Goal: Task Accomplishment & Management: Manage account settings

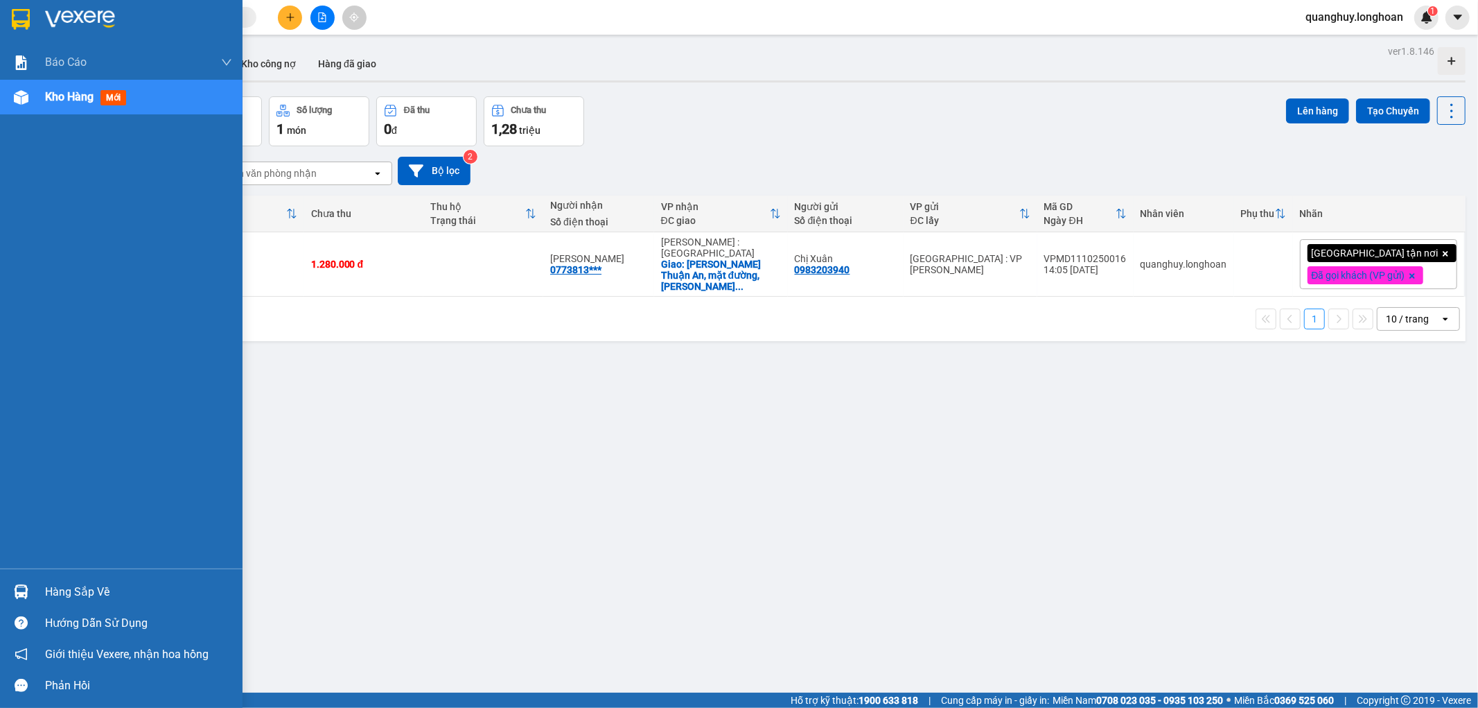
drag, startPoint x: 10, startPoint y: 8, endPoint x: 18, endPoint y: 30, distance: 23.4
click at [12, 19] on div at bounding box center [21, 19] width 24 height 24
drag, startPoint x: 38, startPoint y: 6, endPoint x: 127, endPoint y: 78, distance: 114.3
click at [38, 9] on div at bounding box center [121, 22] width 243 height 45
click at [17, 599] on div at bounding box center [21, 591] width 24 height 24
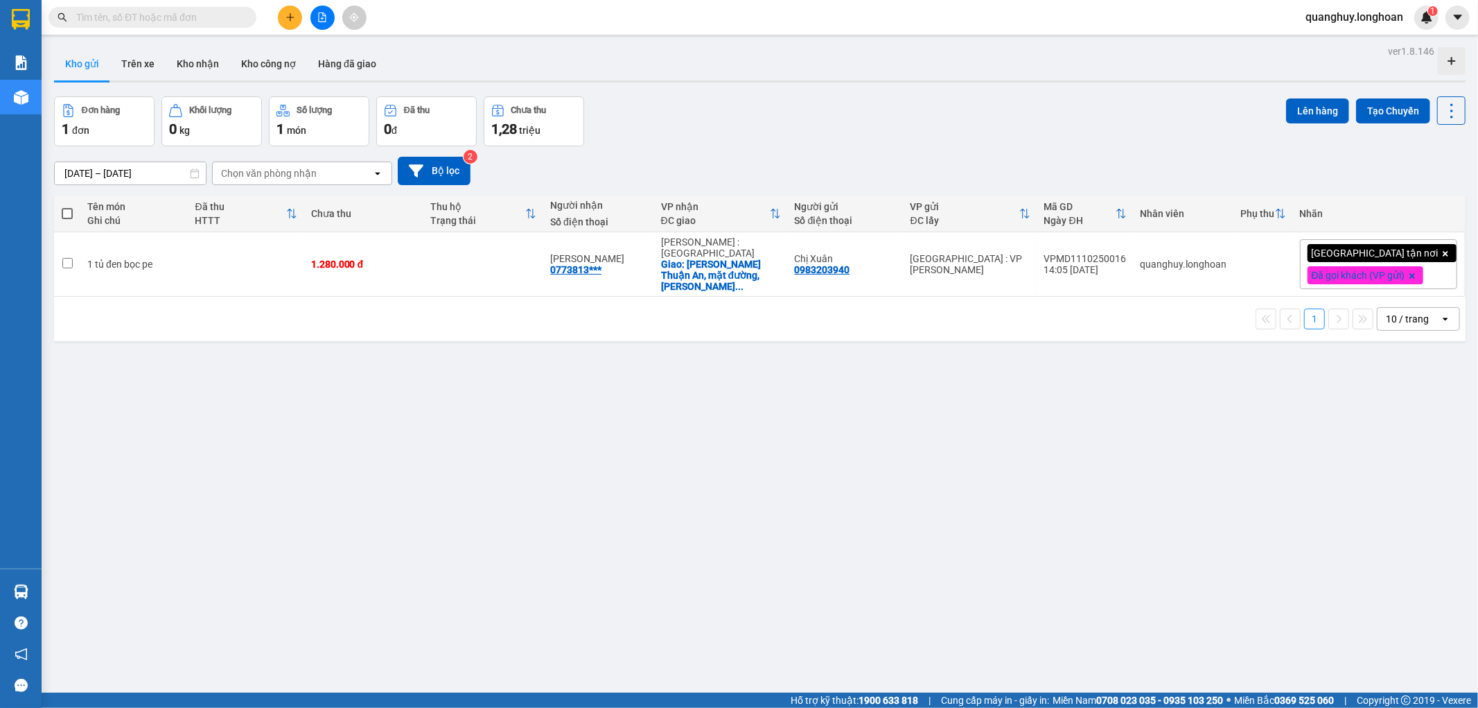
click at [299, 381] on section "Kết quả tìm kiếm ( 0 ) Bộ lọc No Data quanghuy.longhoan 1 Báo cáo 1. Báo cáo nộ…" at bounding box center [739, 354] width 1478 height 708
click at [175, 64] on button "Kho nhận" at bounding box center [198, 63] width 64 height 33
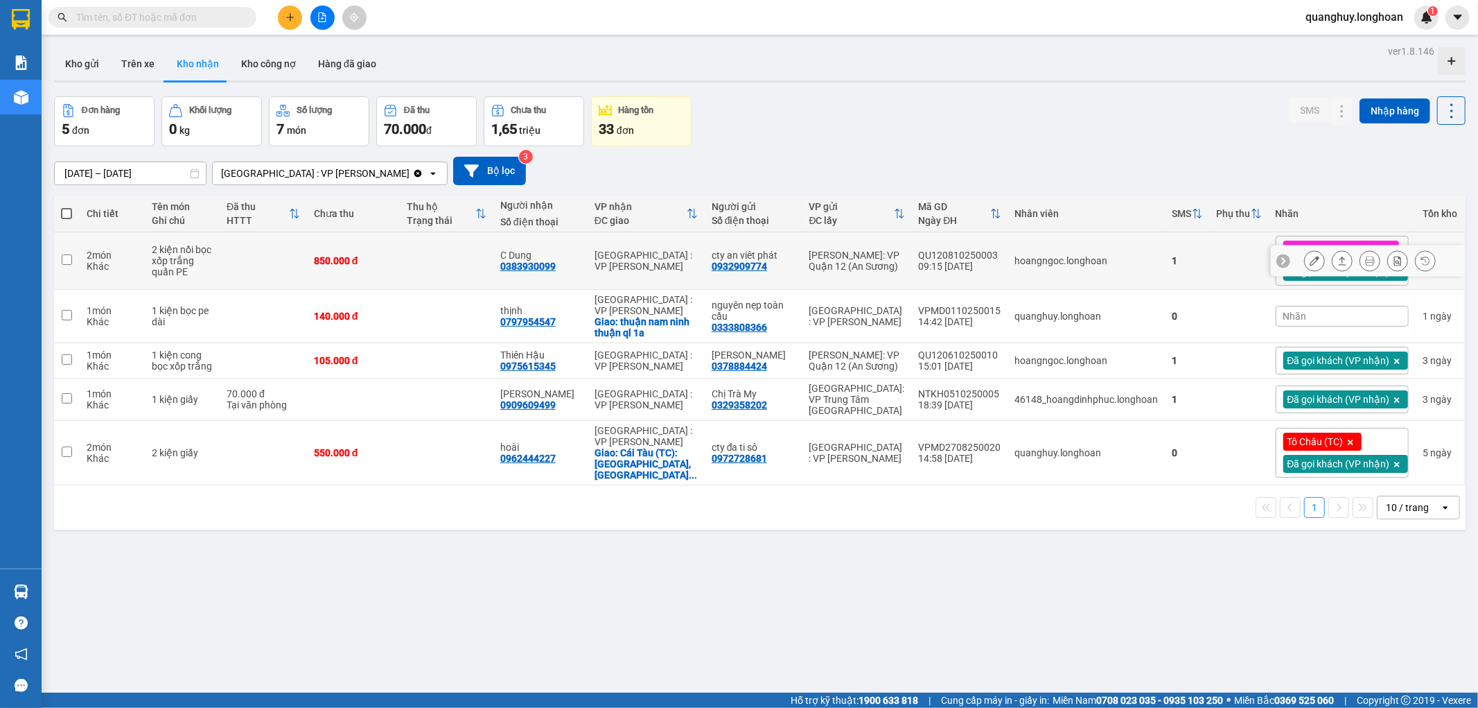
click at [307, 276] on td at bounding box center [263, 261] width 87 height 58
checkbox input "true"
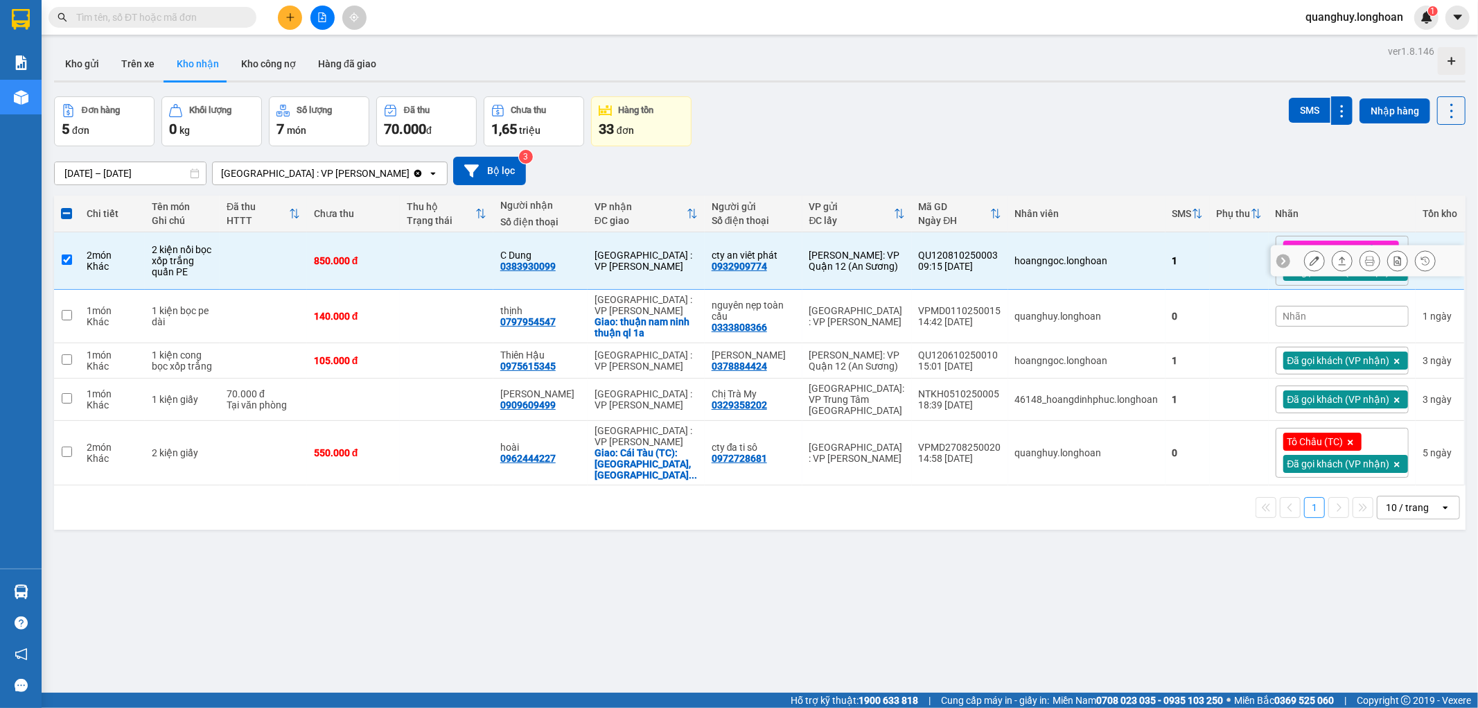
click at [1306, 267] on button at bounding box center [1314, 261] width 19 height 24
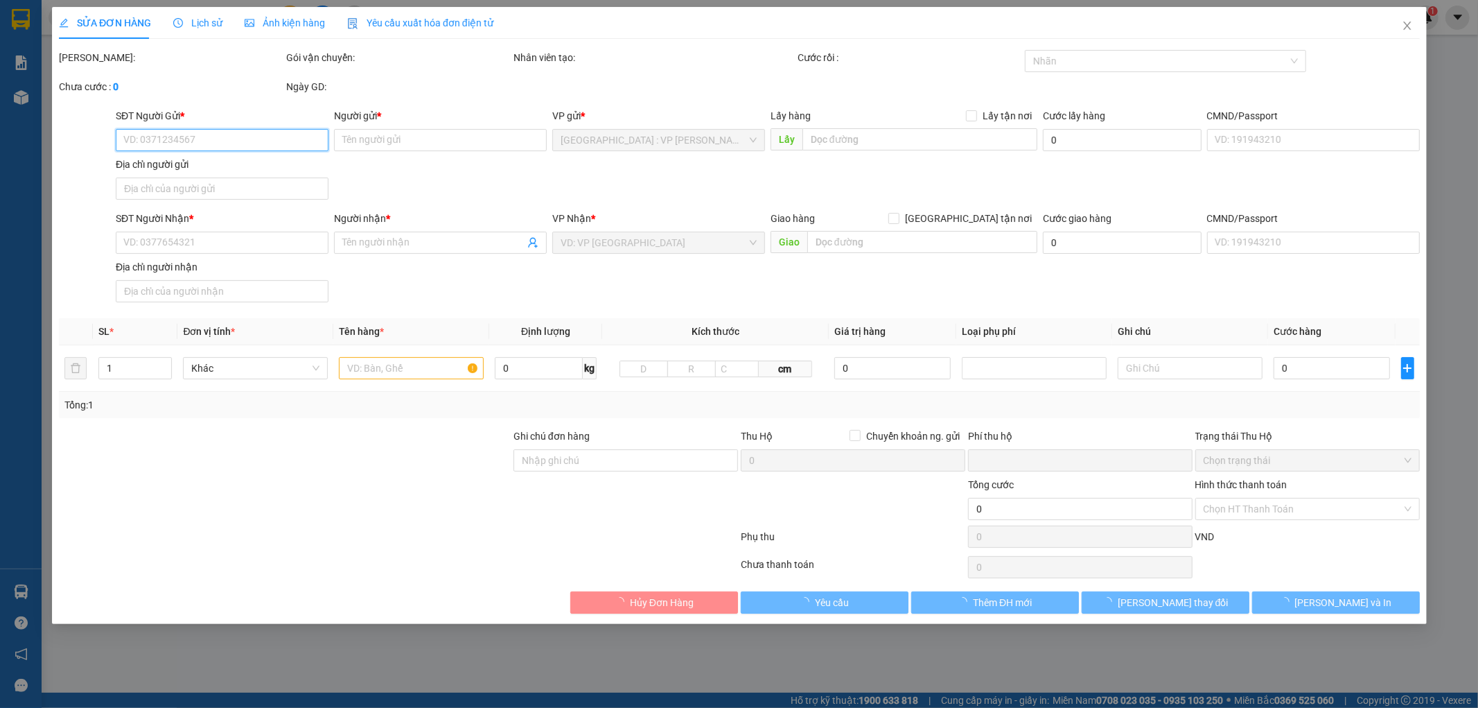
type input "0932909774"
type input "cty an viêt phát"
type input "0383930099"
type input "C Dung"
type input "nhận theo kiện - hư hỏng không chịu trách nhiệm"
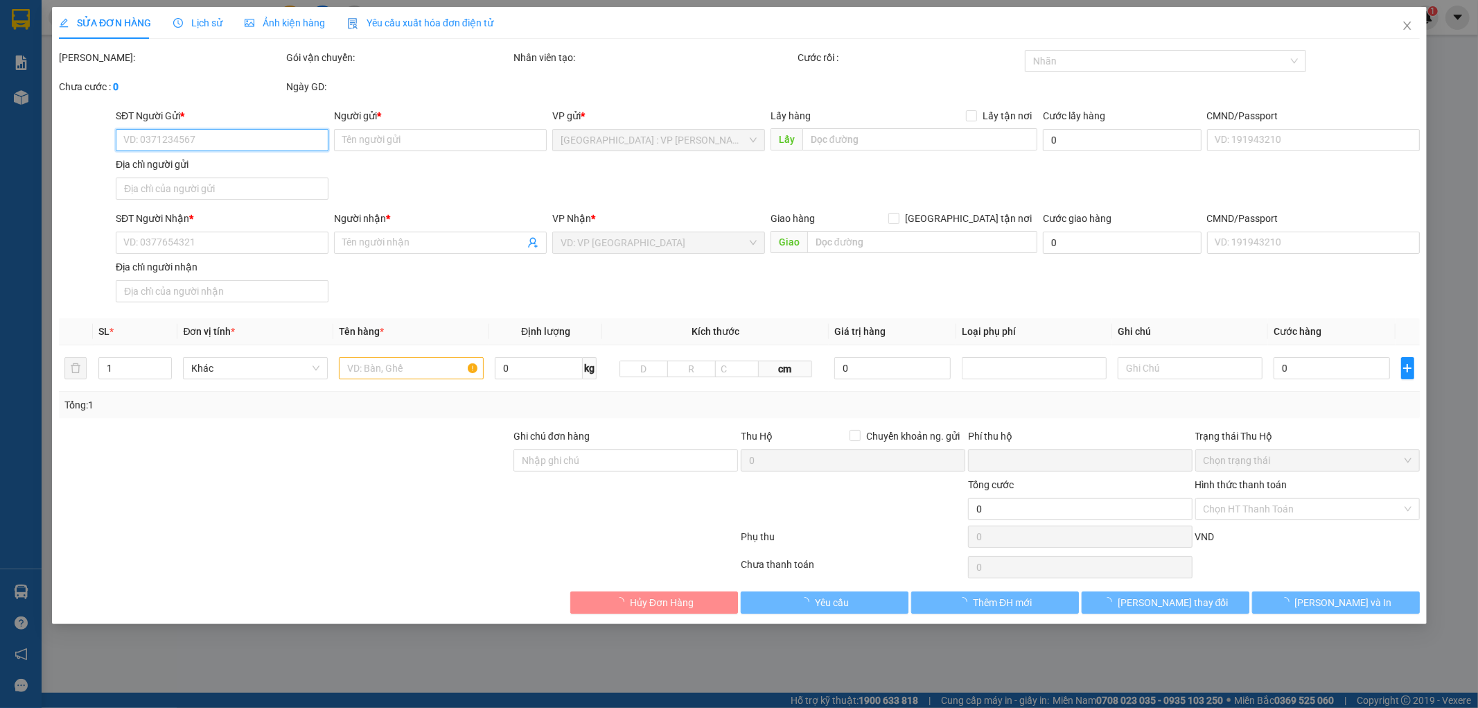
type input "0"
type input "850.000"
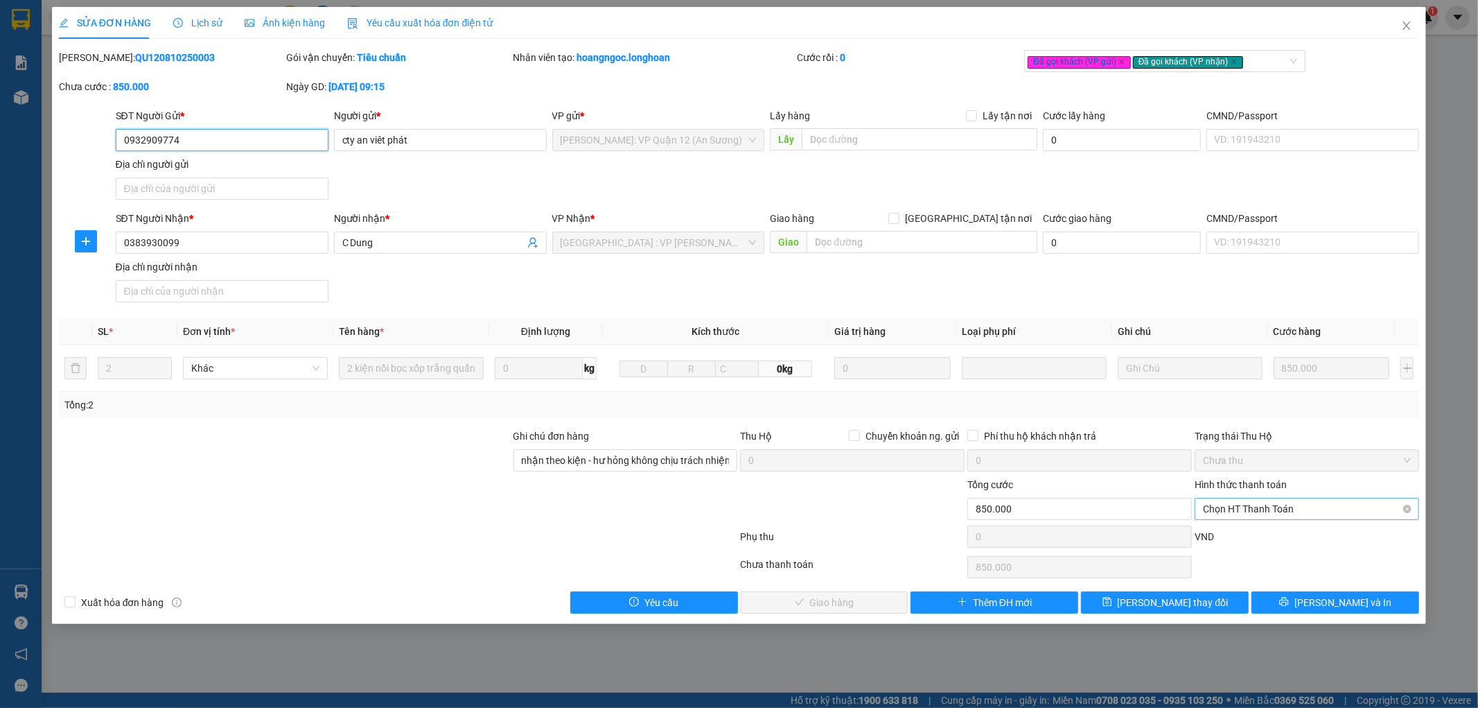
click at [1263, 507] on span "Chọn HT Thanh Toán" at bounding box center [1307, 508] width 208 height 21
click at [1253, 535] on div "Tại văn phòng" at bounding box center [1308, 536] width 208 height 15
type input "0"
click at [854, 611] on button "Lưu và Giao hàng" at bounding box center [825, 602] width 168 height 22
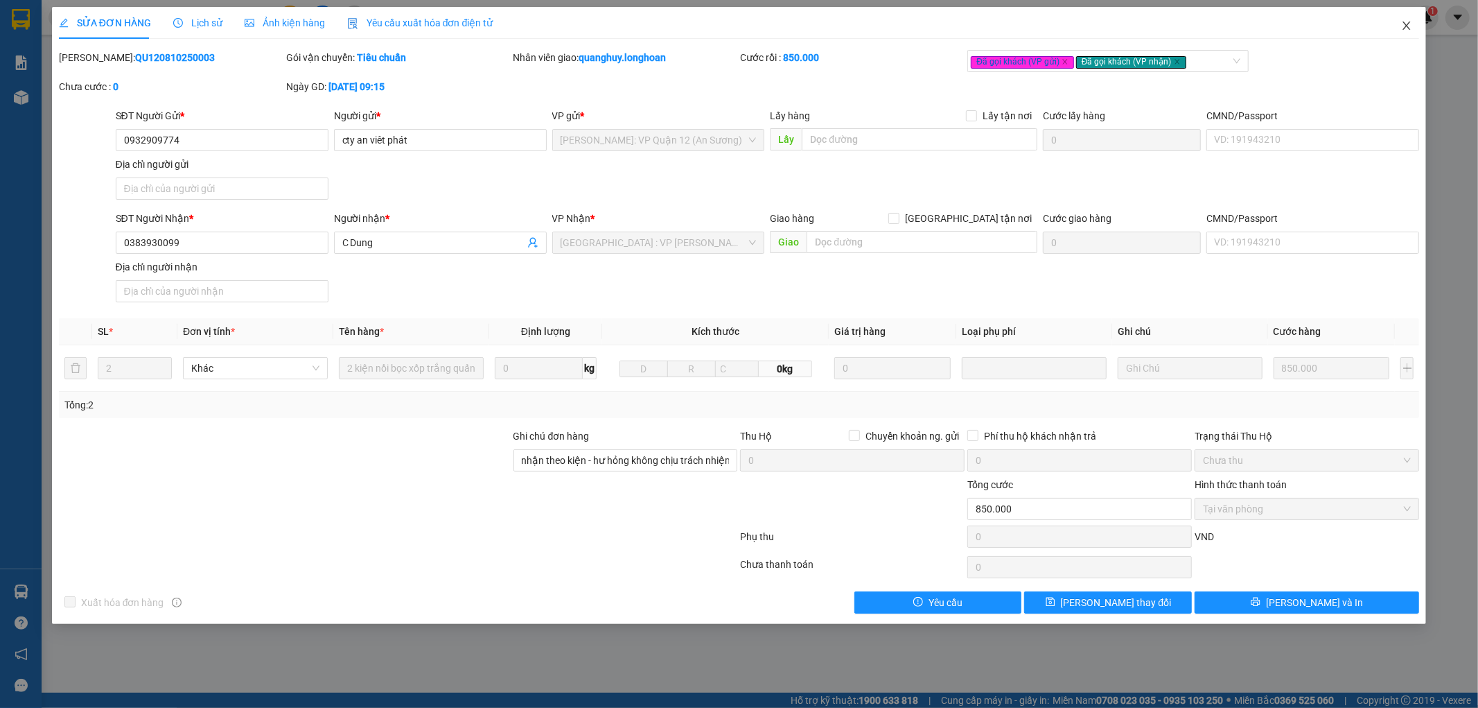
click at [1411, 21] on icon "close" at bounding box center [1406, 25] width 11 height 11
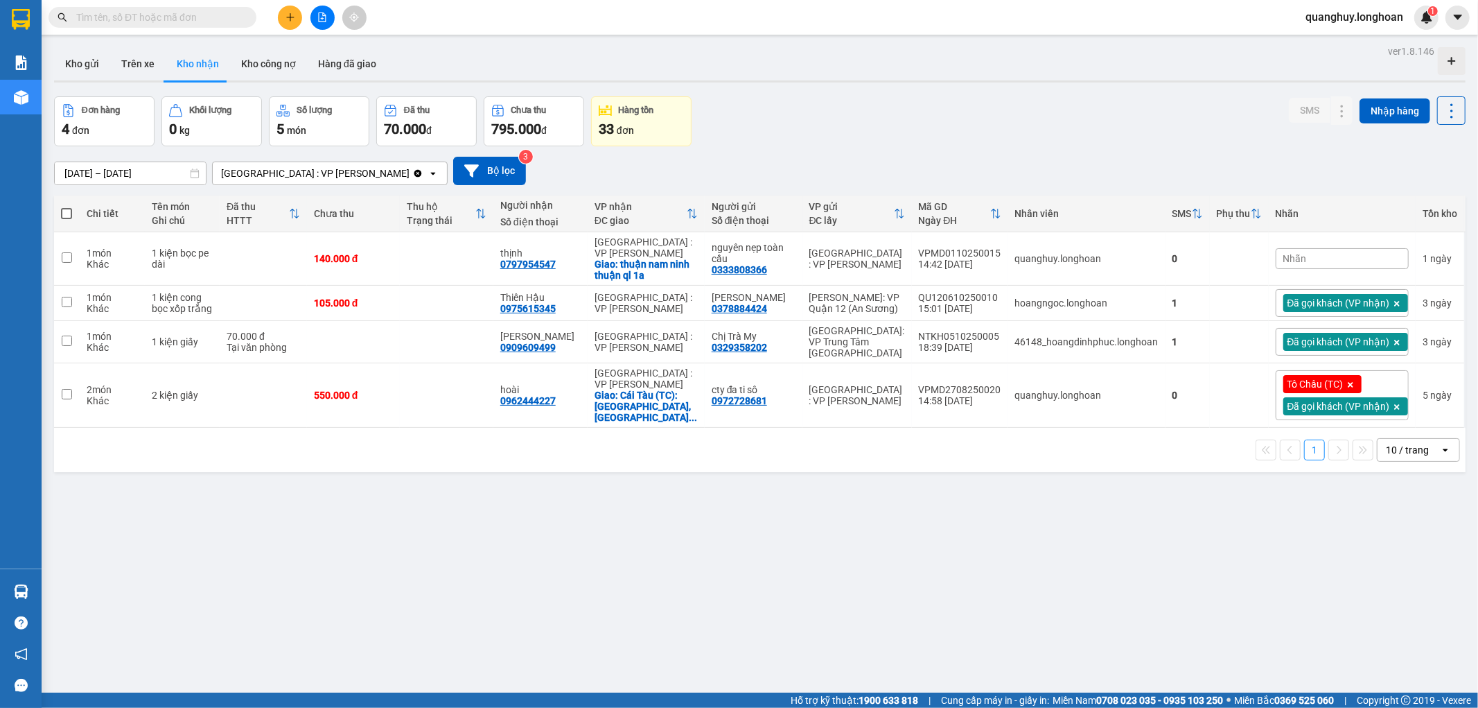
click at [77, 42] on div "ver 1.8.146 Kho gửi Trên xe Kho nhận Kho công nợ Hàng đã giao Đơn hàng 4 đơn Kh…" at bounding box center [760, 396] width 1423 height 708
click at [82, 64] on button "Kho gửi" at bounding box center [82, 63] width 56 height 33
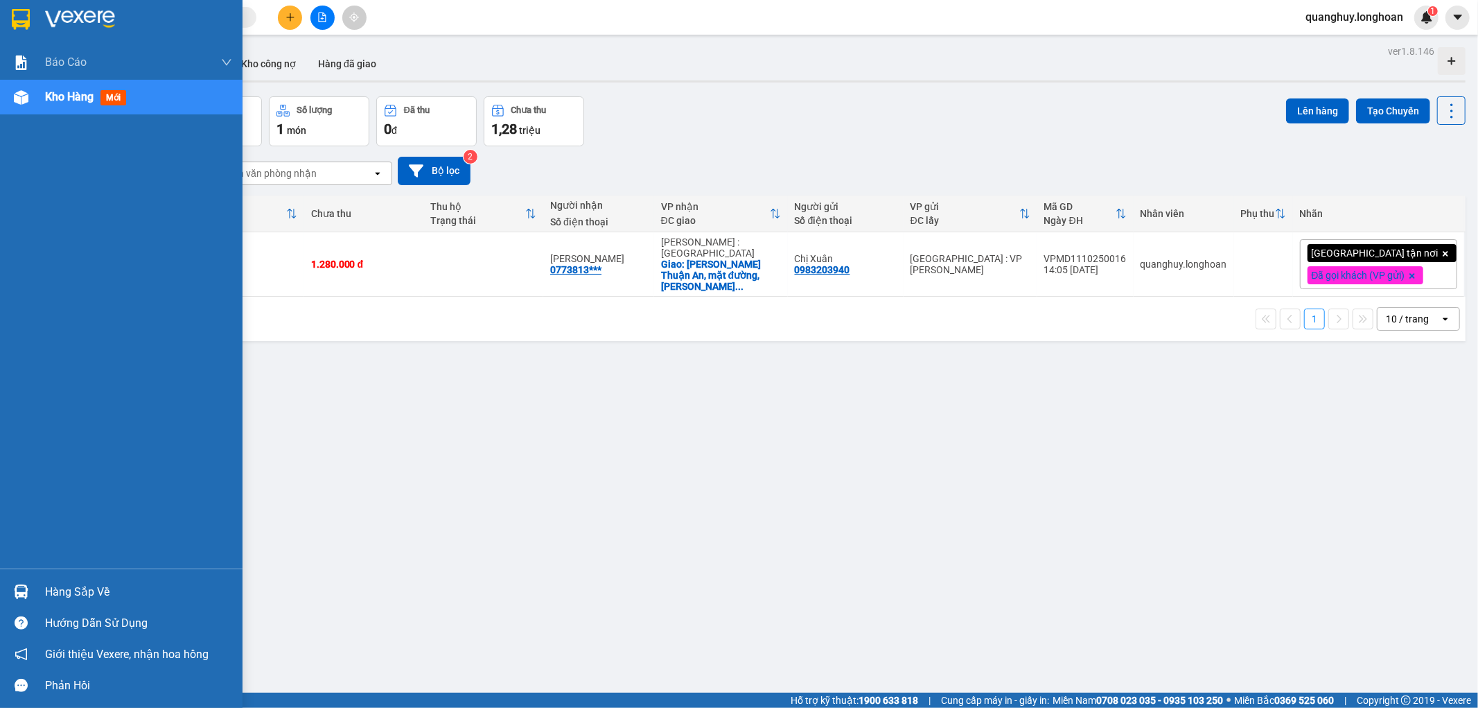
click at [19, 7] on div at bounding box center [121, 22] width 243 height 45
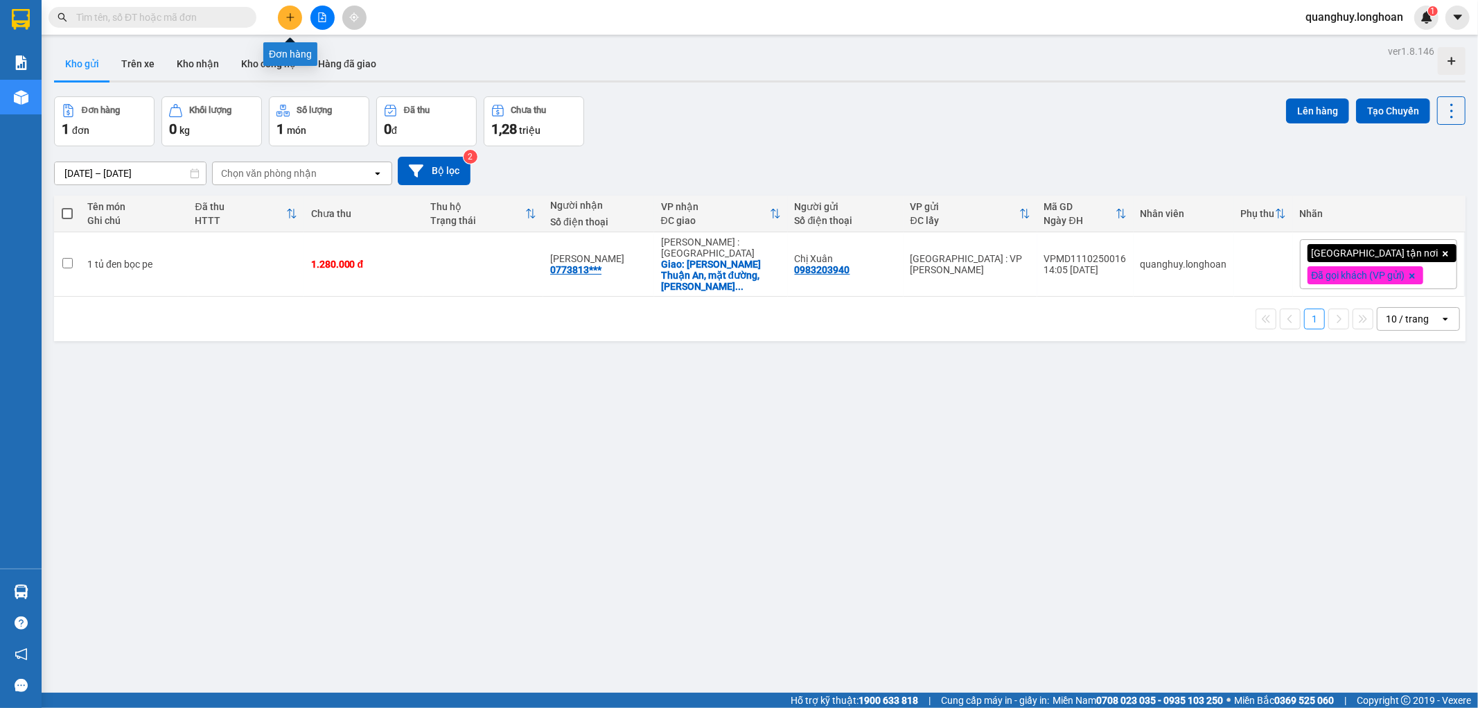
click at [281, 21] on button at bounding box center [290, 18] width 24 height 24
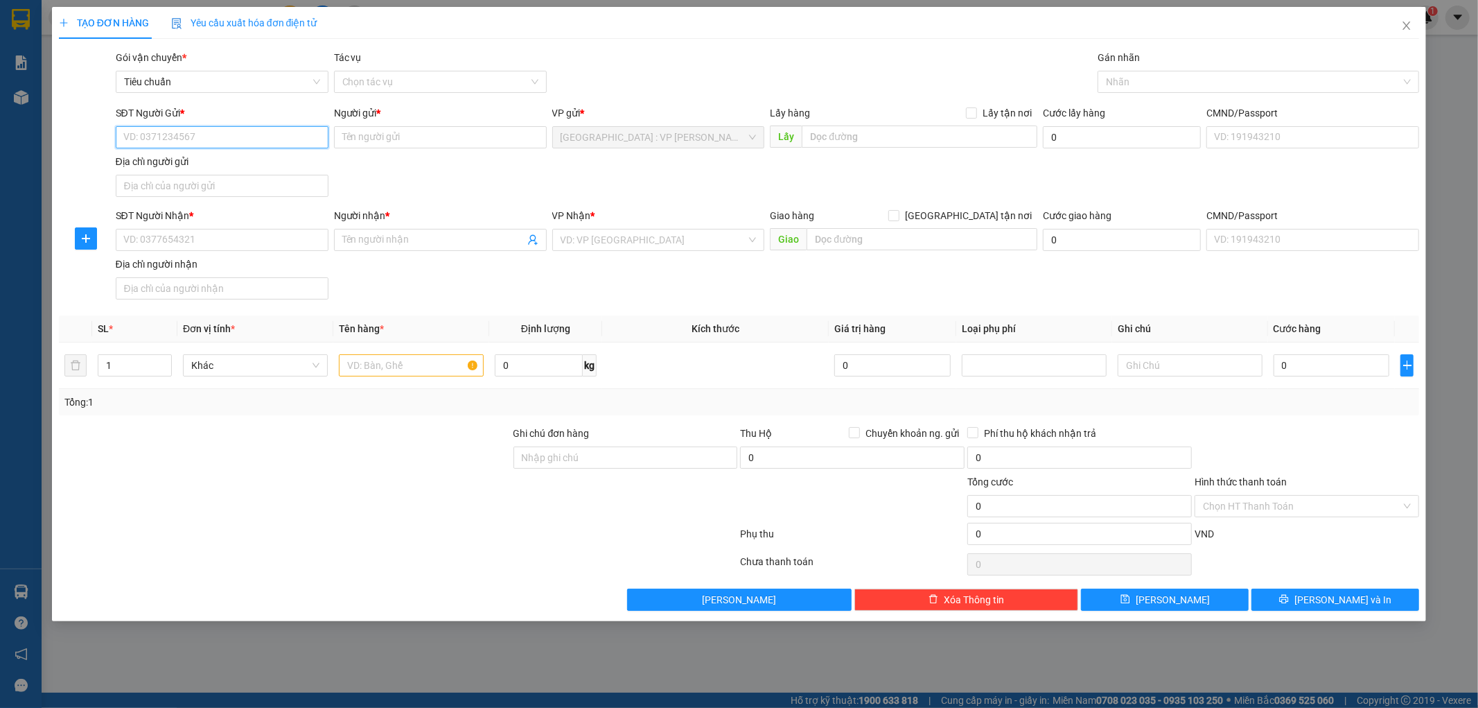
click at [270, 141] on input "SĐT Người Gửi *" at bounding box center [222, 137] width 213 height 22
click at [279, 135] on input "08" at bounding box center [222, 137] width 213 height 22
type input "0339399300"
click at [420, 139] on input "Người gửi *" at bounding box center [440, 137] width 213 height 22
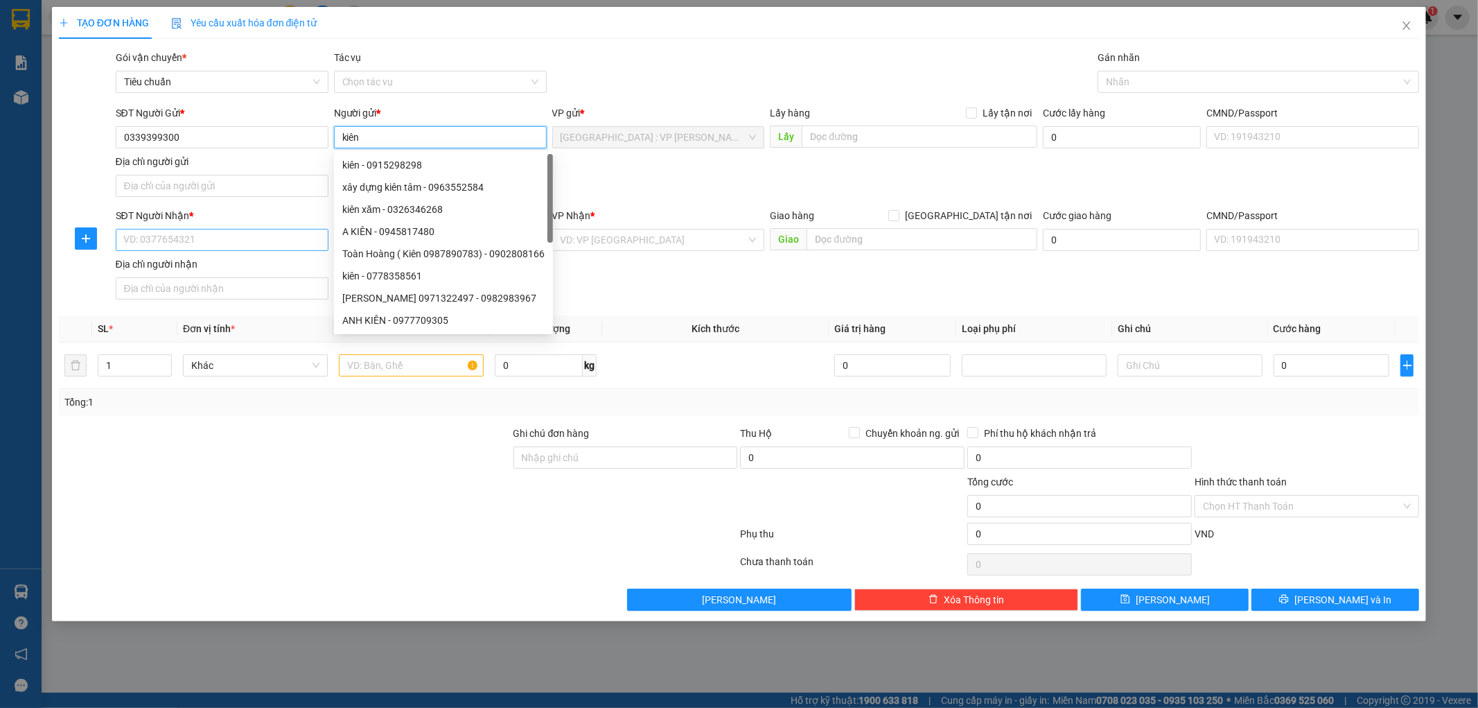
type input "kiên"
click at [280, 234] on input "SĐT Người Nhận *" at bounding box center [222, 240] width 213 height 22
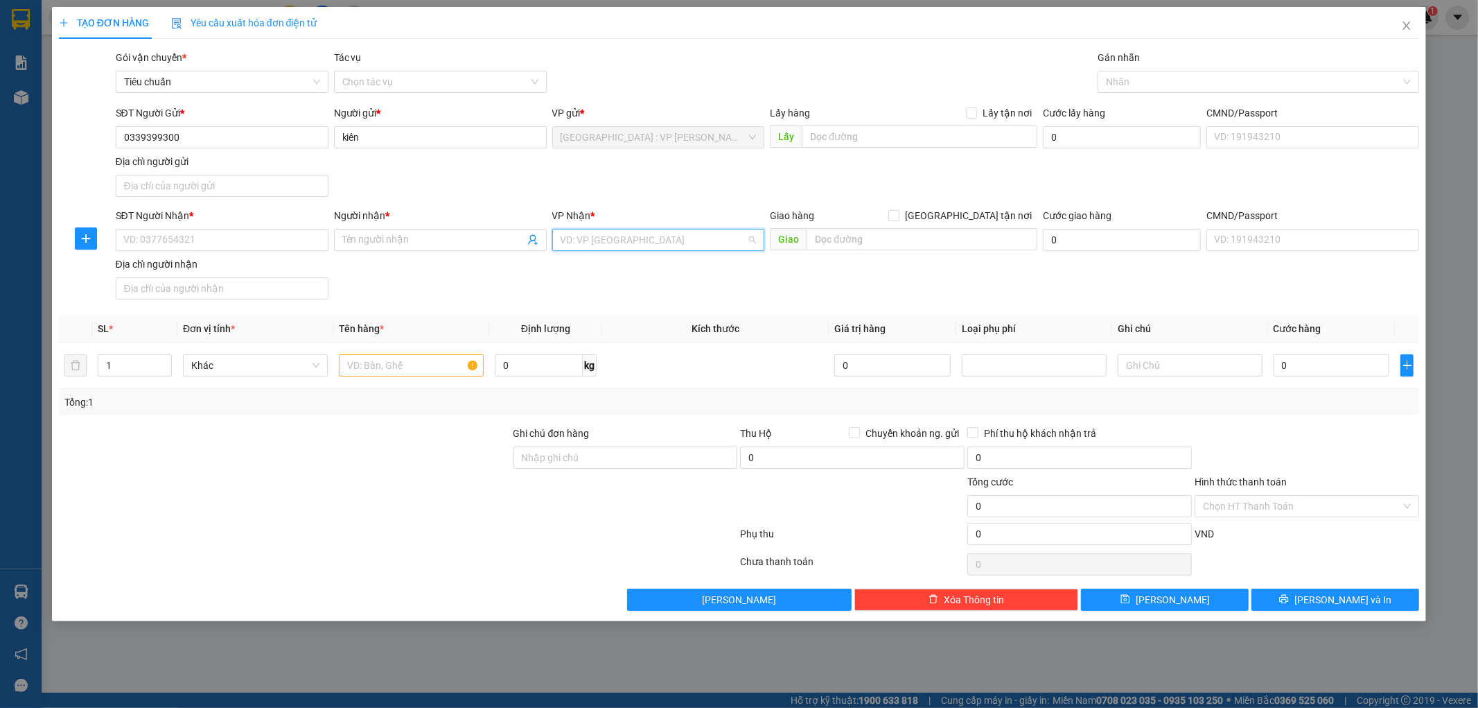
click at [629, 237] on input "search" at bounding box center [654, 239] width 186 height 21
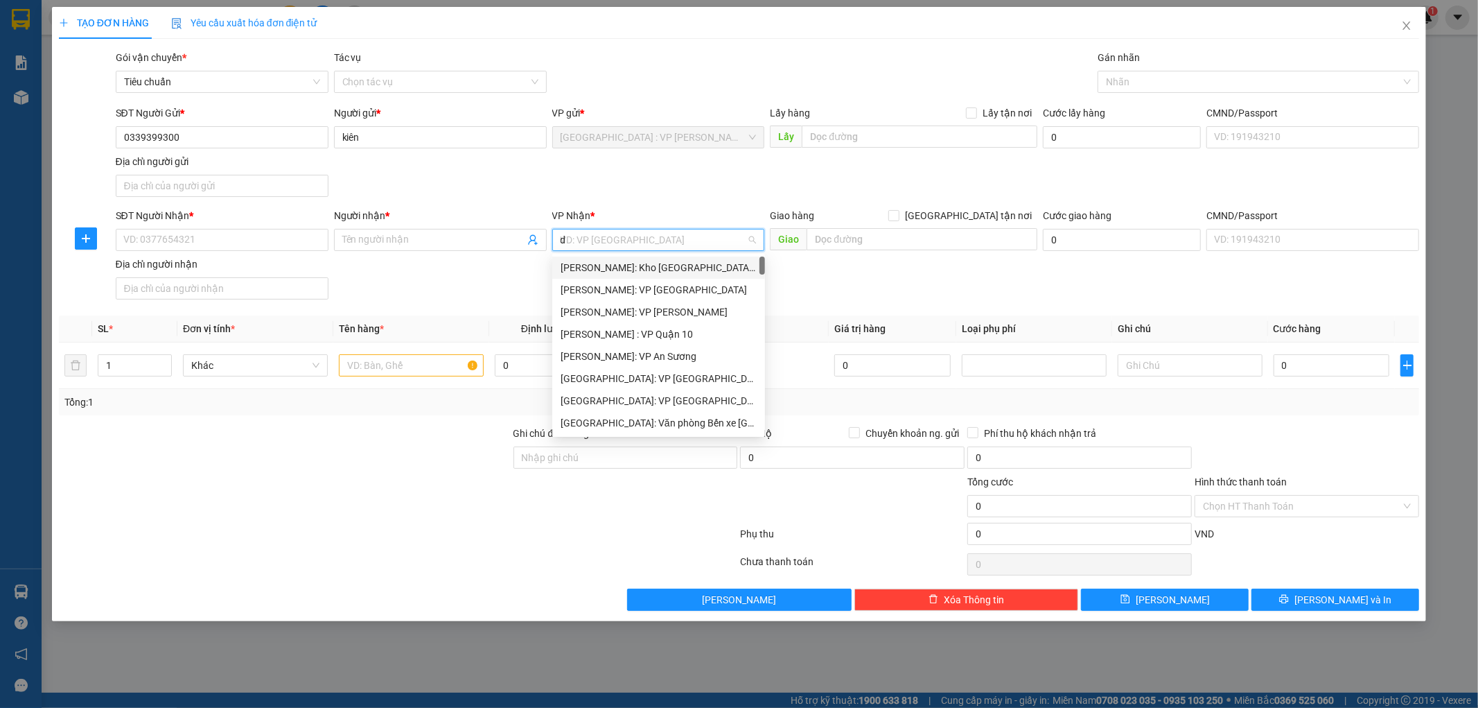
type input "da"
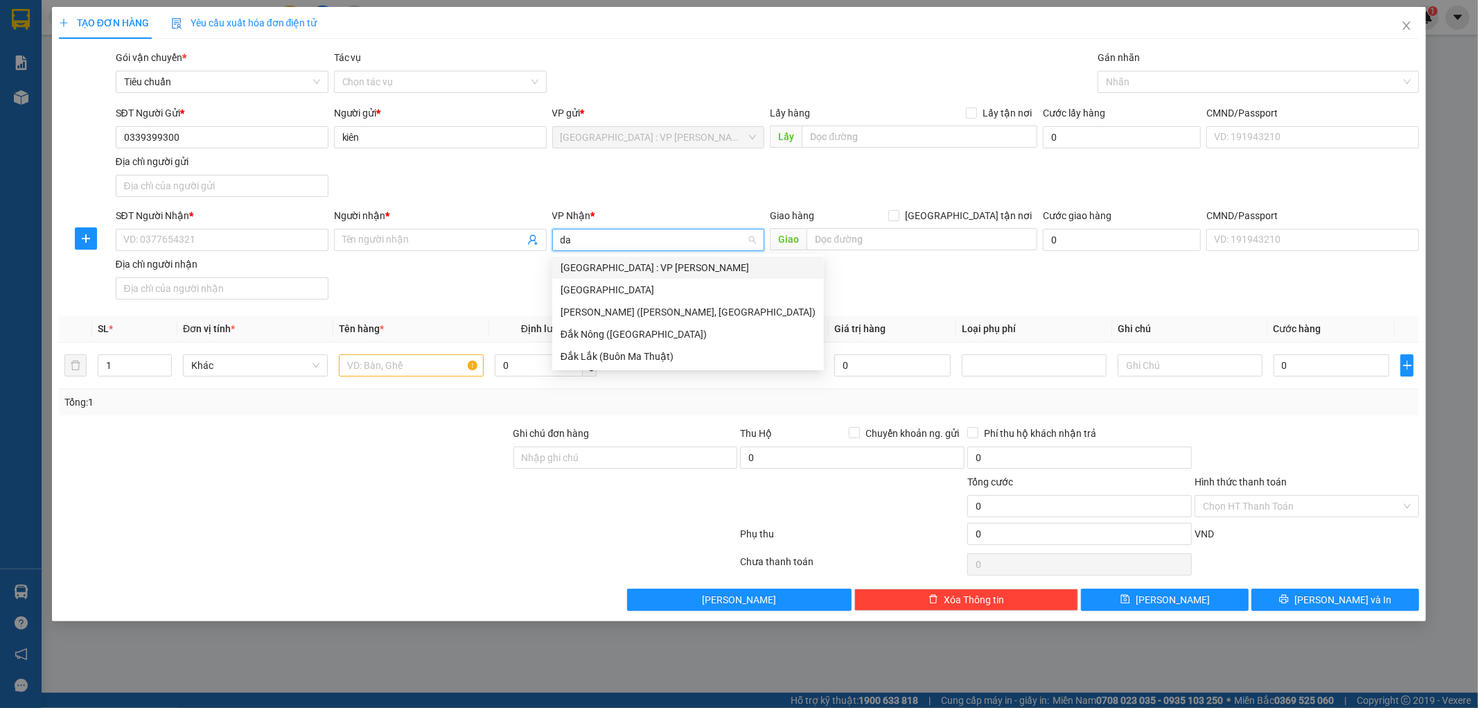
click at [622, 270] on div "[GEOGRAPHIC_DATA] : VP [PERSON_NAME]" at bounding box center [688, 267] width 255 height 15
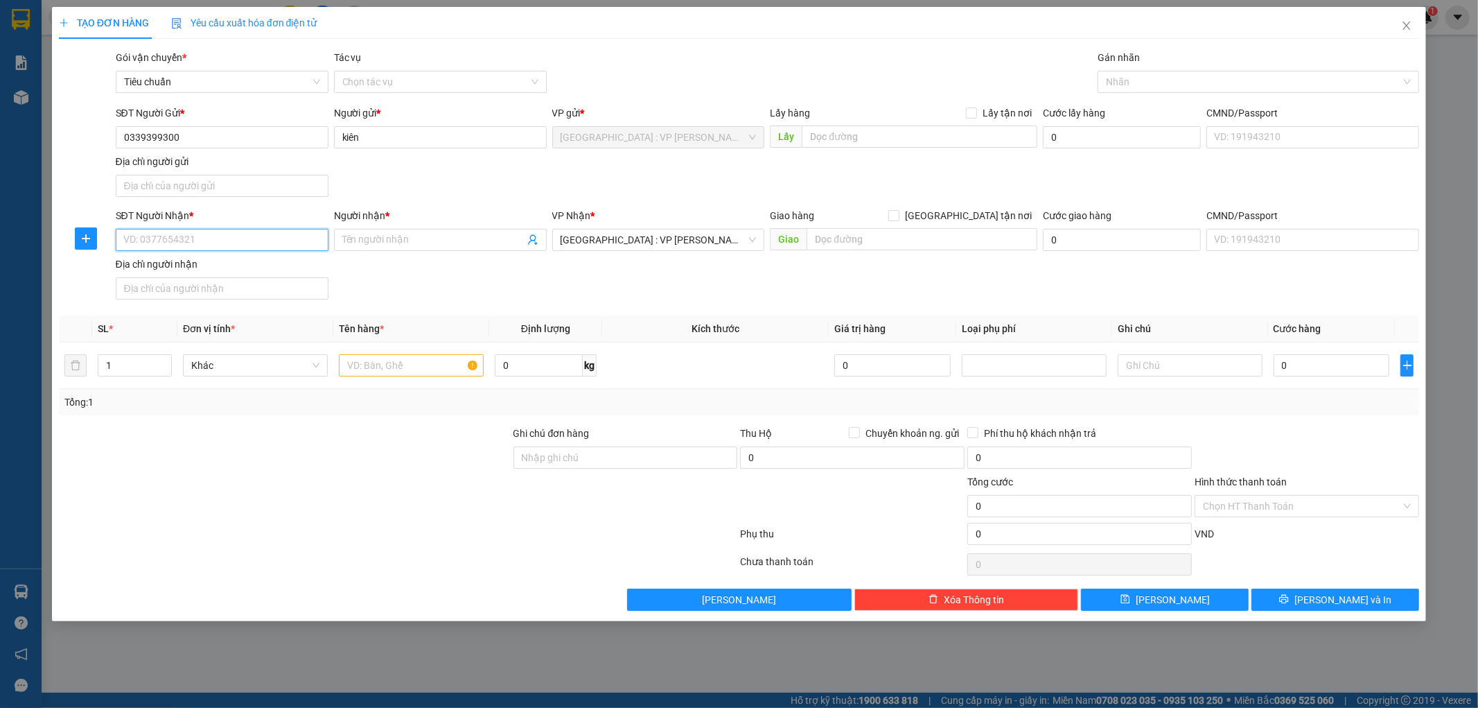
click at [229, 238] on input "SĐT Người Nhận *" at bounding box center [222, 240] width 213 height 22
type input "0854773868"
click at [477, 244] on input "Người nhận *" at bounding box center [433, 239] width 182 height 15
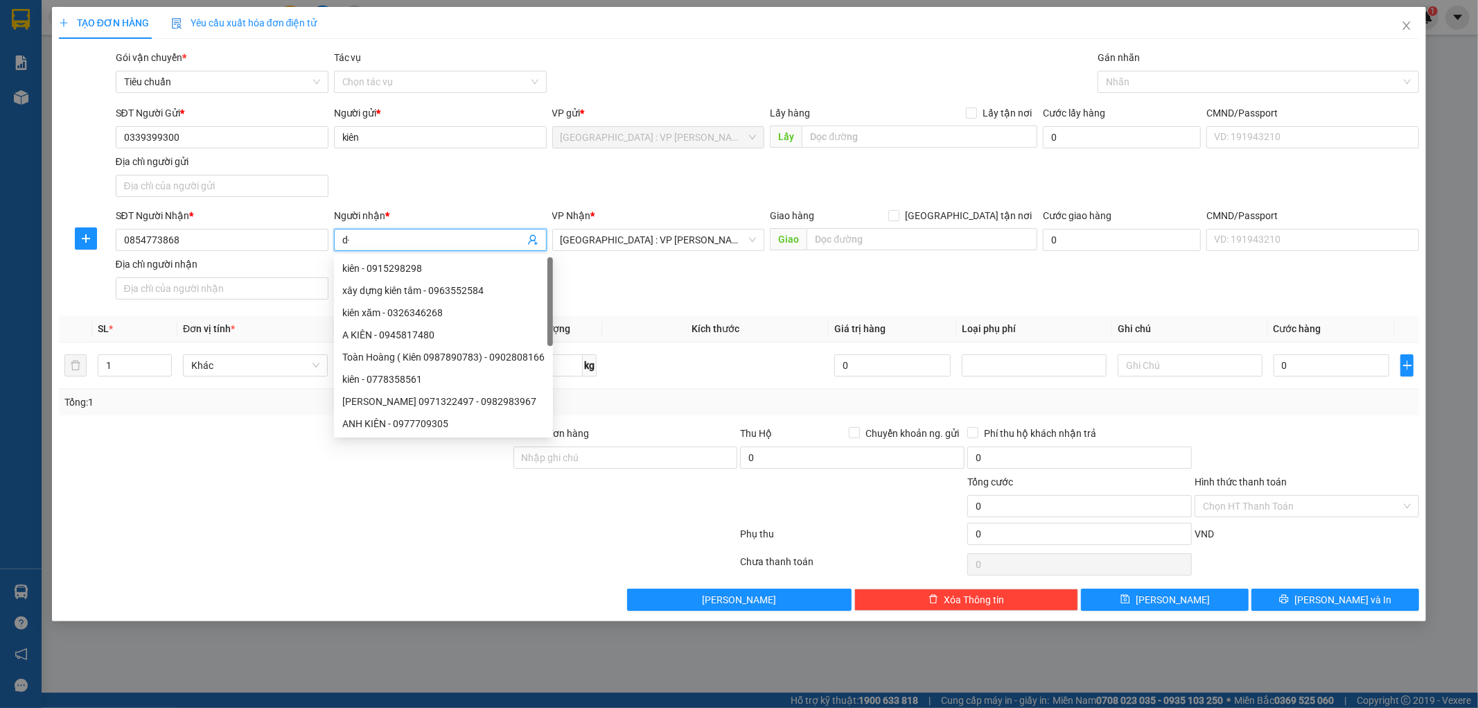
type input "d"
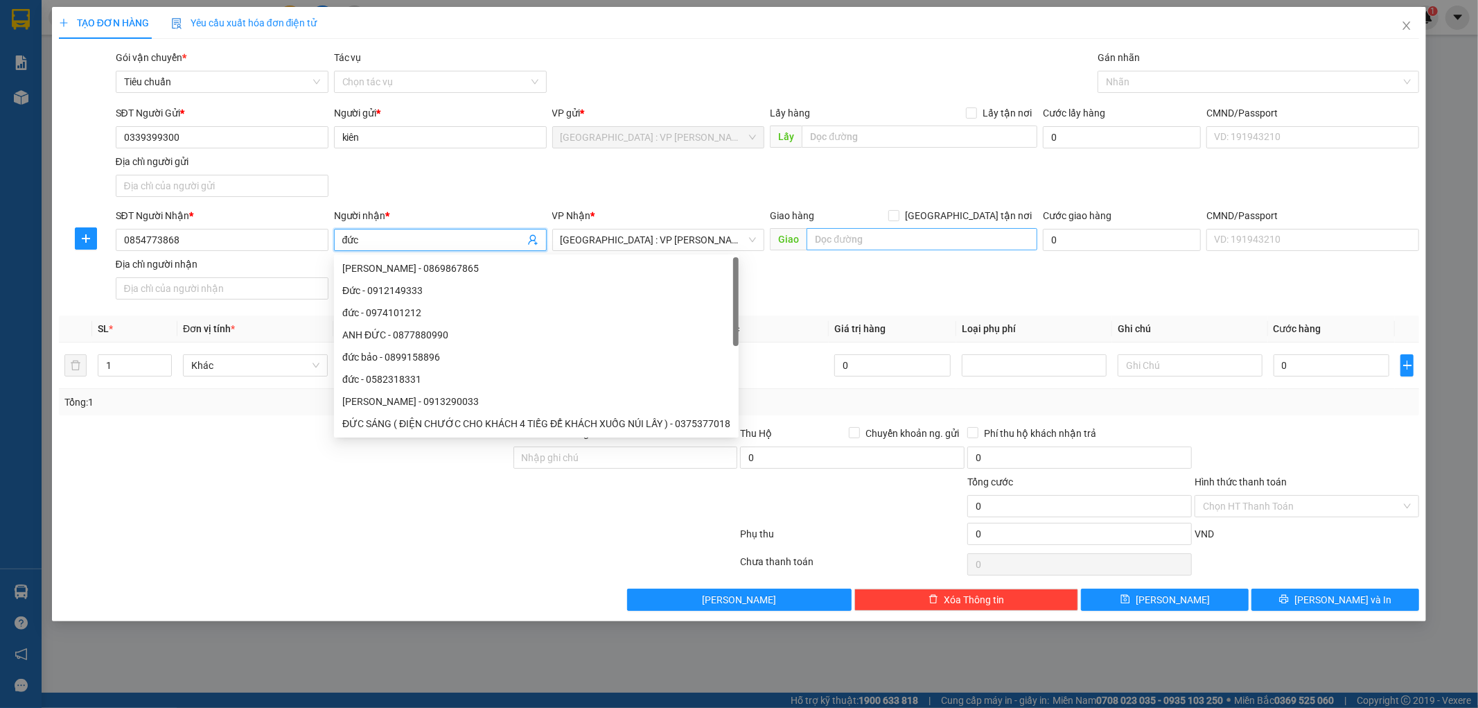
type input "đức"
click at [934, 243] on input "text" at bounding box center [922, 239] width 231 height 22
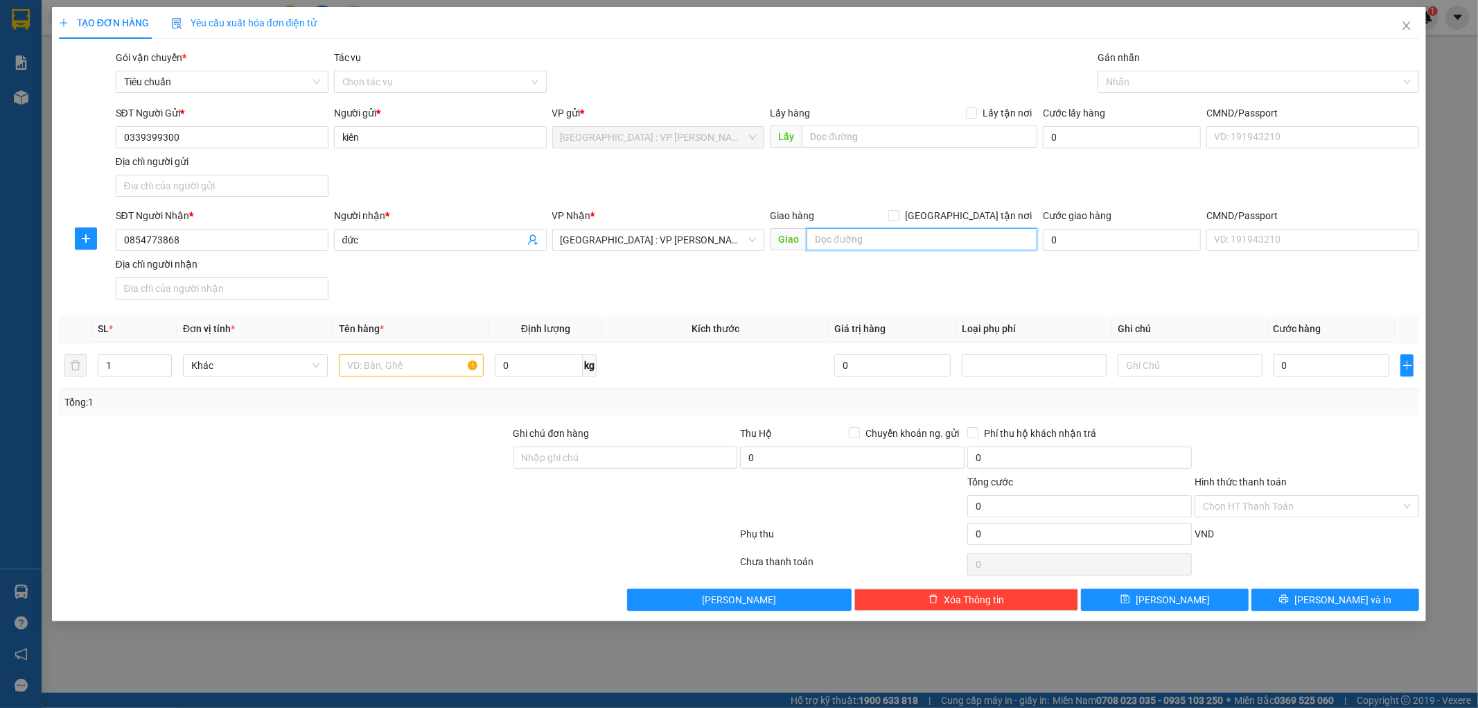
click at [937, 240] on input "text" at bounding box center [922, 239] width 231 height 22
type input "[DEMOGRAPHIC_DATA] huệ quang đường [PERSON_NAME] ngũ hành sơn [GEOGRAPHIC_DATA]"
click at [962, 292] on div "SĐT Người Nhận * 0854773868 Người nhận * đức VP Nhận * Đà Nẵng : VP Thanh Khê G…" at bounding box center [768, 256] width 1310 height 97
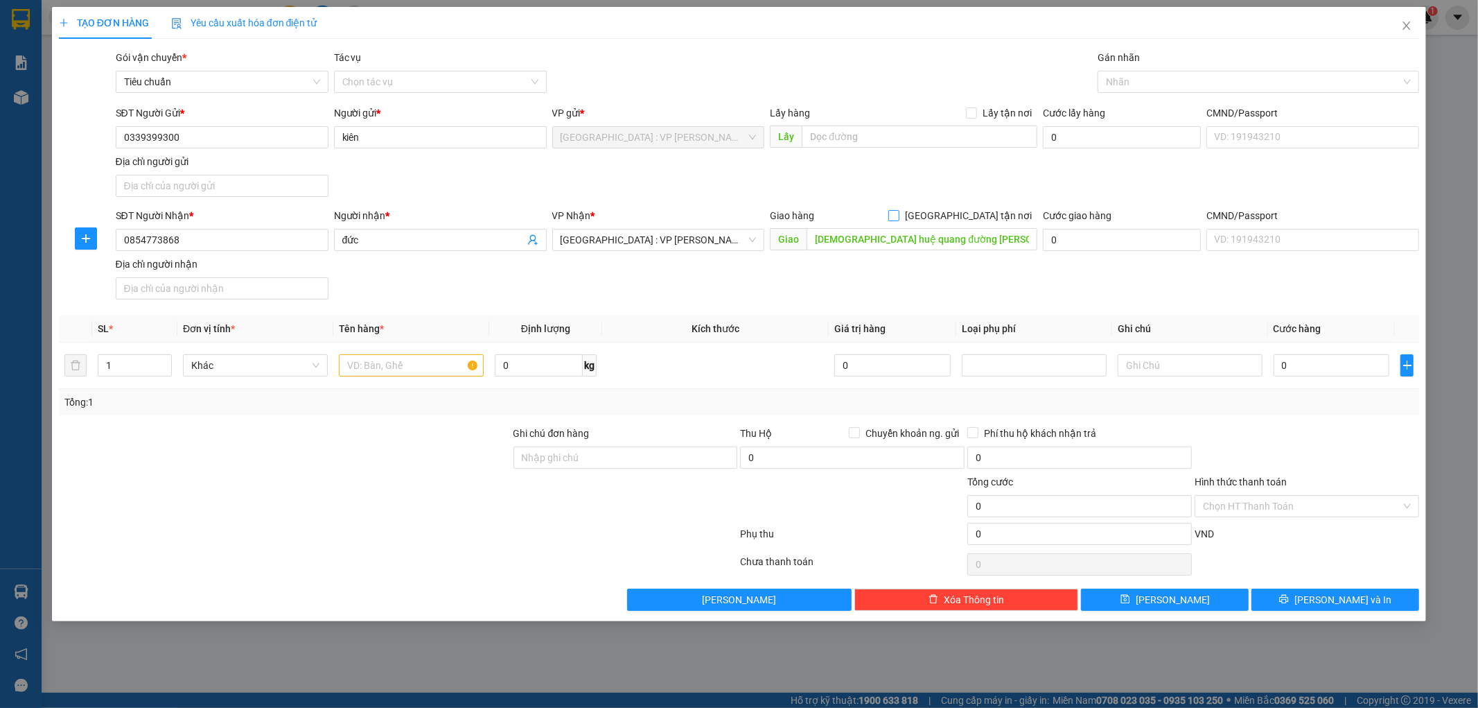
click at [898, 216] on input "[GEOGRAPHIC_DATA] tận nơi" at bounding box center [893, 215] width 10 height 10
checkbox input "true"
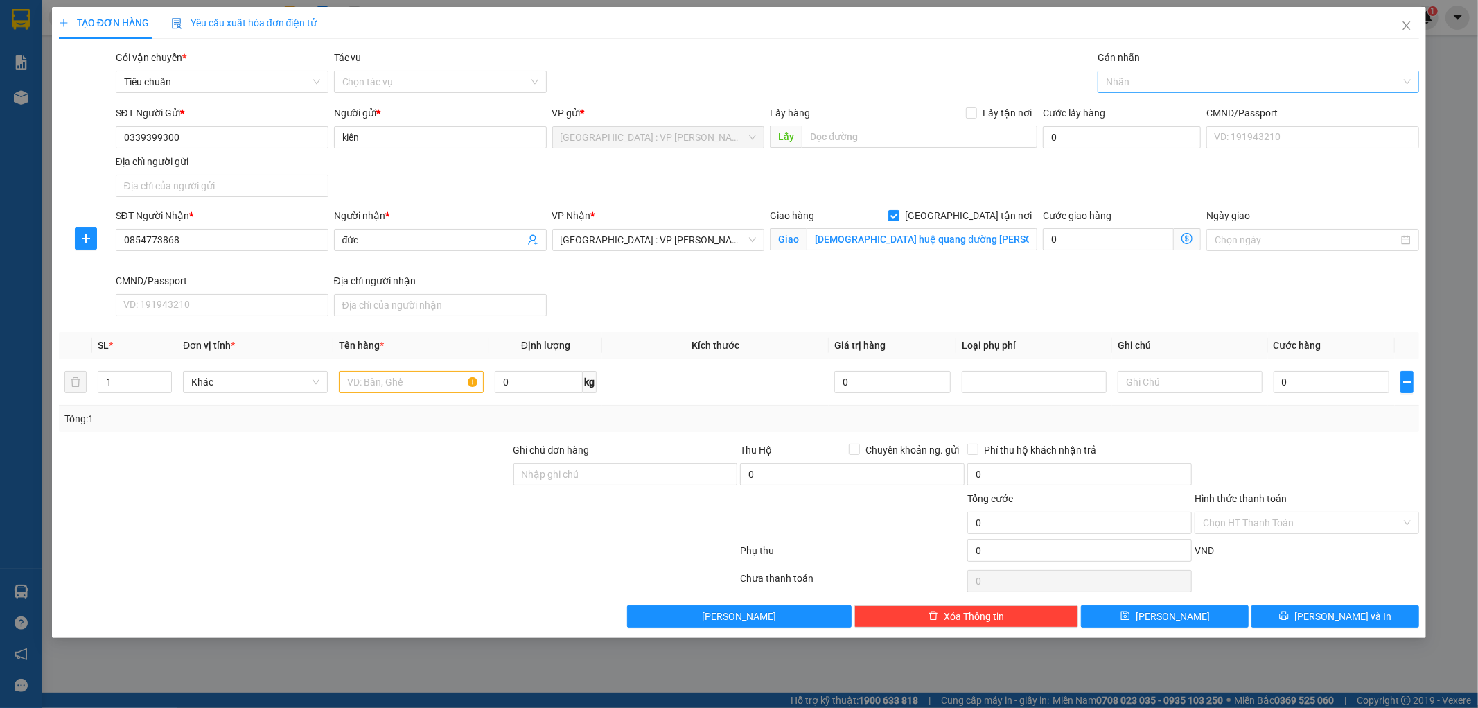
click at [1130, 73] on div at bounding box center [1251, 81] width 301 height 17
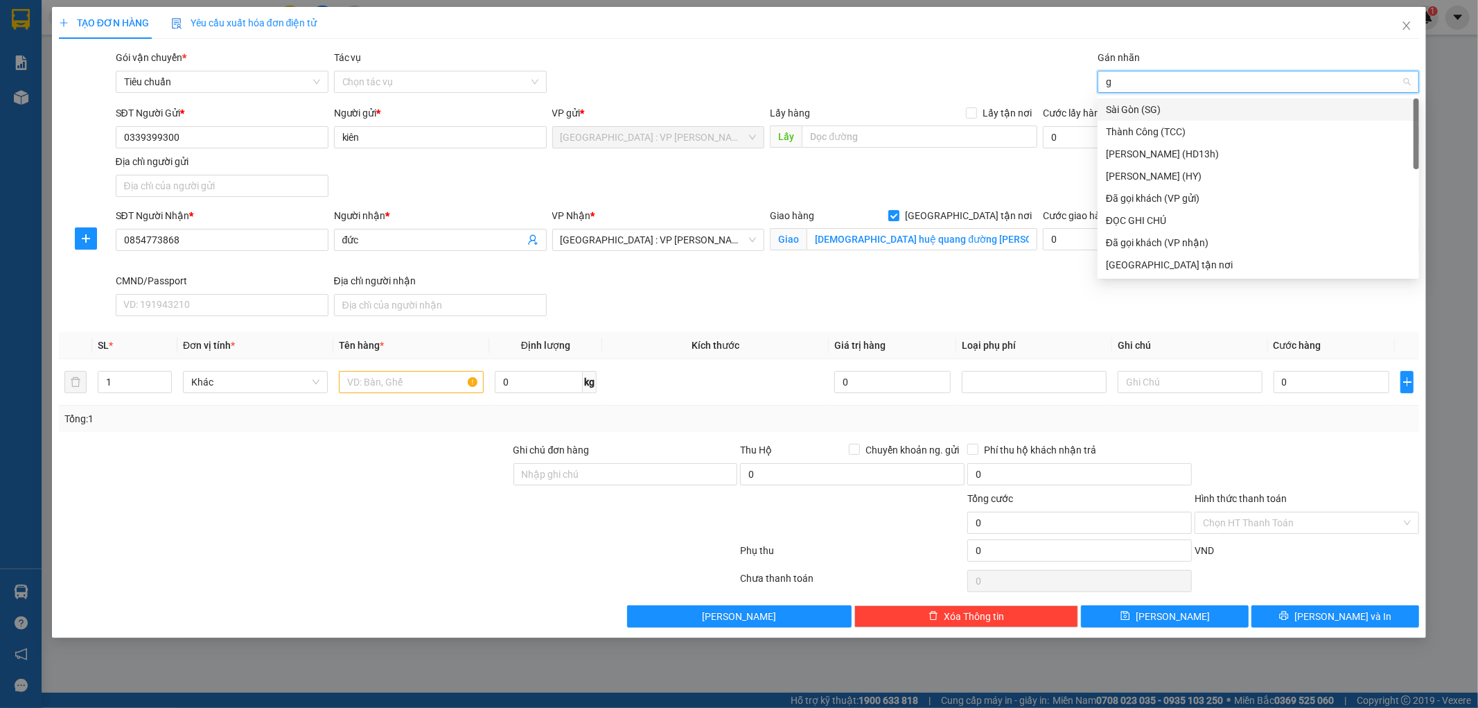
type input "gt"
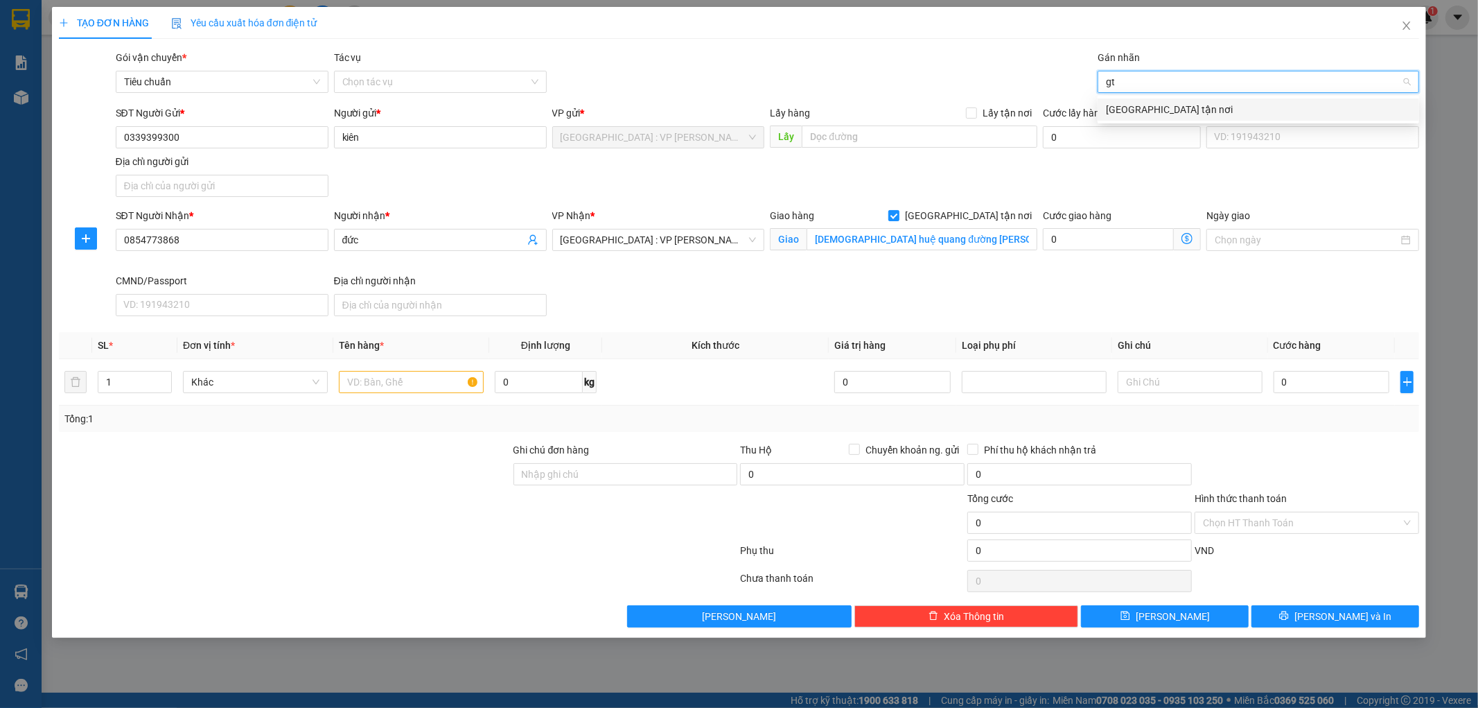
click at [1125, 112] on div "[GEOGRAPHIC_DATA] tận nơi" at bounding box center [1258, 109] width 305 height 15
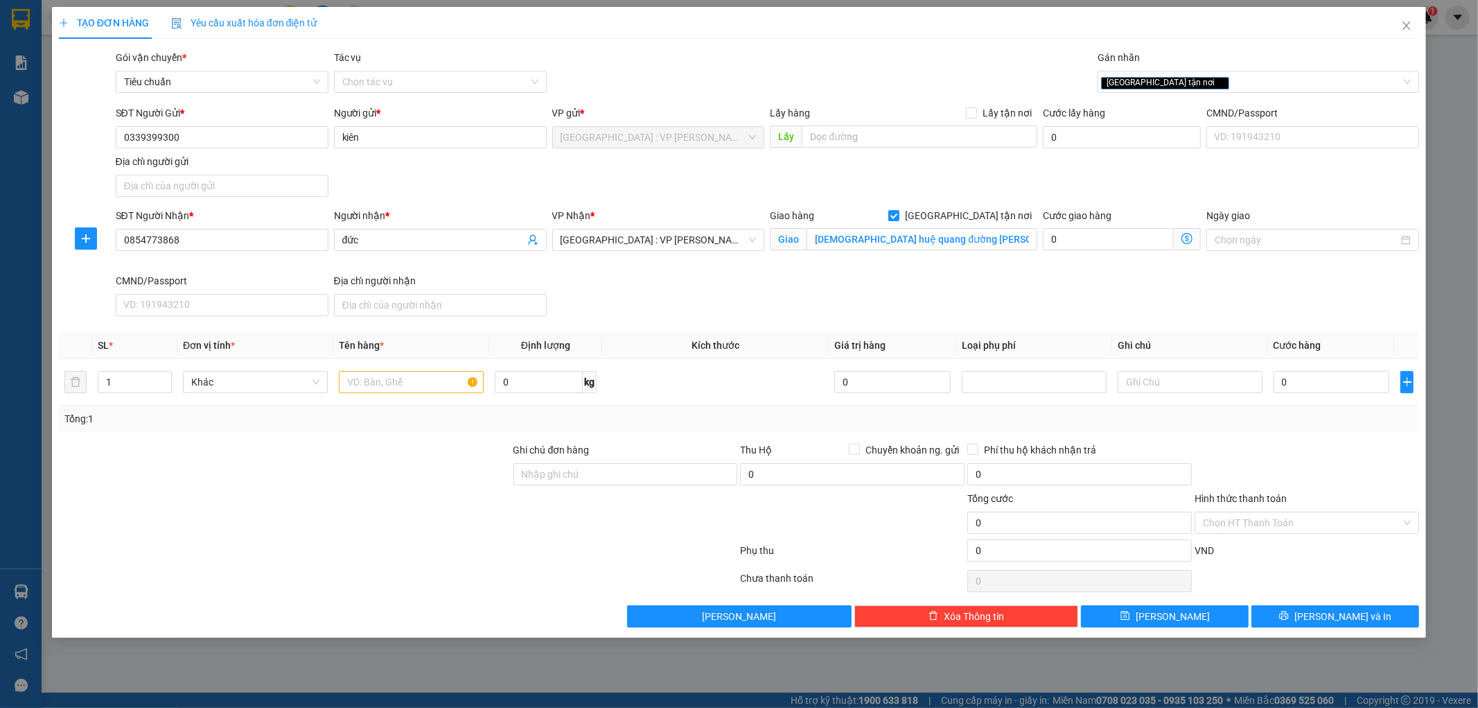
click at [954, 173] on div "SĐT Người Gửi * 0339399300 Người gửi * kiên VP gửi * Hà Nội : VP Nam Từ Liêm Lấ…" at bounding box center [768, 153] width 1310 height 97
click at [425, 383] on input "text" at bounding box center [411, 382] width 145 height 22
type input "1 tải xanh"
click at [391, 538] on div at bounding box center [285, 515] width 455 height 49
click at [680, 246] on span "[GEOGRAPHIC_DATA] : VP [PERSON_NAME]" at bounding box center [659, 239] width 196 height 21
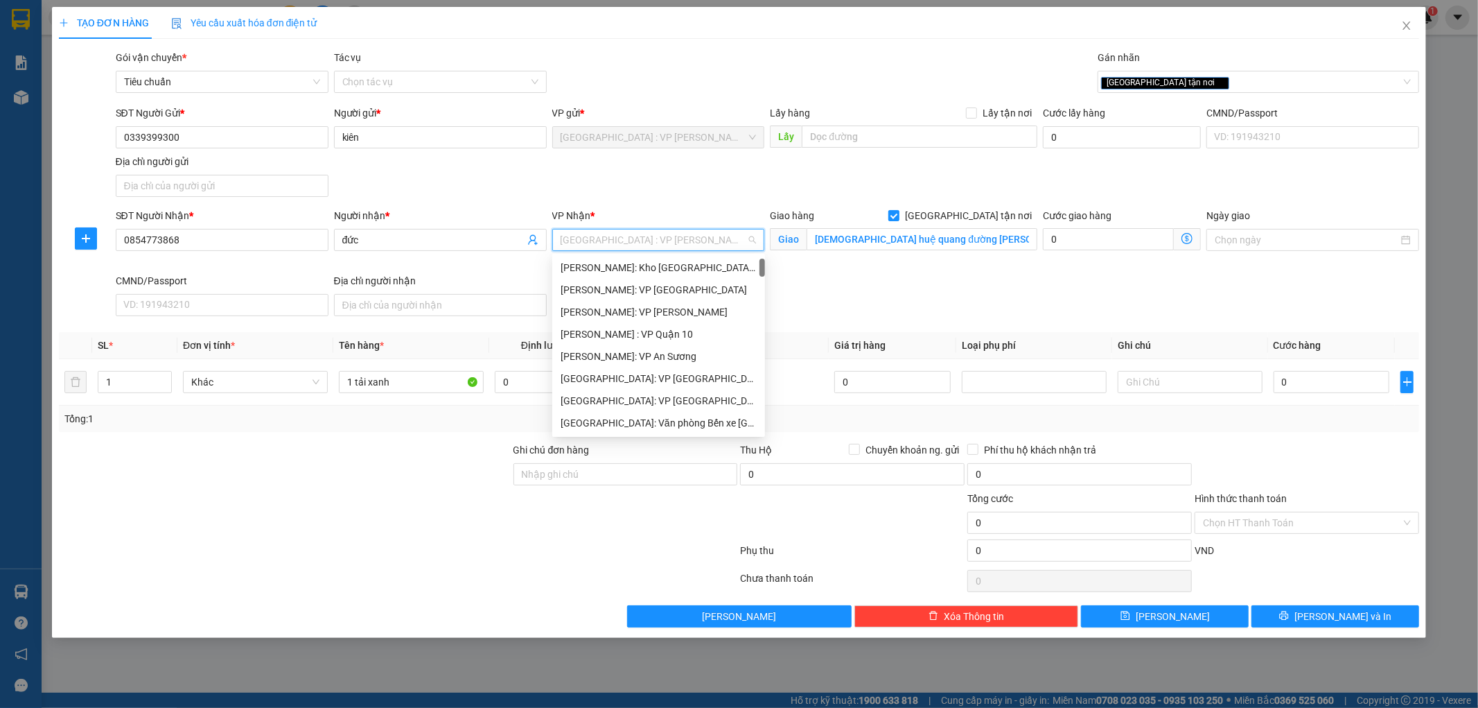
scroll to position [22, 0]
type input "da"
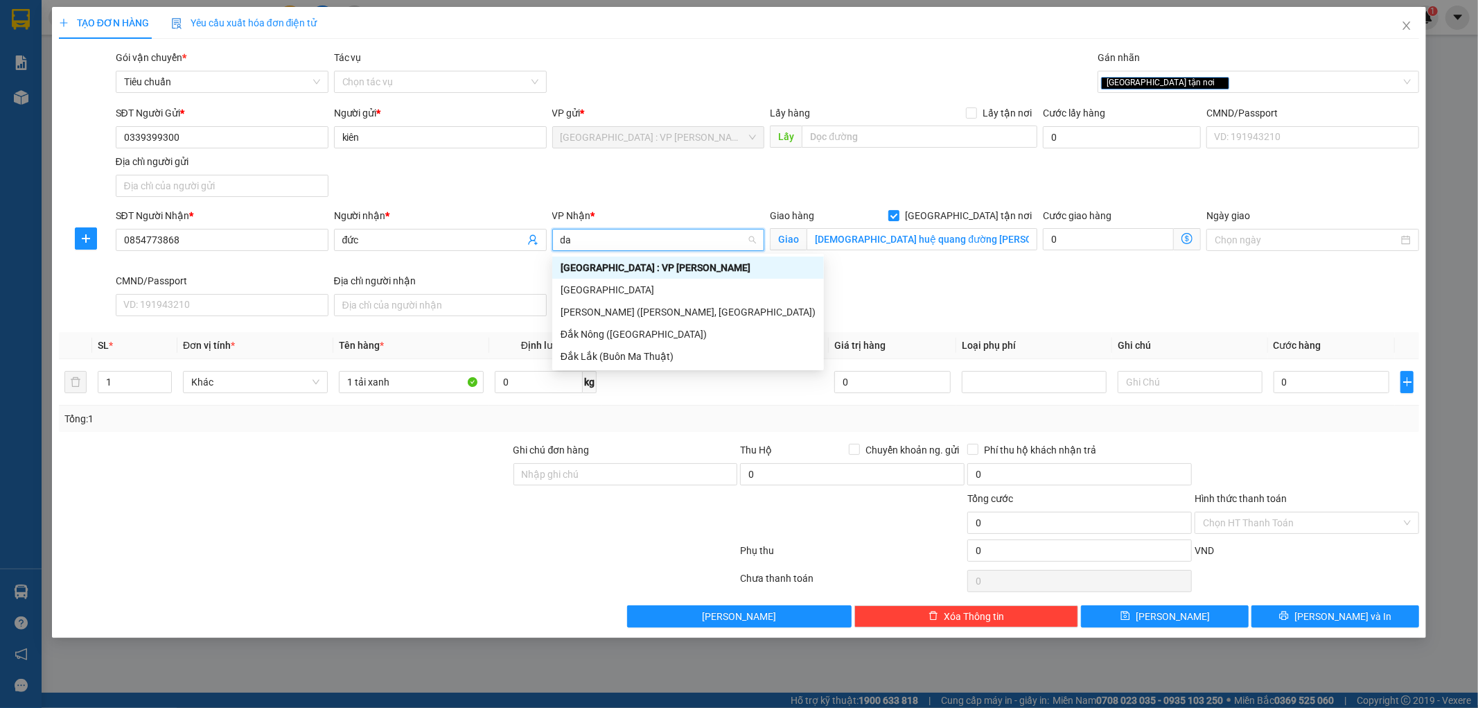
scroll to position [0, 0]
click at [641, 267] on div "[GEOGRAPHIC_DATA] : VP [PERSON_NAME]" at bounding box center [688, 267] width 255 height 15
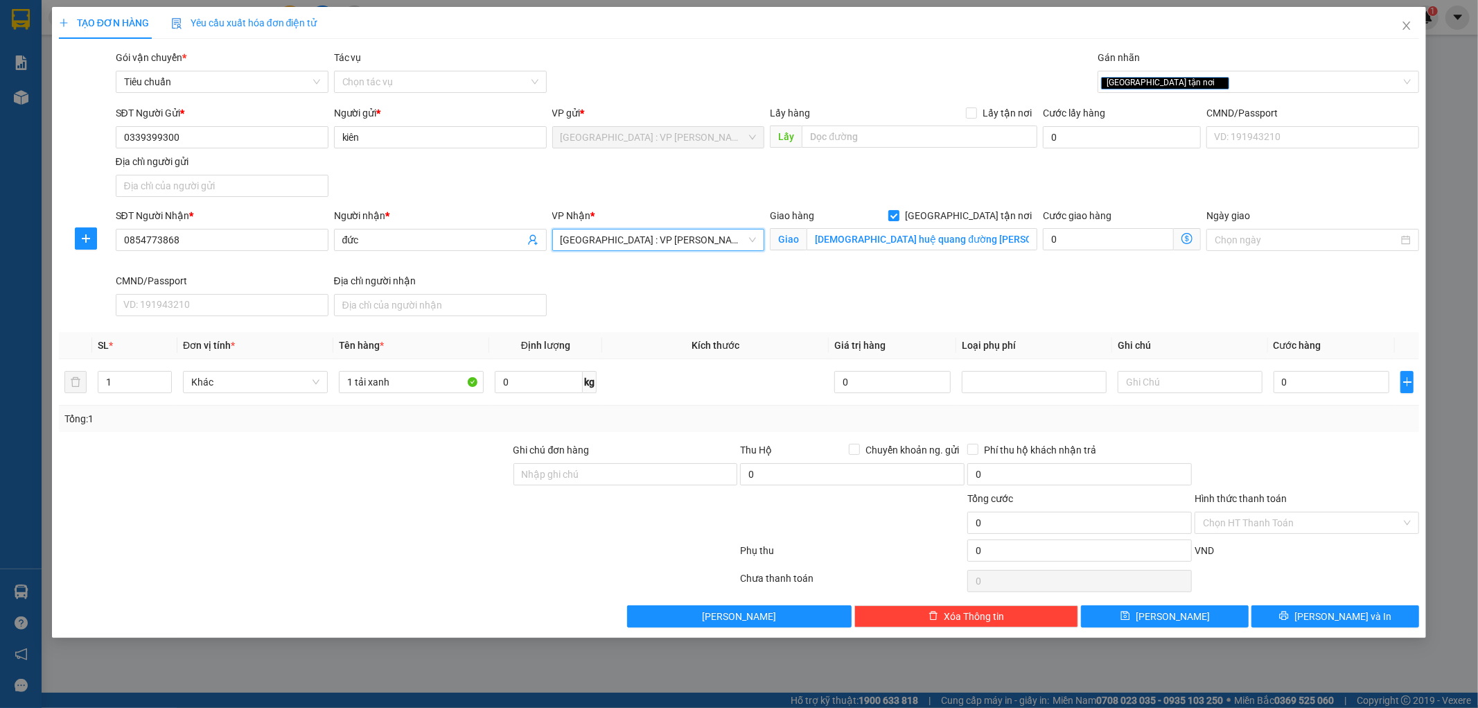
click at [484, 577] on div at bounding box center [399, 581] width 682 height 28
click at [1333, 380] on input "0" at bounding box center [1332, 382] width 116 height 22
type input "2"
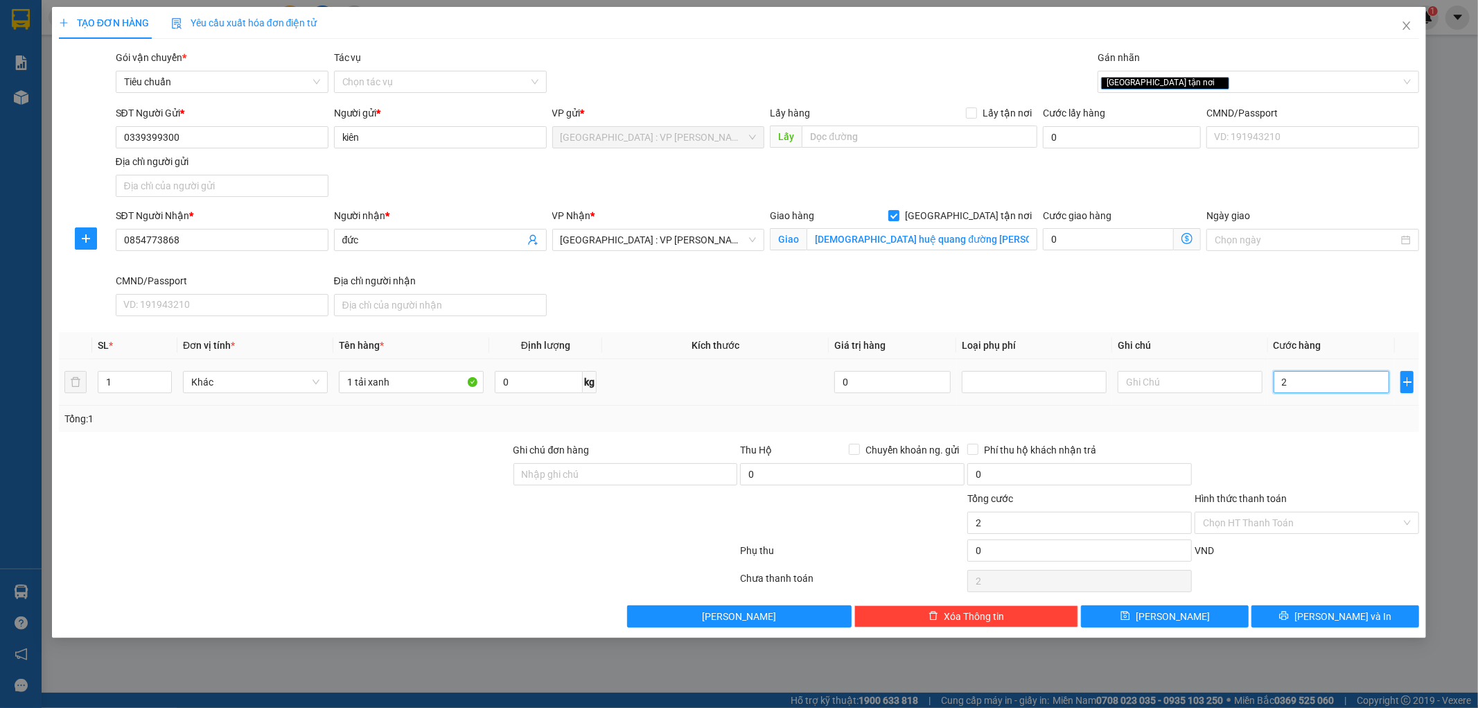
type input "20"
type input "200"
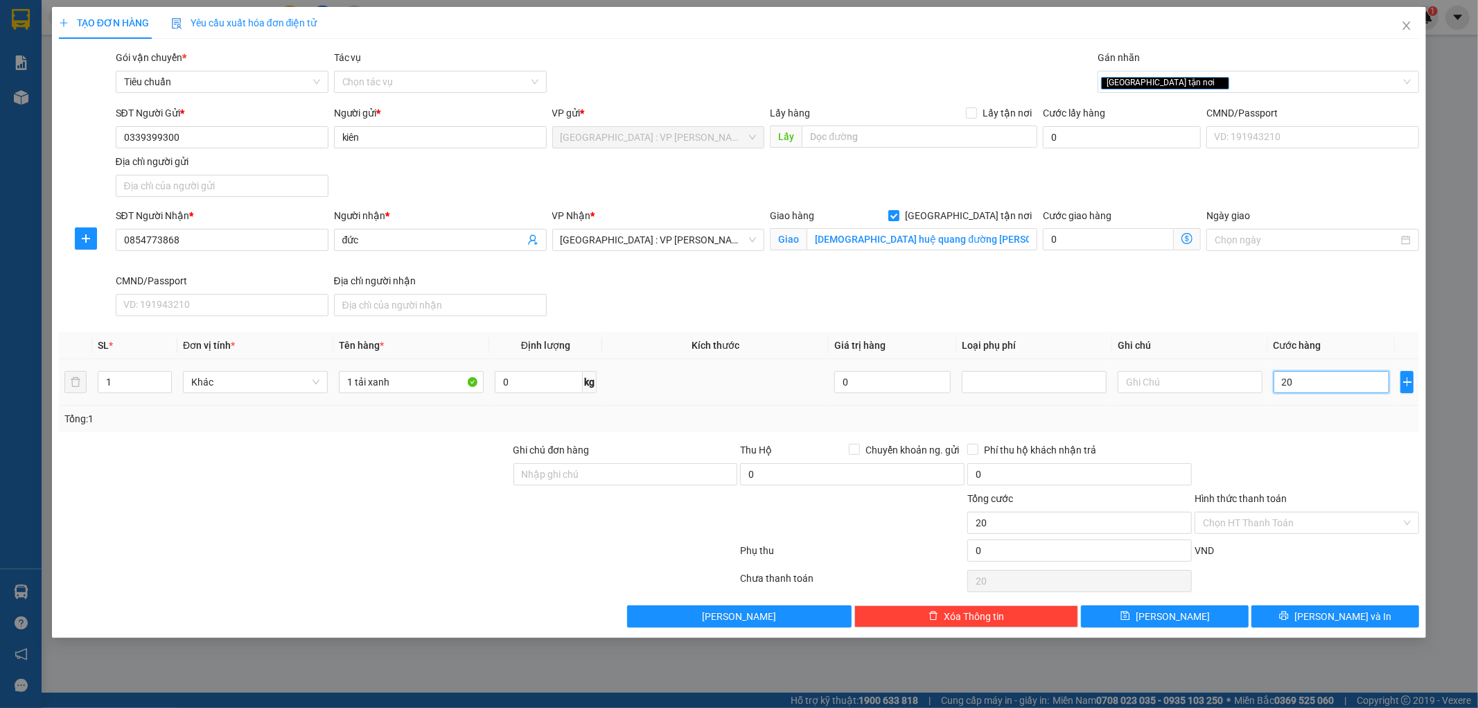
type input "200"
type input "2.000"
type input "20.000"
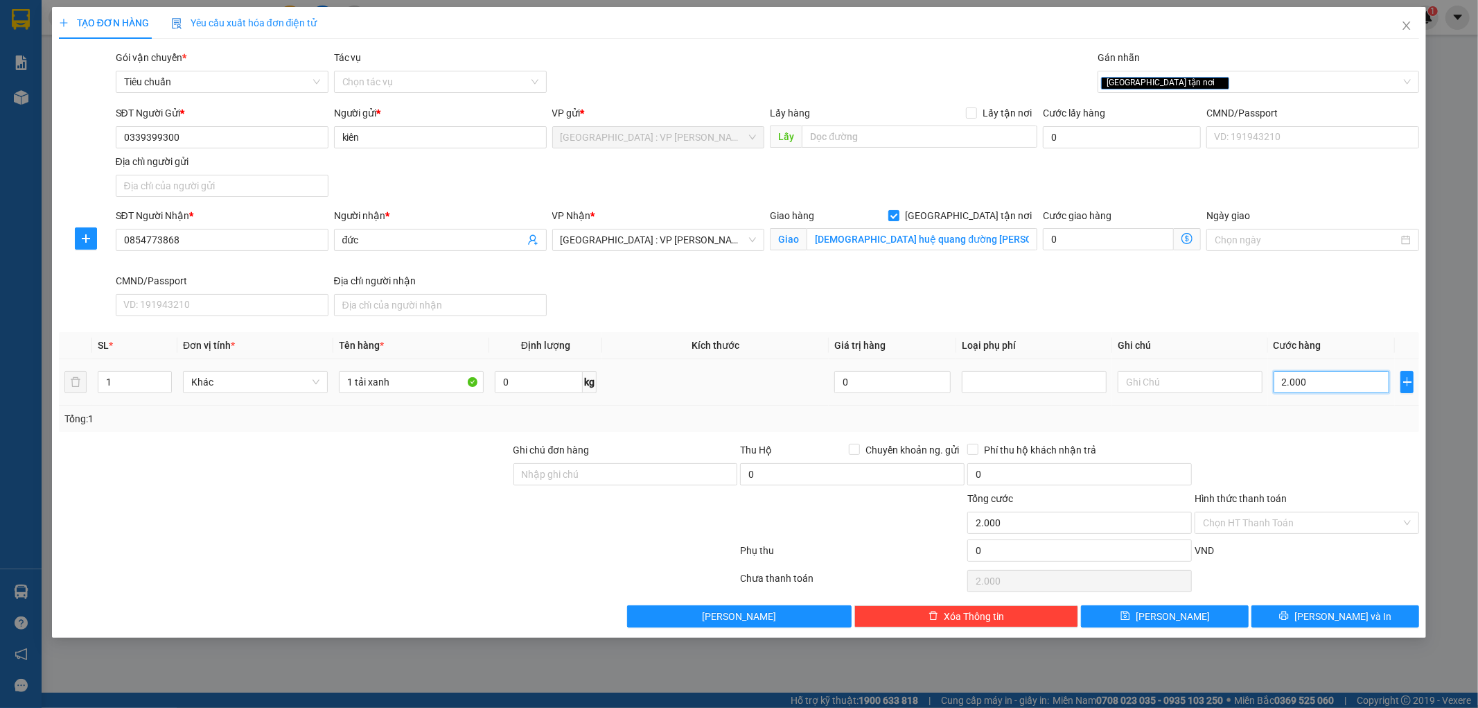
type input "20.000"
type input "200.000"
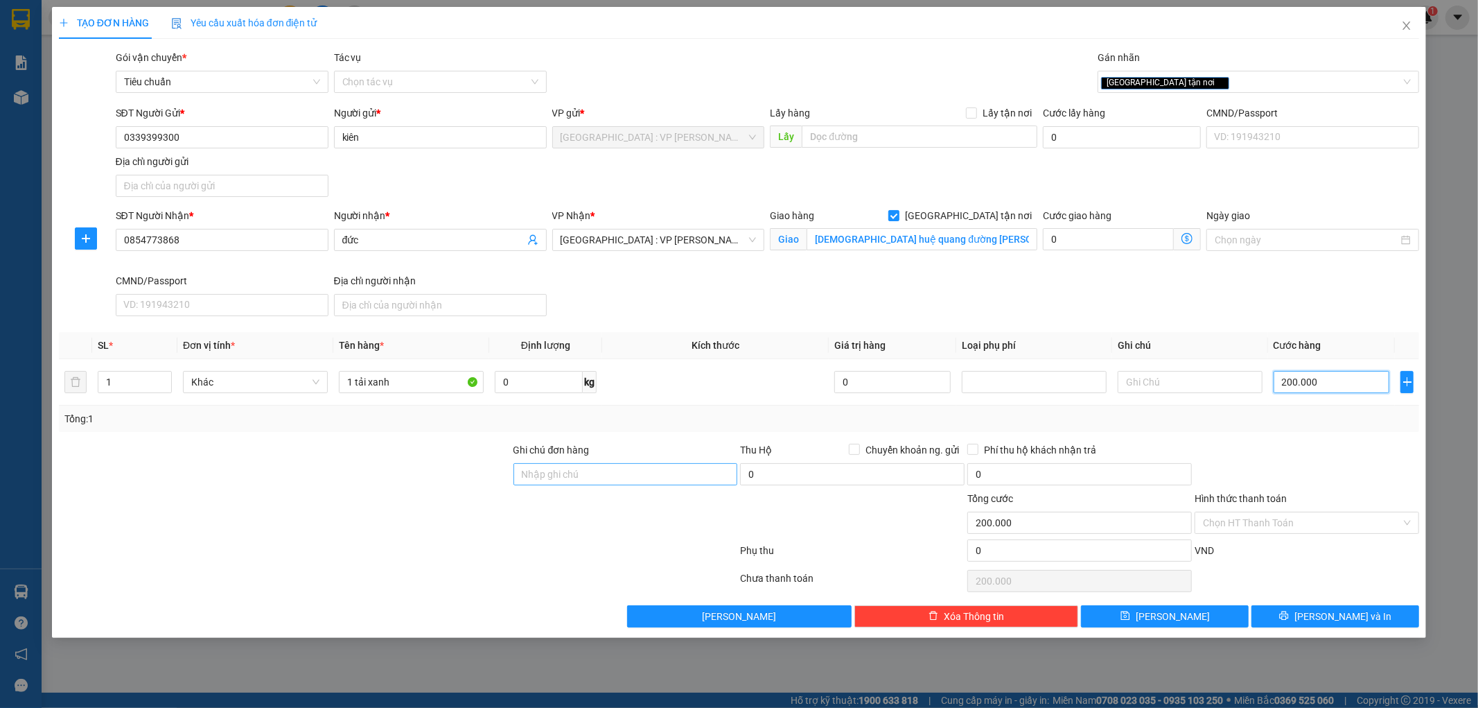
type input "200.000"
click at [620, 478] on input "Ghi chú đơn hàng" at bounding box center [625, 474] width 225 height 22
type input "hư hỏng ko đền đã báo người gửi"
click at [644, 509] on div at bounding box center [625, 515] width 227 height 49
click at [1341, 381] on input "200.000" at bounding box center [1332, 382] width 116 height 22
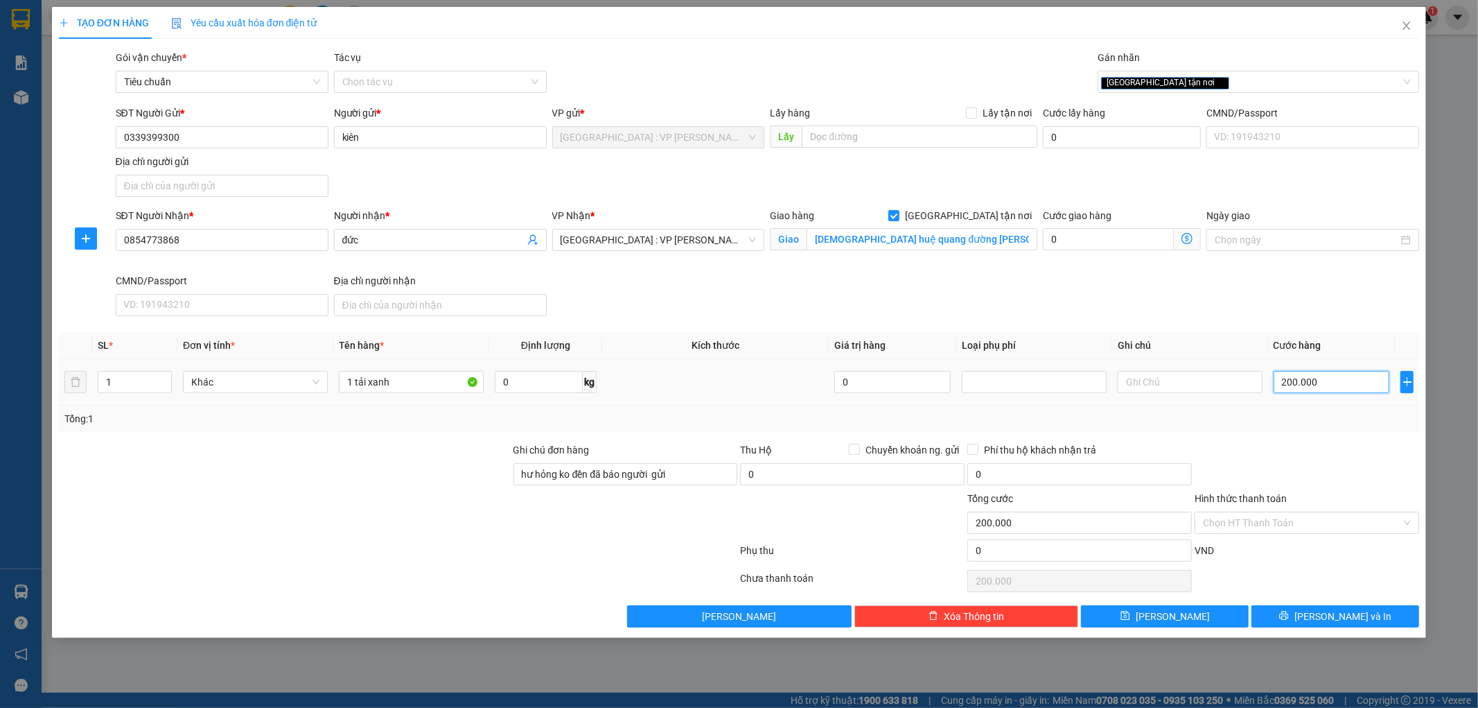
type input "2"
type input "20"
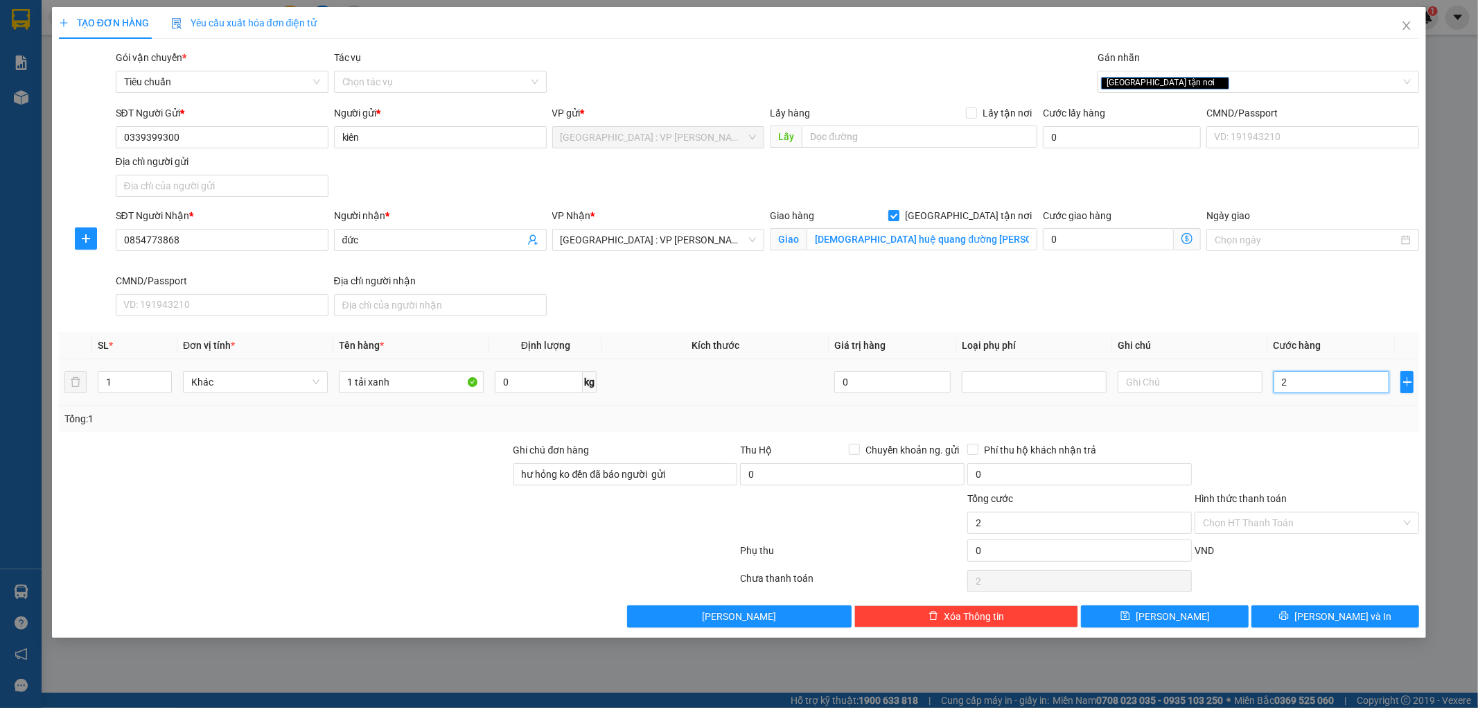
type input "20"
type input "200"
type input "2.000"
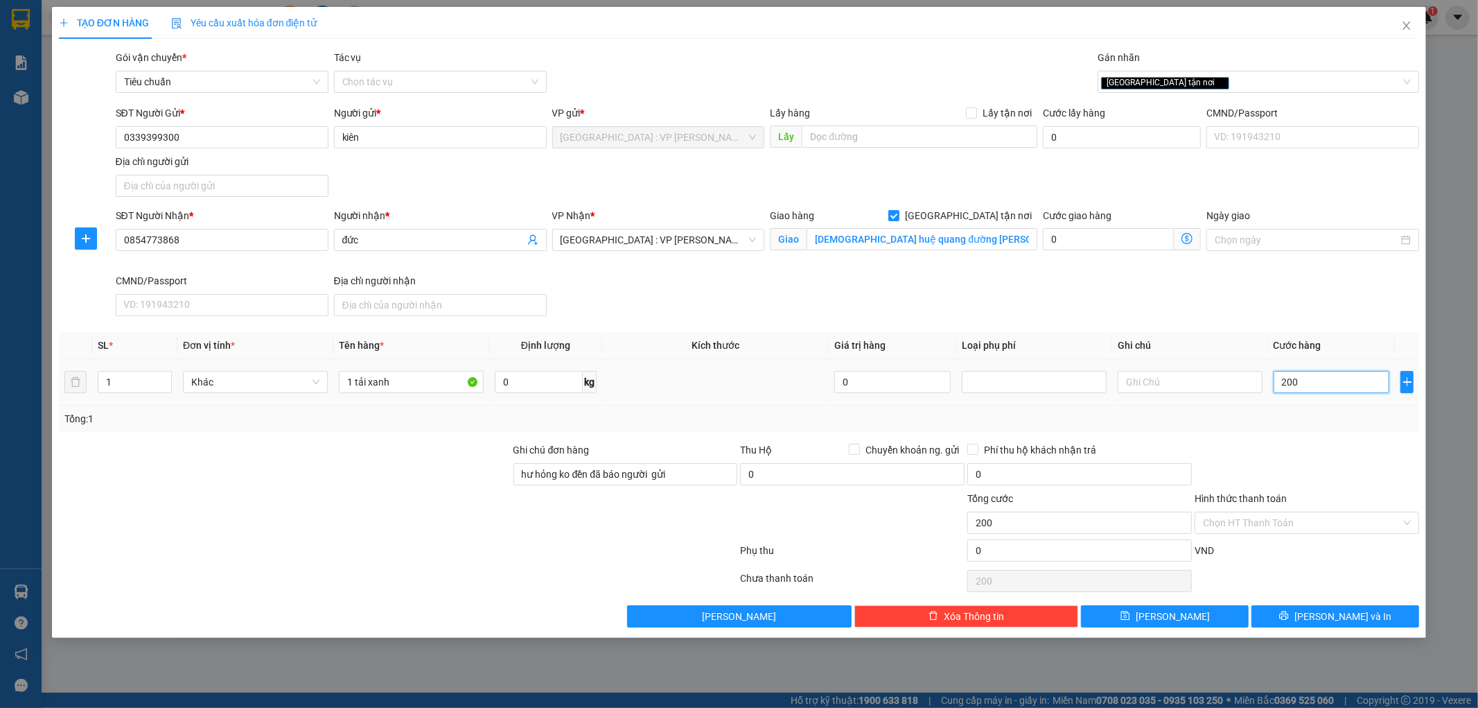
type input "2.000"
type input "20.000"
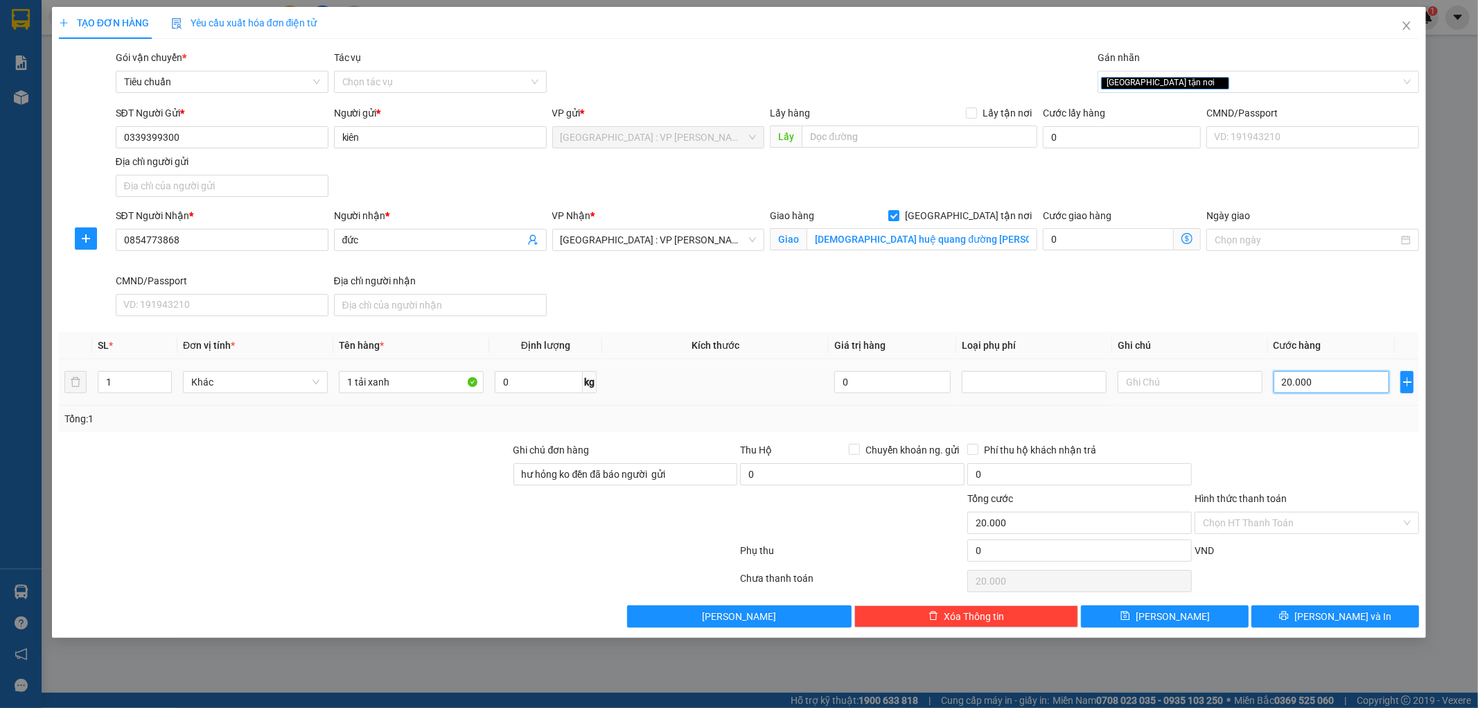
type input "200.000"
click at [1344, 608] on span "[PERSON_NAME] và In" at bounding box center [1342, 615] width 97 height 15
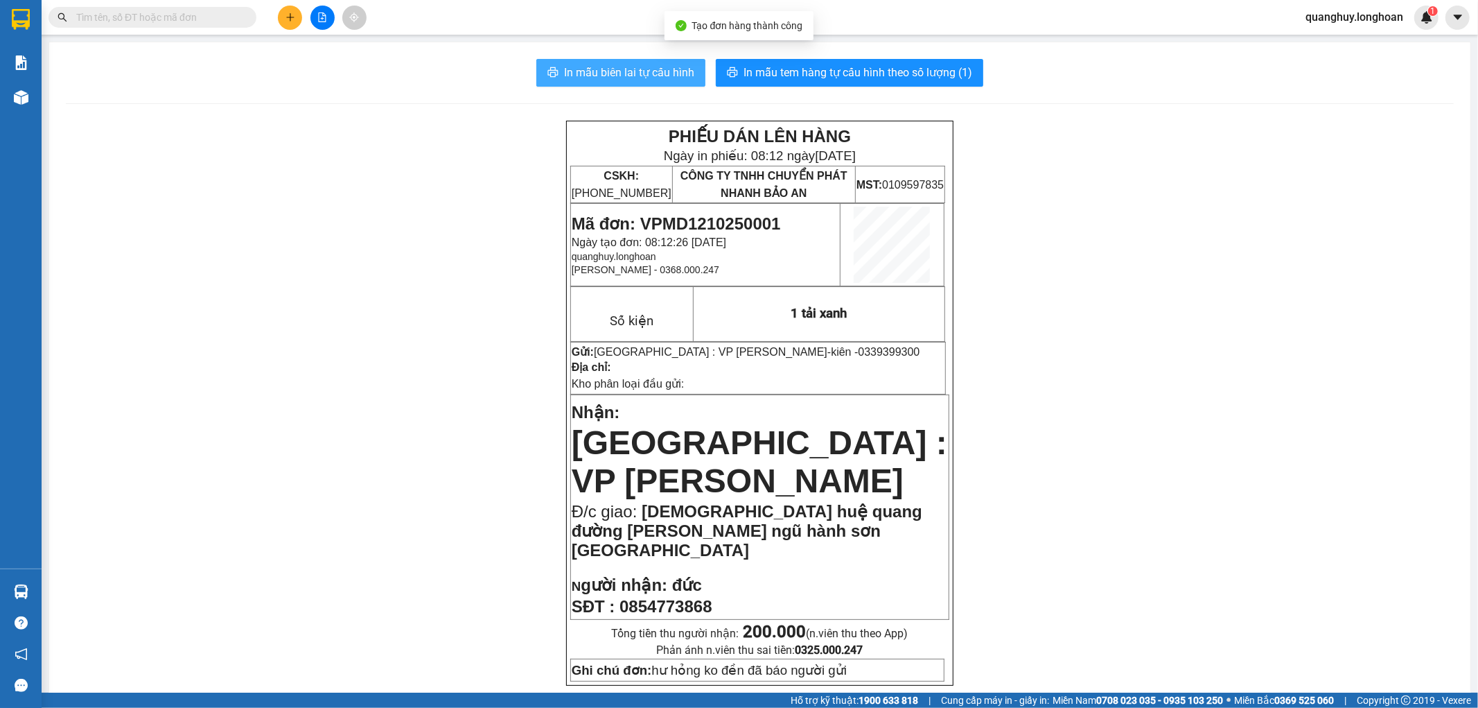
click at [636, 75] on span "In mẫu biên lai tự cấu hình" at bounding box center [629, 72] width 130 height 17
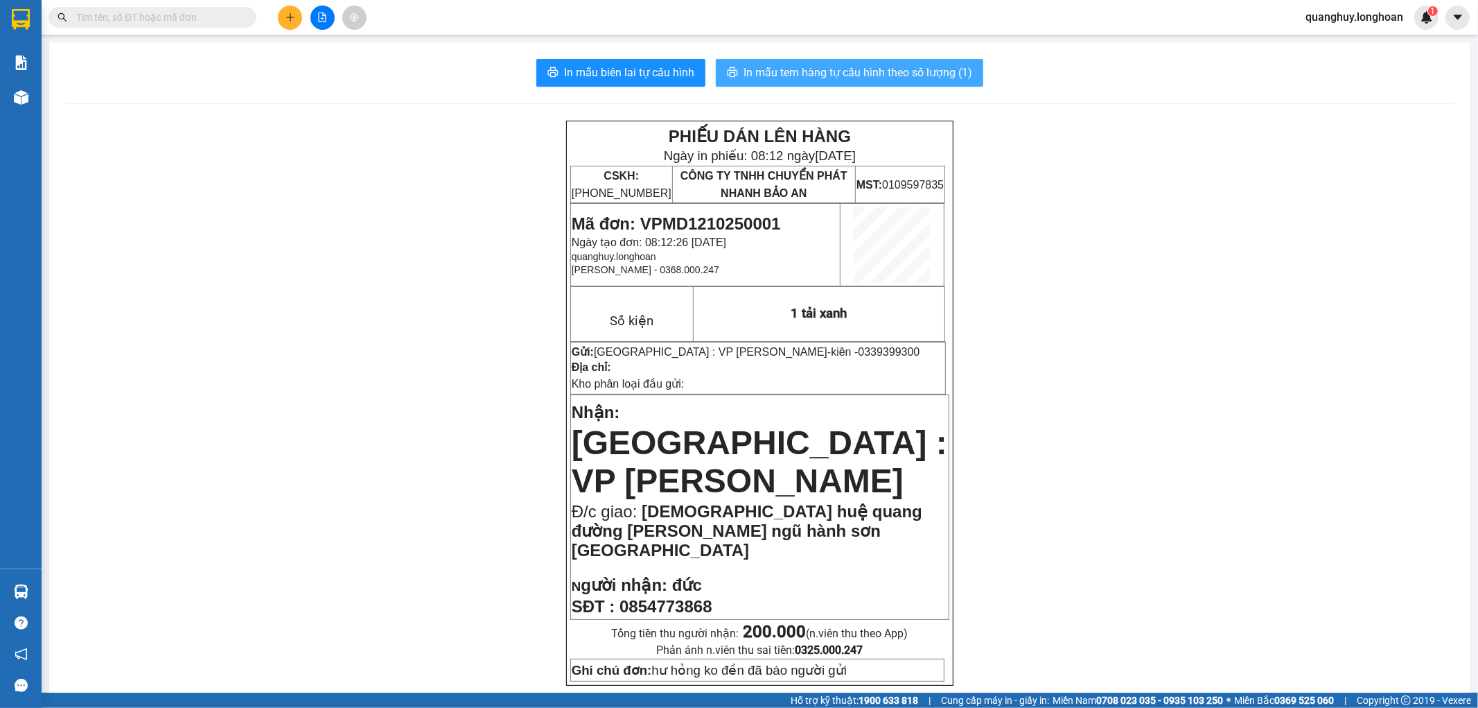
drag, startPoint x: 913, startPoint y: 69, endPoint x: 916, endPoint y: 82, distance: 12.9
click at [916, 82] on button "In mẫu tem hàng tự cấu hình theo số lượng (1)" at bounding box center [849, 73] width 267 height 28
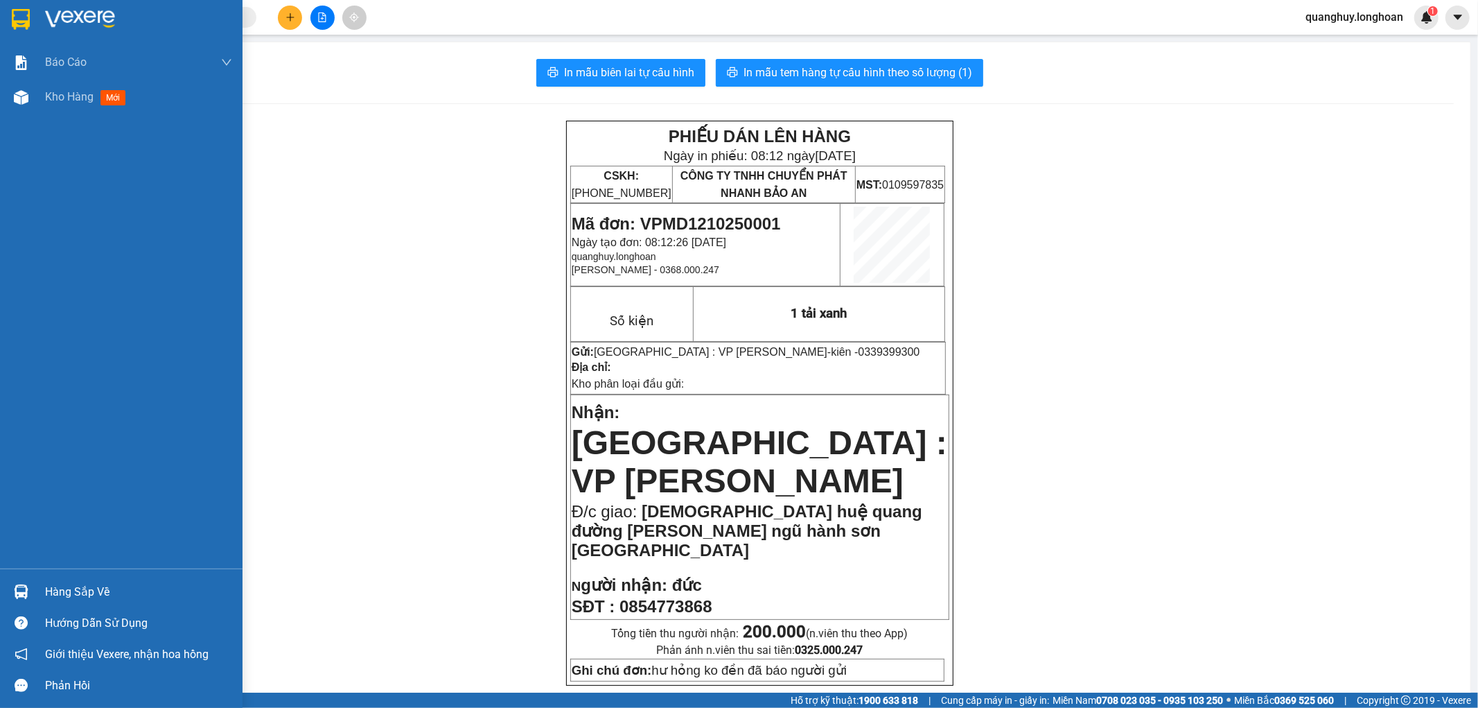
click at [0, 17] on div at bounding box center [121, 22] width 243 height 45
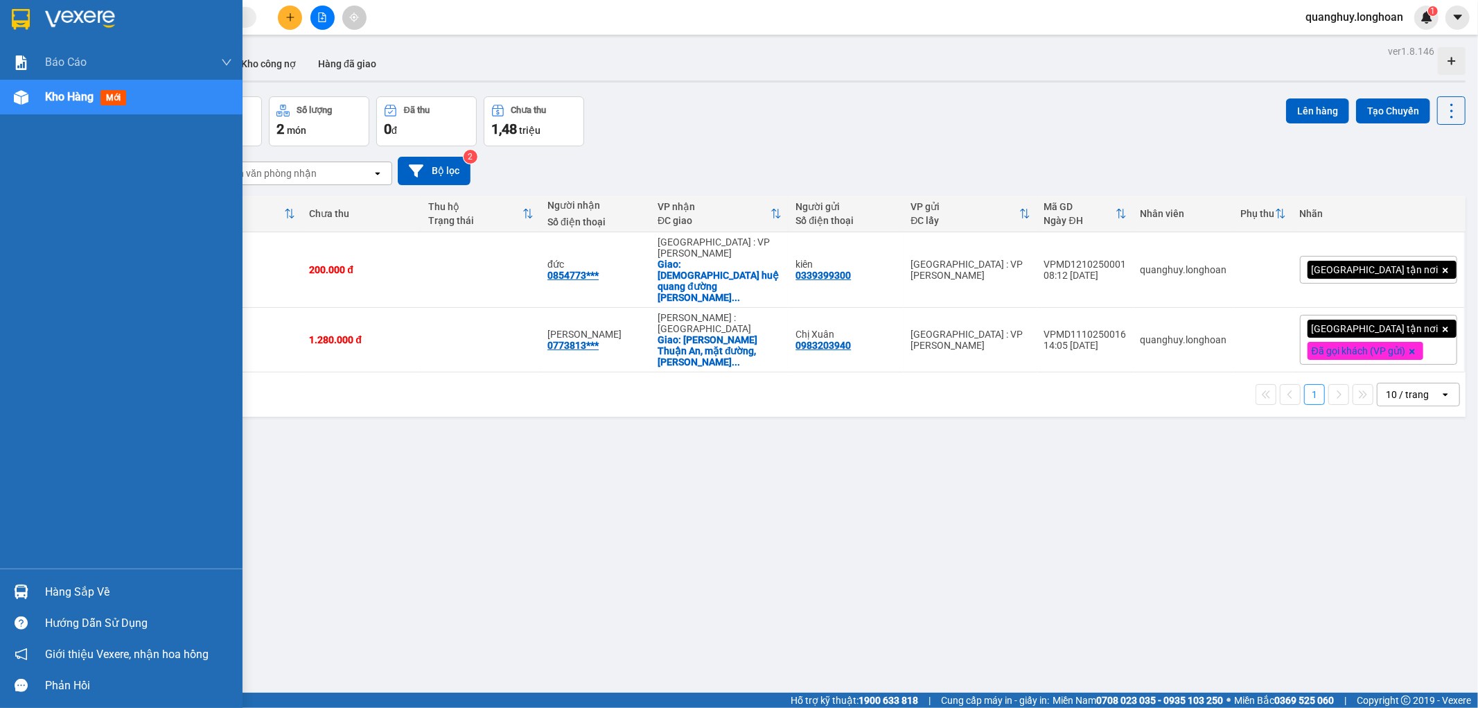
click at [12, 10] on img at bounding box center [21, 19] width 18 height 21
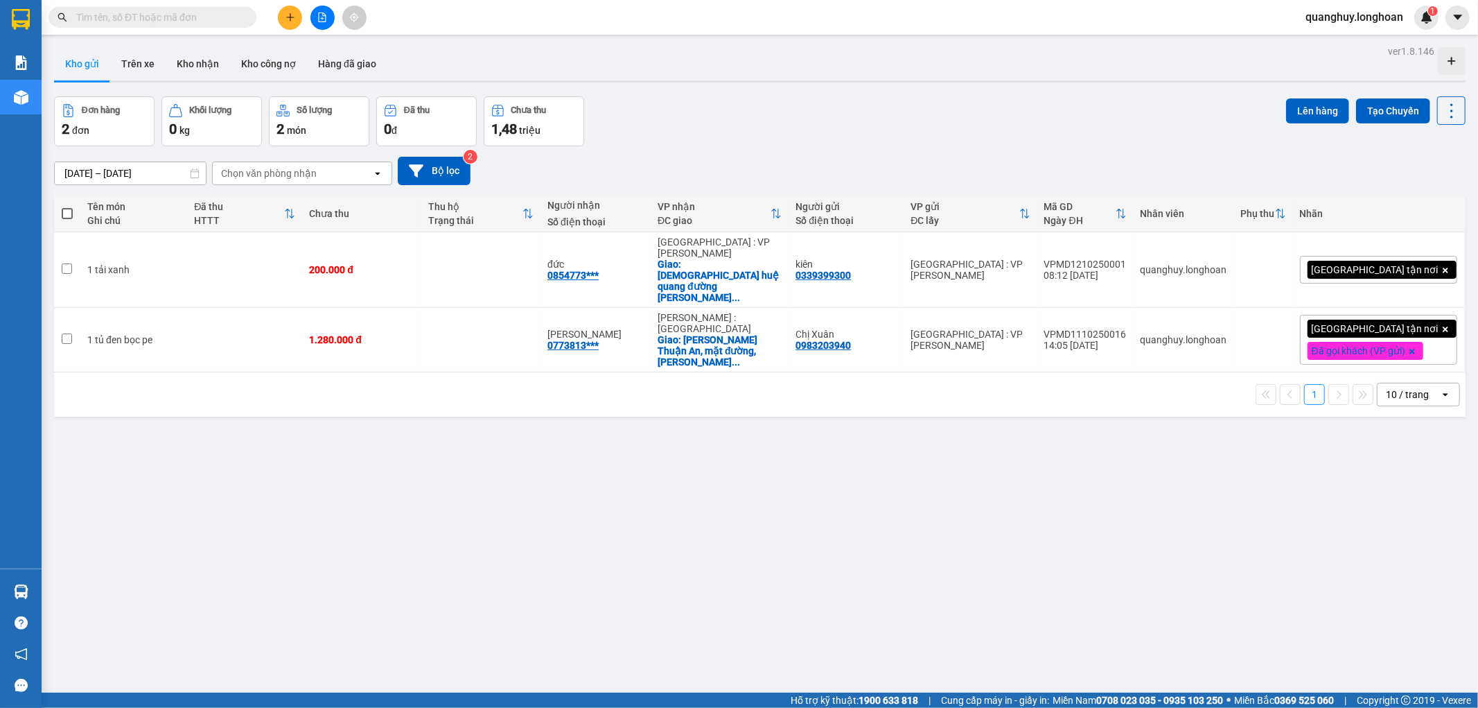
drag, startPoint x: 1415, startPoint y: 351, endPoint x: 1419, endPoint y: 361, distance: 10.6
click at [1415, 387] on div "10 / trang" at bounding box center [1407, 394] width 43 height 14
click at [1409, 507] on span "100 / trang" at bounding box center [1401, 509] width 50 height 14
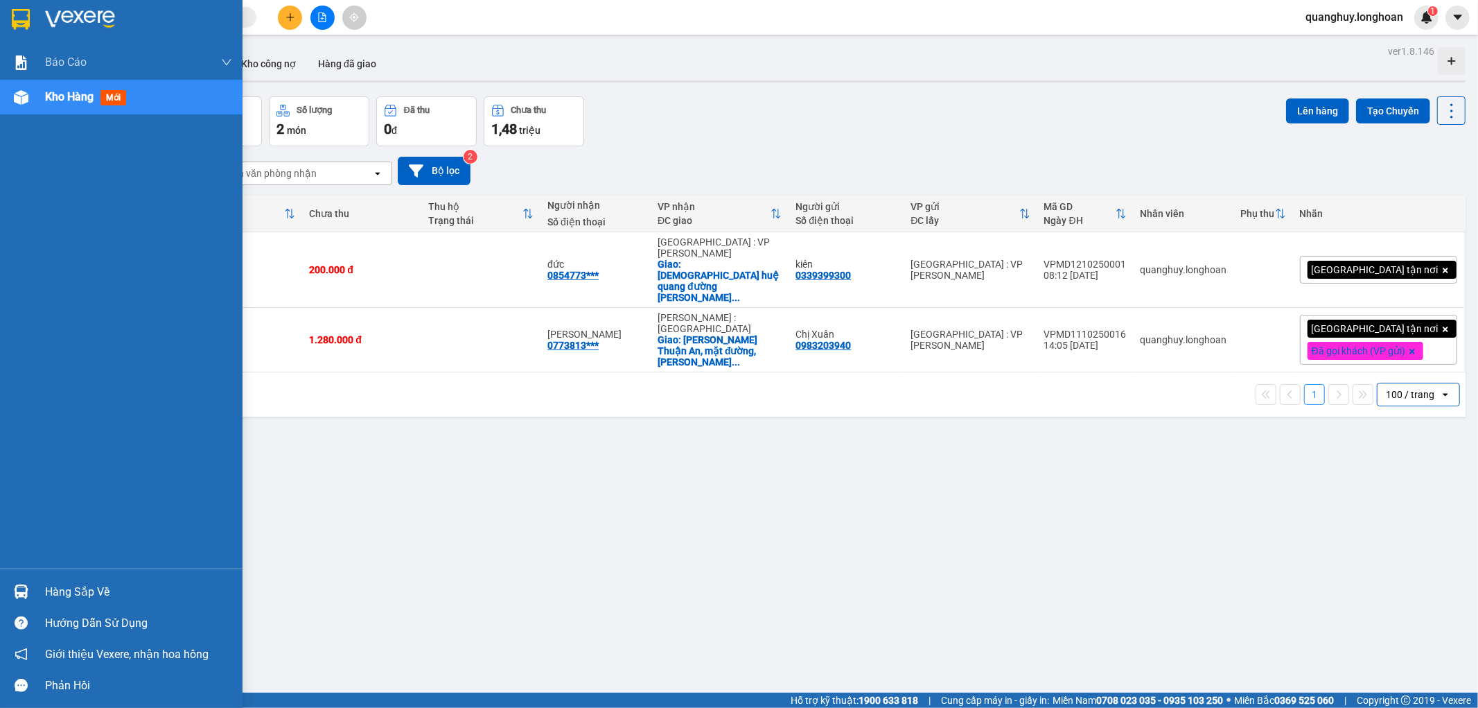
click at [36, 22] on div at bounding box center [121, 22] width 243 height 45
drag, startPoint x: 10, startPoint y: 19, endPoint x: 11, endPoint y: 30, distance: 10.4
click at [11, 30] on div at bounding box center [21, 19] width 24 height 24
click at [7, 19] on div at bounding box center [121, 22] width 243 height 45
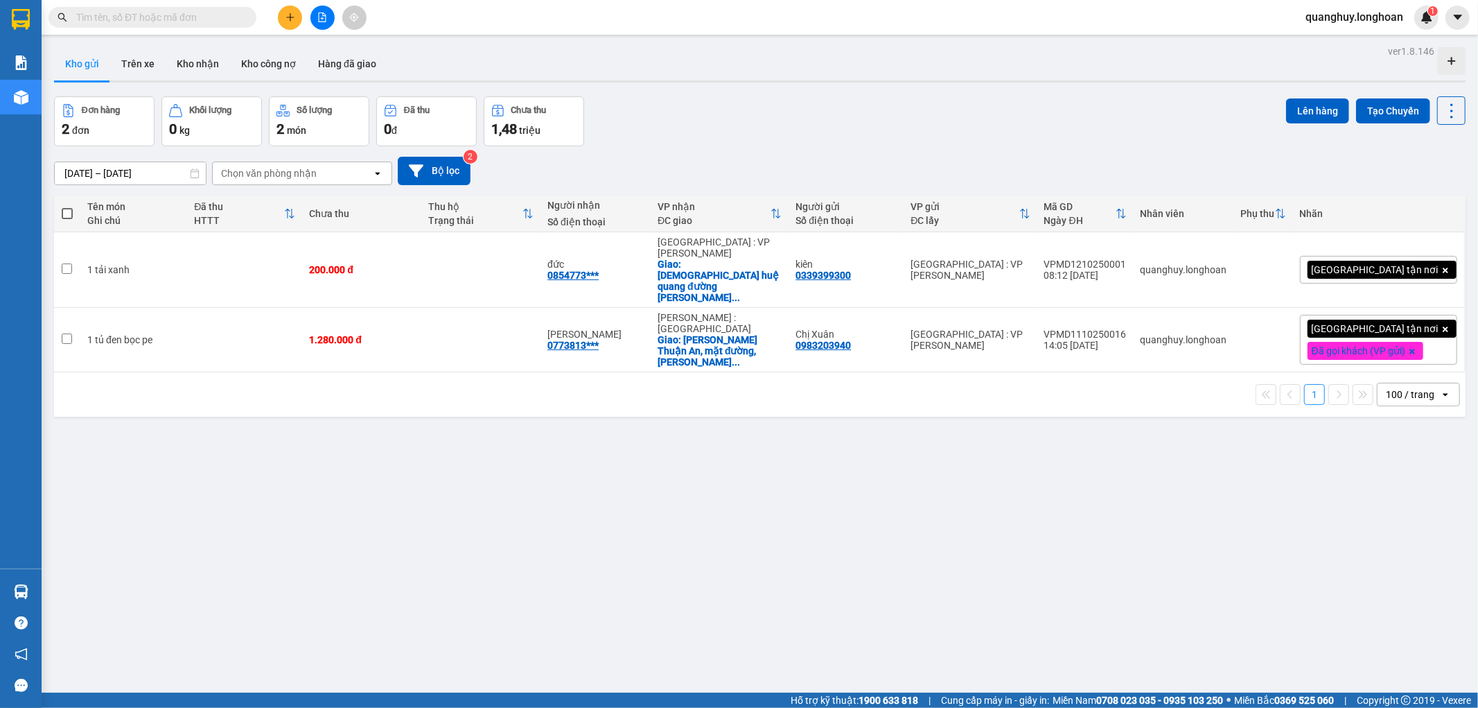
click at [330, 16] on button at bounding box center [322, 18] width 24 height 24
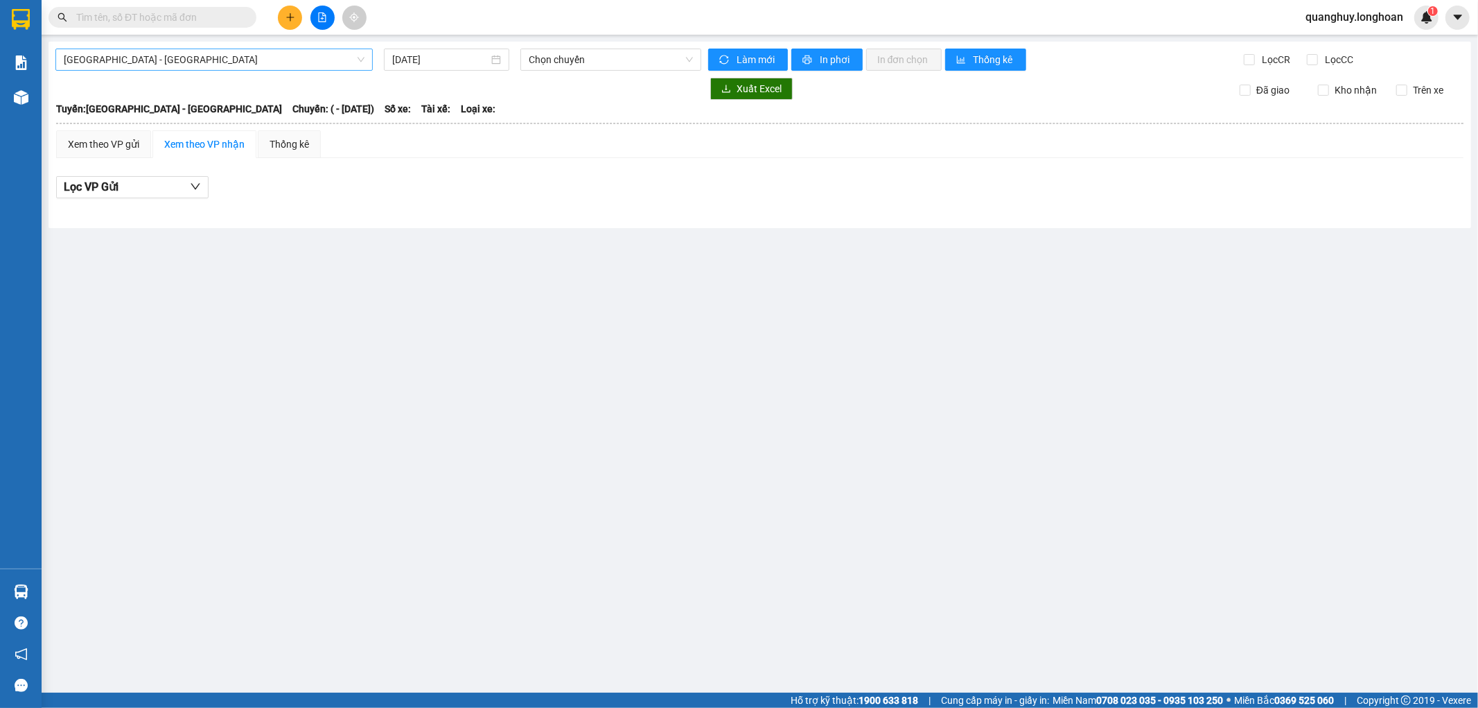
click at [343, 64] on span "Hải Phòng - Hà Nội" at bounding box center [214, 59] width 301 height 21
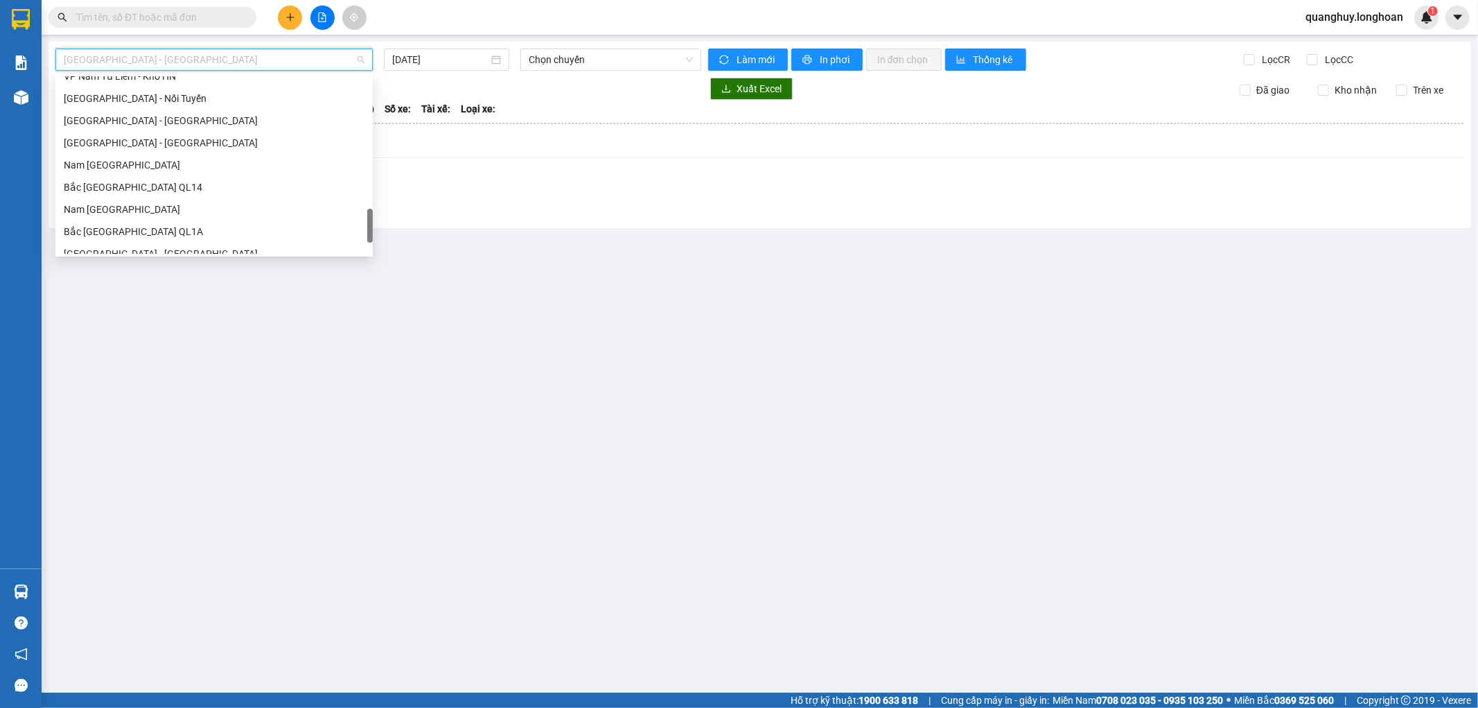
scroll to position [821, 0]
click at [150, 155] on div "VP Nam Từ Liêm - Kho HN" at bounding box center [214, 153] width 301 height 15
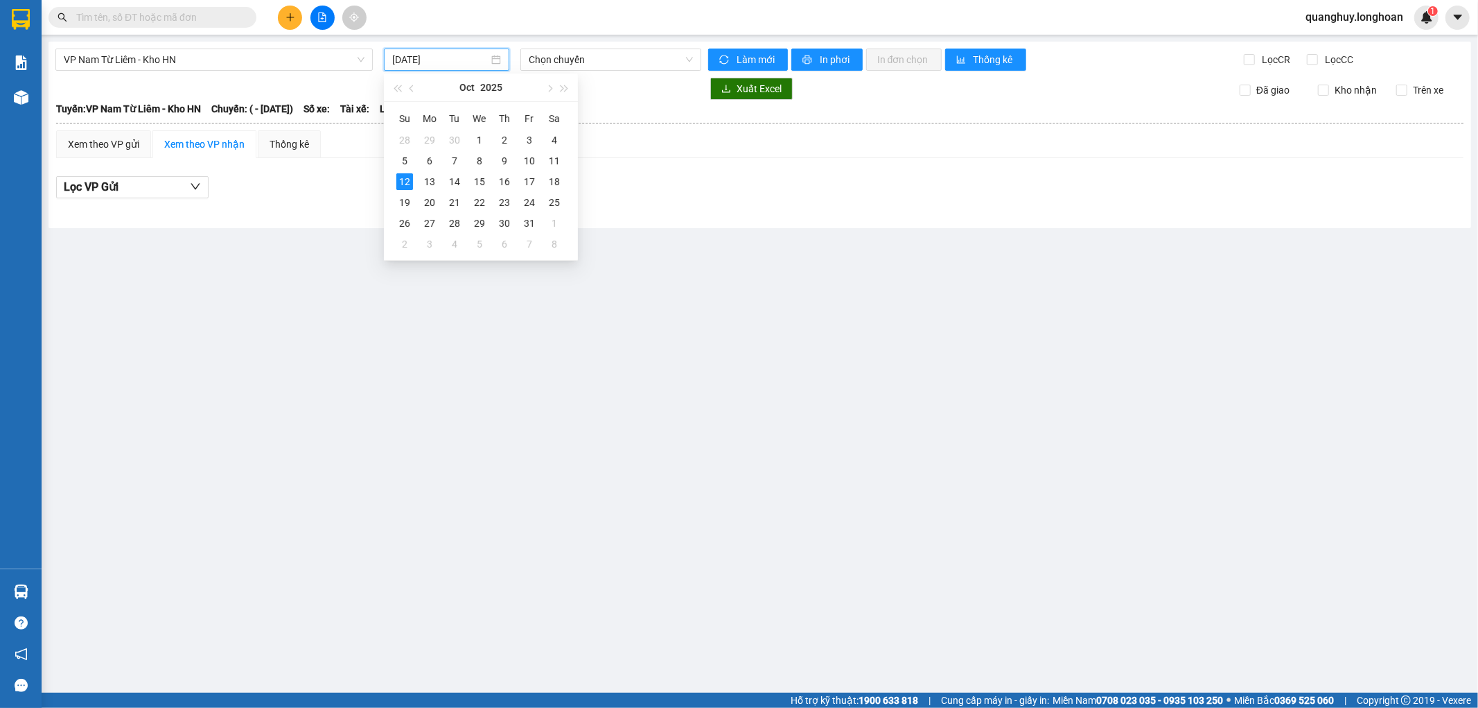
click at [472, 60] on input "12/10/2025" at bounding box center [440, 59] width 96 height 15
click at [559, 152] on div "11" at bounding box center [554, 160] width 17 height 17
type input "11/10/2025"
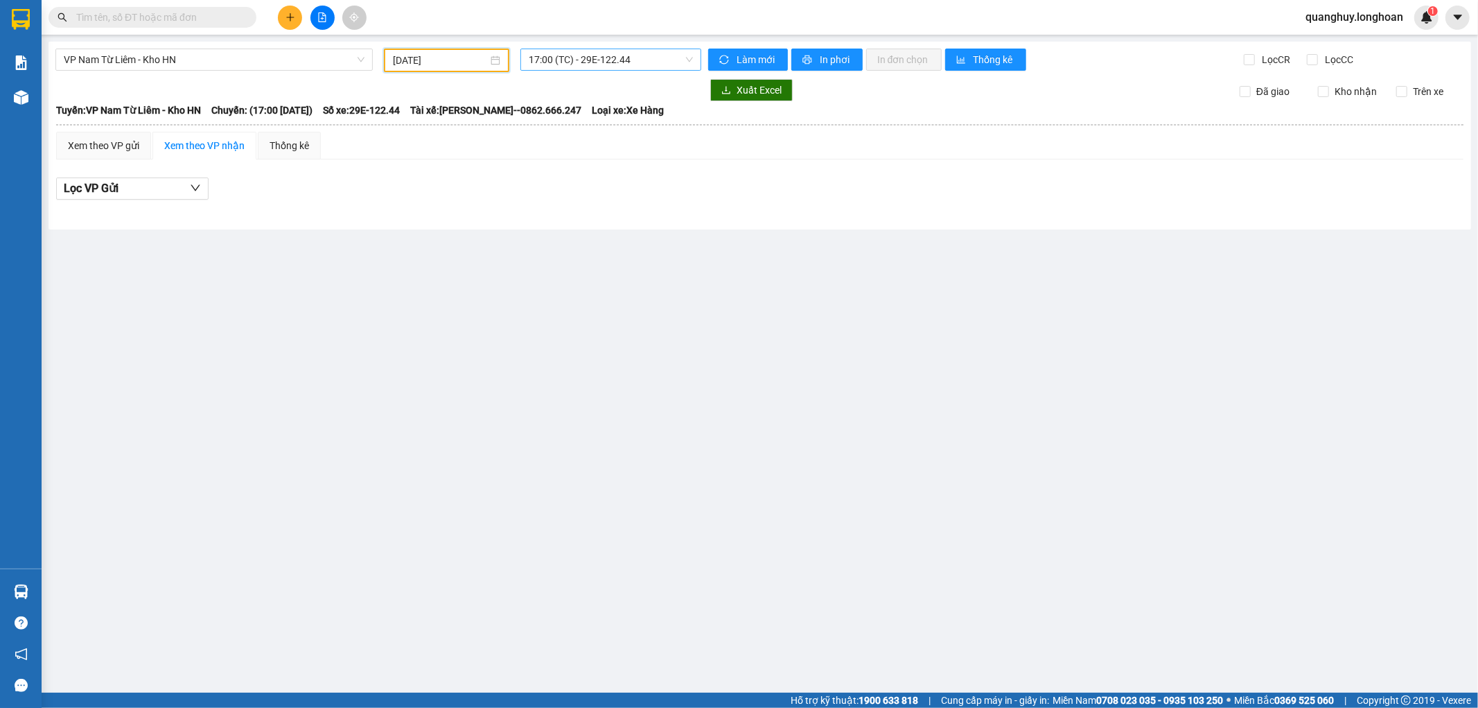
drag, startPoint x: 622, startPoint y: 58, endPoint x: 627, endPoint y: 65, distance: 9.4
click at [624, 60] on span "17:00 (TC) - 29E-122.44" at bounding box center [611, 59] width 164 height 21
click at [618, 136] on div "18:00 (TC) - 29E-121.45" at bounding box center [583, 131] width 108 height 15
click at [635, 66] on span "18:00 (TC) - 29E-121.45" at bounding box center [611, 59] width 164 height 21
click at [631, 151] on div "20:00 (TC) - 29E-122.44" at bounding box center [583, 153] width 108 height 15
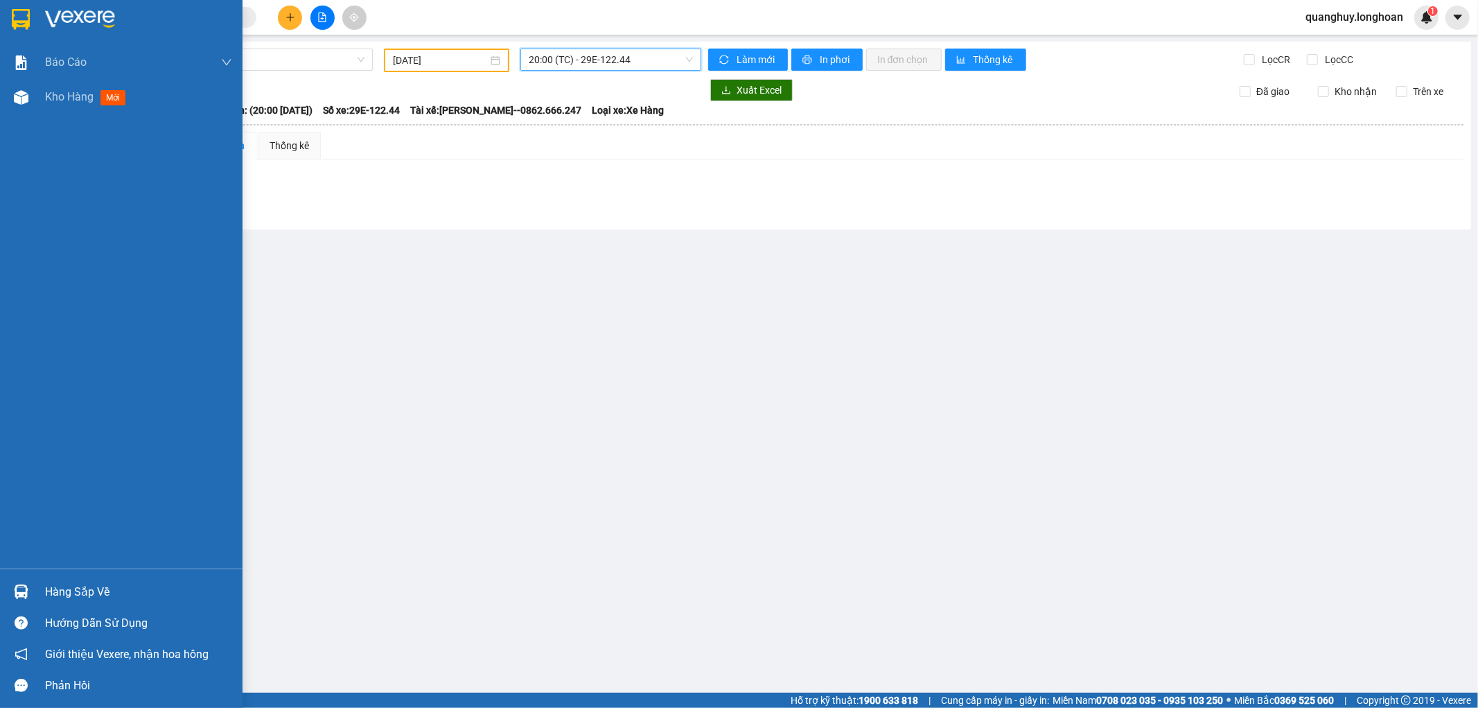
drag, startPoint x: 21, startPoint y: 10, endPoint x: 80, endPoint y: 8, distance: 59.6
click at [19, 10] on img at bounding box center [21, 19] width 18 height 21
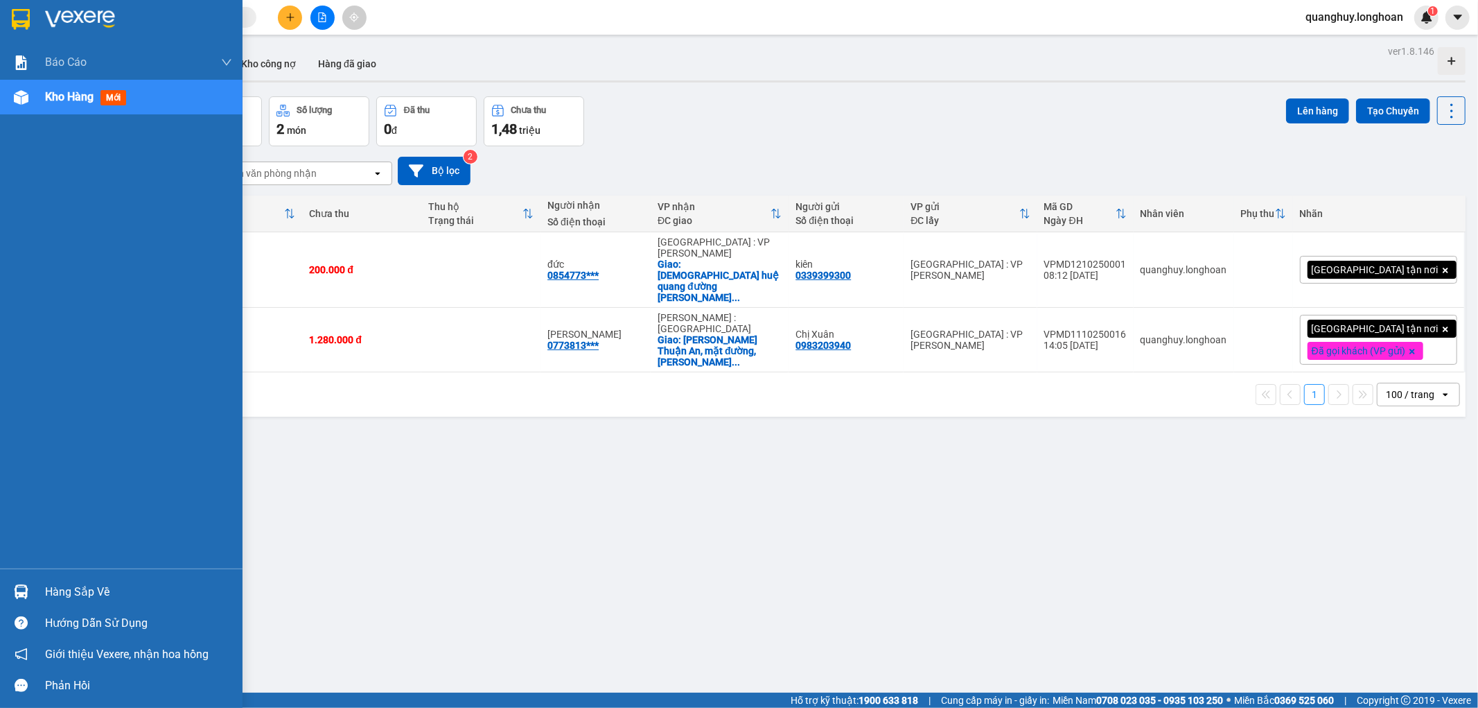
click at [21, 24] on img at bounding box center [21, 19] width 18 height 21
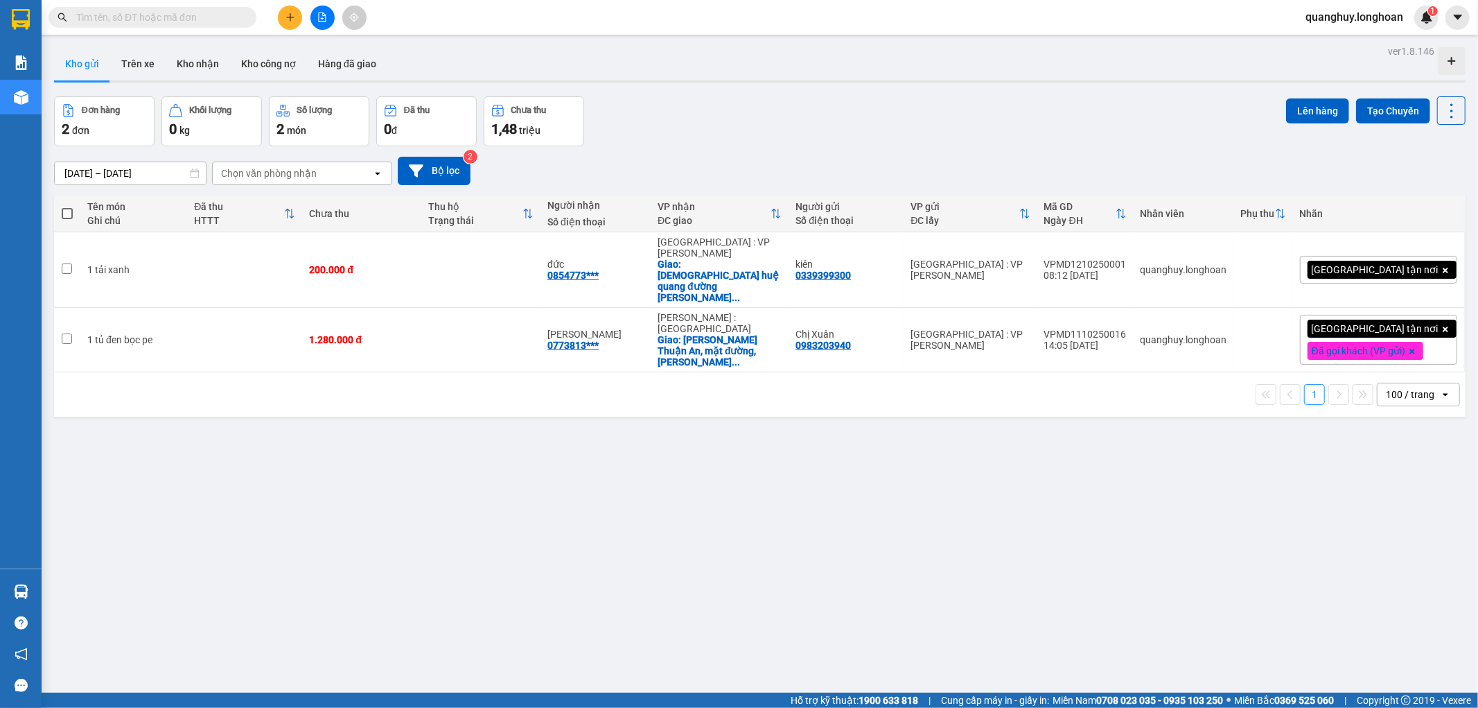
click at [204, 21] on input "text" at bounding box center [158, 17] width 164 height 15
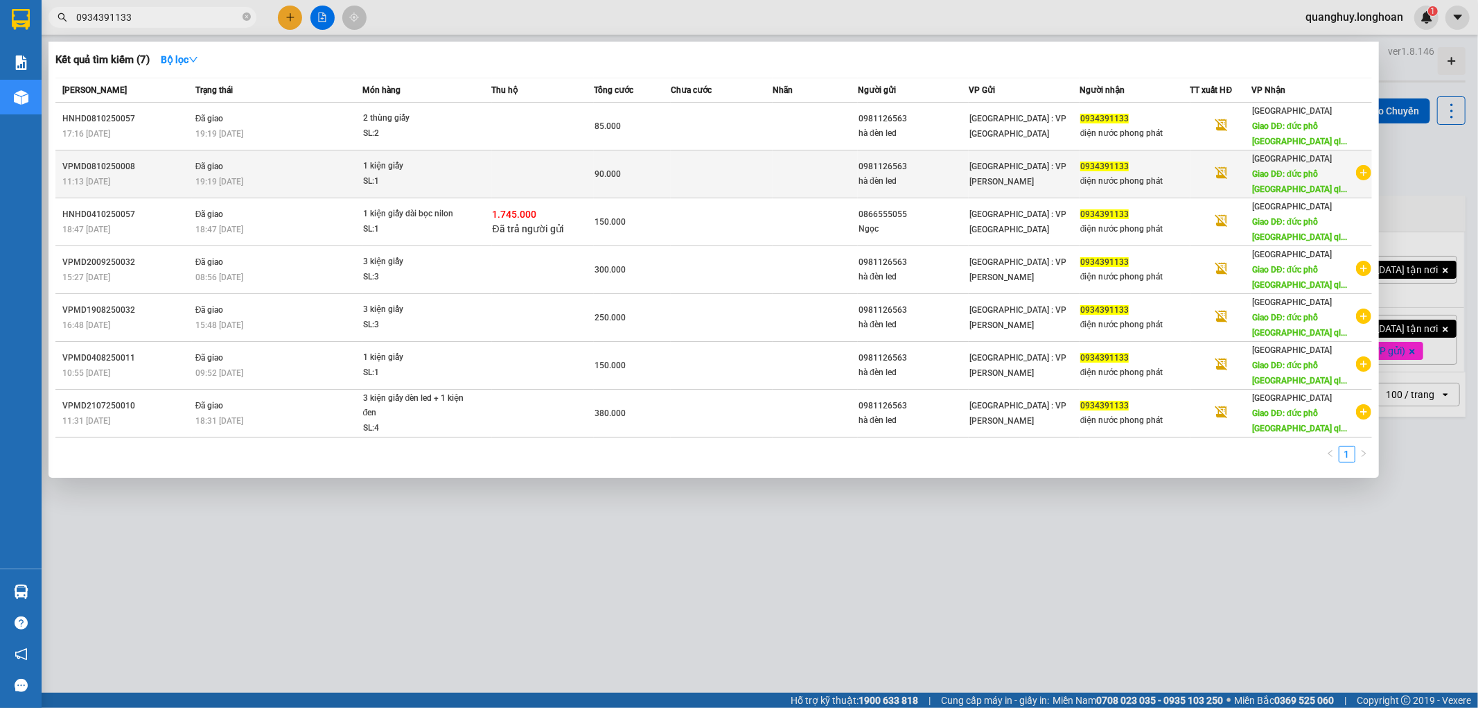
type input "0934391133"
click at [1362, 171] on icon "plus-circle" at bounding box center [1363, 172] width 15 height 15
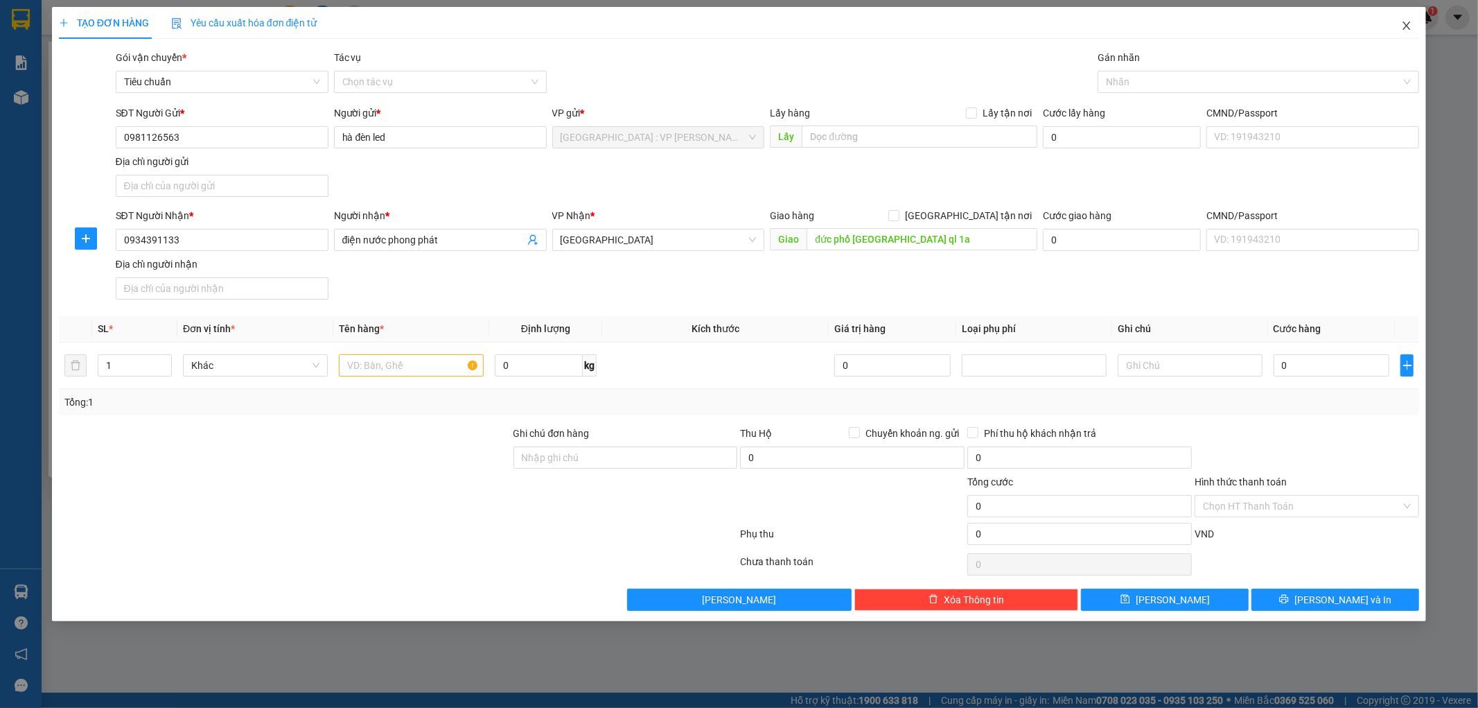
click at [1401, 28] on icon "close" at bounding box center [1406, 25] width 11 height 11
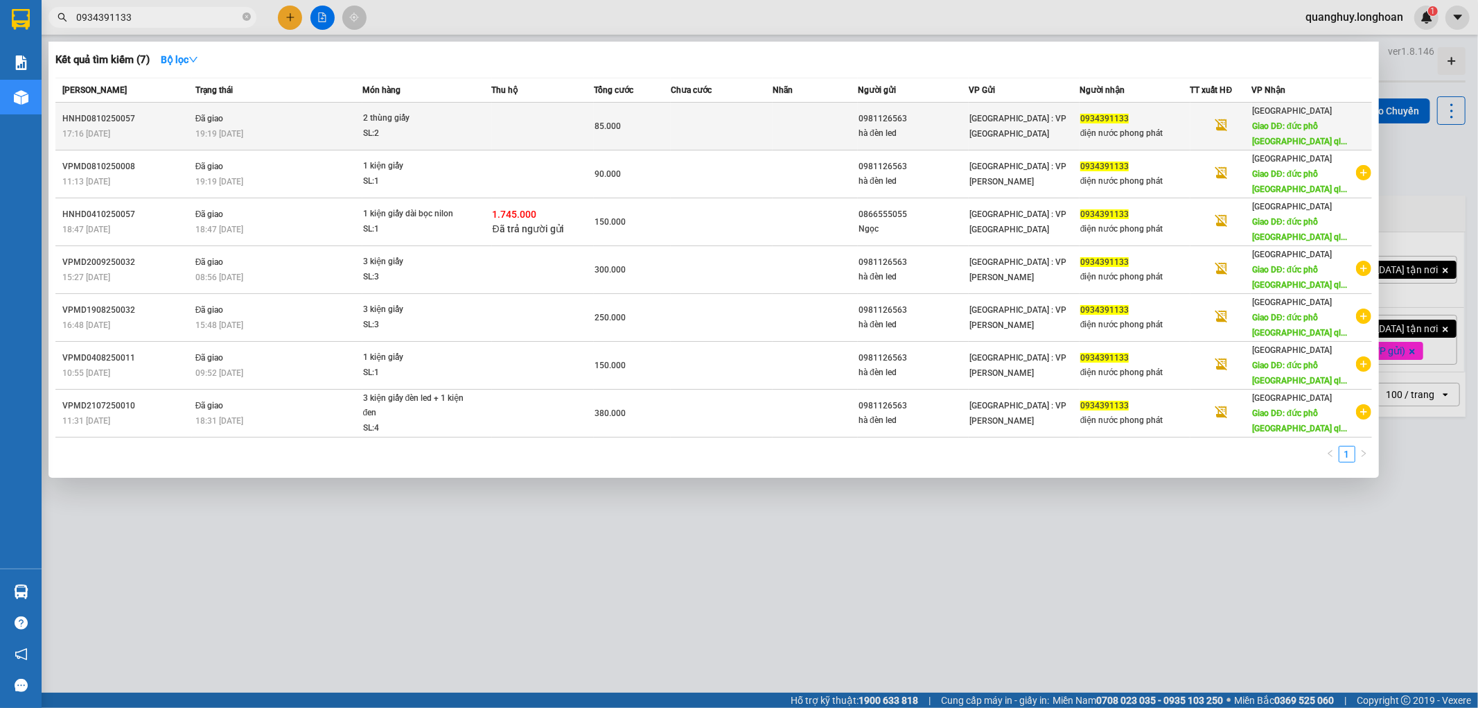
click at [1310, 134] on div "Quảng Ngãi Giao DĐ: đức phổ quảng ngãi ql..." at bounding box center [1311, 126] width 118 height 46
click at [1287, 128] on span "Giao DĐ: đức phổ quảng ngãi ql..." at bounding box center [1299, 133] width 95 height 25
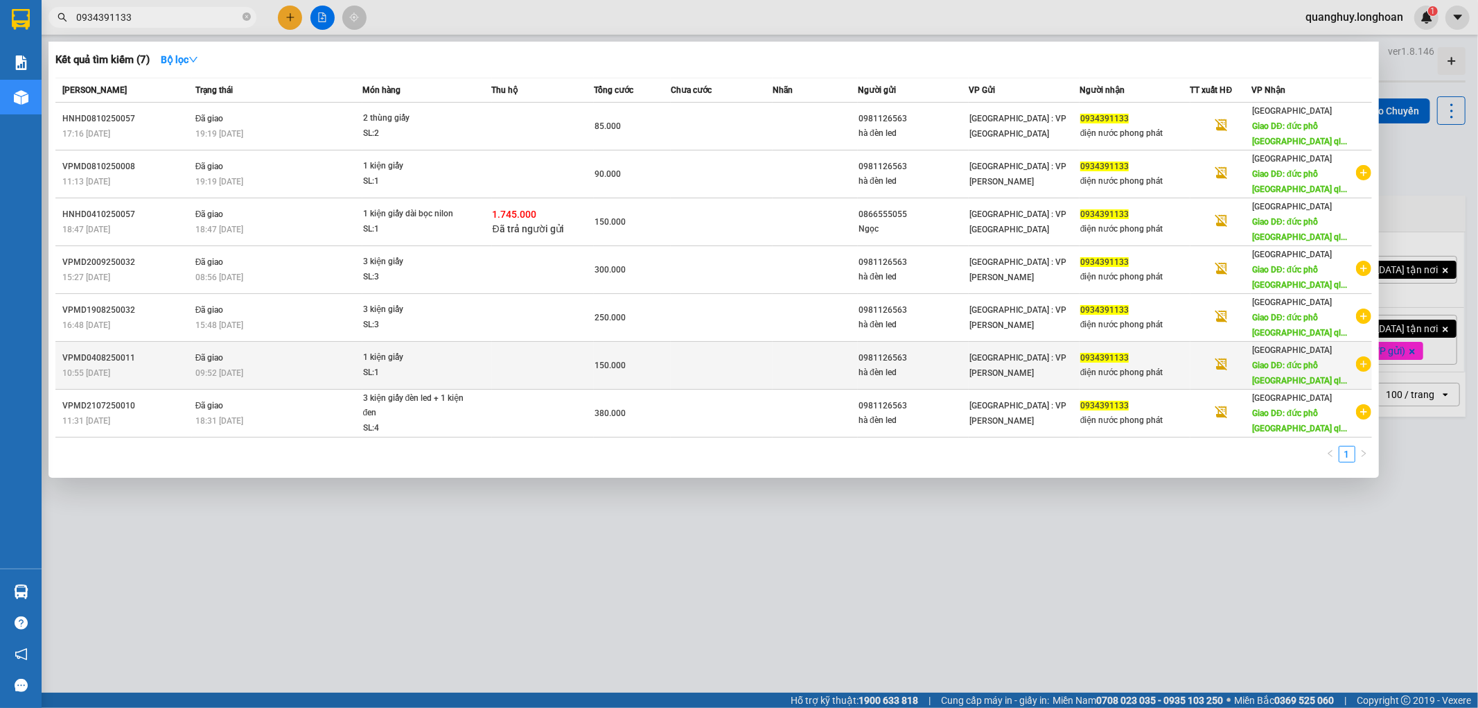
click at [557, 374] on td at bounding box center [543, 366] width 103 height 48
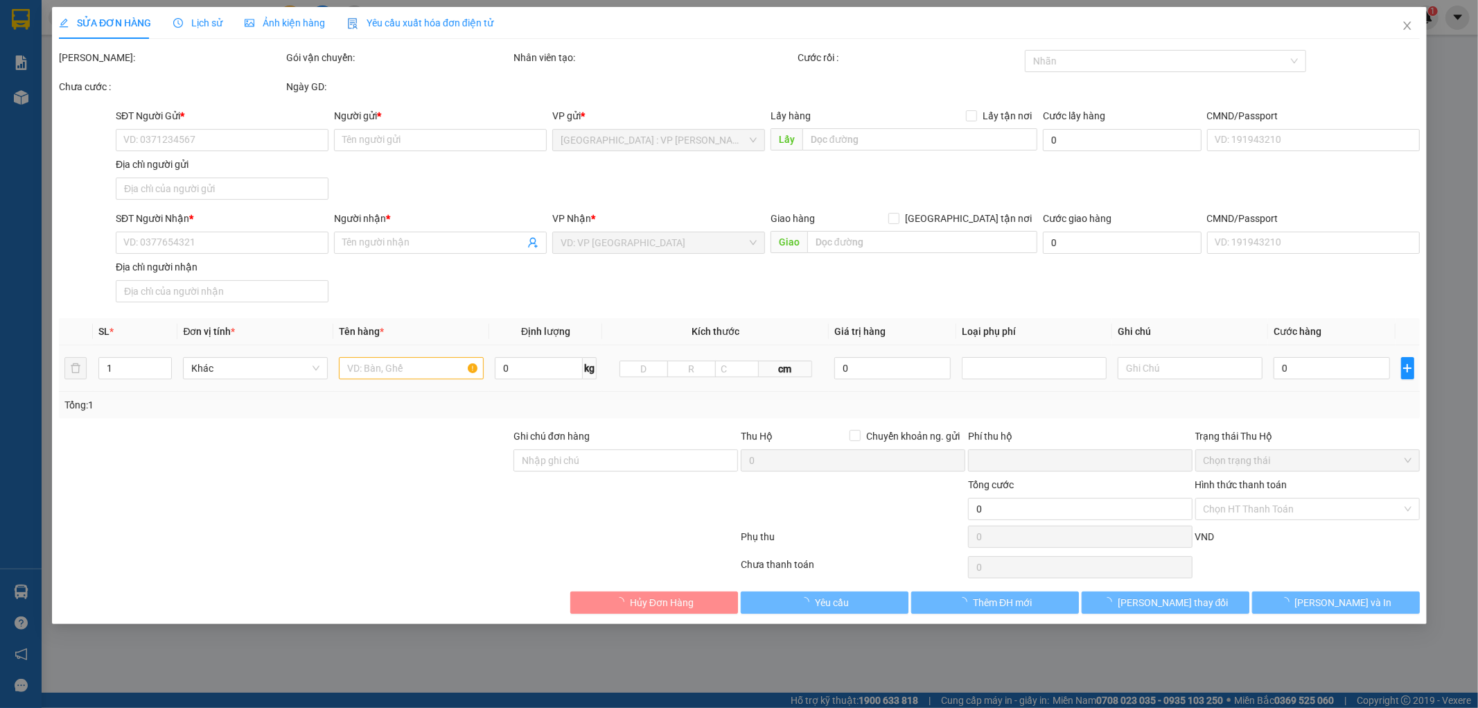
type input "0981126563"
type input "hà đèn led"
type input "0934391133"
type input "điện nước phong phát"
type input "đức phổ [GEOGRAPHIC_DATA] ql 1a"
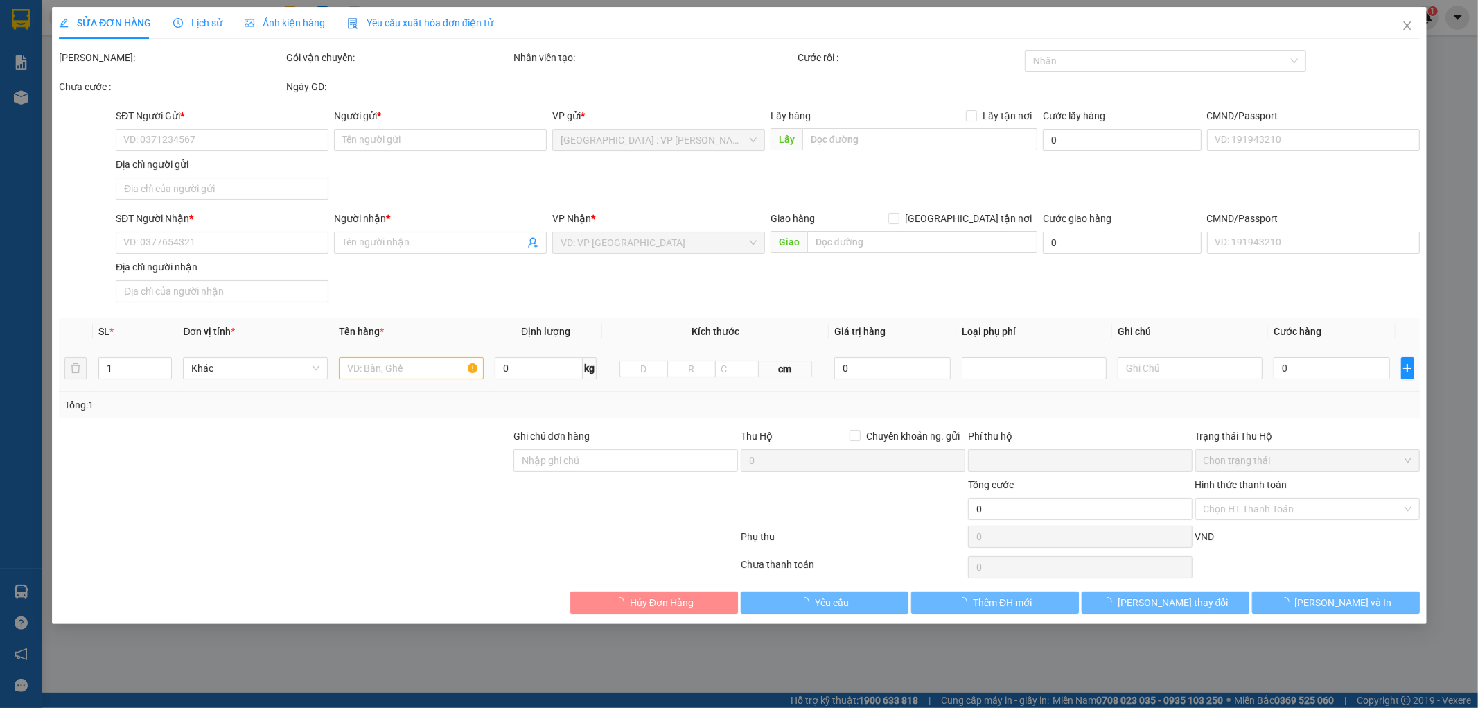
type input "hàng ko đồng kiểm giao nguyên kiện hư vỡ k đền ( đã báo khách gửi )"
type input "0"
type input "150.000"
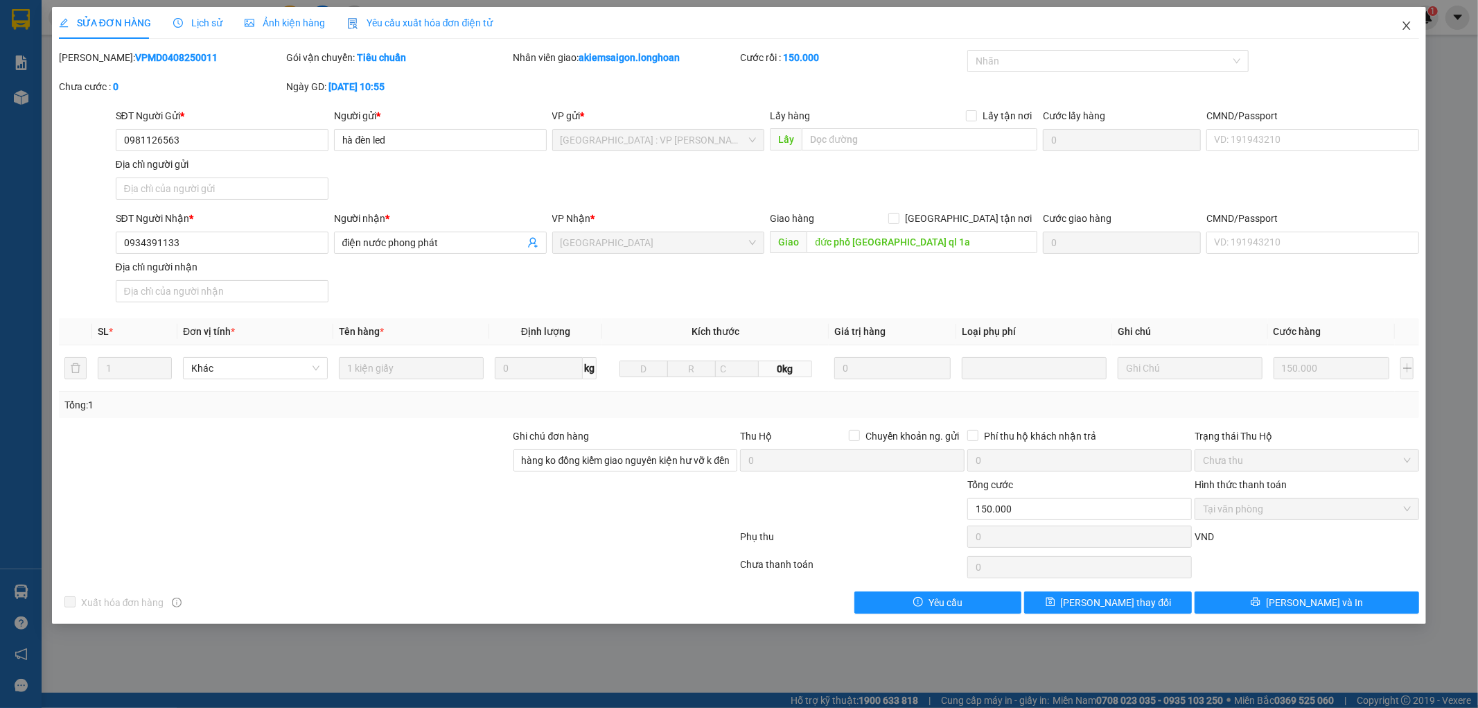
click at [1407, 26] on icon "close" at bounding box center [1407, 25] width 8 height 8
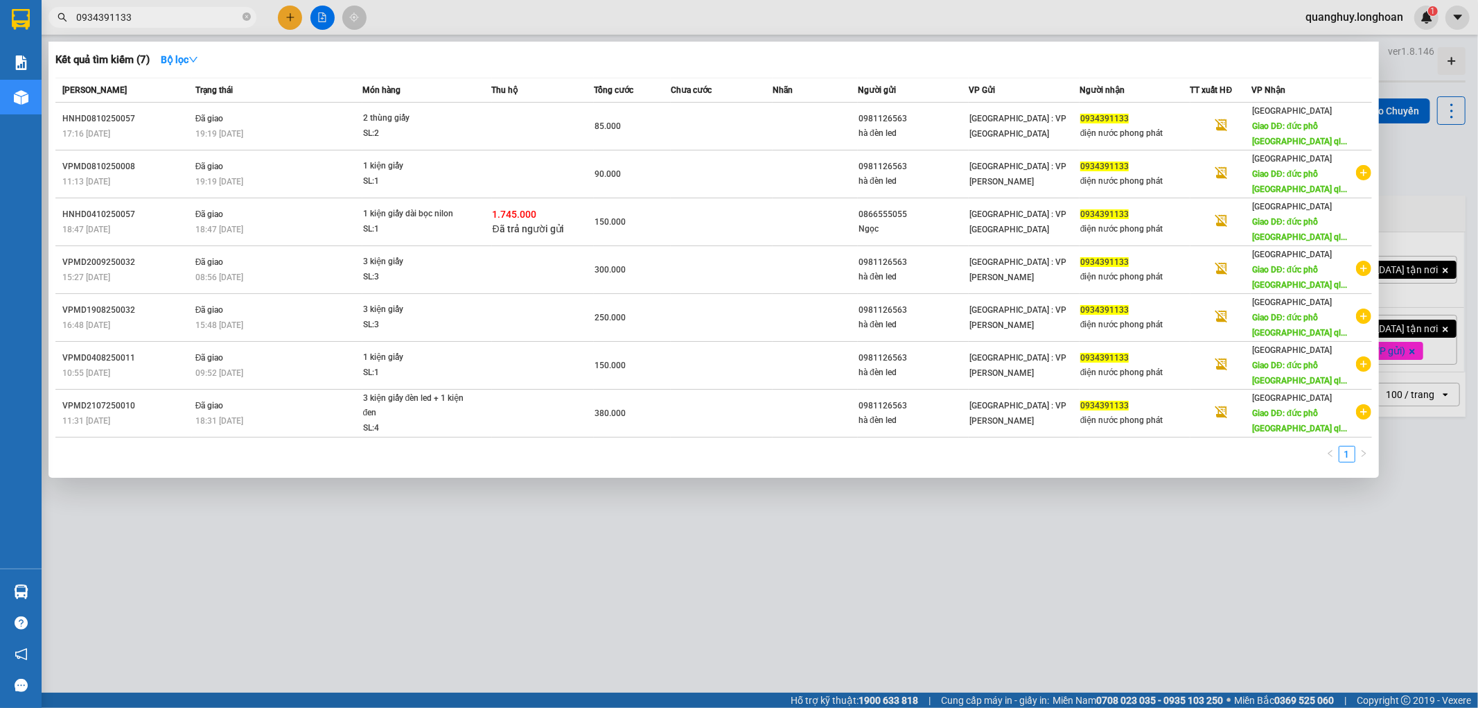
click at [202, 15] on input "0934391133" at bounding box center [158, 17] width 164 height 15
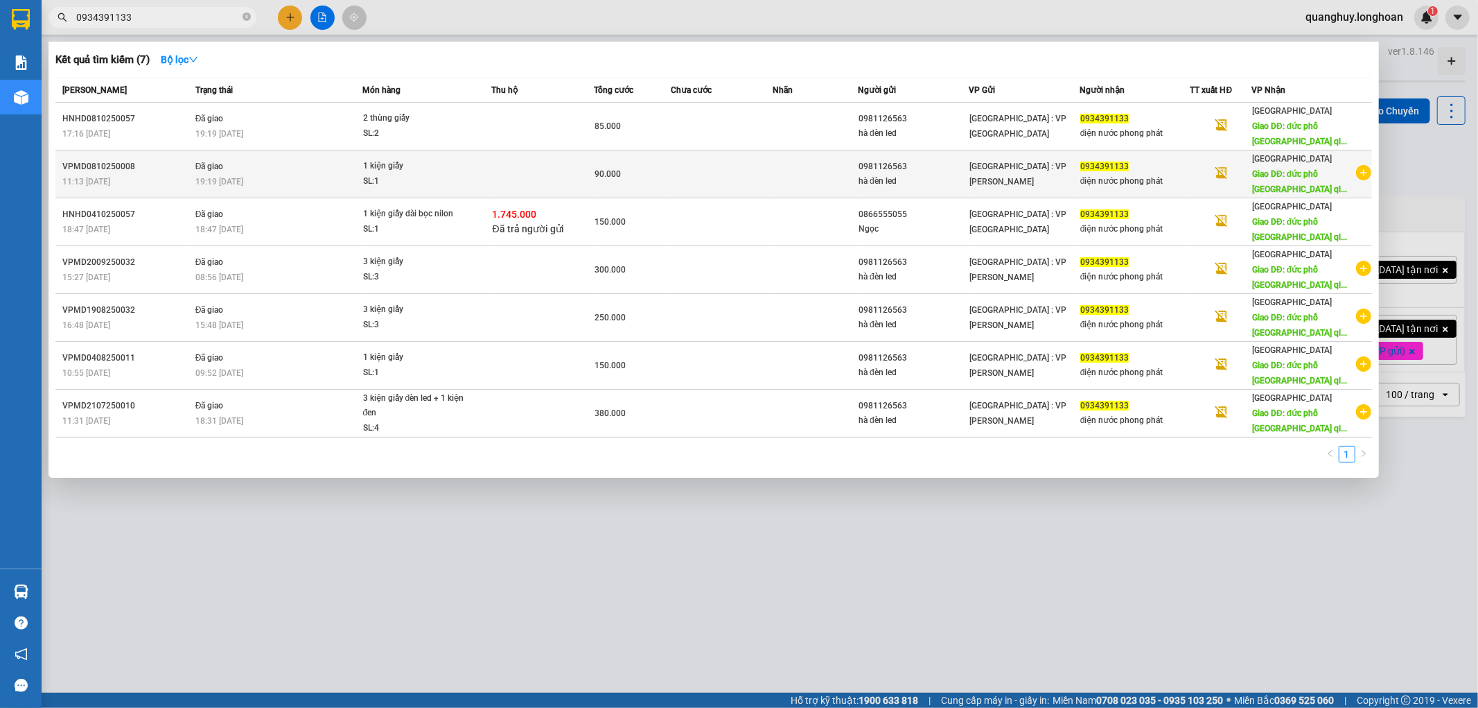
click at [1362, 170] on icon "plus-circle" at bounding box center [1363, 172] width 15 height 15
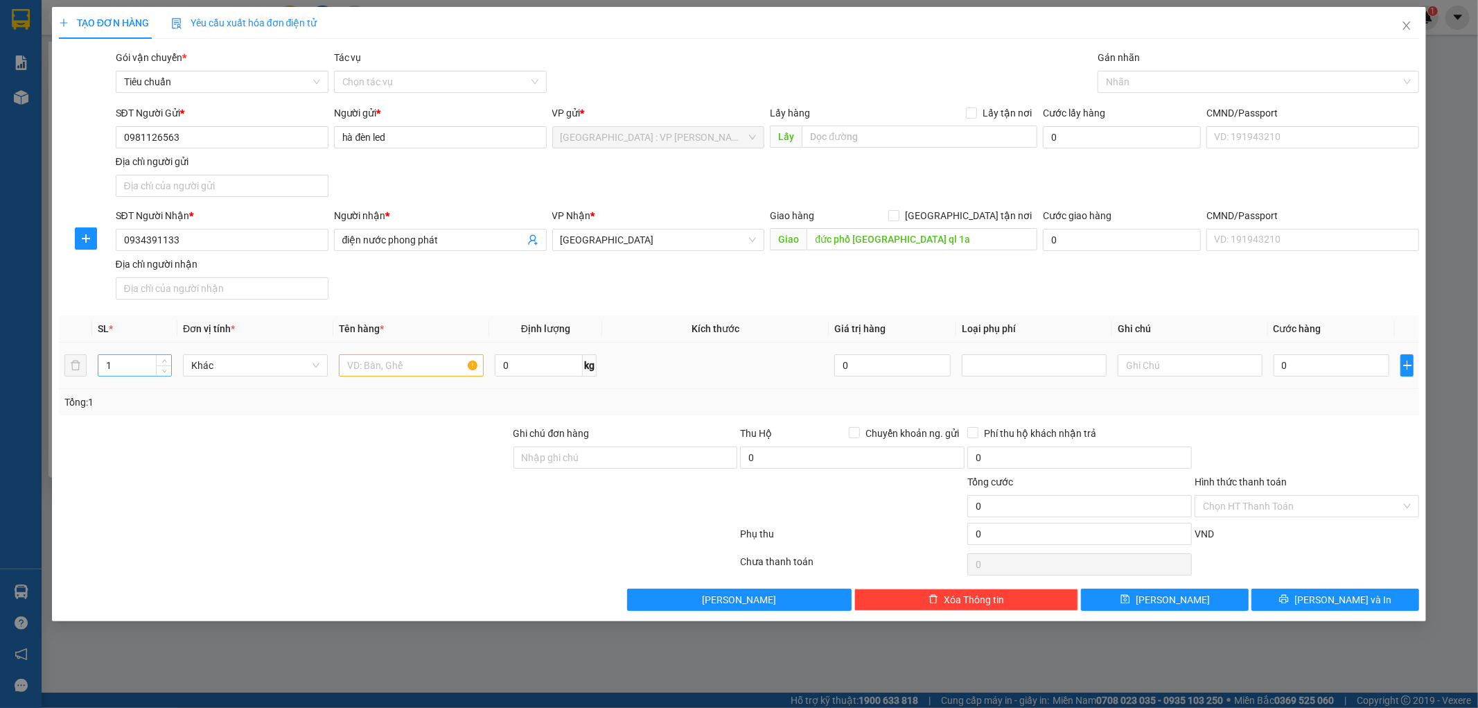
click at [133, 364] on input "1" at bounding box center [134, 365] width 73 height 21
type input "3"
click at [385, 367] on input "text" at bounding box center [411, 365] width 145 height 22
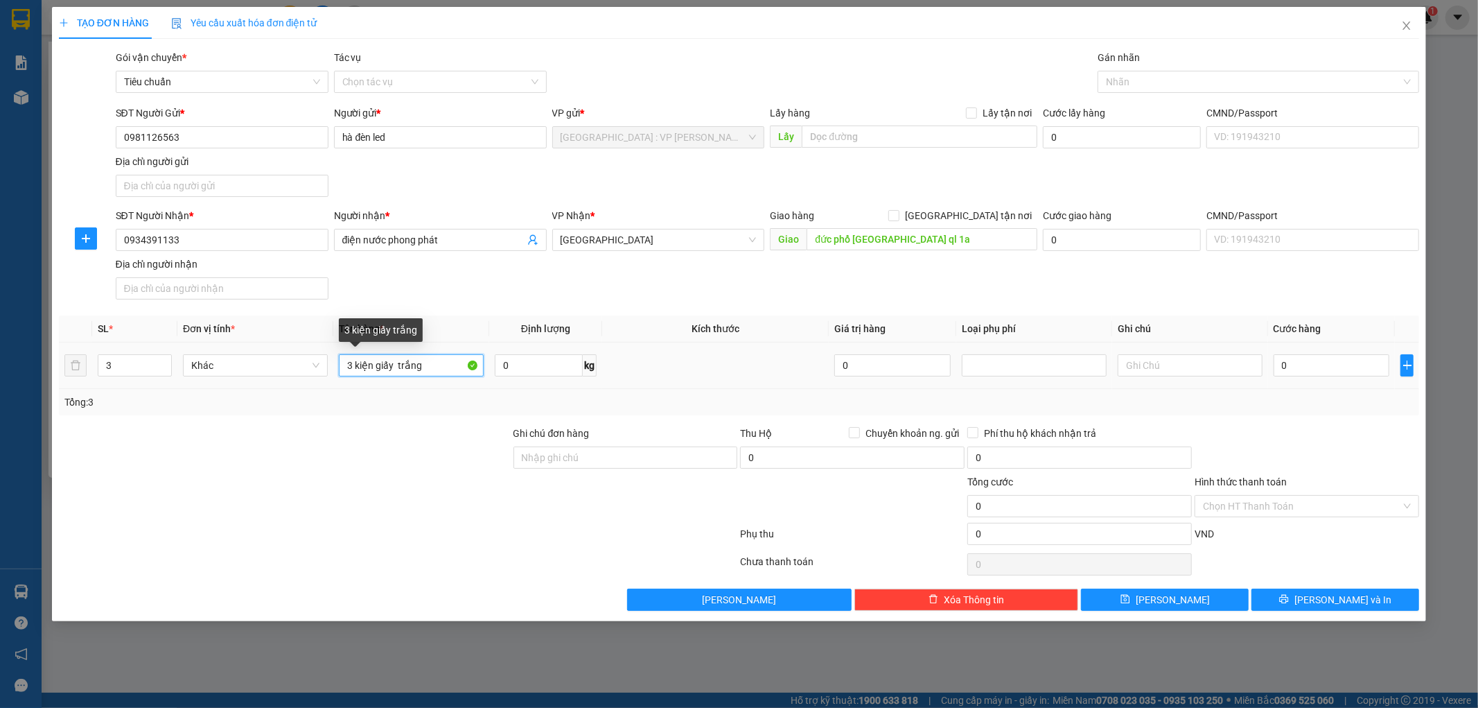
type input "3 kiện giấy trắng"
click at [378, 516] on div at bounding box center [285, 498] width 455 height 49
click at [647, 454] on input "Ghi chú đơn hàng" at bounding box center [625, 457] width 225 height 22
type input "hàng ko đồng kiểm giao nguyên kiện hư vỡ k đền"
click at [534, 547] on div at bounding box center [399, 536] width 682 height 28
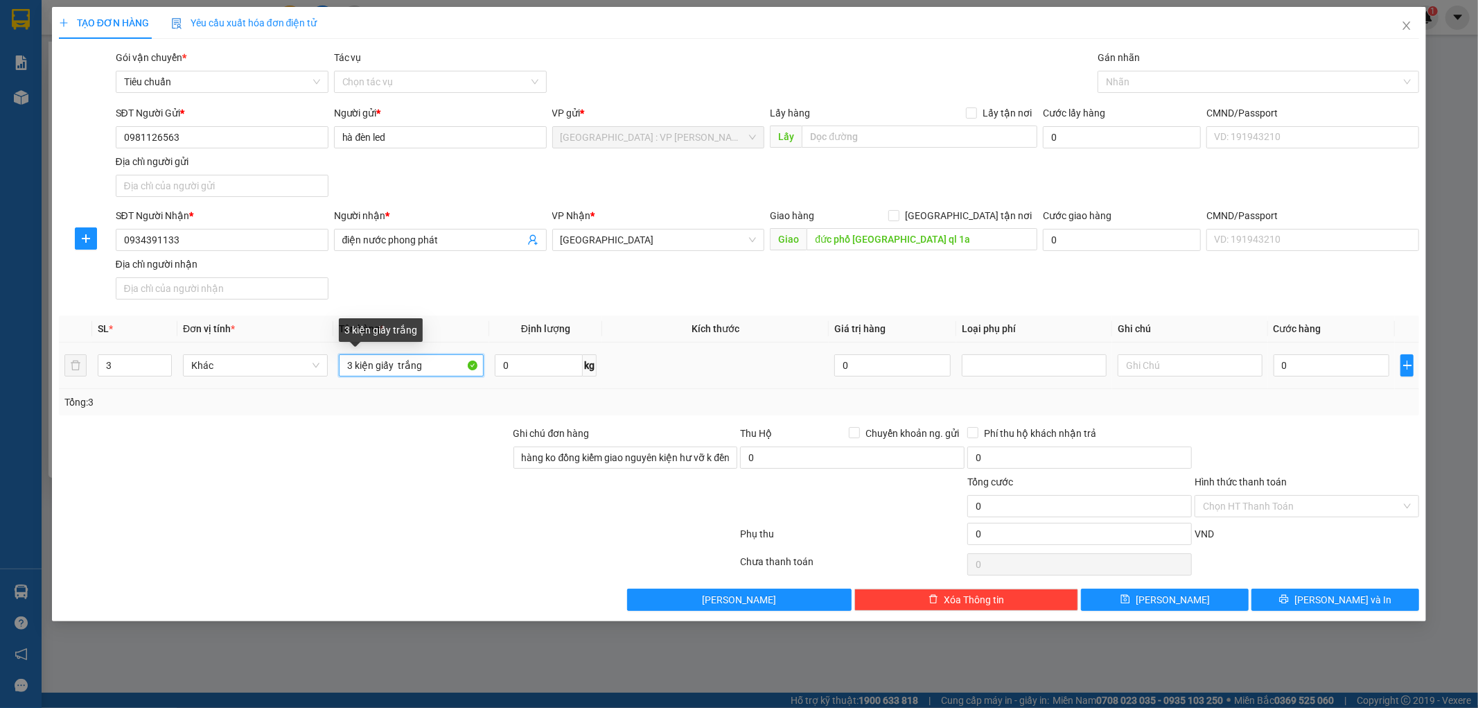
click at [384, 362] on input "3 kiện giấy trắng" at bounding box center [411, 365] width 145 height 22
type input "3 kiện giấy trắng"
click at [372, 451] on div at bounding box center [285, 449] width 455 height 49
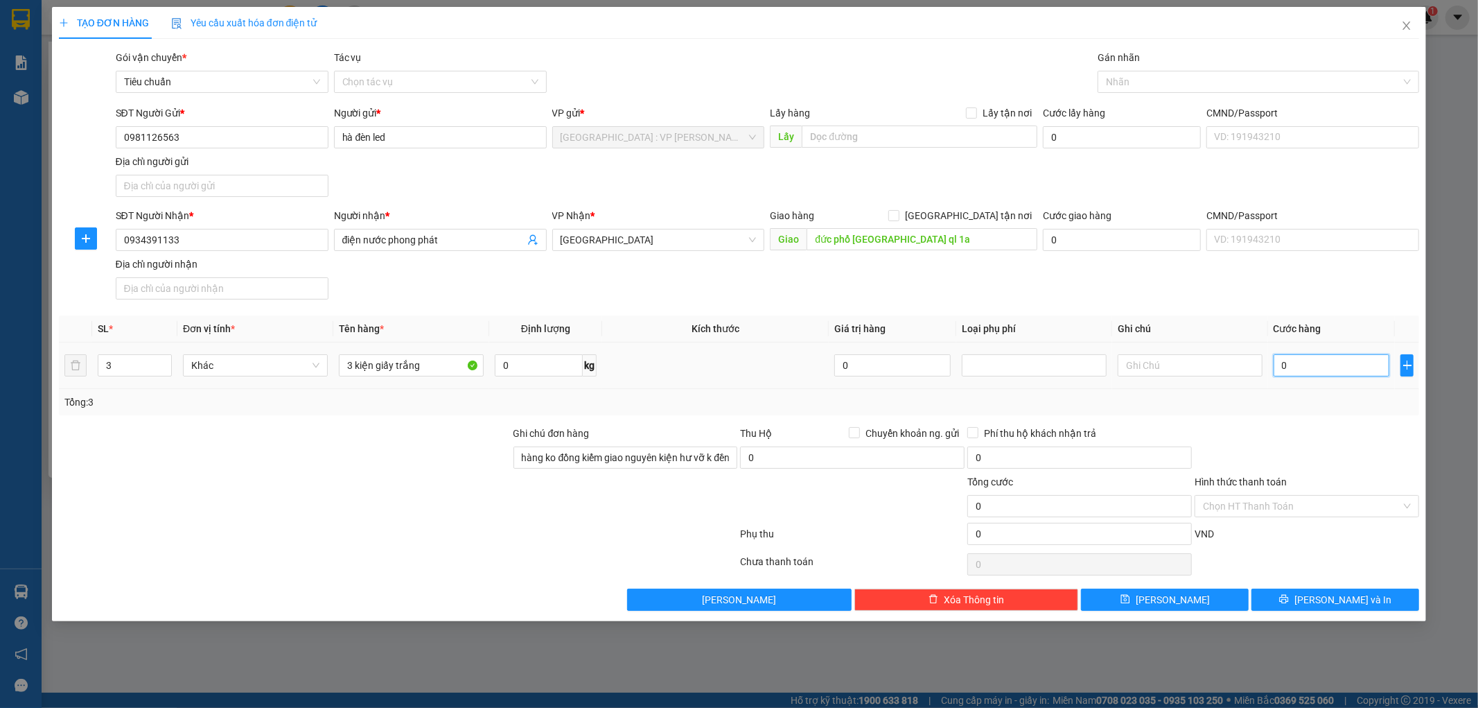
click at [1346, 366] on input "0" at bounding box center [1332, 365] width 116 height 22
click at [1301, 367] on input "0" at bounding box center [1332, 365] width 116 height 22
type input "2"
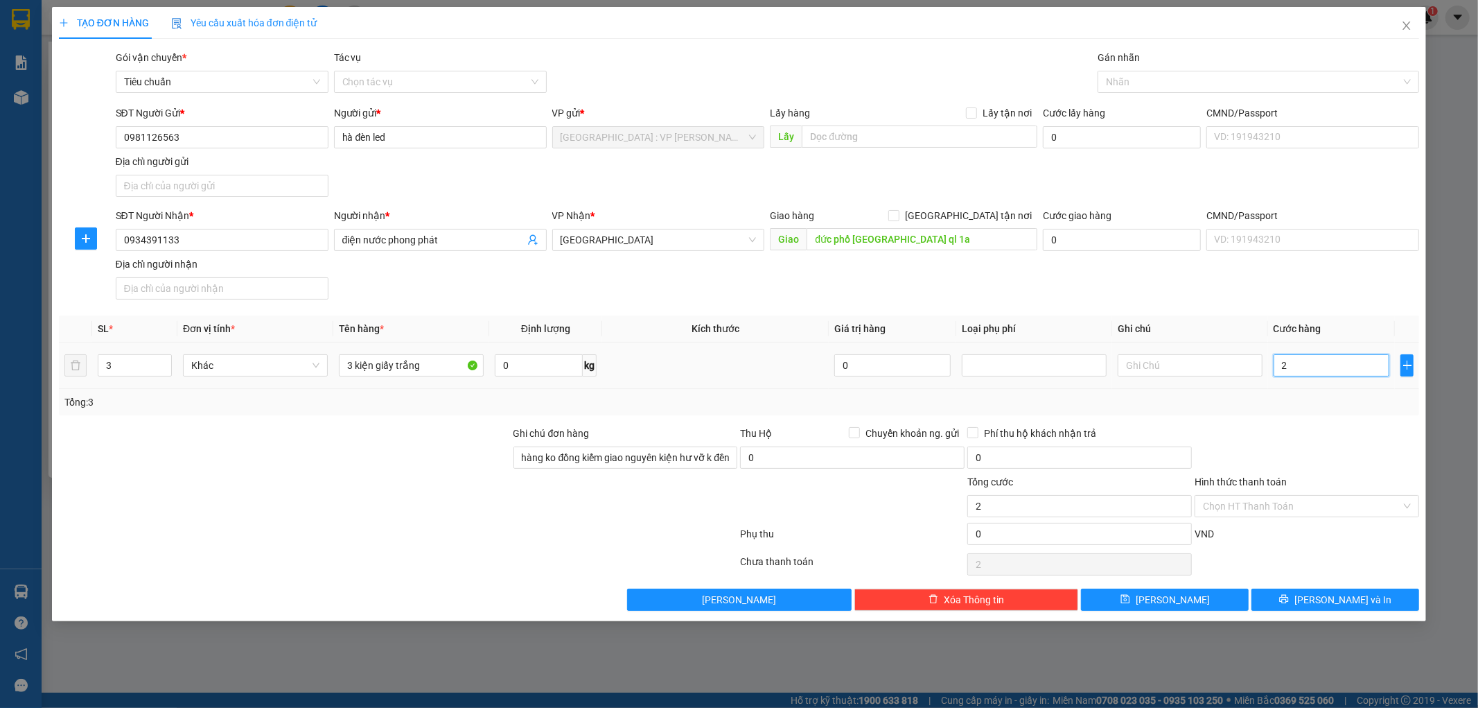
type input "2"
type input "21"
type input "210"
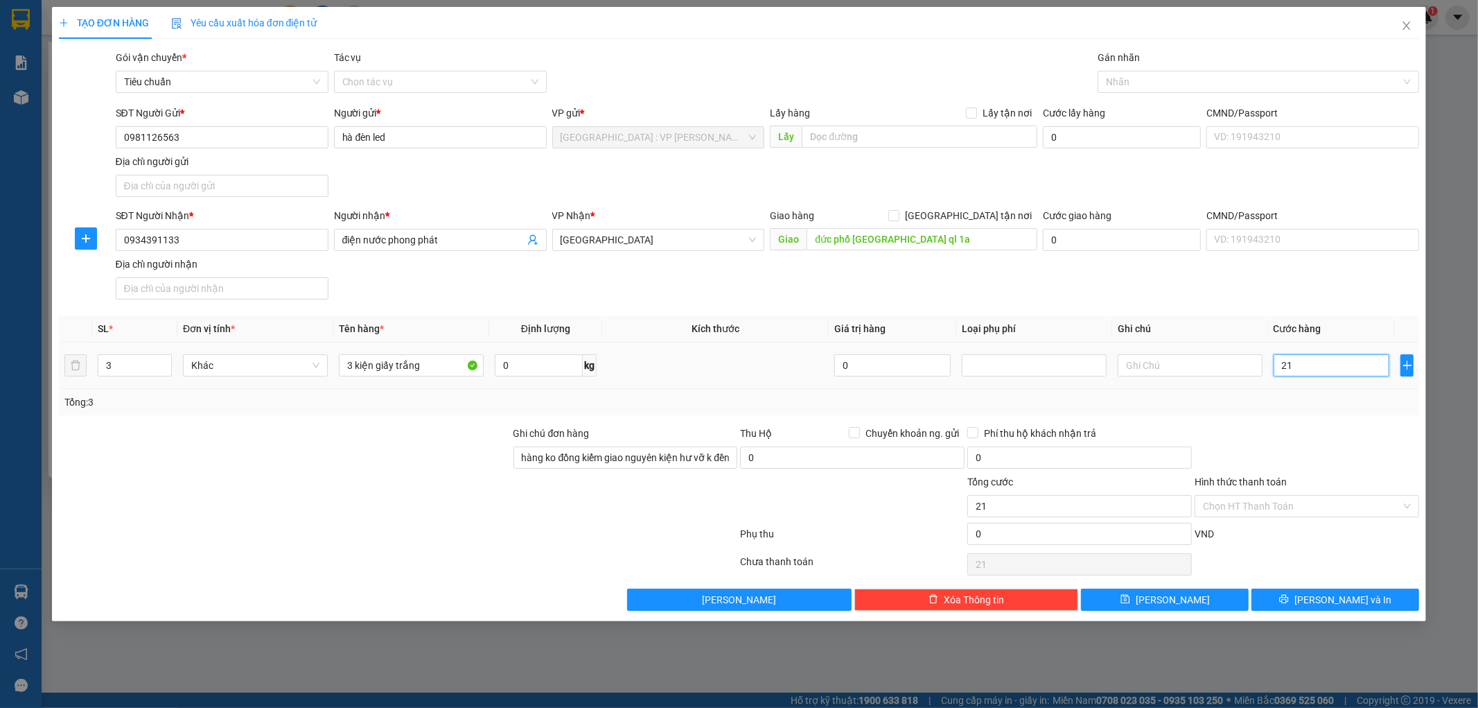
type input "210"
type input "2.100"
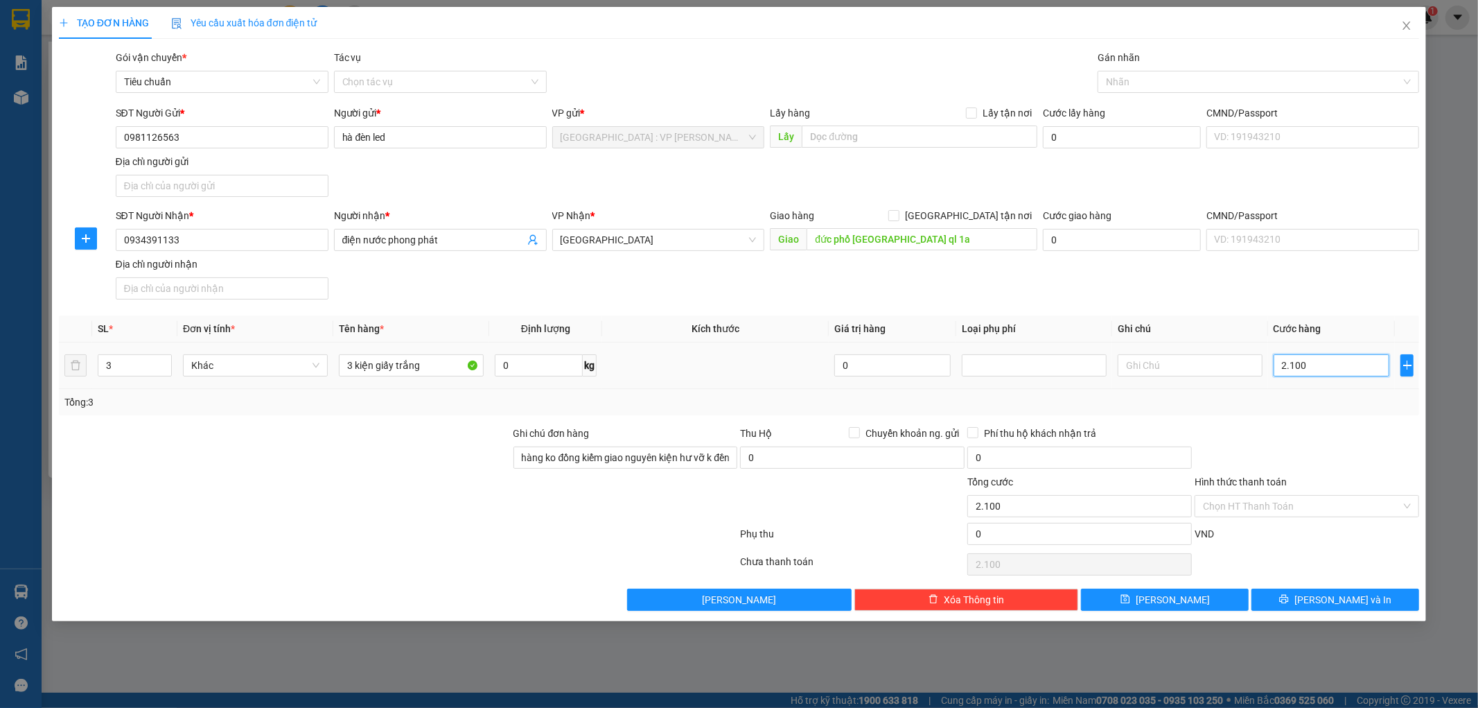
type input "21.000"
type input "210.000"
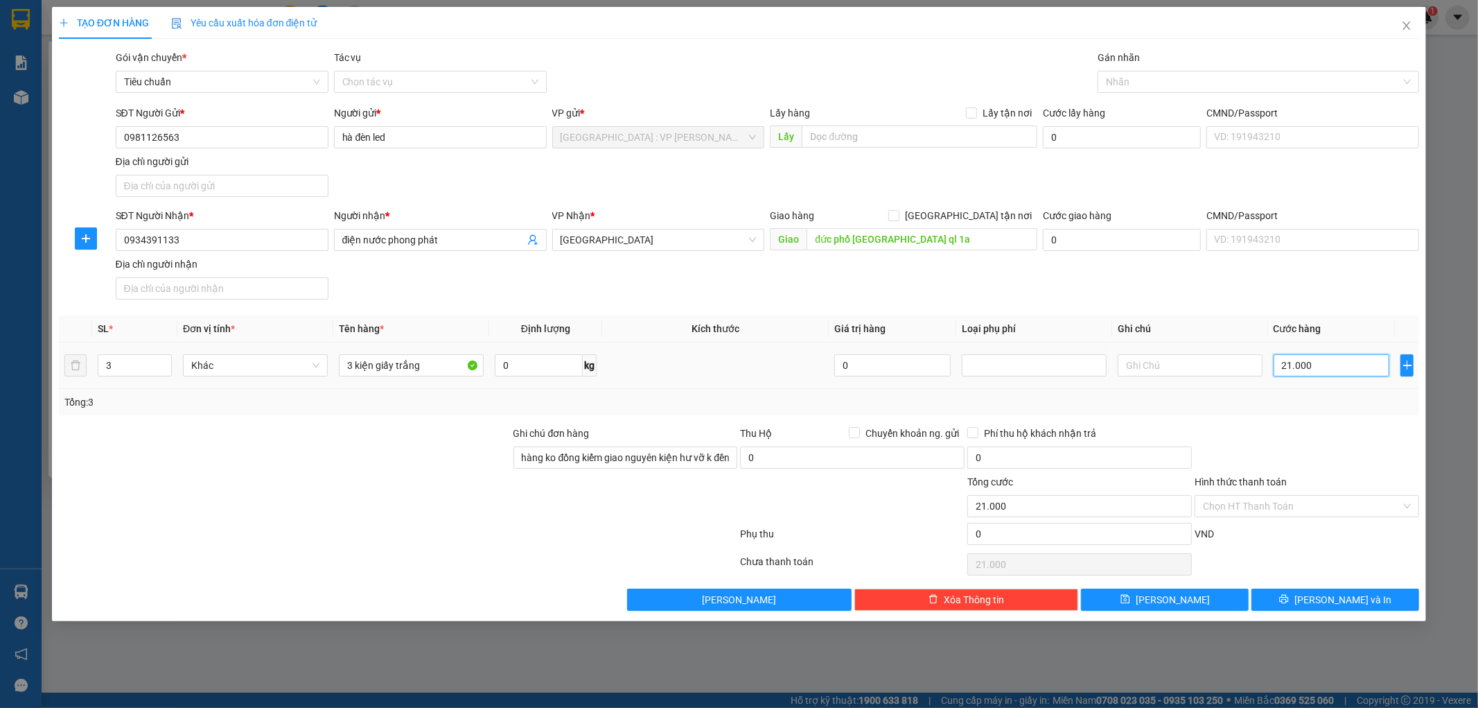
type input "210.000"
click at [1314, 611] on div "TẠO ĐƠN HÀNG Yêu cầu xuất hóa đơn điện tử Transit Pickup Surcharge Ids Transit …" at bounding box center [739, 314] width 1375 height 614
click at [1319, 601] on button "[PERSON_NAME] và In" at bounding box center [1336, 599] width 168 height 22
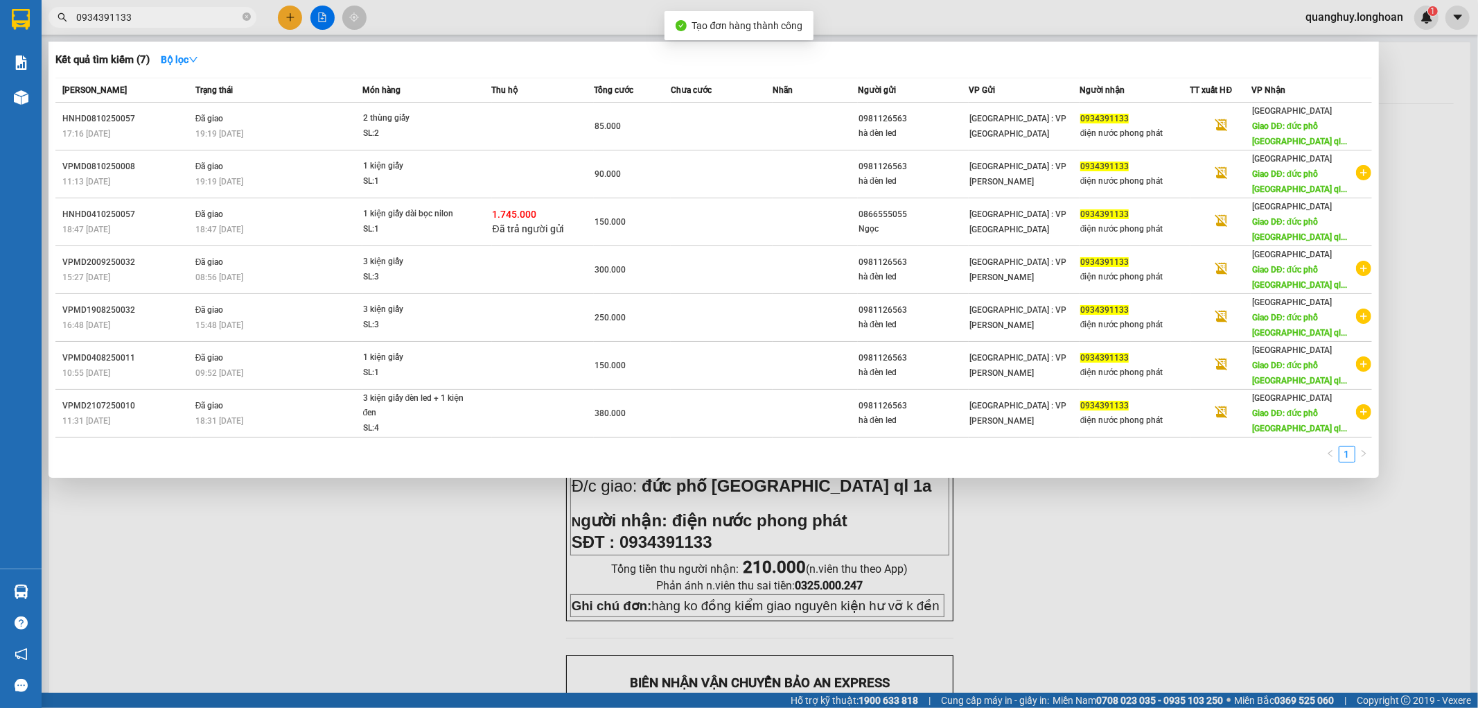
click at [1061, 590] on div at bounding box center [739, 354] width 1478 height 708
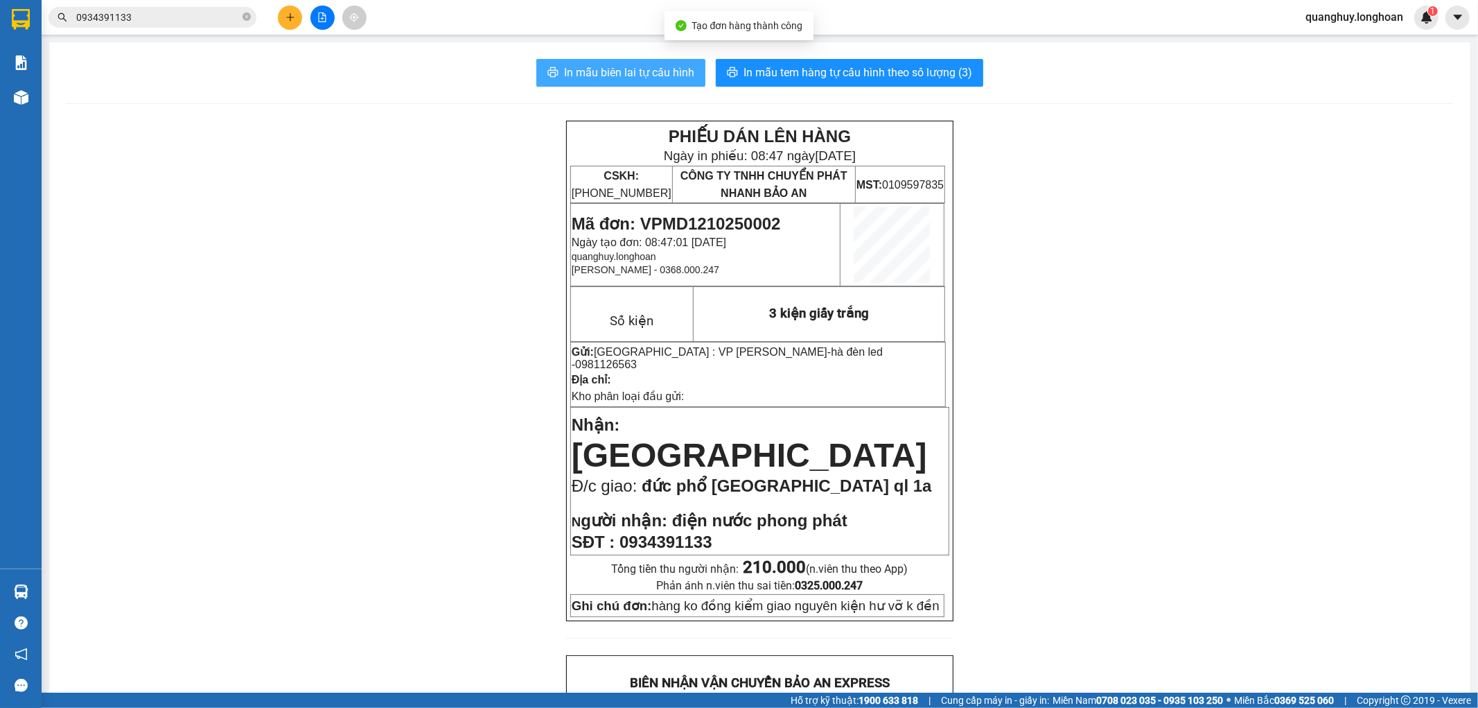
click at [660, 71] on span "In mẫu biên lai tự cấu hình" at bounding box center [629, 72] width 130 height 17
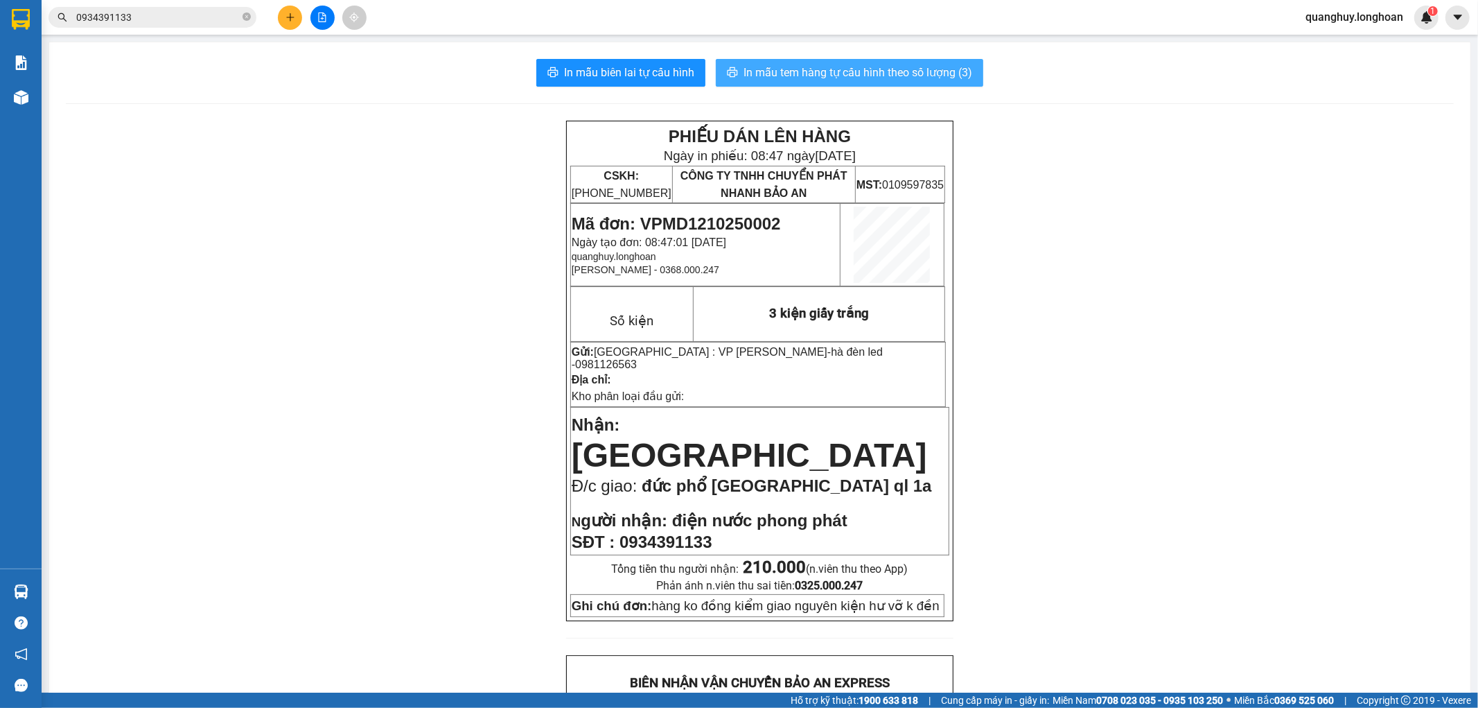
click at [903, 77] on span "In mẫu tem hàng tự cấu hình theo số lượng (3)" at bounding box center [858, 72] width 229 height 17
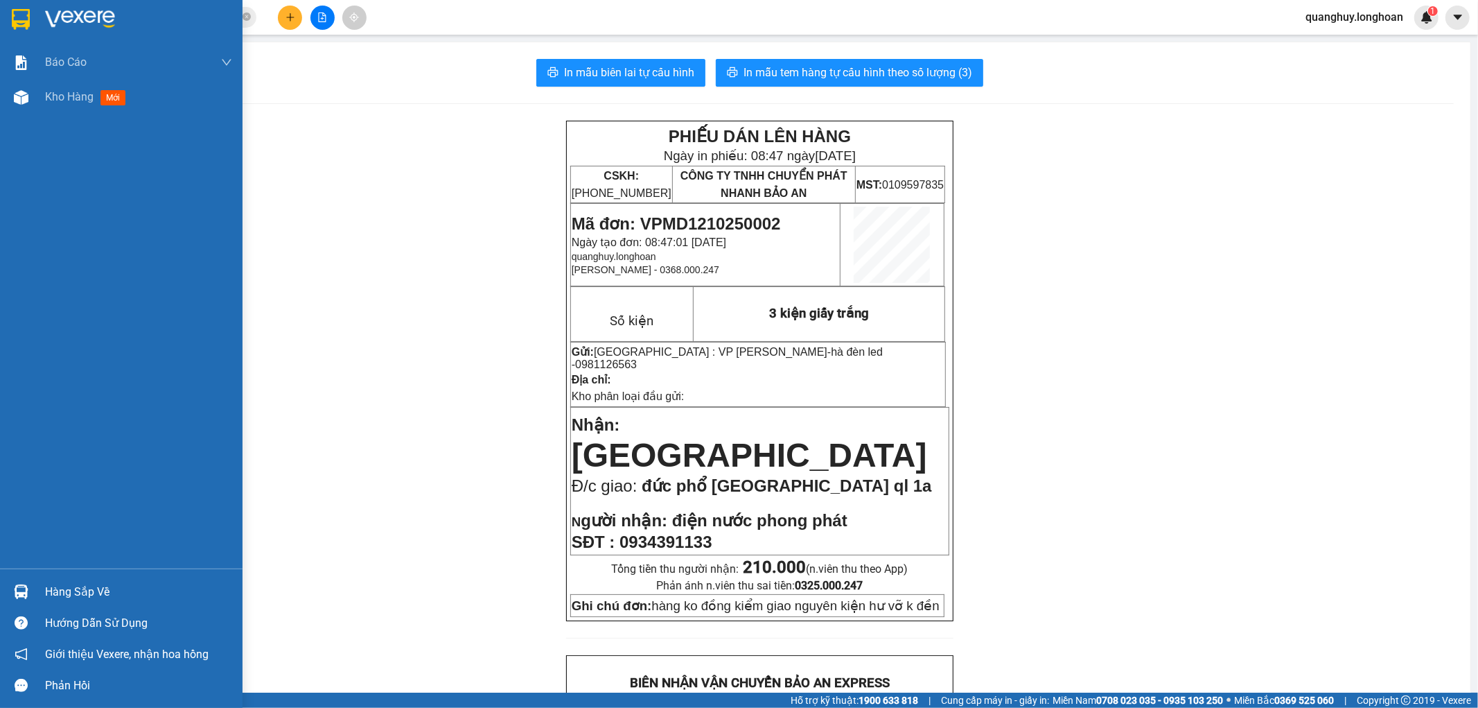
click at [14, 24] on img at bounding box center [21, 19] width 18 height 21
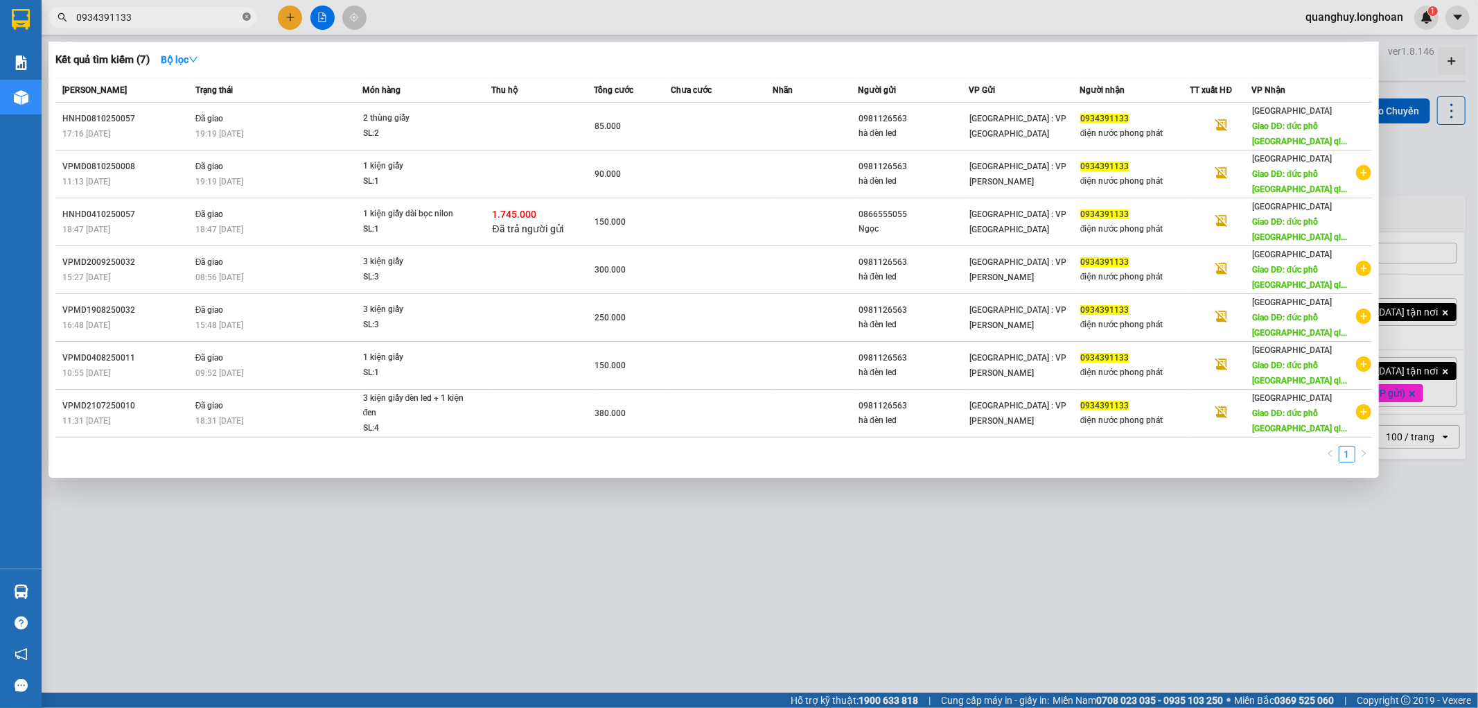
click at [244, 19] on icon "close-circle" at bounding box center [247, 16] width 8 height 8
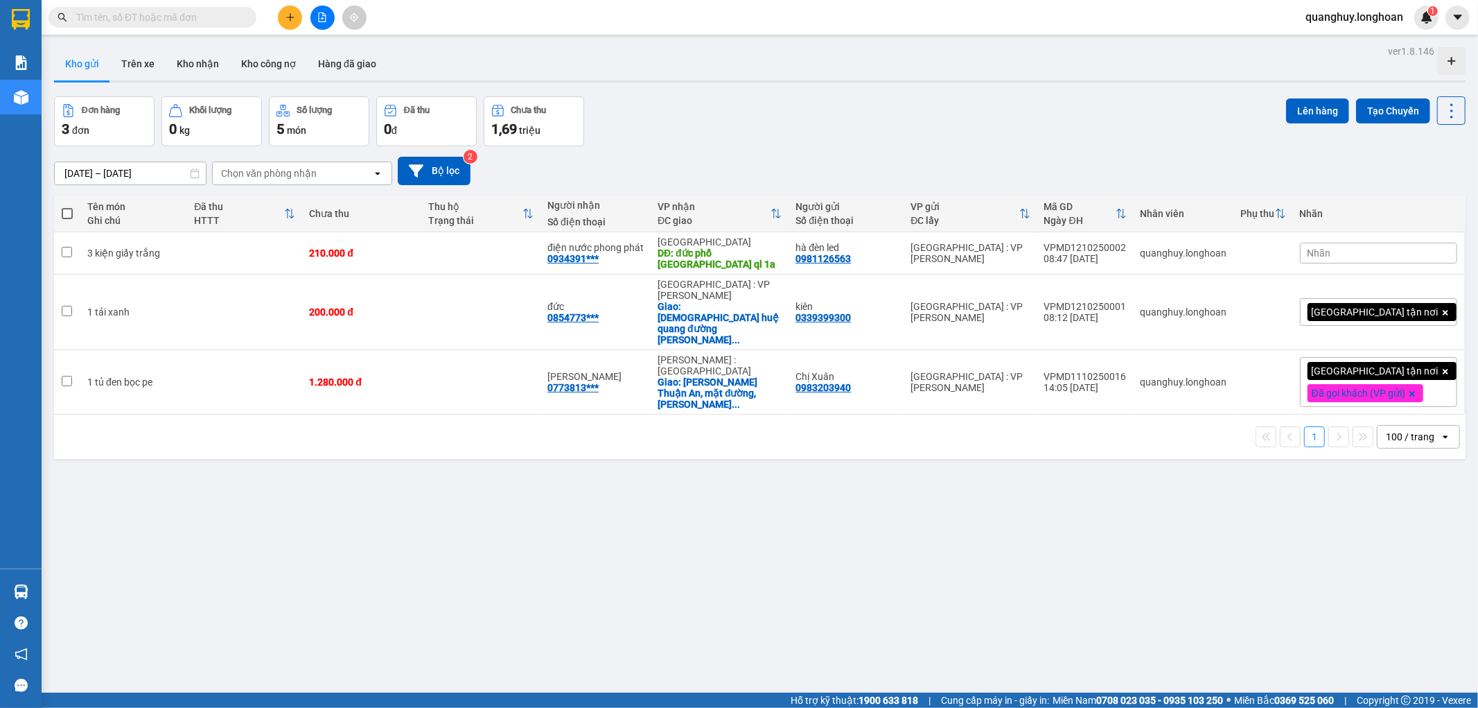
click at [225, 21] on input "text" at bounding box center [158, 17] width 164 height 15
click at [202, 19] on input "text" at bounding box center [158, 17] width 164 height 15
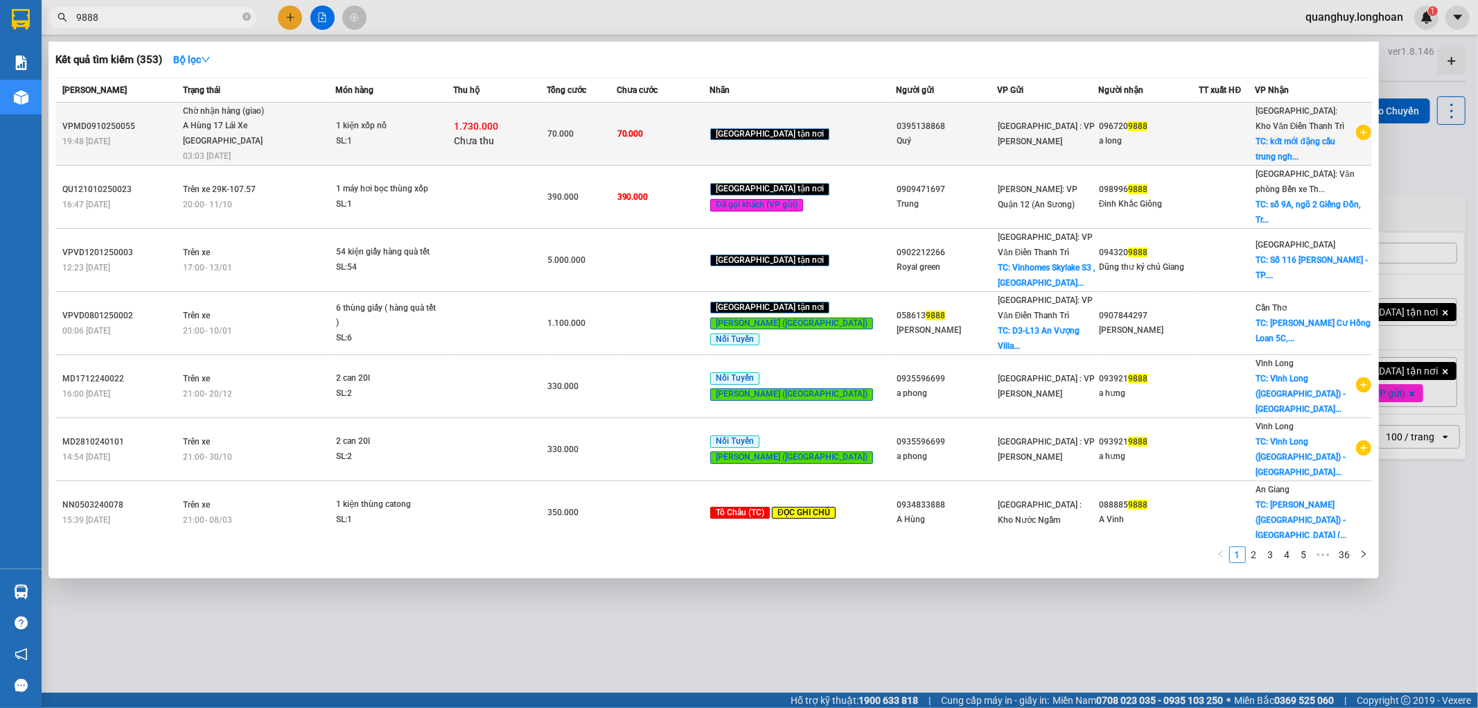
type input "9888"
click at [280, 137] on div "A Hùng 17 Lái Xe Hà Nội 0325666247" at bounding box center [235, 133] width 104 height 30
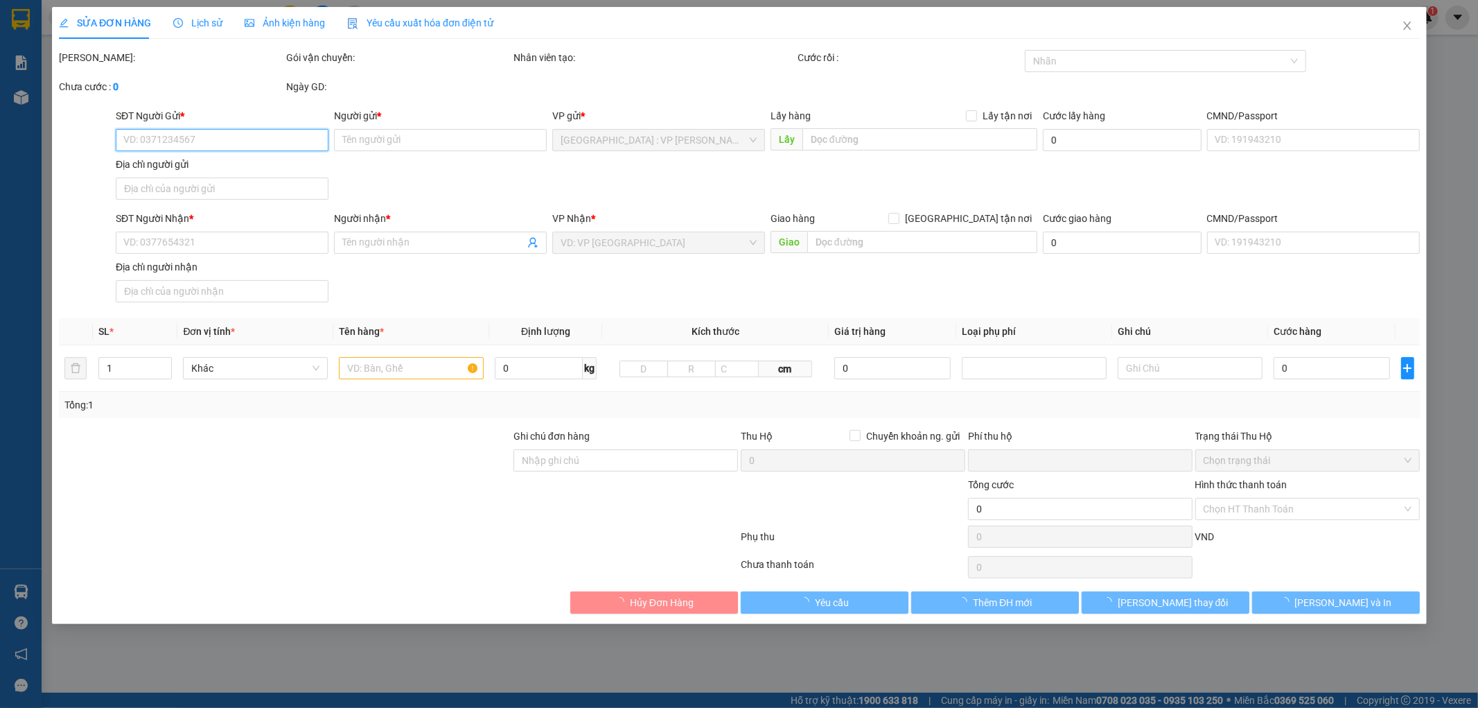
type input "0395138868"
type input "Quý"
type input "0967209888"
type input "a long"
checkbox input "true"
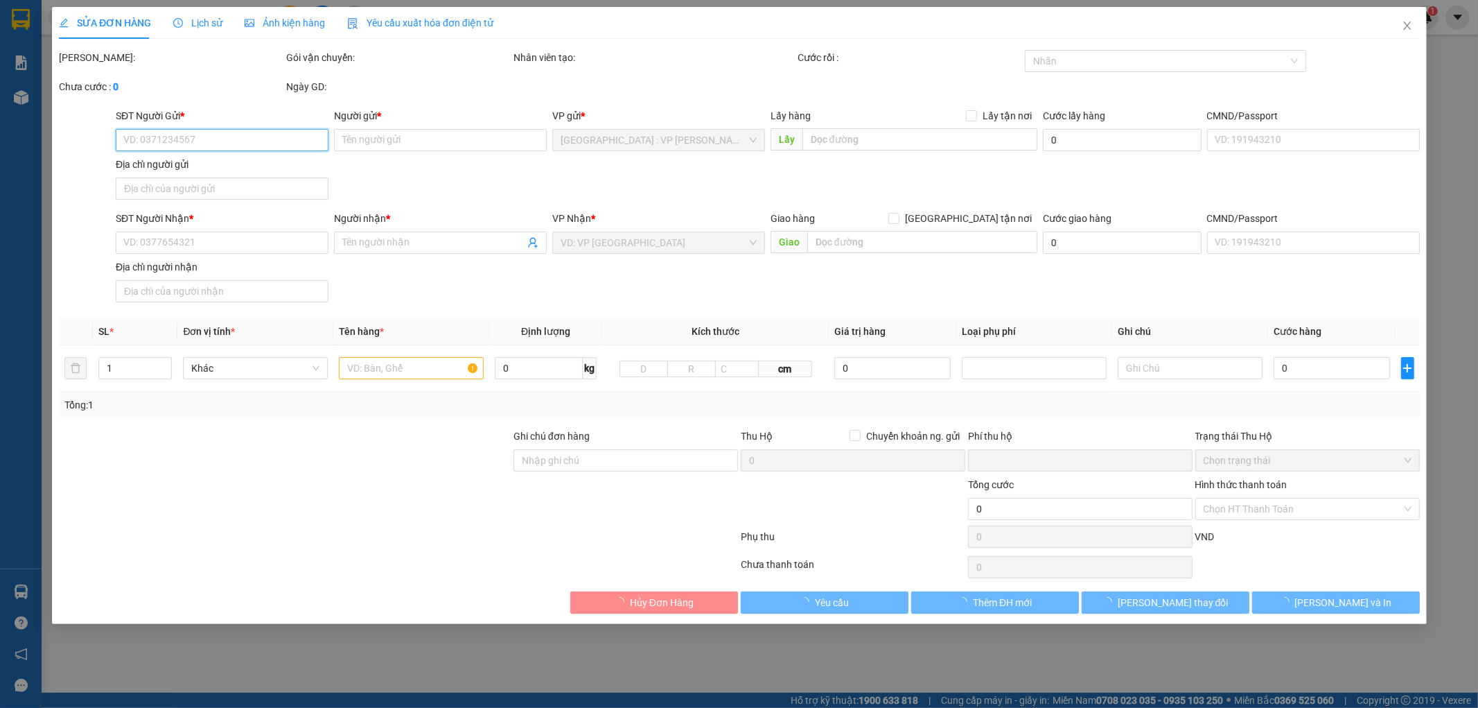
type input "kđt mới đặng cầu trung nghĩa tp hưng yên"
type input "70.000"
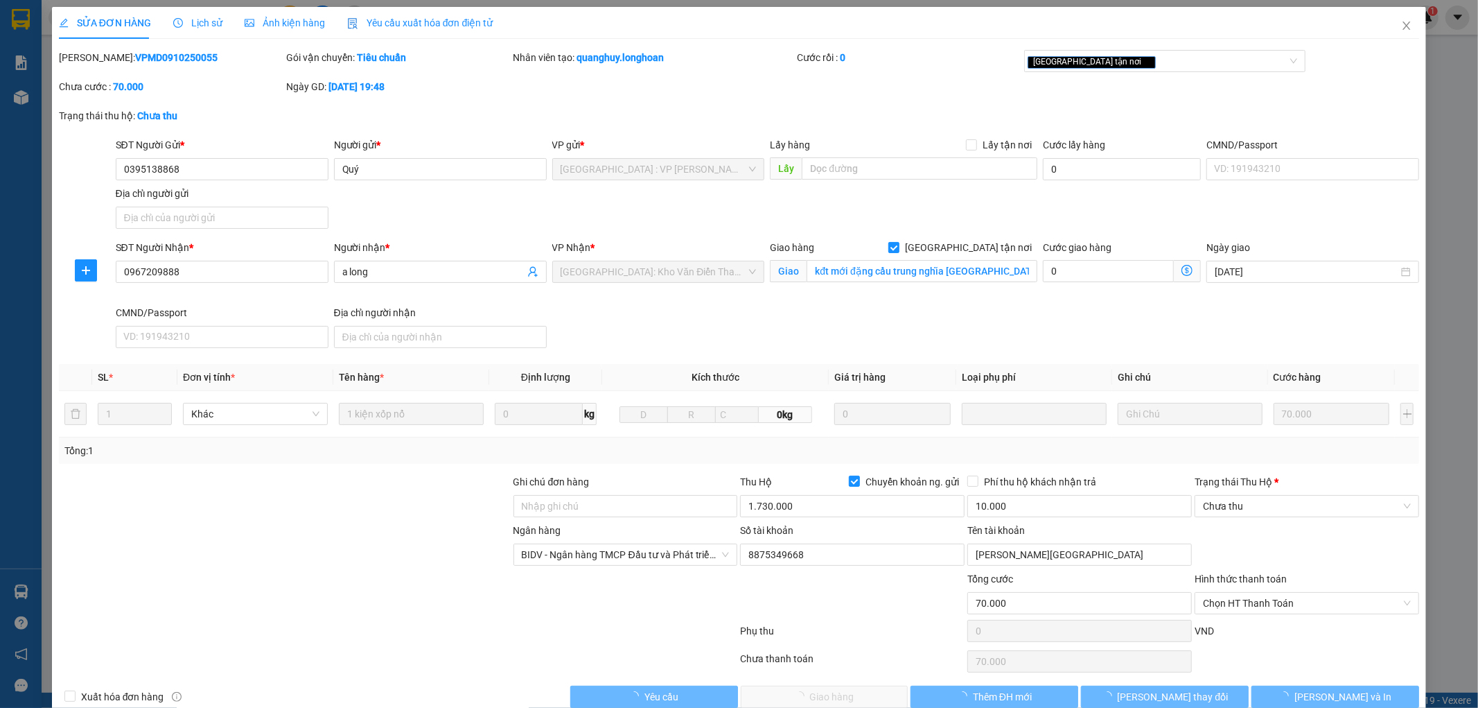
click at [204, 18] on span "Lịch sử" at bounding box center [197, 22] width 49 height 11
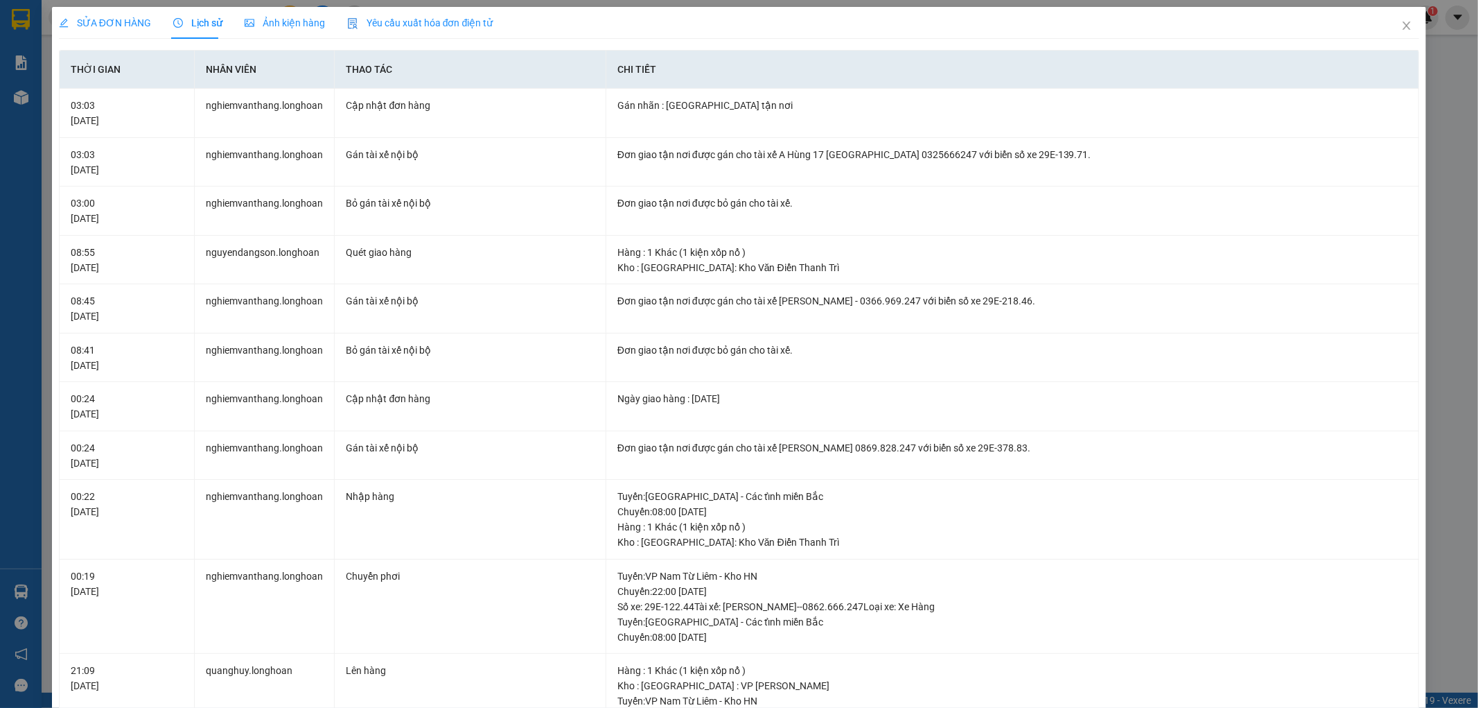
click at [127, 30] on div "SỬA ĐƠN HÀNG" at bounding box center [105, 22] width 92 height 15
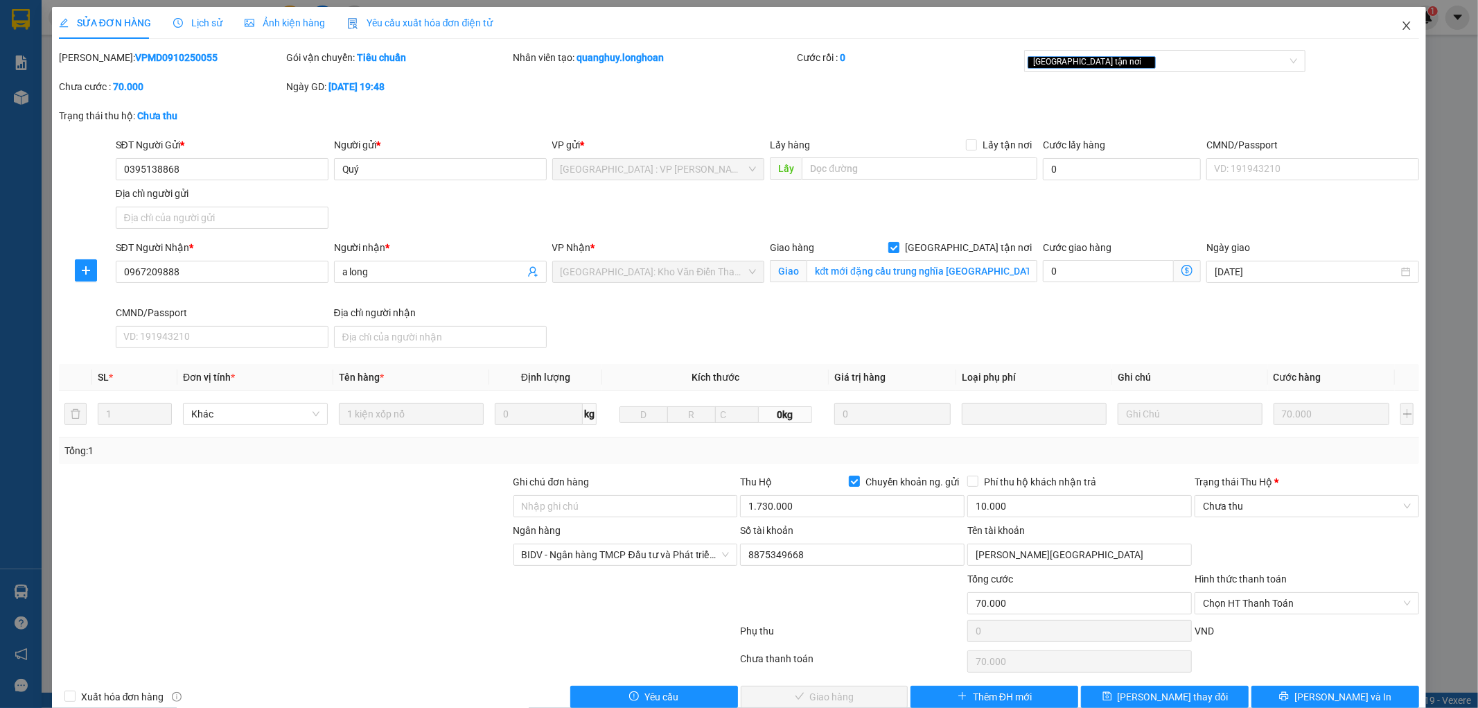
click at [1401, 29] on icon "close" at bounding box center [1406, 25] width 11 height 11
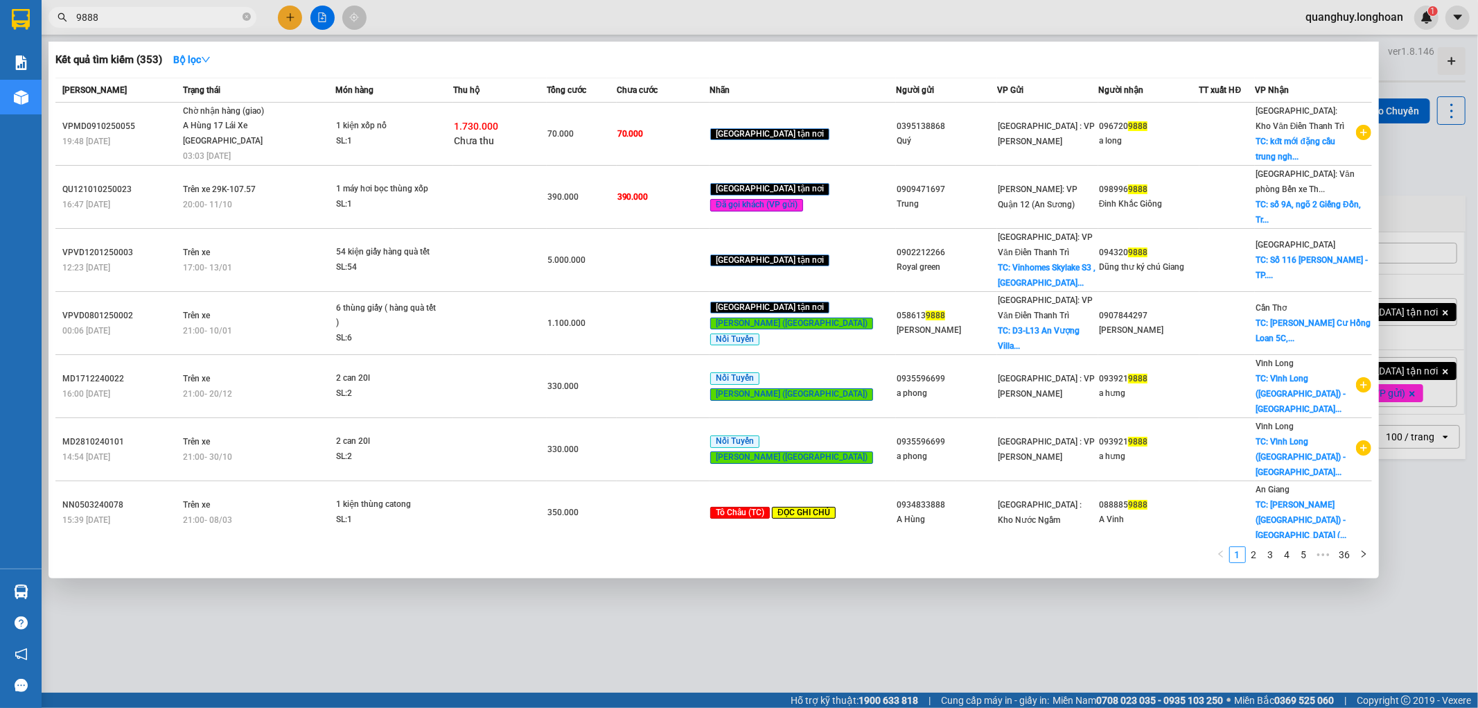
click at [197, 18] on input "9888" at bounding box center [158, 17] width 164 height 15
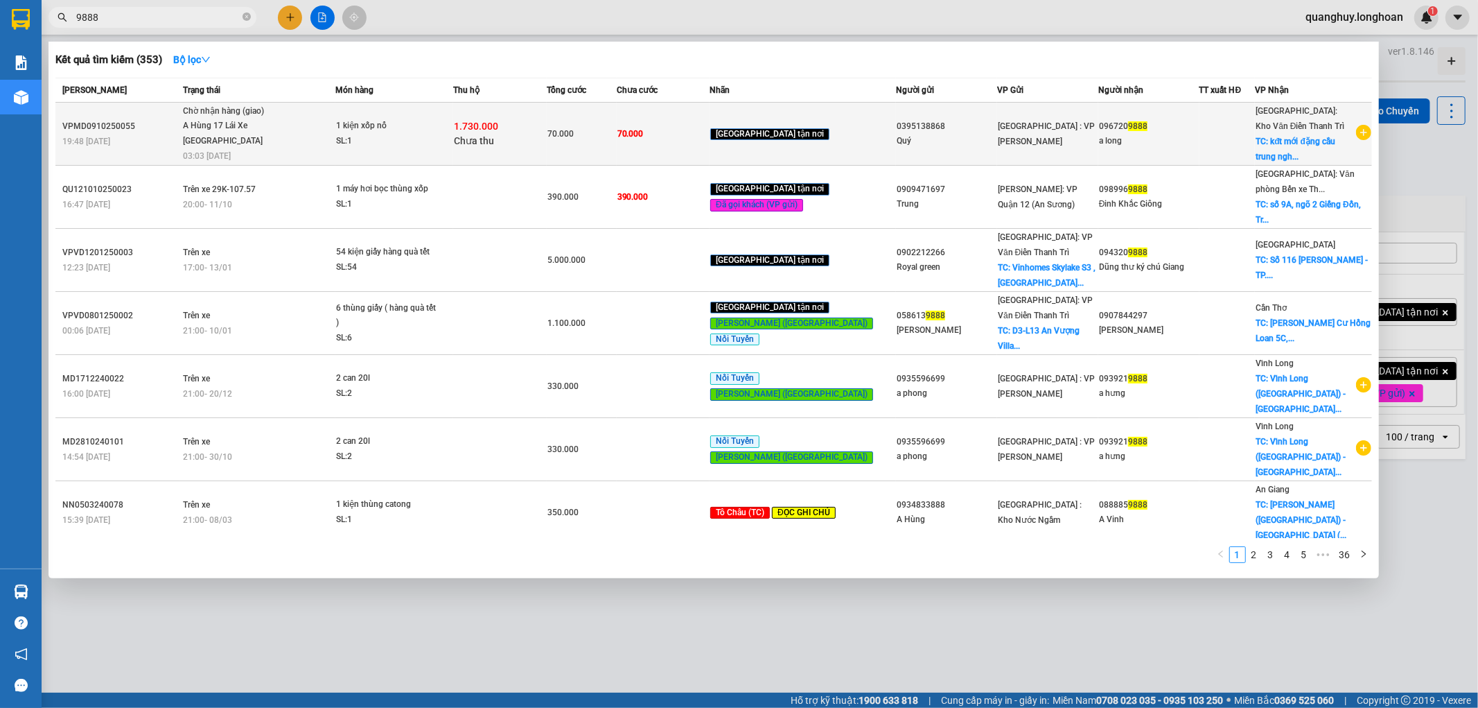
click at [1215, 139] on div at bounding box center [1227, 134] width 55 height 15
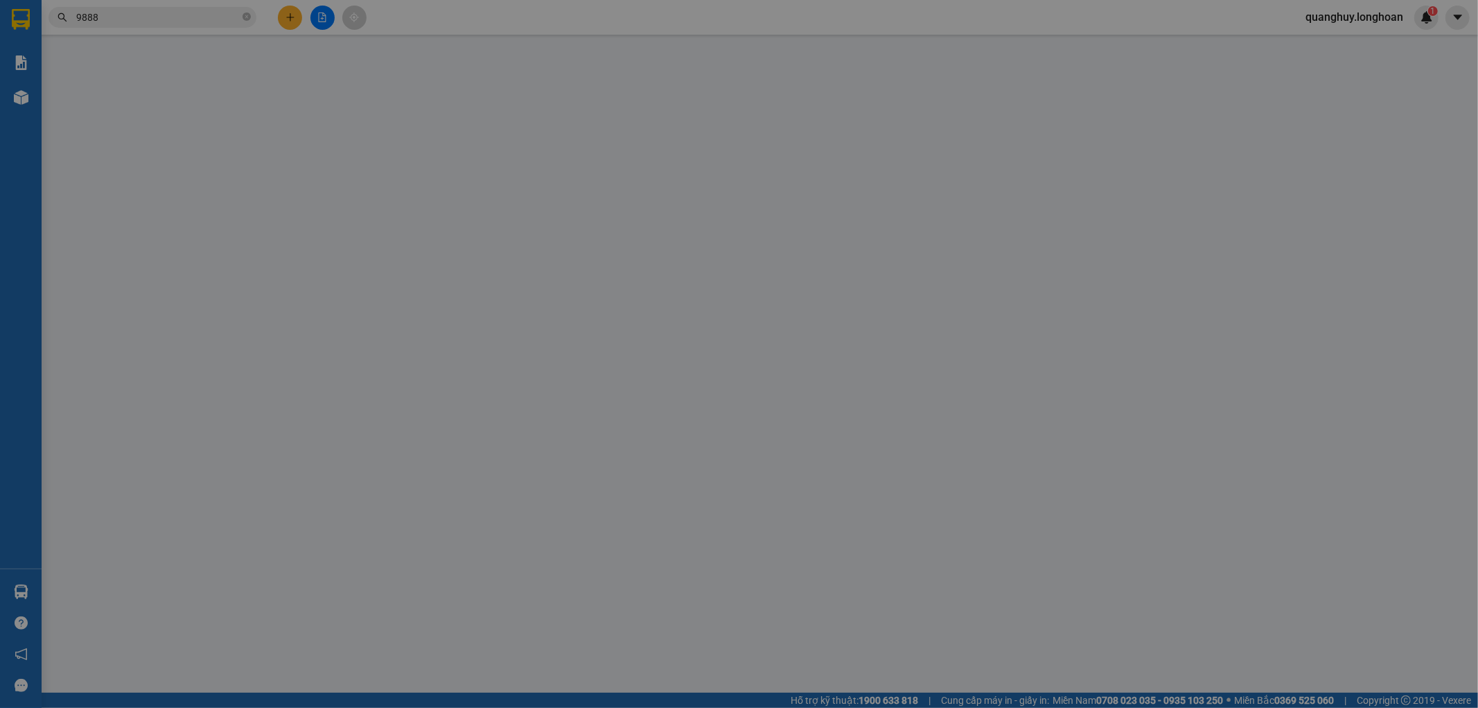
type input "0395138868"
type input "Quý"
type input "0967209888"
type input "a long"
checkbox input "true"
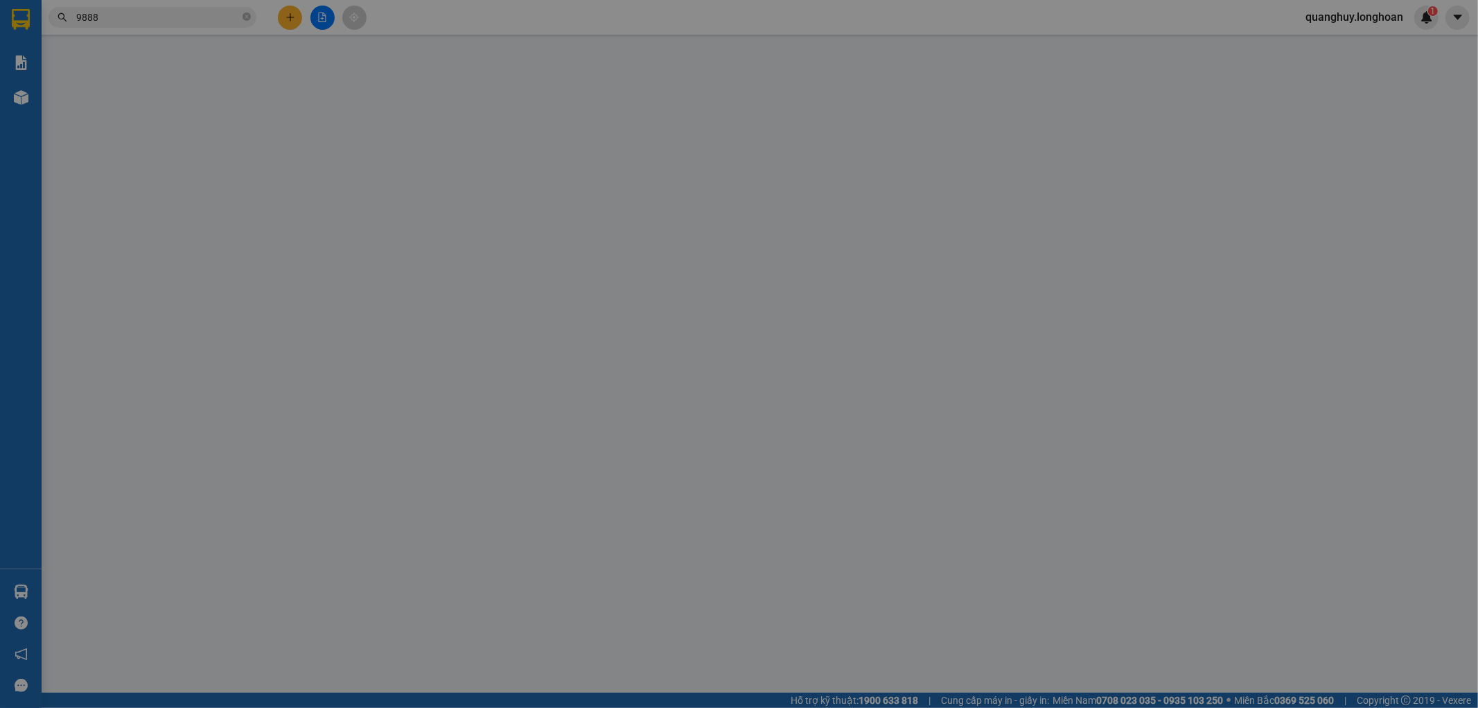
type input "kđt mới đặng cầu trung nghĩa tp hưng yên"
type input "70.000"
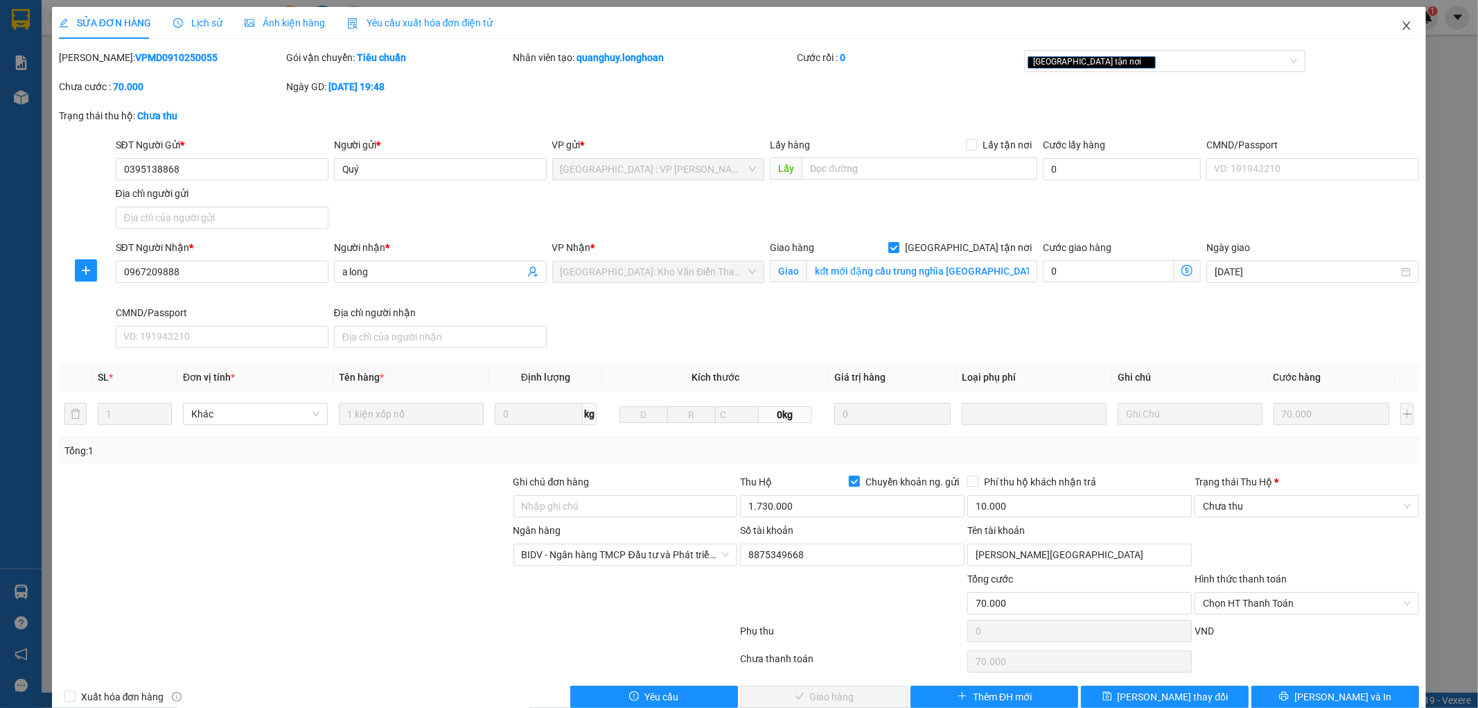
click at [1403, 26] on icon "close" at bounding box center [1407, 25] width 8 height 8
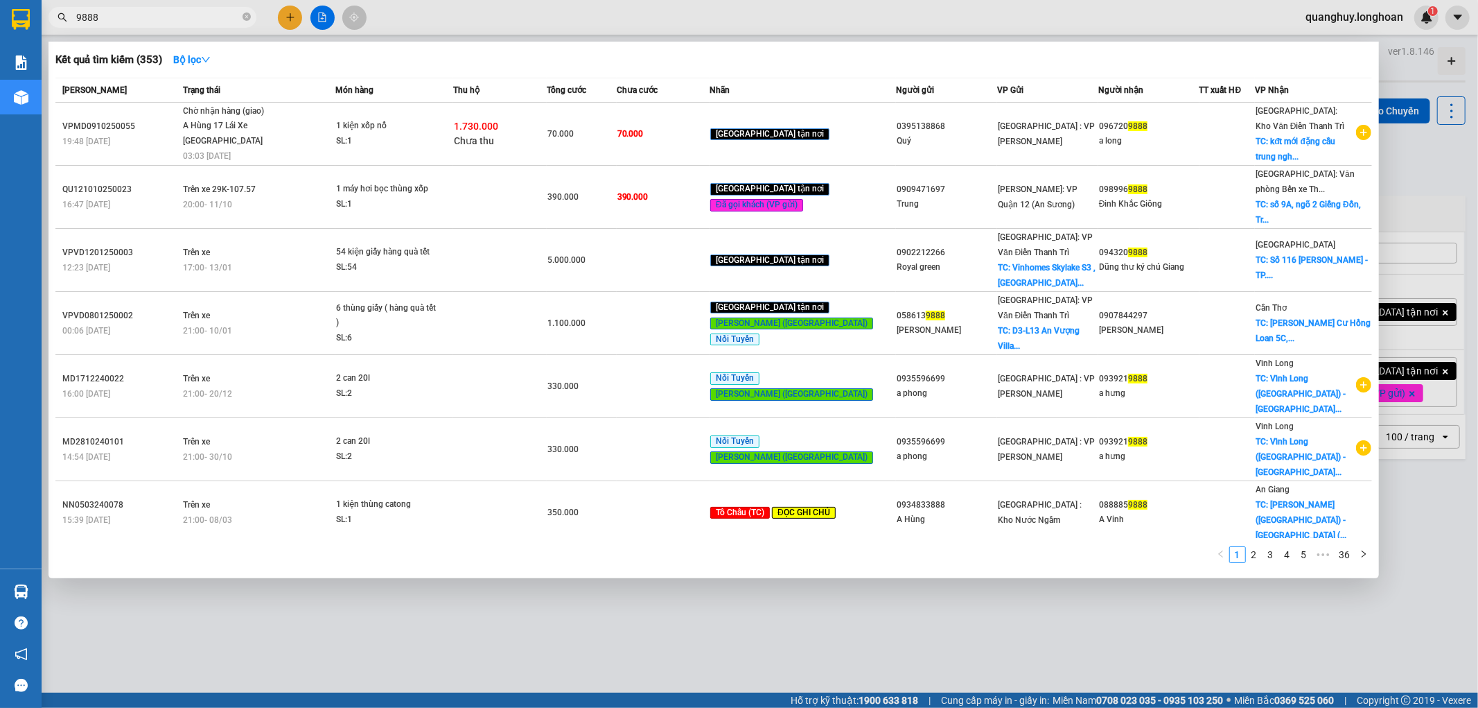
drag, startPoint x: 179, startPoint y: 18, endPoint x: 188, endPoint y: 24, distance: 11.0
click at [180, 18] on input "9888" at bounding box center [158, 17] width 164 height 15
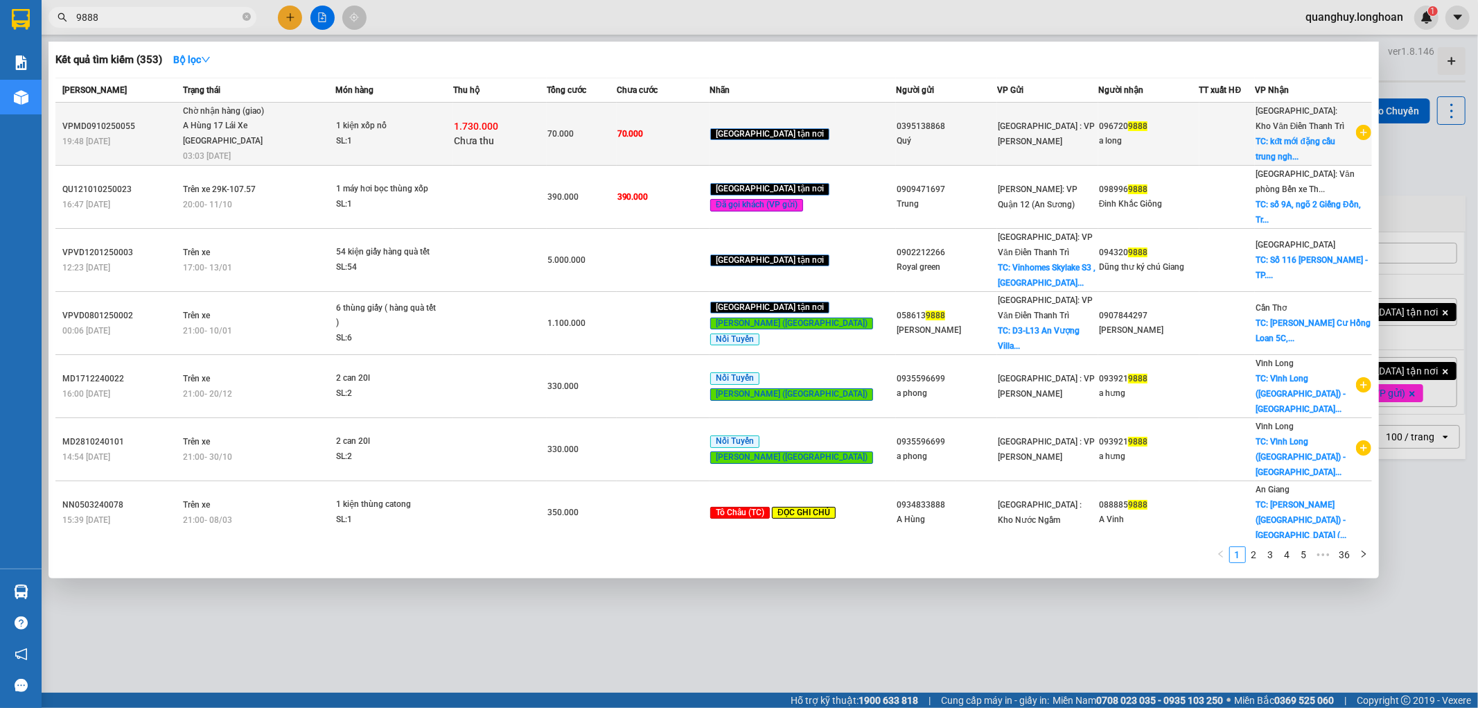
click at [287, 119] on div "A Hùng 17 Lái Xe Hà Nội 0325666247" at bounding box center [235, 133] width 104 height 30
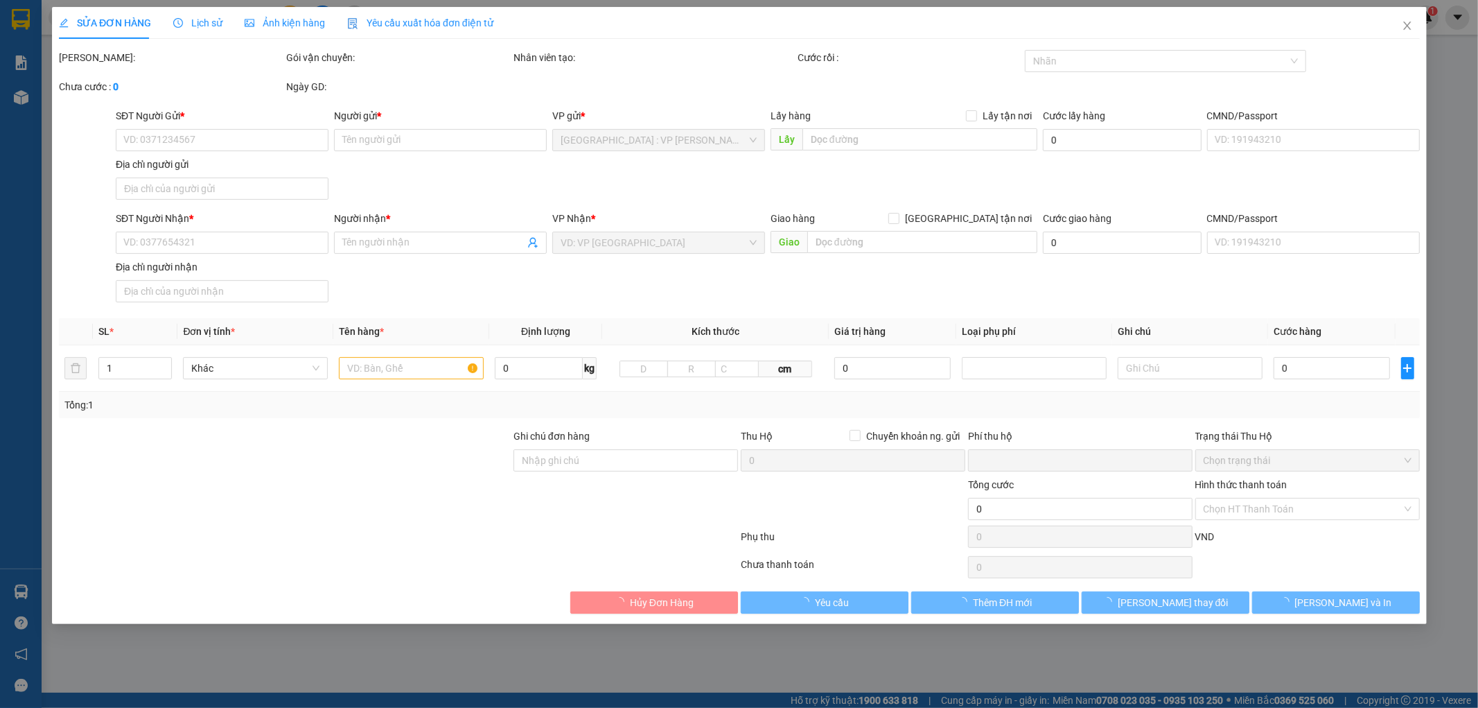
type input "0395138868"
type input "Quý"
type input "0967209888"
type input "a long"
checkbox input "true"
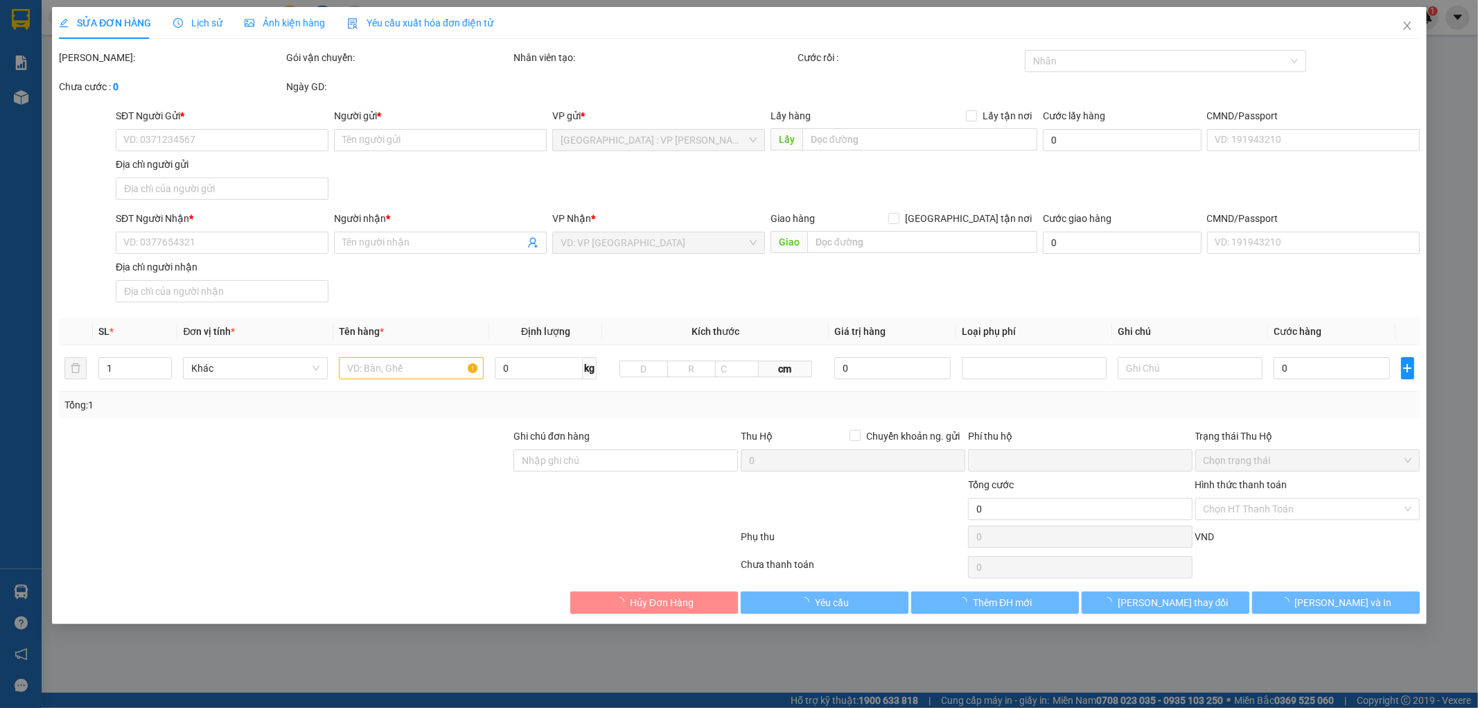
type input "kđt mới đặng cầu trung nghĩa tp hưng yên"
type input "70.000"
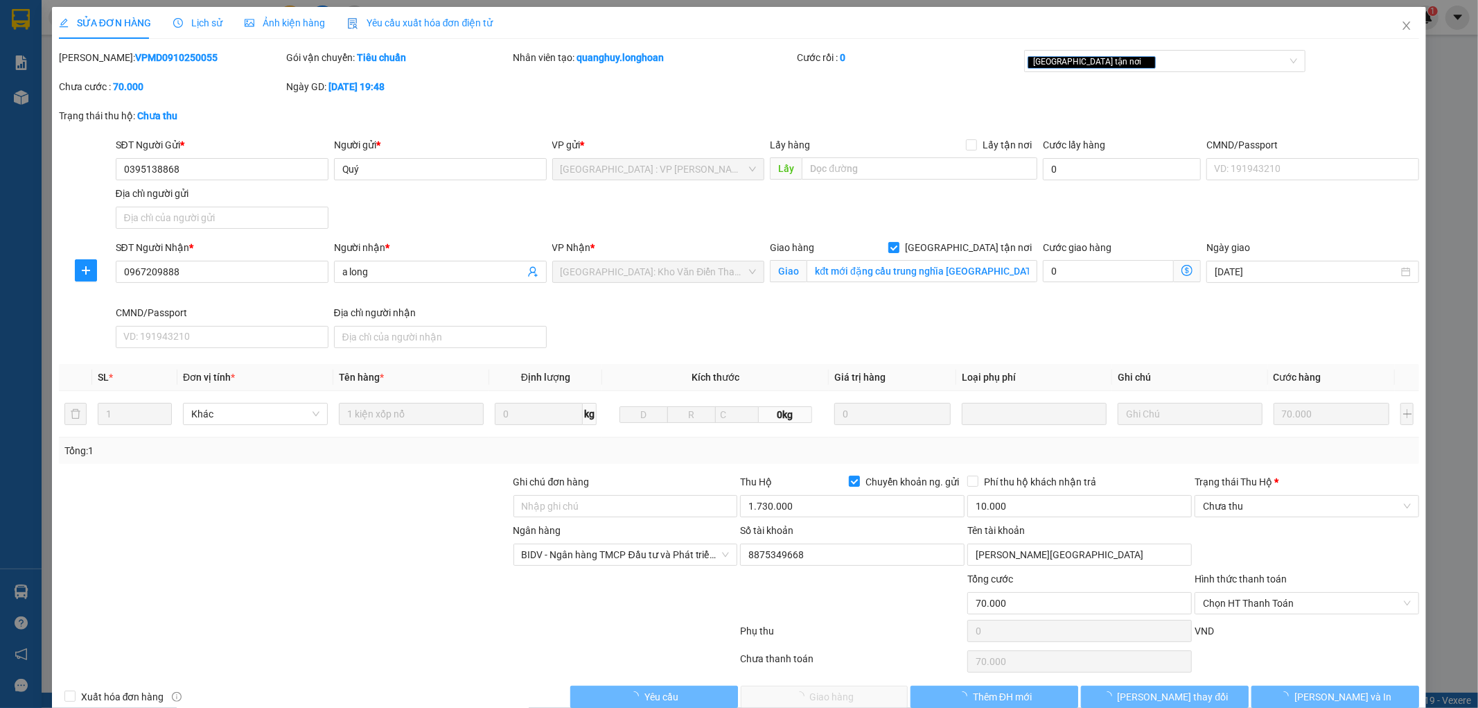
click at [188, 19] on span "Lịch sử" at bounding box center [197, 22] width 49 height 11
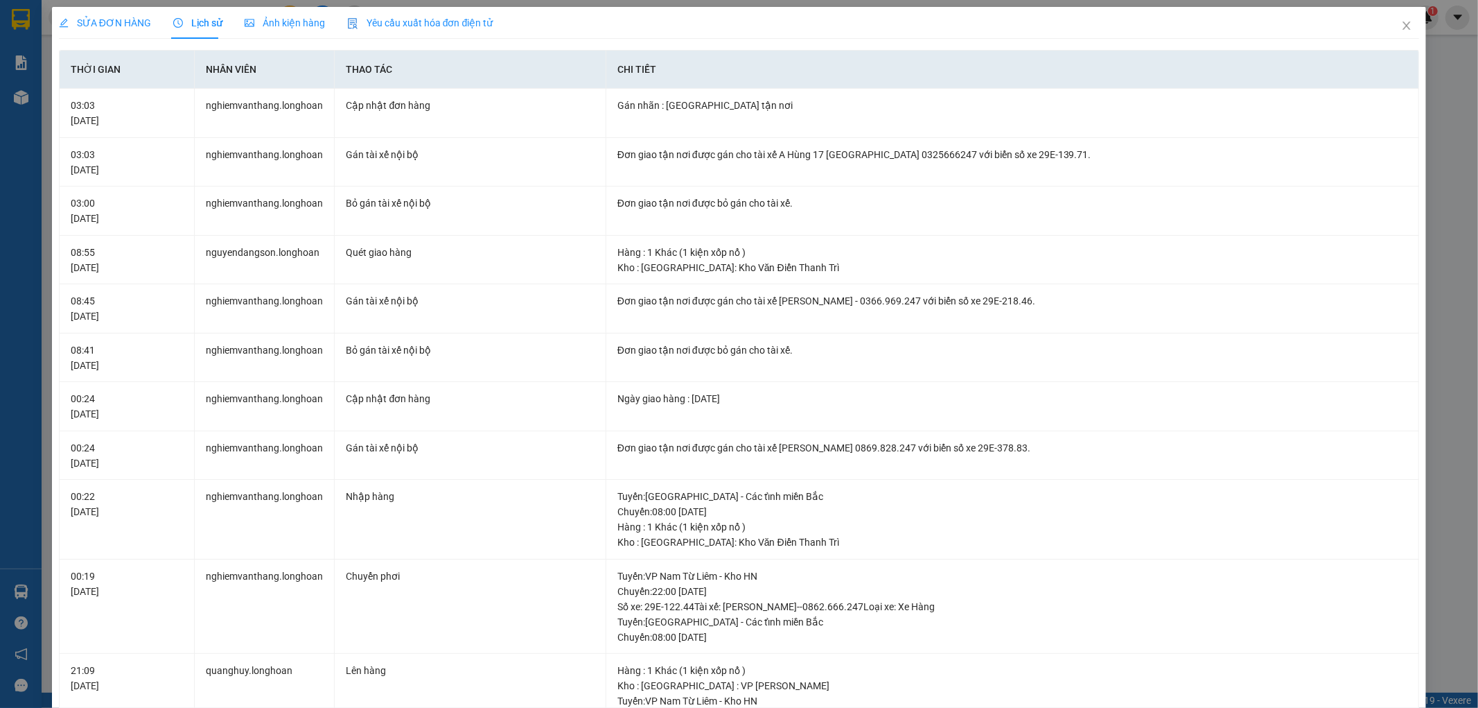
click at [123, 31] on div "SỬA ĐƠN HÀNG" at bounding box center [105, 23] width 92 height 32
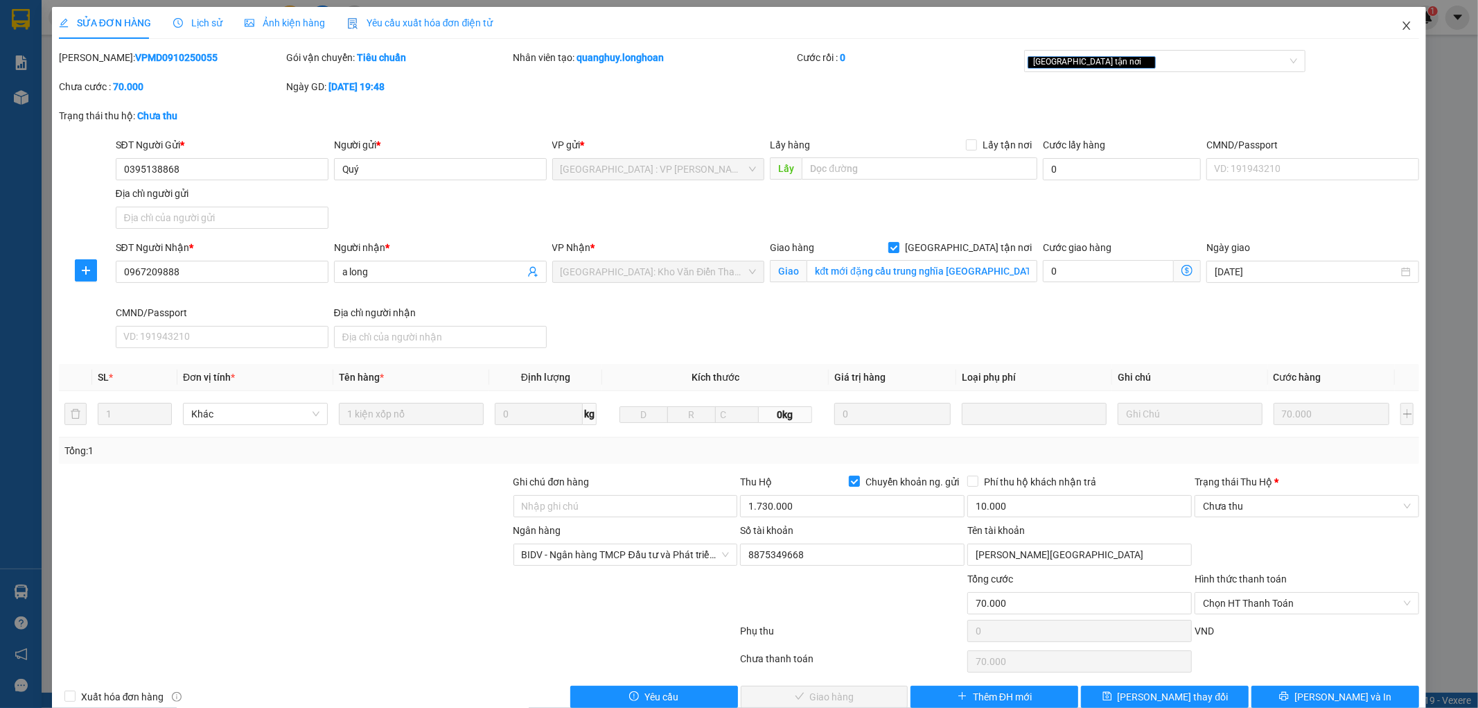
click at [1401, 22] on icon "close" at bounding box center [1406, 25] width 11 height 11
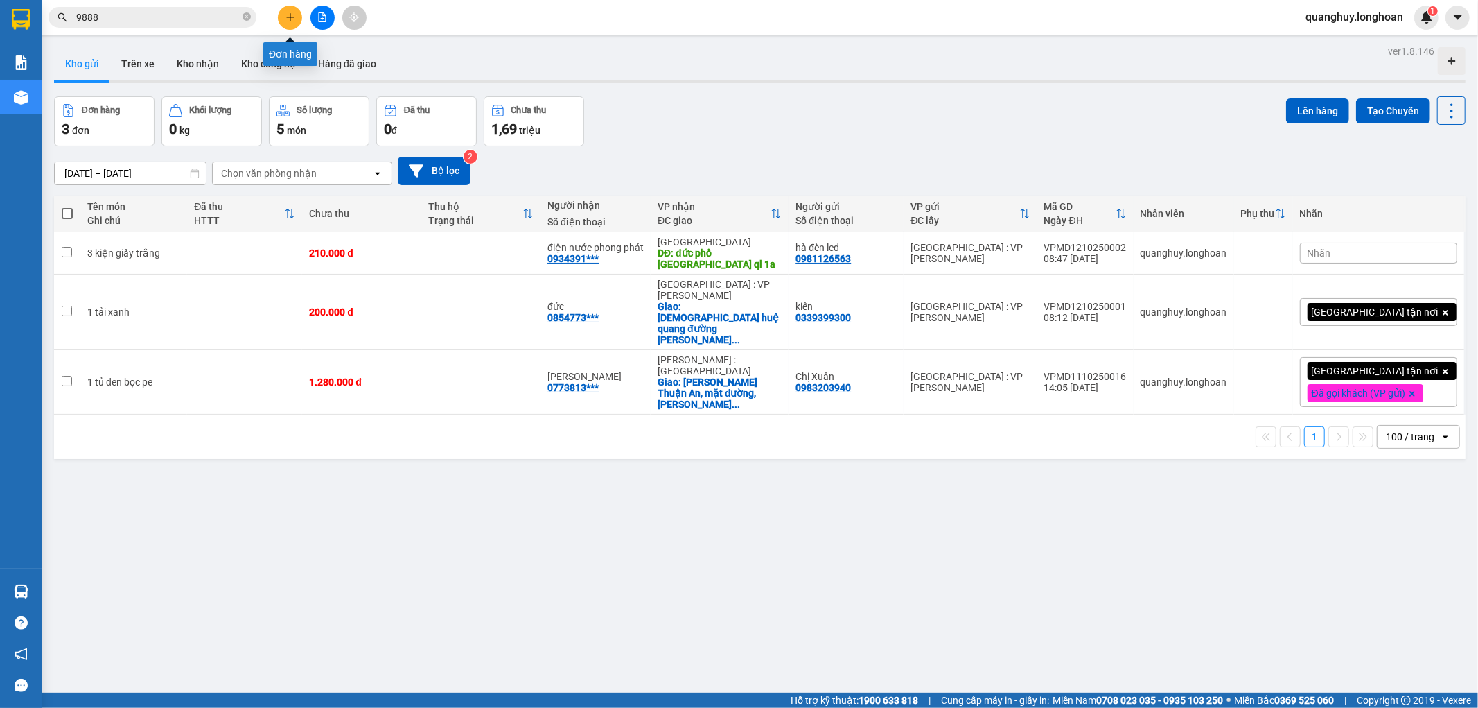
click at [286, 25] on button at bounding box center [290, 18] width 24 height 24
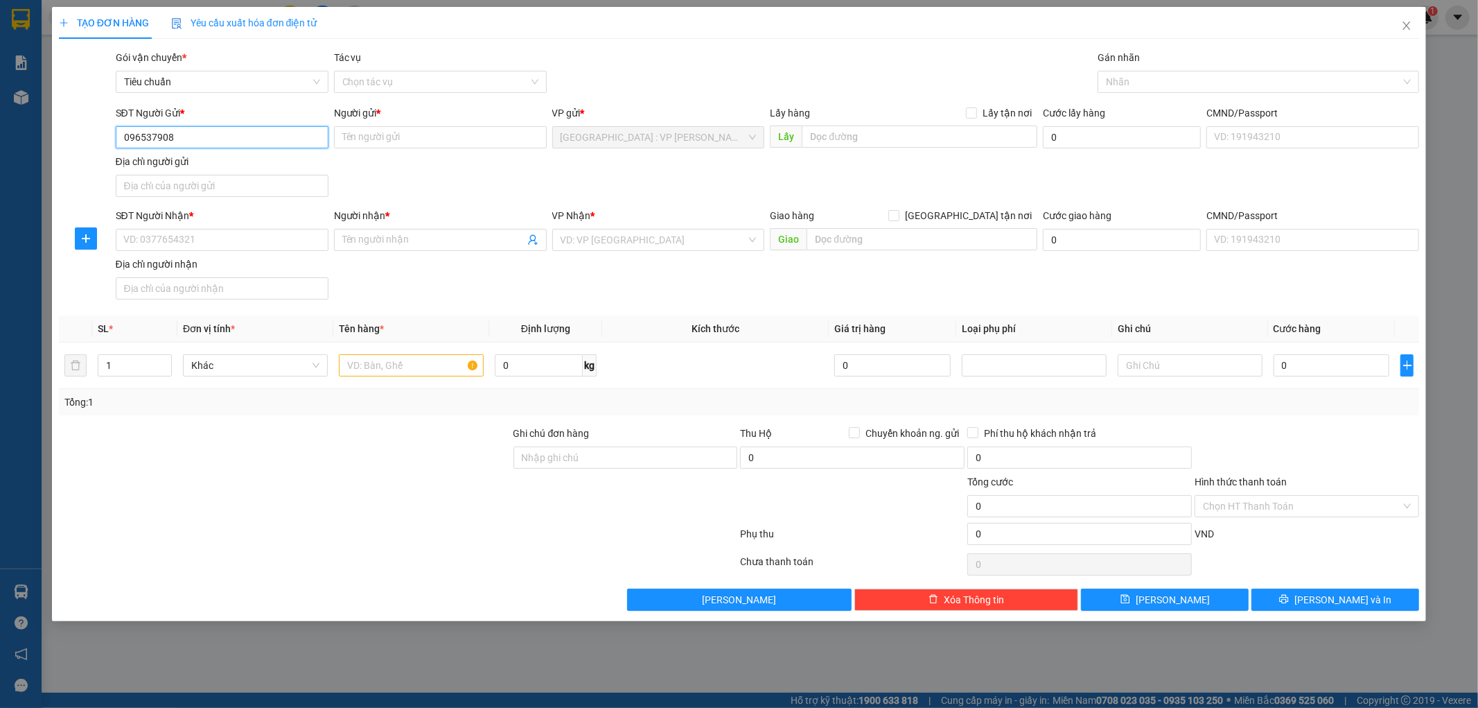
type input "0965379088"
click at [207, 165] on div "0965379088 - Cường" at bounding box center [222, 164] width 196 height 15
type input "Cường"
type input "0965379088"
click at [219, 231] on input "SĐT Người Nhận *" at bounding box center [222, 240] width 213 height 22
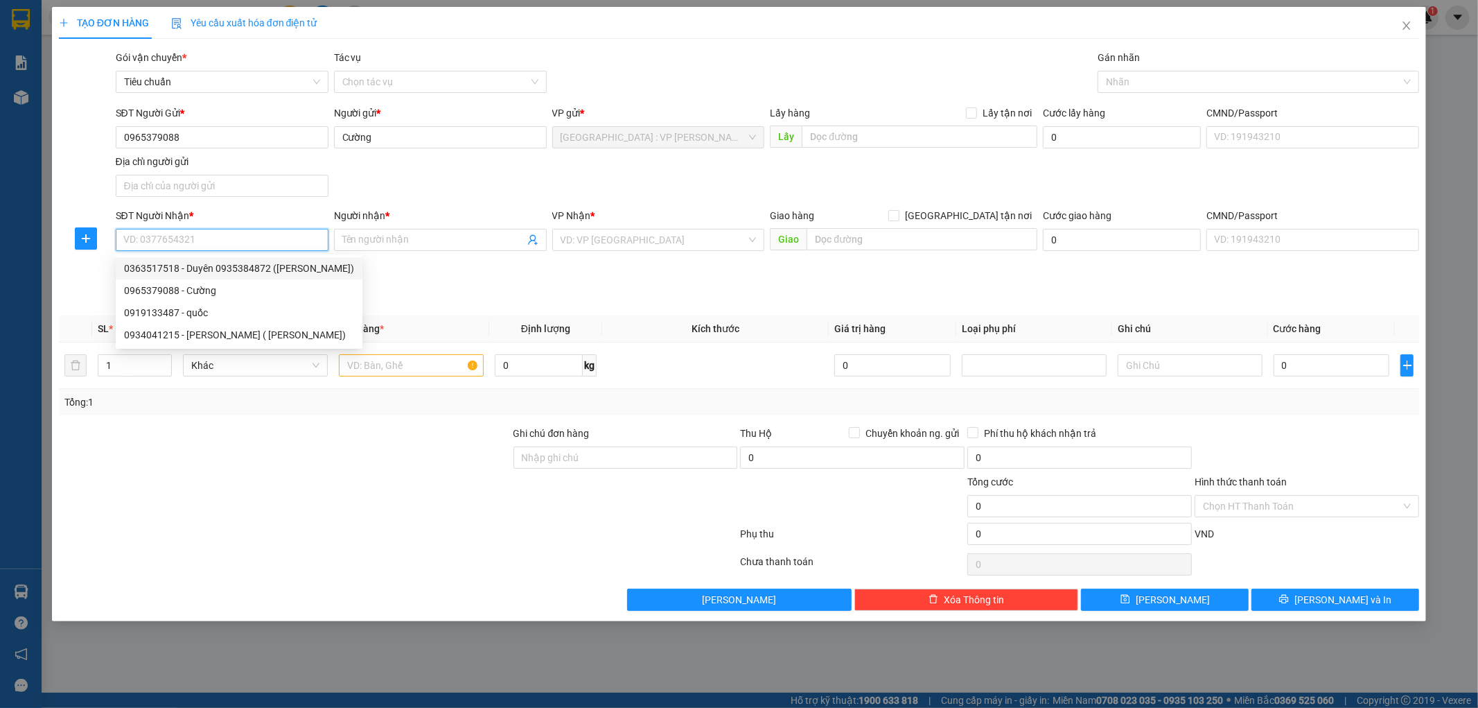
click at [161, 267] on div "0363517518 - Duyên 0935384872 (Vân)" at bounding box center [239, 268] width 230 height 15
type input "0363517518"
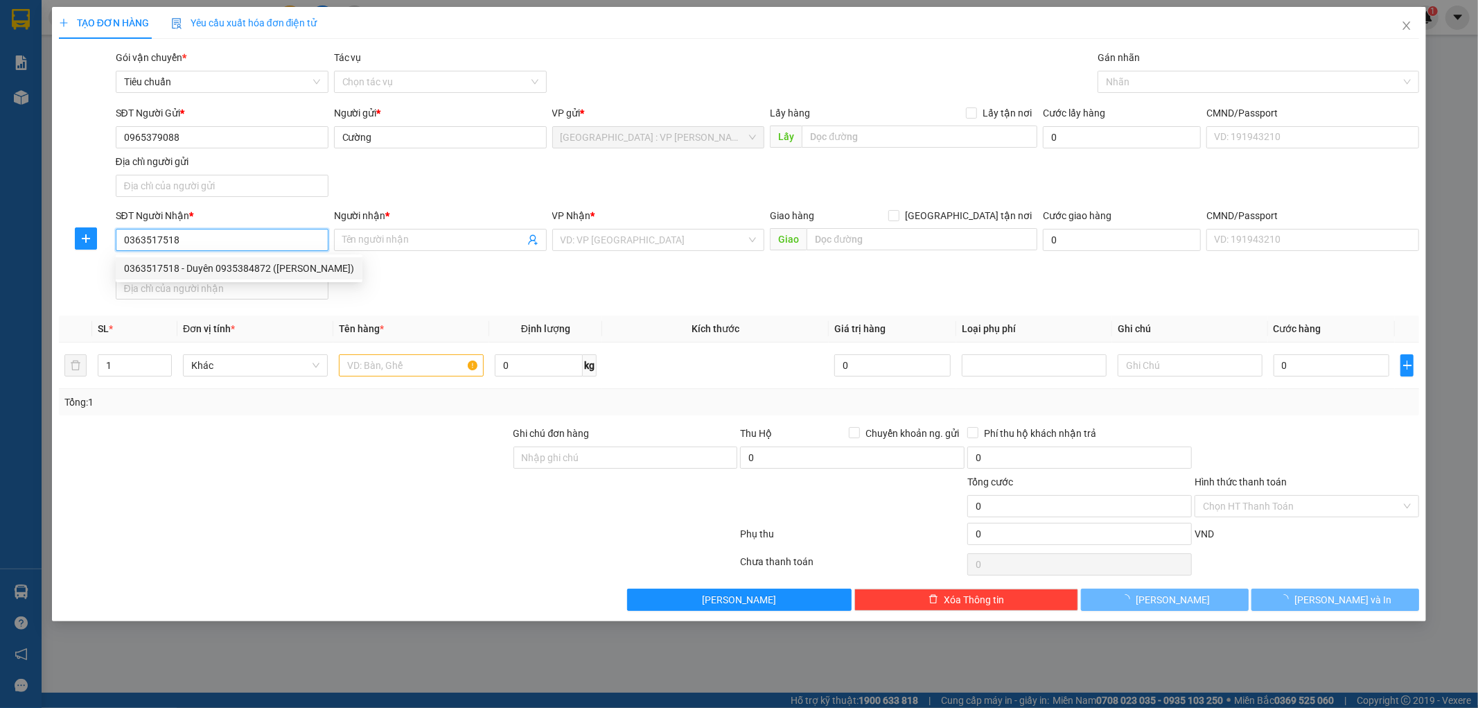
type input "Duyên 0935384872 (Vân)"
checkbox input "true"
type input "92 quang trung lộc thọ nha trang khánh hòa"
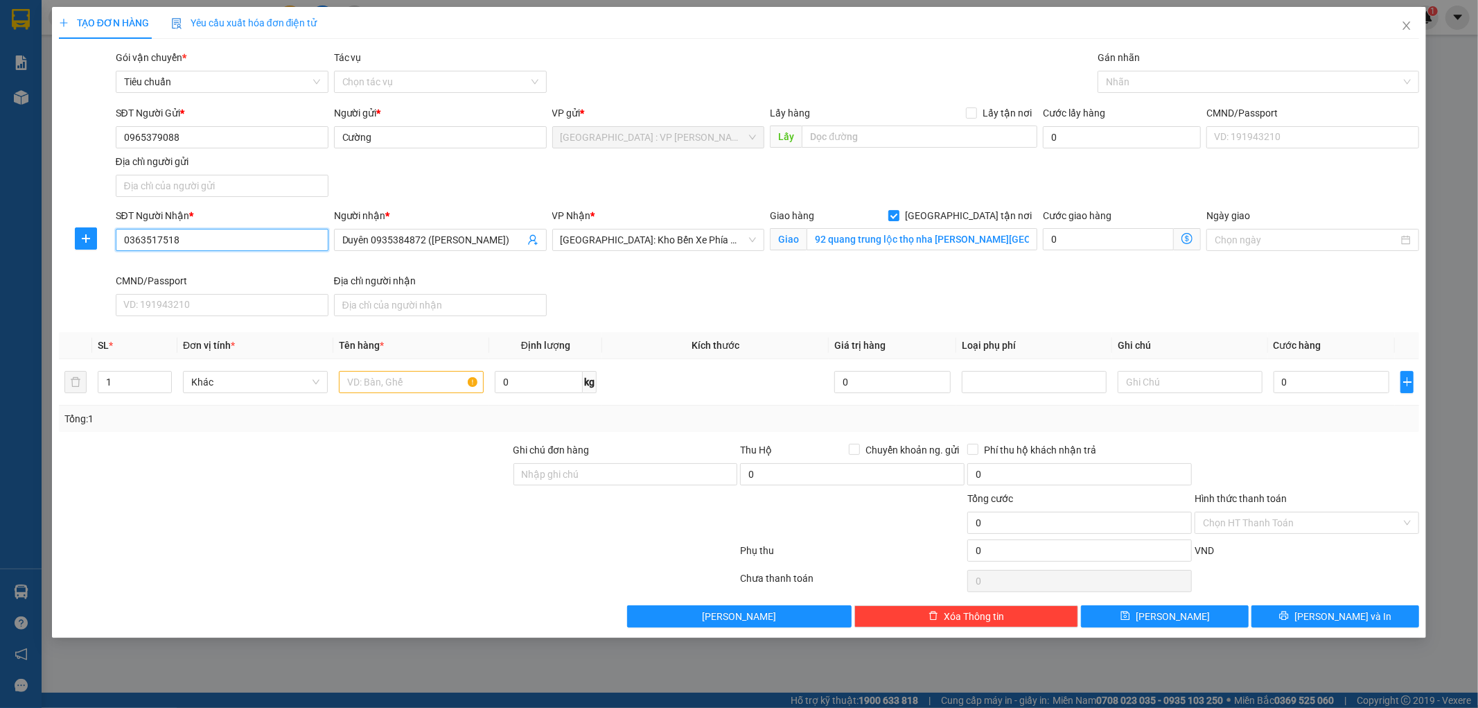
click at [230, 245] on input "0363517518" at bounding box center [222, 240] width 213 height 22
click at [1407, 28] on icon "close" at bounding box center [1406, 25] width 11 height 11
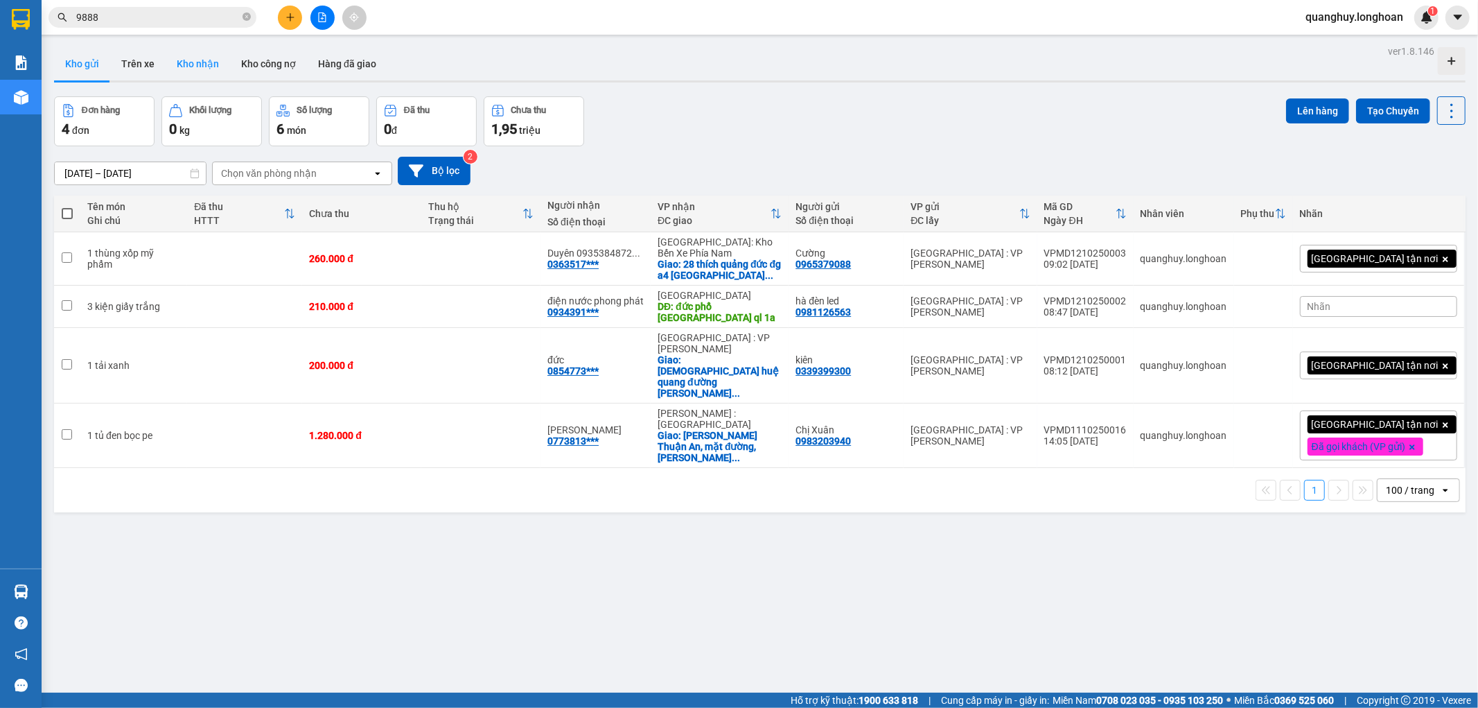
click at [208, 73] on button "Kho nhận" at bounding box center [198, 63] width 64 height 33
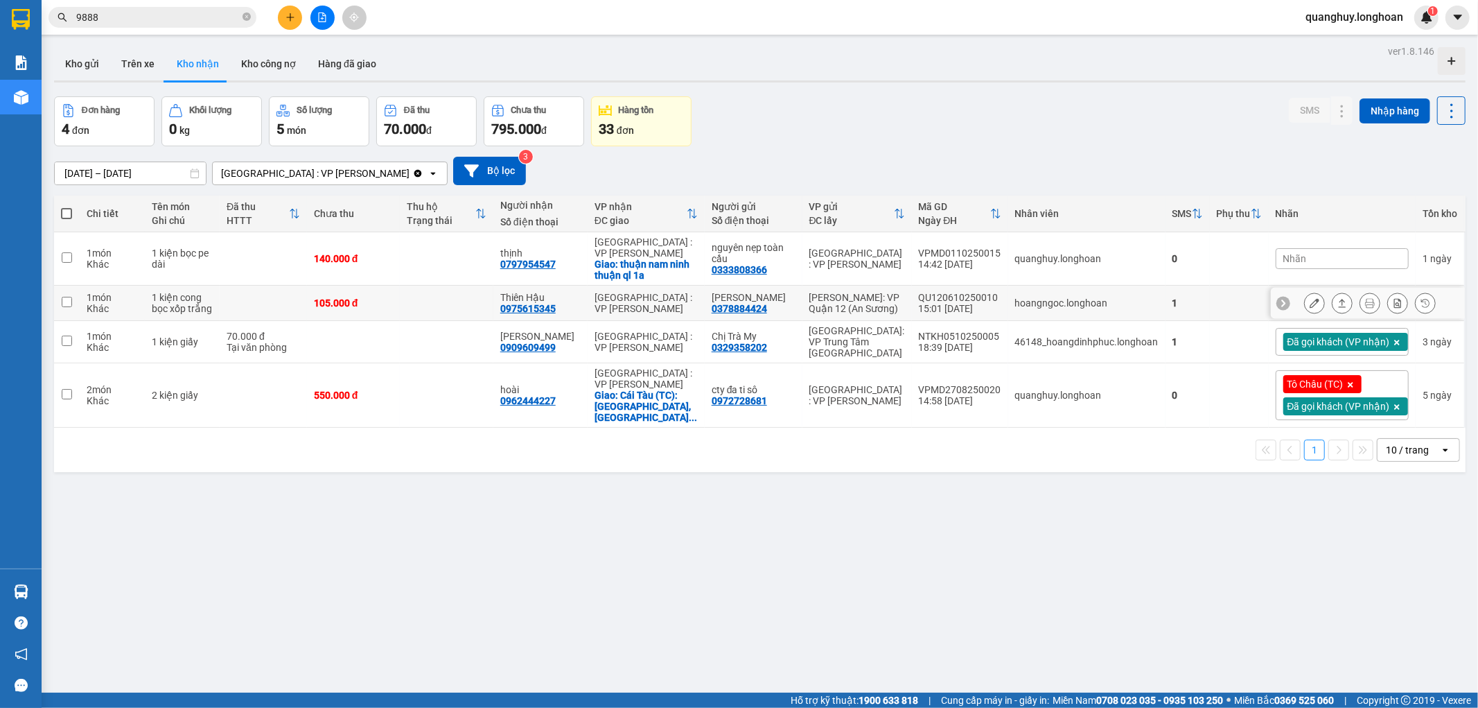
click at [297, 310] on td at bounding box center [263, 303] width 87 height 35
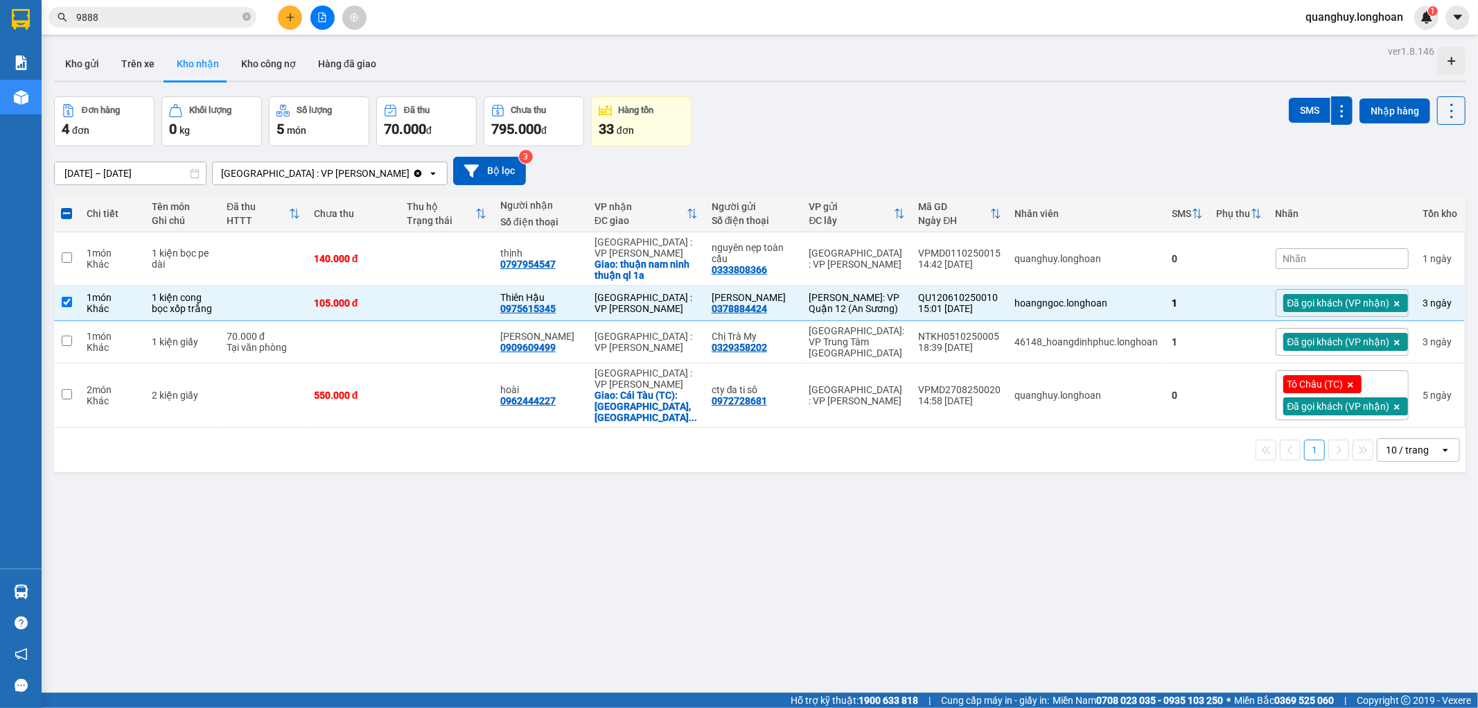
click at [1397, 453] on div "10 / trang" at bounding box center [1407, 450] width 43 height 14
click at [1395, 592] on div "100 / trang" at bounding box center [1406, 604] width 83 height 25
checkbox input "false"
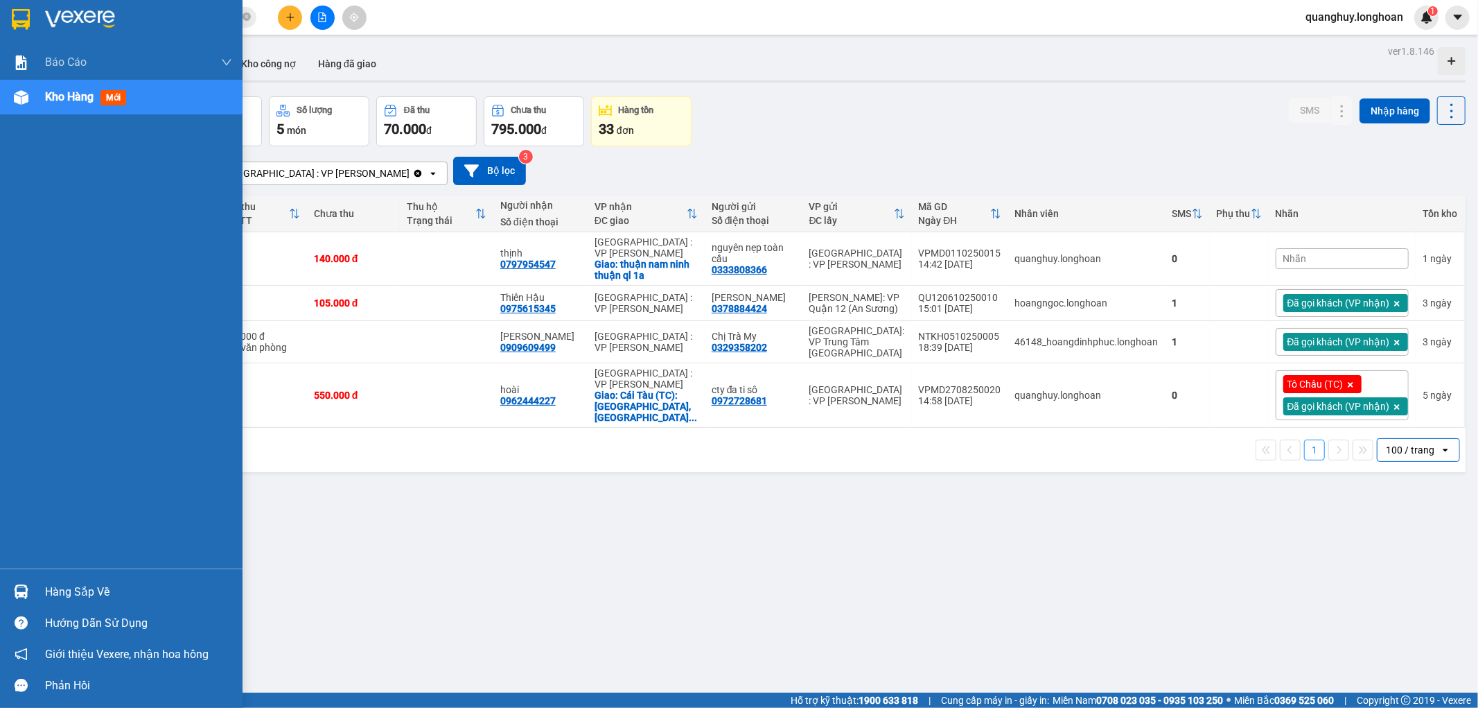
click at [28, 17] on img at bounding box center [21, 19] width 18 height 21
click at [24, 17] on img at bounding box center [21, 19] width 18 height 21
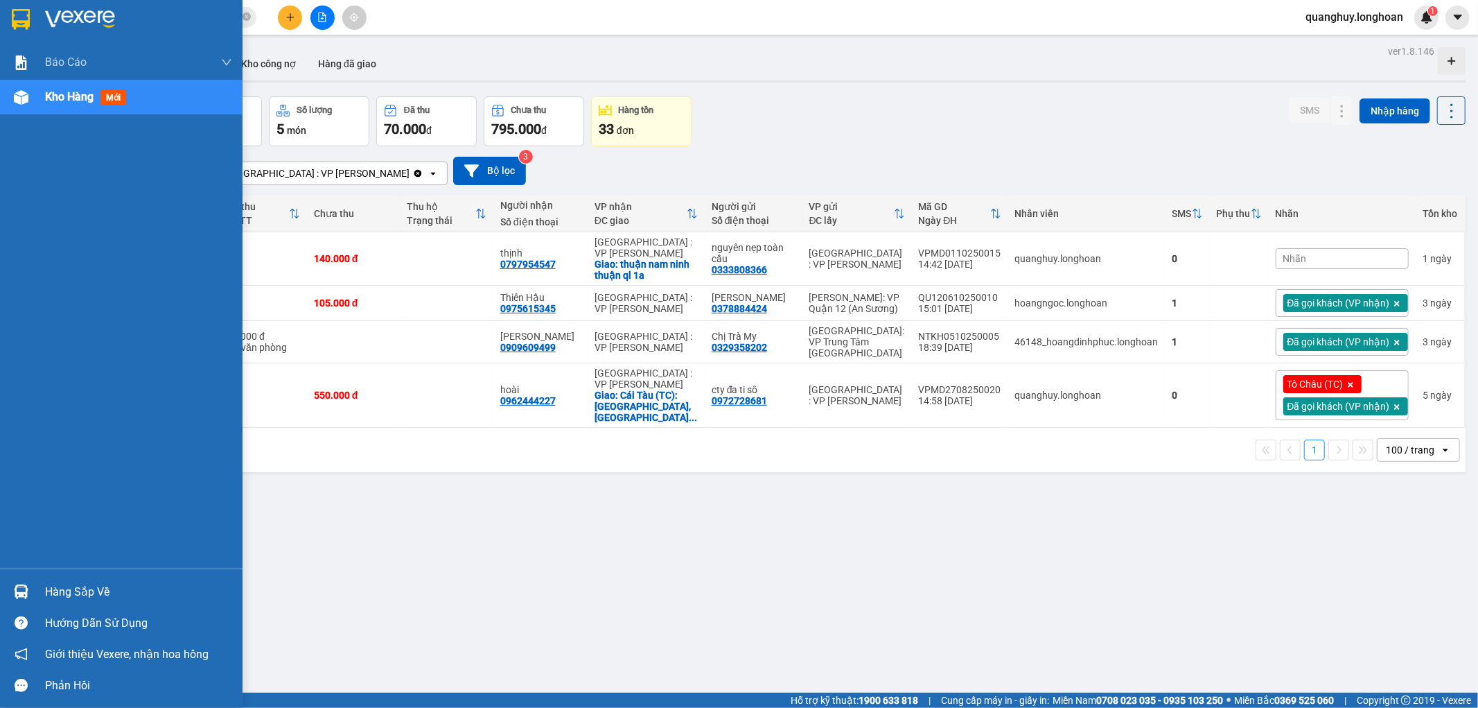
click at [24, 17] on img at bounding box center [21, 19] width 18 height 21
click at [7, 21] on div at bounding box center [121, 22] width 243 height 45
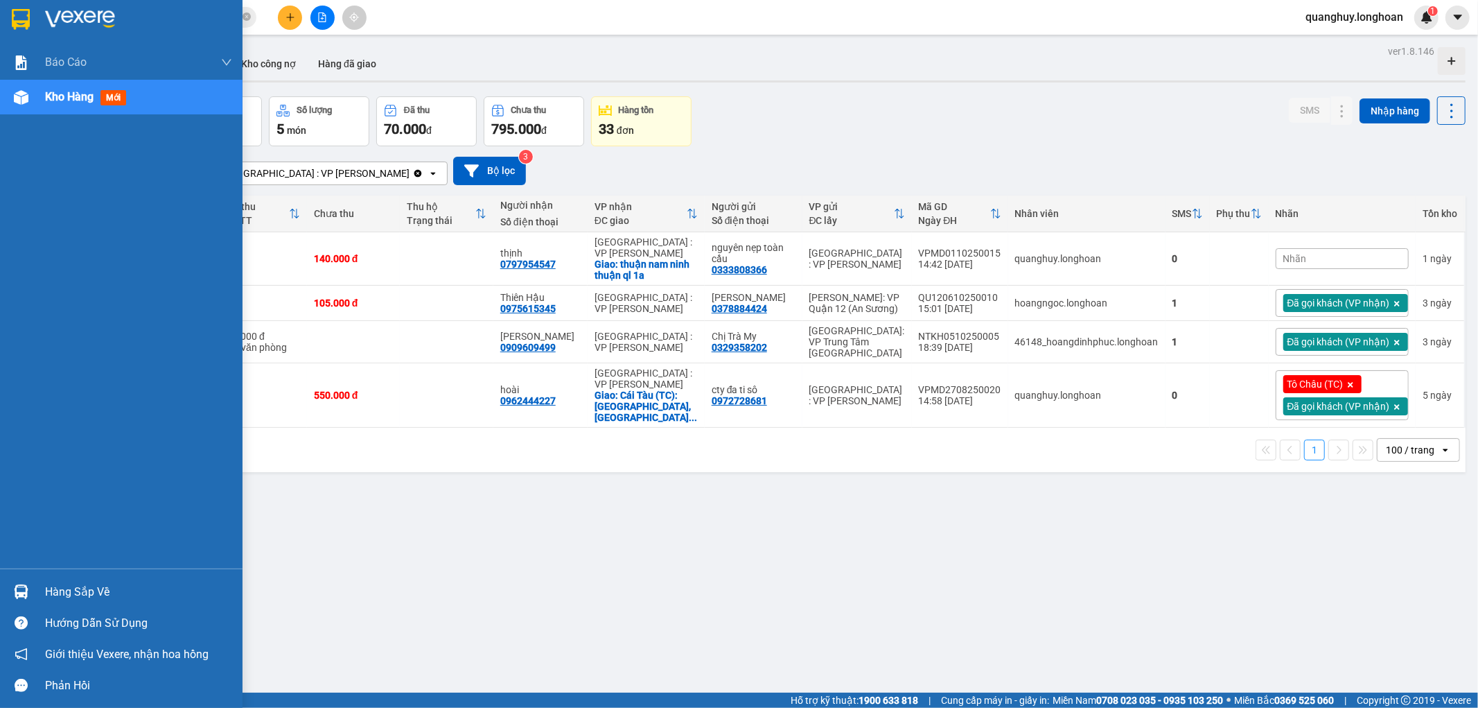
click at [22, 12] on img at bounding box center [21, 19] width 18 height 21
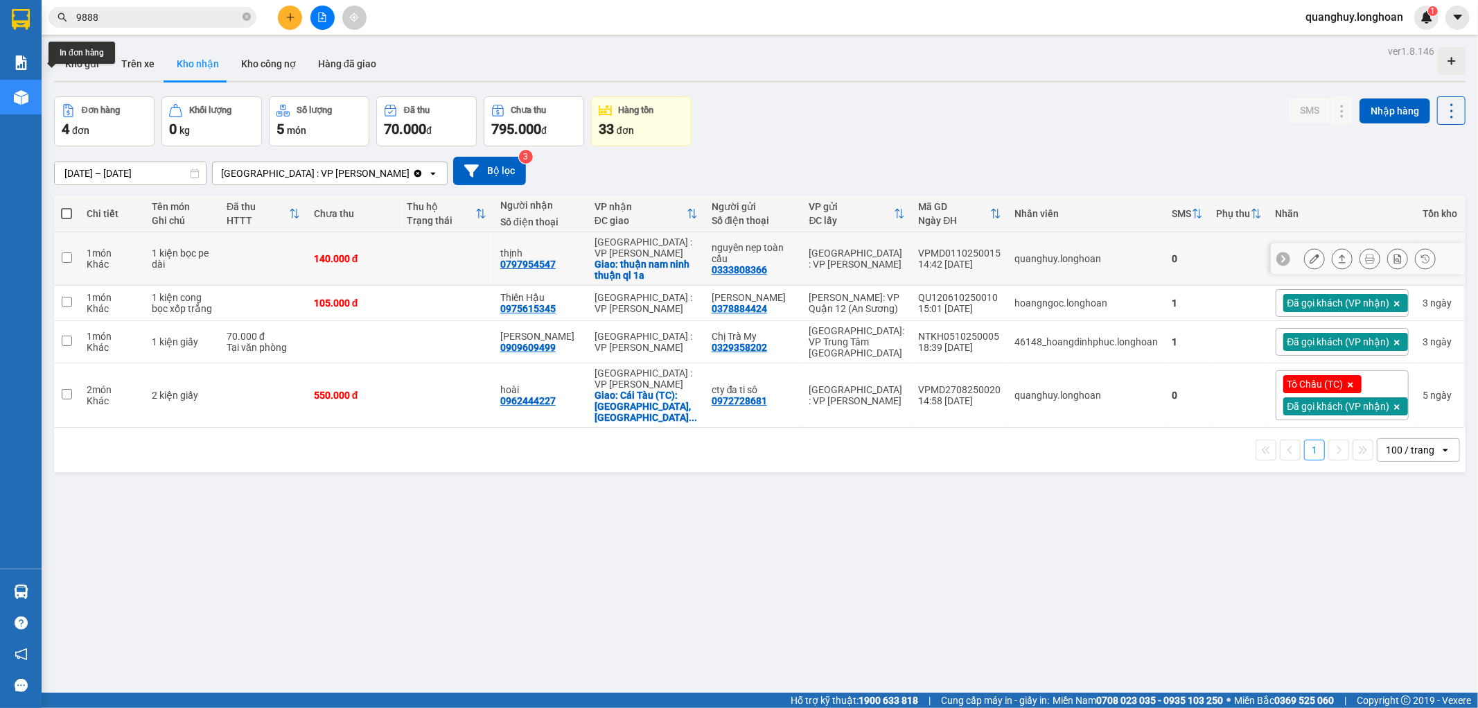
click at [1364, 255] on button at bounding box center [1369, 259] width 19 height 24
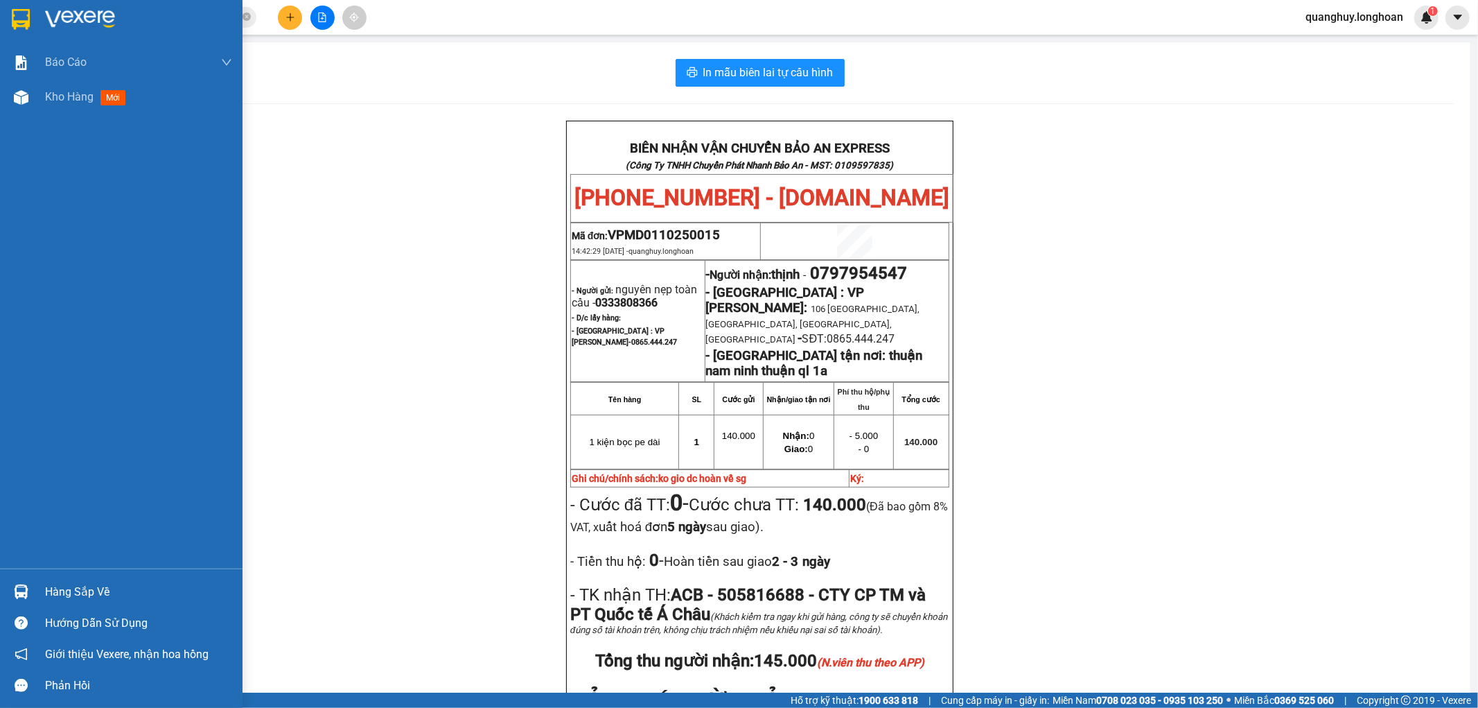
click at [21, 15] on img at bounding box center [21, 19] width 18 height 21
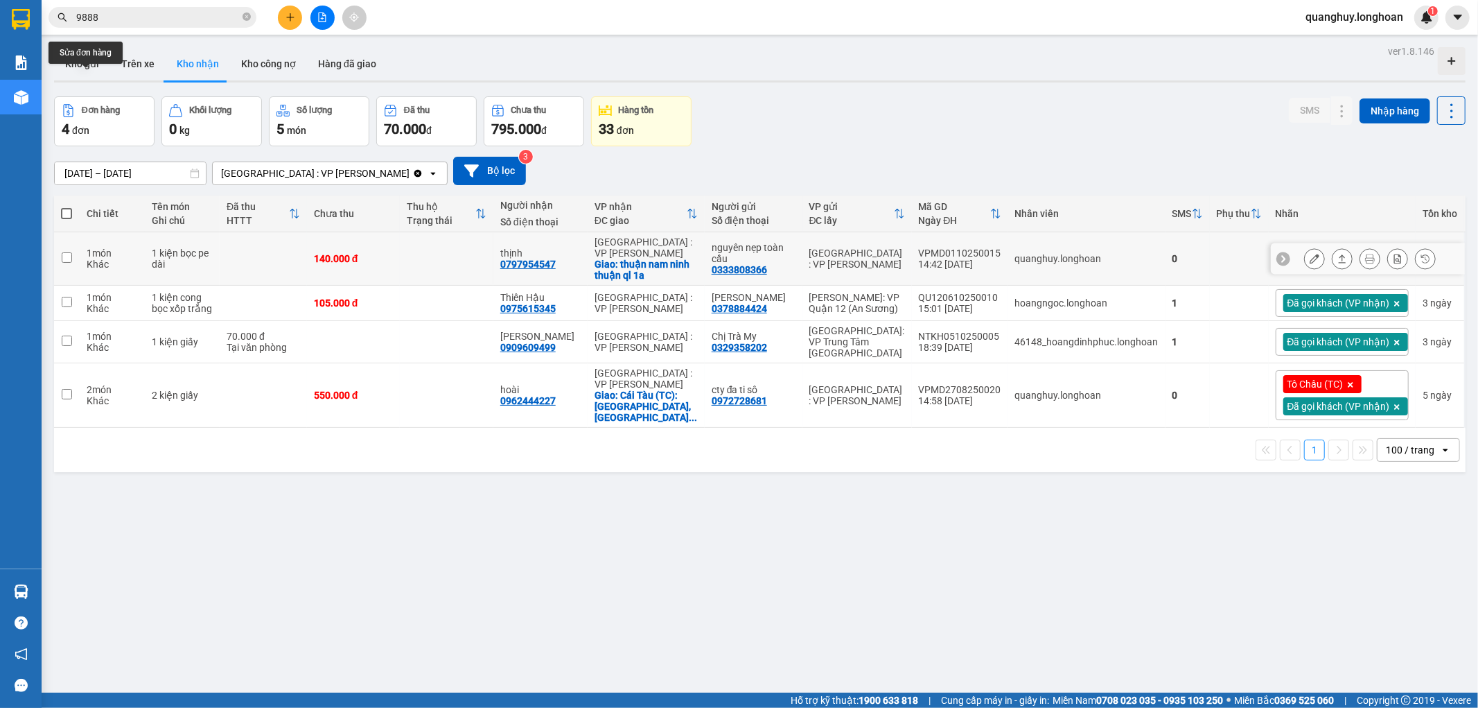
click at [1310, 260] on icon at bounding box center [1315, 259] width 10 height 10
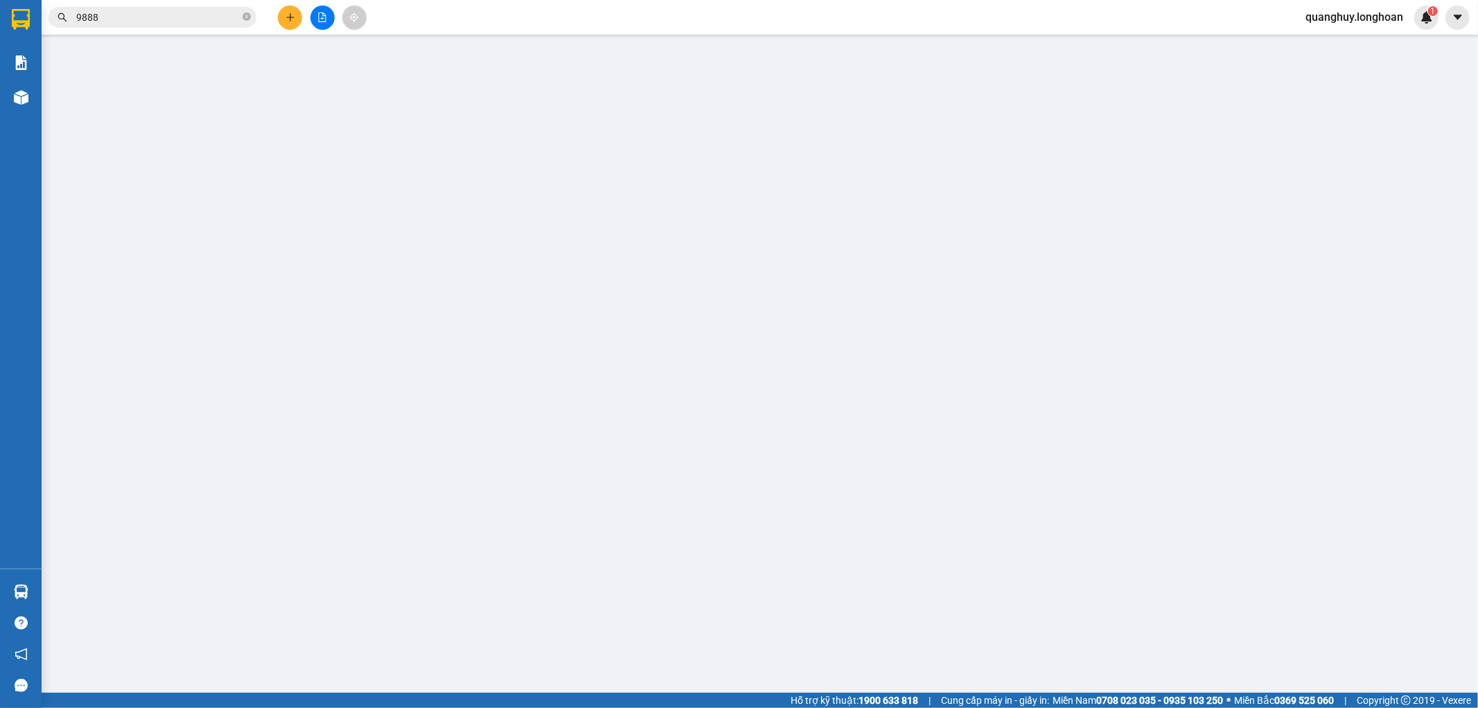
type input "0333808366"
type input "nguyên nẹp toàn cầu"
type input "0797954547"
type input "thịnh"
checkbox input "true"
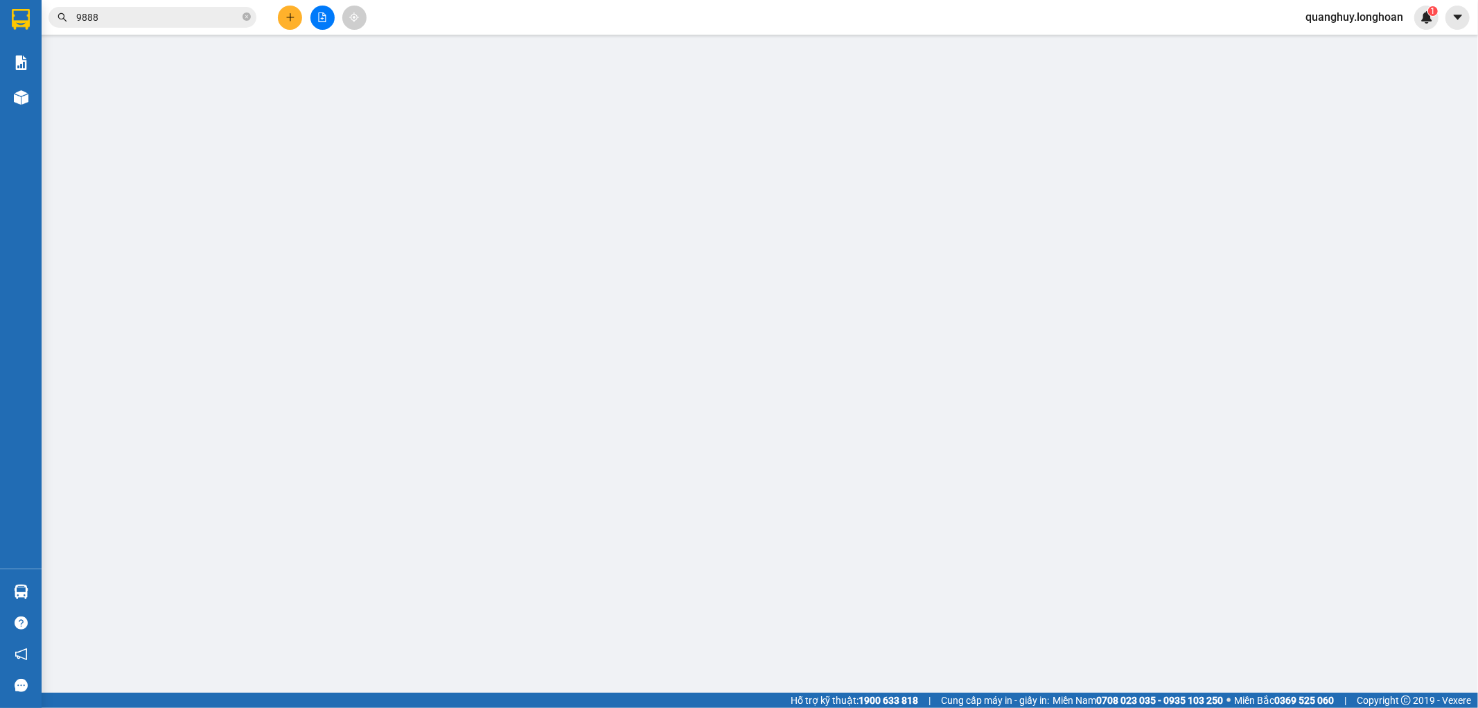
type input "thuận nam ninh thuận ql 1a"
type input "ko gio dc hoàn về sg"
checkbox input "true"
type input "5.000"
type input "140.000"
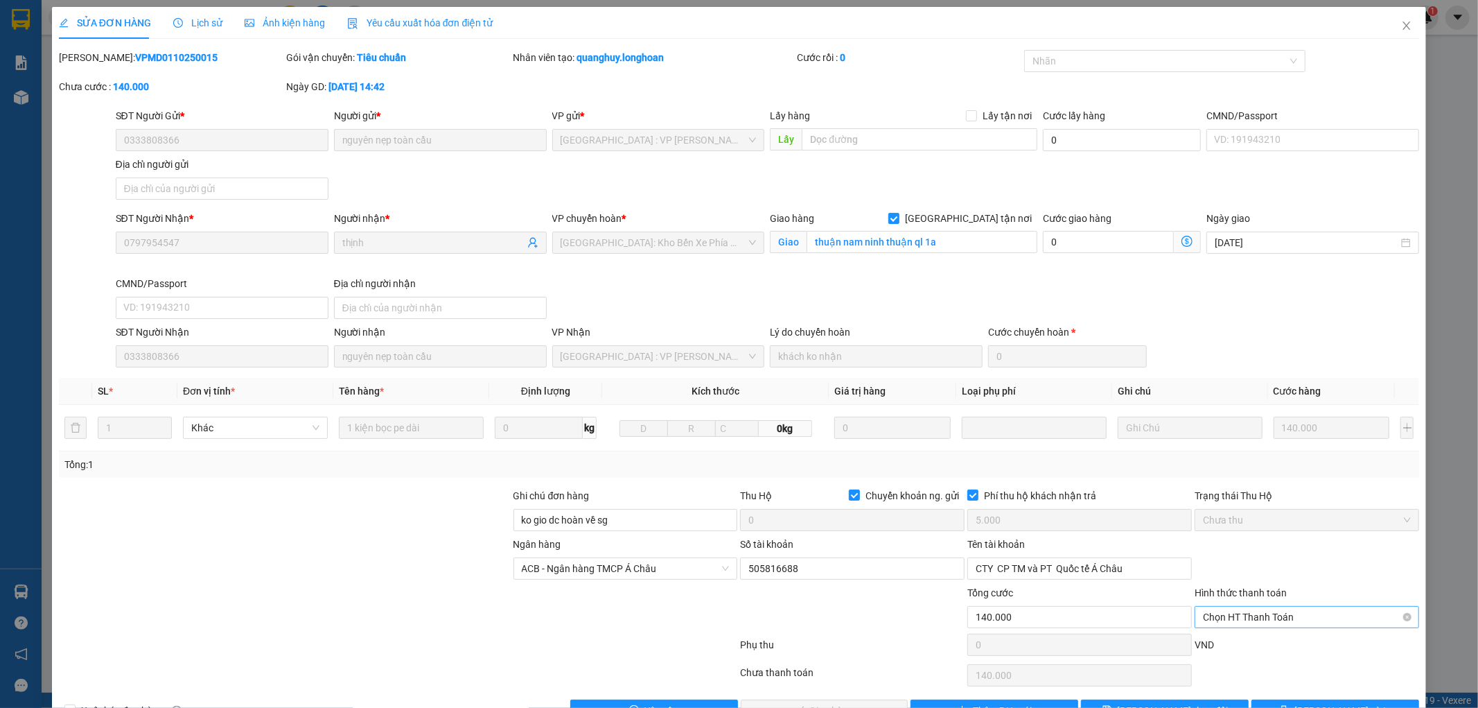
click at [1263, 621] on span "Chọn HT Thanh Toán" at bounding box center [1307, 616] width 208 height 21
click at [1238, 641] on div "Tại văn phòng" at bounding box center [1298, 644] width 206 height 15
type input "0"
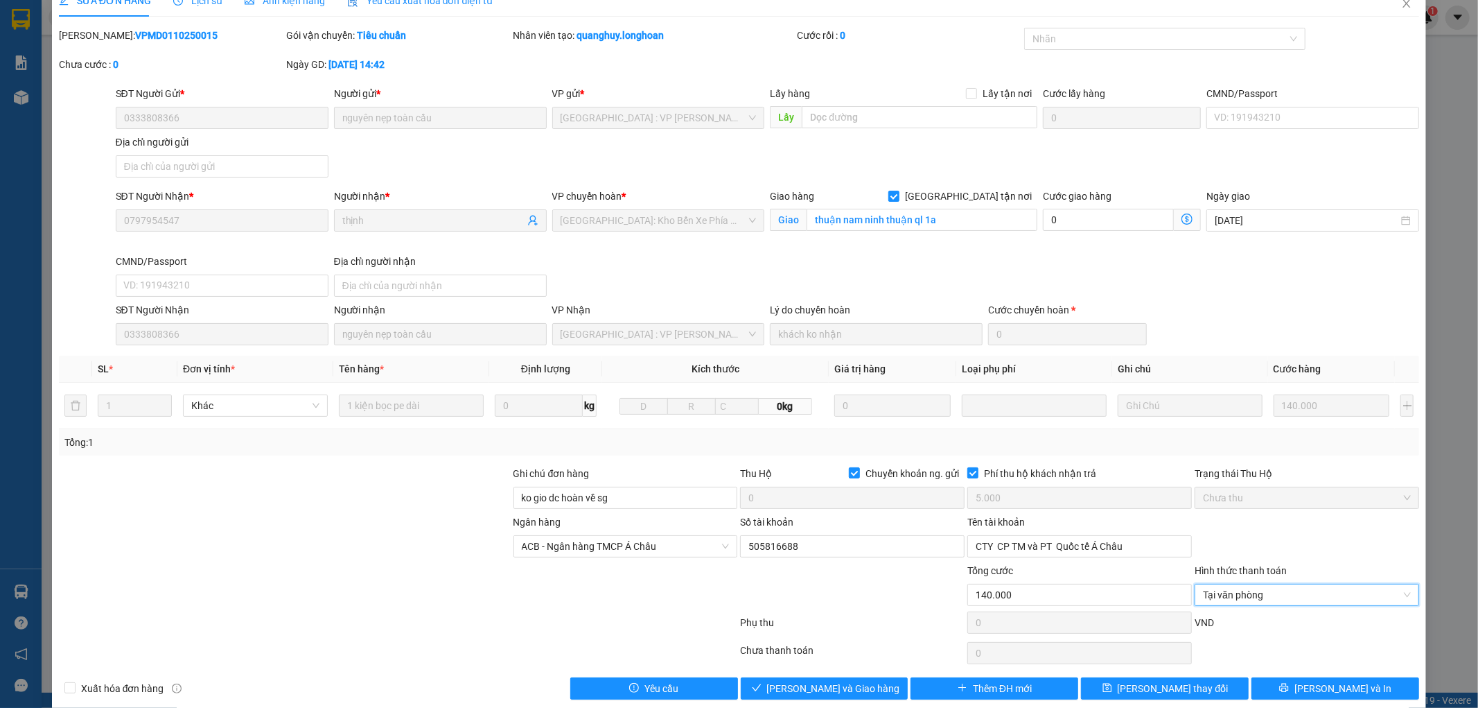
scroll to position [42, 0]
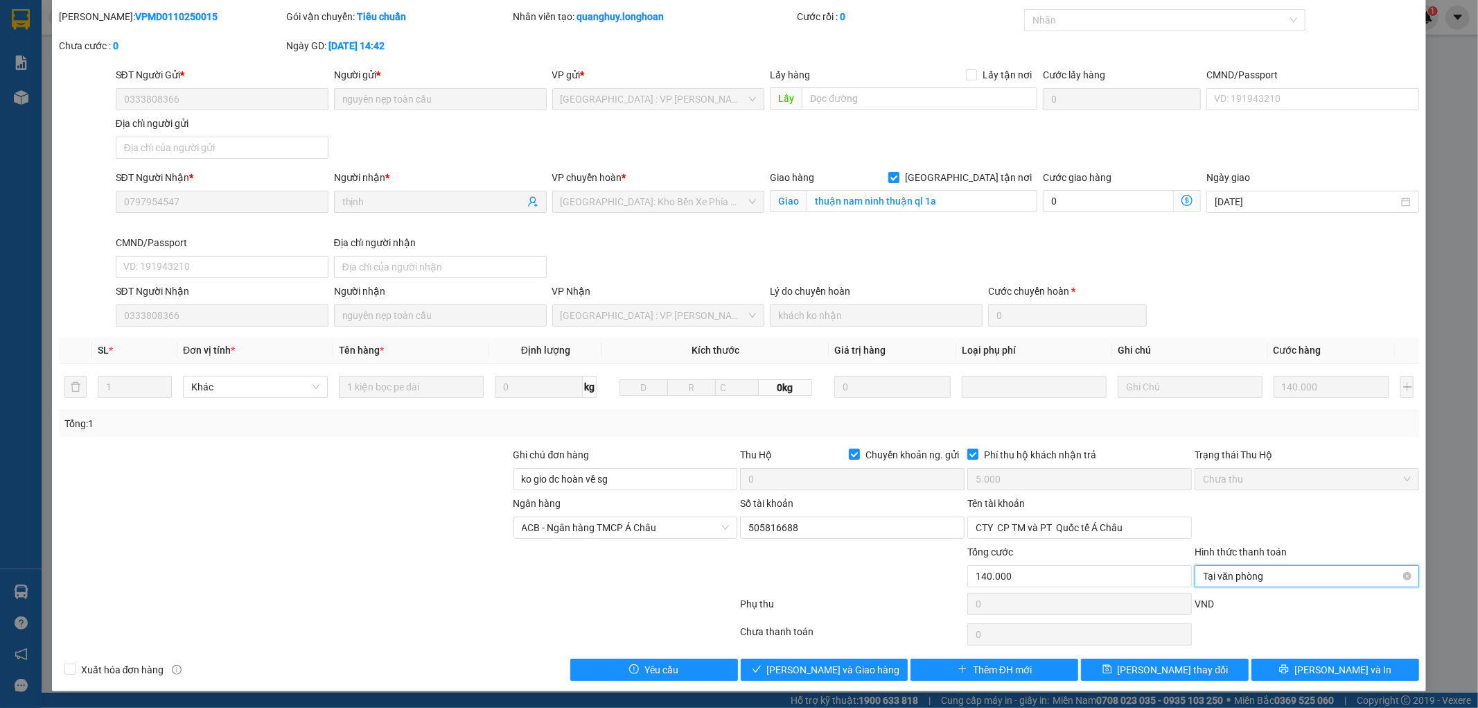
click at [1252, 577] on span "Tại văn phòng" at bounding box center [1307, 575] width 208 height 21
click at [1217, 605] on div "Tại văn phòng" at bounding box center [1298, 603] width 206 height 15
click at [834, 667] on span "Lưu và Giao hàng" at bounding box center [833, 669] width 133 height 15
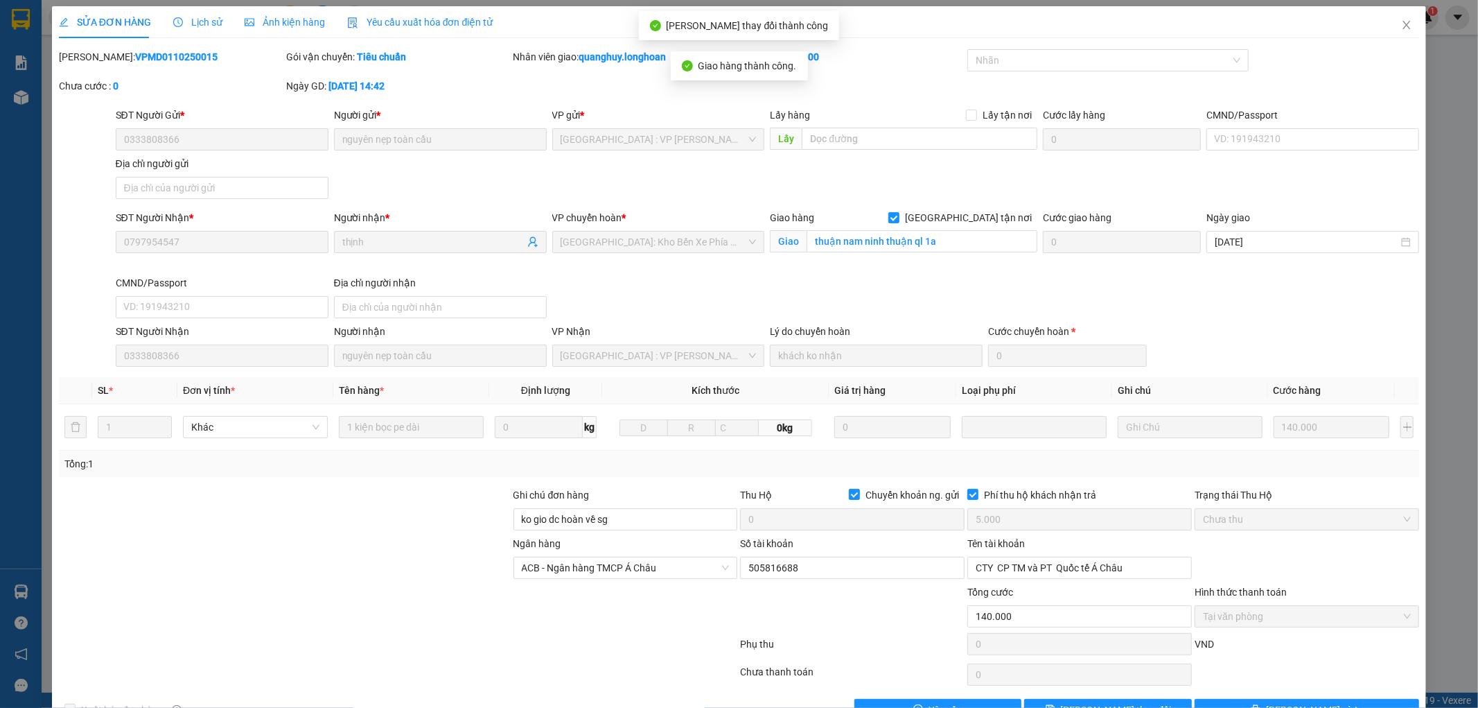
scroll to position [0, 0]
click at [1401, 21] on icon "close" at bounding box center [1406, 25] width 11 height 11
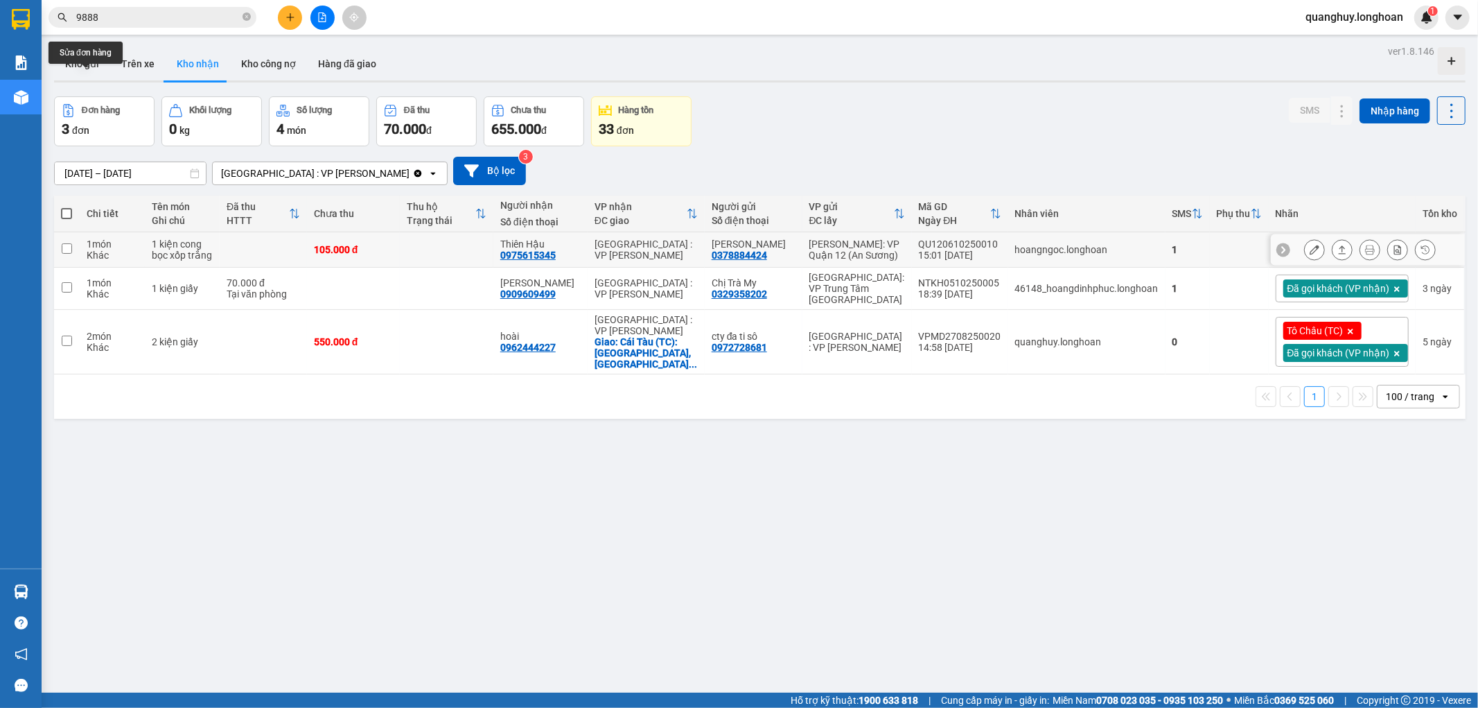
click at [1310, 251] on icon at bounding box center [1315, 250] width 10 height 10
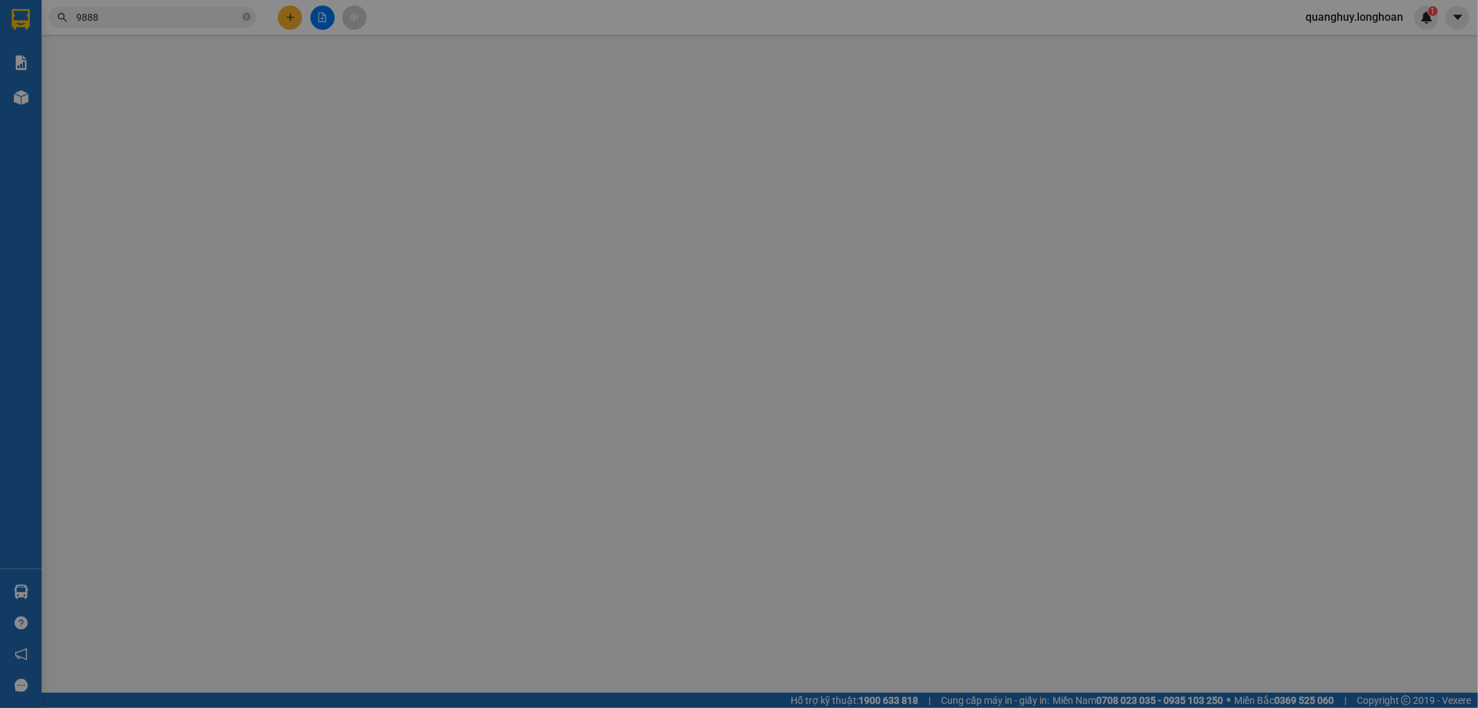
type input "0378884424"
type input "GIA HUY"
type input "0975615345"
type input "Thiên Hậu"
type input "nhận theo kiện - hư hỏng không chịu trách nhiệm"
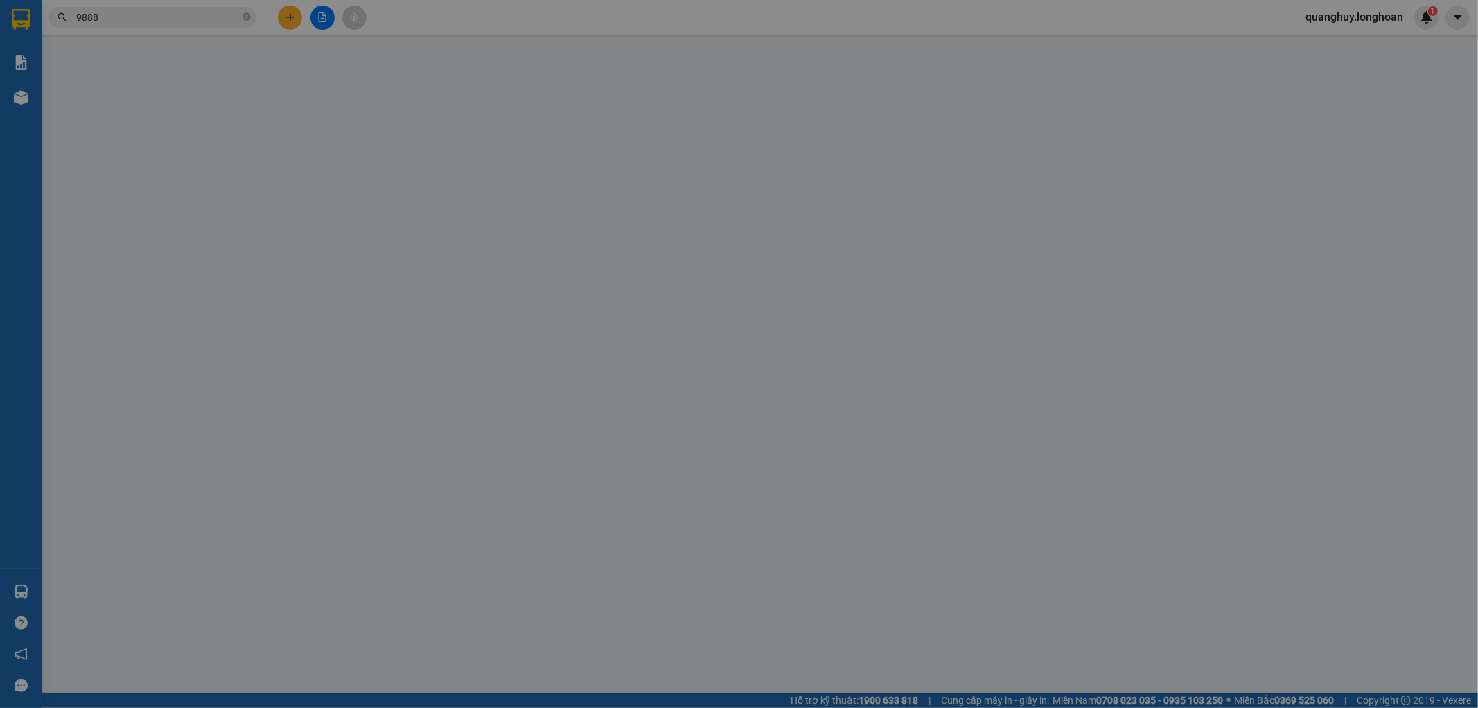
type input "0"
type input "105.000"
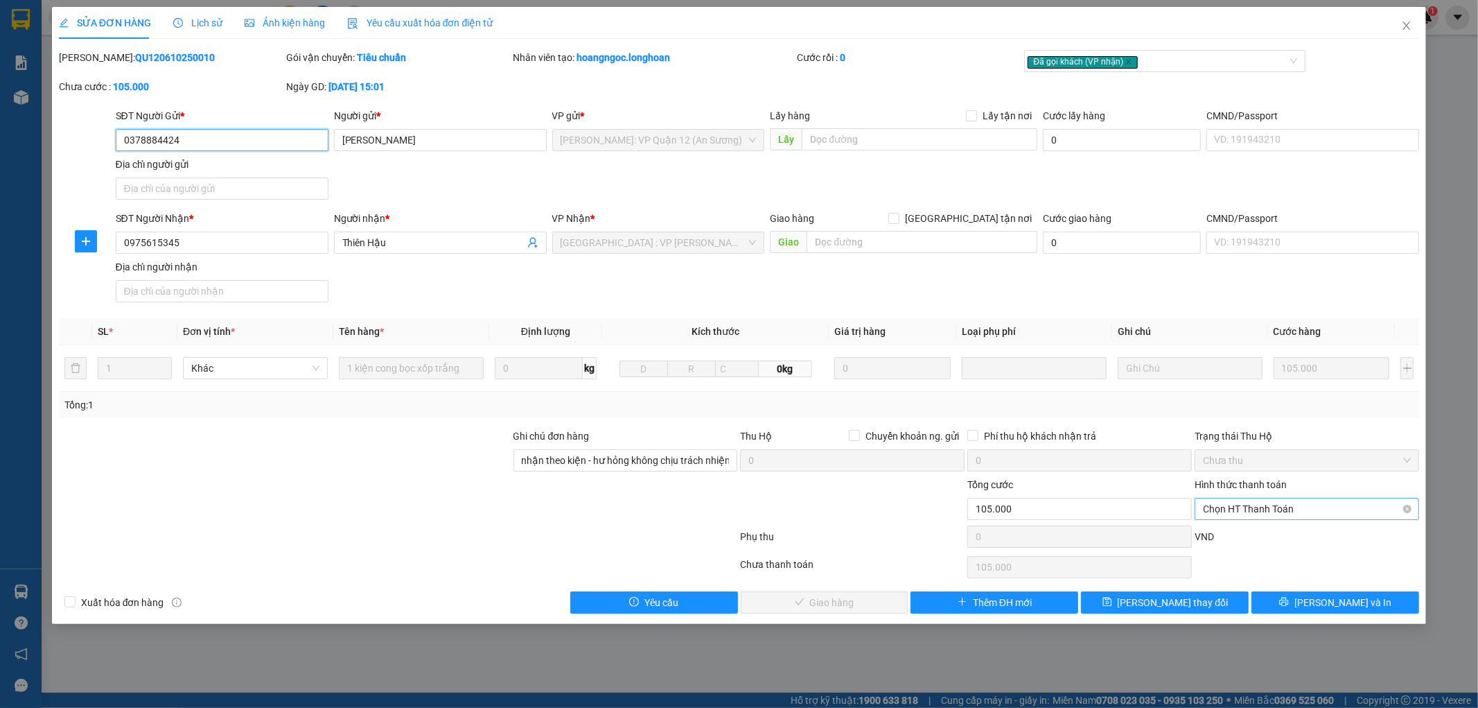
click at [1250, 516] on span "Chọn HT Thanh Toán" at bounding box center [1307, 508] width 208 height 21
click at [1247, 532] on div "Tại văn phòng" at bounding box center [1308, 536] width 208 height 15
type input "0"
click at [857, 595] on span "Lưu và Giao hàng" at bounding box center [833, 602] width 133 height 15
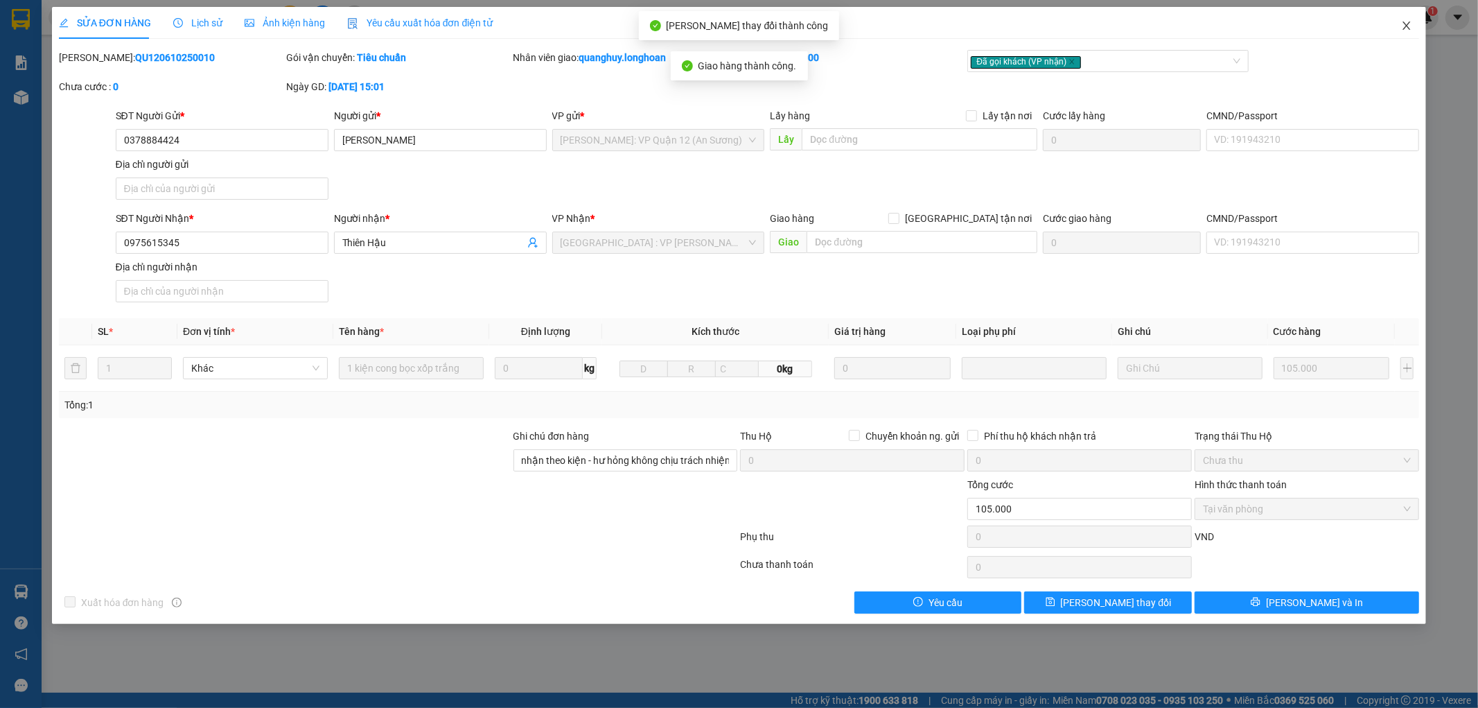
click at [1403, 23] on icon "close" at bounding box center [1406, 25] width 11 height 11
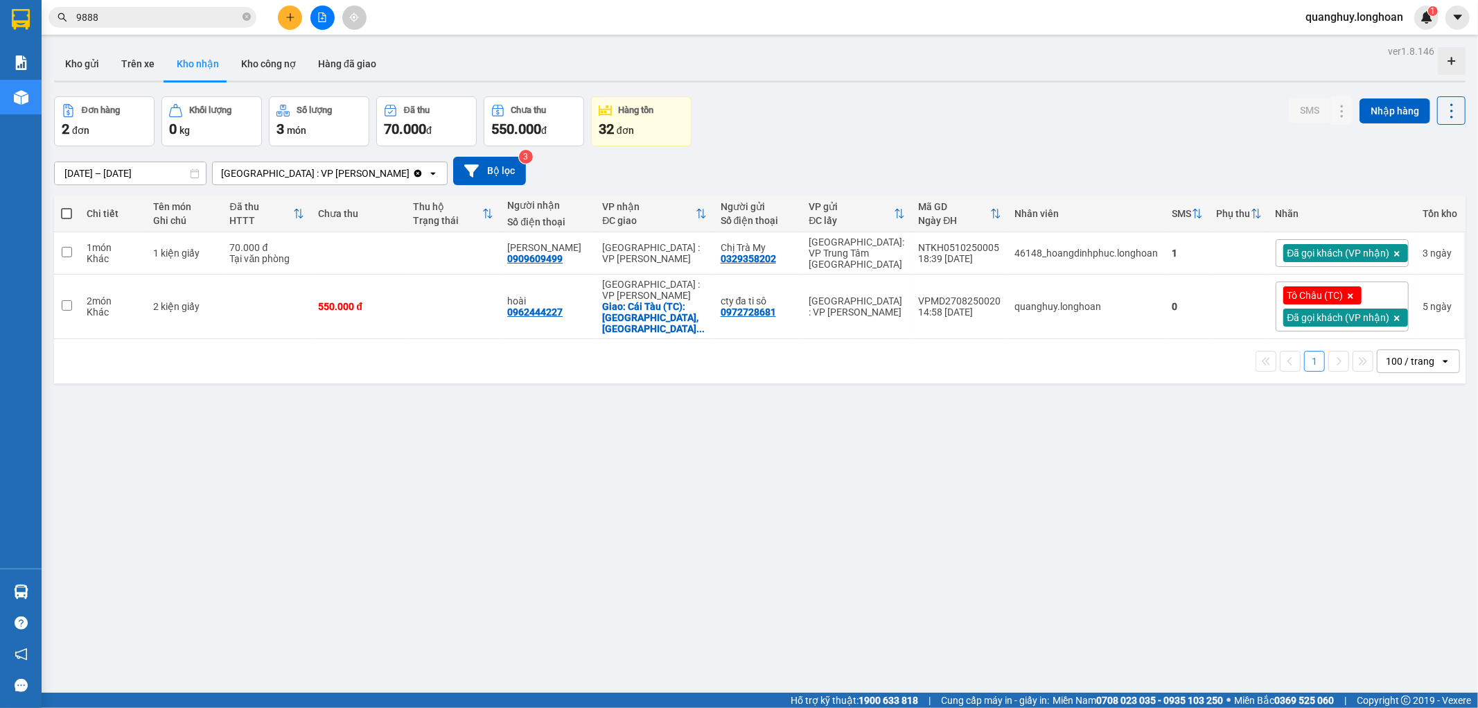
click at [1398, 370] on div "100 / trang" at bounding box center [1409, 361] width 62 height 22
click at [112, 191] on span "100 / trang" at bounding box center [86, 184] width 53 height 14
click at [148, 174] on input "[DATE] – [DATE]" at bounding box center [130, 173] width 151 height 22
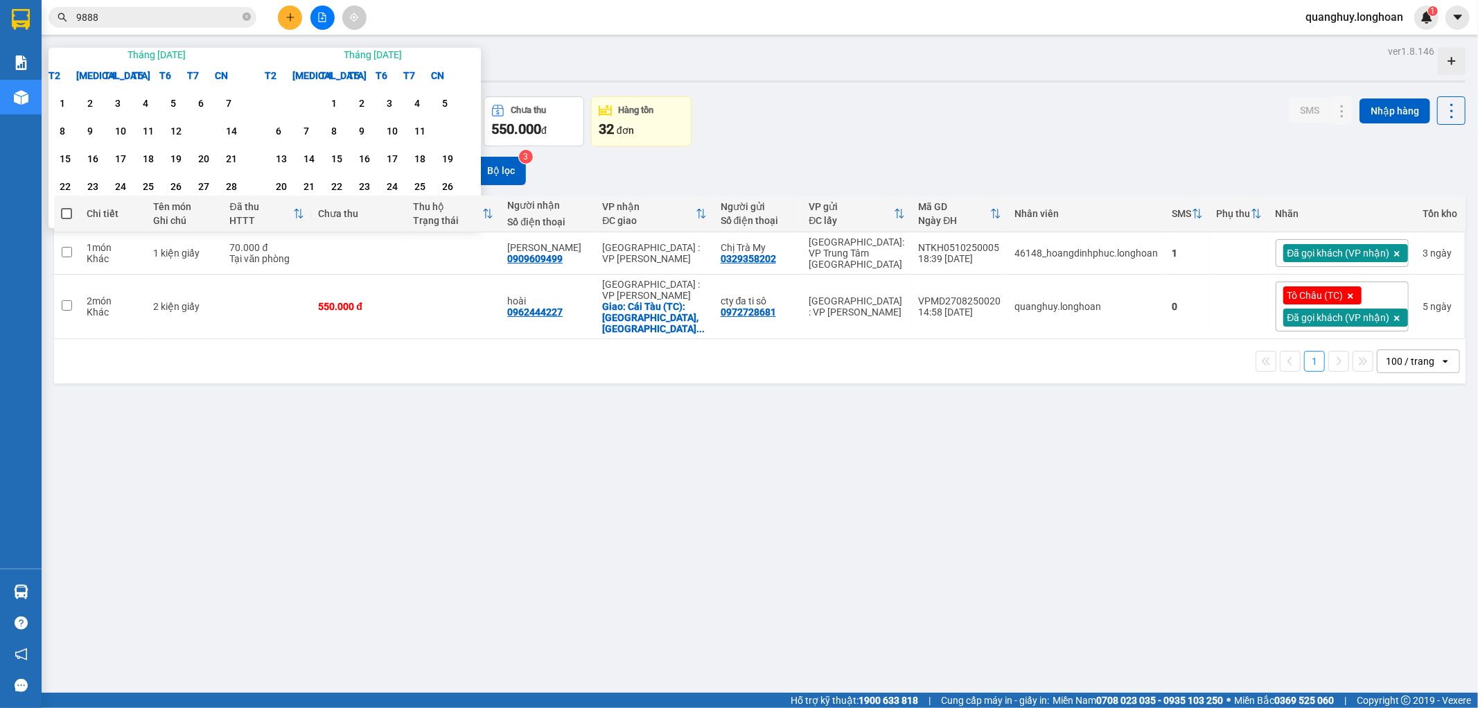
click at [60, 58] on icon "Arrow Left" at bounding box center [60, 58] width 0 height 0
click at [170, 112] on div "1" at bounding box center [184, 103] width 28 height 17
click at [466, 58] on icon "Arrow Right" at bounding box center [466, 58] width 0 height 0
click at [442, 167] on div "19" at bounding box center [456, 158] width 28 height 17
type input "01/08/2025 – 19/10/2025"
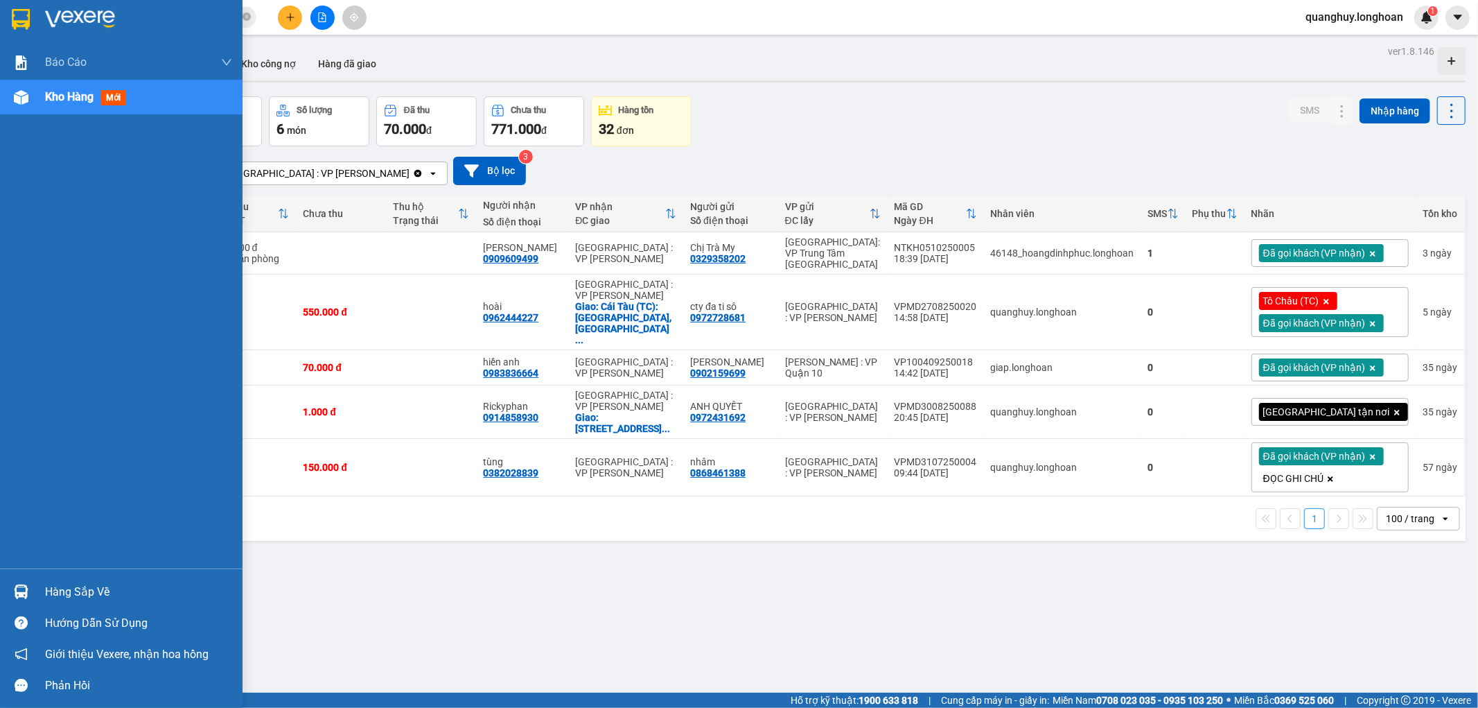
click at [24, 32] on div at bounding box center [121, 22] width 243 height 45
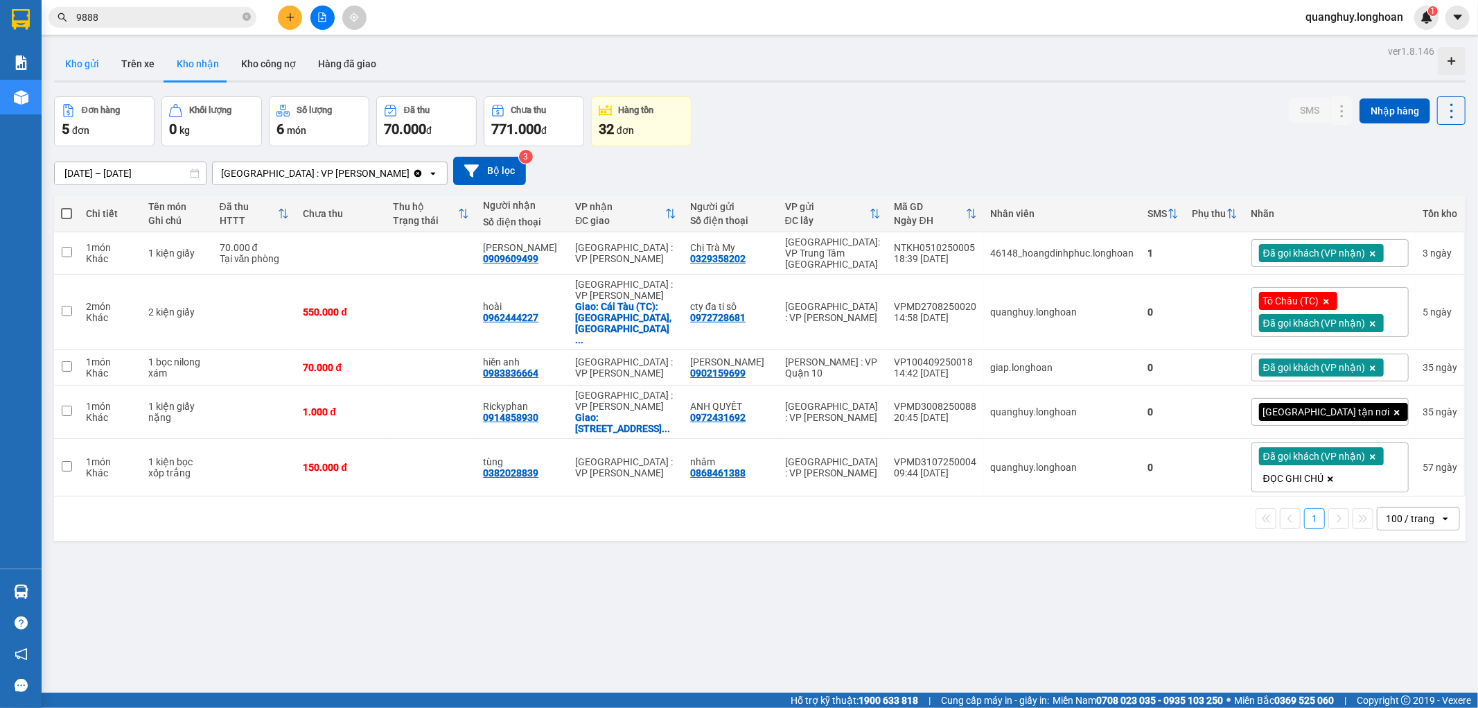
click at [87, 60] on button "Kho gửi" at bounding box center [82, 63] width 56 height 33
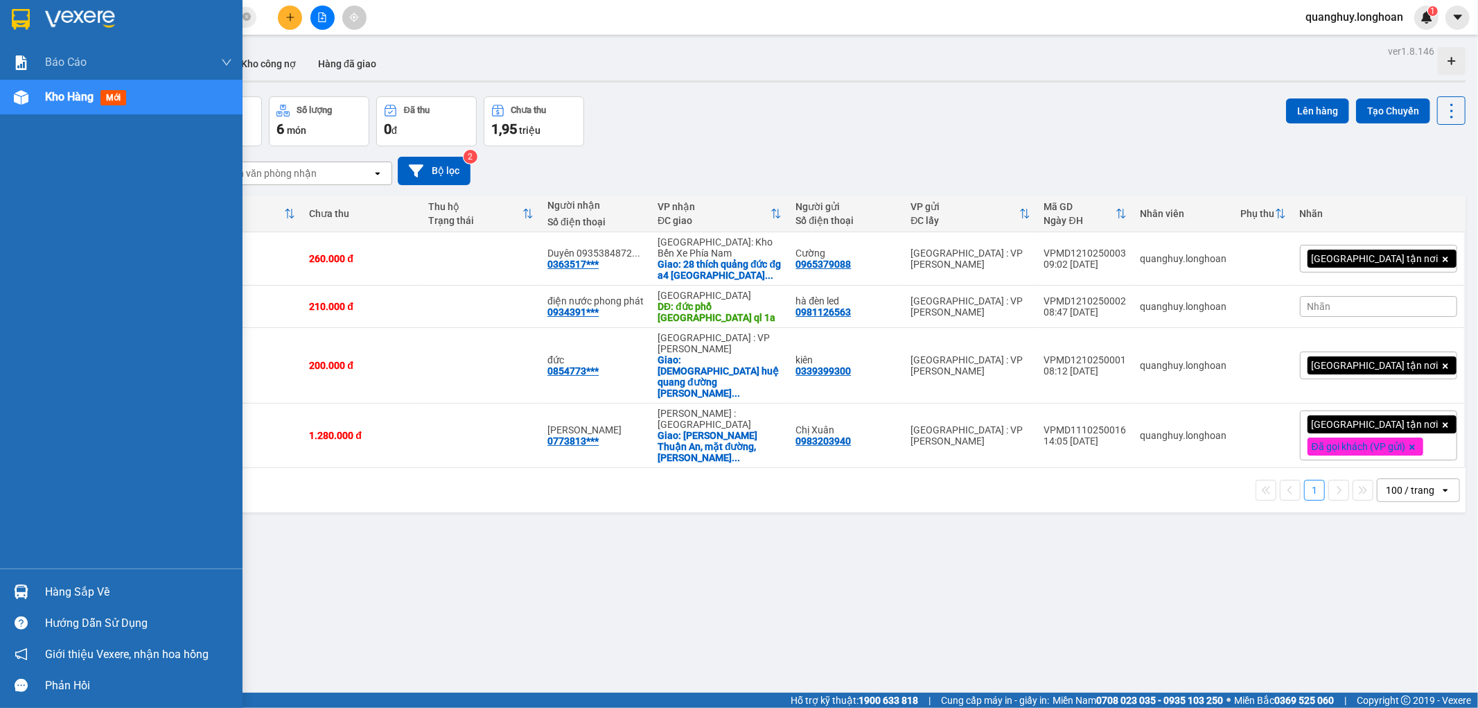
click at [19, 19] on img at bounding box center [21, 19] width 18 height 21
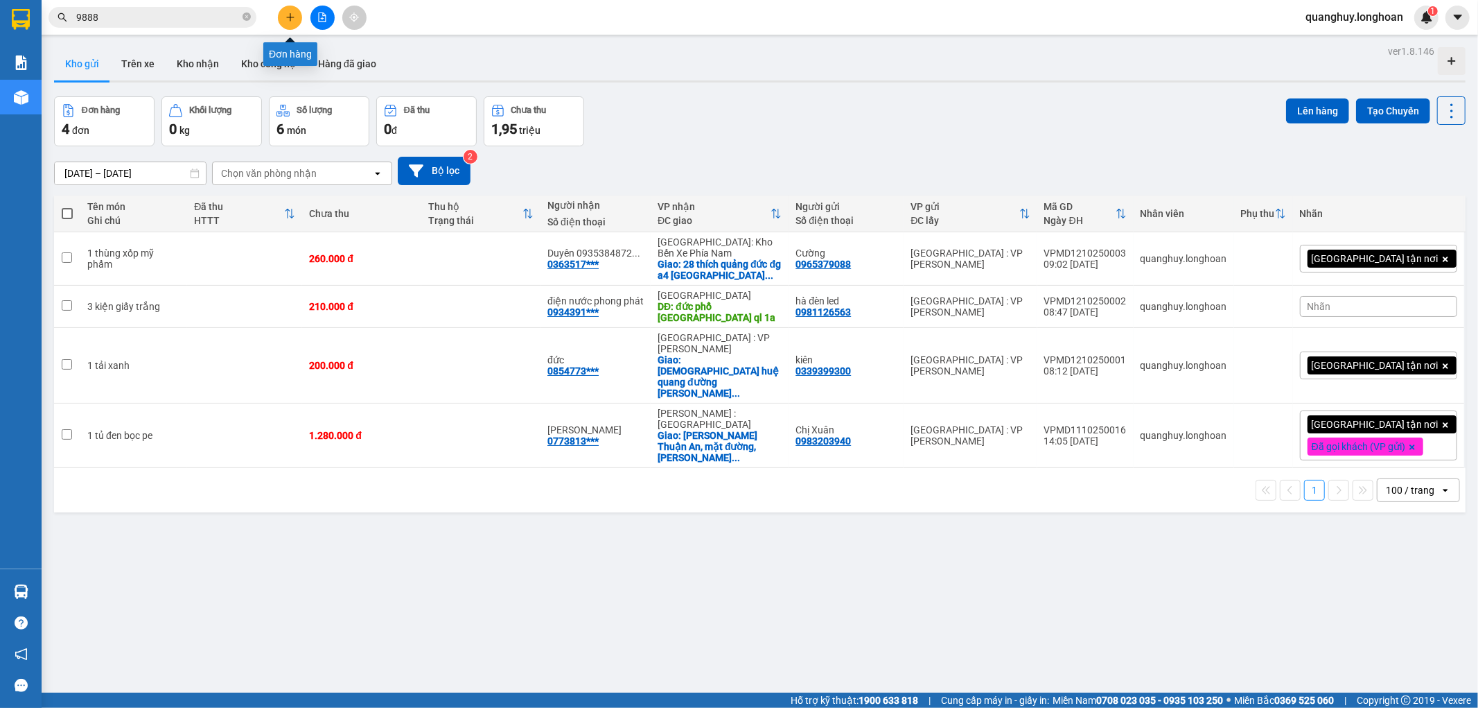
click at [286, 12] on icon "plus" at bounding box center [291, 17] width 10 height 10
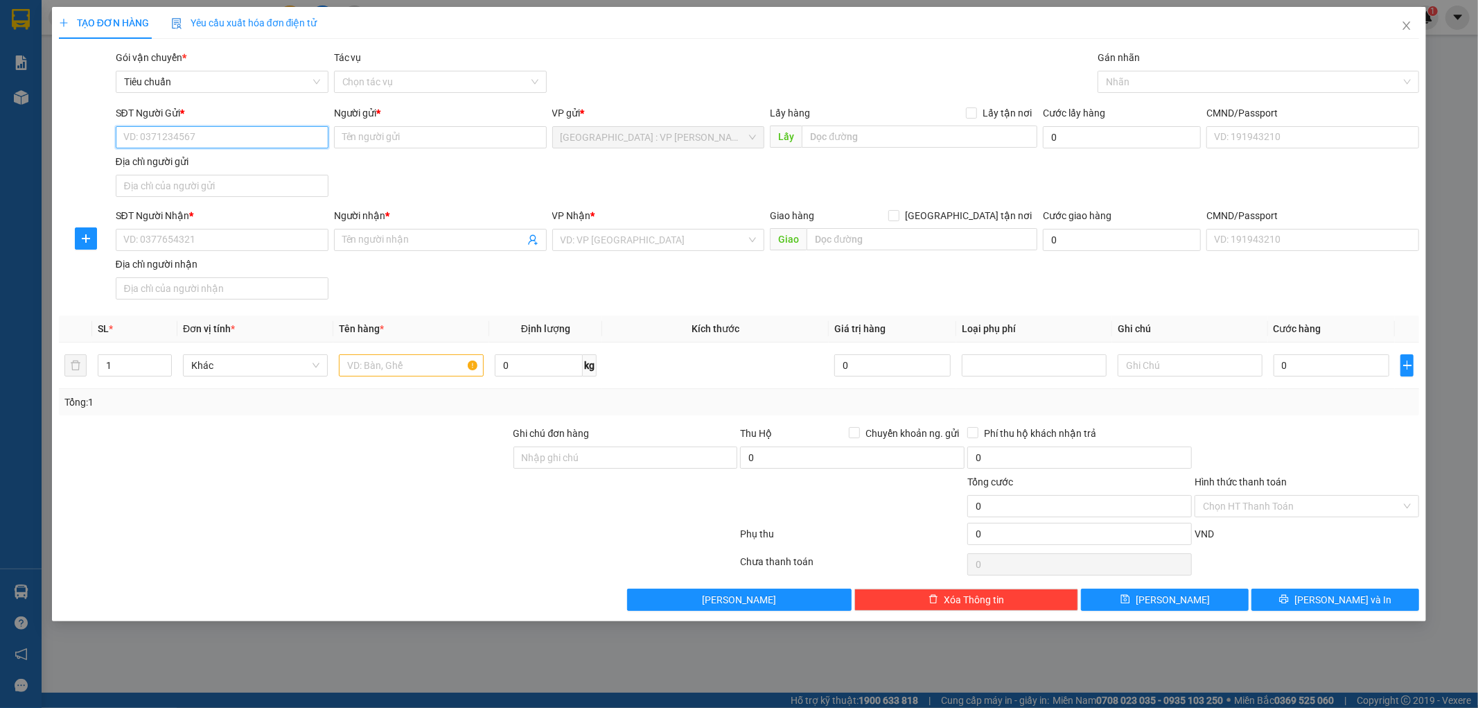
click at [279, 141] on input "SĐT Người Gửi *" at bounding box center [222, 137] width 213 height 22
type input "0"
type input "0888444734"
click at [389, 137] on input "Người gửi *" at bounding box center [440, 137] width 213 height 22
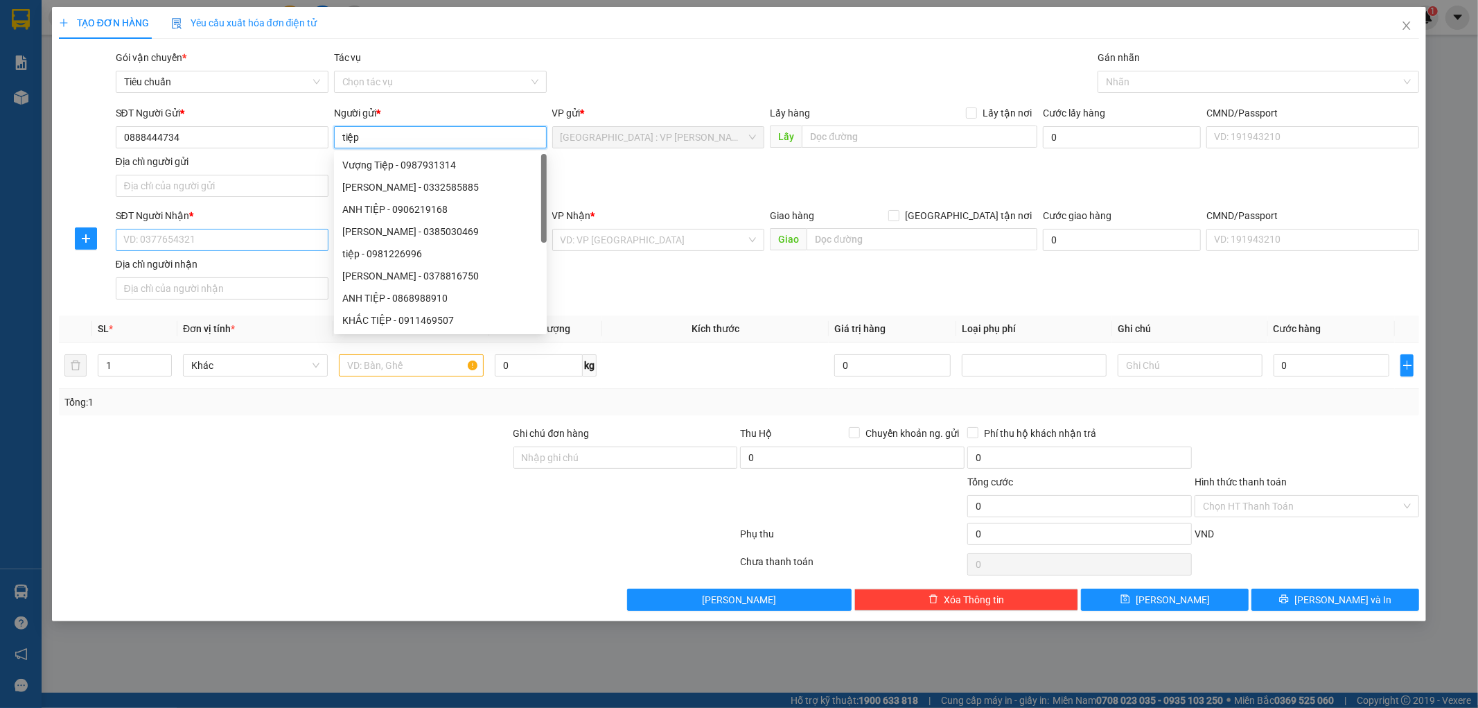
type input "tiệp"
click at [211, 236] on input "SĐT Người Nhận *" at bounding box center [222, 240] width 213 height 22
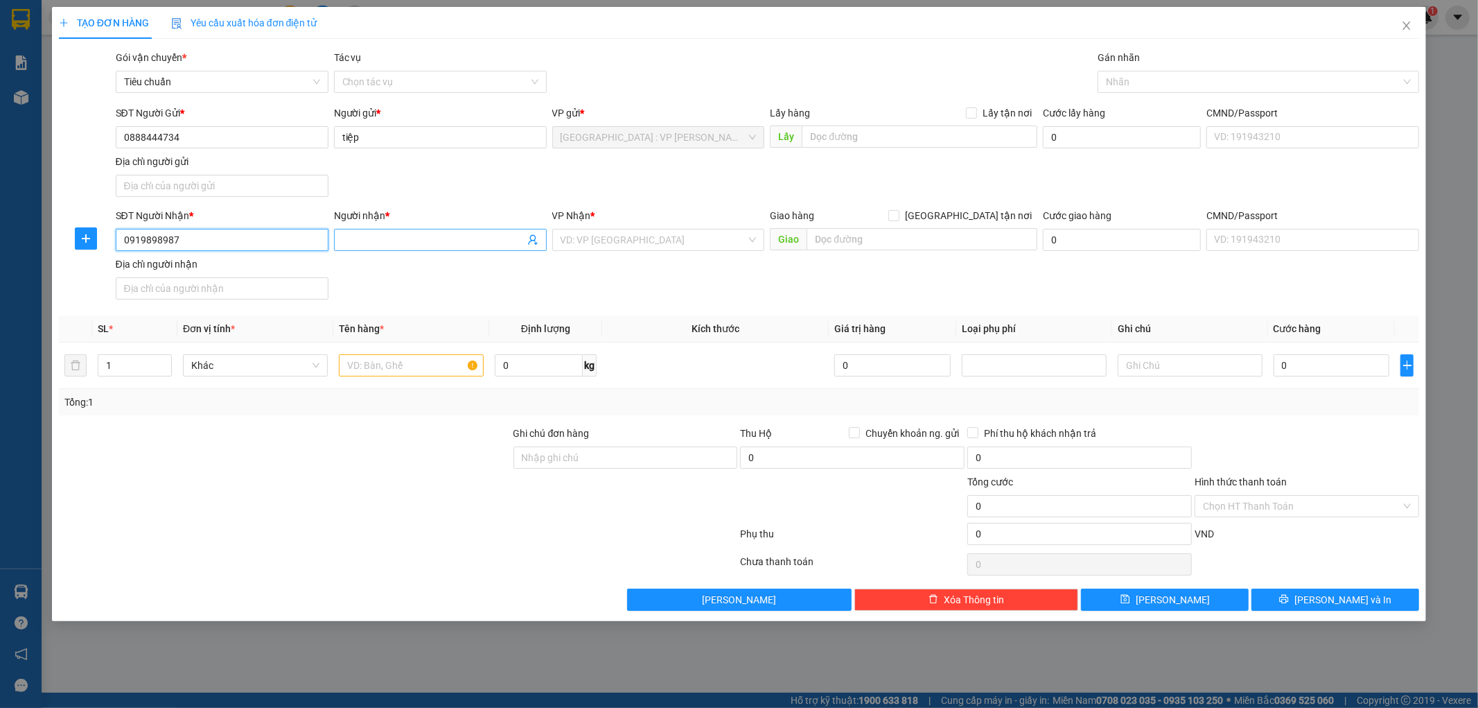
type input "0919898987"
click at [376, 246] on input "Người nhận *" at bounding box center [433, 239] width 182 height 15
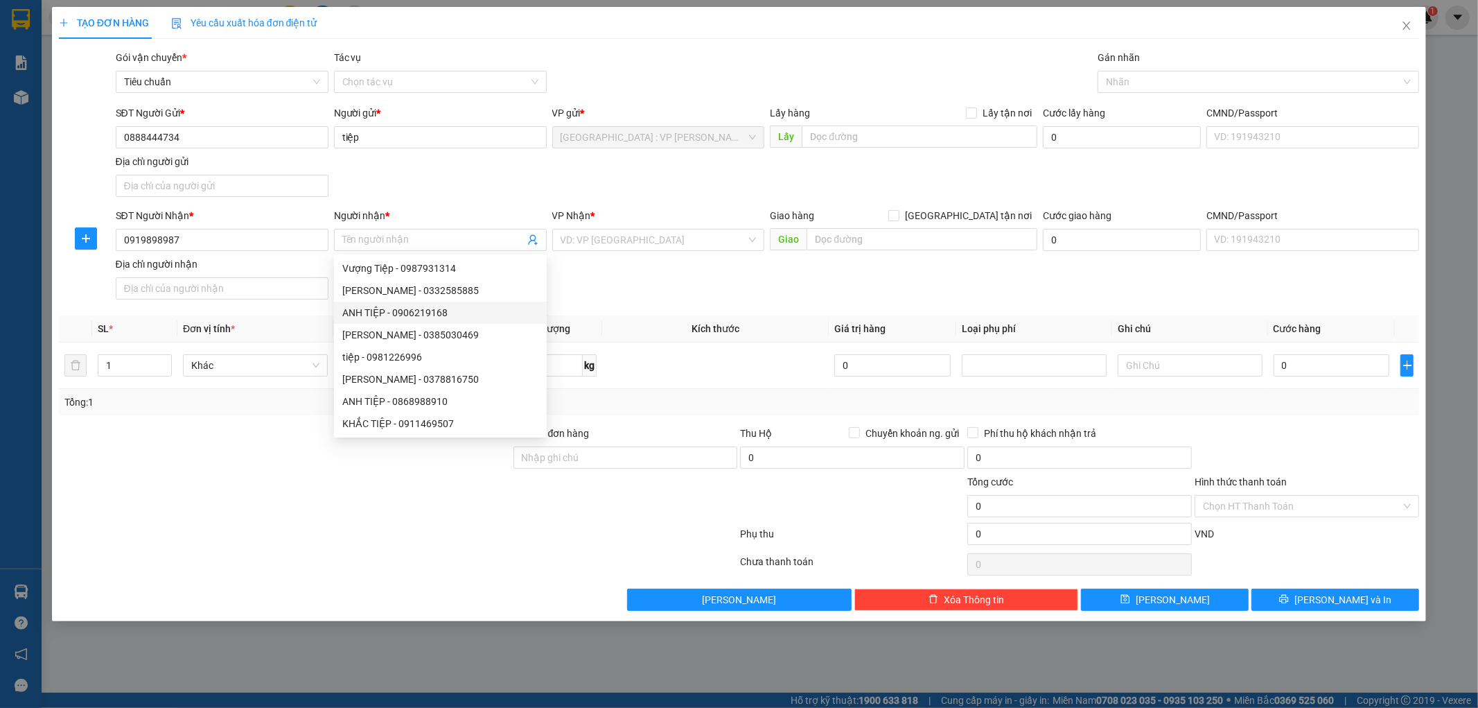
click at [236, 453] on div at bounding box center [285, 449] width 455 height 49
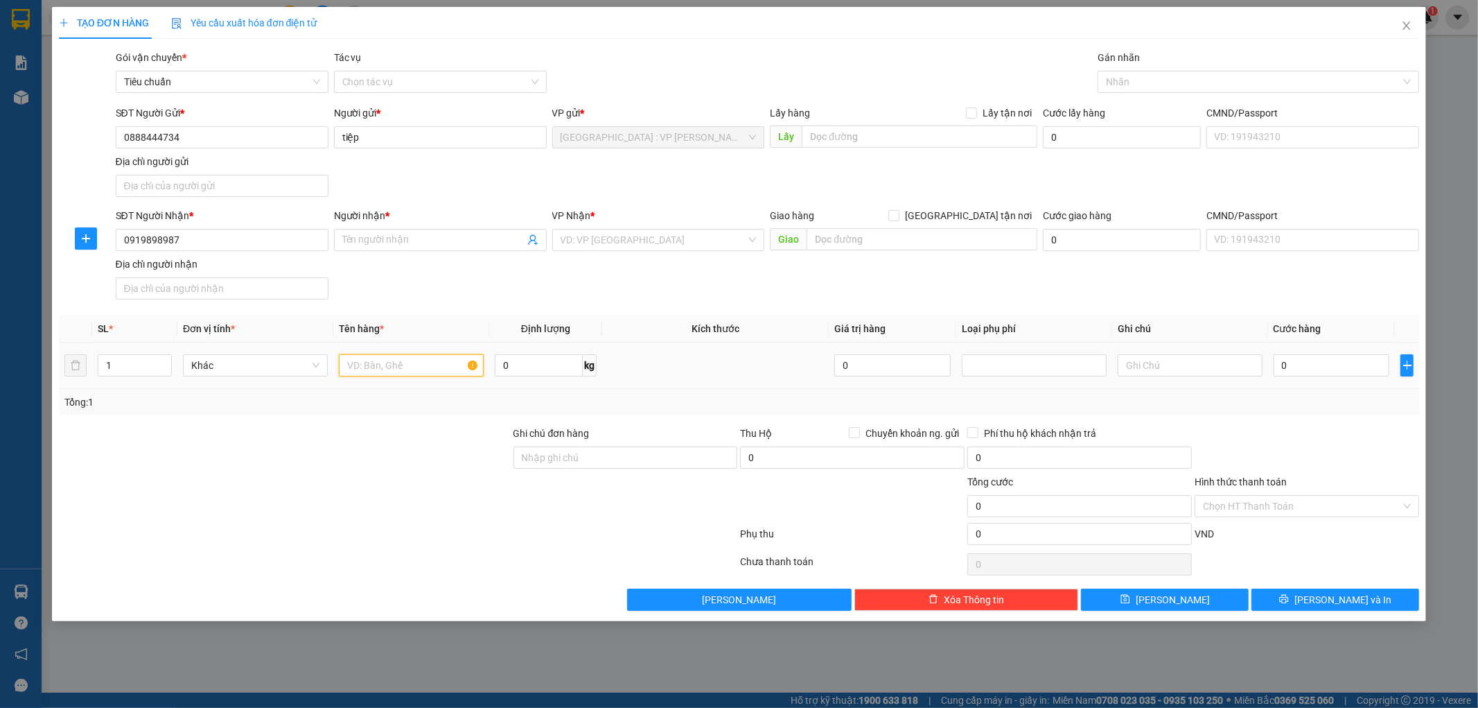
click at [413, 365] on input "text" at bounding box center [411, 365] width 145 height 22
type input "1 kiện đóng khung gỗ ( tranh )"
click at [395, 466] on div at bounding box center [285, 449] width 455 height 49
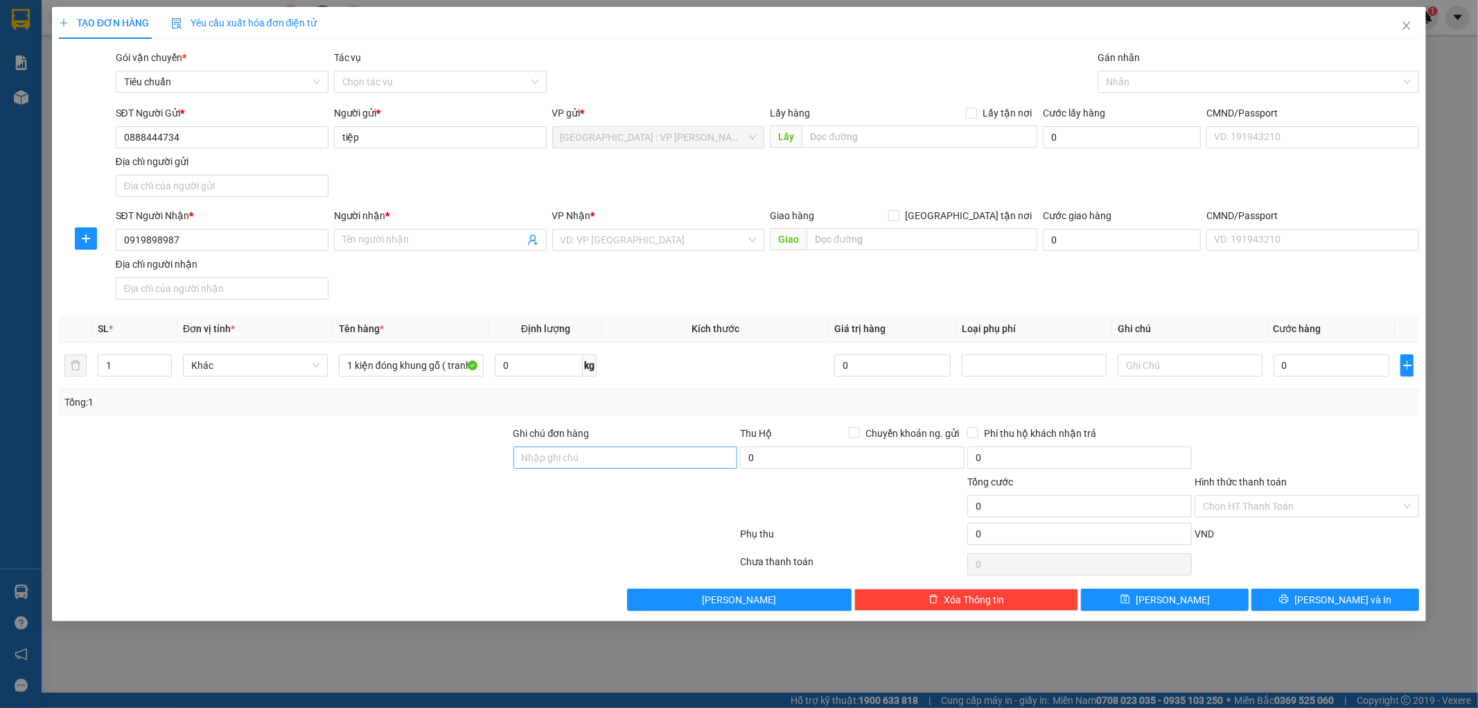
drag, startPoint x: 604, startPoint y: 444, endPoint x: 613, endPoint y: 461, distance: 19.5
click at [608, 451] on div "Ghi chú đơn hàng" at bounding box center [625, 449] width 225 height 49
click at [615, 462] on input "Ghi chú đơn hàng" at bounding box center [625, 457] width 225 height 22
type input "hàng ko đồng kiểm giao nguyên kiện hư vỡ k đền ( đã báo khách gửi )"
click at [455, 495] on div at bounding box center [285, 498] width 455 height 49
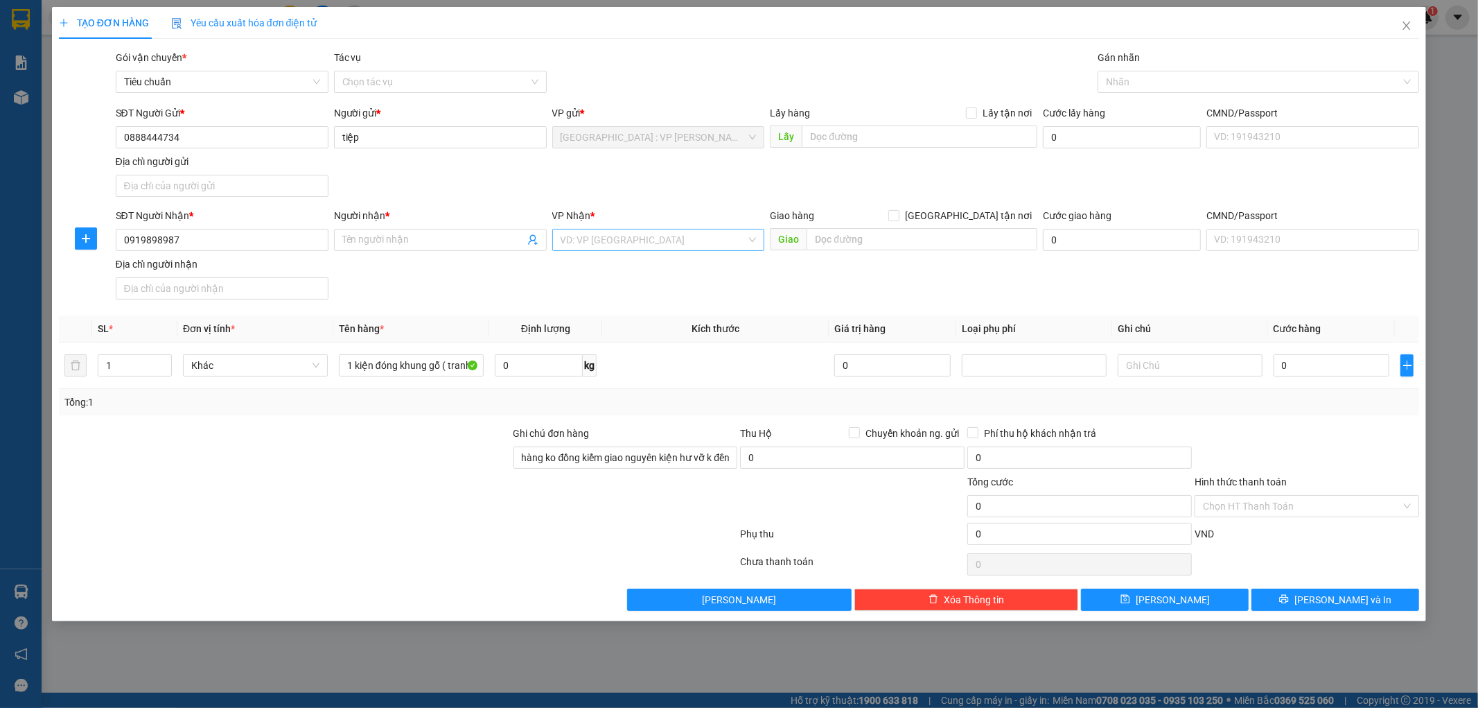
click at [622, 250] on input "search" at bounding box center [654, 239] width 186 height 21
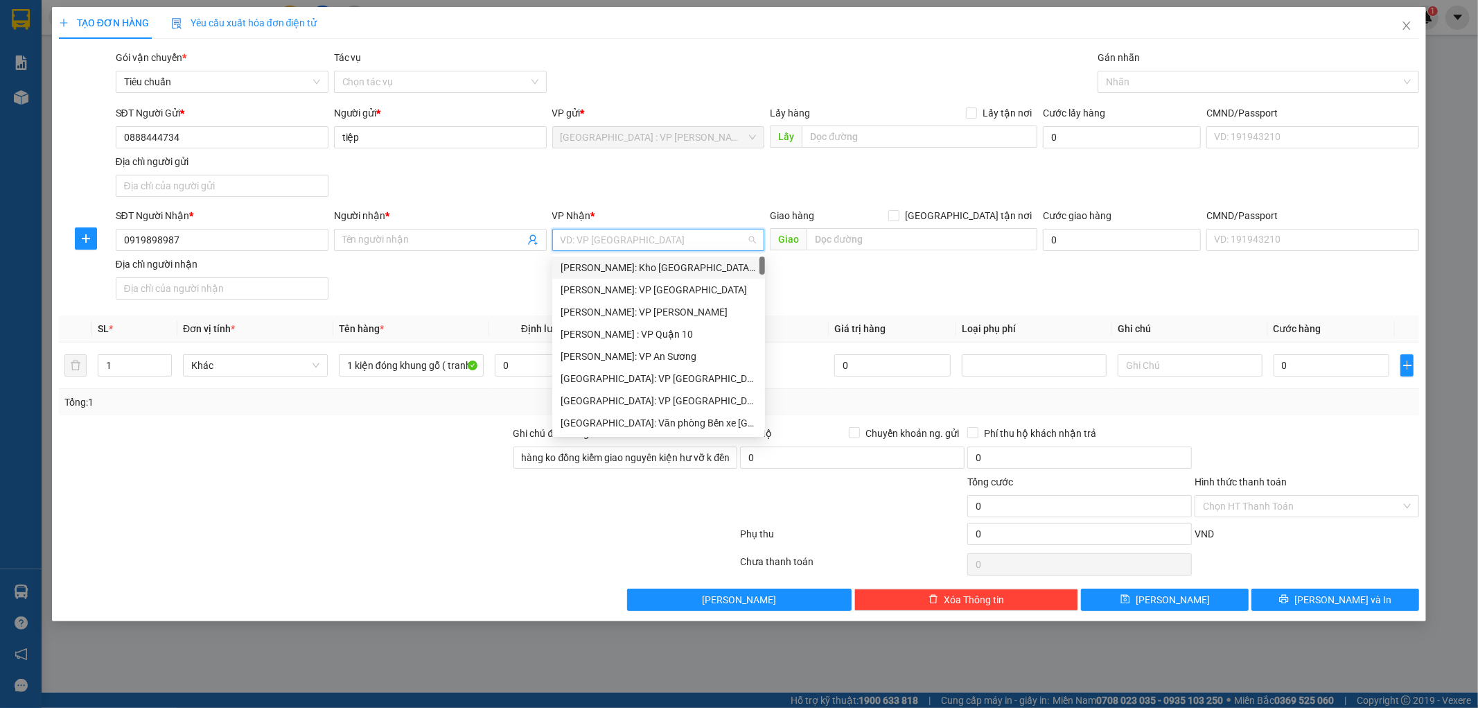
type input "k"
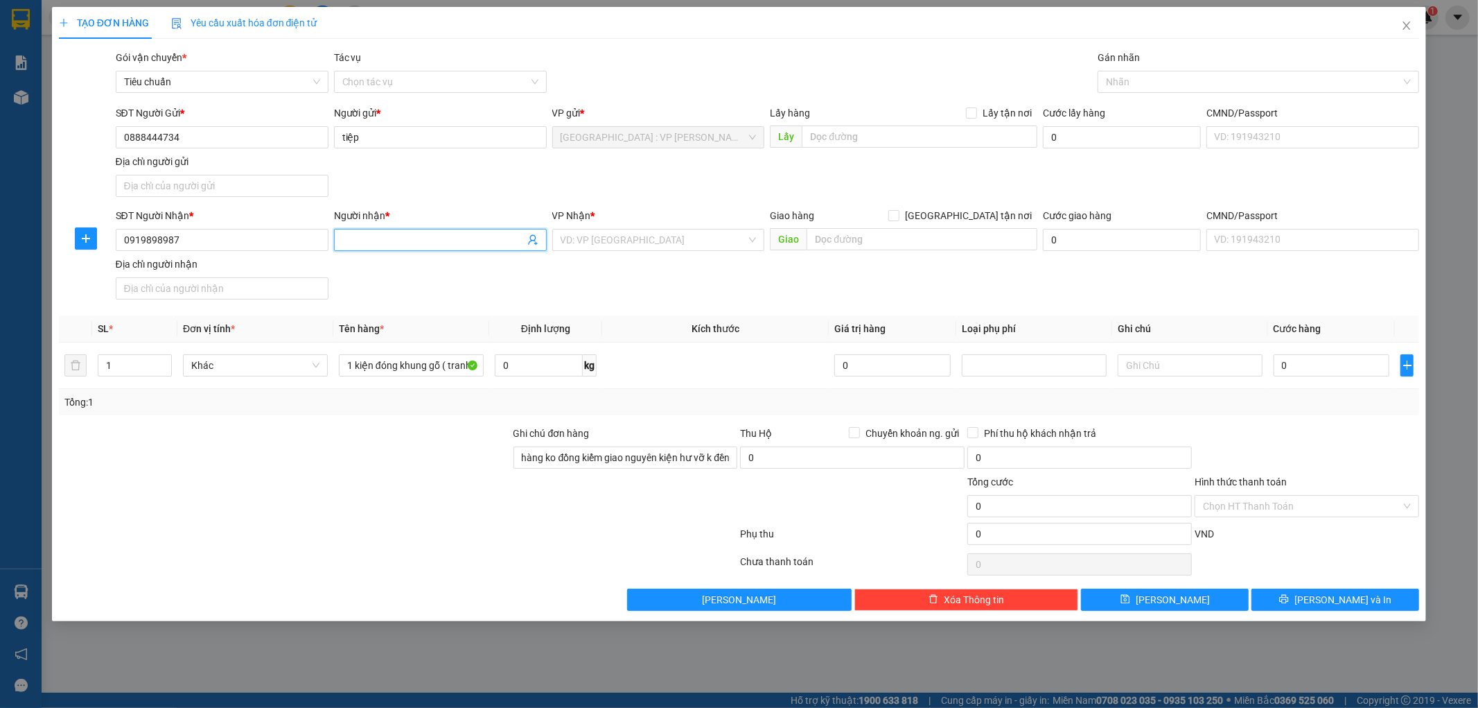
click at [453, 243] on input "Người nhận *" at bounding box center [433, 239] width 182 height 15
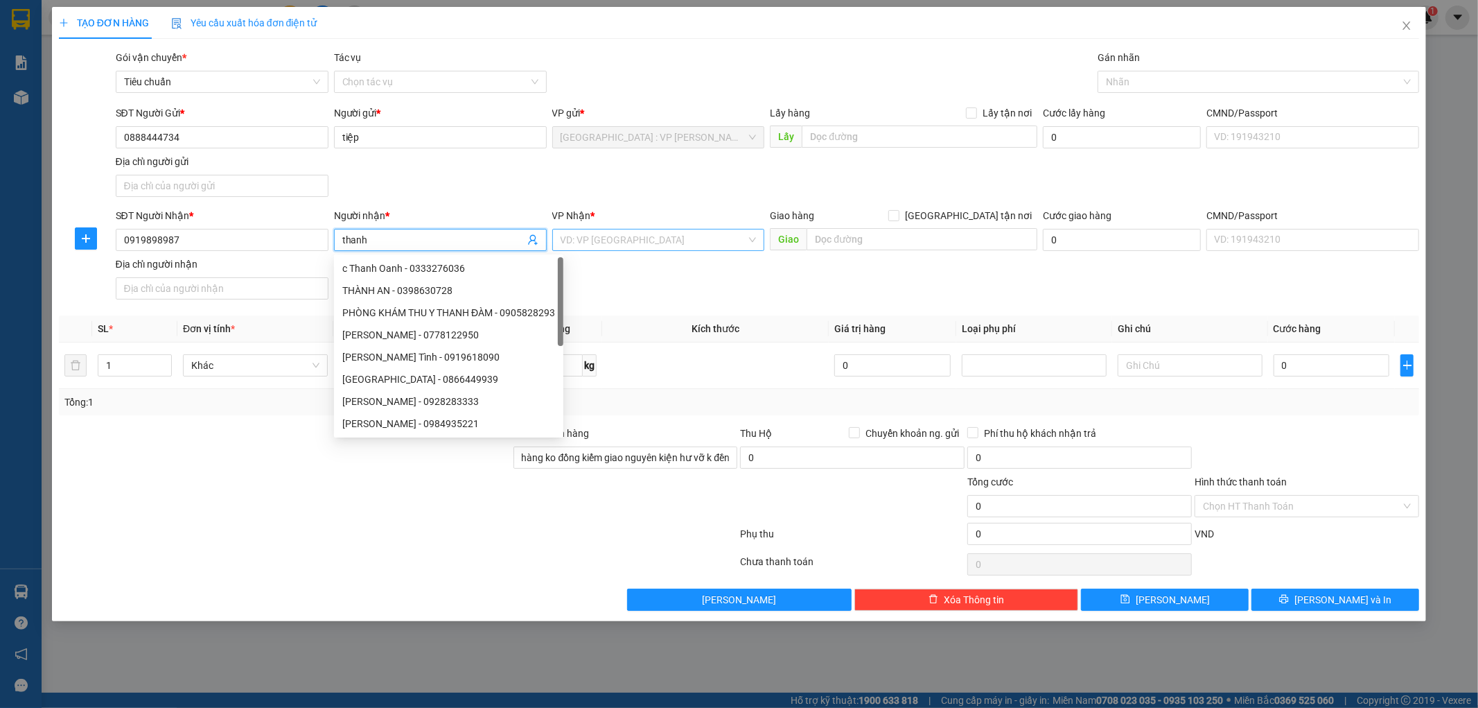
type input "thanh"
click at [686, 230] on input "search" at bounding box center [654, 239] width 186 height 21
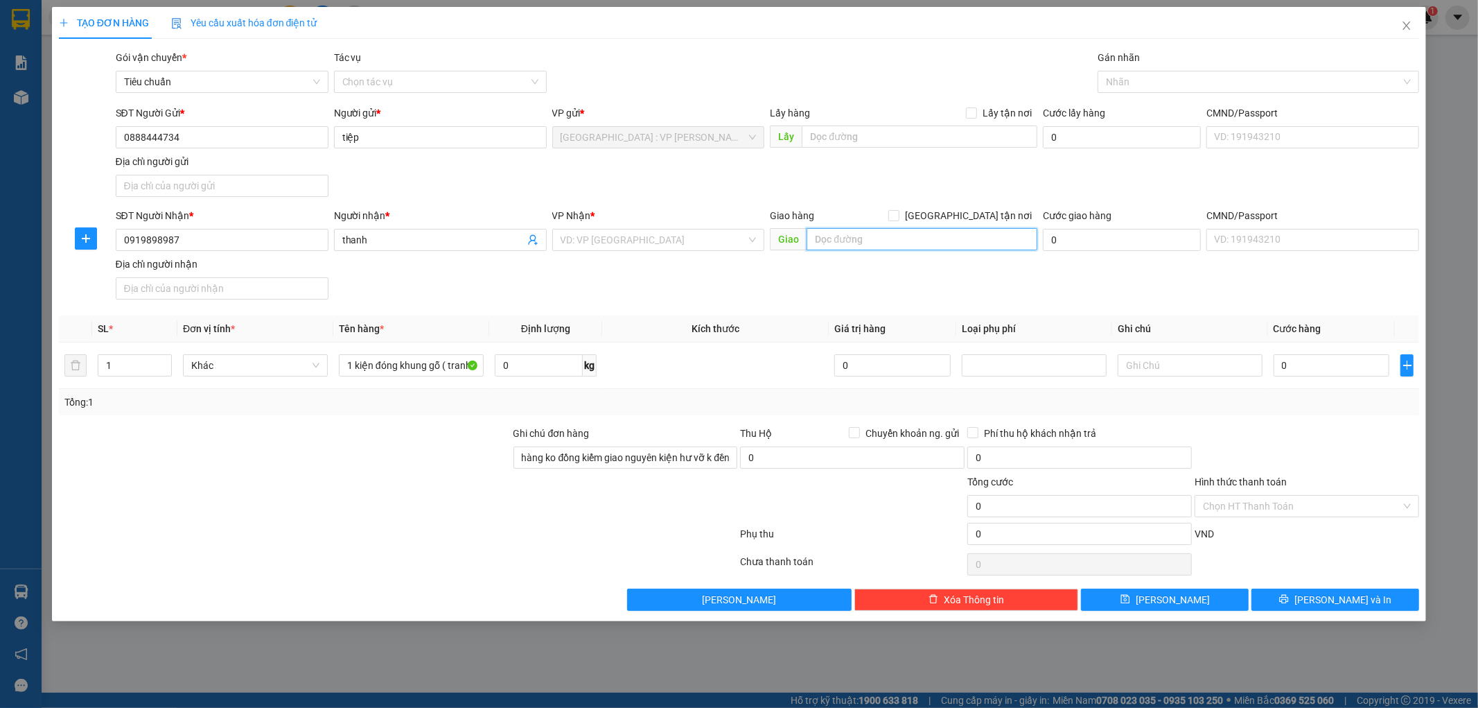
click at [864, 231] on input "text" at bounding box center [922, 239] width 231 height 22
type input "135 khóm 2 p5 trà vinh"
click at [849, 292] on div "SĐT Người Nhận * 0919898987 Người nhận * thanh VP Nhận * VD: VP Sài Gòn Giao hà…" at bounding box center [768, 256] width 1310 height 97
click at [611, 245] on input "search" at bounding box center [654, 239] width 186 height 21
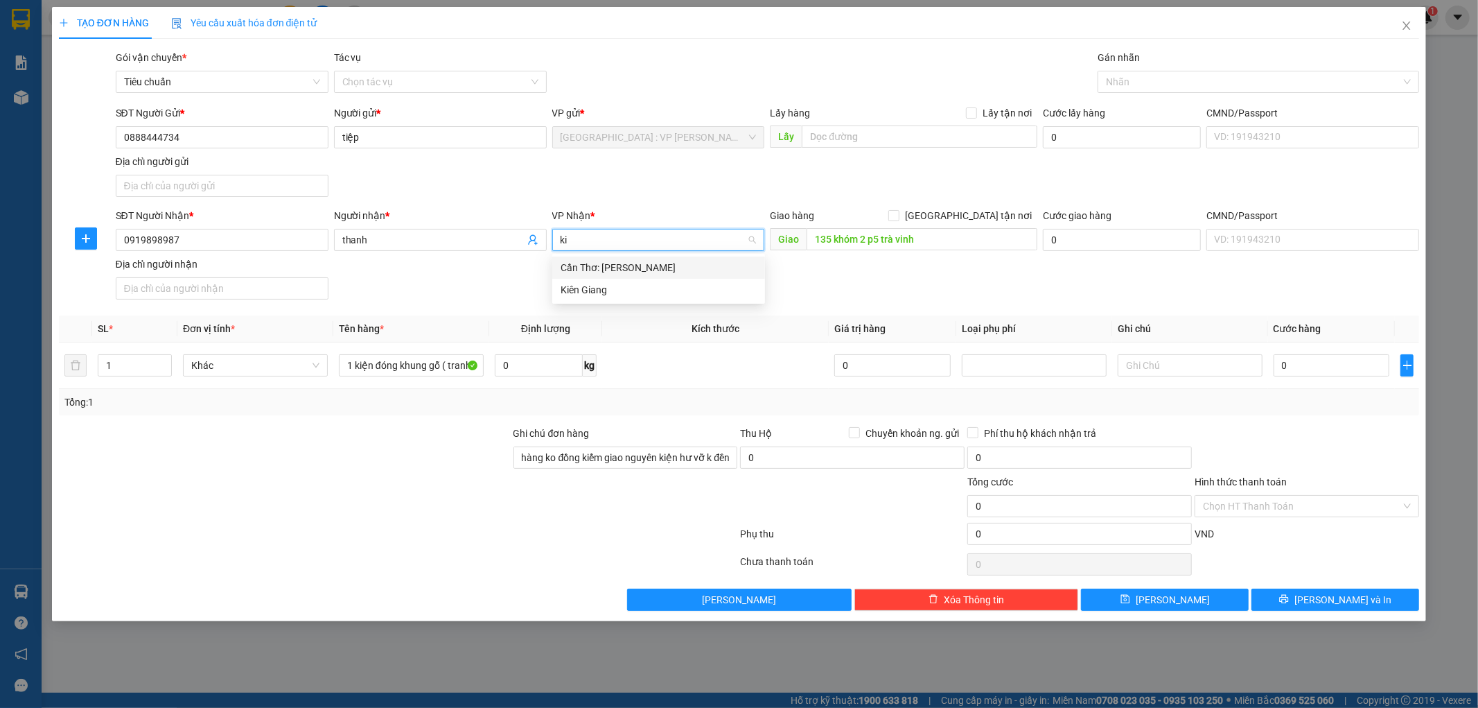
type input "kie"
click at [617, 271] on div "Cần Thơ: [PERSON_NAME]" at bounding box center [659, 267] width 196 height 15
click at [687, 303] on div "SĐT Người Nhận * 0919898987 Người nhận * thanh VP Nhận * Cần Thơ: Kho Ninh Kiều…" at bounding box center [768, 256] width 1310 height 97
click at [899, 213] on span at bounding box center [893, 215] width 11 height 11
click at [898, 213] on input "[GEOGRAPHIC_DATA] tận nơi" at bounding box center [893, 215] width 10 height 10
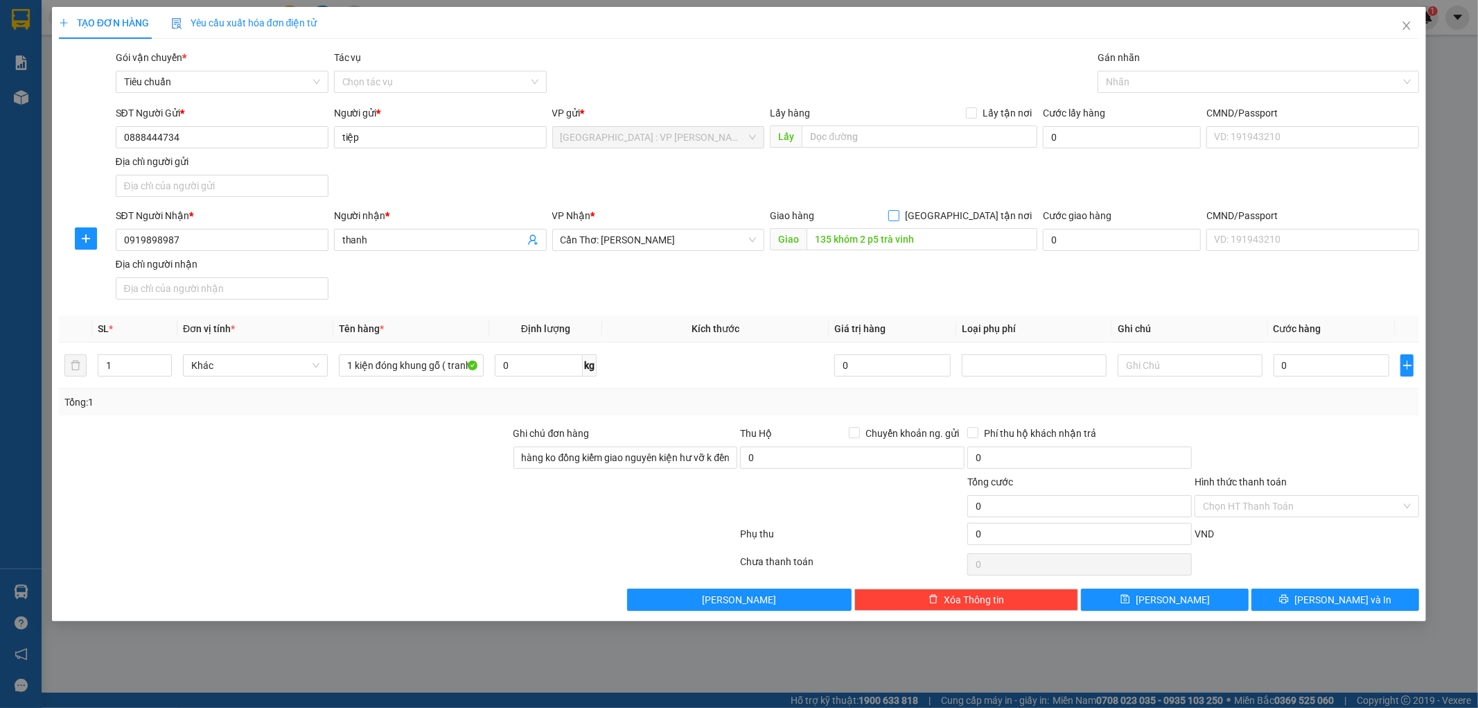
checkbox input "true"
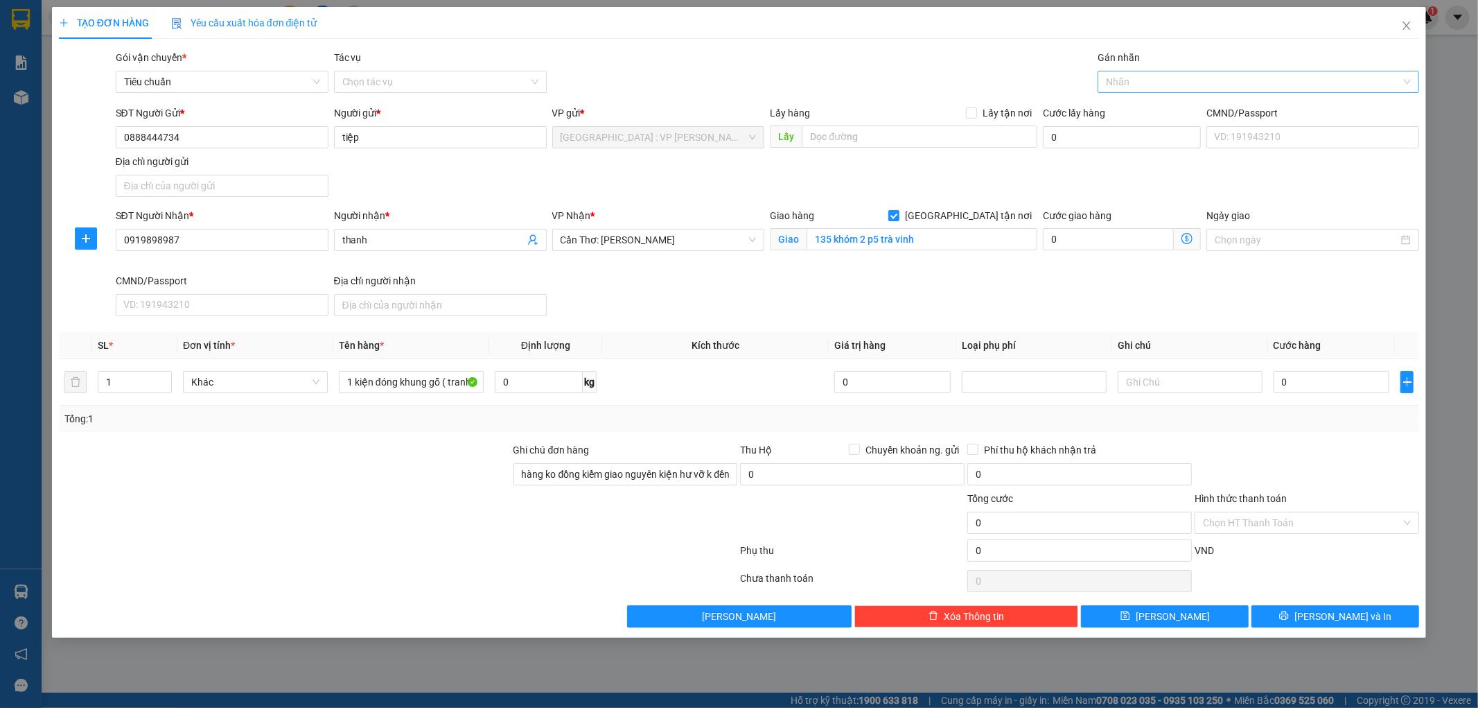
click at [1132, 88] on div at bounding box center [1251, 81] width 301 height 17
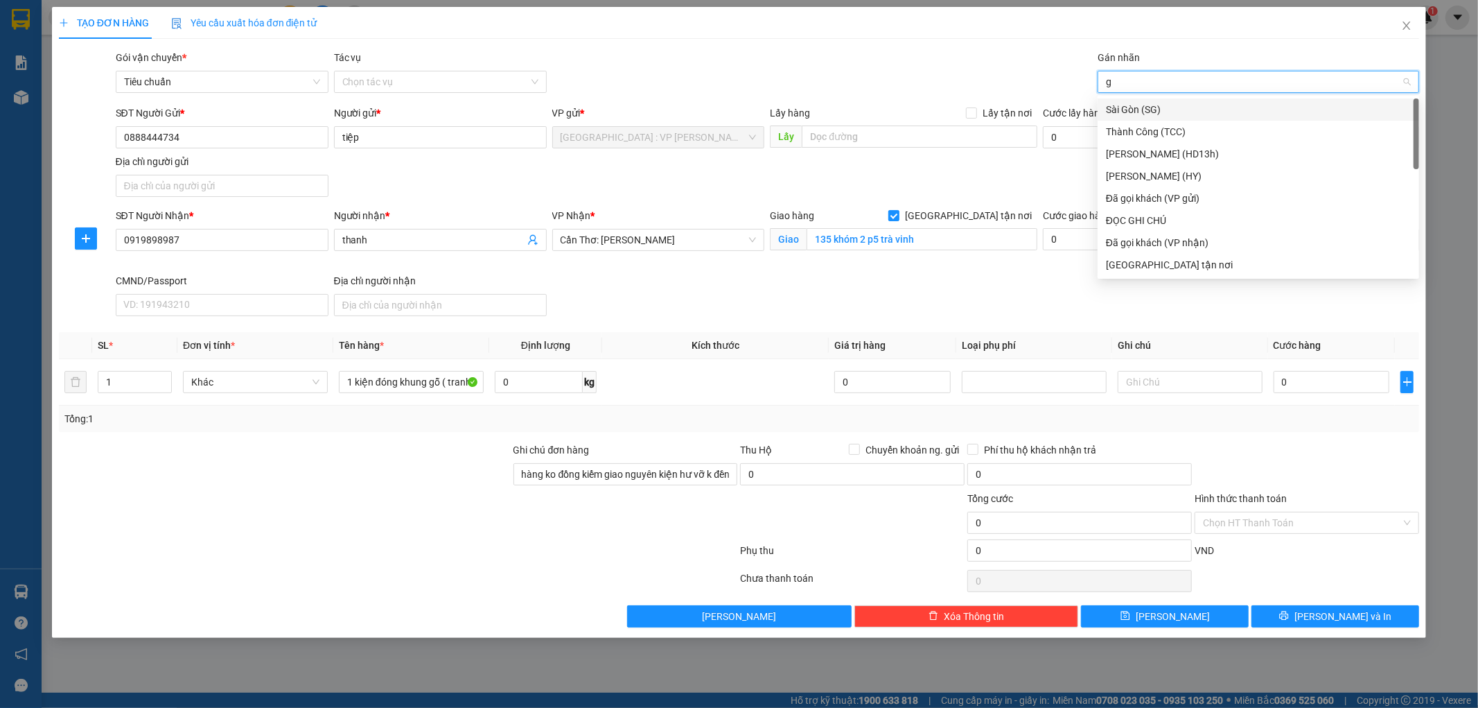
type input "gt"
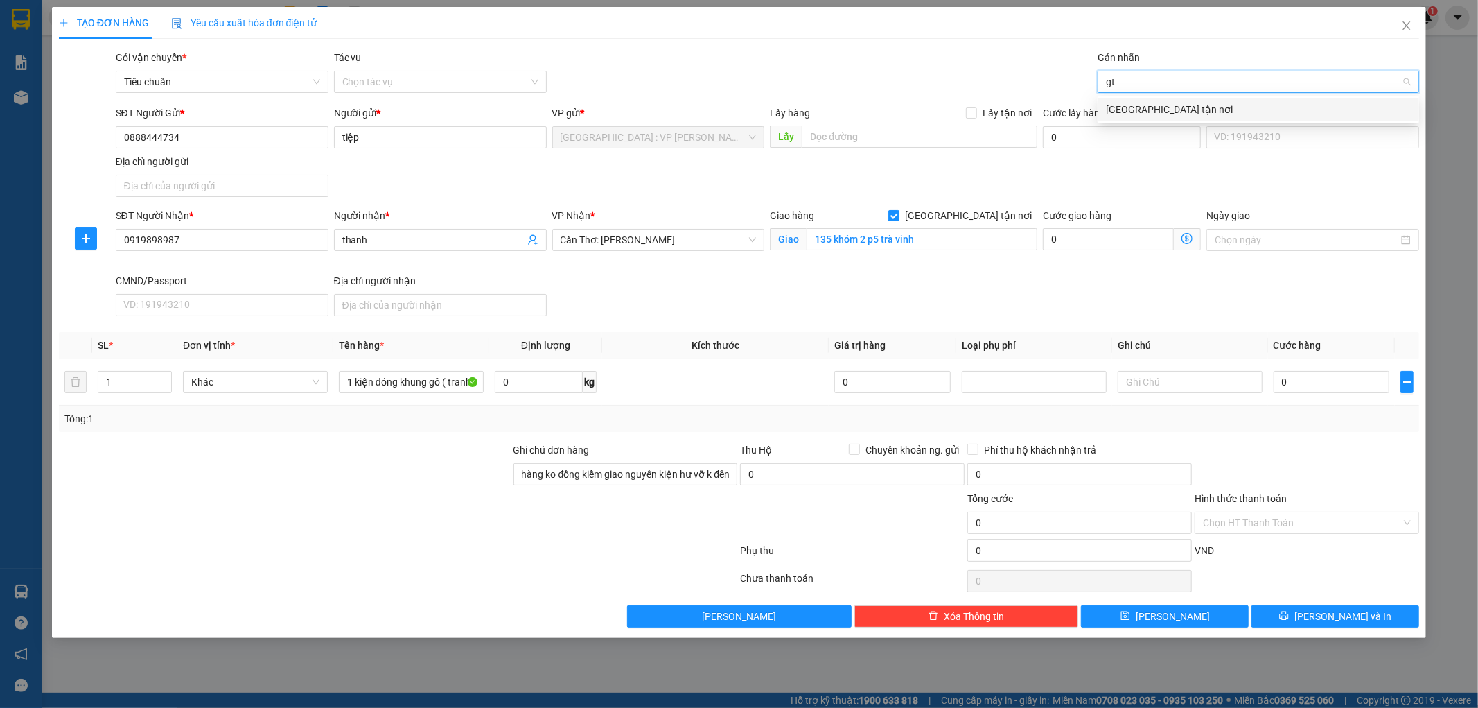
click at [1127, 107] on div "[GEOGRAPHIC_DATA] tận nơi" at bounding box center [1258, 109] width 305 height 15
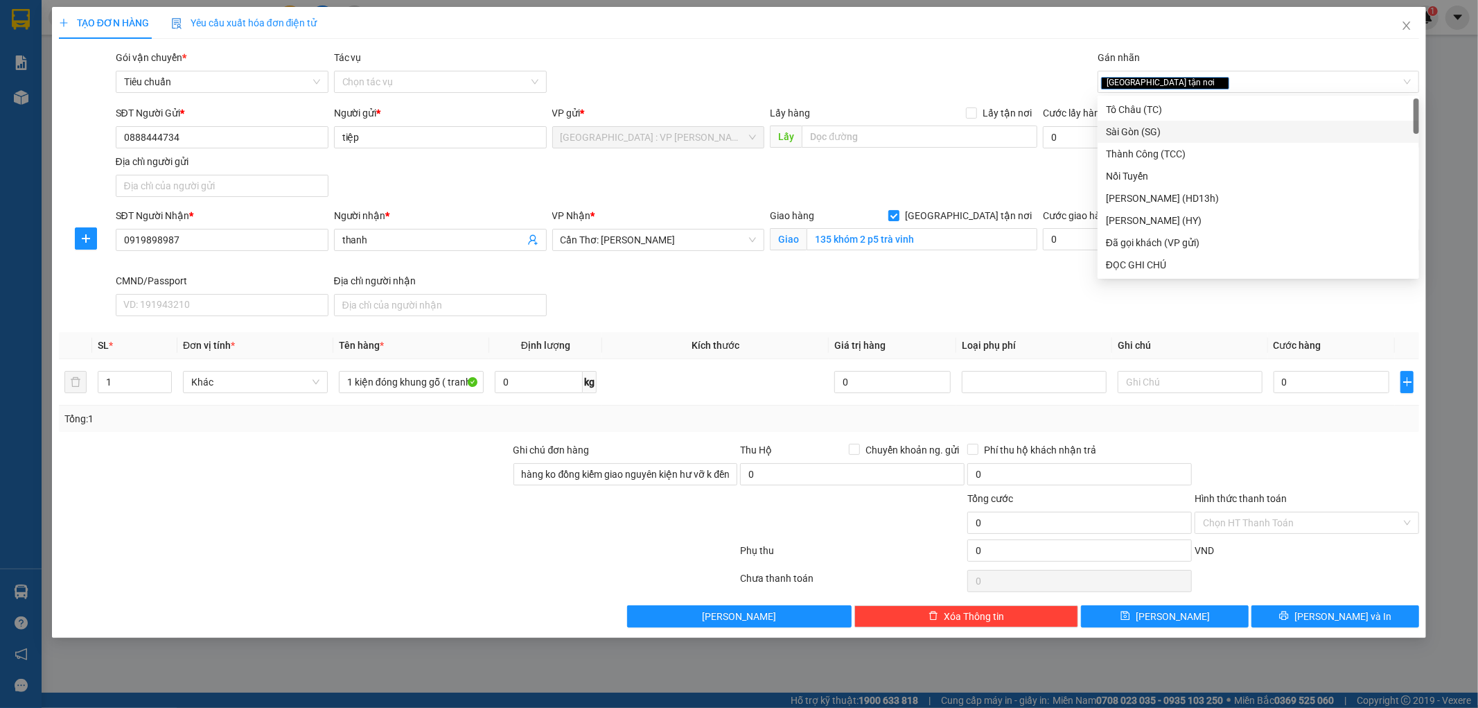
click at [950, 286] on div "SĐT Người Nhận * 0919898987 Người nhận * thanh VP Nhận * Cần Thơ: Kho Ninh Kiều…" at bounding box center [768, 265] width 1310 height 114
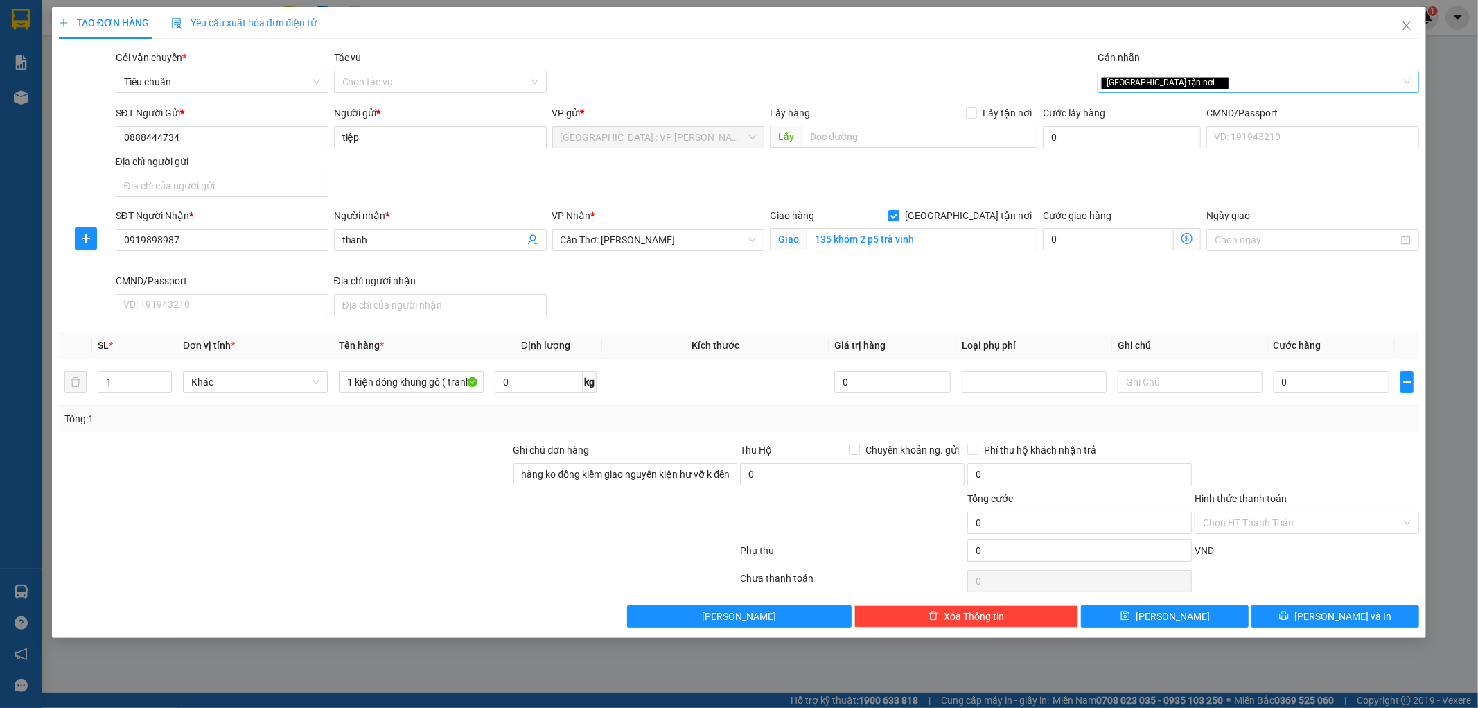
click at [1223, 85] on div "[GEOGRAPHIC_DATA] tận nơi" at bounding box center [1251, 81] width 301 height 17
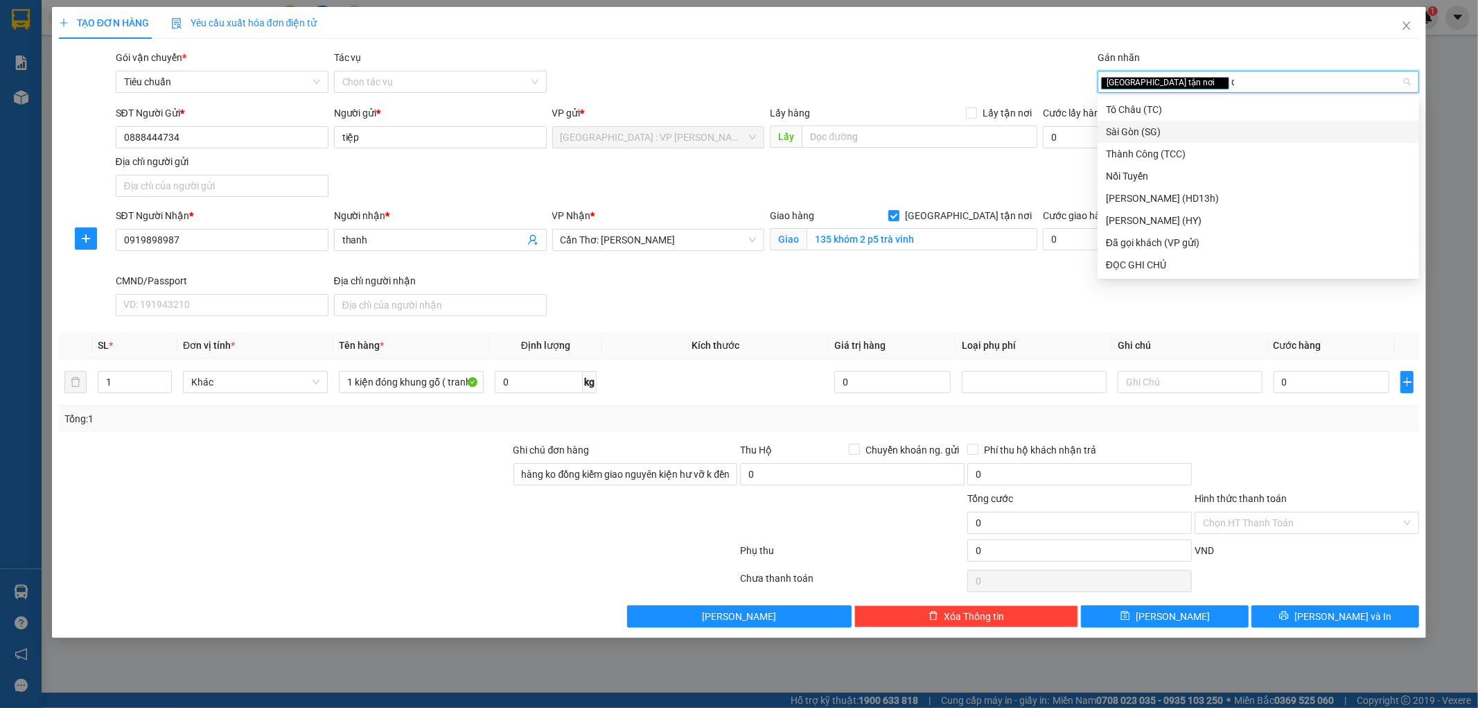
type input "da"
click at [1155, 112] on div "Đã gọi khách (VP gửi)" at bounding box center [1258, 109] width 305 height 15
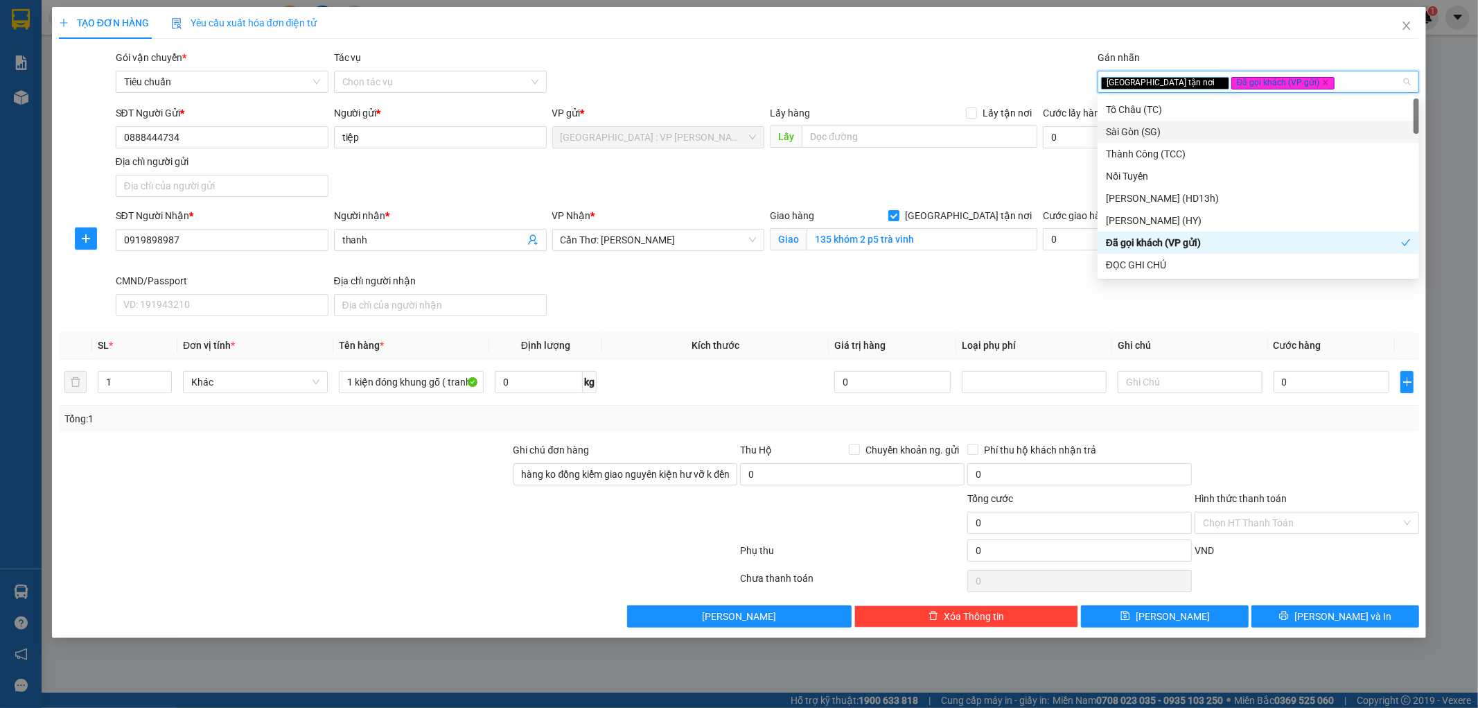
click at [1005, 175] on div "SĐT Người Gửi * 0888444734 Người gửi * tiệp VP gửi * Hà Nội : VP Nam Từ Liêm Lấ…" at bounding box center [768, 153] width 1310 height 97
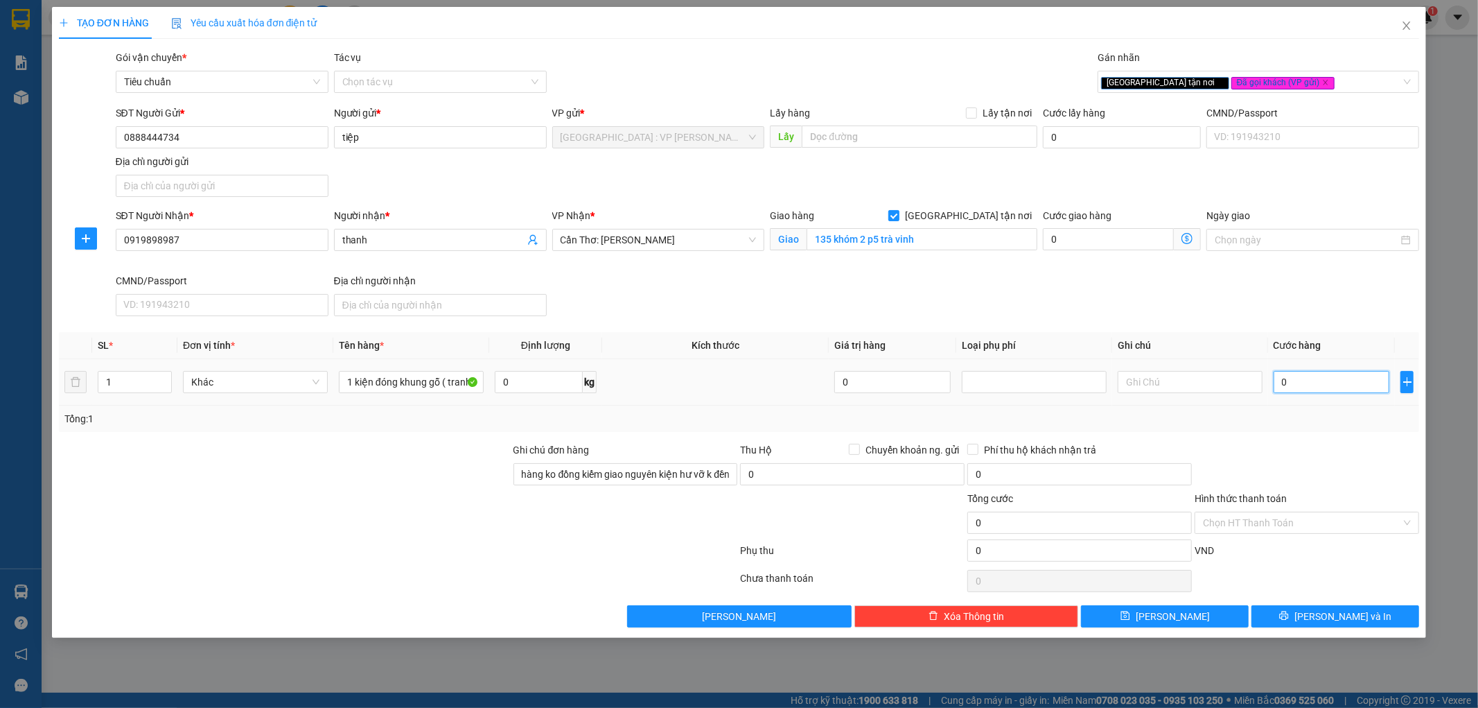
click at [1359, 388] on input "0" at bounding box center [1332, 382] width 116 height 22
click at [1308, 379] on input "0" at bounding box center [1332, 382] width 116 height 22
type input "4"
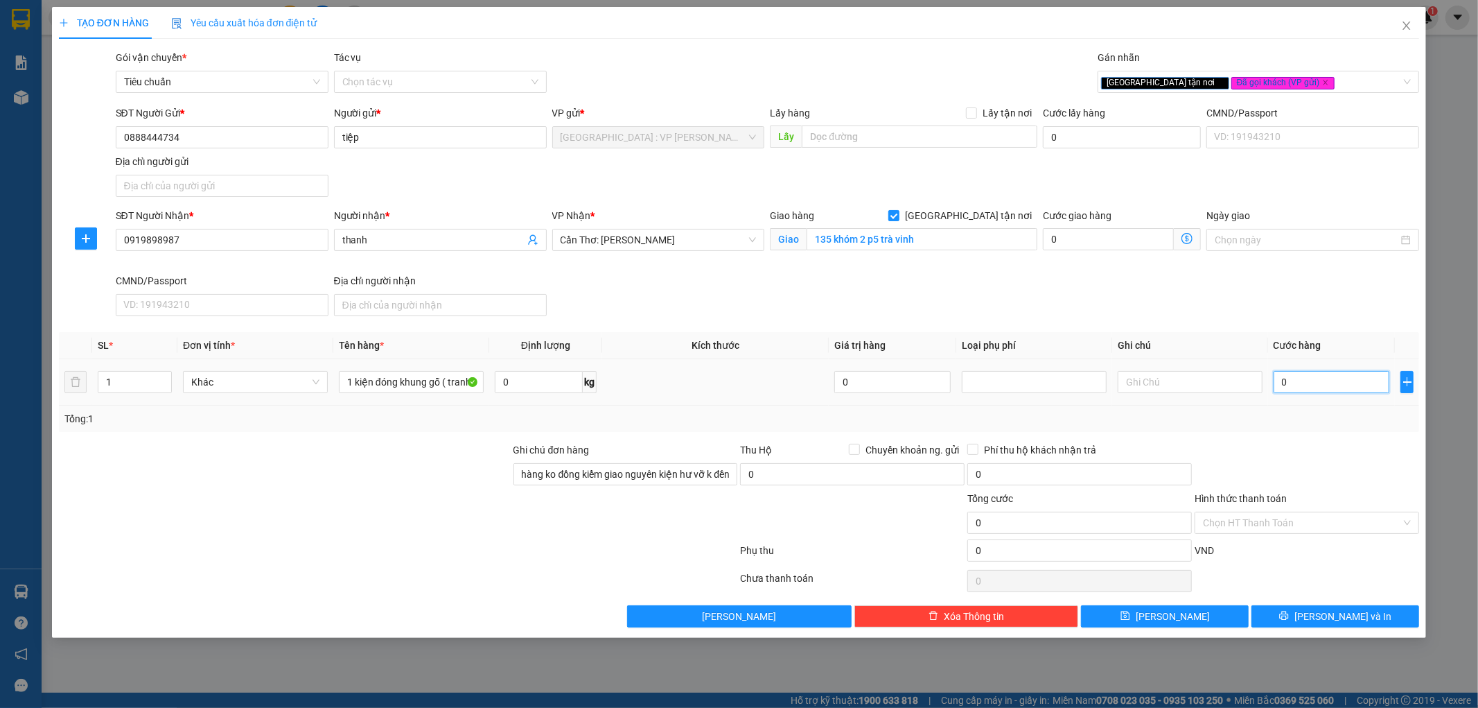
type input "4"
type input "47"
type input "470"
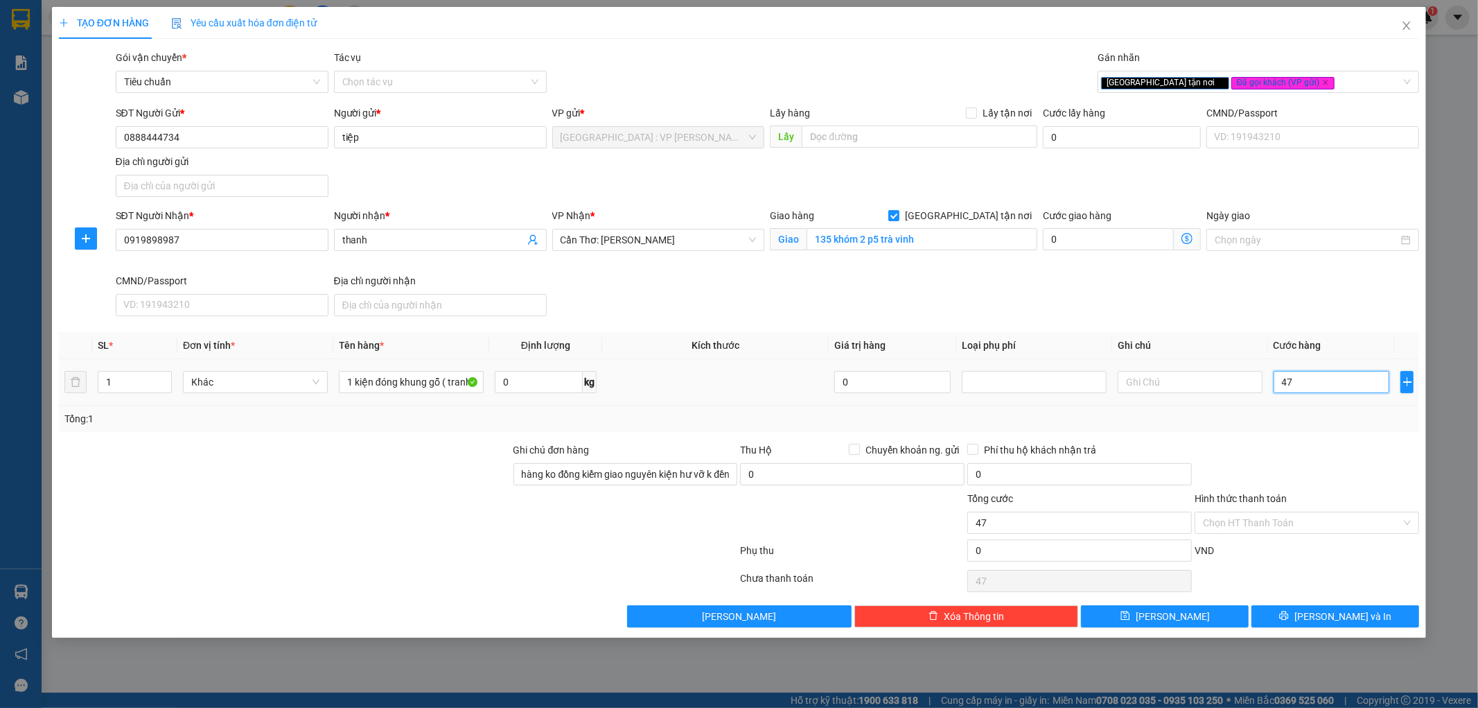
type input "470"
type input "4.700"
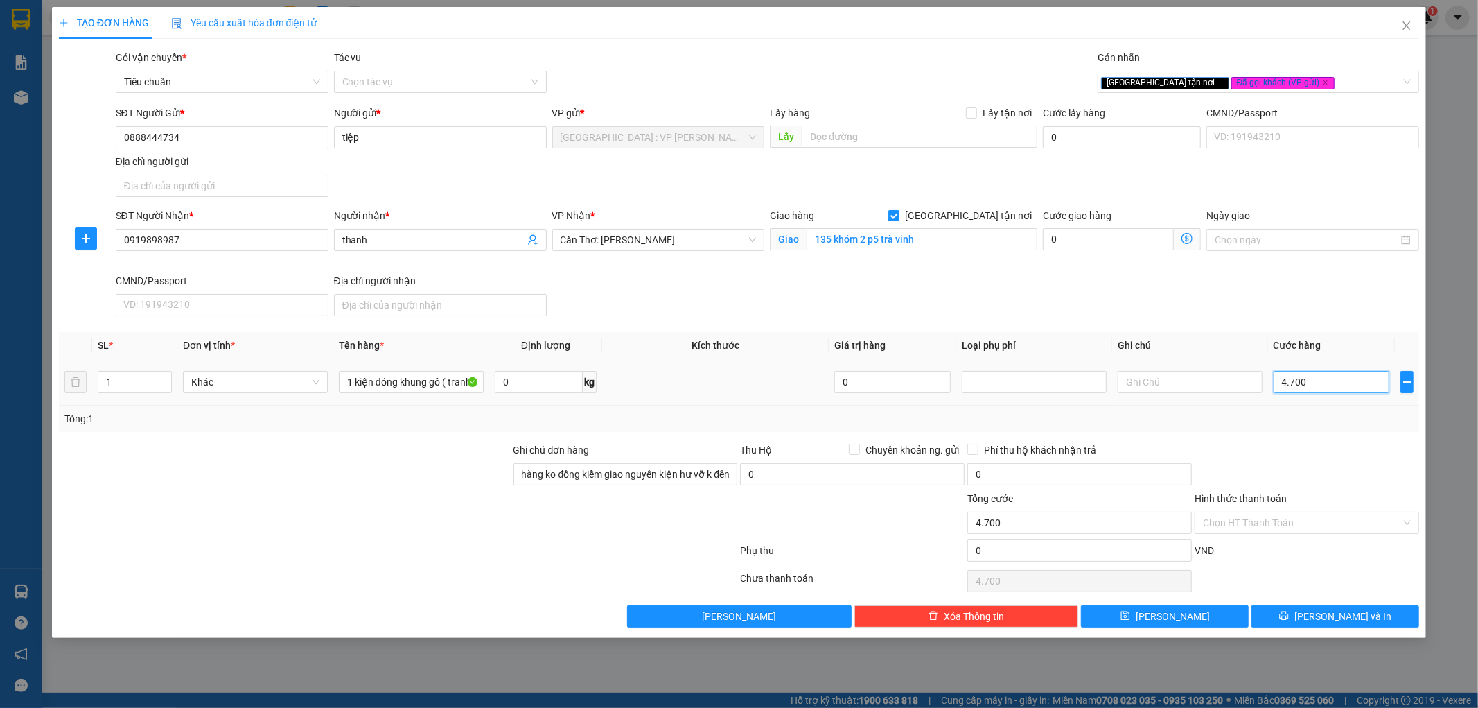
type input "47.000"
type input "470.000"
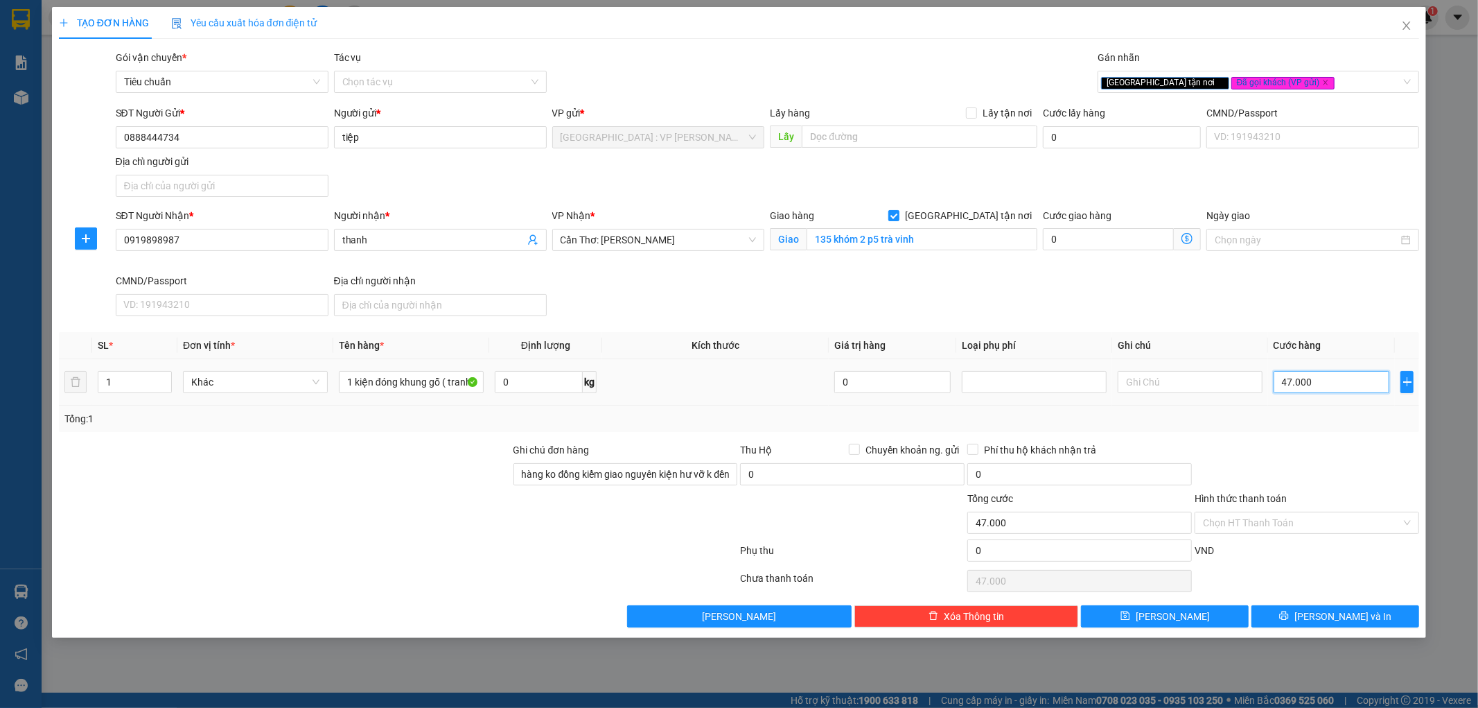
type input "470.000"
click at [1245, 447] on div at bounding box center [1306, 466] width 227 height 49
click at [850, 450] on input "Chuyển khoản ng. gửi" at bounding box center [854, 449] width 10 height 10
checkbox input "true"
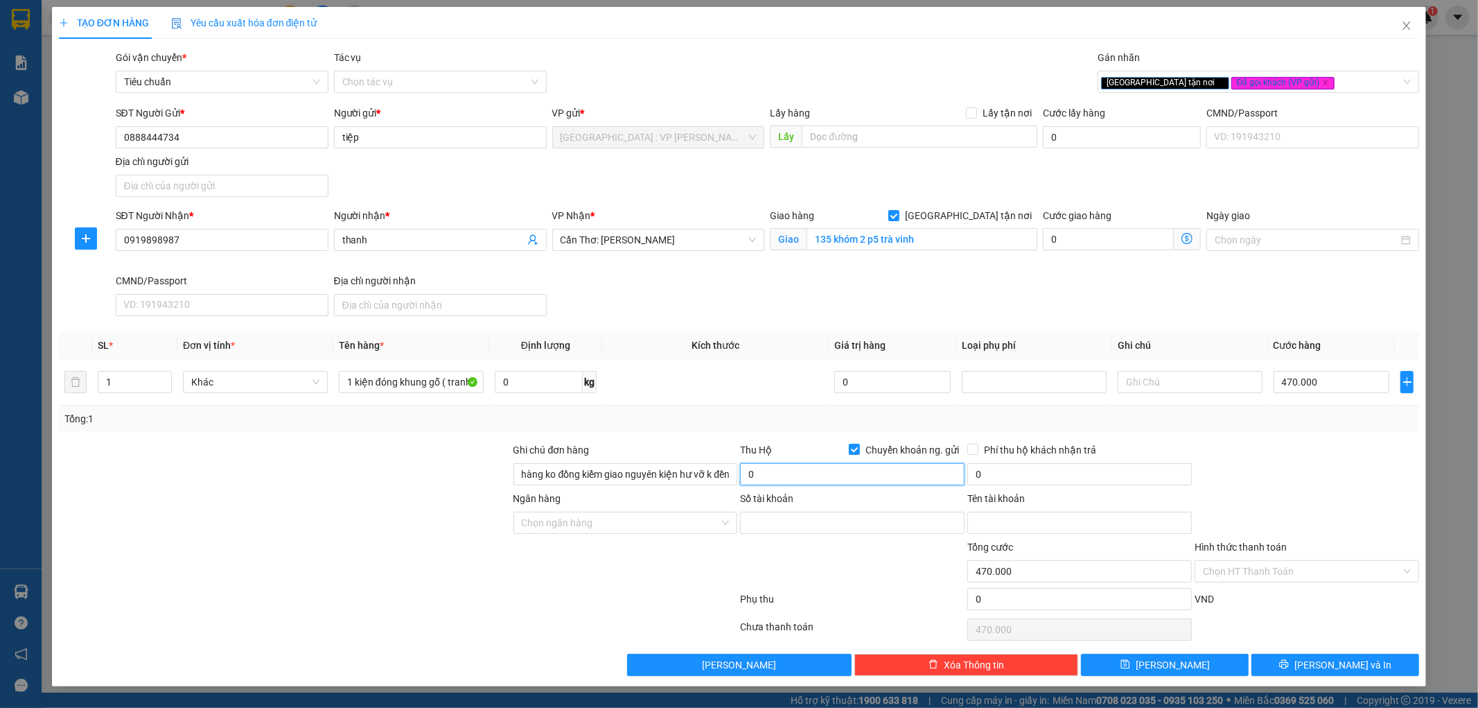
click at [829, 475] on input "0" at bounding box center [852, 474] width 225 height 22
type input "3.000.000"
click at [1046, 473] on input "0" at bounding box center [1079, 474] width 225 height 22
type input "20.000"
click at [1274, 480] on div at bounding box center [1306, 466] width 227 height 49
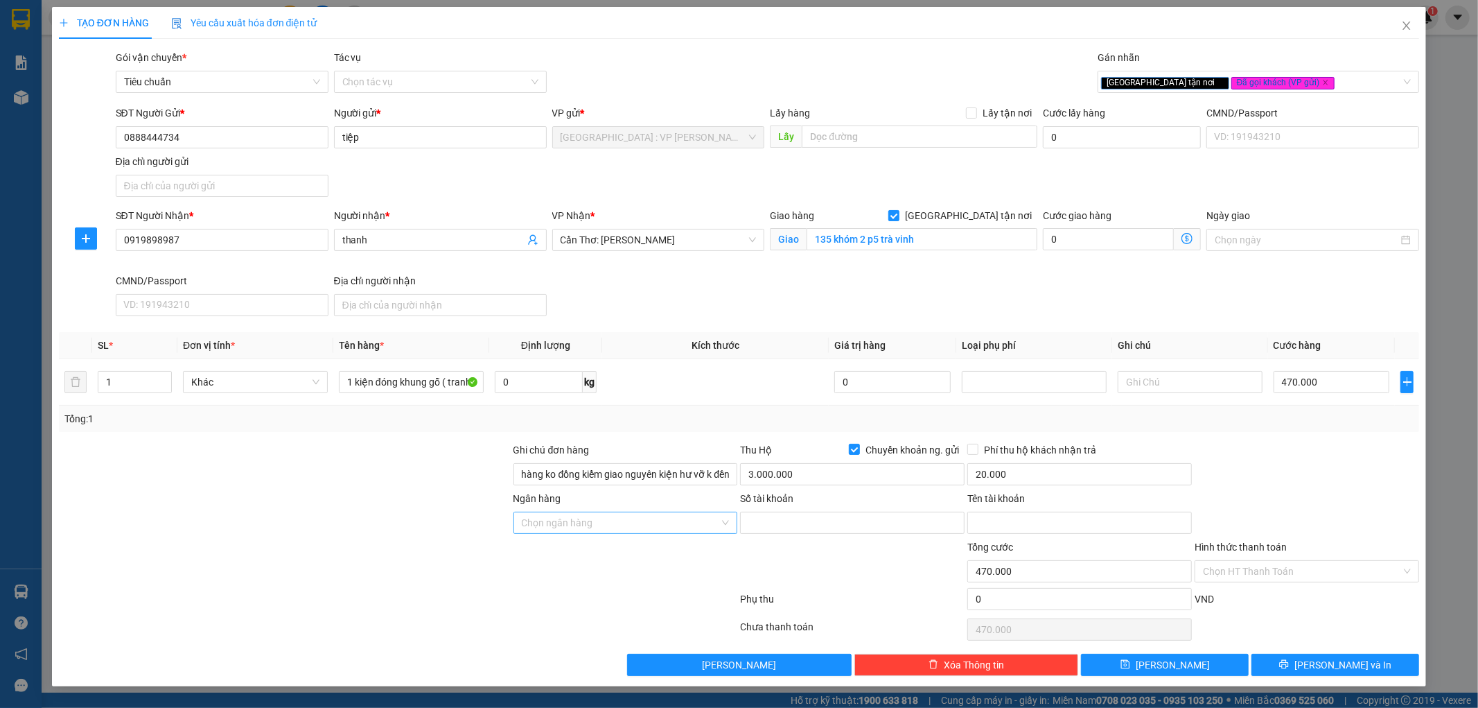
click at [665, 518] on input "Ngân hàng" at bounding box center [621, 522] width 198 height 21
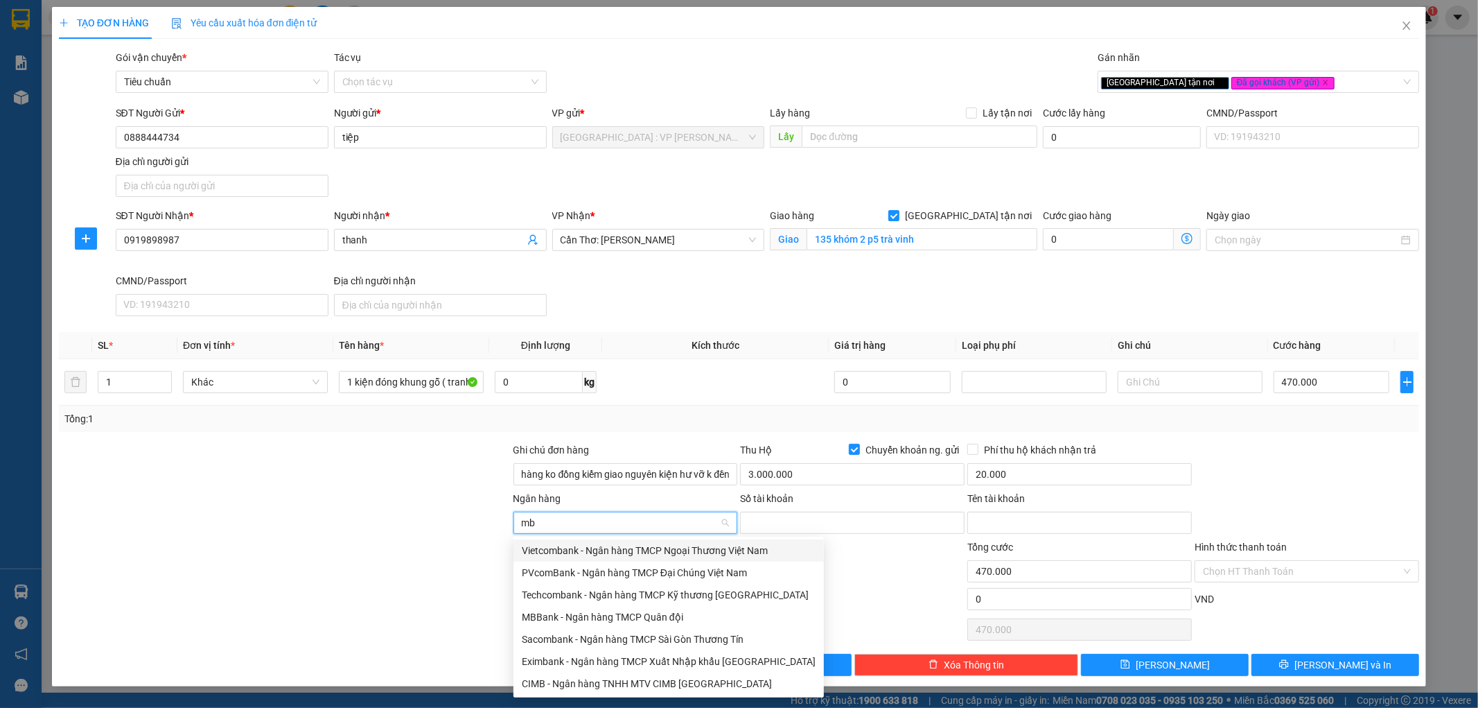
type input "mbb"
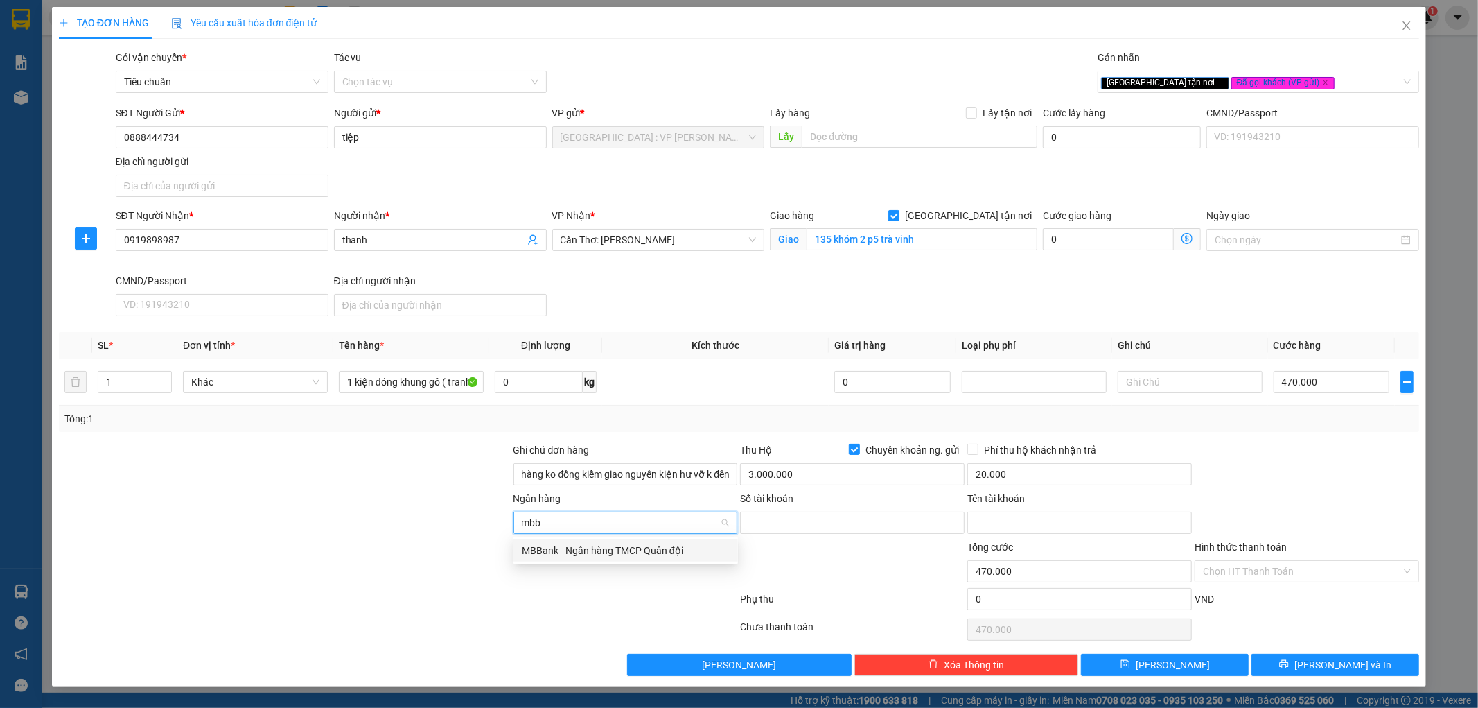
click at [615, 550] on div "MBBank - Ngân hàng TMCP Quân đội" at bounding box center [626, 550] width 208 height 15
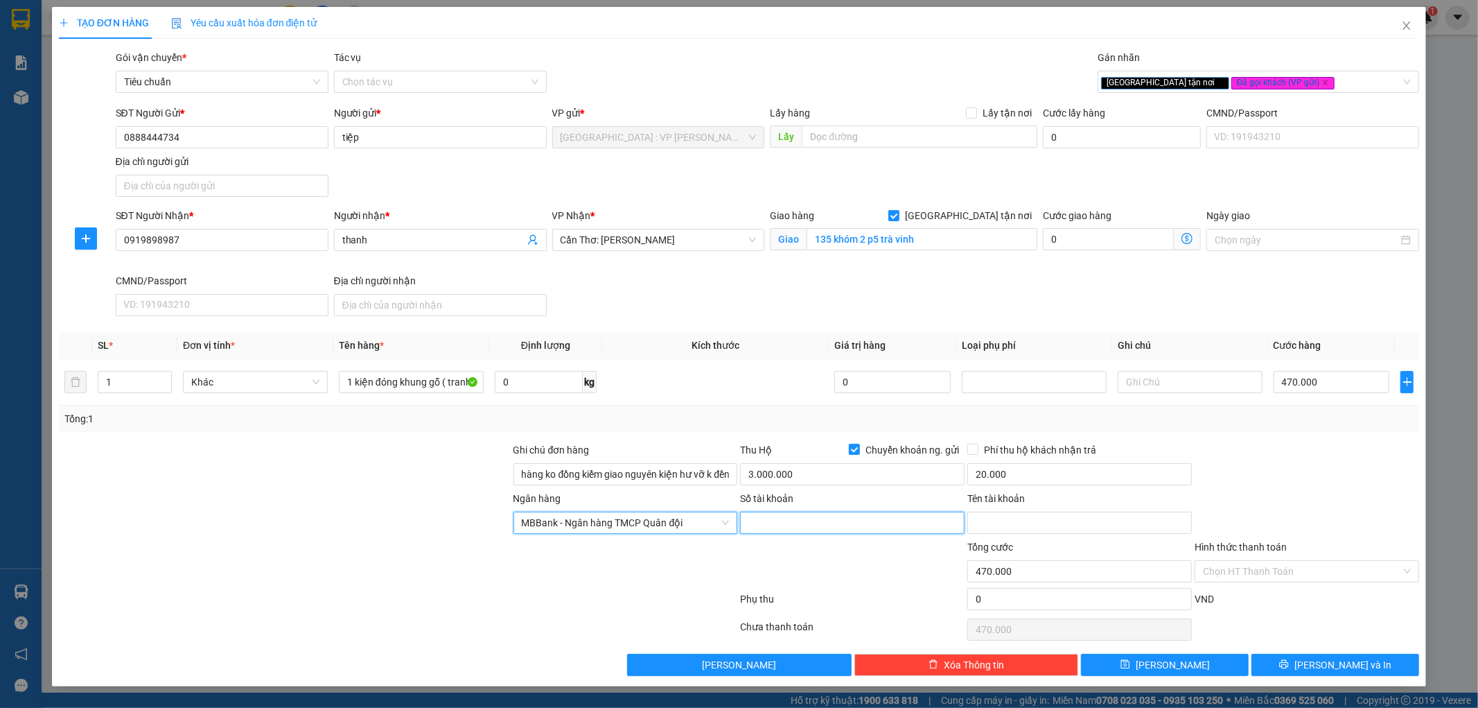
click at [761, 525] on input "Số tài khoản" at bounding box center [852, 522] width 225 height 22
type input "0999067811111"
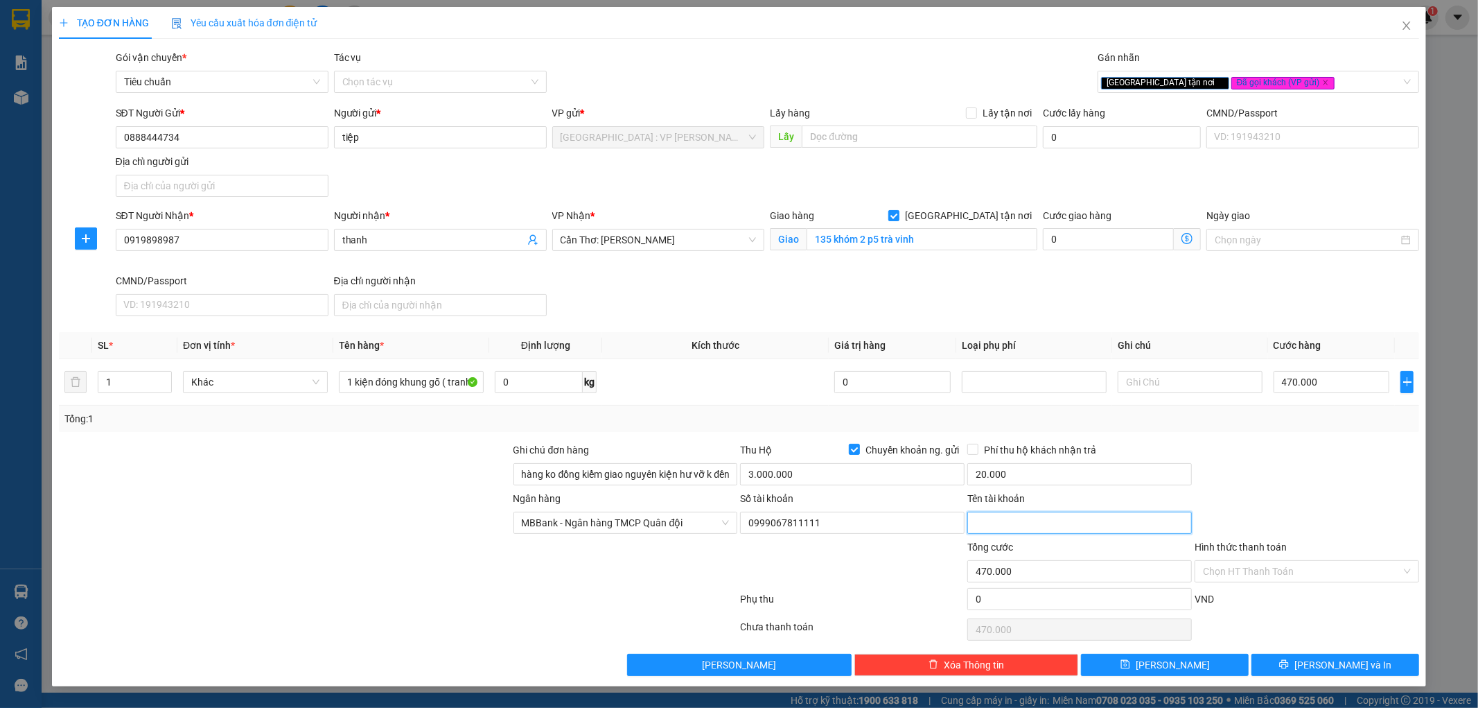
click at [1022, 527] on input "Tên tài khoản" at bounding box center [1079, 522] width 225 height 22
type input "hua van tiep"
click at [1301, 655] on button "[PERSON_NAME] và In" at bounding box center [1336, 664] width 168 height 22
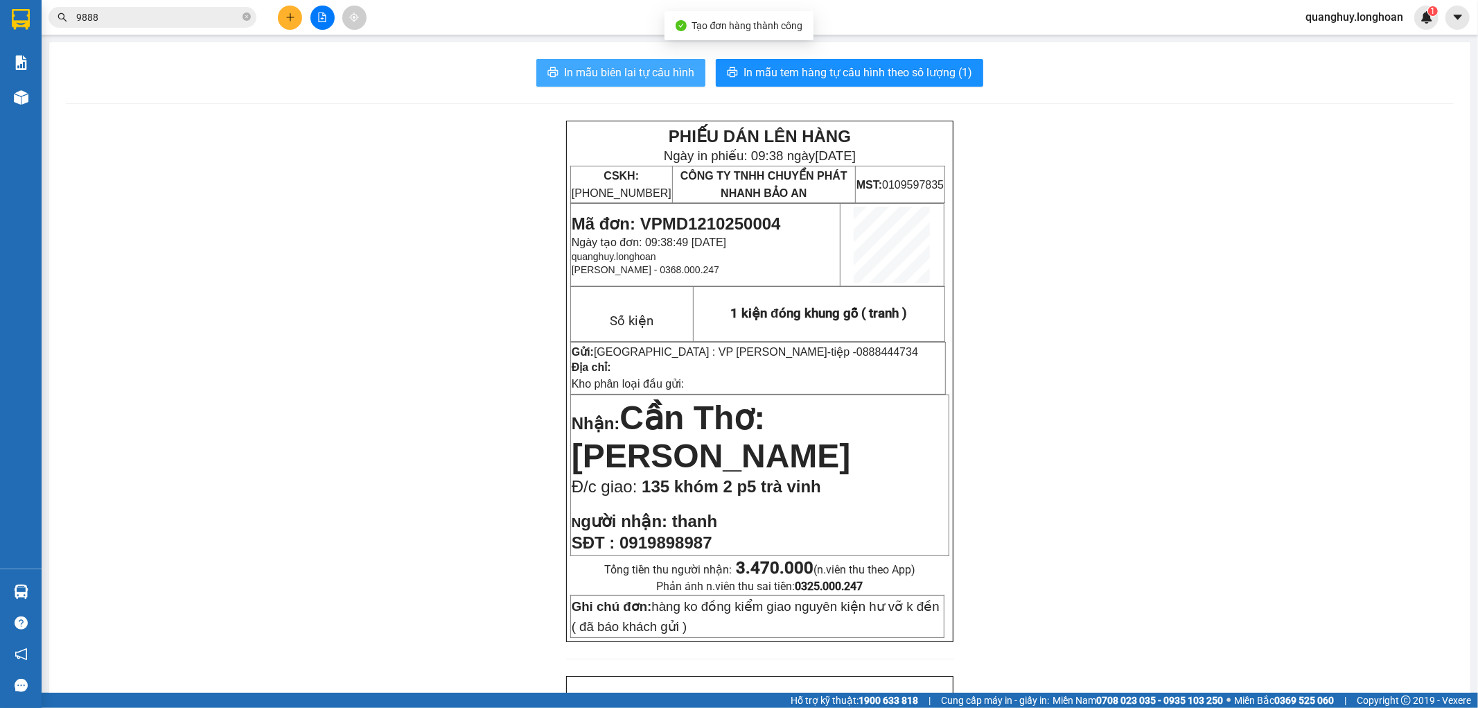
click at [661, 72] on span "In mẫu biên lai tự cấu hình" at bounding box center [629, 72] width 130 height 17
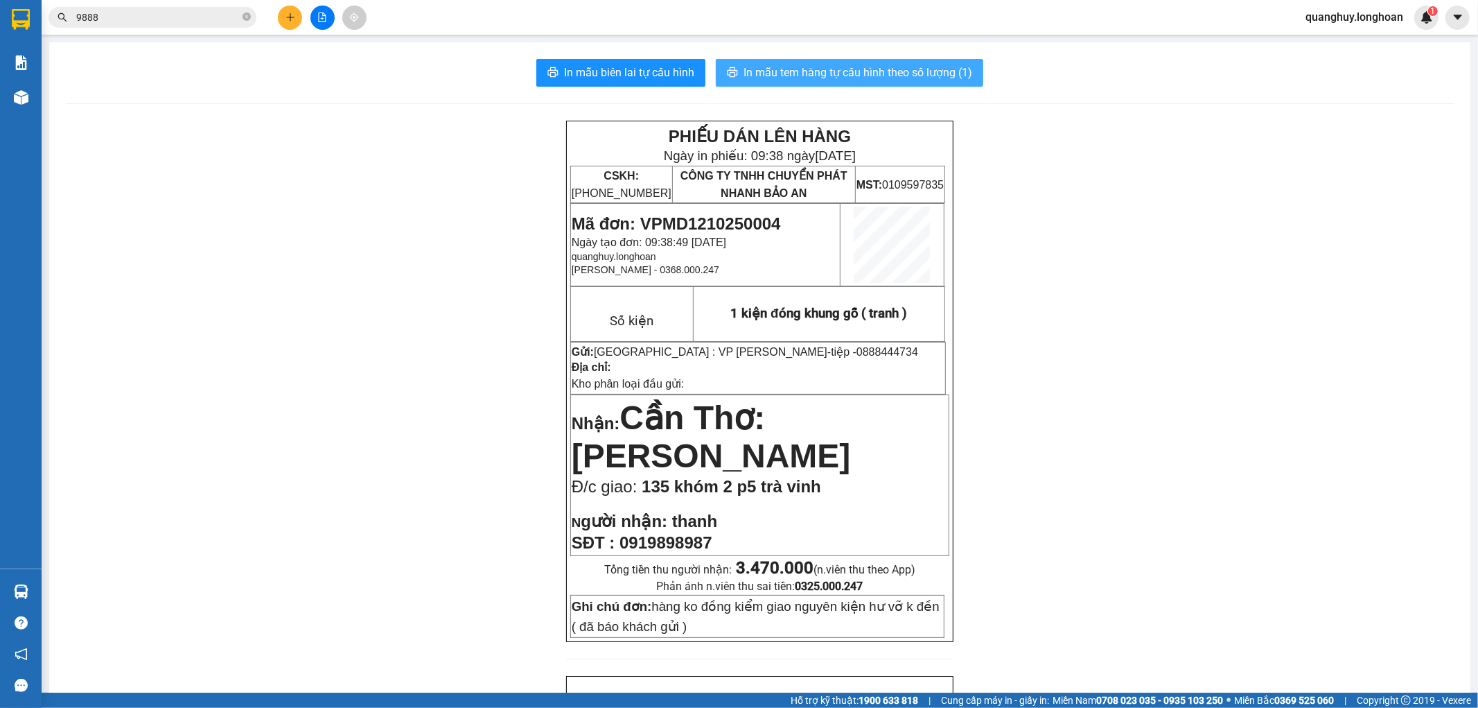
click at [870, 60] on button "In mẫu tem hàng tự cấu hình theo số lượng (1)" at bounding box center [849, 73] width 267 height 28
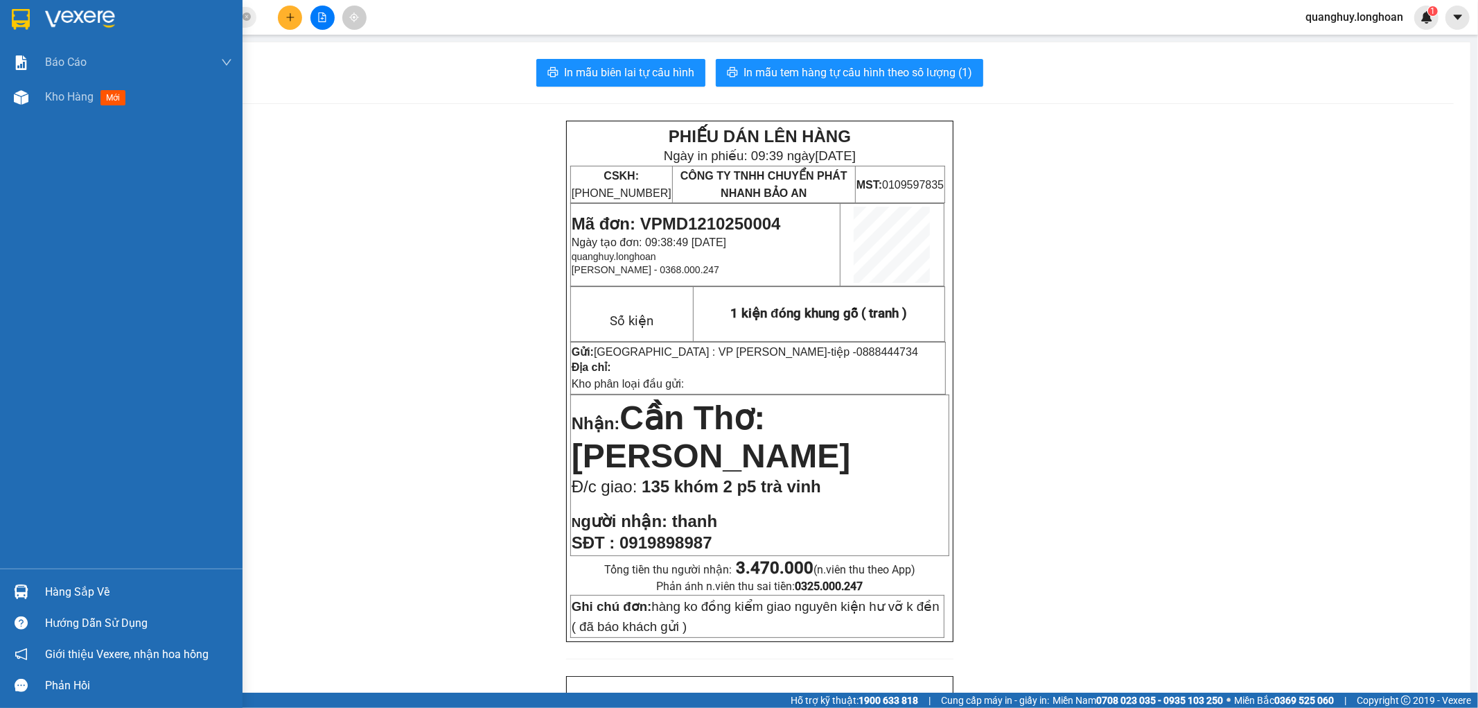
click at [19, 17] on img at bounding box center [21, 19] width 18 height 21
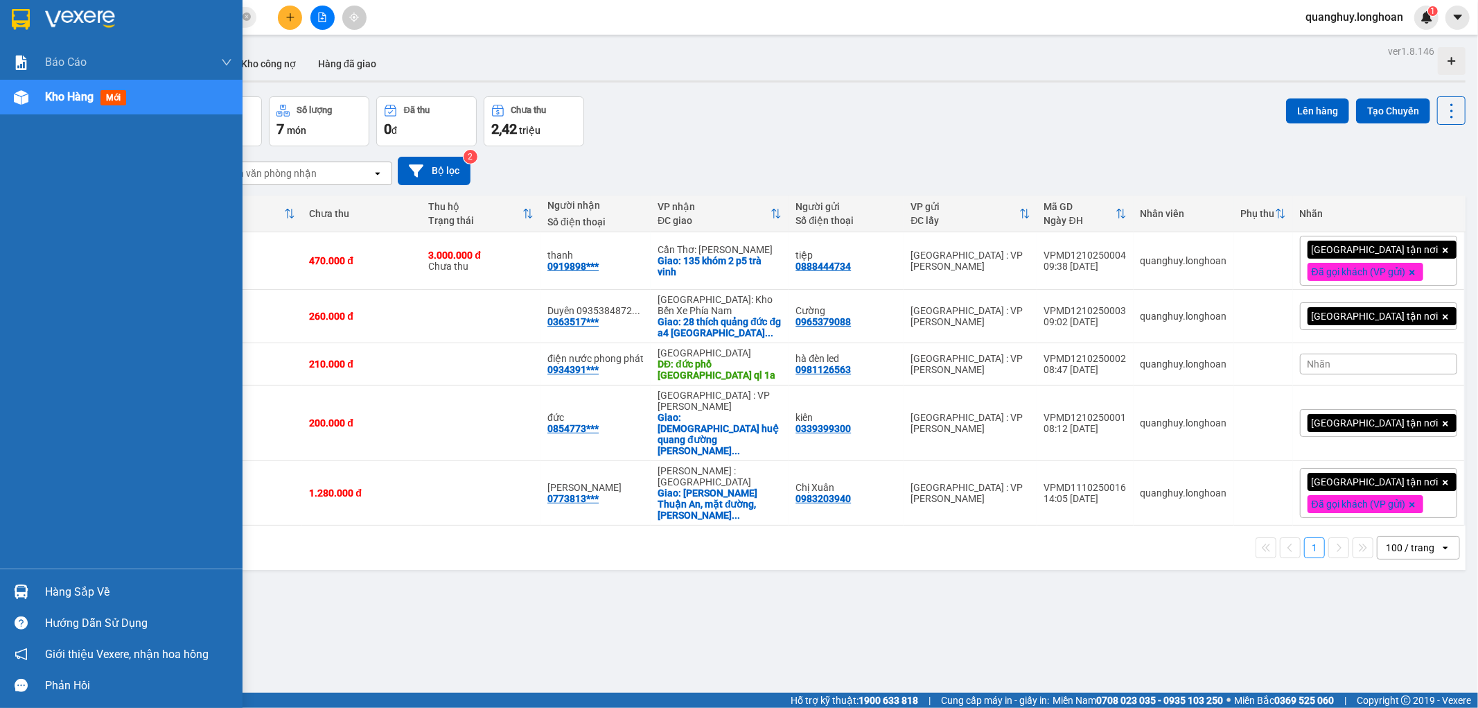
click at [26, 18] on img at bounding box center [21, 19] width 18 height 21
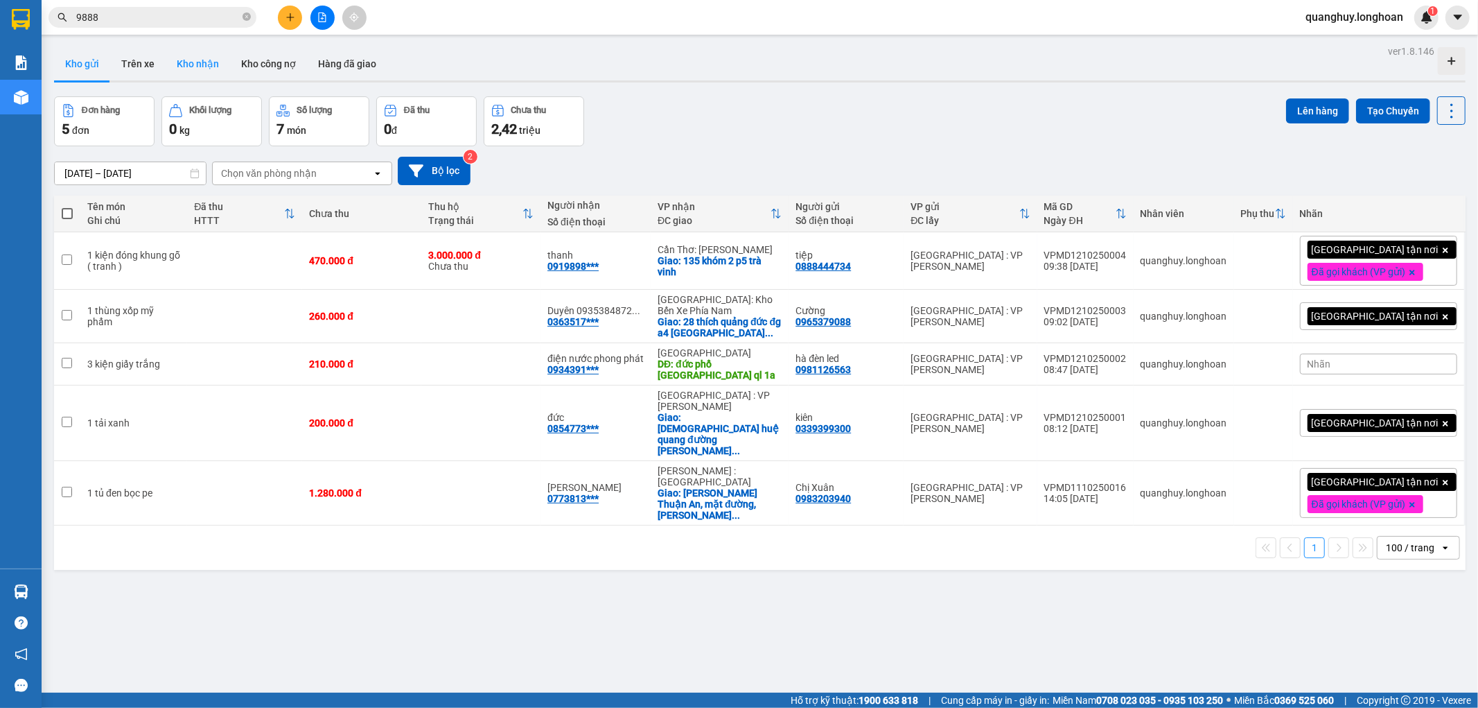
click at [205, 51] on button "Kho nhận" at bounding box center [198, 63] width 64 height 33
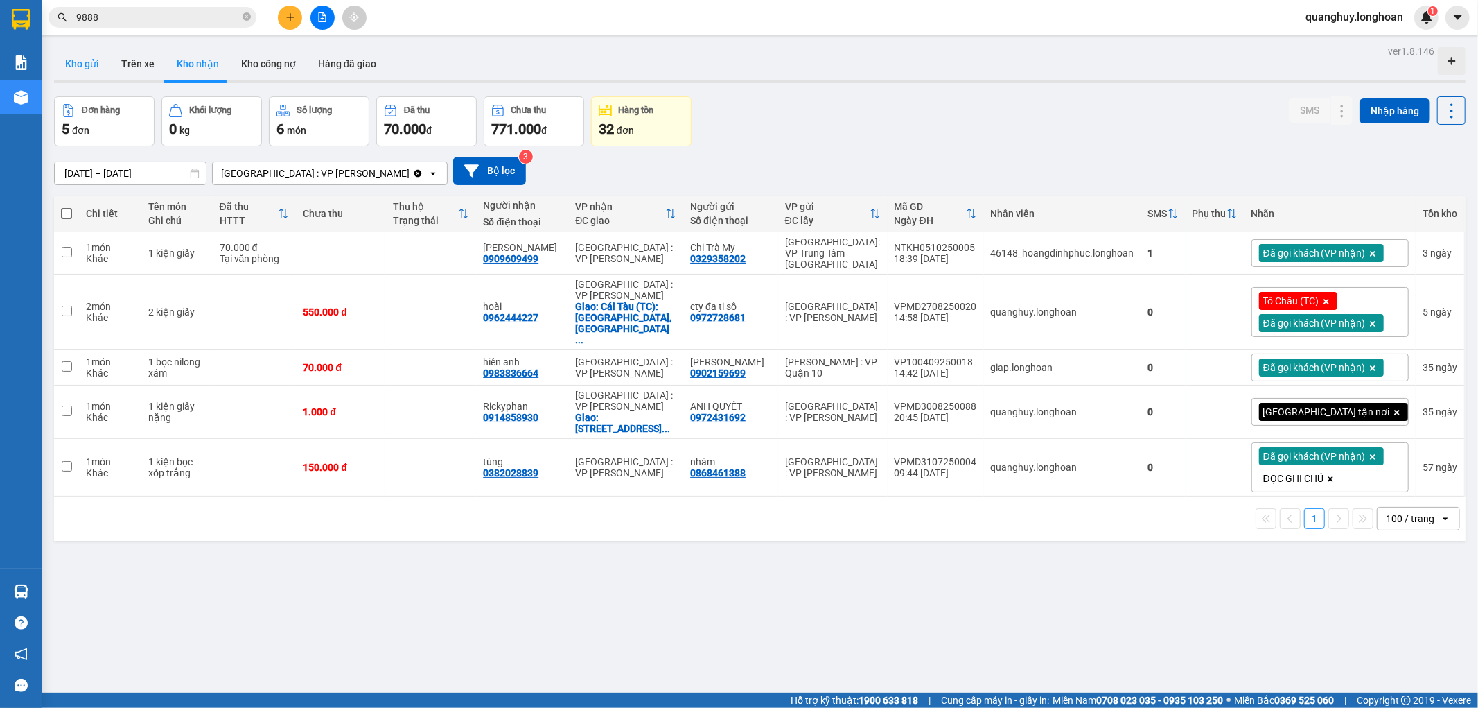
click at [85, 61] on button "Kho gửi" at bounding box center [82, 63] width 56 height 33
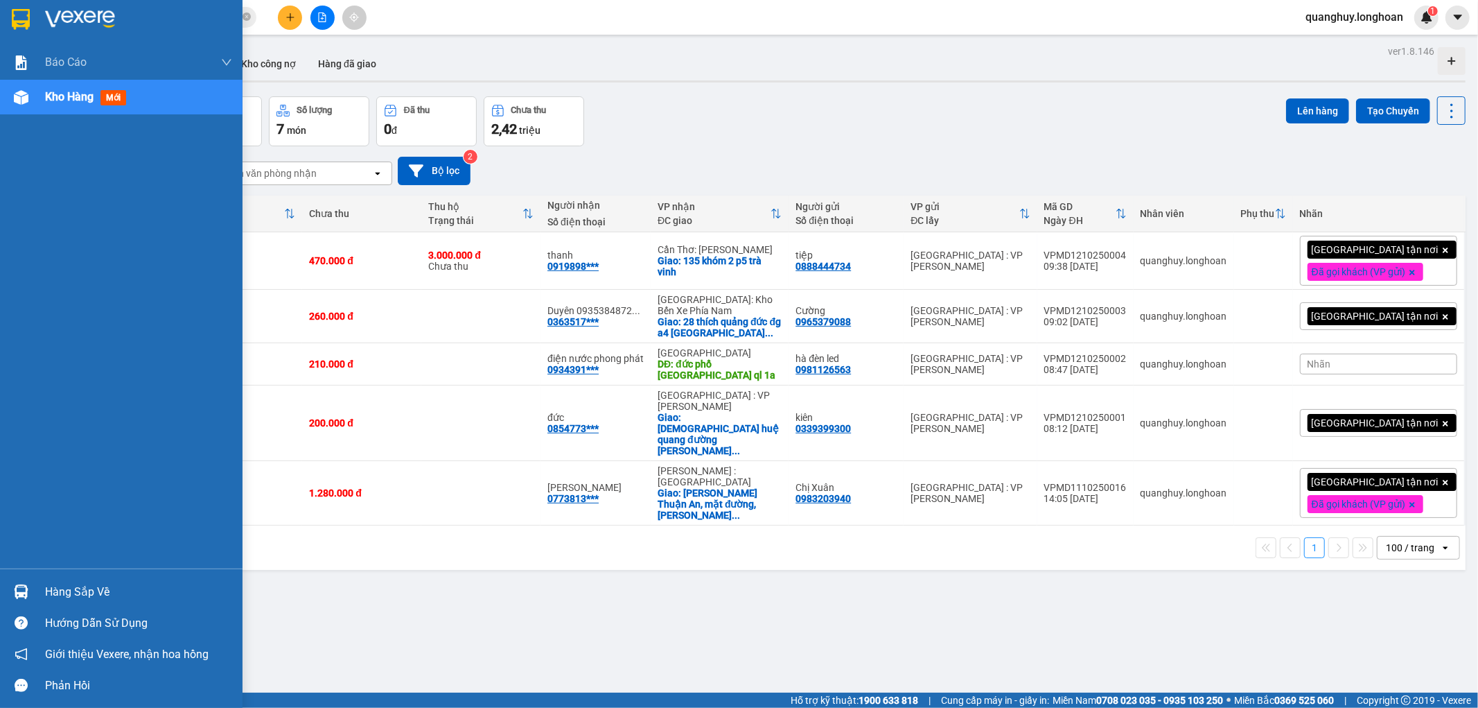
click at [22, 26] on img at bounding box center [21, 19] width 18 height 21
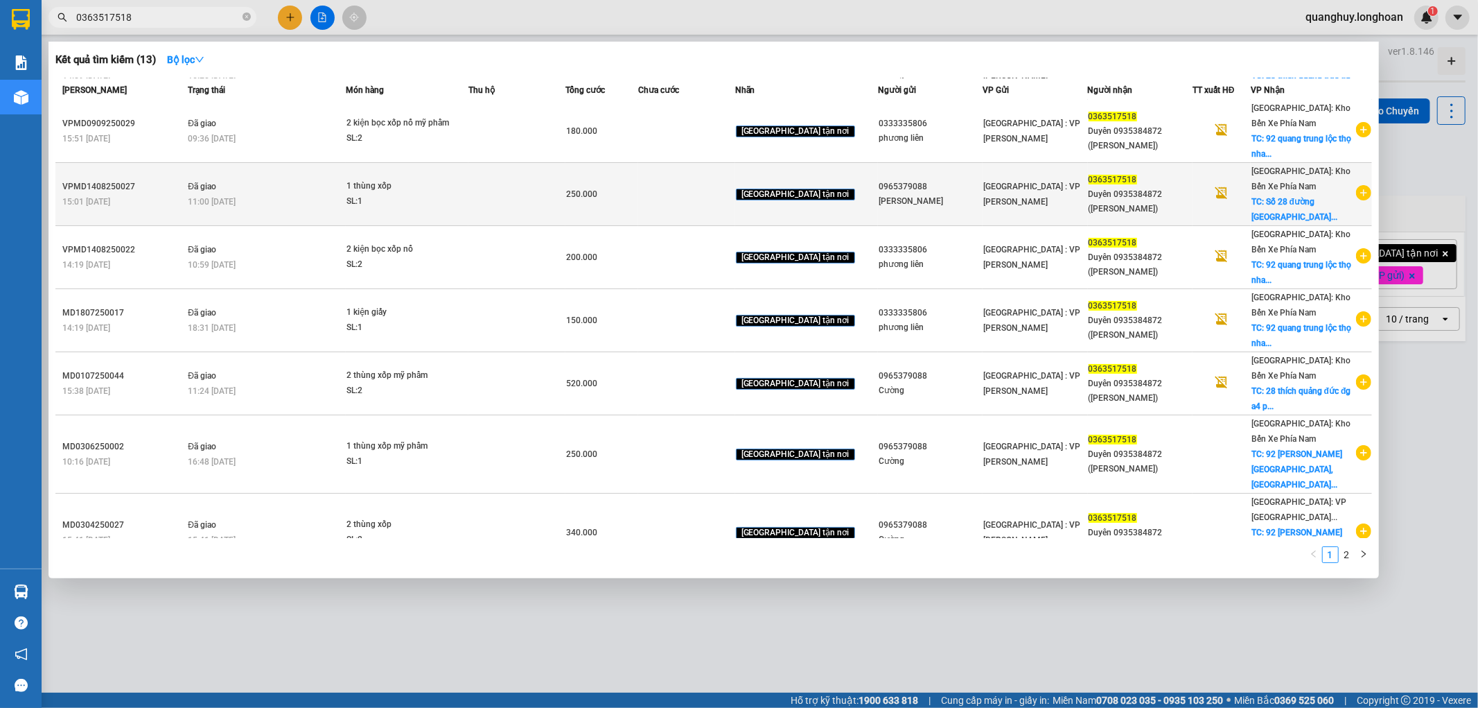
scroll to position [199, 0]
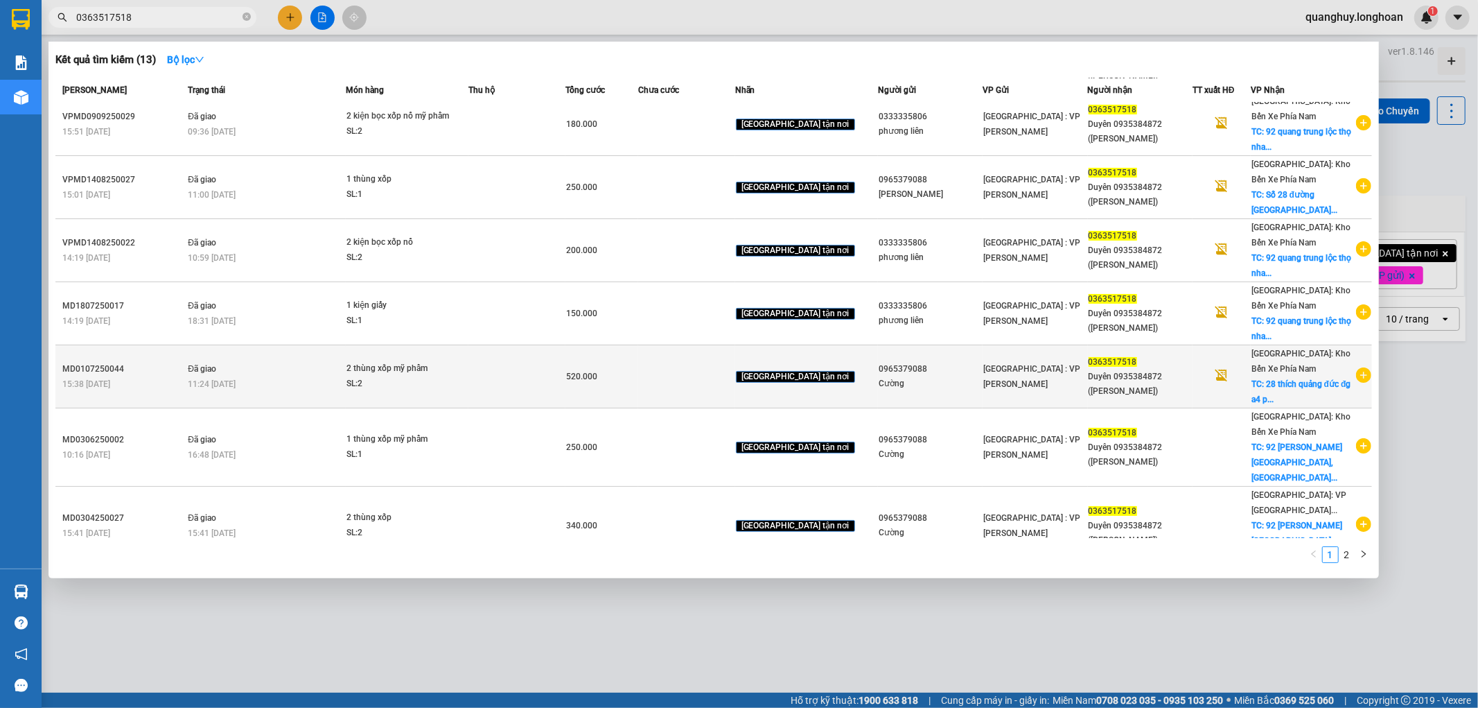
type input "0363517518"
click at [1356, 376] on icon "plus-circle" at bounding box center [1363, 374] width 15 height 15
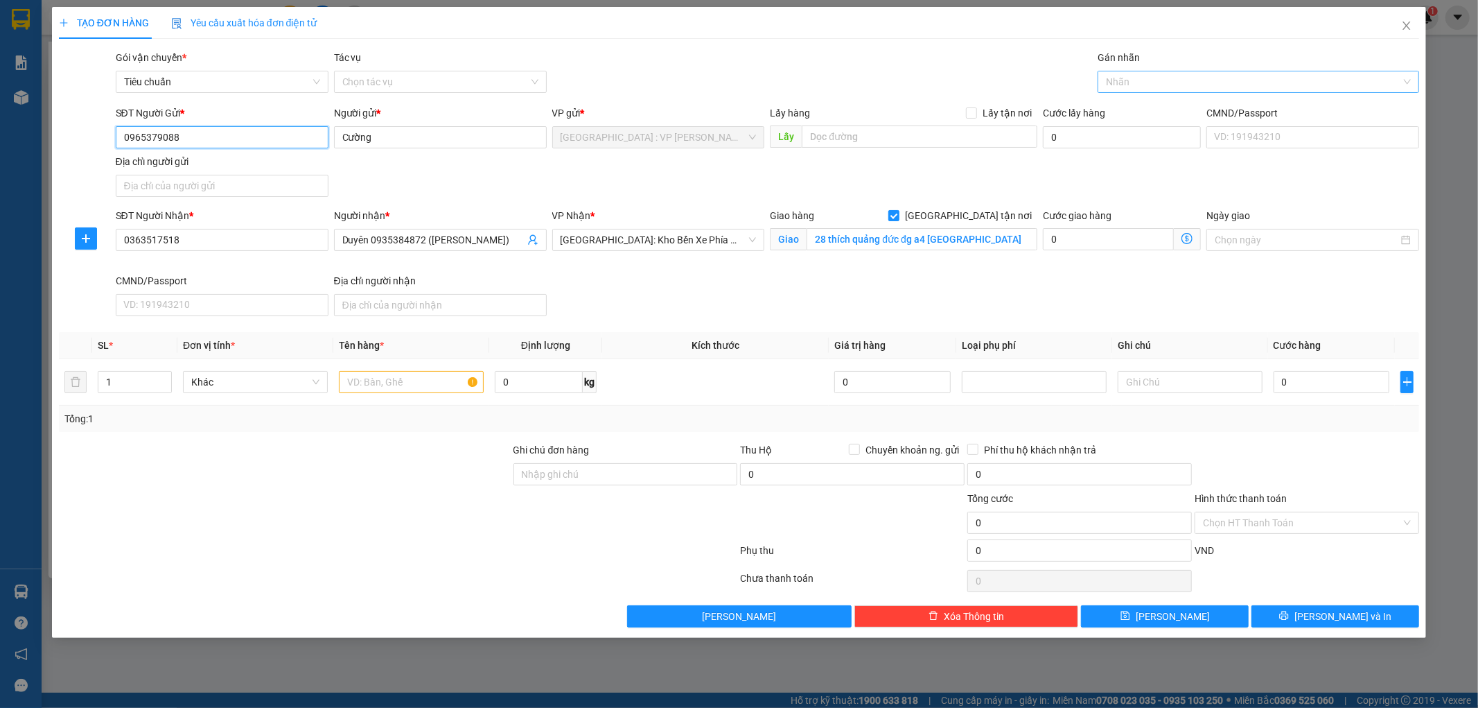
click at [1145, 79] on div at bounding box center [1251, 81] width 301 height 17
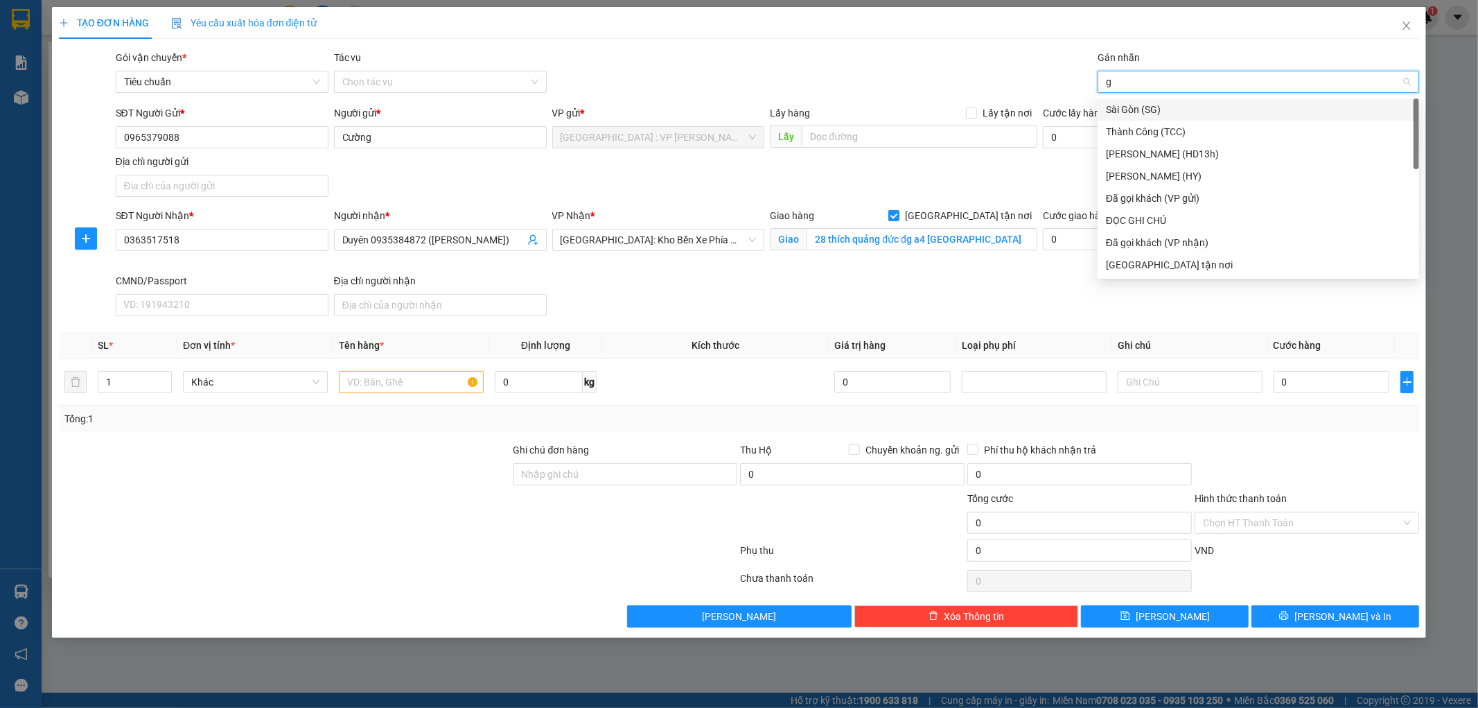
type input "gt"
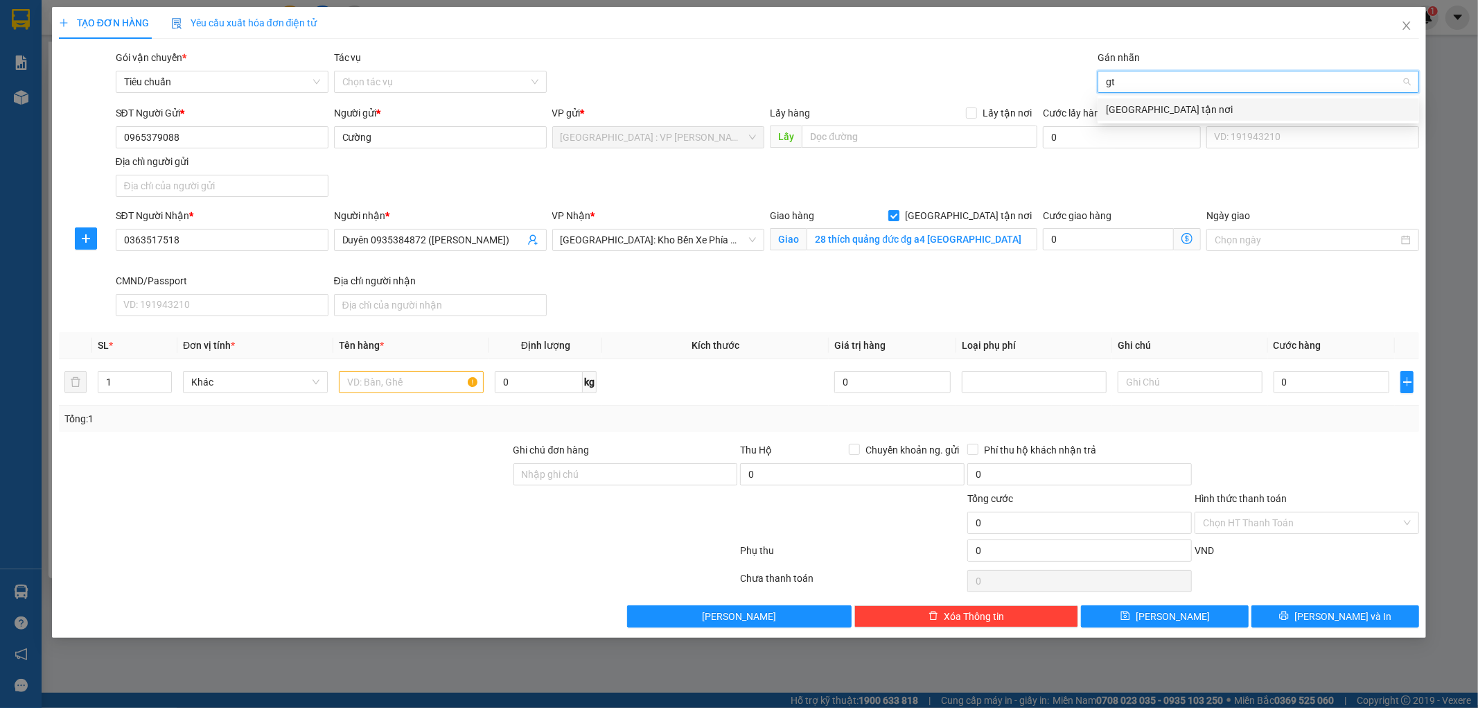
click at [1134, 112] on div "[GEOGRAPHIC_DATA] tận nơi" at bounding box center [1258, 109] width 305 height 15
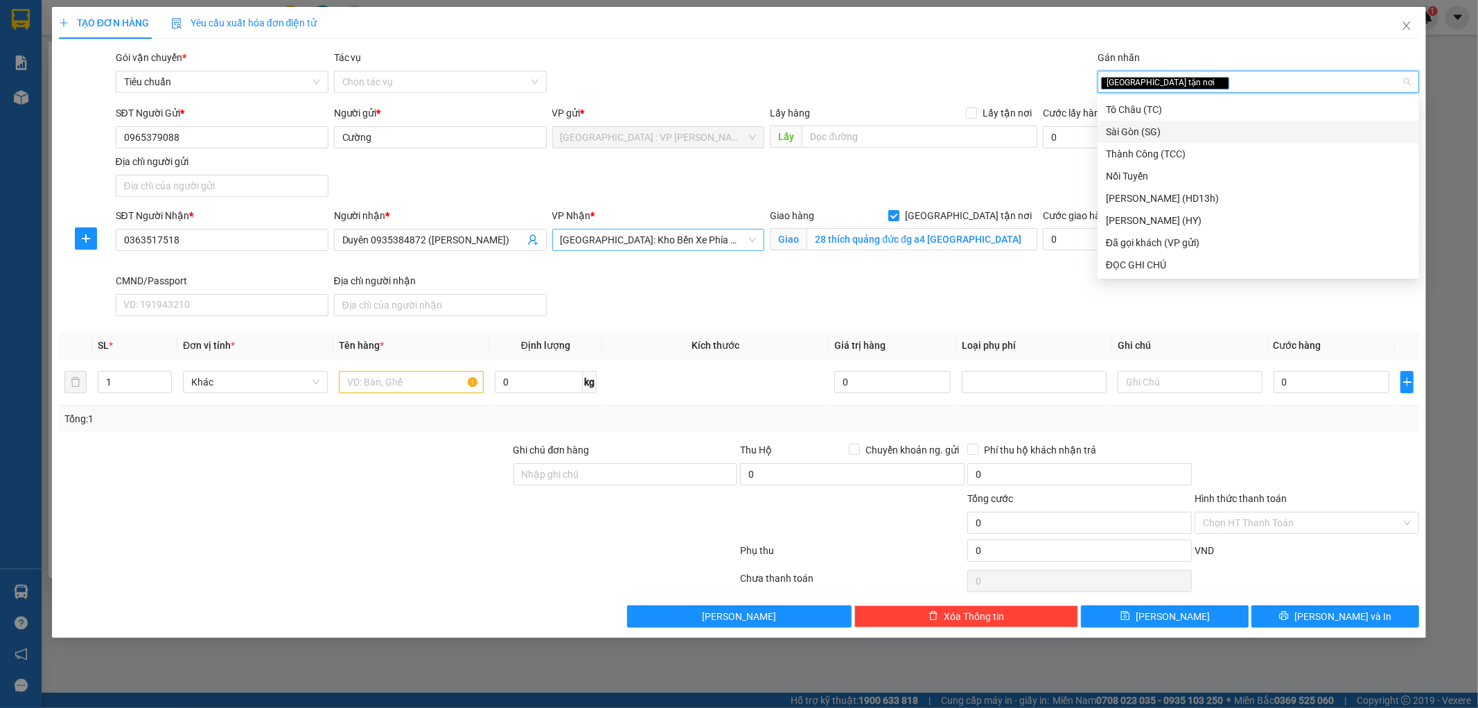
click at [730, 236] on span "[GEOGRAPHIC_DATA]: Kho Bến Xe Phía Nam" at bounding box center [659, 239] width 196 height 21
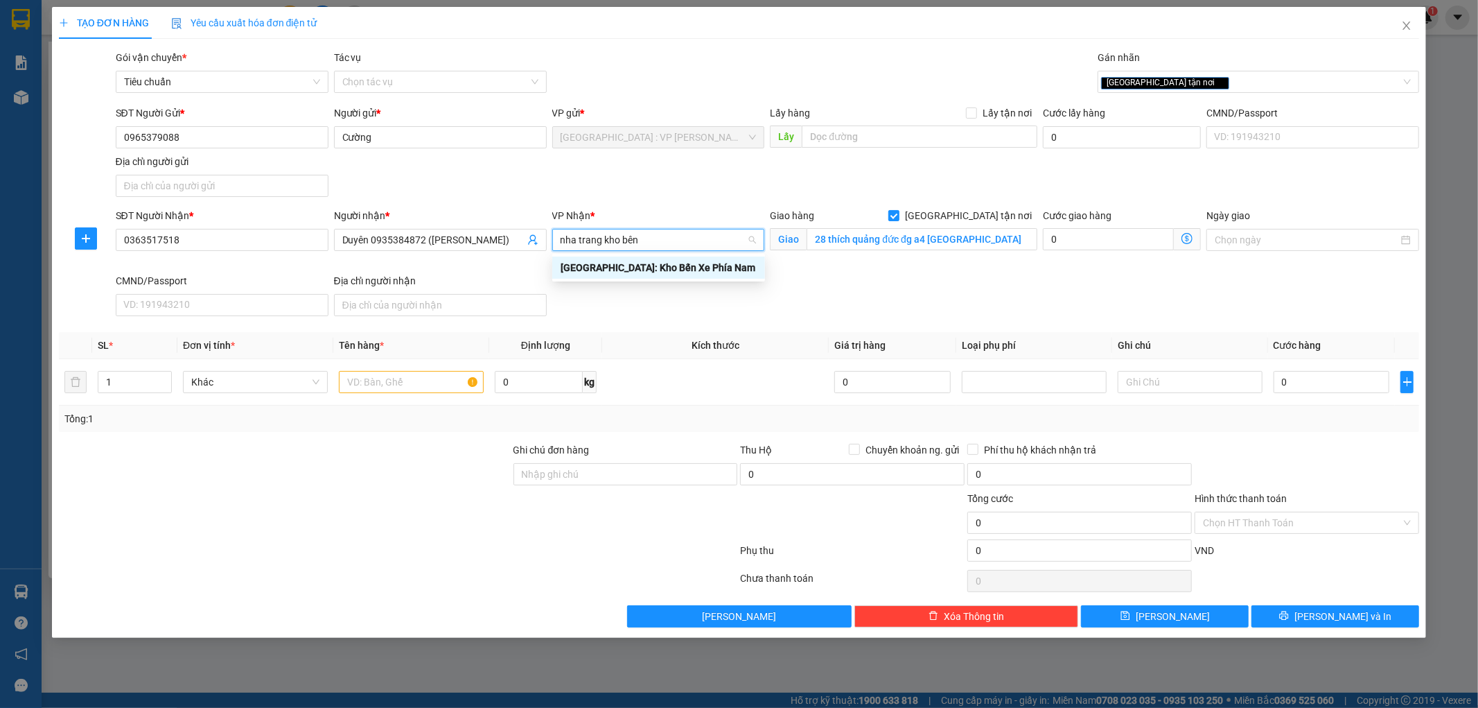
click at [730, 236] on input "nha trang kho bên" at bounding box center [654, 239] width 186 height 21
type input "nha trang kho"
click at [617, 267] on div "[GEOGRAPHIC_DATA]: Kho Bến Xe Phía Nam" at bounding box center [659, 267] width 196 height 15
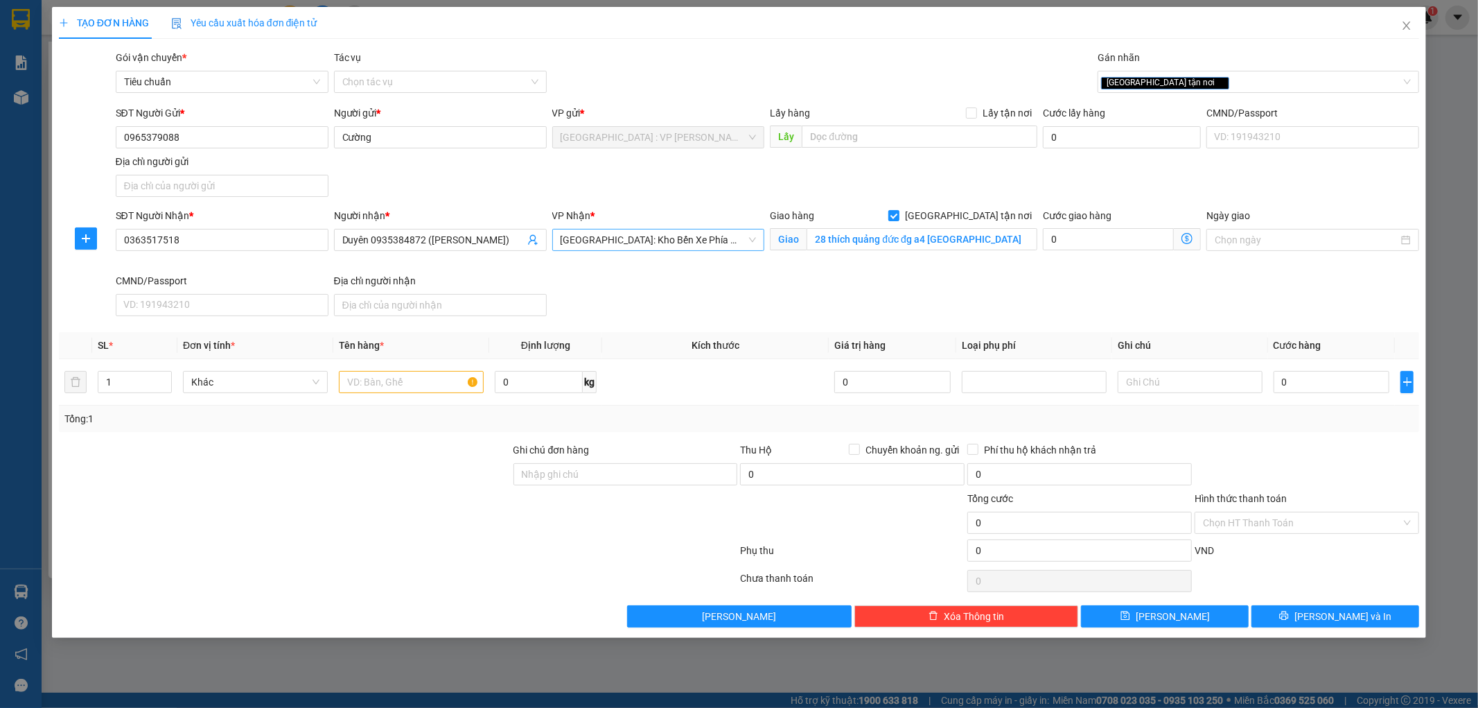
click at [617, 267] on div "VP Nhận * Nha Trang: Kho Bến Xe Phía Nam" at bounding box center [659, 240] width 218 height 65
click at [421, 378] on input "text" at bounding box center [411, 382] width 145 height 22
type input "1 thùng xốp mỹ phẩm"
click at [374, 486] on div at bounding box center [285, 466] width 455 height 49
click at [589, 467] on input "Ghi chú đơn hàng" at bounding box center [625, 474] width 225 height 22
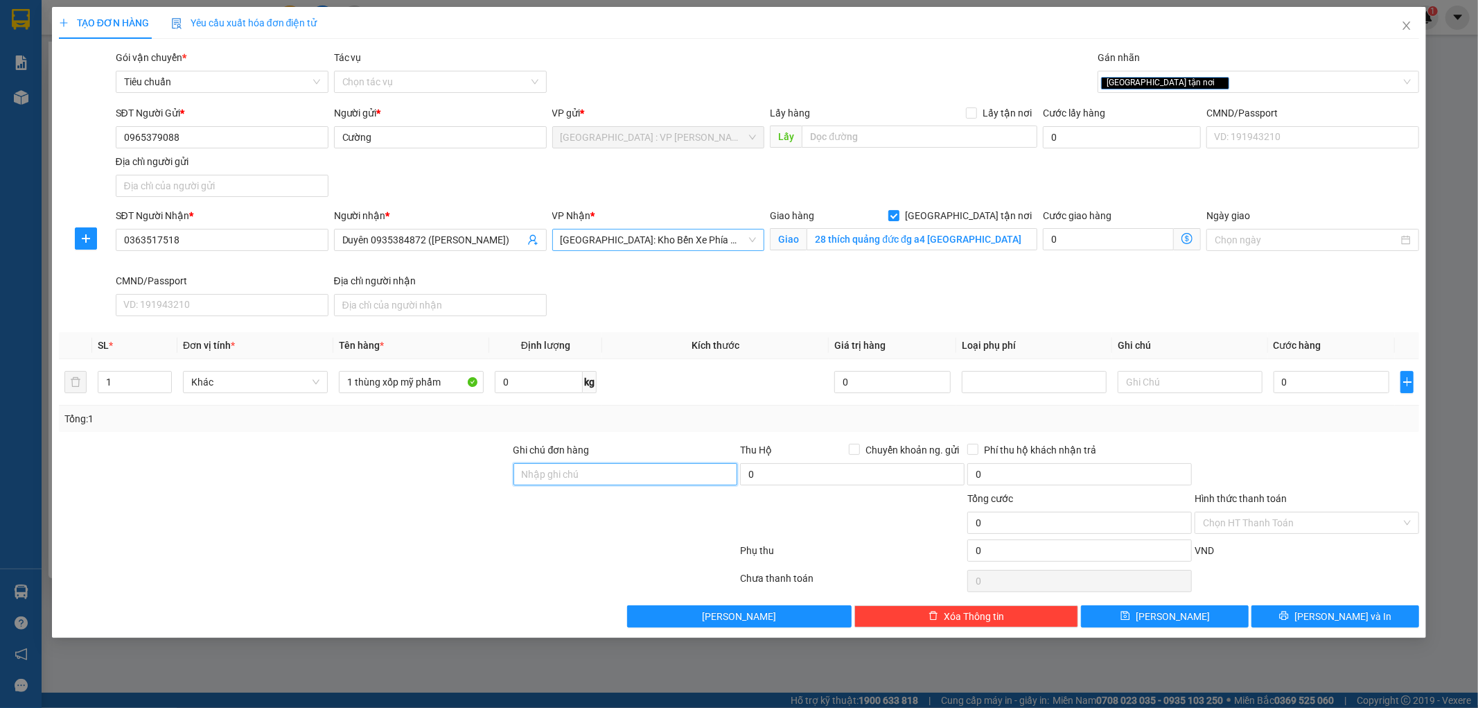
type input "hàng ko đồng kiểm giao nguyên kiện hư vỡ k đền"
click at [1336, 376] on input "0" at bounding box center [1332, 382] width 116 height 22
type input "2"
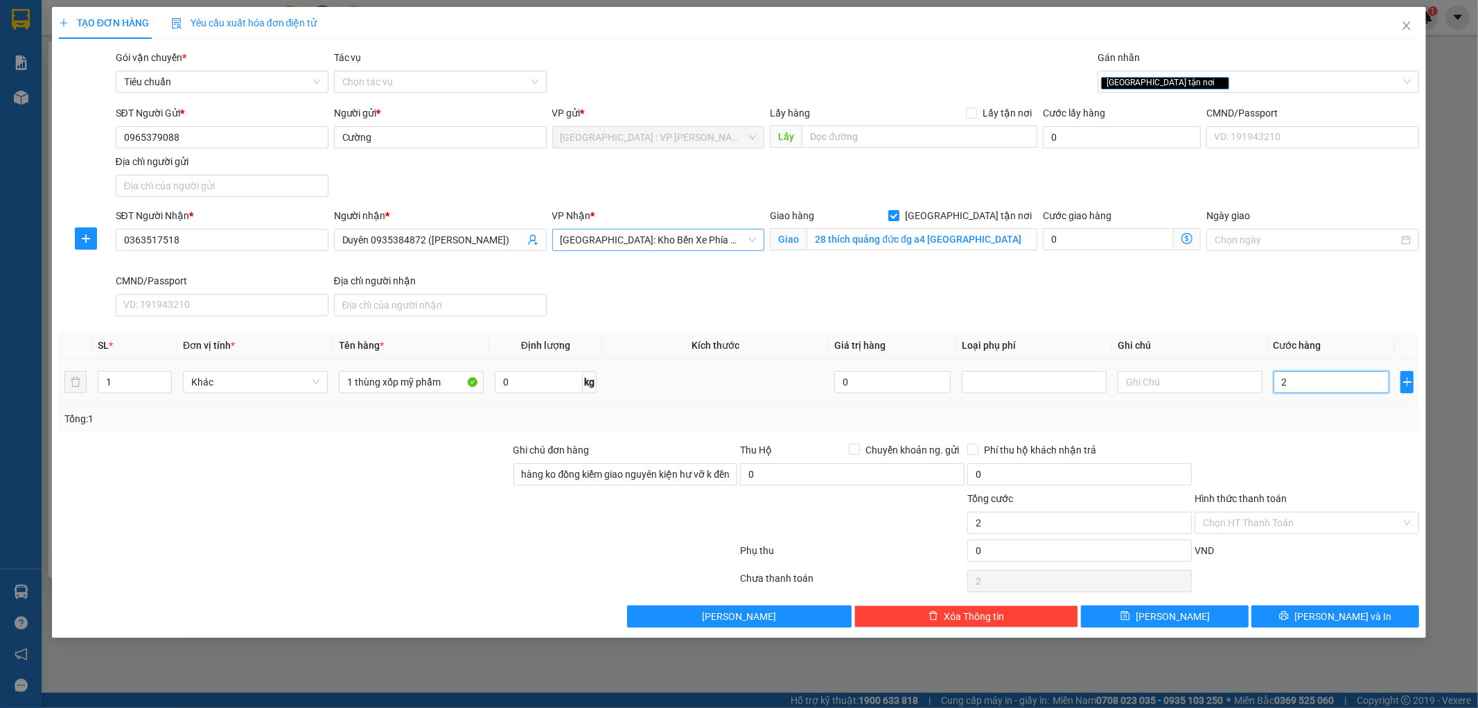
type input "26"
type input "260"
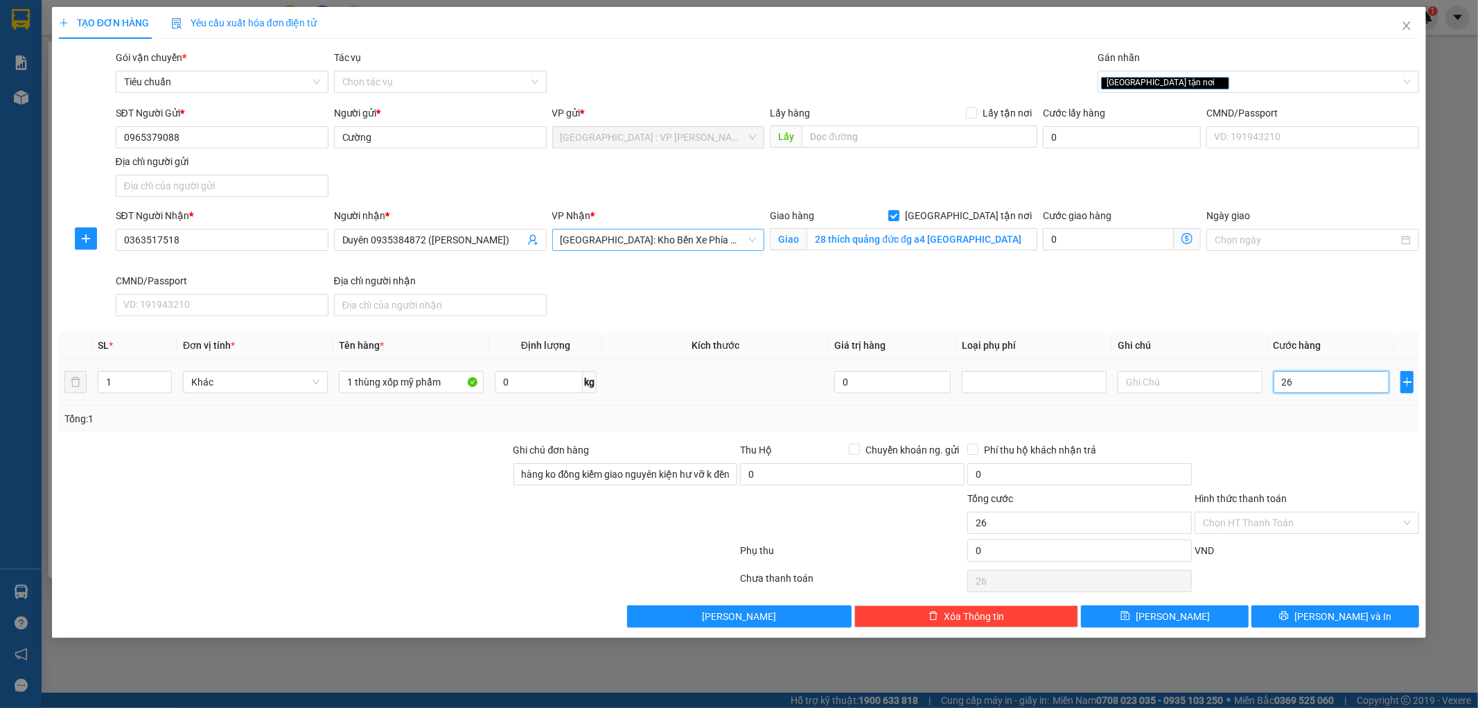
type input "260"
type input "2.600"
type input "26.000"
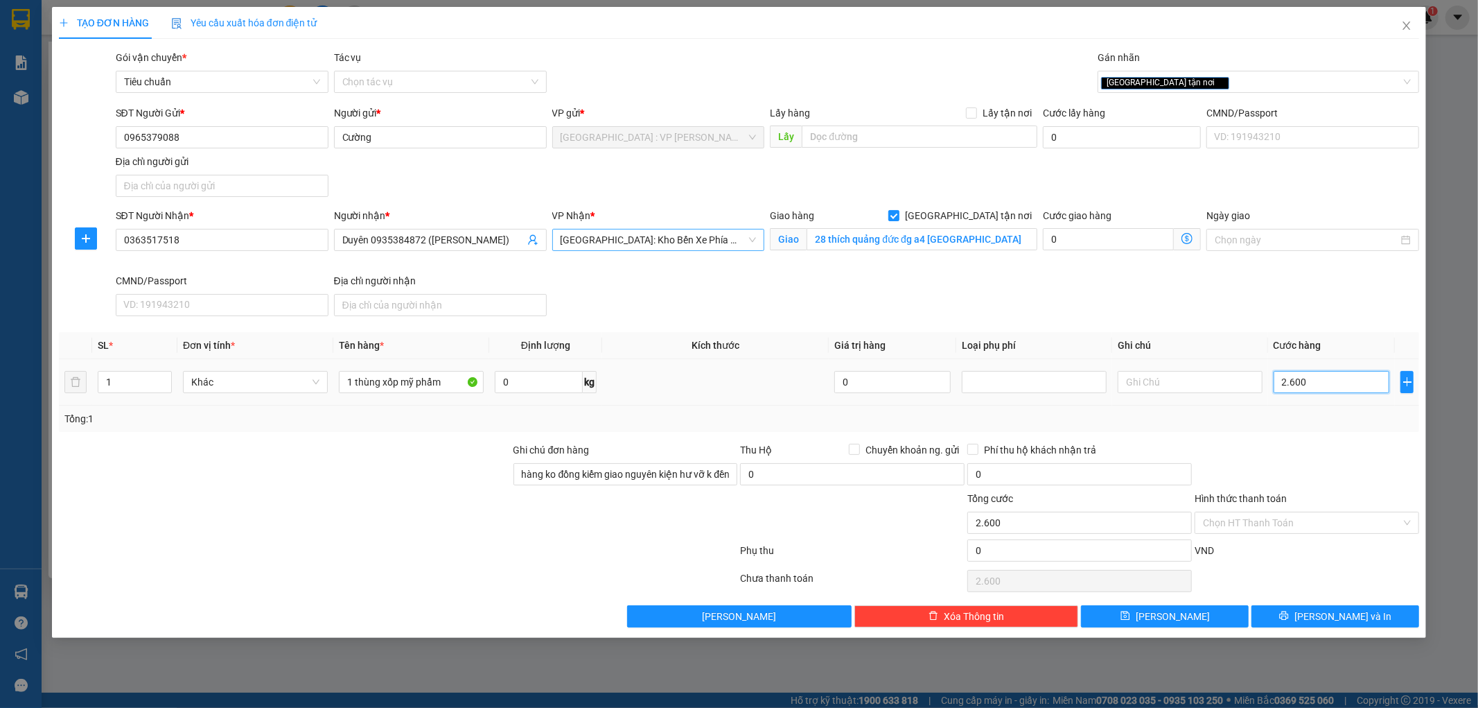
type input "26.000"
type input "260.000"
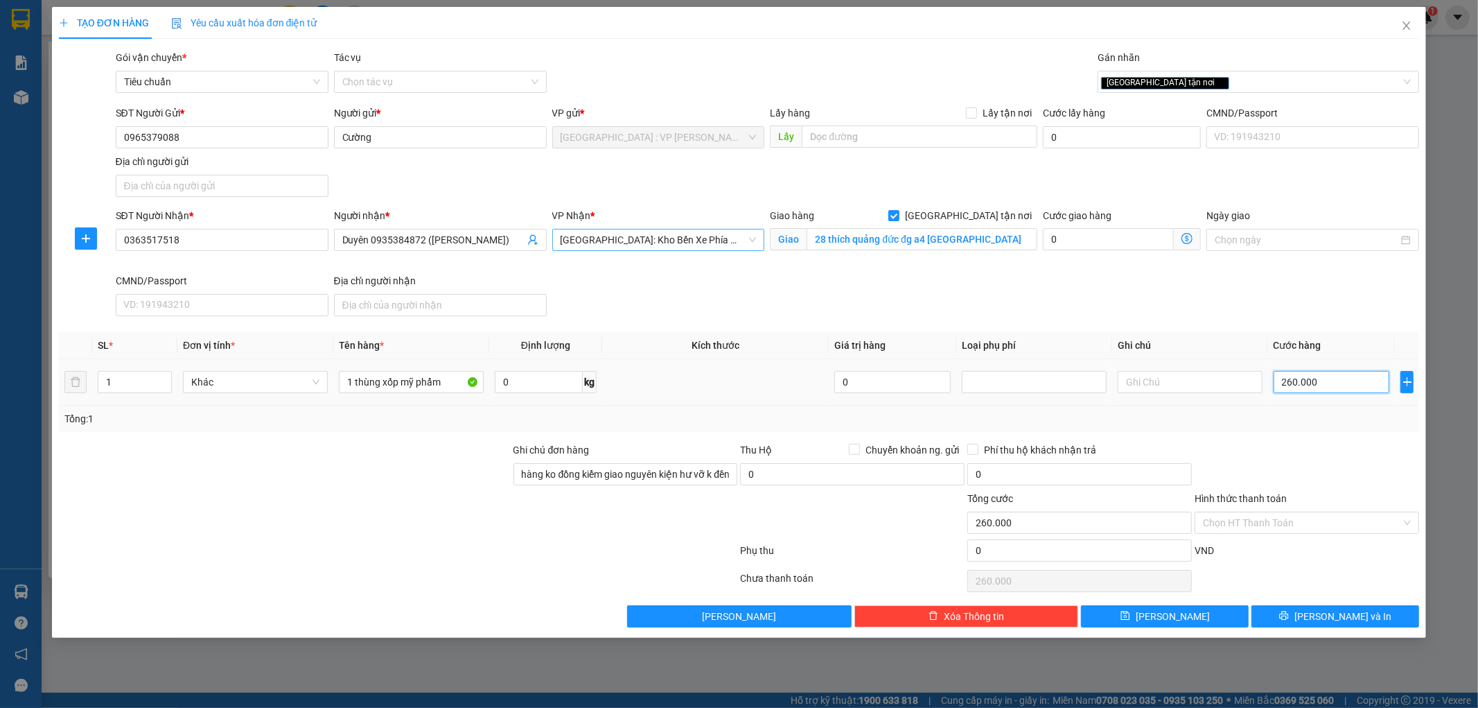
type input "2.600.000"
type input "260.000"
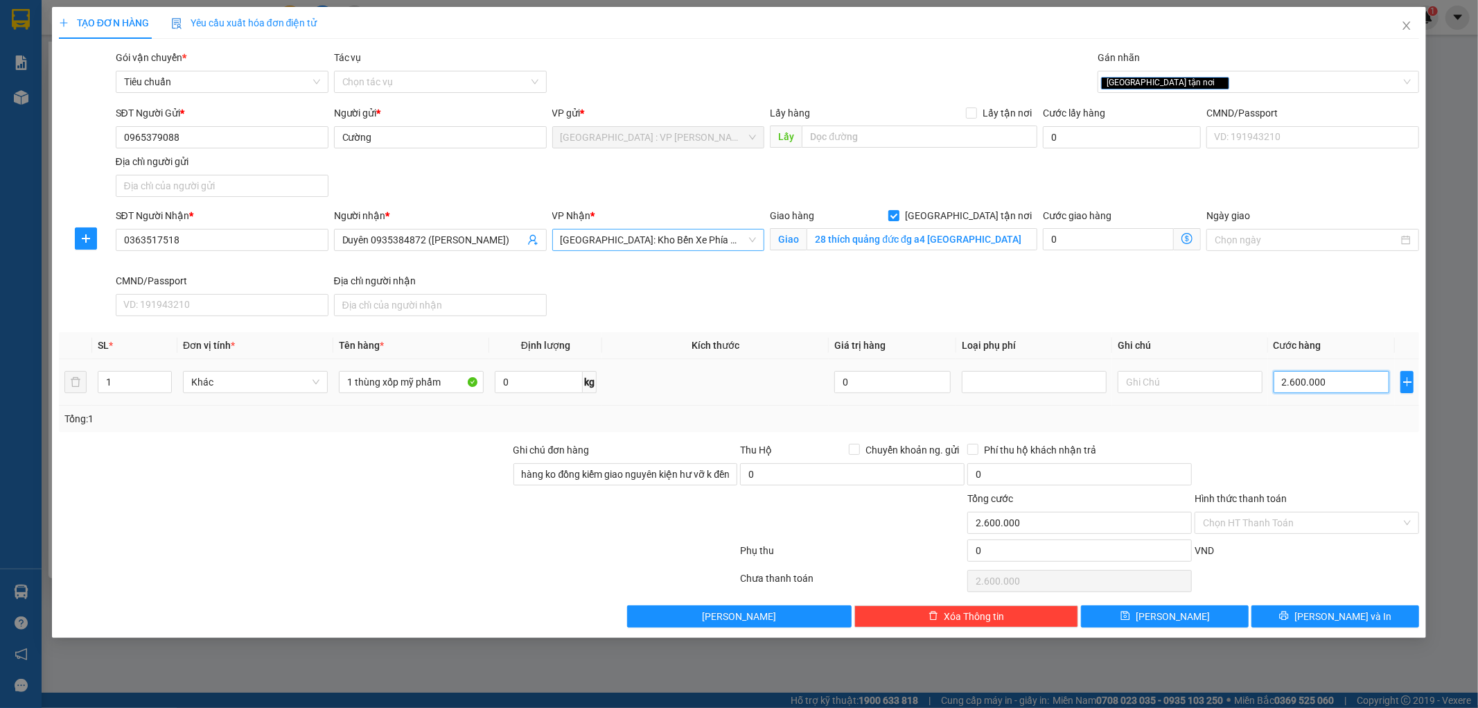
type input "260.000"
click at [1289, 615] on icon "printer" at bounding box center [1284, 615] width 9 height 9
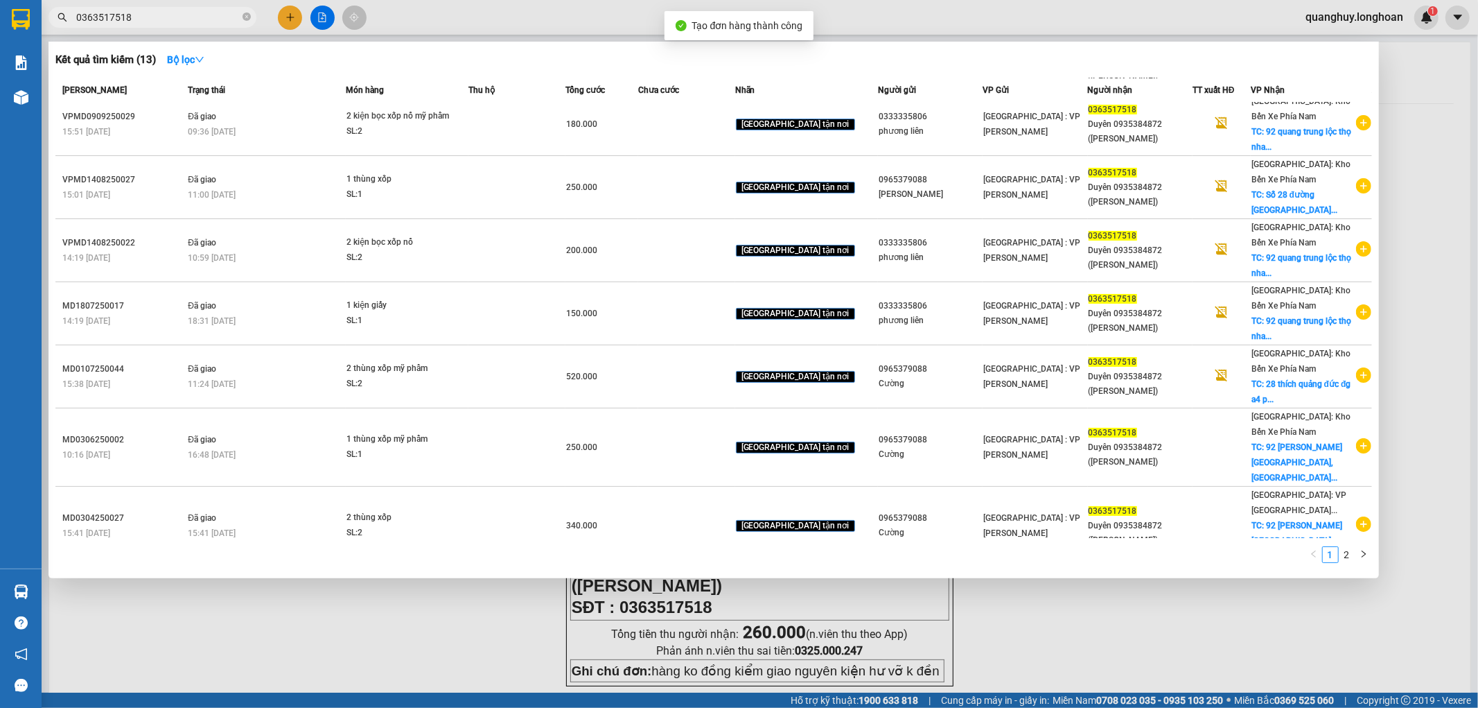
click at [1060, 605] on div at bounding box center [739, 354] width 1478 height 708
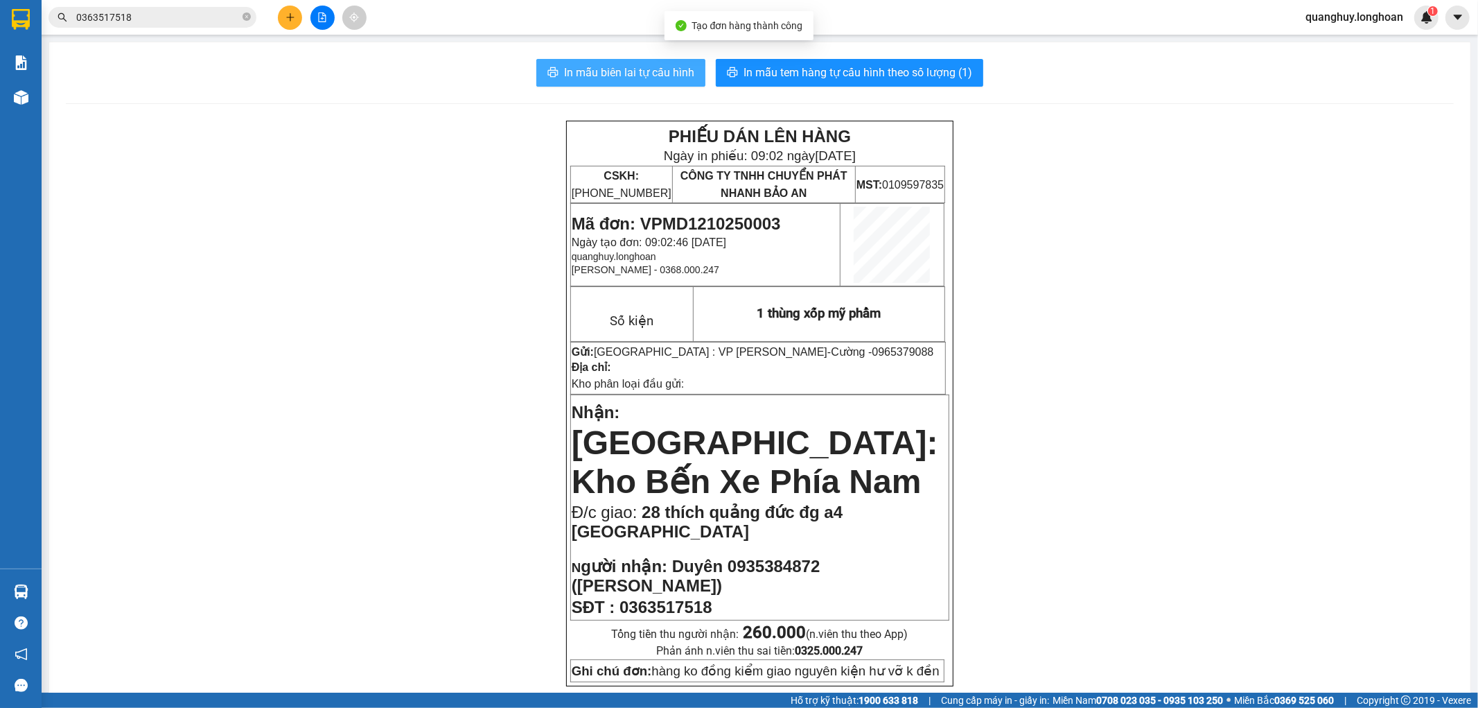
click at [642, 77] on span "In mẫu biên lai tự cấu hình" at bounding box center [629, 72] width 130 height 17
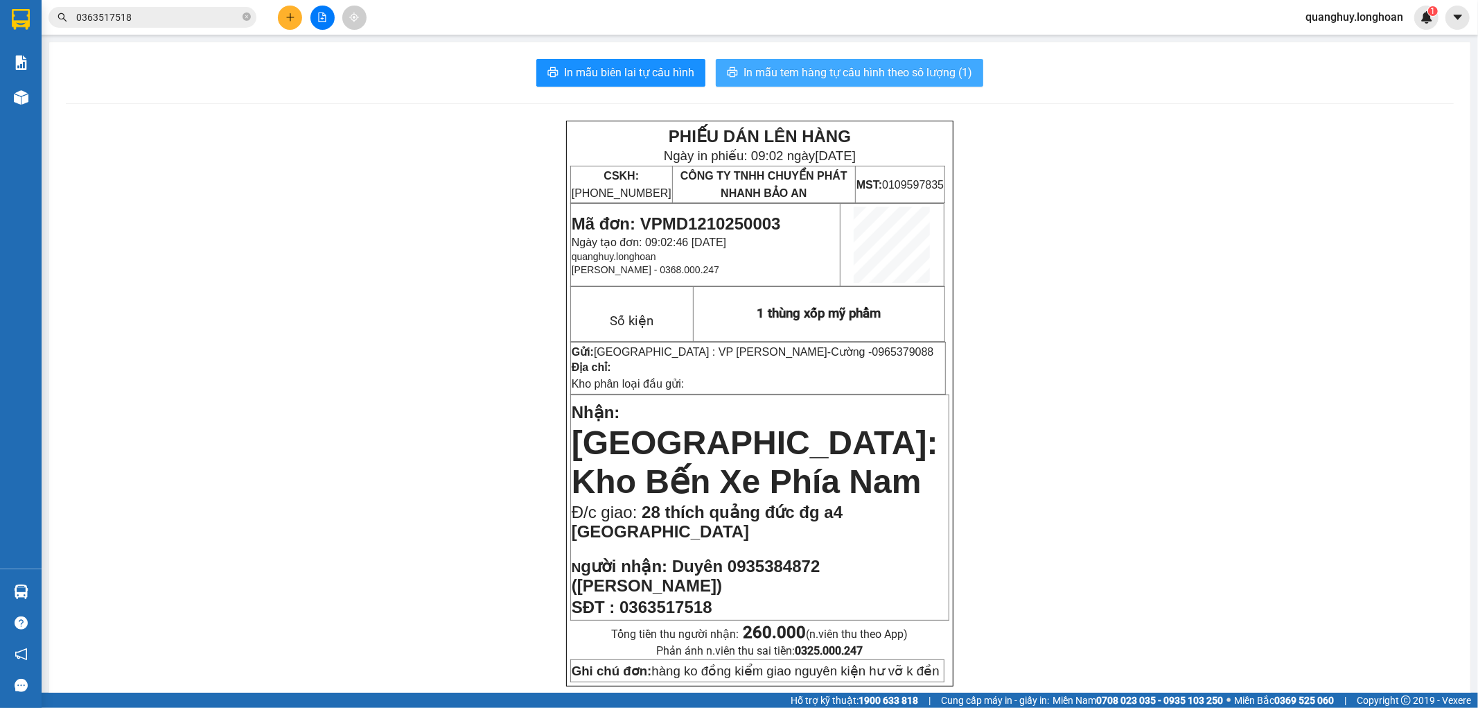
click at [920, 83] on button "In mẫu tem hàng tự cấu hình theo số lượng (1)" at bounding box center [849, 73] width 267 height 28
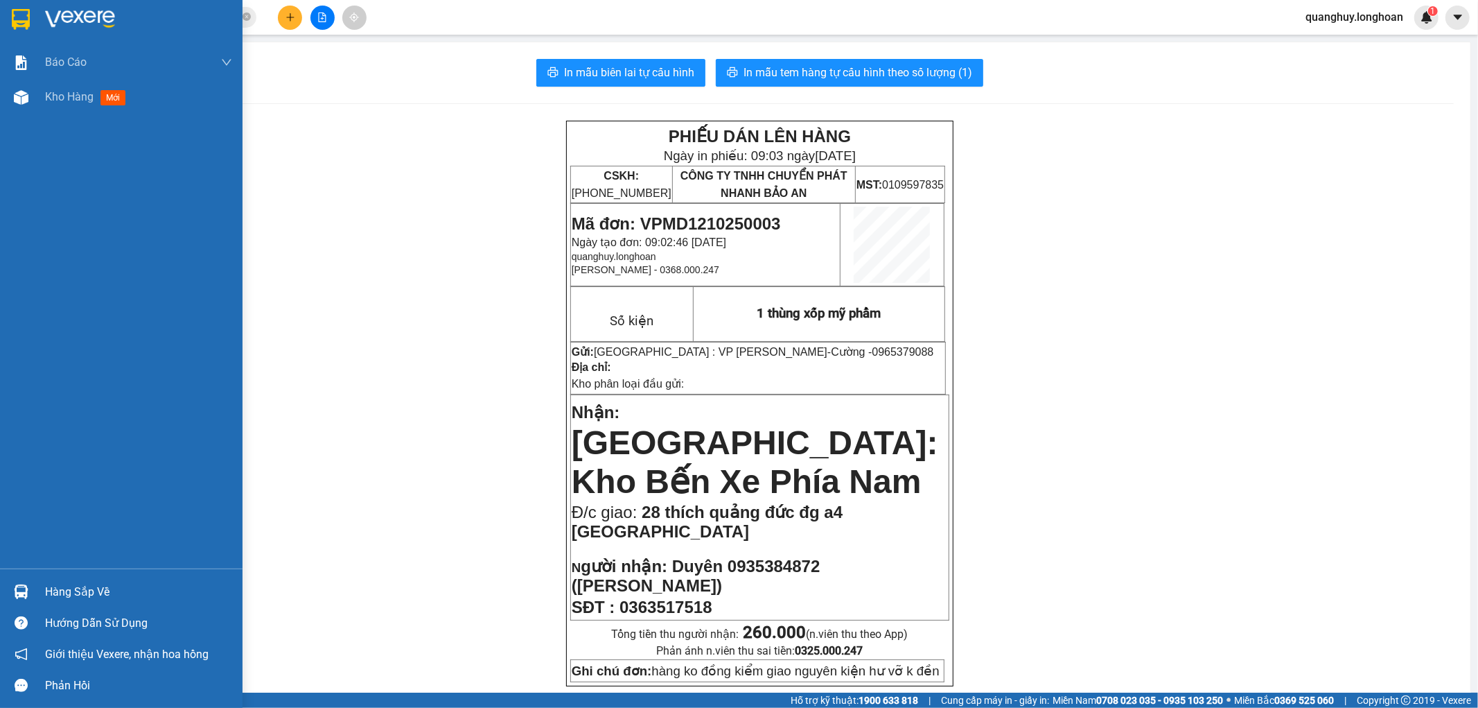
click at [16, 35] on div at bounding box center [121, 22] width 243 height 45
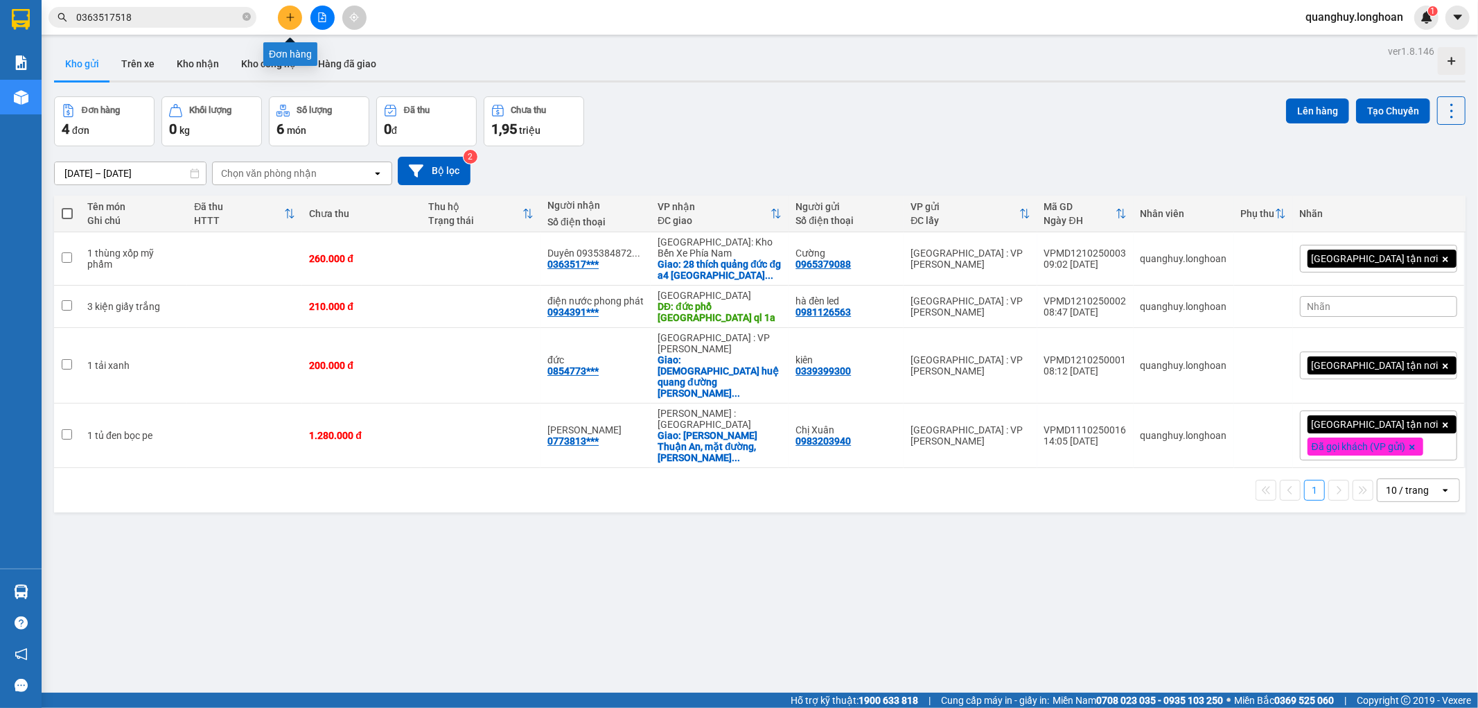
click at [283, 17] on button at bounding box center [290, 18] width 24 height 24
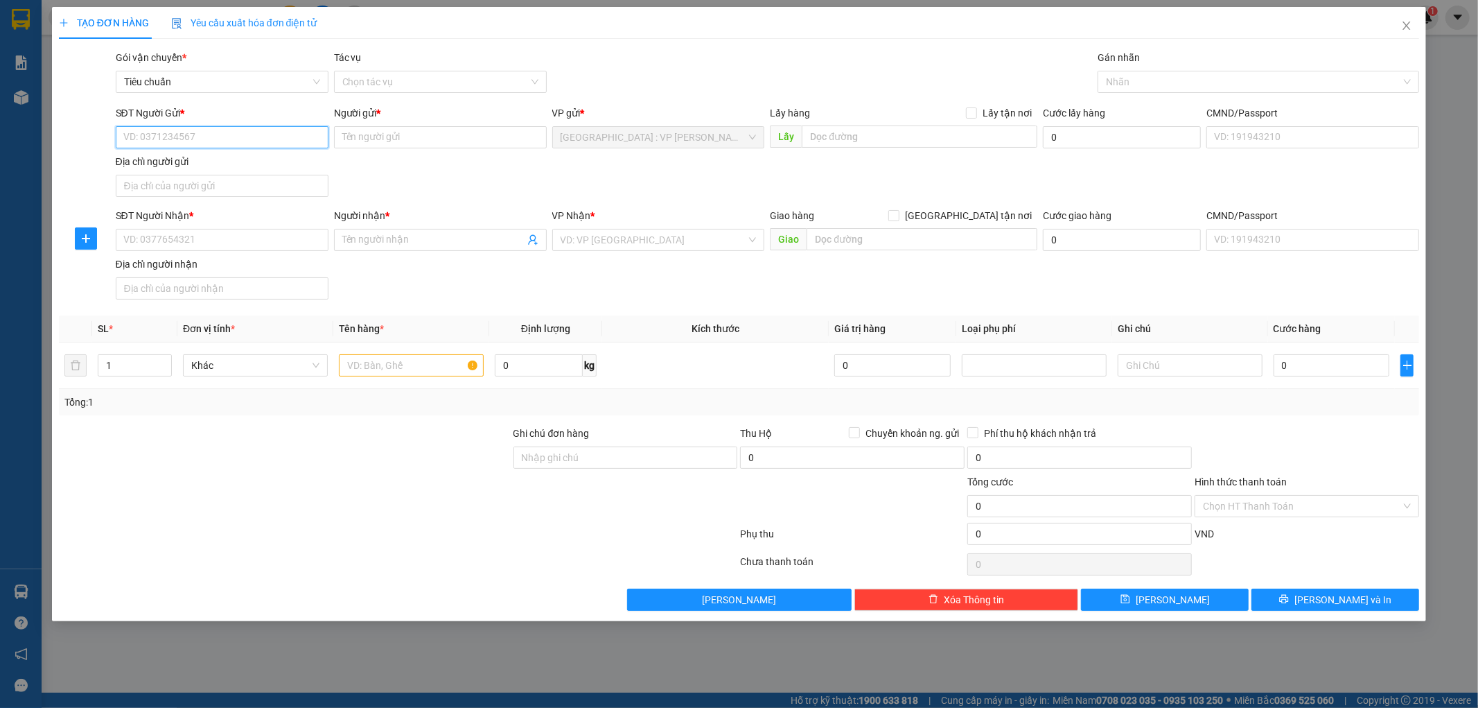
click at [183, 132] on input "SĐT Người Gửi *" at bounding box center [222, 137] width 213 height 22
click at [186, 143] on input "SĐT Người Gửi *" at bounding box center [222, 137] width 213 height 22
type input "0326387888"
click at [239, 155] on div "0326387888 - LUẬN" at bounding box center [222, 165] width 213 height 22
type input "LUẬN"
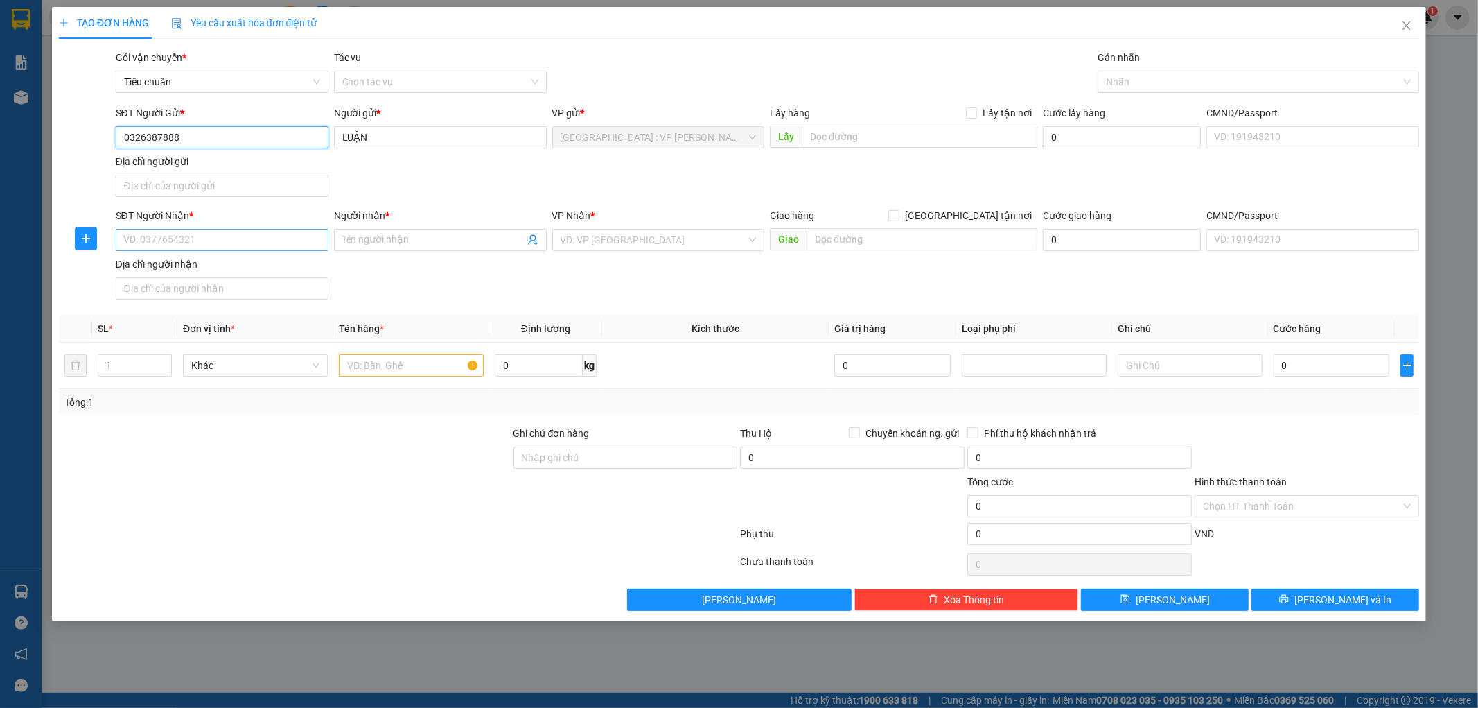
type input "0326387888"
click at [198, 236] on input "SĐT Người Nhận *" at bounding box center [222, 240] width 213 height 22
type input "0906252211"
click at [220, 272] on div "0906252211 - lan" at bounding box center [222, 268] width 196 height 15
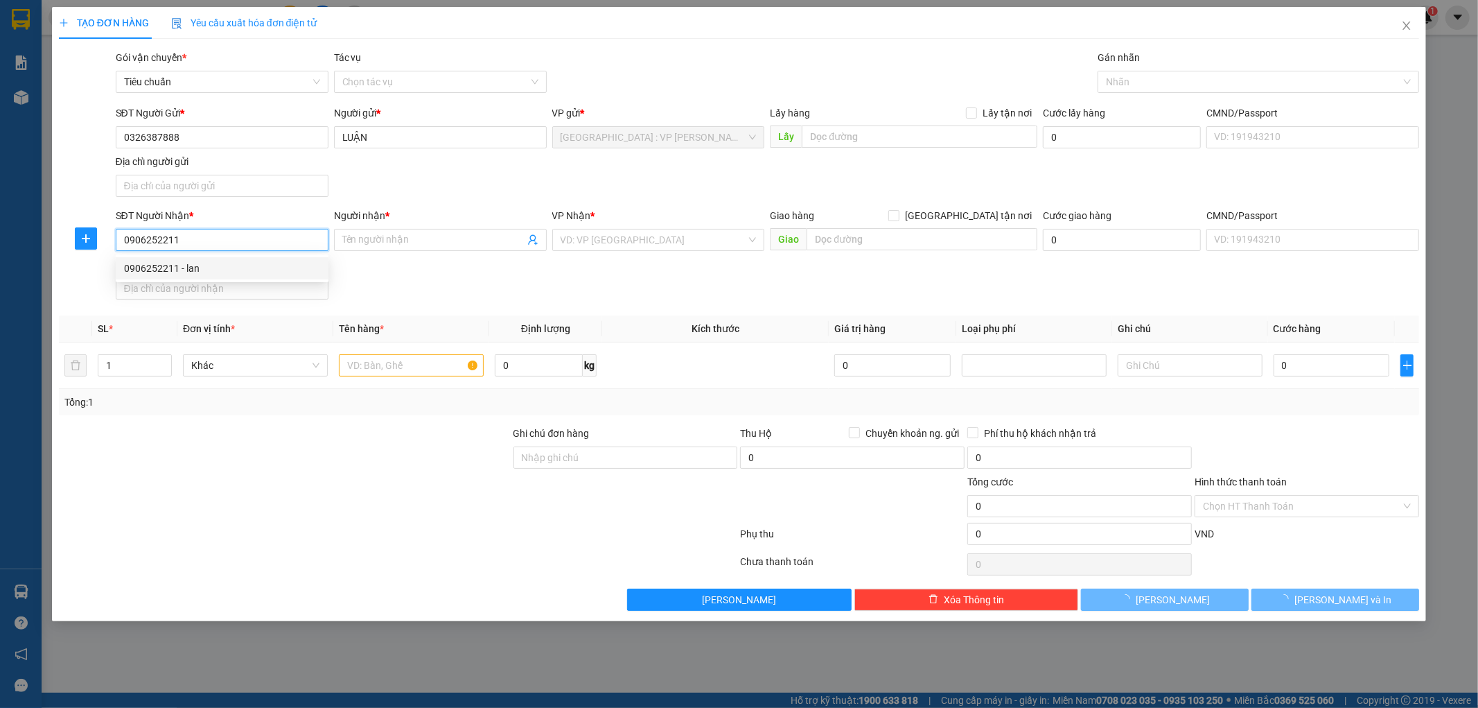
type input "lan"
checkbox input "true"
type input "96/5 [PERSON_NAME] thủ bà điểm hóc môn"
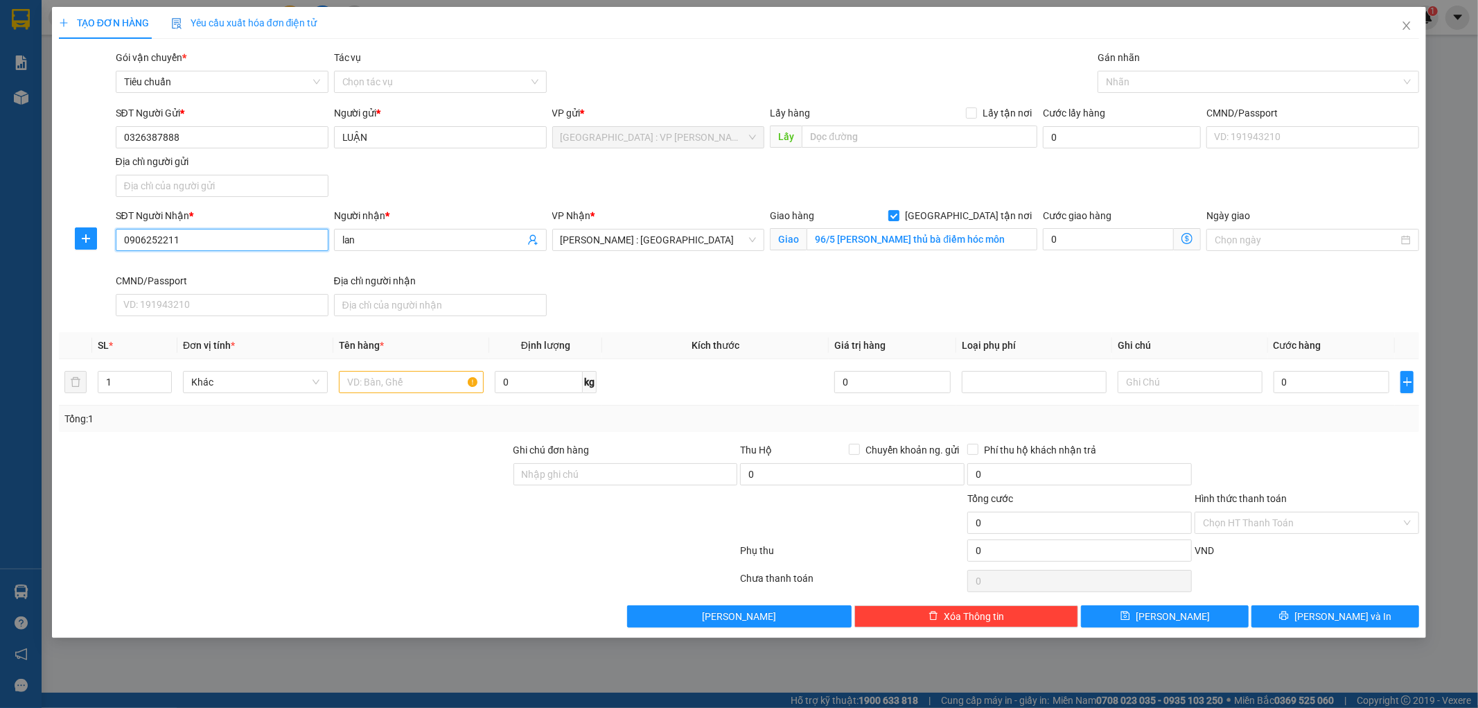
type input "0906252211"
click at [1314, 384] on input "0" at bounding box center [1332, 382] width 116 height 22
type input "3"
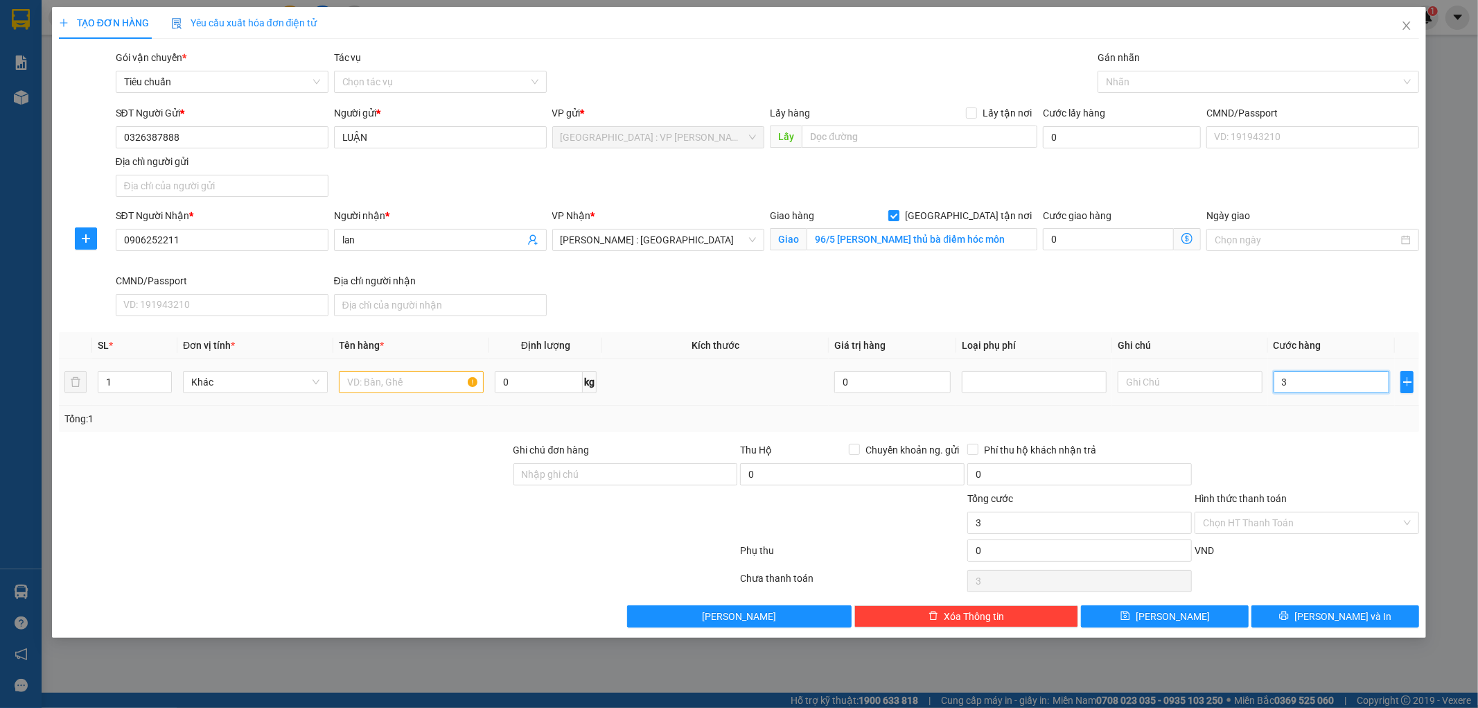
type input "35"
type input "350"
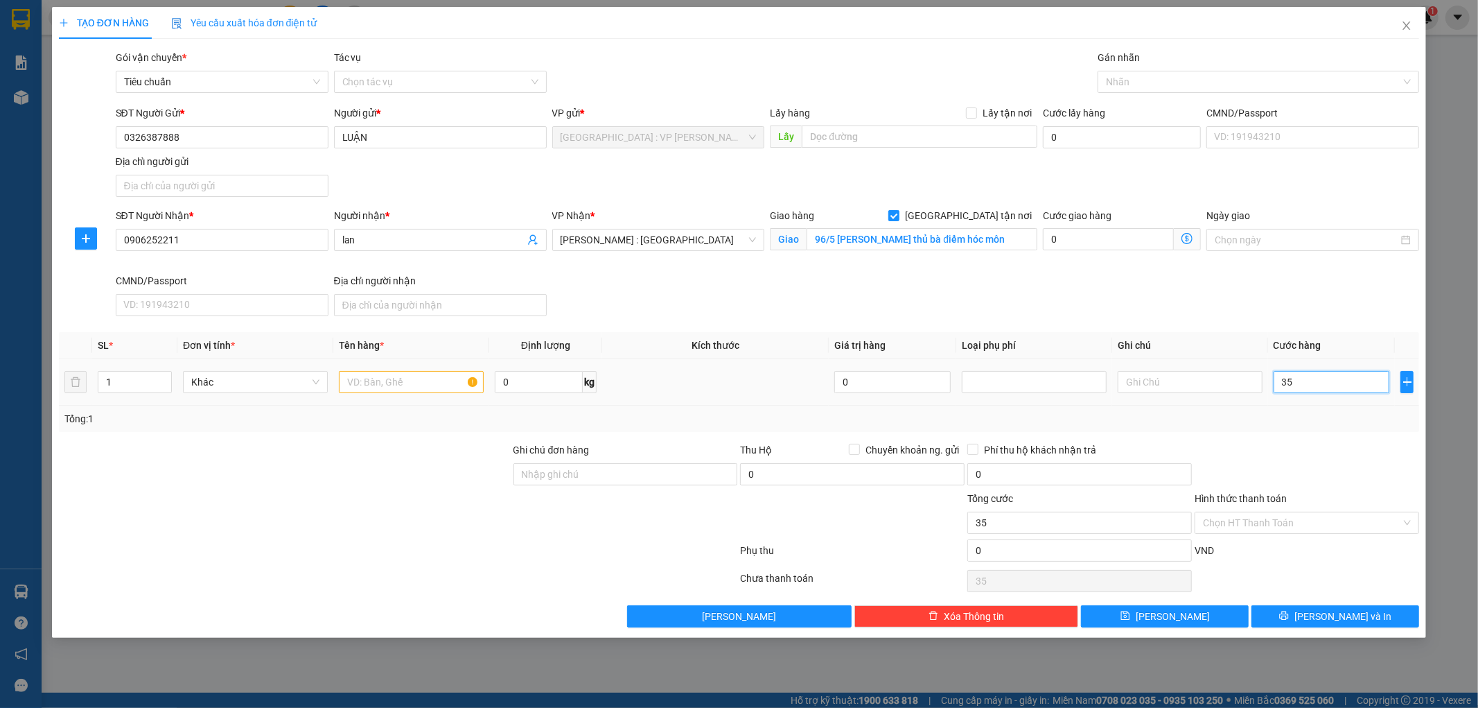
type input "350"
type input "3.500"
type input "35.000"
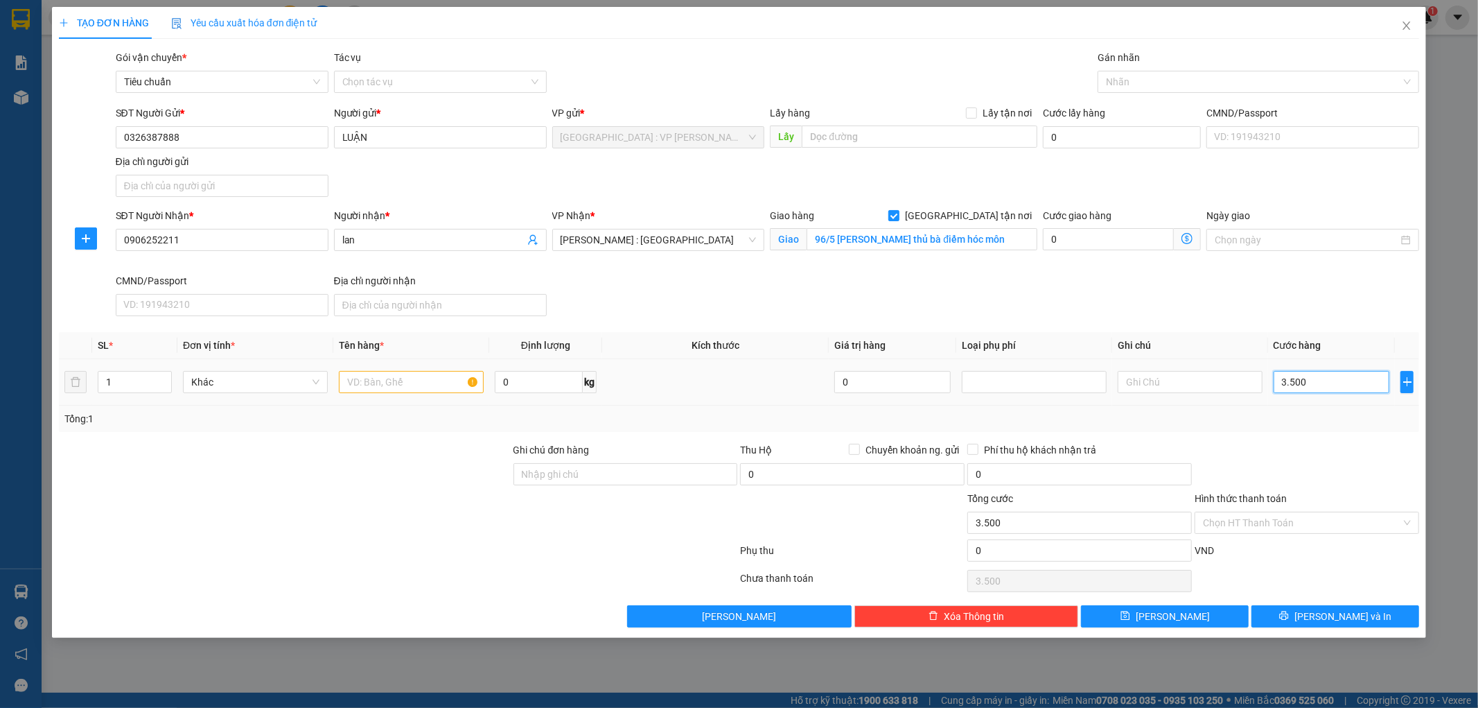
type input "35.000"
type input "350.000"
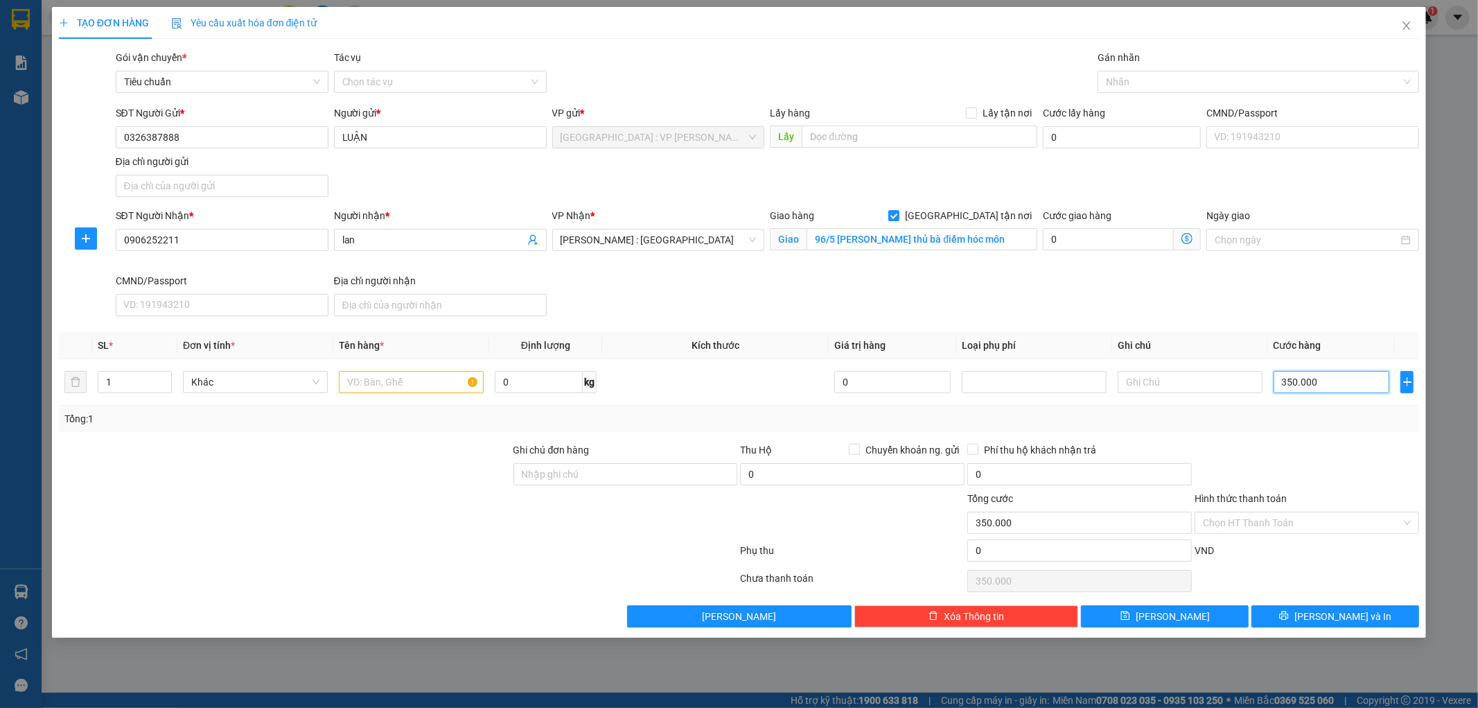
type input "350.000"
click at [121, 386] on input "1" at bounding box center [134, 381] width 73 height 21
type input "3"
click at [371, 379] on input "text" at bounding box center [411, 382] width 145 height 22
type input "3"
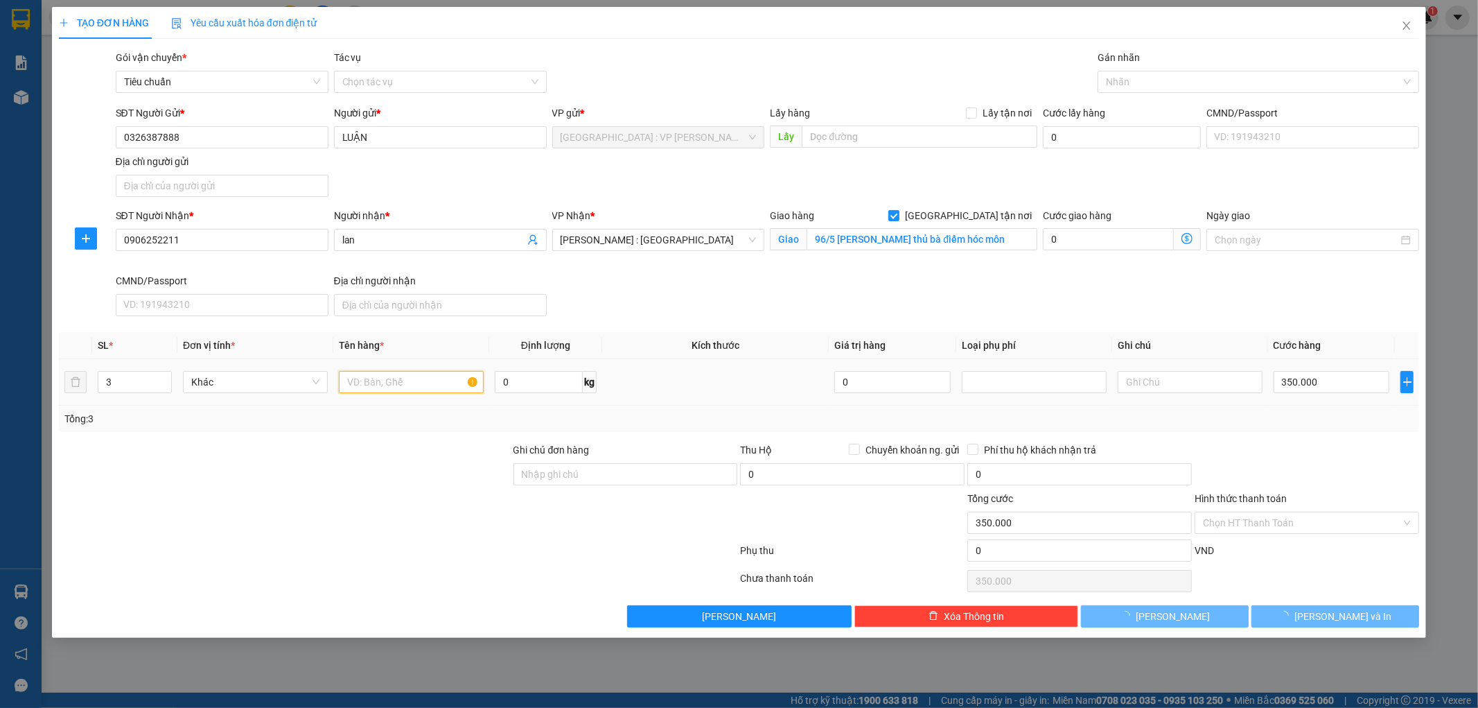
type input "0"
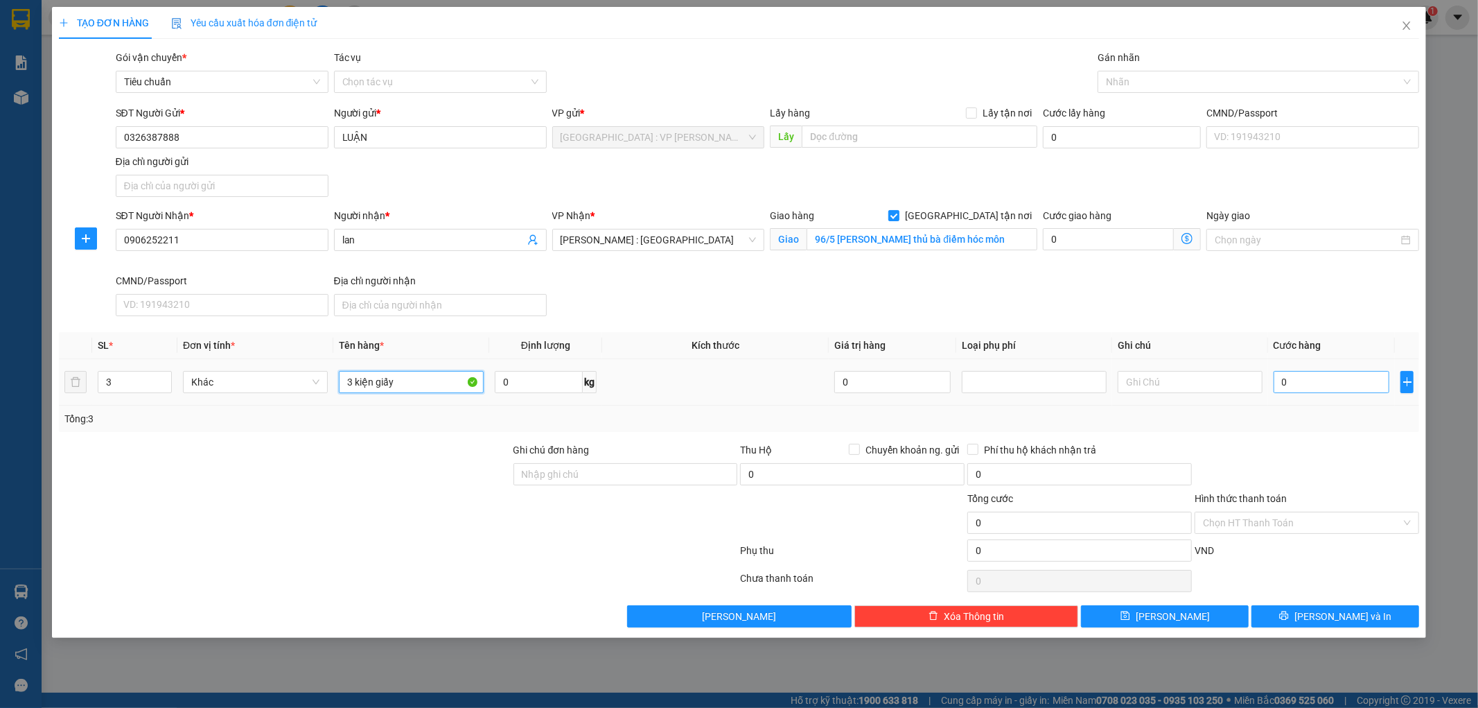
type input "3 kiện giấy"
click at [1290, 384] on input "0" at bounding box center [1332, 382] width 116 height 22
click at [1125, 79] on div at bounding box center [1251, 81] width 301 height 17
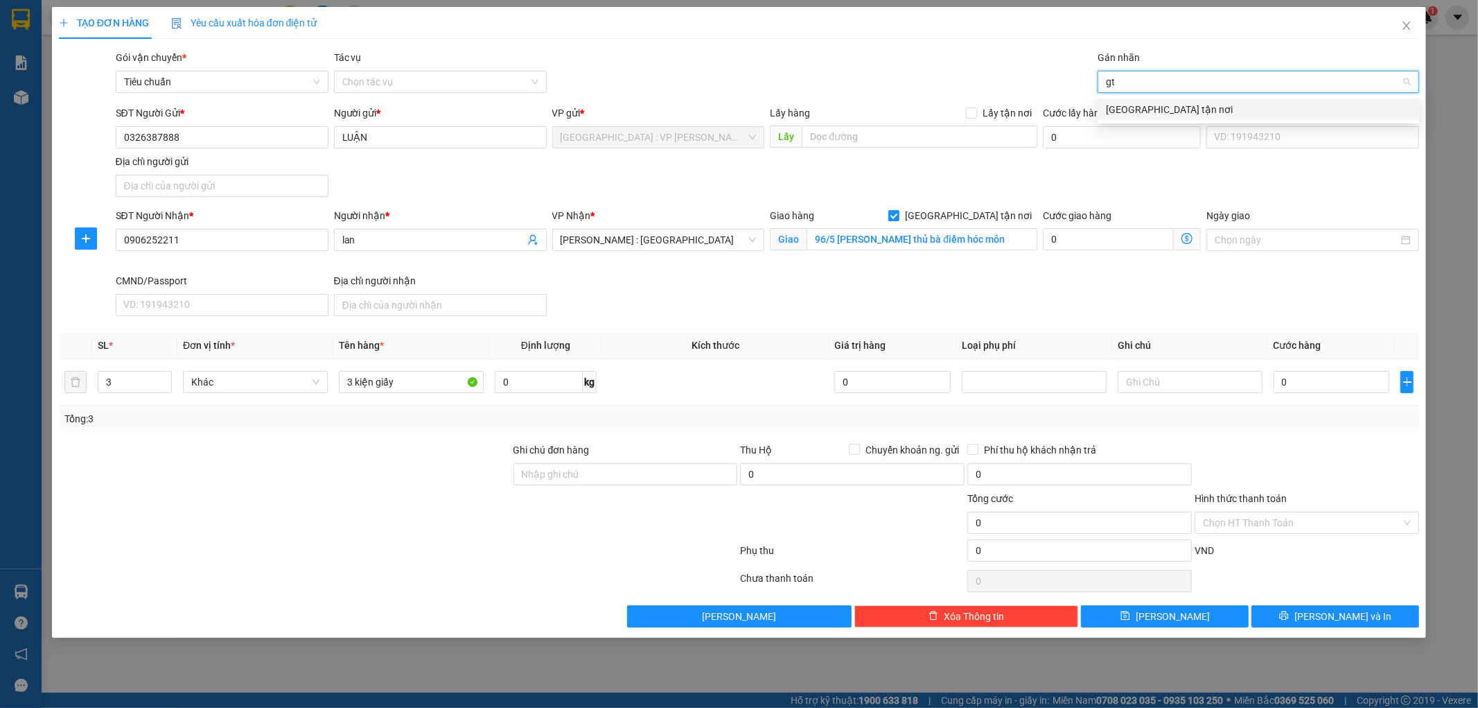
type input "gtn"
click at [1156, 107] on div "[GEOGRAPHIC_DATA] tận nơi" at bounding box center [1258, 109] width 305 height 15
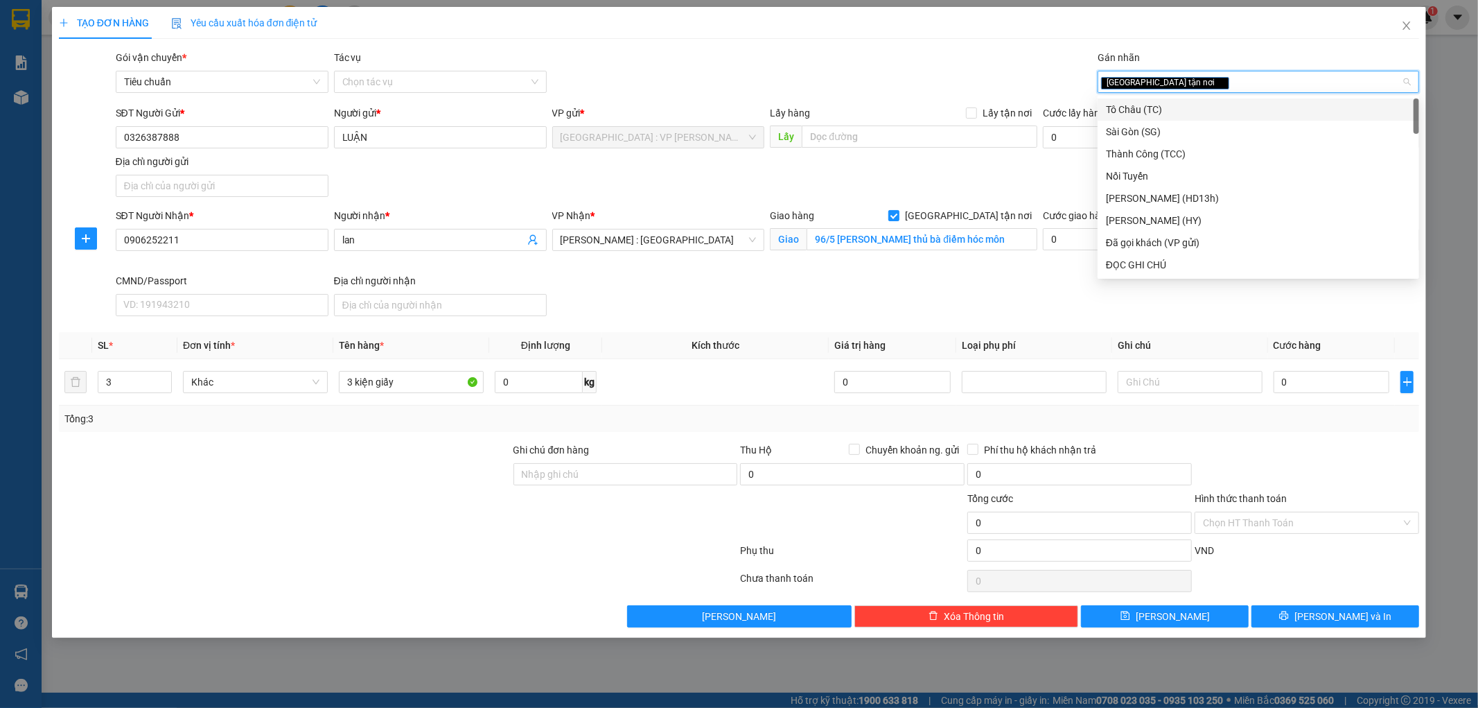
type input "b"
type input "vp"
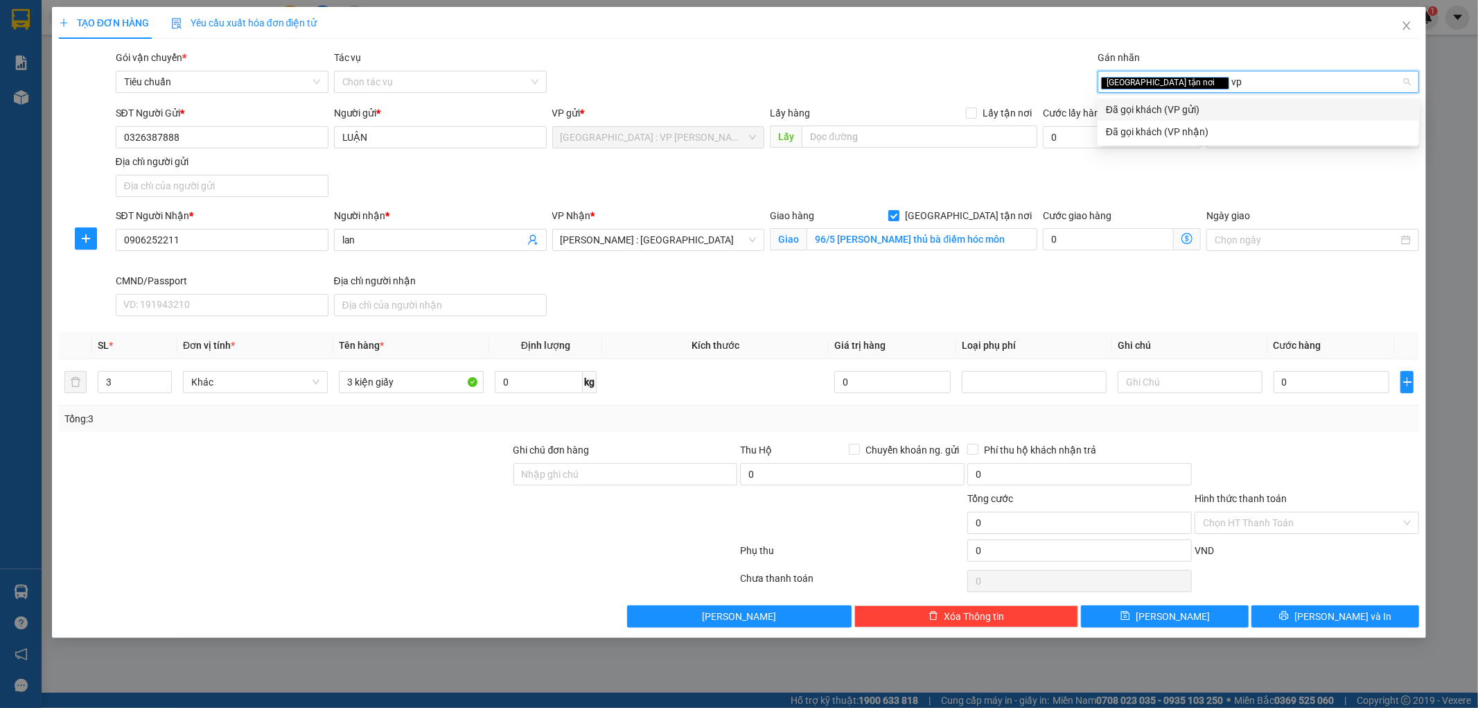
click at [1173, 109] on div "Đã gọi khách (VP gửi)" at bounding box center [1258, 109] width 305 height 15
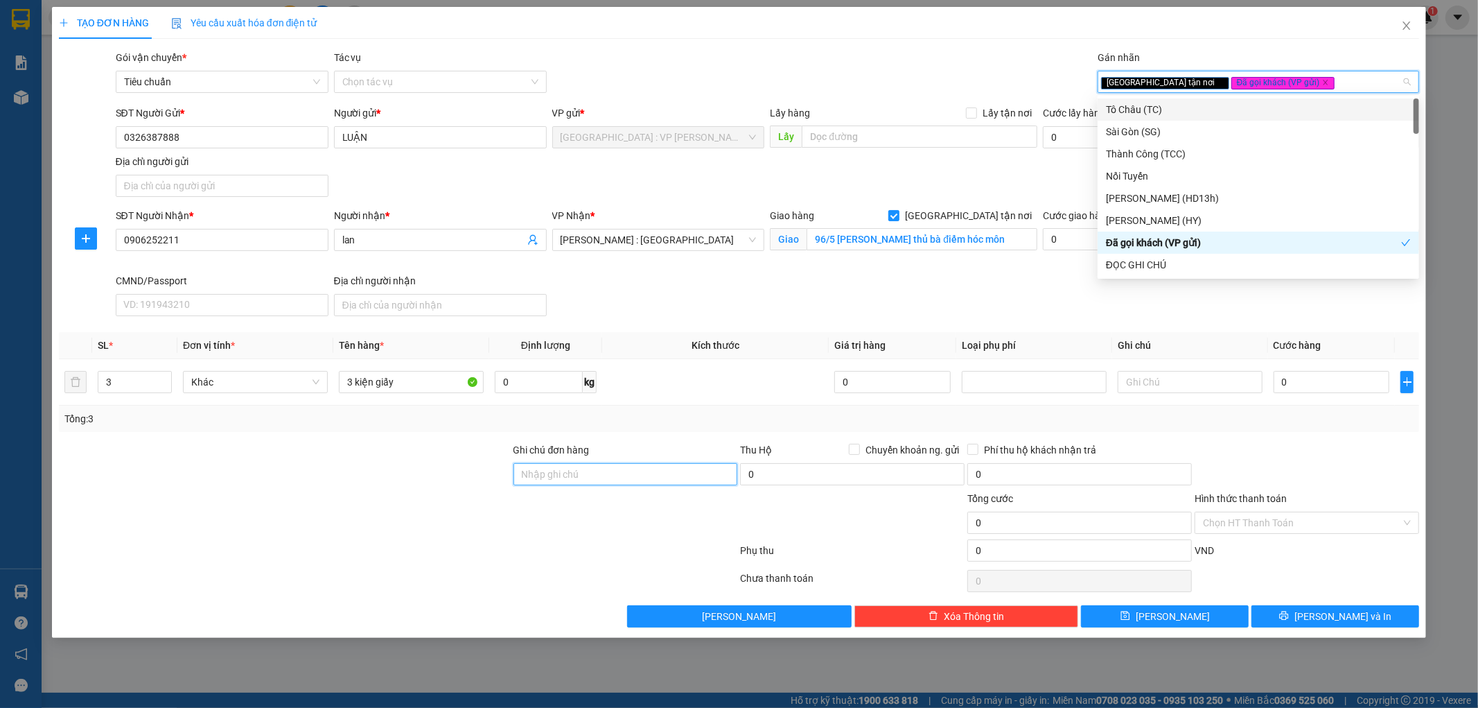
click at [565, 475] on input "Ghi chú đơn hàng" at bounding box center [625, 474] width 225 height 22
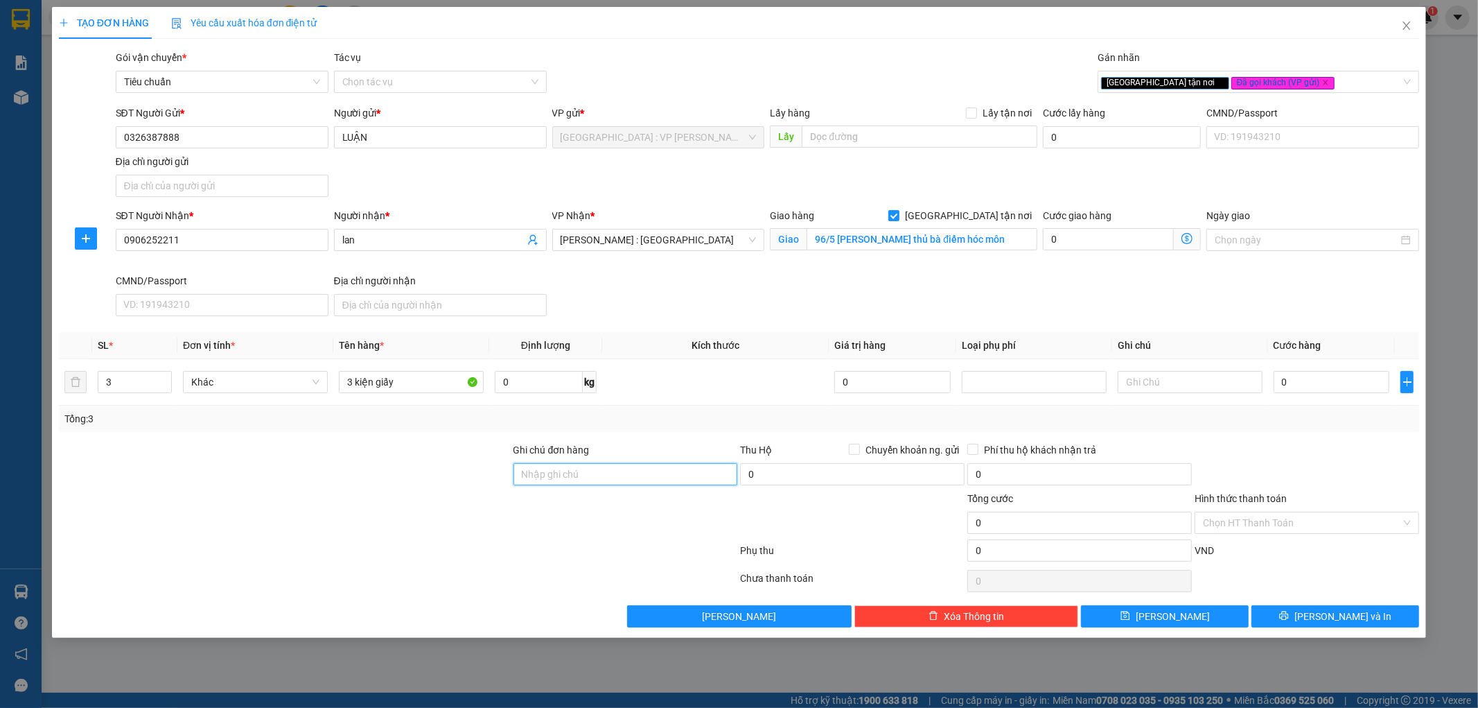
type input "hàng ko đồng kiểm giao nguyên kiện hư vỡ k đền ( đã báo khách gửi )"
click at [1313, 385] on input "0" at bounding box center [1332, 382] width 116 height 22
type input "3"
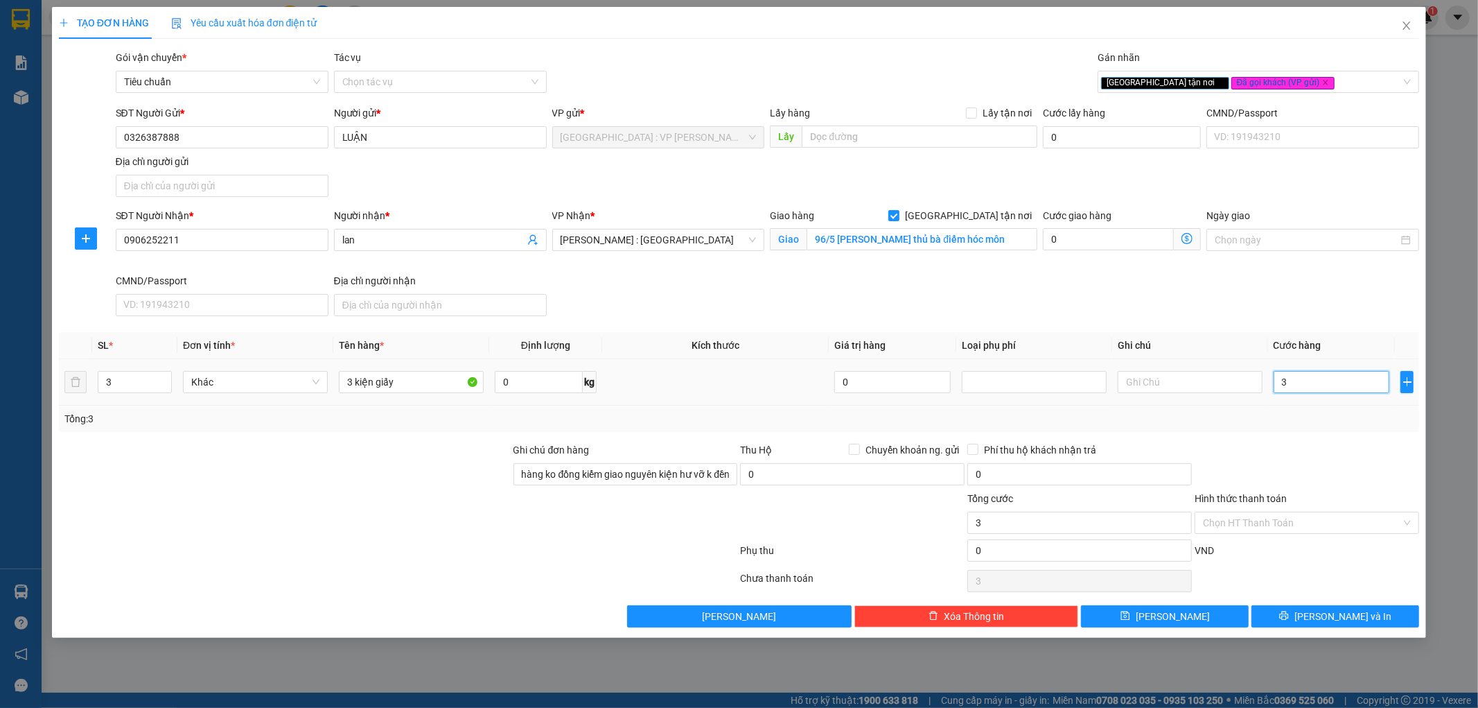
type input "35"
type input "350"
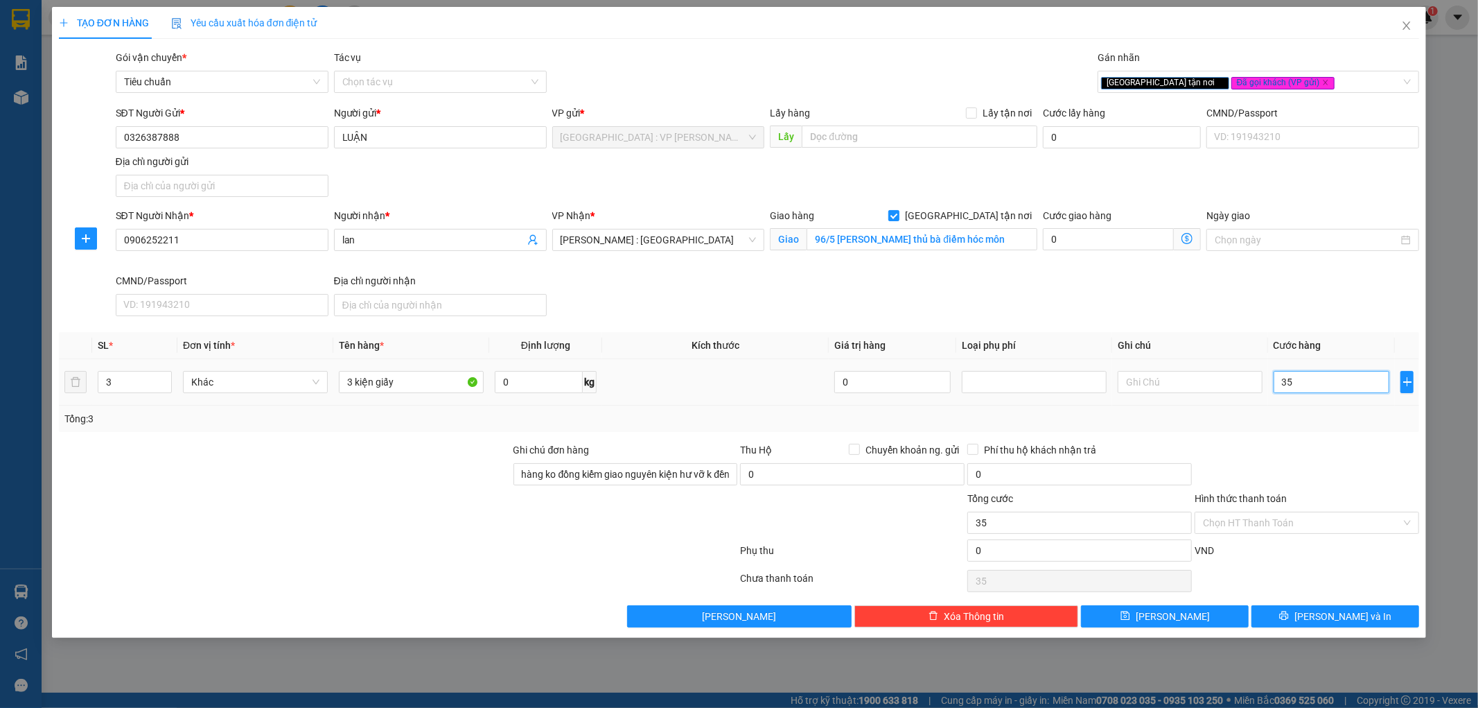
type input "350"
type input "3.500"
type input "35.000"
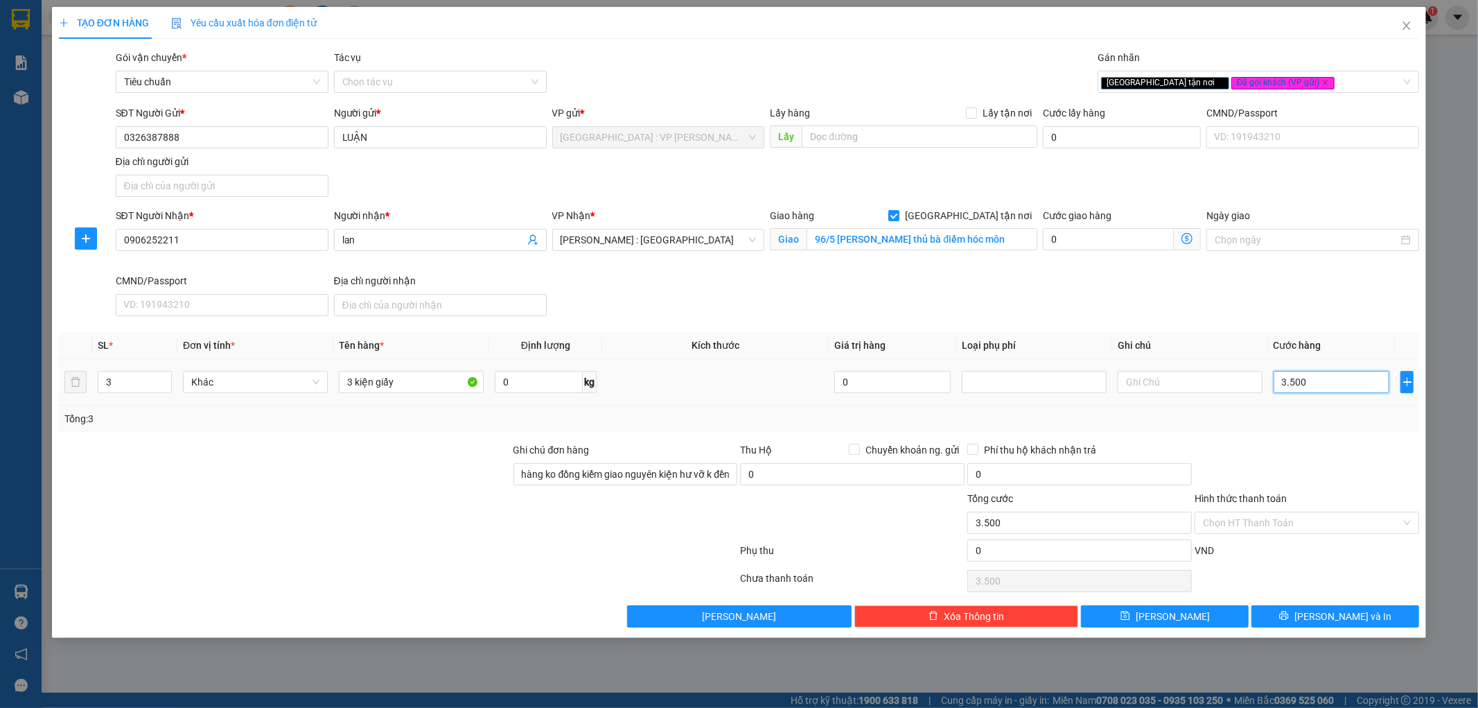
type input "35.000"
type input "350.000"
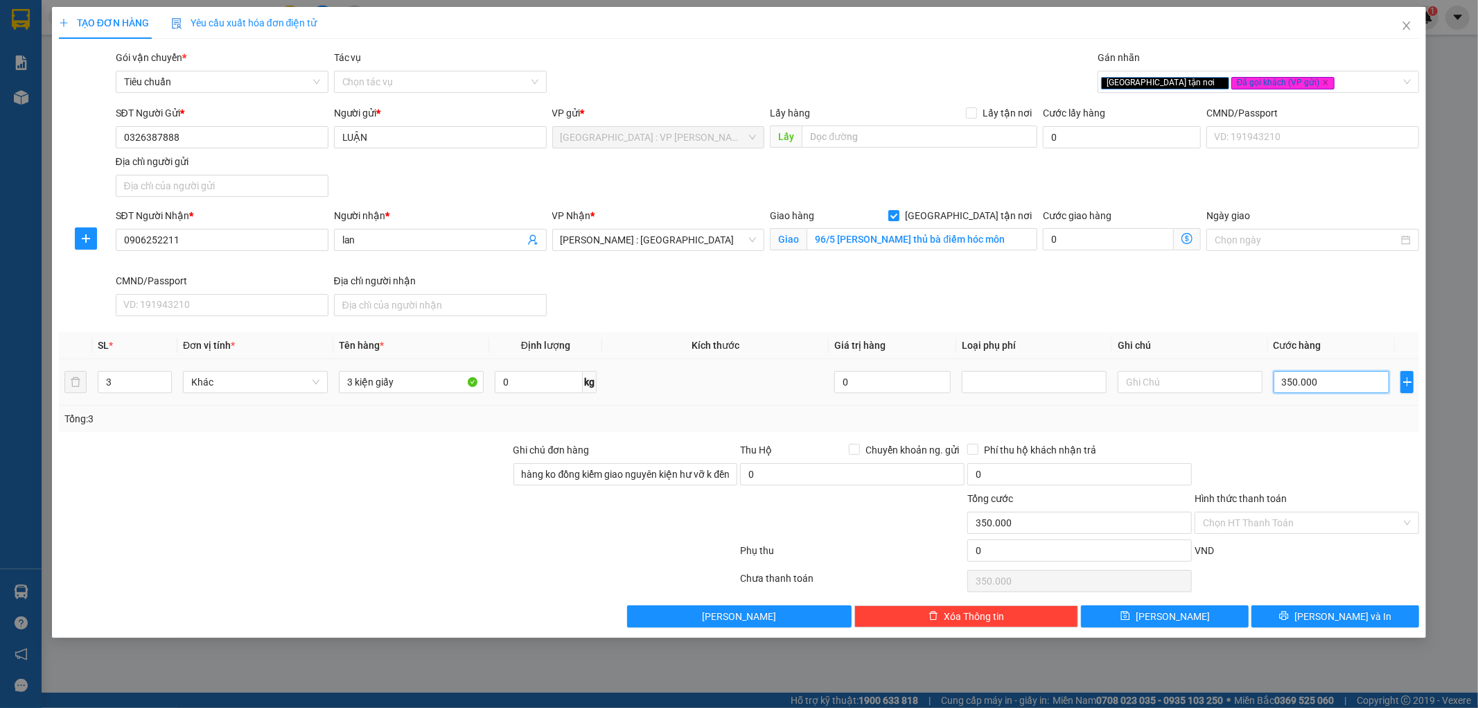
type input "3.500.000"
type input "350.000"
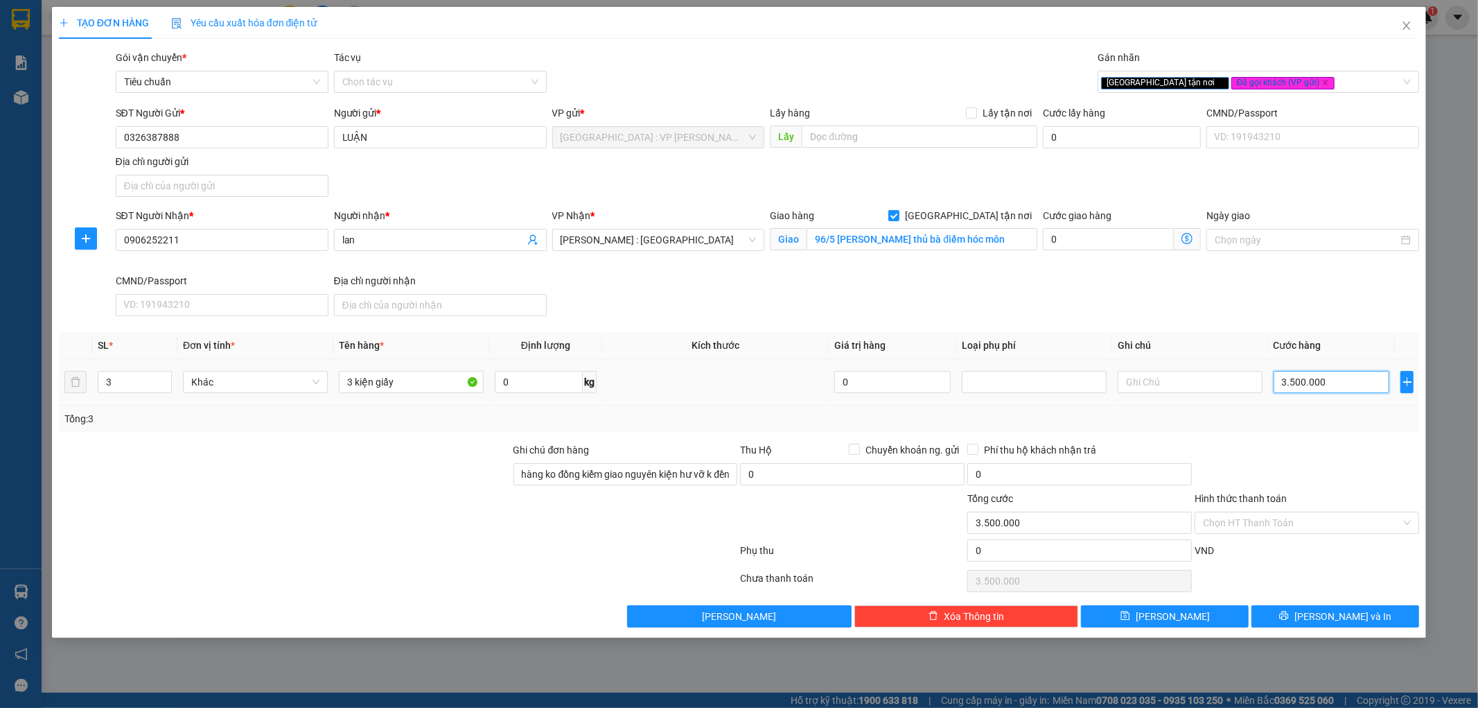
type input "350.000"
click at [405, 393] on div "3 kiện giấy" at bounding box center [411, 382] width 145 height 28
click at [405, 391] on input "3 kiện giấy" at bounding box center [411, 382] width 145 height 22
click at [1321, 624] on button "[PERSON_NAME] và In" at bounding box center [1336, 616] width 168 height 22
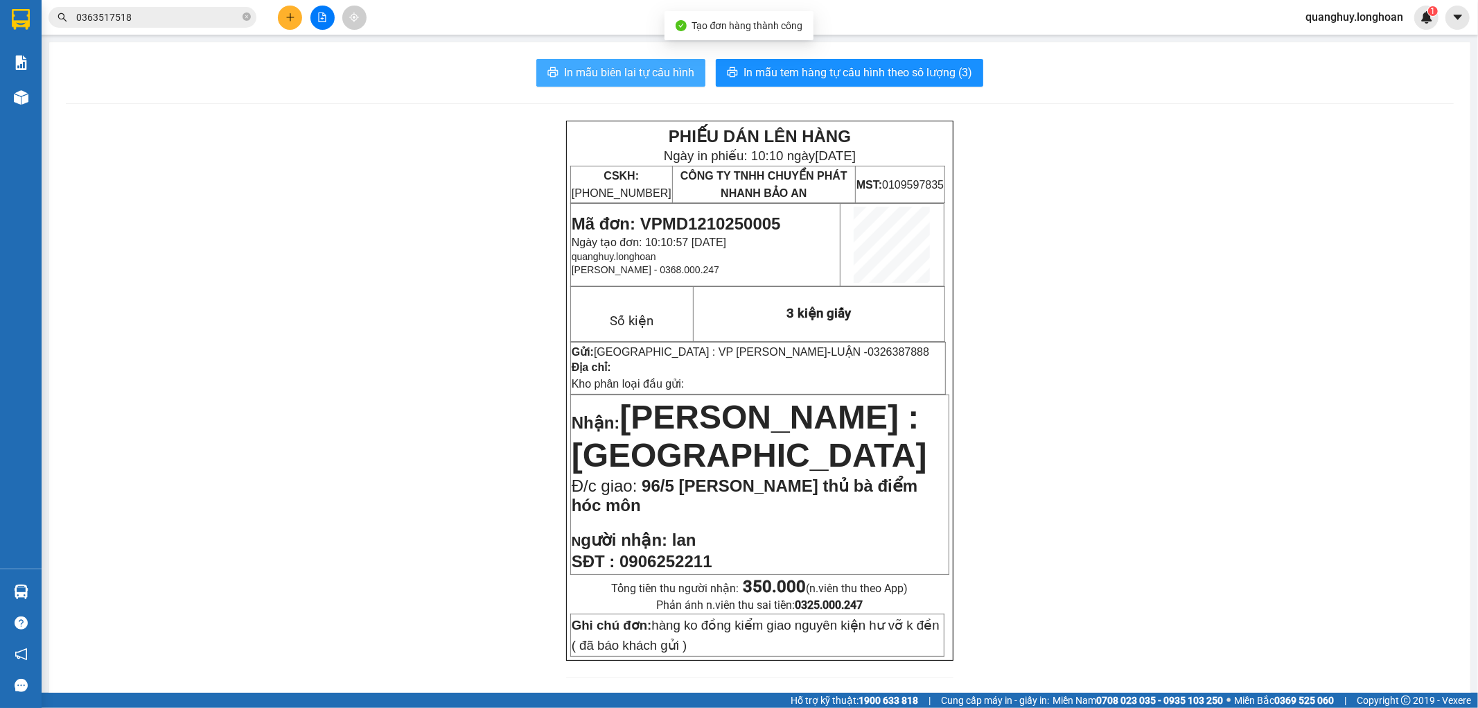
click at [676, 72] on span "In mẫu biên lai tự cấu hình" at bounding box center [629, 72] width 130 height 17
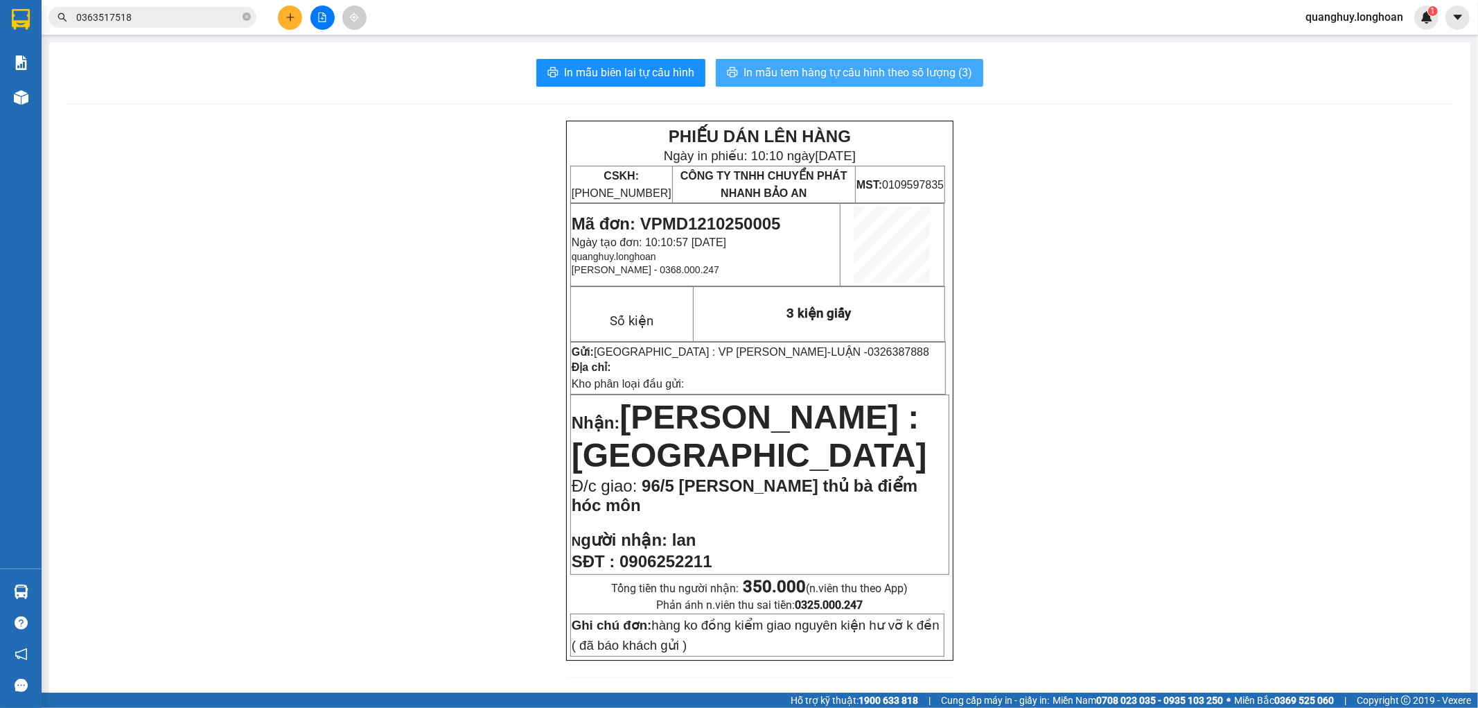
click at [938, 62] on button "In mẫu tem hàng tự cấu hình theo số lượng (3)" at bounding box center [849, 73] width 267 height 28
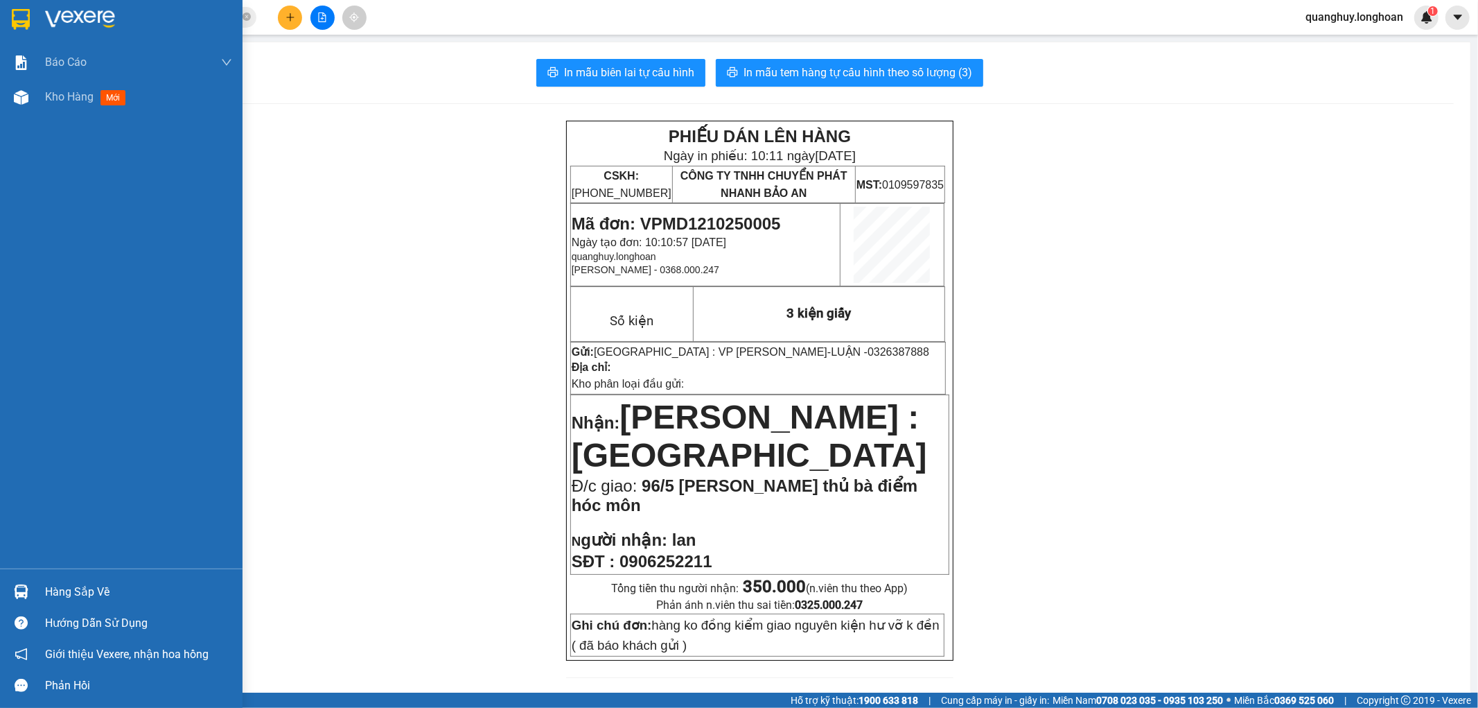
click at [33, 6] on div at bounding box center [121, 22] width 243 height 45
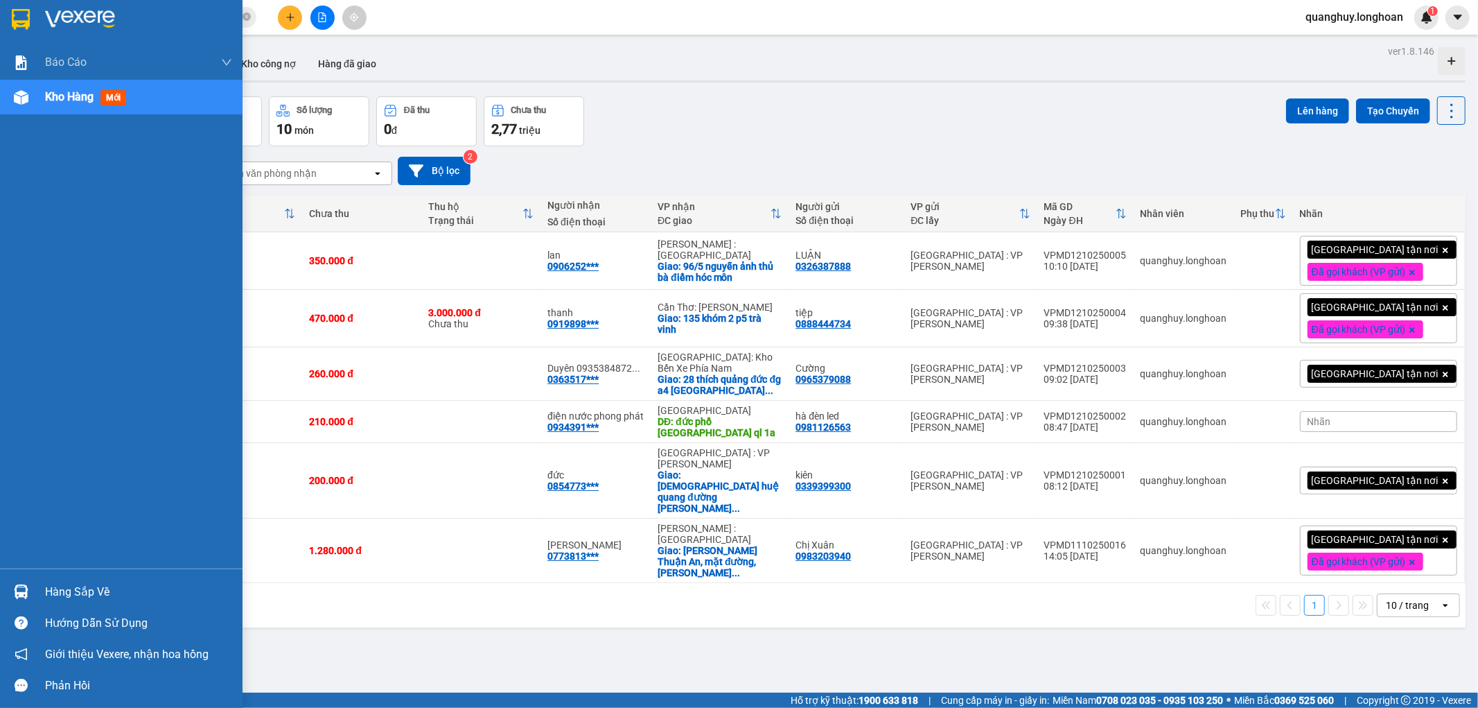
click at [9, 23] on div at bounding box center [21, 19] width 24 height 24
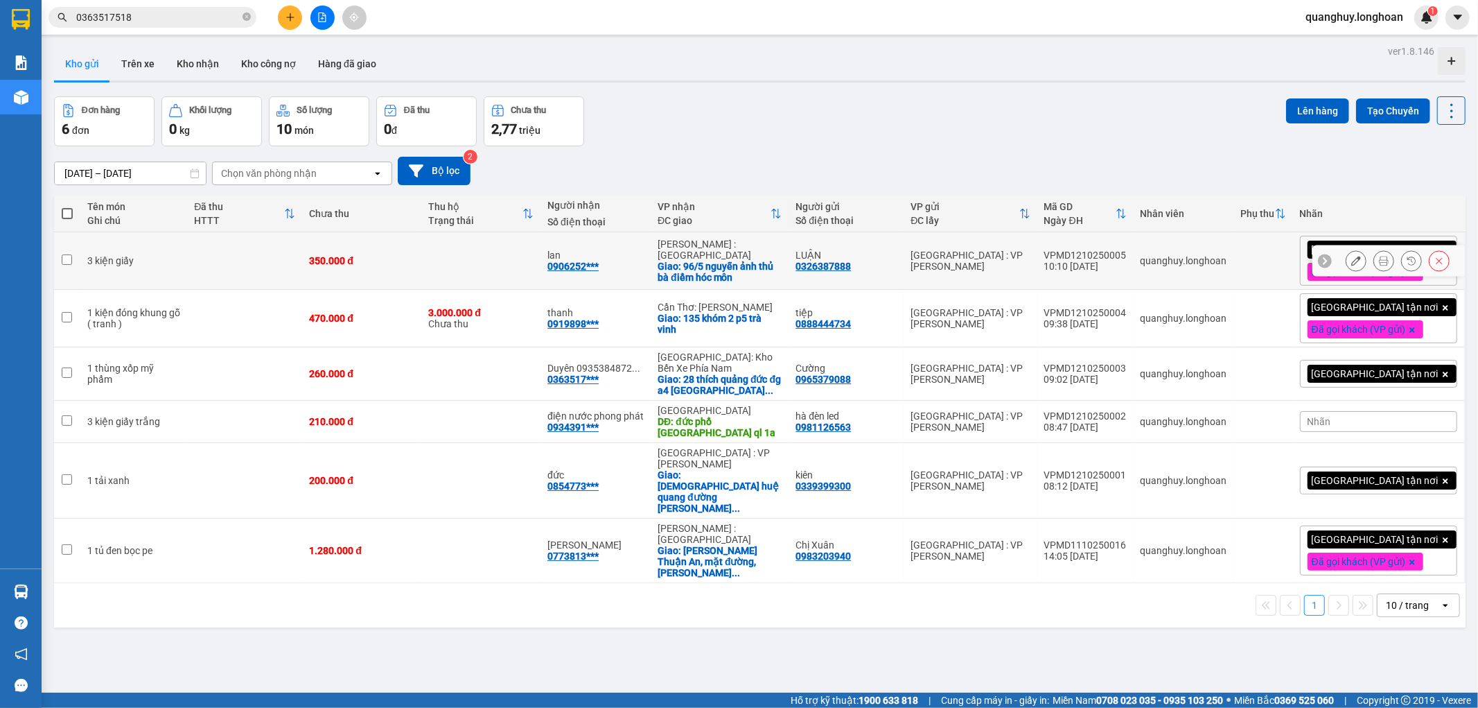
click at [118, 261] on div "3 kiện giấy" at bounding box center [133, 260] width 93 height 11
checkbox input "true"
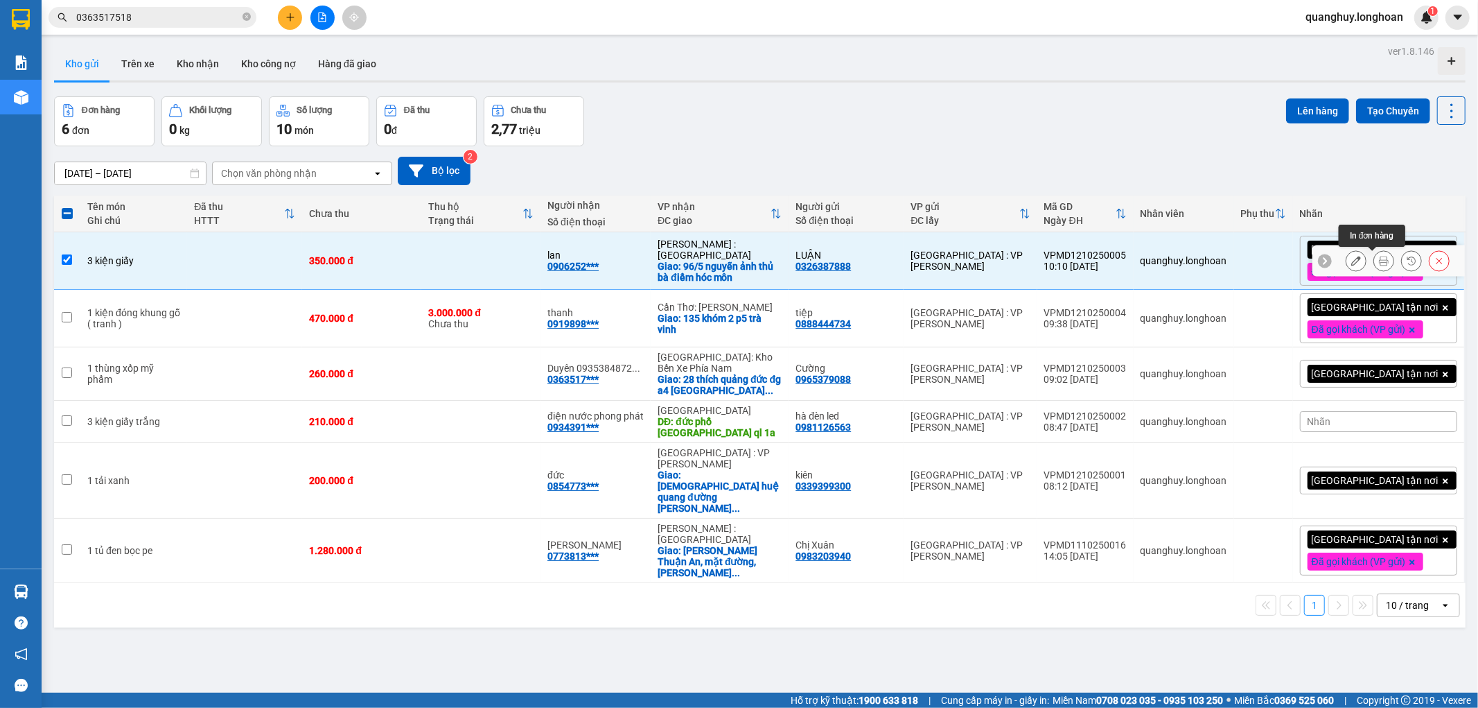
click at [1379, 261] on icon at bounding box center [1384, 261] width 10 height 10
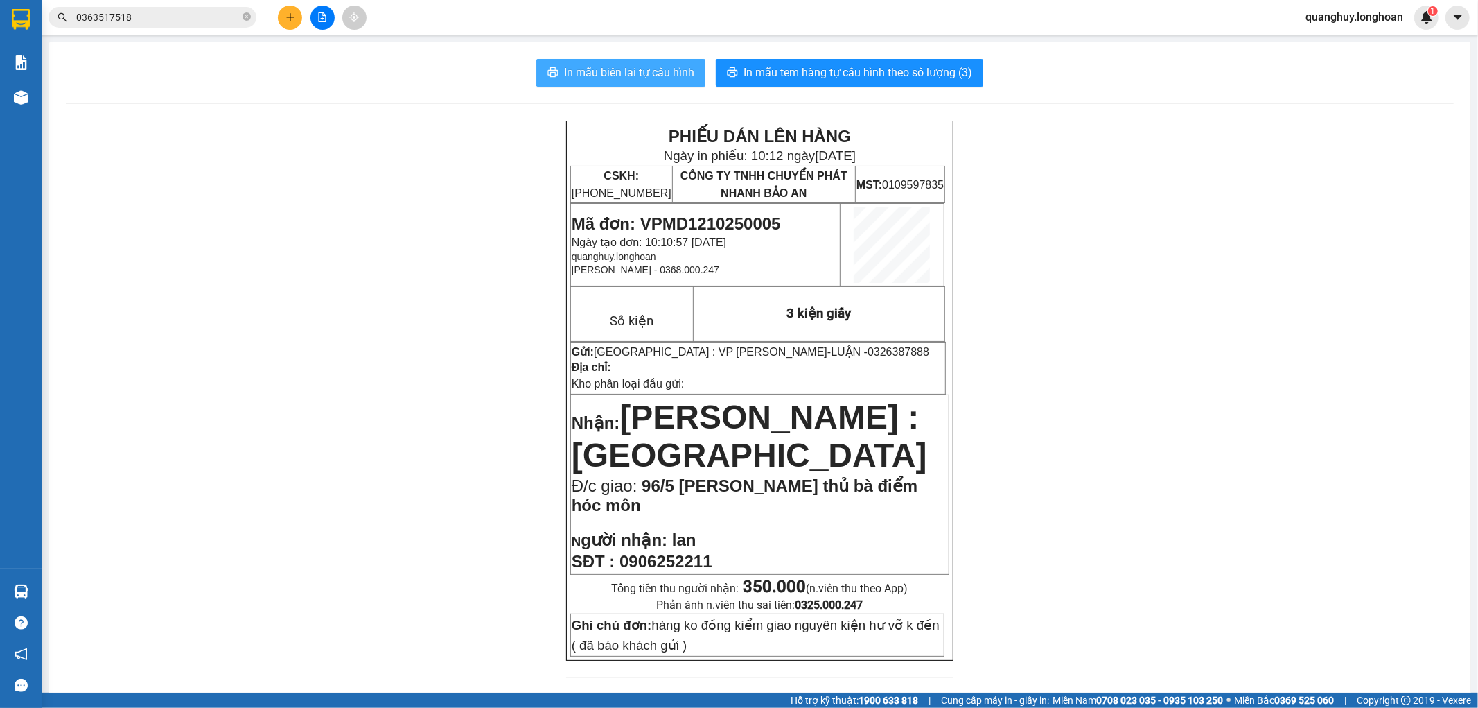
click at [674, 75] on span "In mẫu biên lai tự cấu hình" at bounding box center [629, 72] width 130 height 17
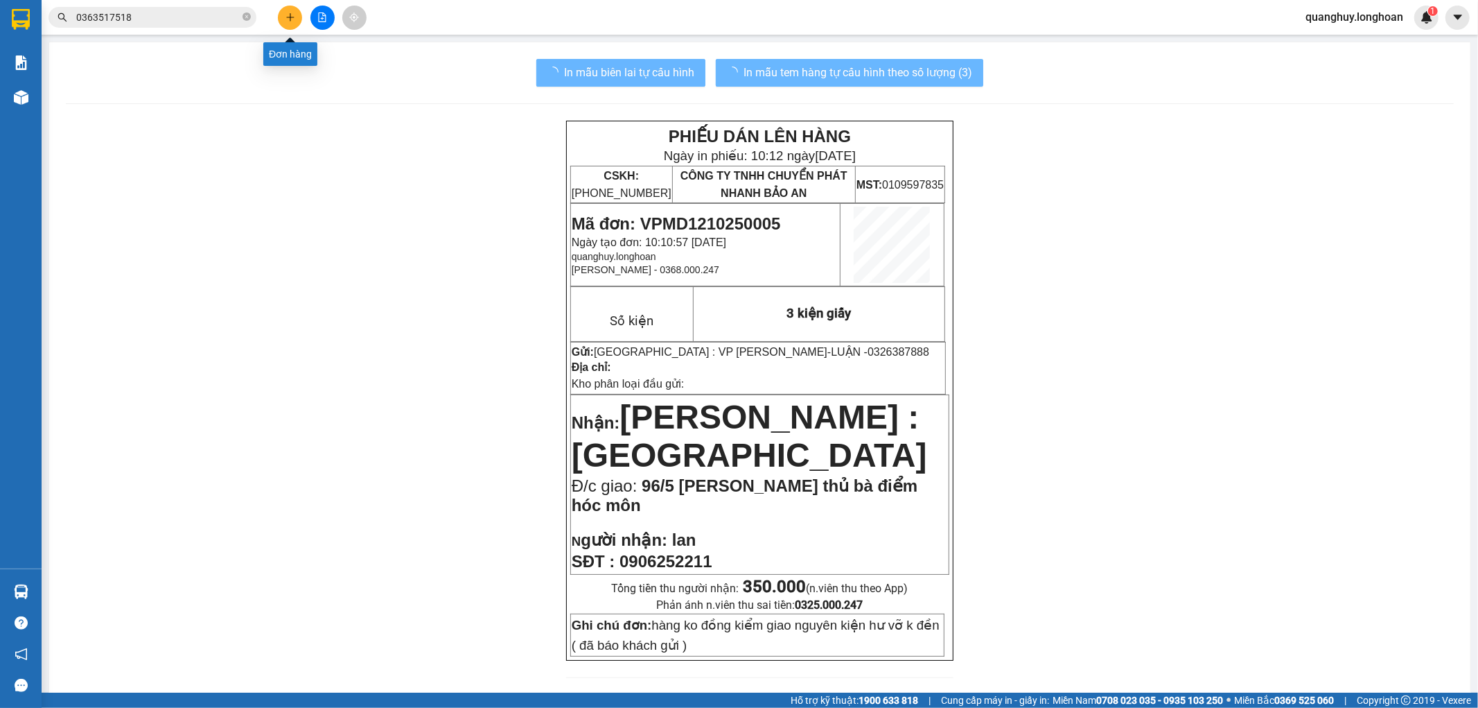
click at [292, 21] on icon "plus" at bounding box center [291, 17] width 10 height 10
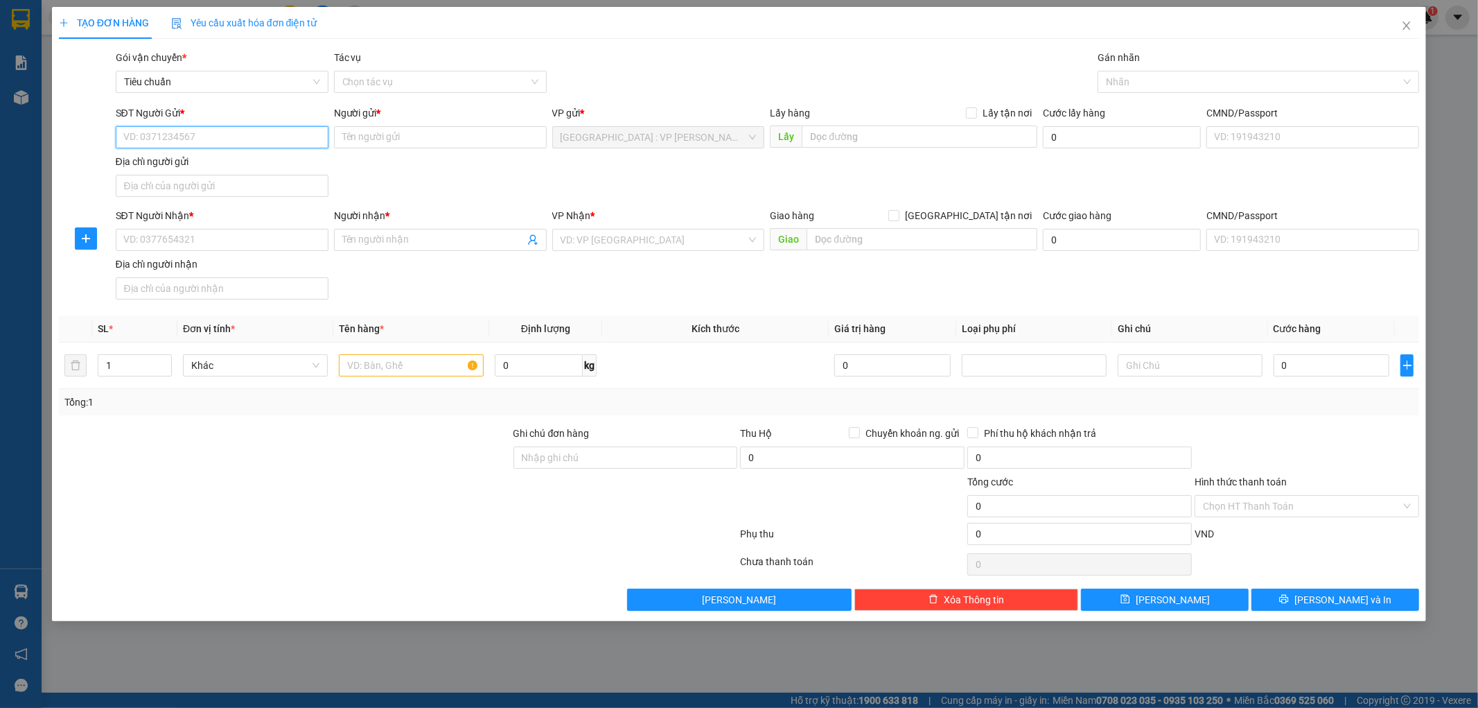
click at [176, 139] on input "SĐT Người Gửi *" at bounding box center [222, 137] width 213 height 22
type input "0978361102"
click at [412, 144] on input "Người gửi *" at bounding box center [440, 137] width 213 height 22
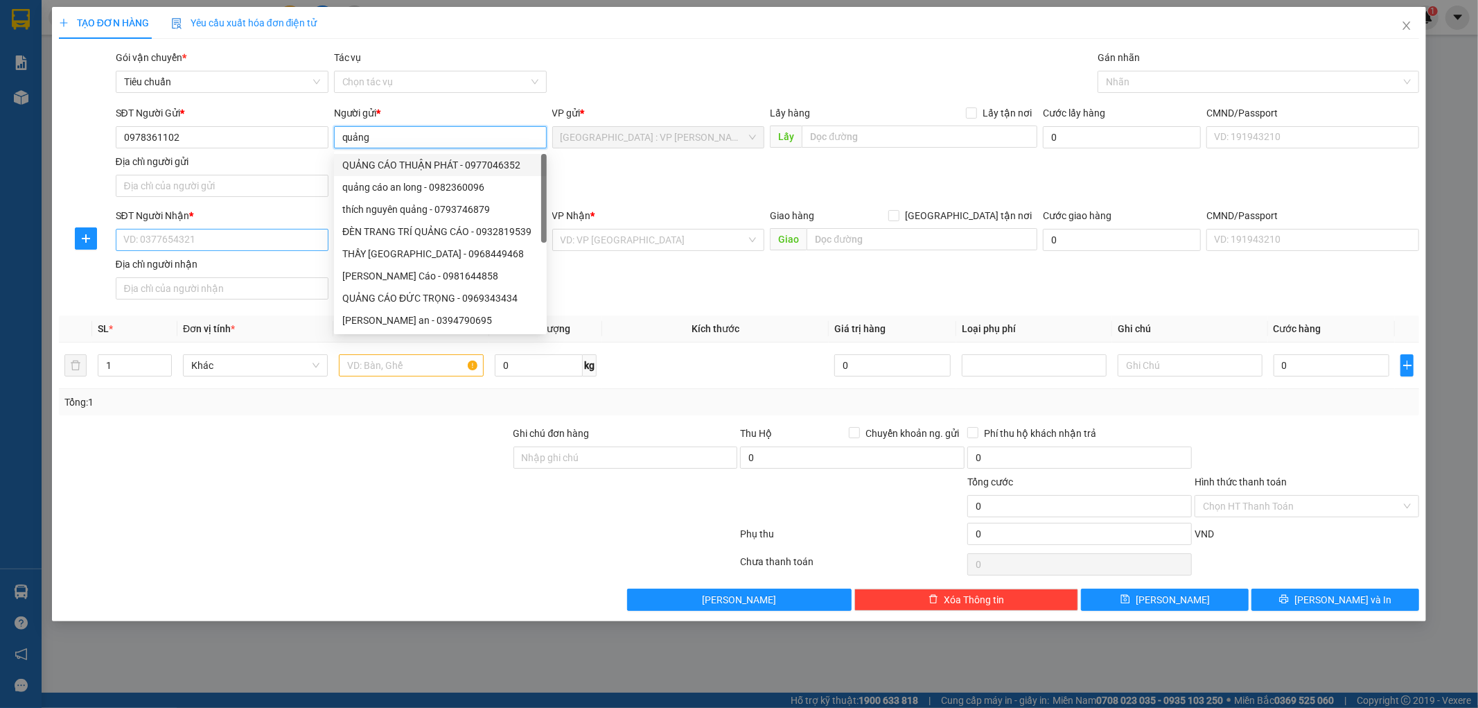
type input "quảng"
click at [162, 244] on input "SĐT Người Nhận *" at bounding box center [222, 240] width 213 height 22
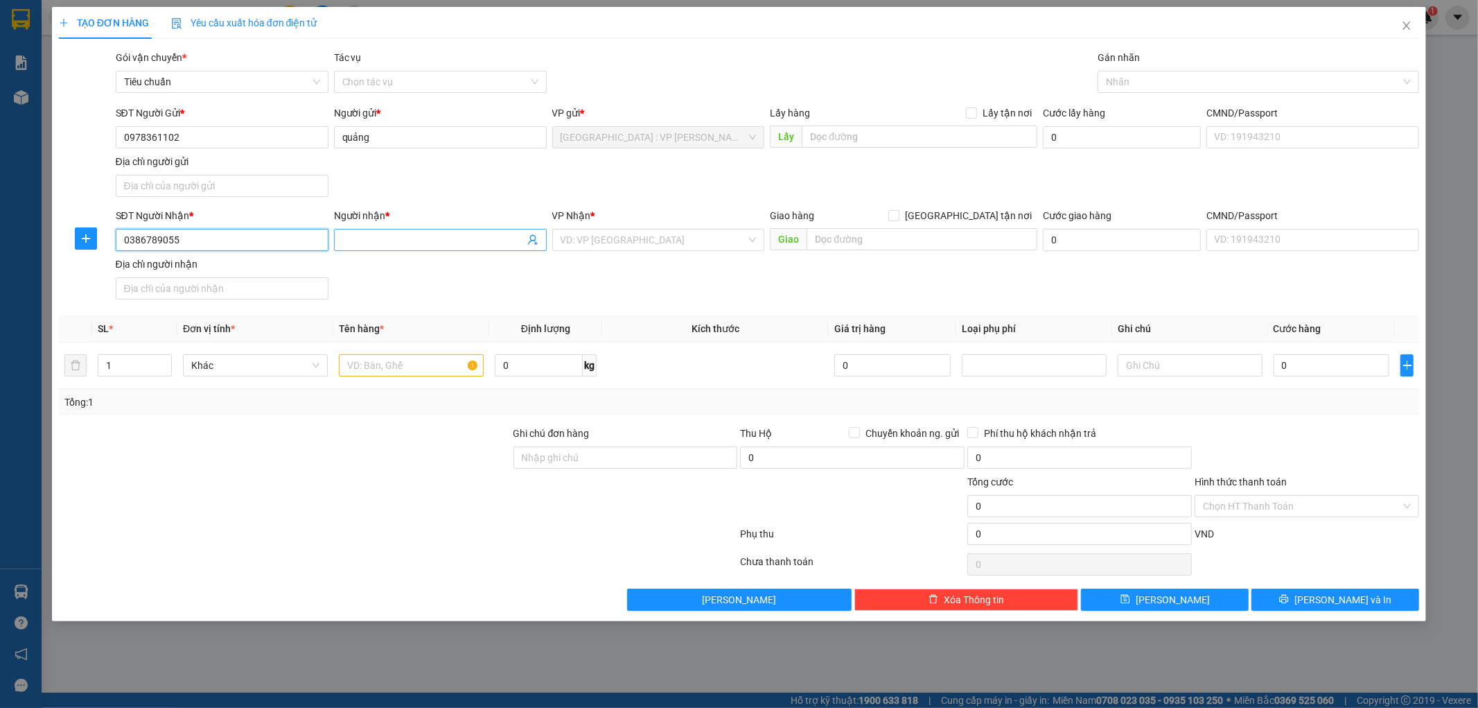
type input "0386789055"
click at [394, 232] on input "Người nhận *" at bounding box center [433, 239] width 182 height 15
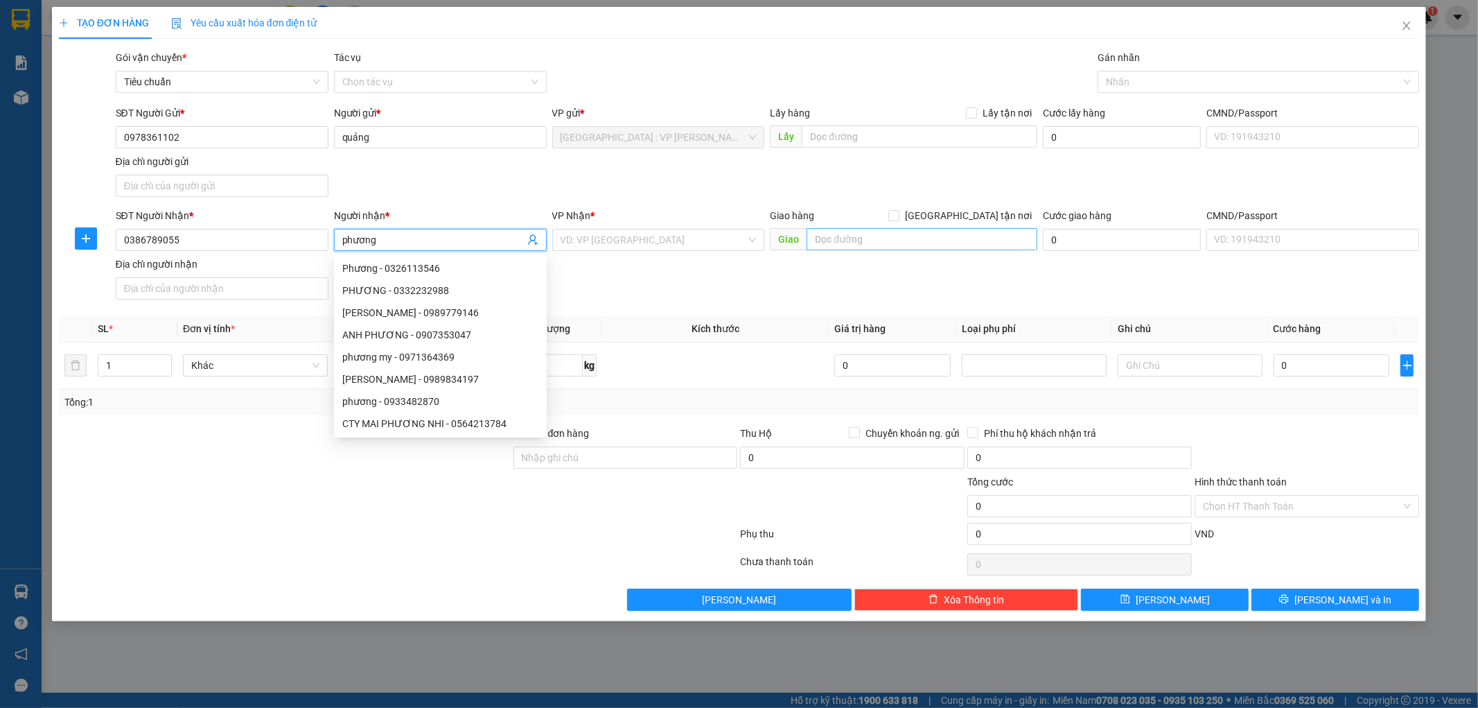
type input "phương"
click at [838, 230] on input "text" at bounding box center [922, 239] width 231 height 22
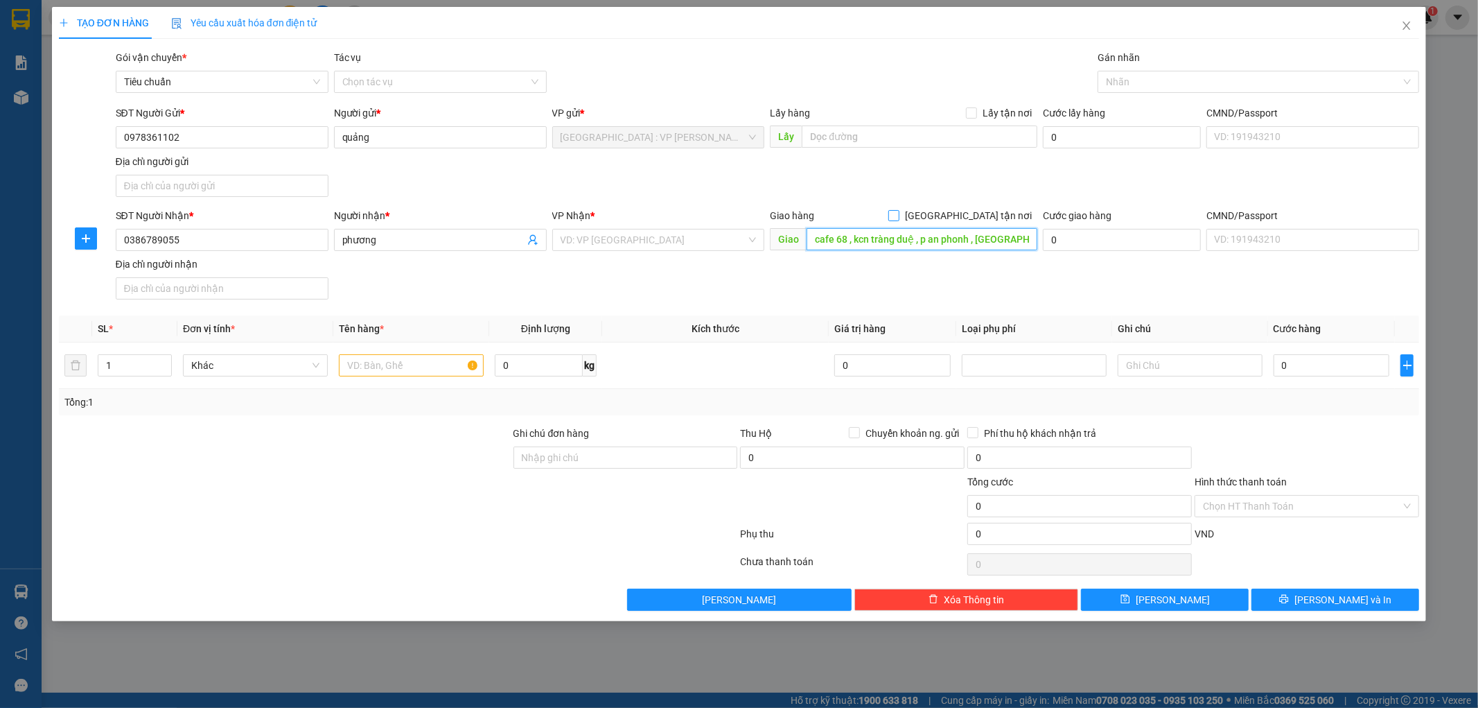
type input "cafe 68 , kcn tràng duệ , p an phonh , hải phòng"
click at [898, 218] on input "[GEOGRAPHIC_DATA] tận nơi" at bounding box center [893, 215] width 10 height 10
checkbox input "true"
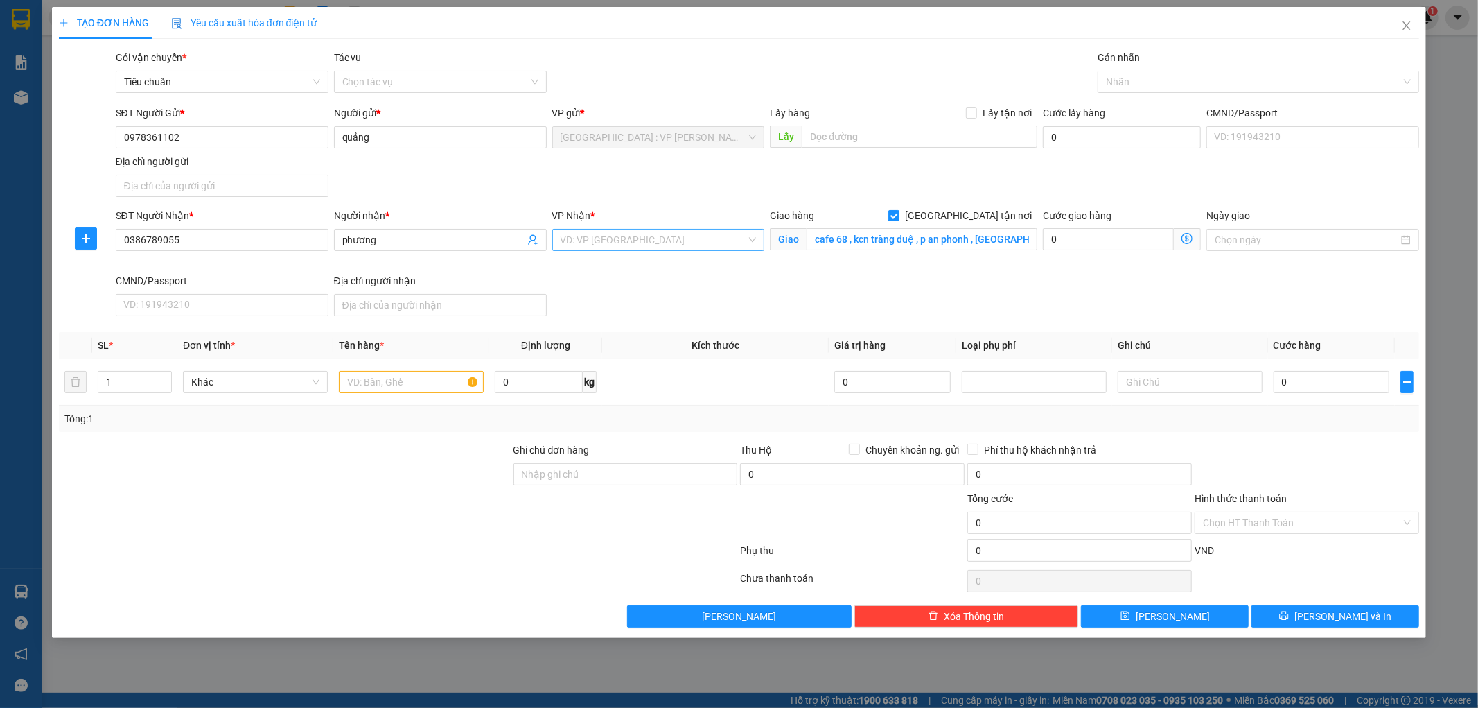
click at [589, 232] on input "search" at bounding box center [654, 239] width 186 height 21
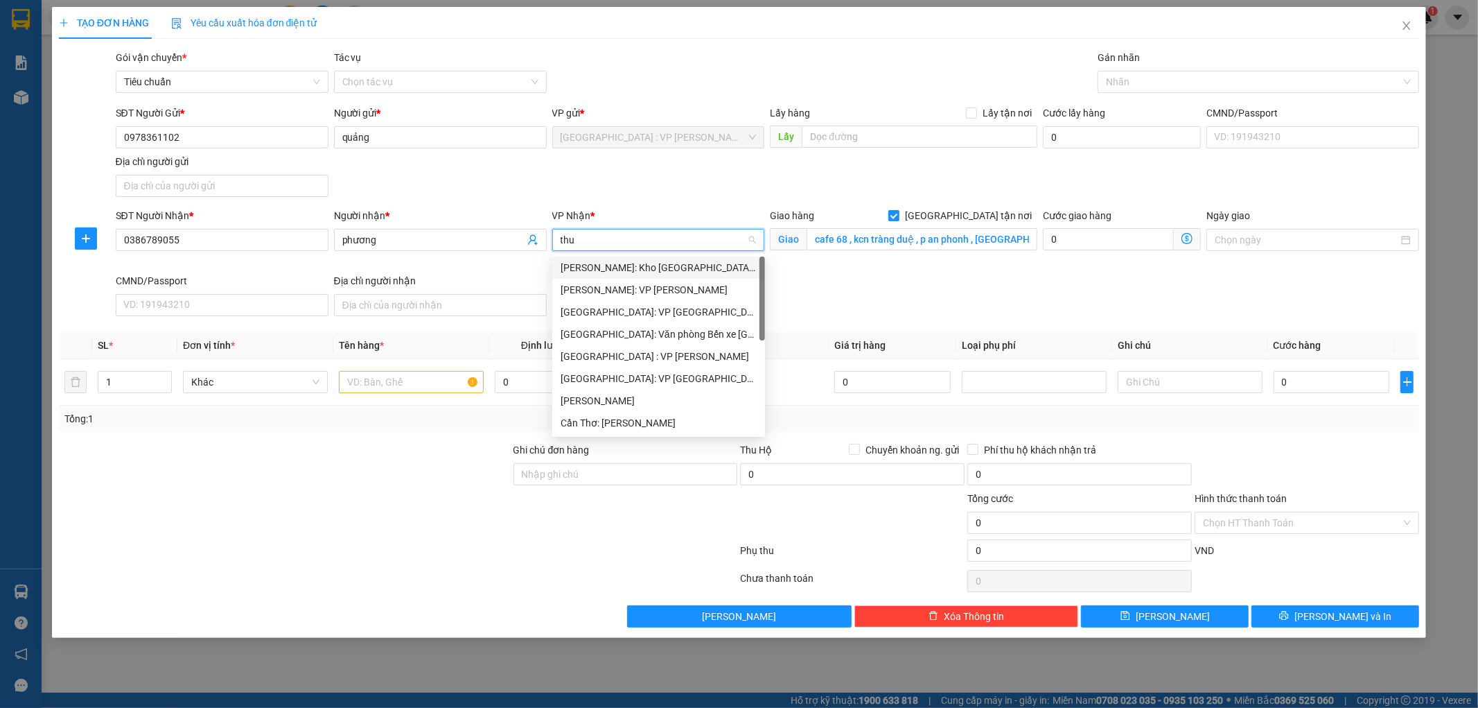
type input "thuo"
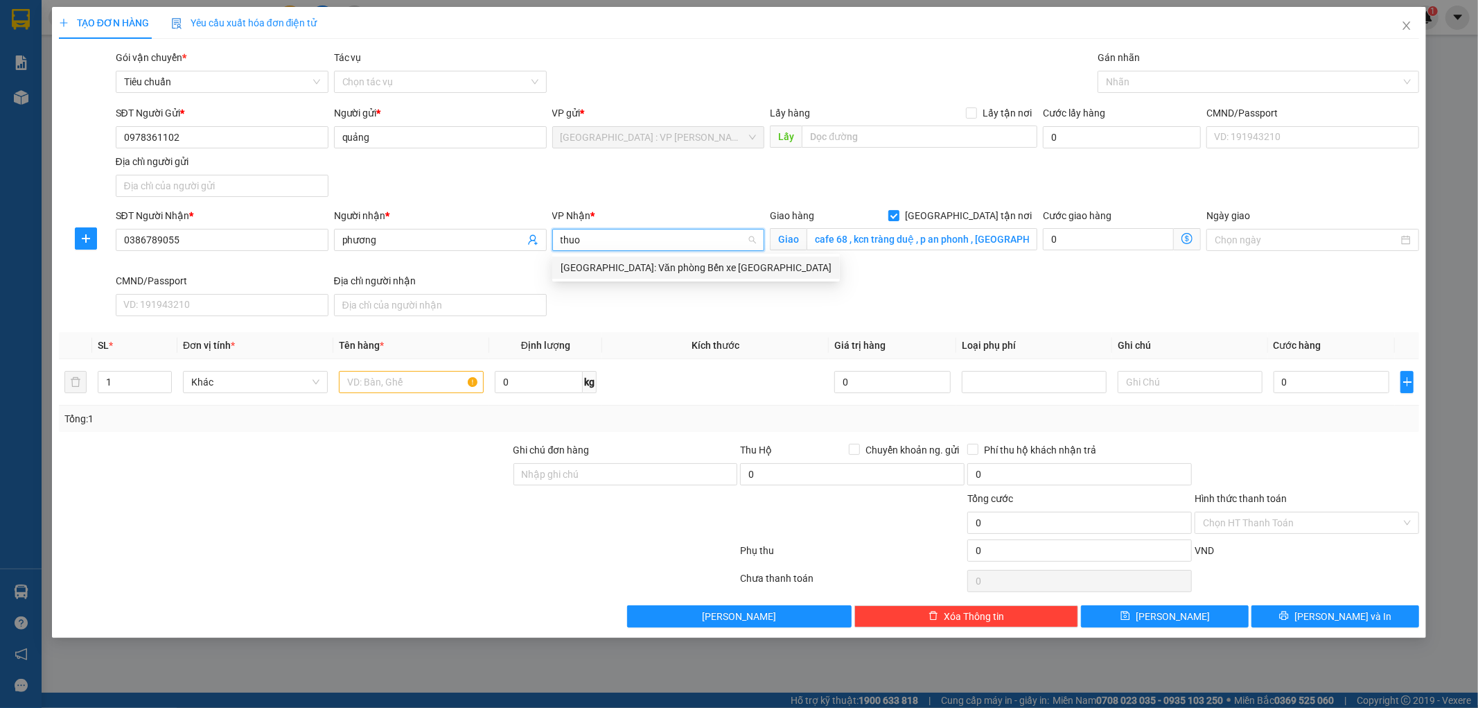
click at [650, 265] on div "Hải Phòng: Văn phòng Bến xe Thượng Lý" at bounding box center [696, 267] width 271 height 15
click at [1147, 82] on div at bounding box center [1251, 81] width 301 height 17
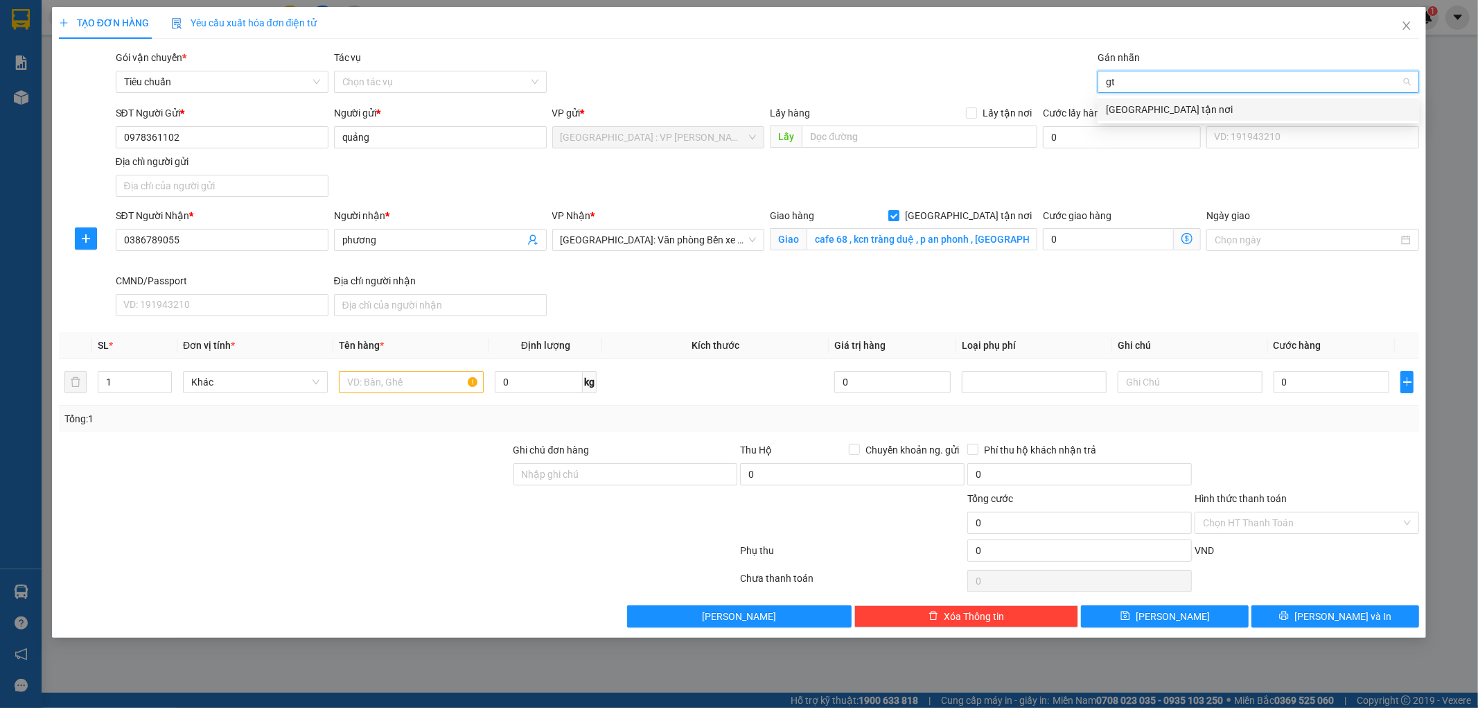
type input "gtn"
click at [1143, 109] on div "[GEOGRAPHIC_DATA] tận nơi" at bounding box center [1258, 109] width 305 height 15
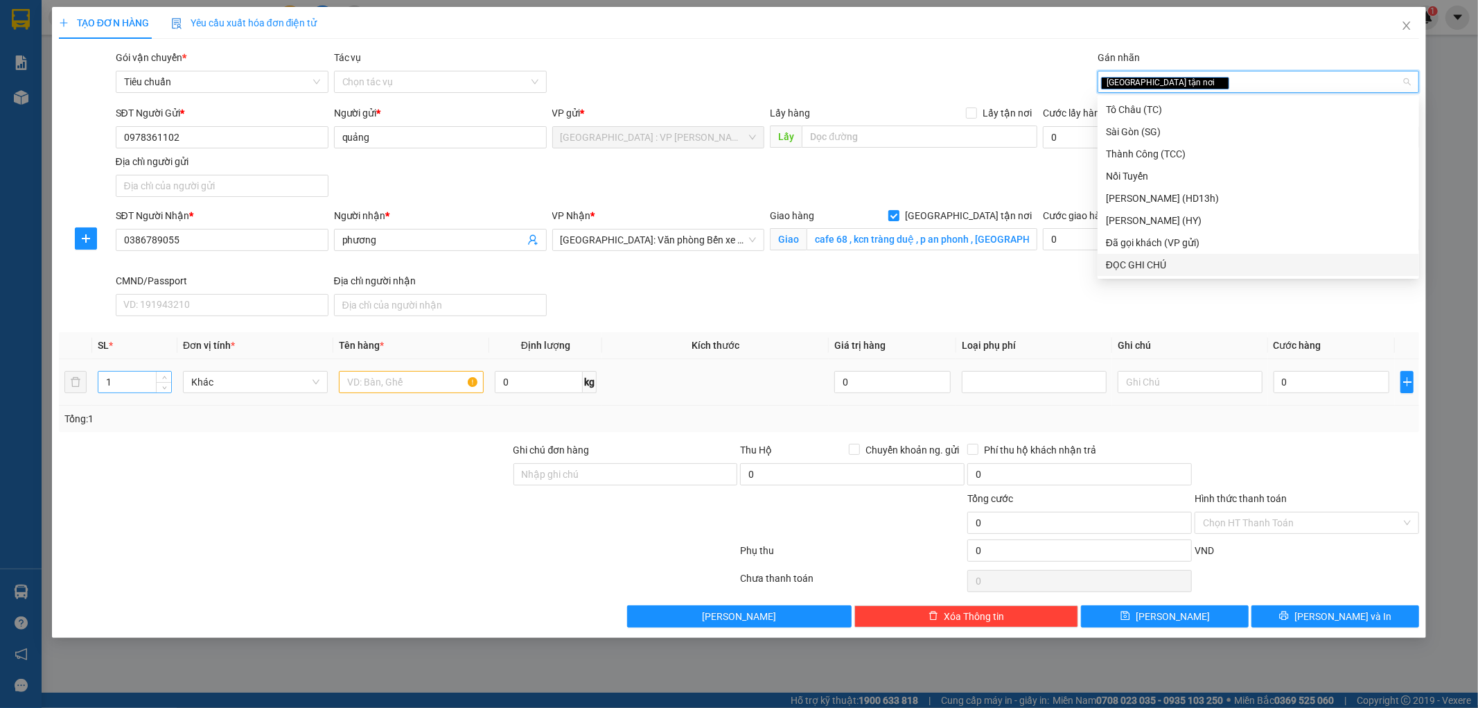
click at [123, 383] on input "1" at bounding box center [134, 381] width 73 height 21
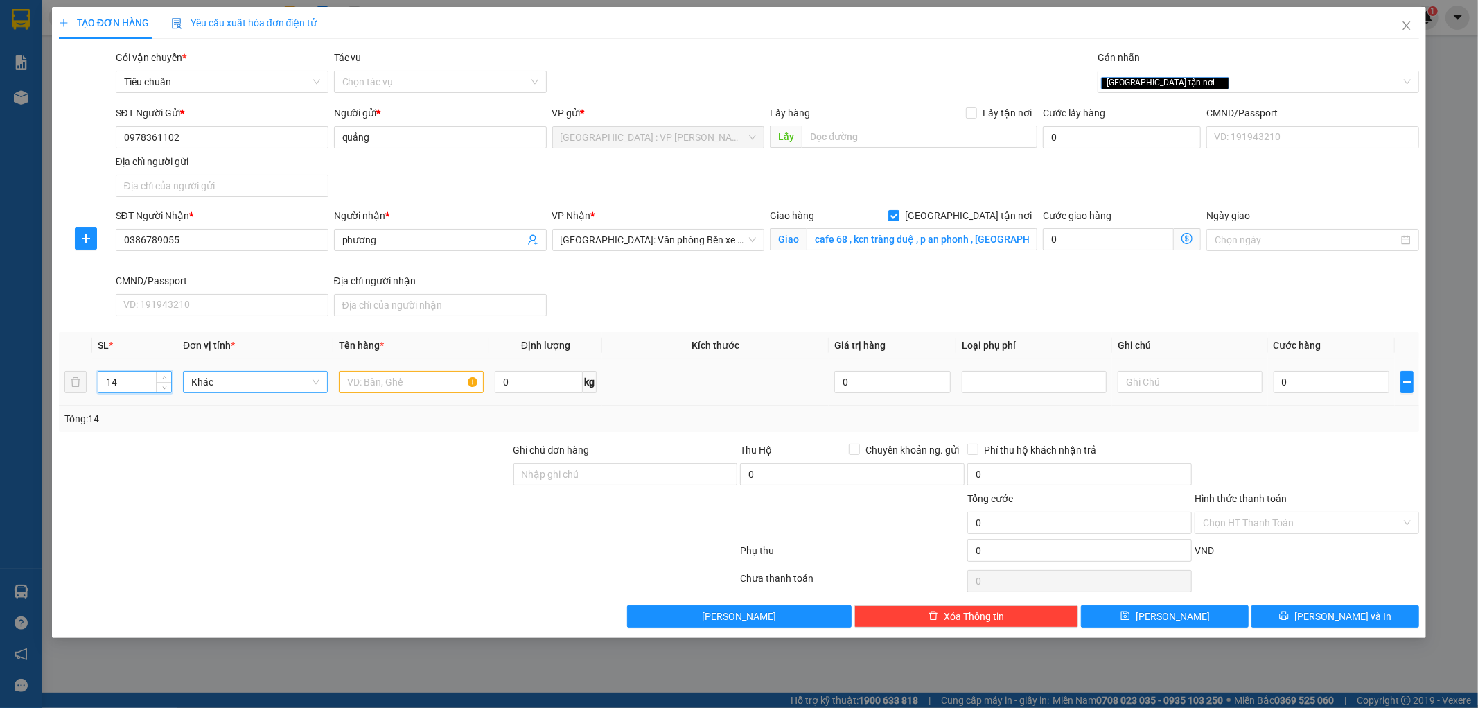
type input "1"
type input "4"
click at [403, 387] on input "text" at bounding box center [411, 382] width 145 height 22
type input "4 kiện giấy"
click at [1324, 385] on input "0" at bounding box center [1332, 382] width 116 height 22
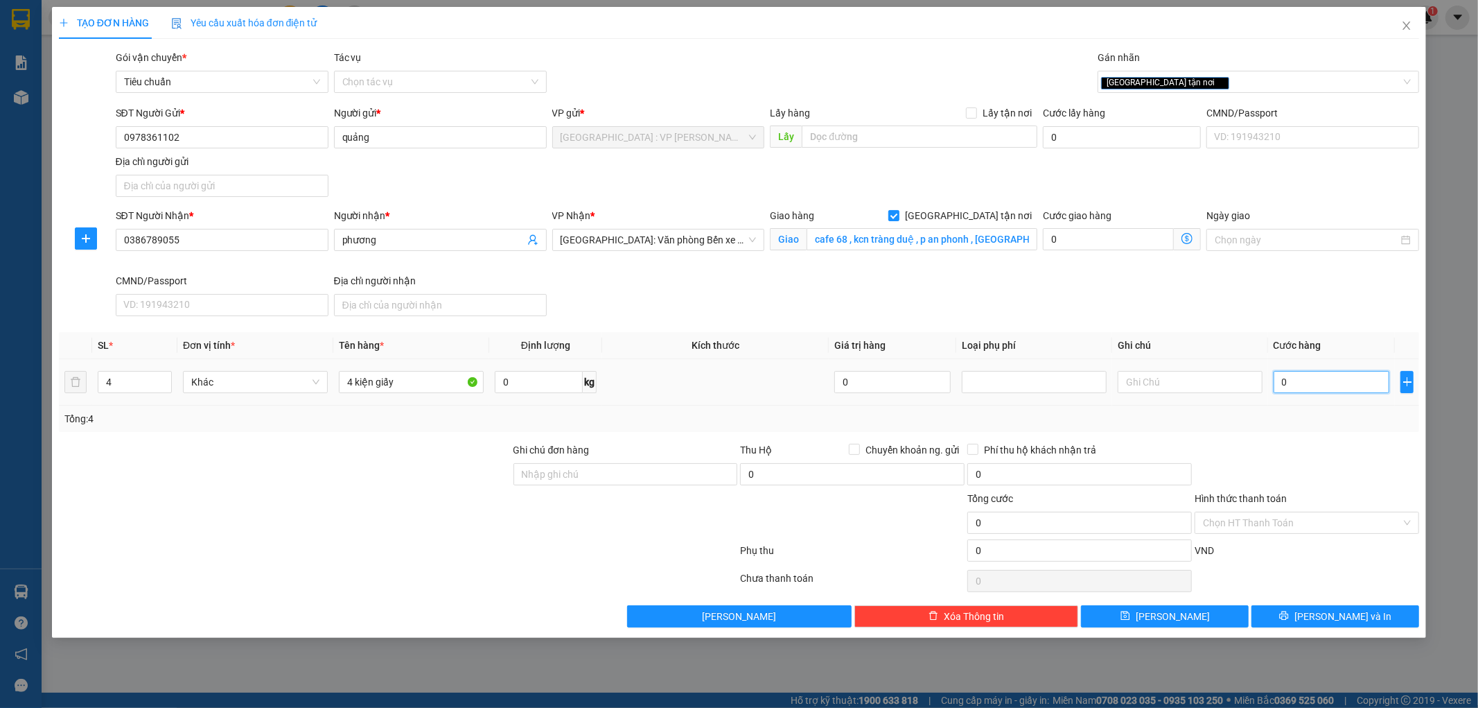
type input "2"
type input "20"
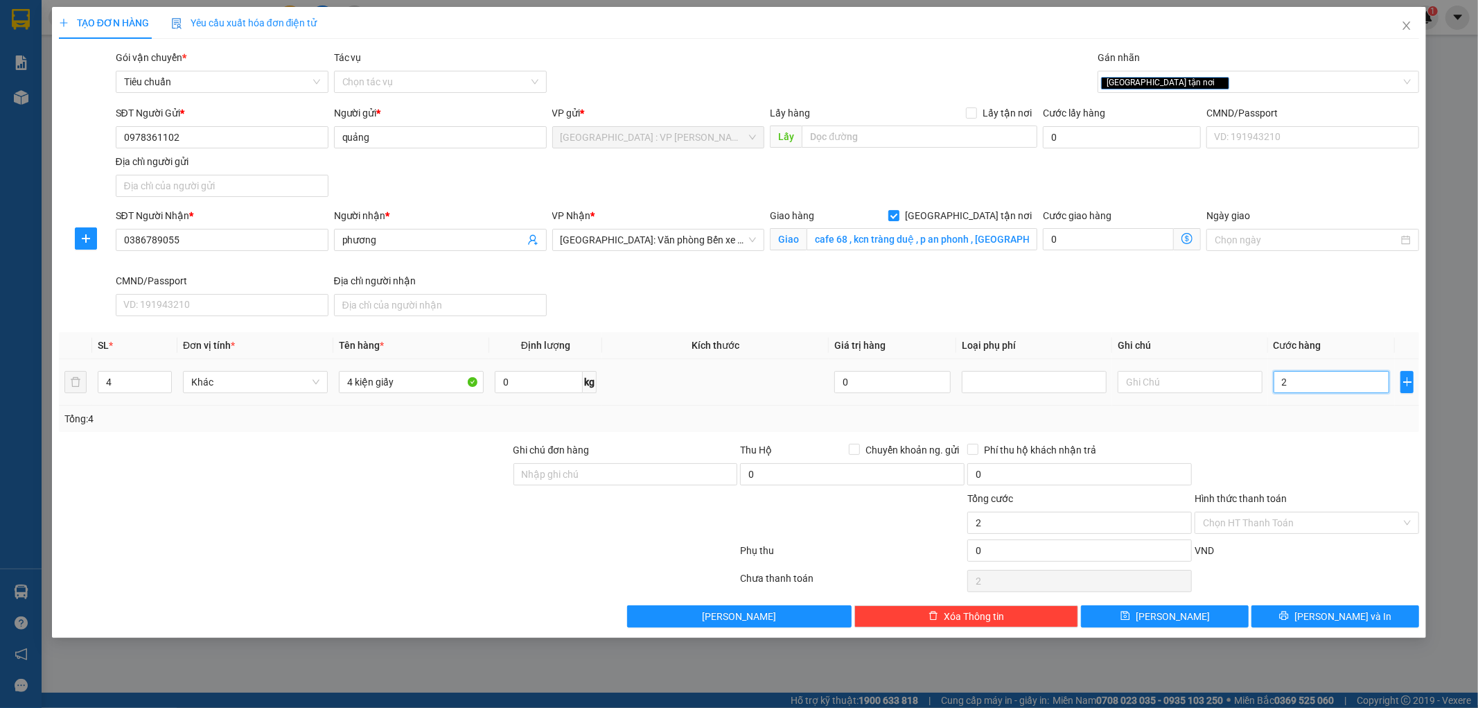
type input "20"
type input "200"
type input "2.000"
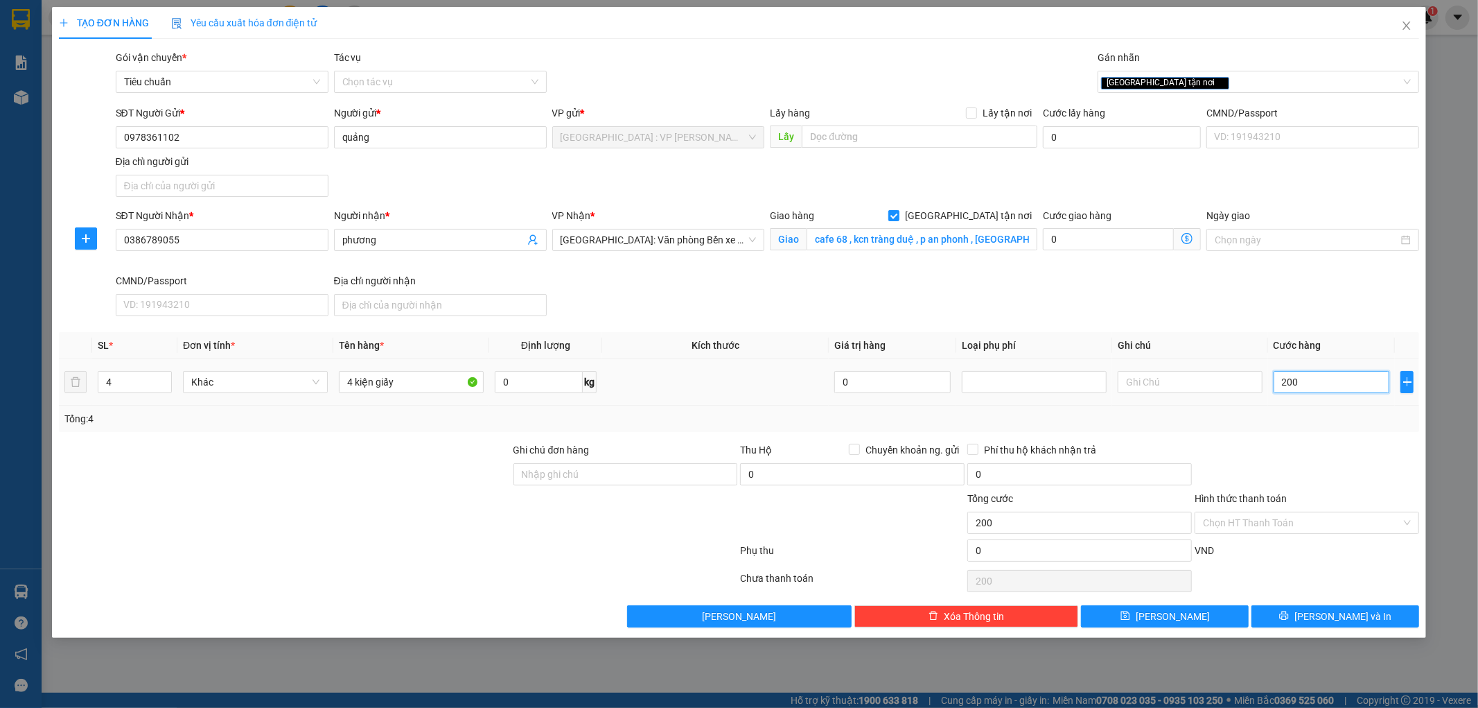
type input "2.000"
type input "20.000"
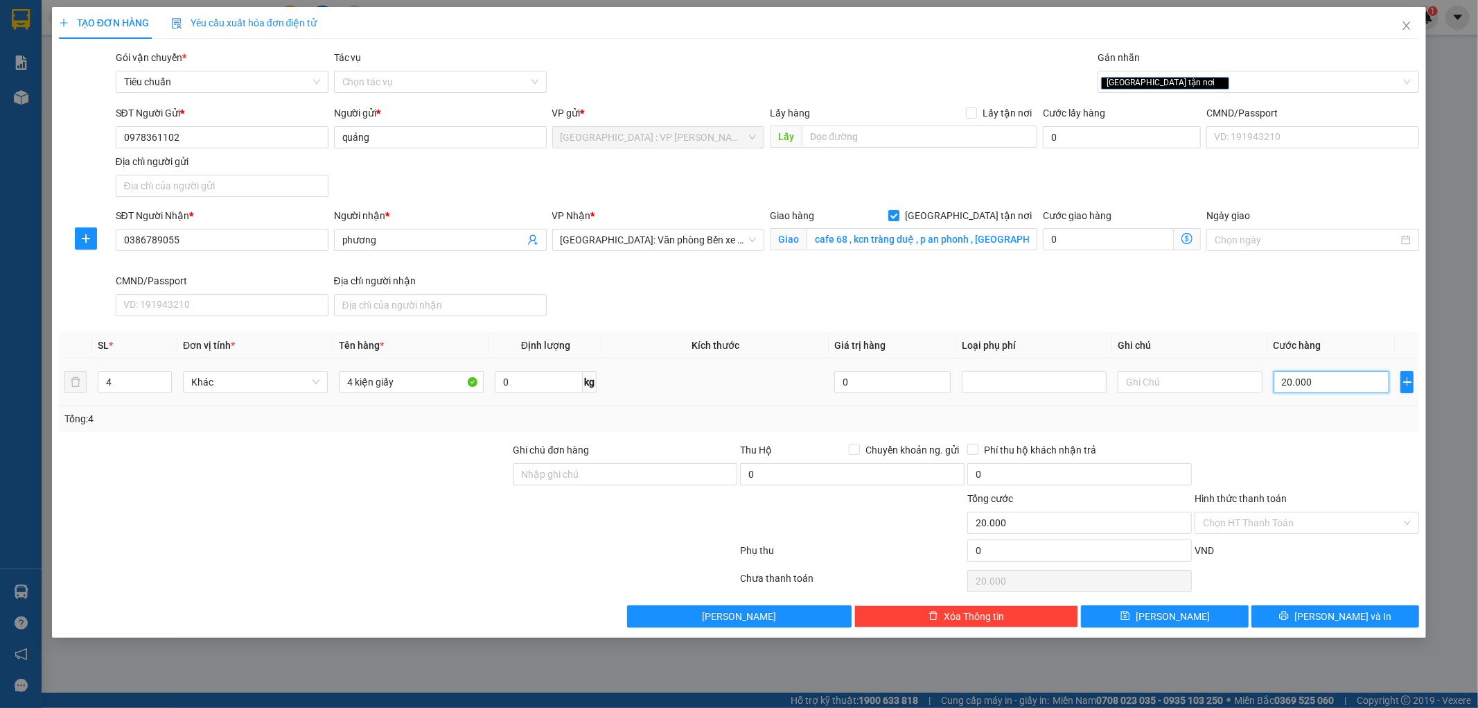
type input "200.000"
type input "2.000.000"
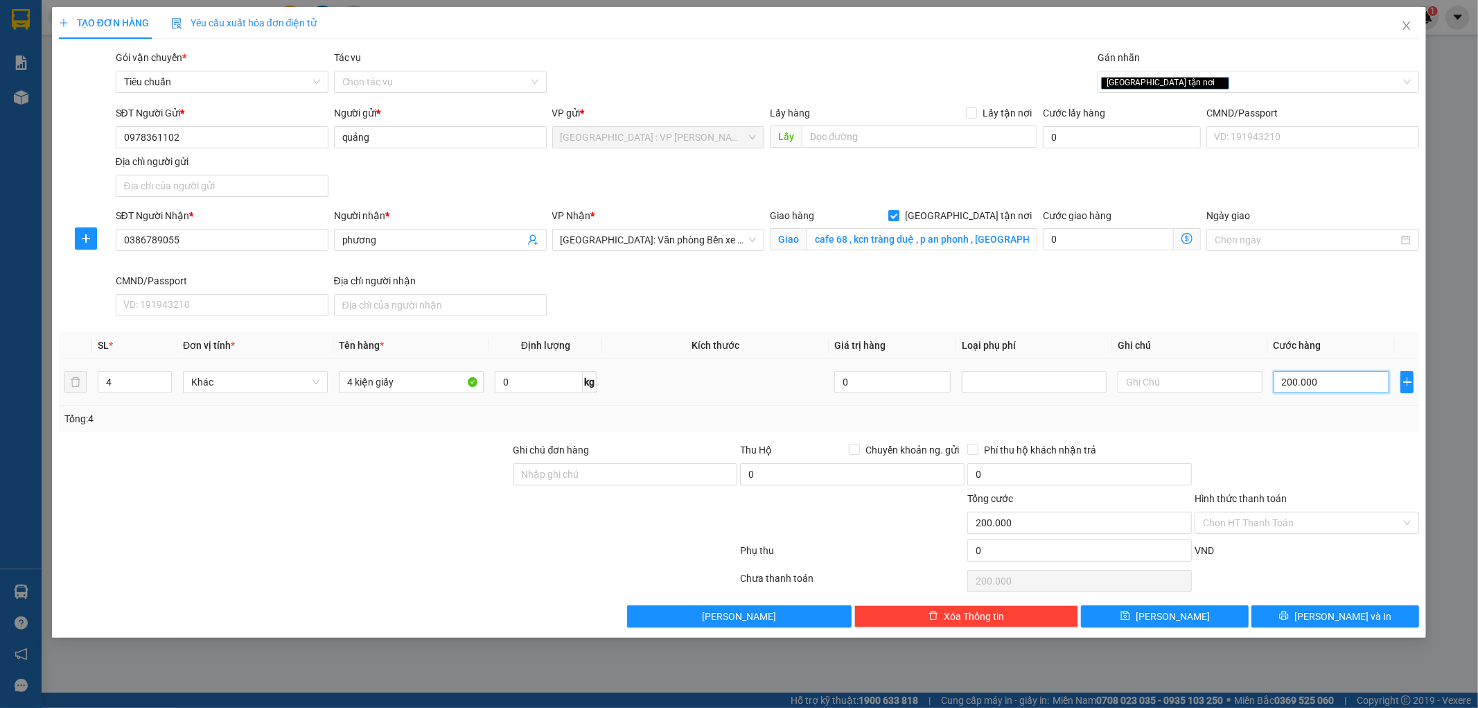
type input "2.000.000"
type input "200.000"
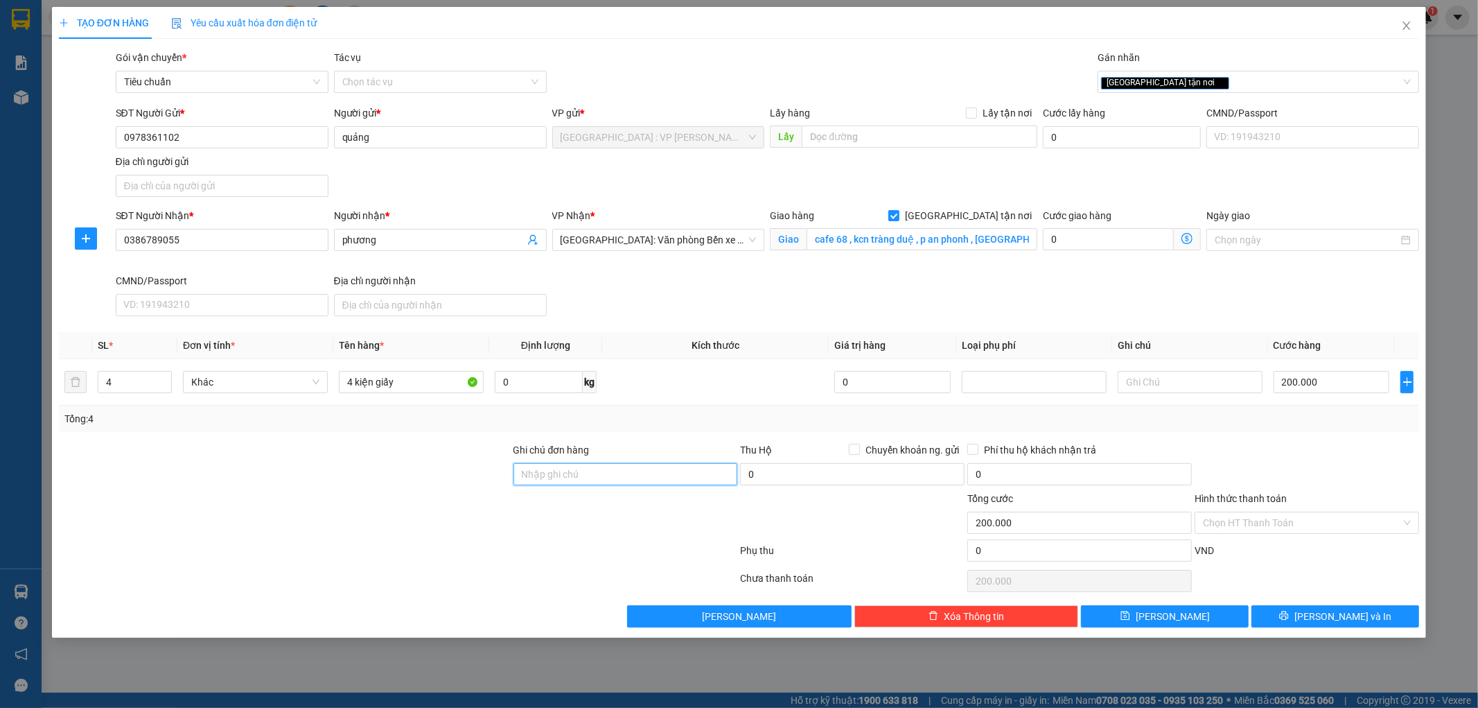
click at [579, 469] on input "Ghi chú đơn hàng" at bounding box center [625, 474] width 225 height 22
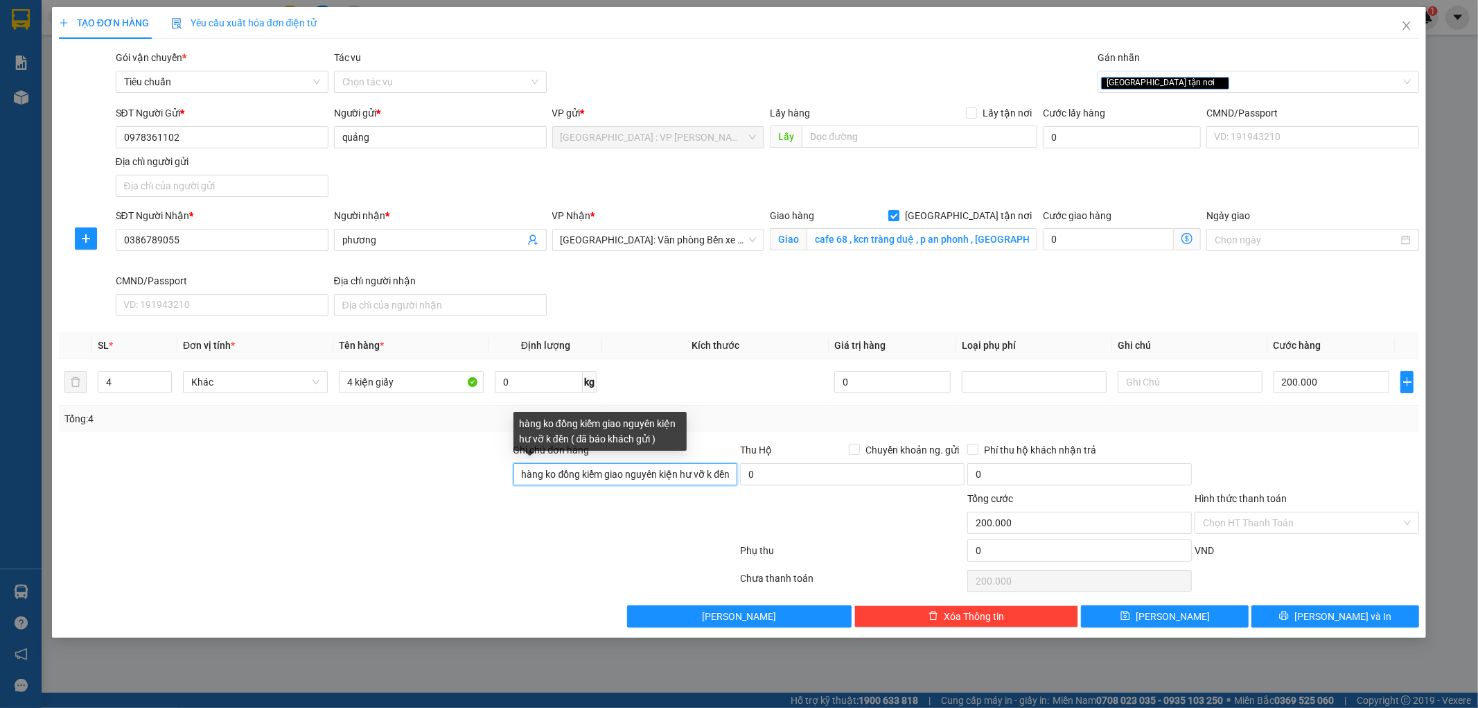
scroll to position [0, 12]
drag, startPoint x: 721, startPoint y: 476, endPoint x: 551, endPoint y: 464, distance: 170.9
click at [556, 466] on input "hàng ko đồng kiểm giao nguyên kiện hư vỡ k đền ( đã báo khách gửi )" at bounding box center [625, 474] width 225 height 22
drag, startPoint x: 631, startPoint y: 472, endPoint x: 521, endPoint y: 466, distance: 110.3
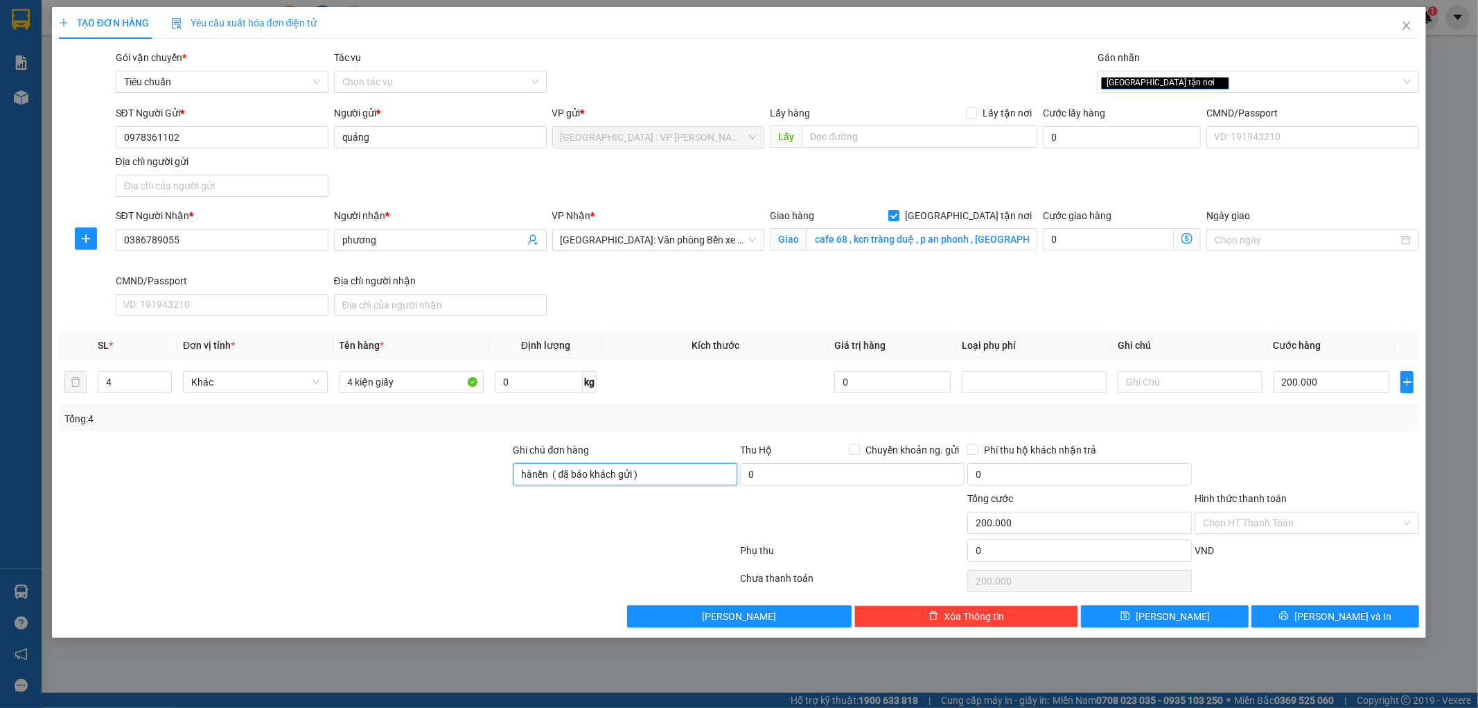
click at [489, 471] on div "Ghi chú đơn hàng hànền ( đã báo khách gửi ) Thu Hộ Chuyển khoản ng. gửi 0 Phí t…" at bounding box center [740, 466] width 1364 height 49
type input "i )"
drag, startPoint x: 595, startPoint y: 473, endPoint x: 493, endPoint y: 489, distance: 102.4
click at [494, 489] on div "Ghi chú đơn hàng i ) Thu Hộ Chuyển khoản ng. gửi 0 Phí thu hộ khách nhận trả 0" at bounding box center [740, 466] width 1364 height 49
click at [972, 234] on input "cafe 68 , kcn tràng duệ , p an phonh , hải phòng" at bounding box center [922, 239] width 231 height 22
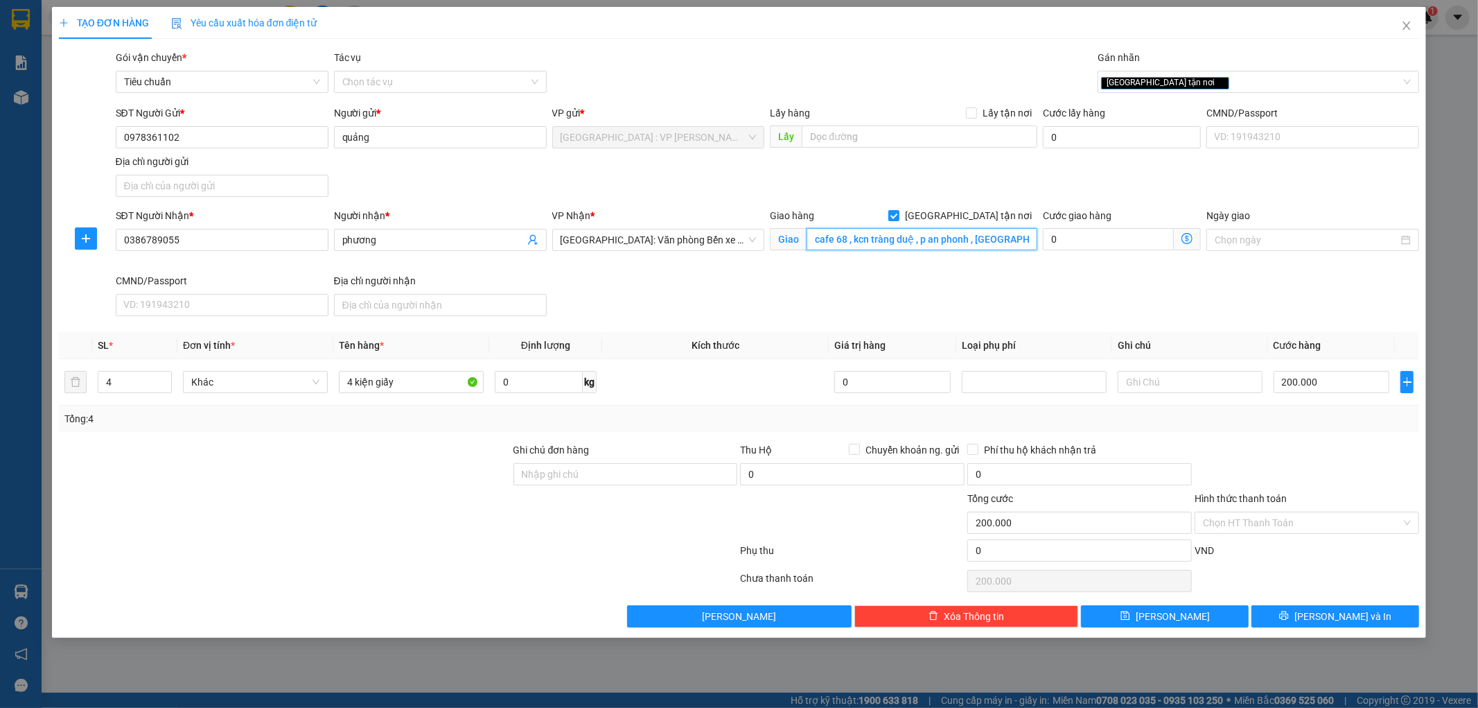
click at [978, 240] on input "cafe 68 , kcn tràng duệ , p an phonh , hải phòng" at bounding box center [922, 239] width 231 height 22
click at [972, 243] on input "cafe 68 , kcn tràng duệ , p an phonh , hải phòng" at bounding box center [922, 239] width 231 height 22
type input "cafe 68 , kcn tràng duệ , p an phong , [GEOGRAPHIC_DATA]"
click at [1250, 308] on div "SĐT Người Nhận * 0386789055 Người nhận * phương VP Nhận * Hải Phòng: Văn phòng …" at bounding box center [768, 265] width 1310 height 114
click at [1331, 607] on button "[PERSON_NAME] và In" at bounding box center [1336, 616] width 168 height 22
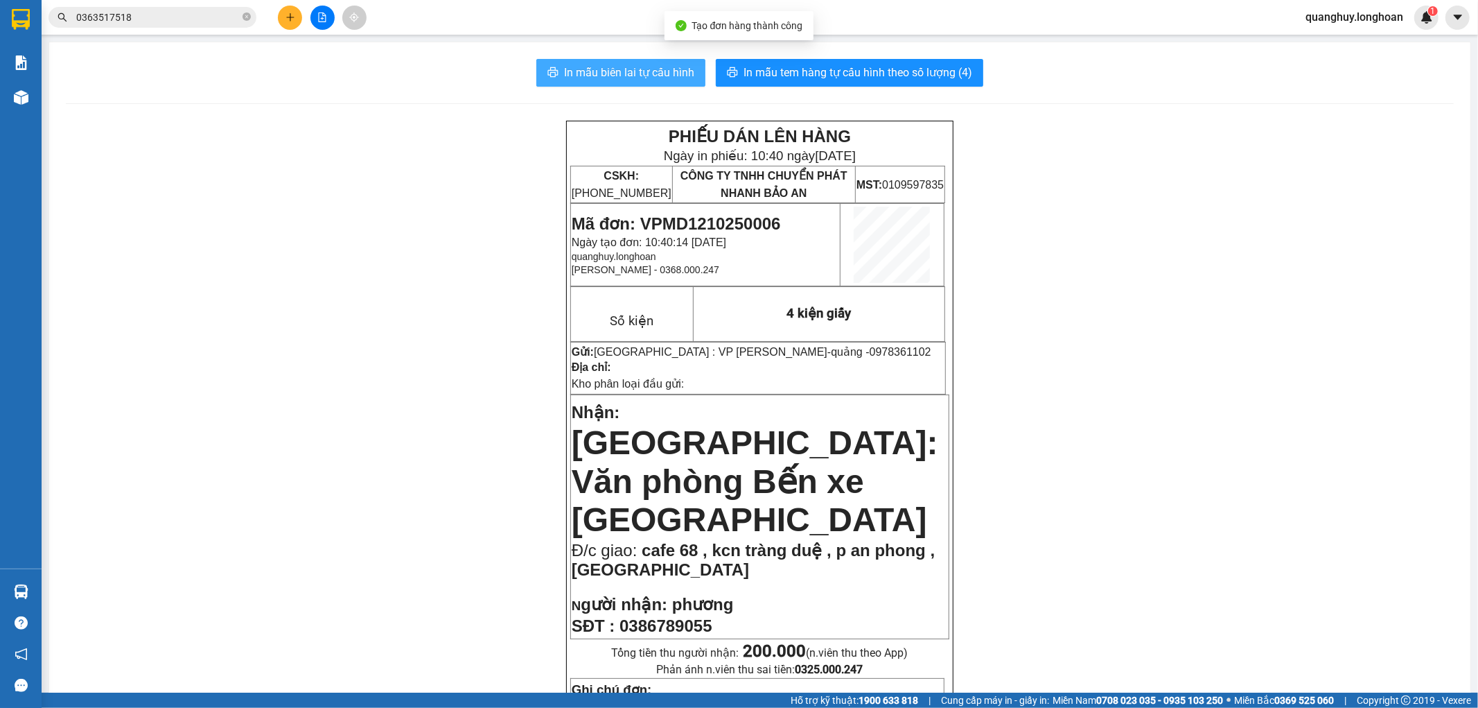
click at [612, 60] on button "In mẫu biên lai tự cấu hình" at bounding box center [620, 73] width 169 height 28
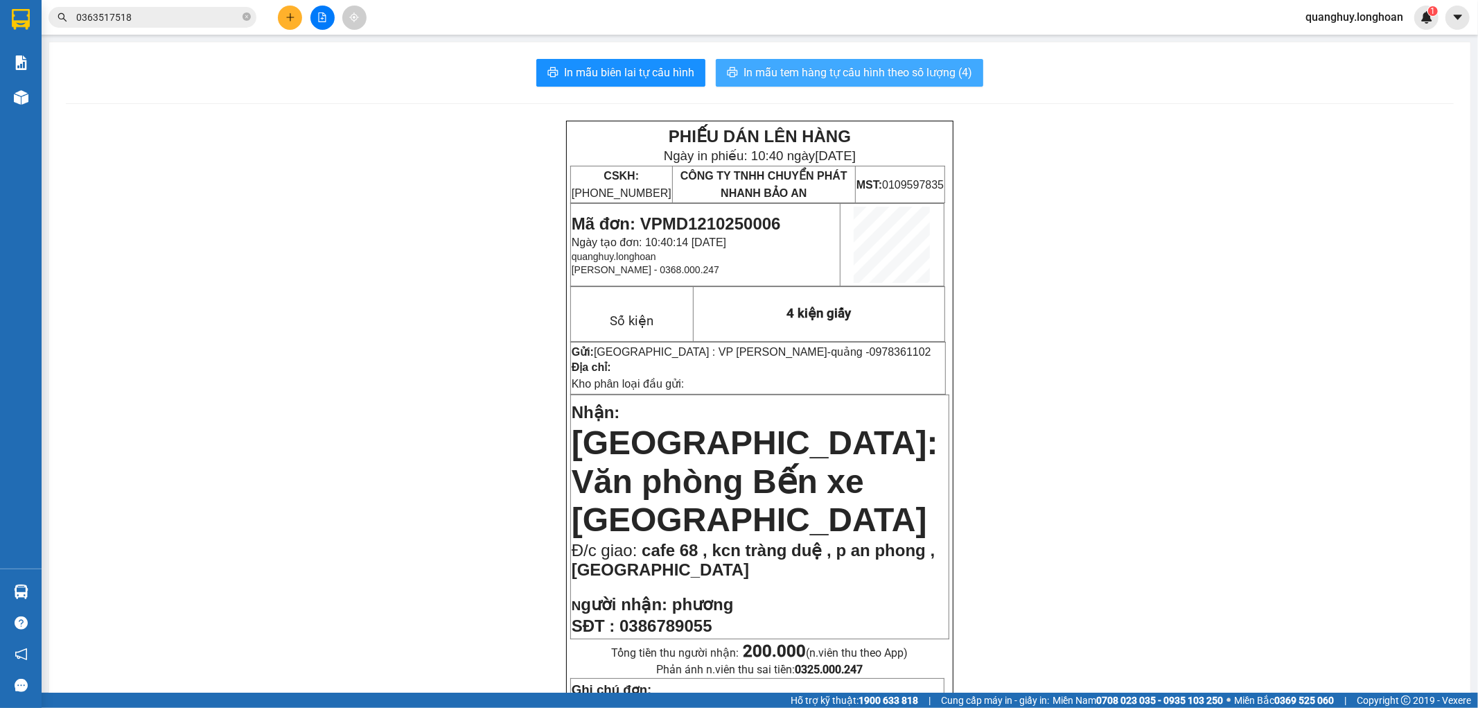
click at [954, 78] on span "In mẫu tem hàng tự cấu hình theo số lượng (4)" at bounding box center [858, 72] width 229 height 17
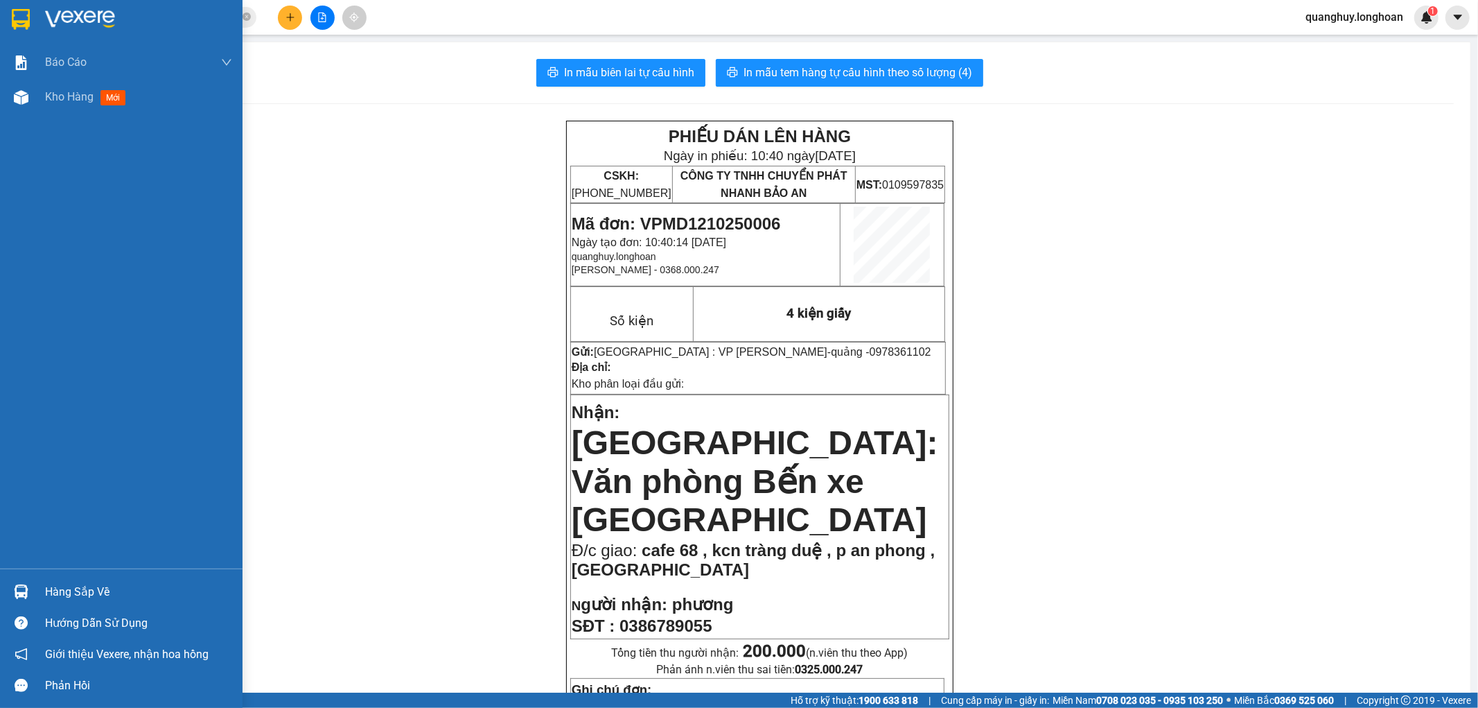
click at [14, 14] on img at bounding box center [21, 19] width 18 height 21
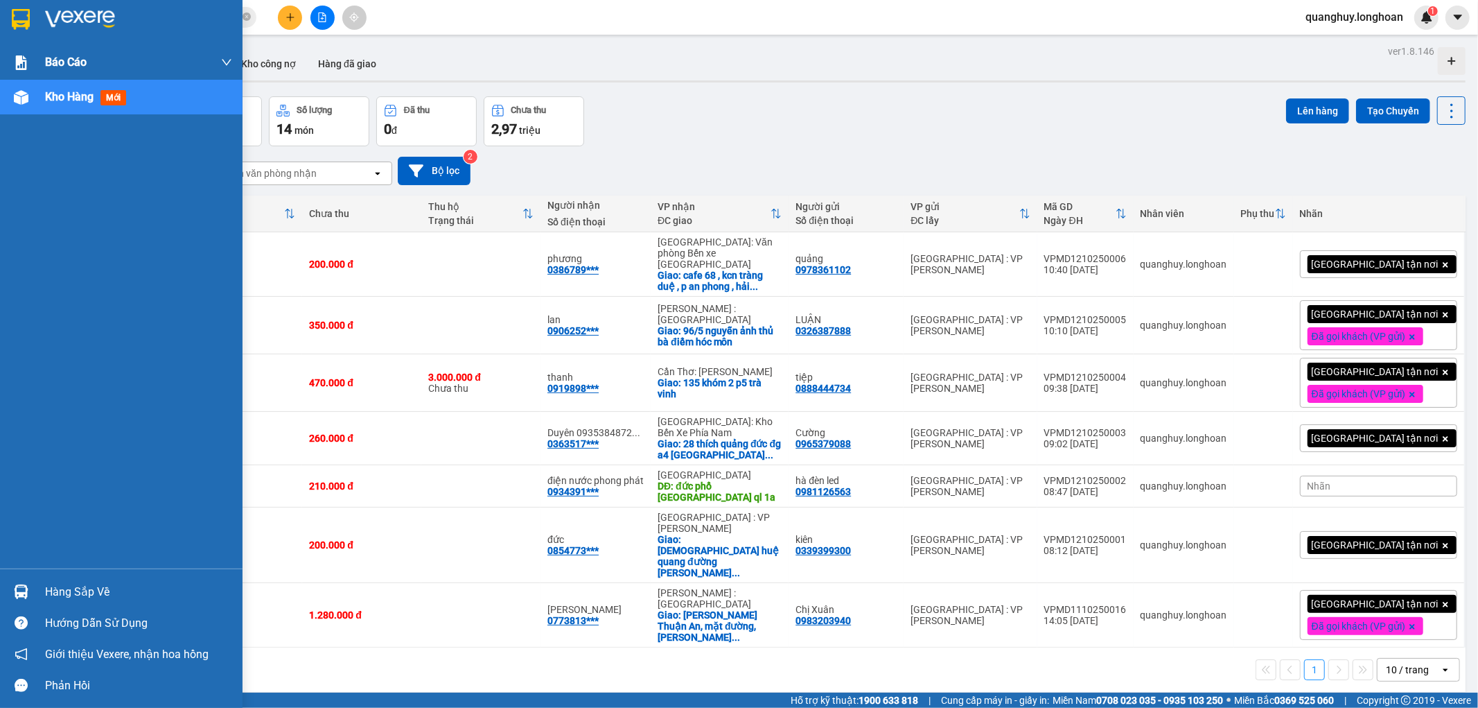
click at [19, 15] on img at bounding box center [21, 19] width 18 height 21
click at [14, 17] on img at bounding box center [21, 19] width 18 height 21
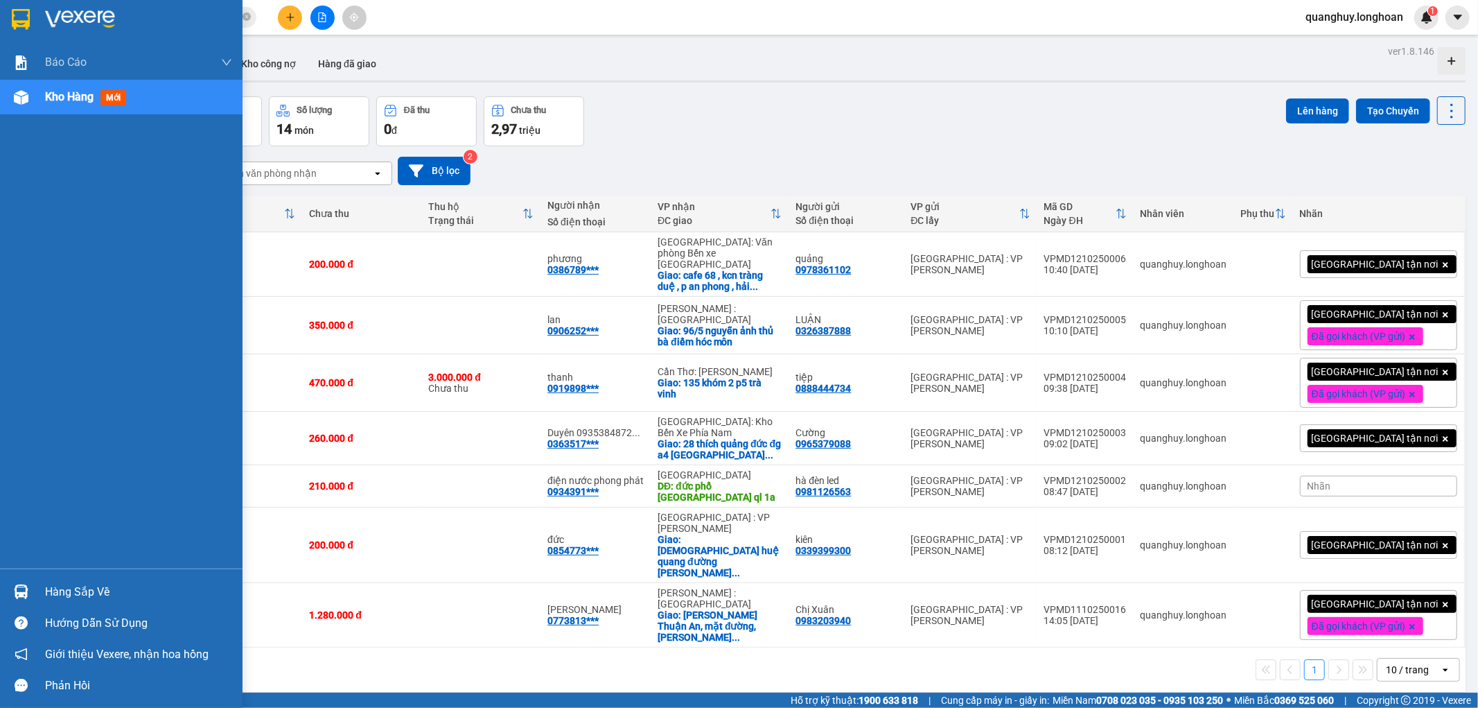
click at [14, 17] on img at bounding box center [21, 19] width 18 height 21
click at [17, 12] on img at bounding box center [21, 19] width 18 height 21
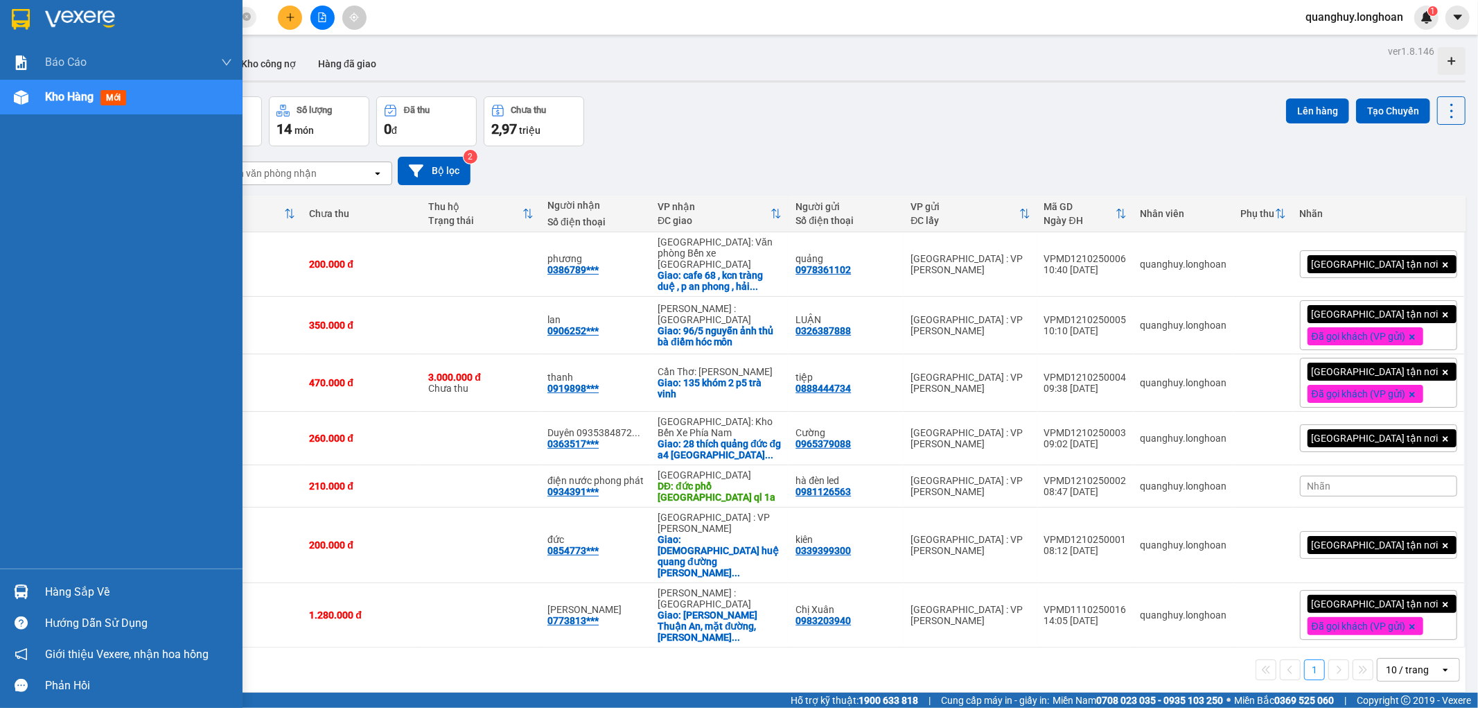
click at [17, 12] on img at bounding box center [21, 19] width 18 height 21
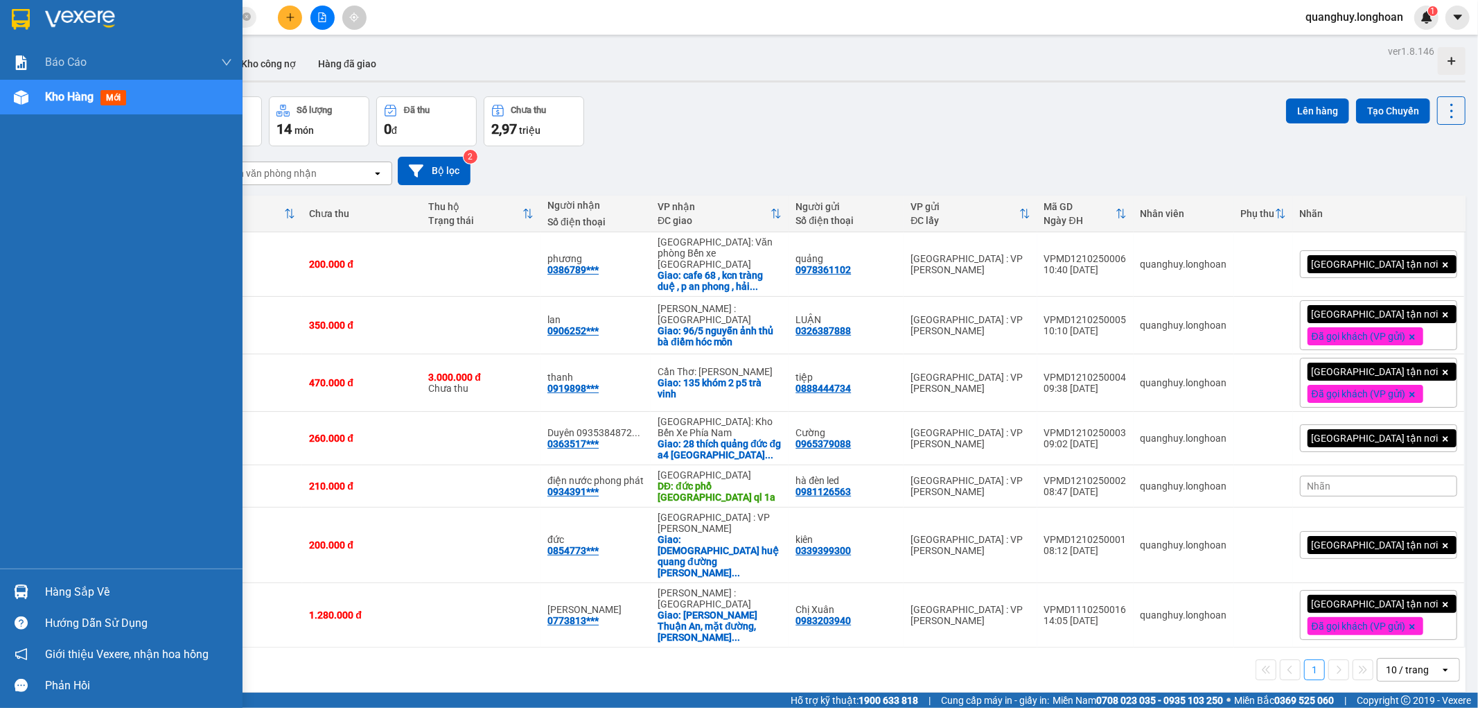
click at [17, 12] on img at bounding box center [21, 19] width 18 height 21
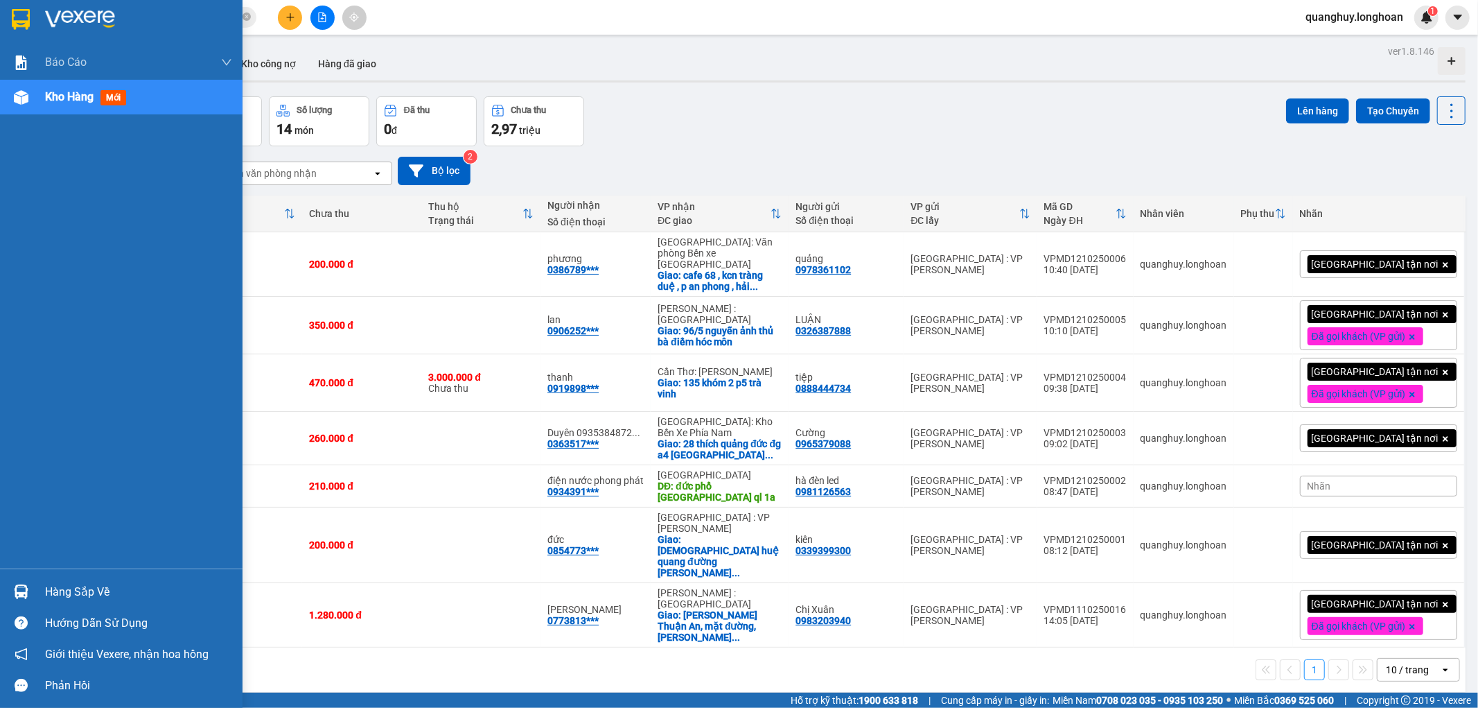
click at [17, 12] on img at bounding box center [21, 19] width 18 height 21
click at [17, 14] on img at bounding box center [21, 19] width 18 height 21
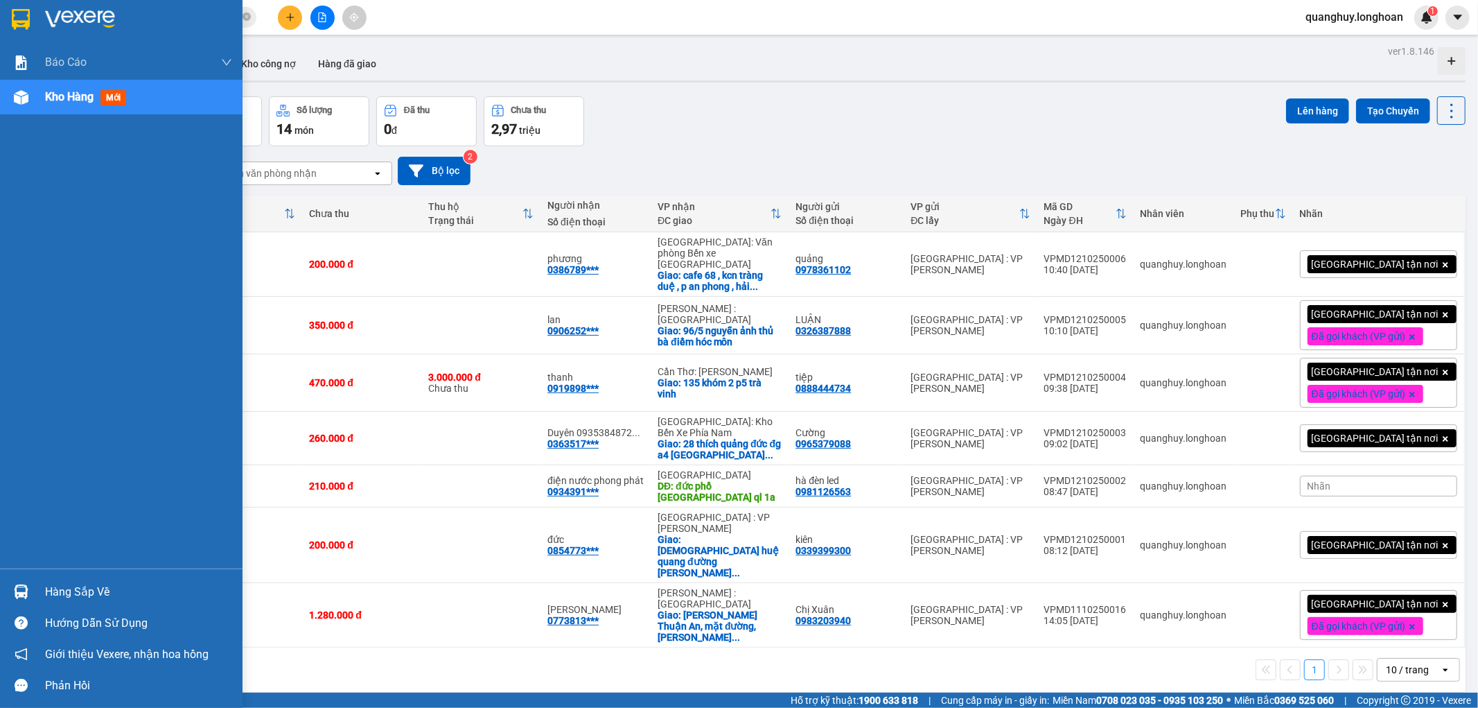
click at [17, 14] on img at bounding box center [21, 19] width 18 height 21
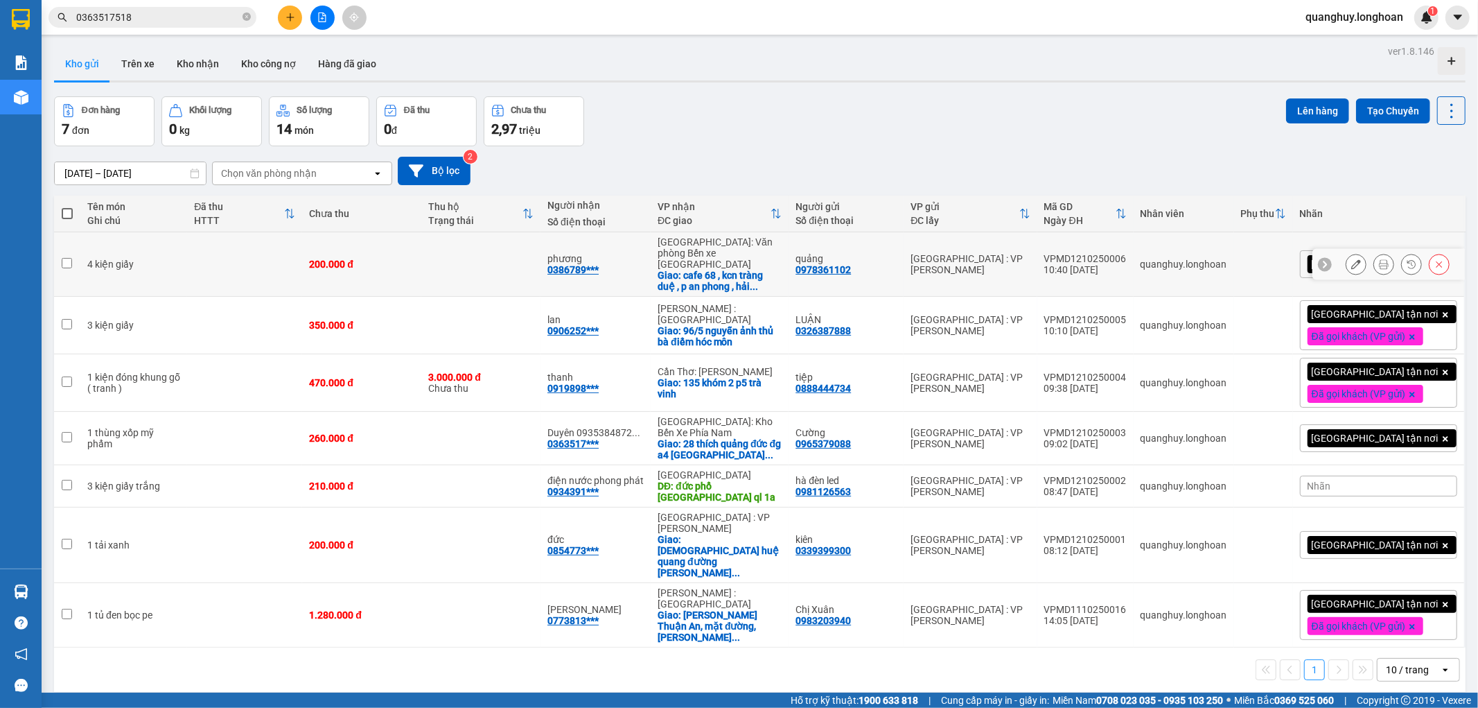
click at [100, 258] on div "4 kiện giấy" at bounding box center [133, 263] width 93 height 11
checkbox input "true"
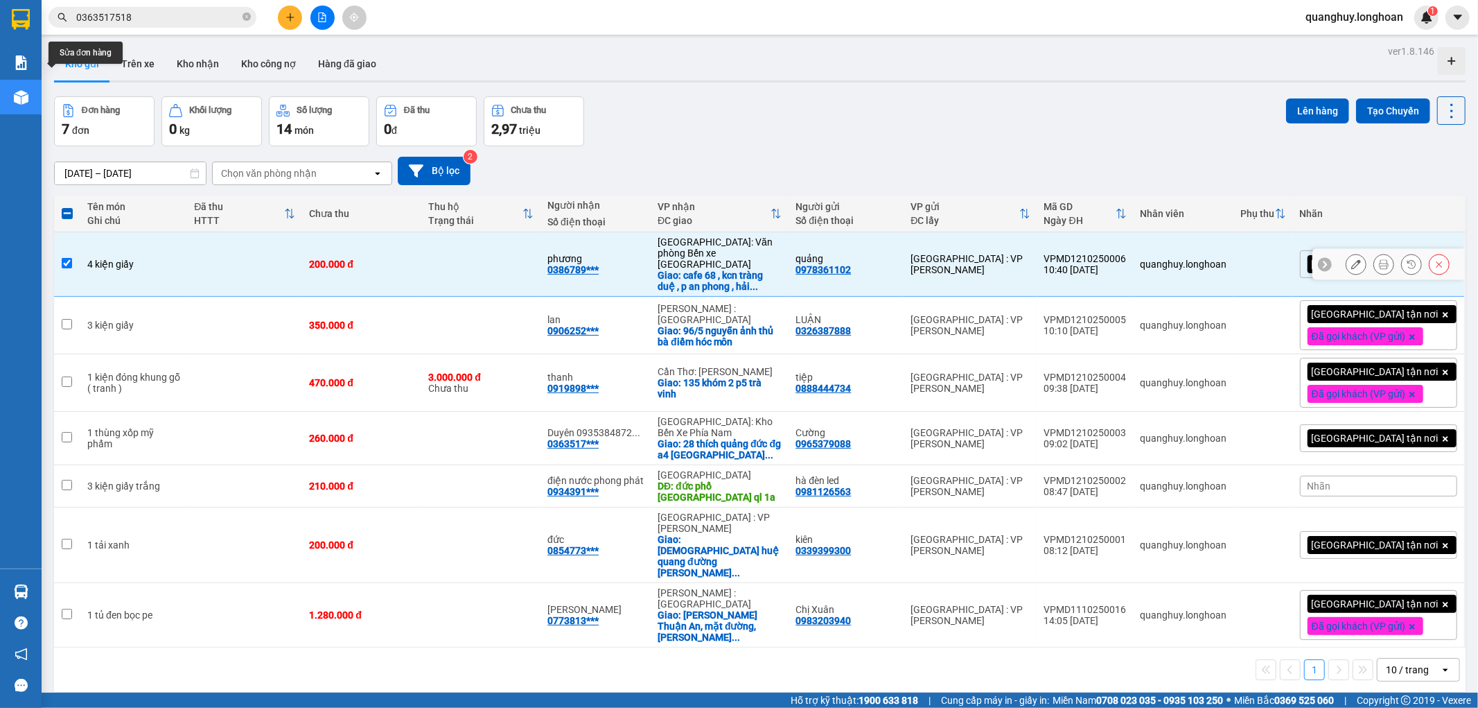
click at [1351, 261] on icon at bounding box center [1356, 264] width 10 height 10
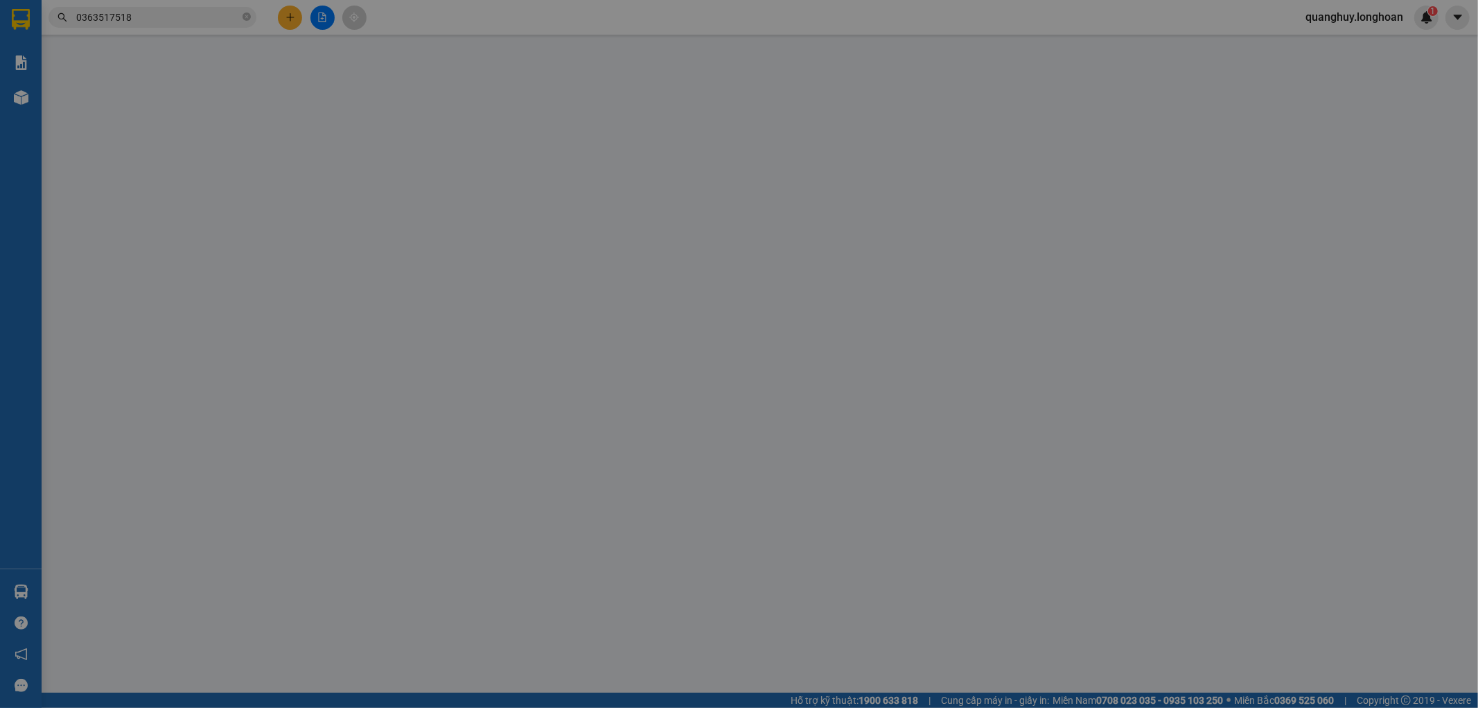
type input "0978361102"
type input "quảng"
type input "0386789055"
type input "phương"
checkbox input "true"
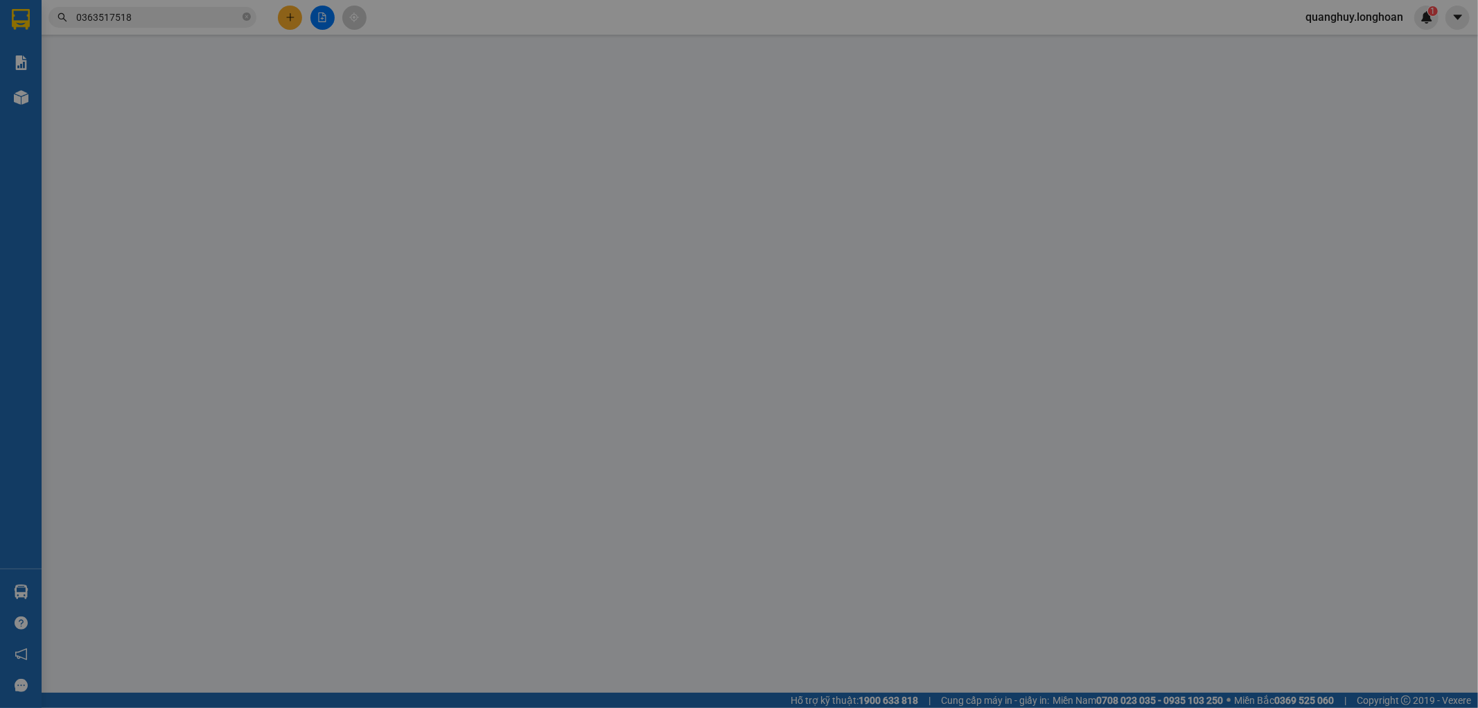
type input "cafe 68 , kcn tràng duệ , p an phong , [GEOGRAPHIC_DATA]"
type input "0"
type input "200.000"
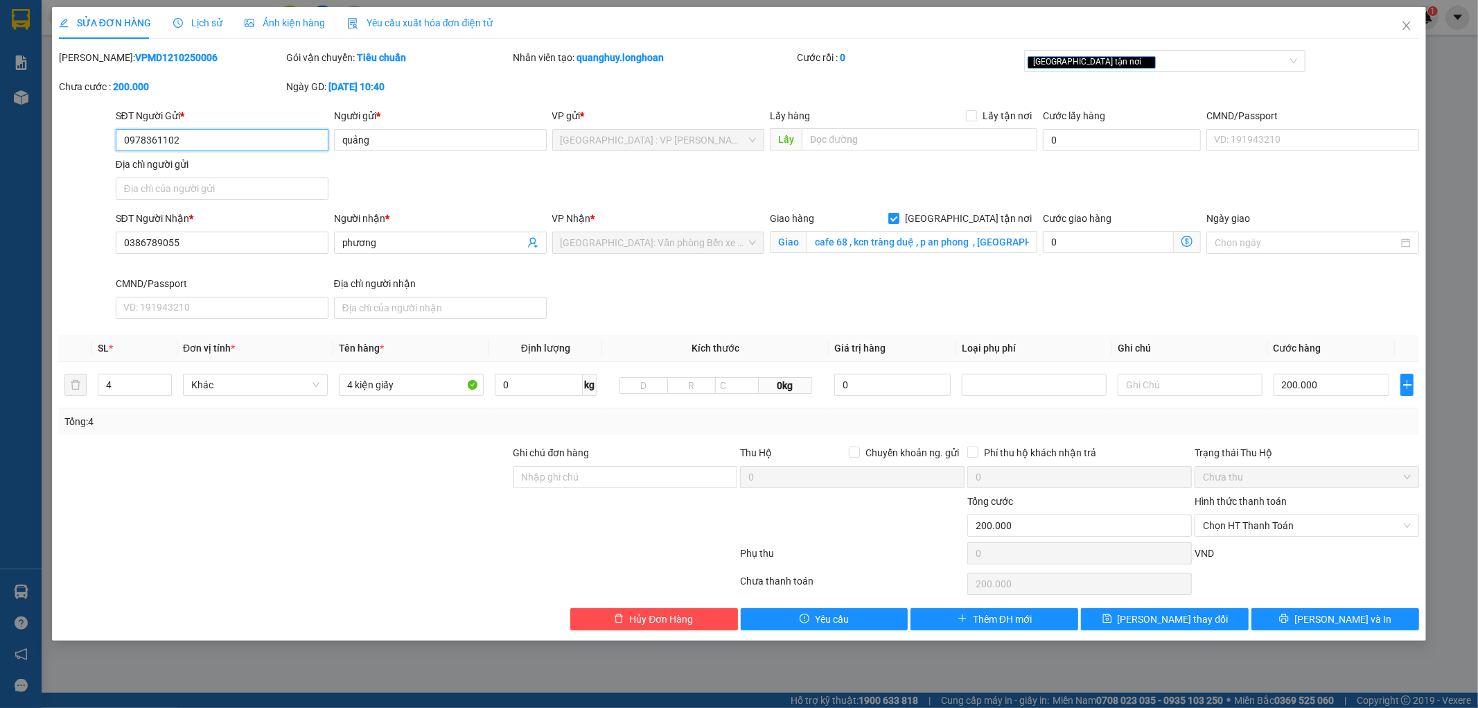
click at [710, 244] on span "[GEOGRAPHIC_DATA]: Văn phòng Bến xe [GEOGRAPHIC_DATA]" at bounding box center [659, 242] width 196 height 21
click at [629, 237] on span "[GEOGRAPHIC_DATA]: Văn phòng Bến xe [GEOGRAPHIC_DATA]" at bounding box center [659, 242] width 196 height 21
click at [631, 243] on span "[GEOGRAPHIC_DATA]: Văn phòng Bến xe [GEOGRAPHIC_DATA]" at bounding box center [659, 242] width 196 height 21
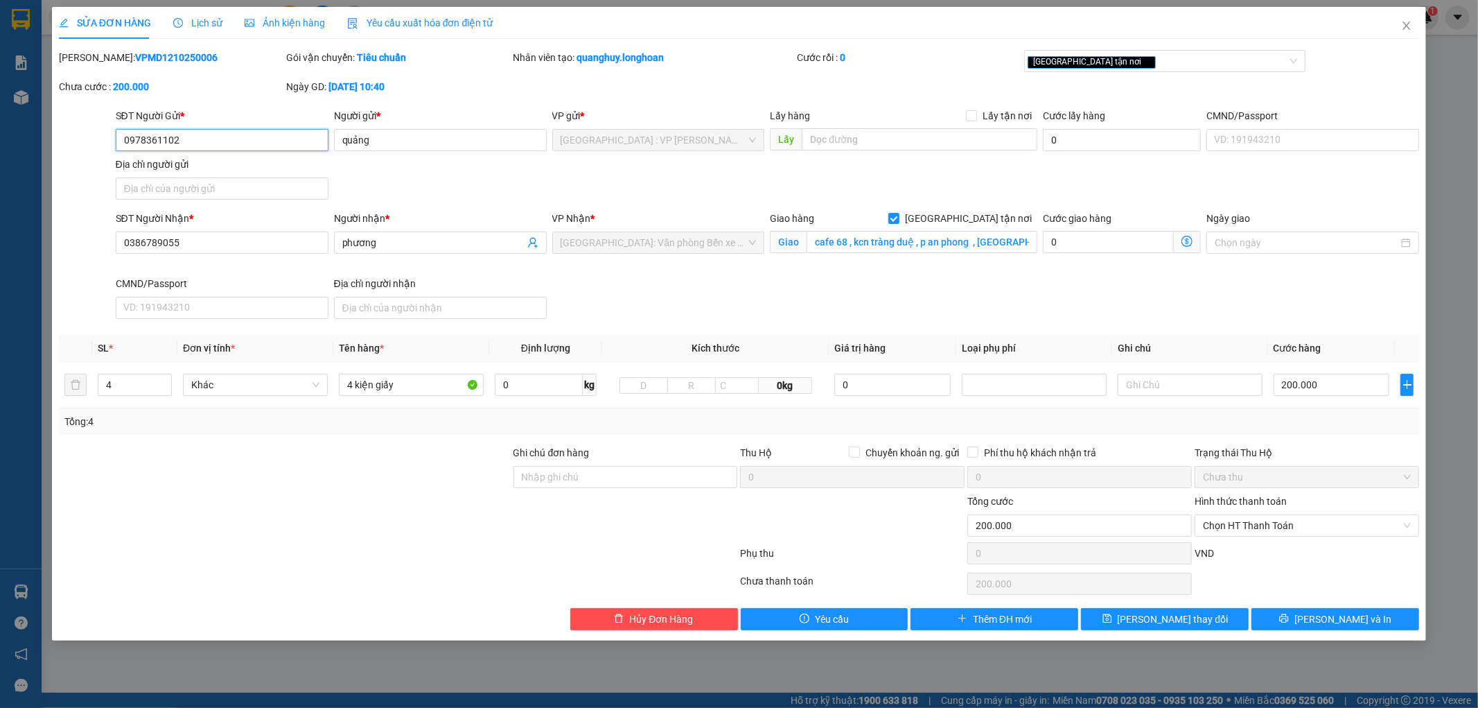
click at [631, 245] on span "[GEOGRAPHIC_DATA]: Văn phòng Bến xe [GEOGRAPHIC_DATA]" at bounding box center [659, 242] width 196 height 21
click at [1410, 19] on span "Close" at bounding box center [1406, 26] width 39 height 39
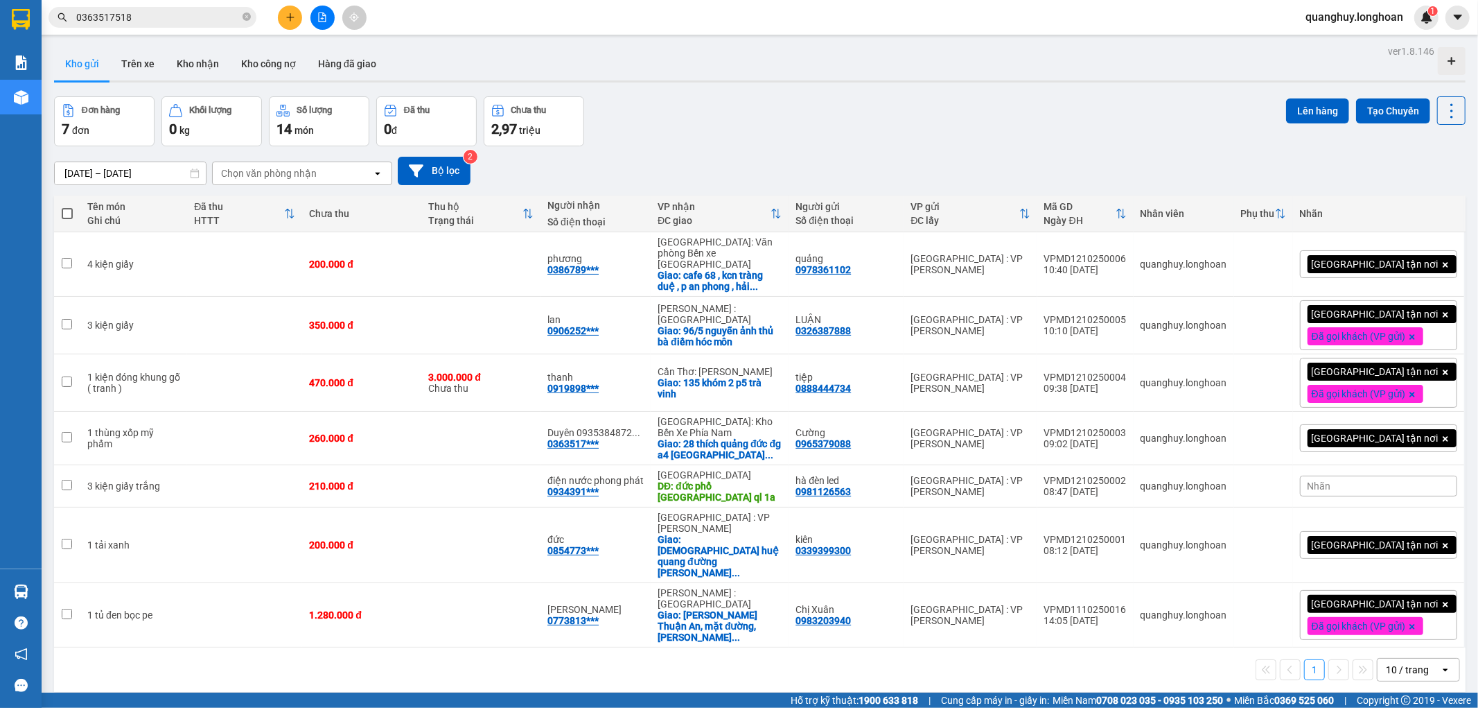
click at [1390, 658] on div "10 / trang" at bounding box center [1409, 669] width 62 height 22
click at [97, 130] on span "100 / trang" at bounding box center [73, 123] width 49 height 14
click at [365, 319] on div "350.000 đ" at bounding box center [361, 324] width 105 height 11
checkbox input "true"
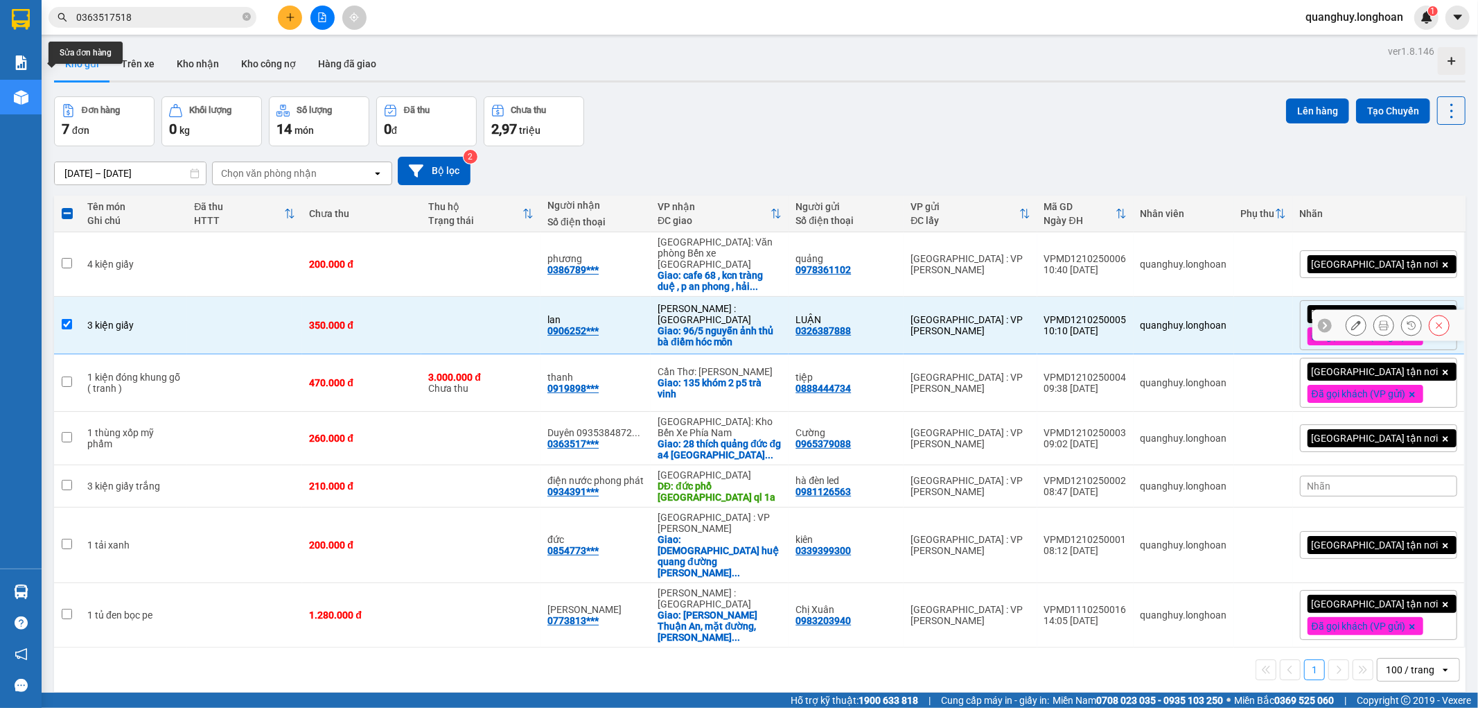
click at [1351, 320] on icon at bounding box center [1356, 325] width 10 height 10
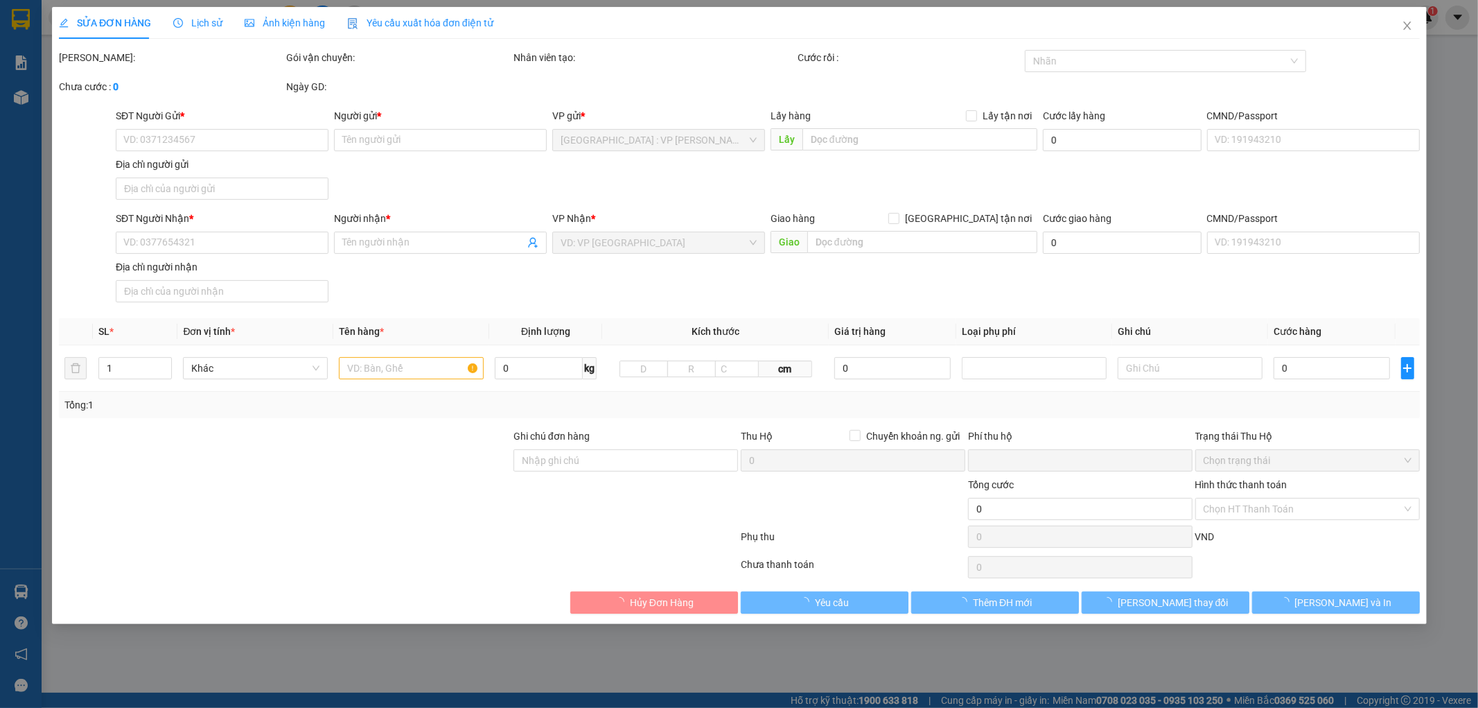
type input "0326387888"
type input "LUẬN"
type input "0906252211"
type input "lan"
checkbox input "true"
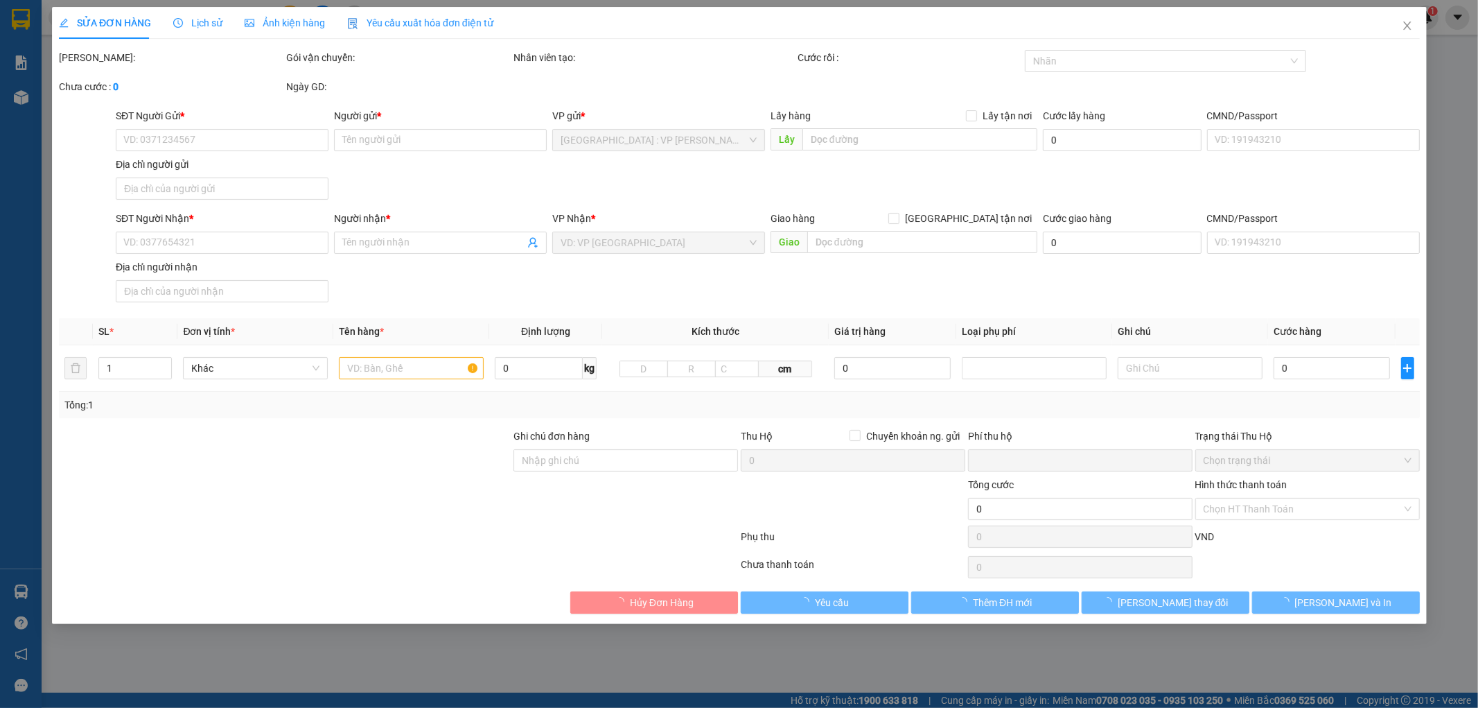
type input "96/5 [PERSON_NAME] thủ bà điểm hóc môn"
type input "hàng ko đồng kiểm giao nguyên kiện hư vỡ k đền ( đã báo khách gửi )"
type input "0"
type input "350.000"
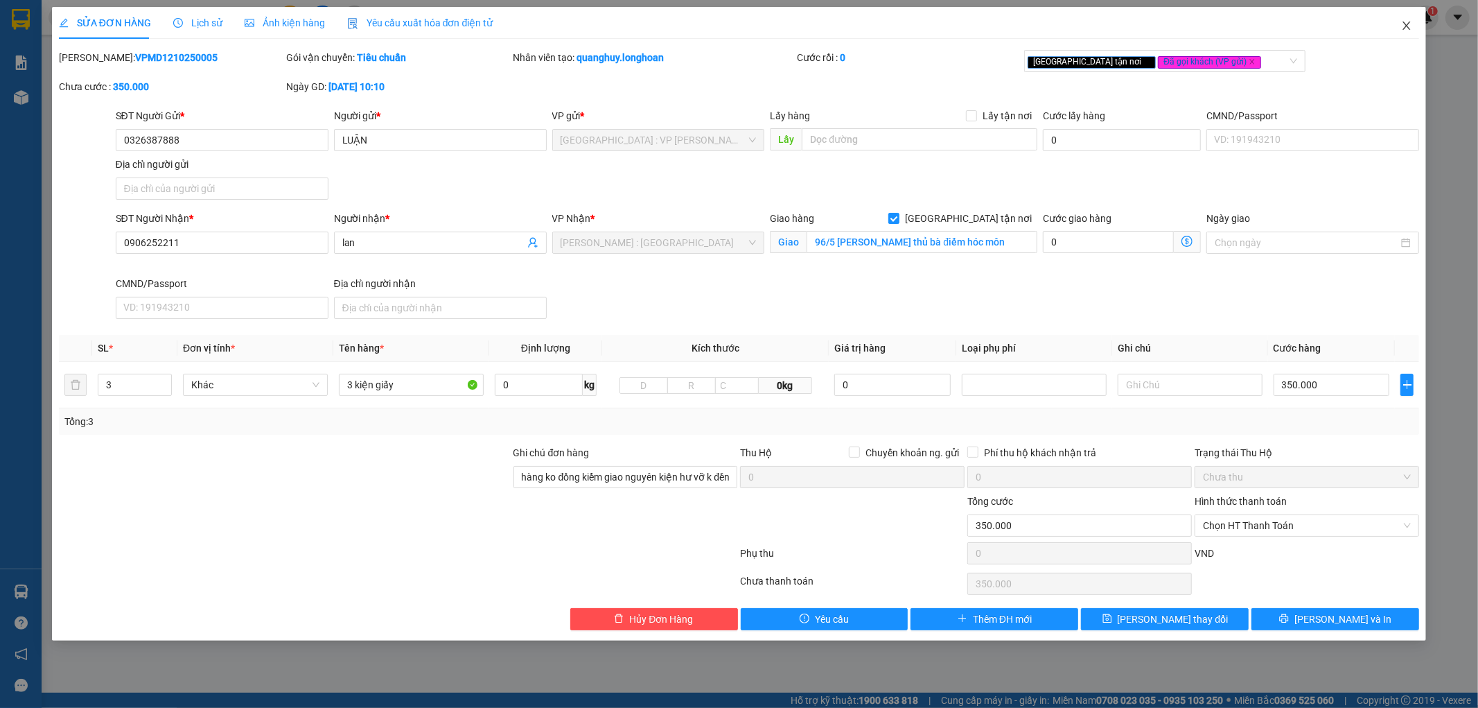
click at [1410, 21] on icon "close" at bounding box center [1406, 25] width 11 height 11
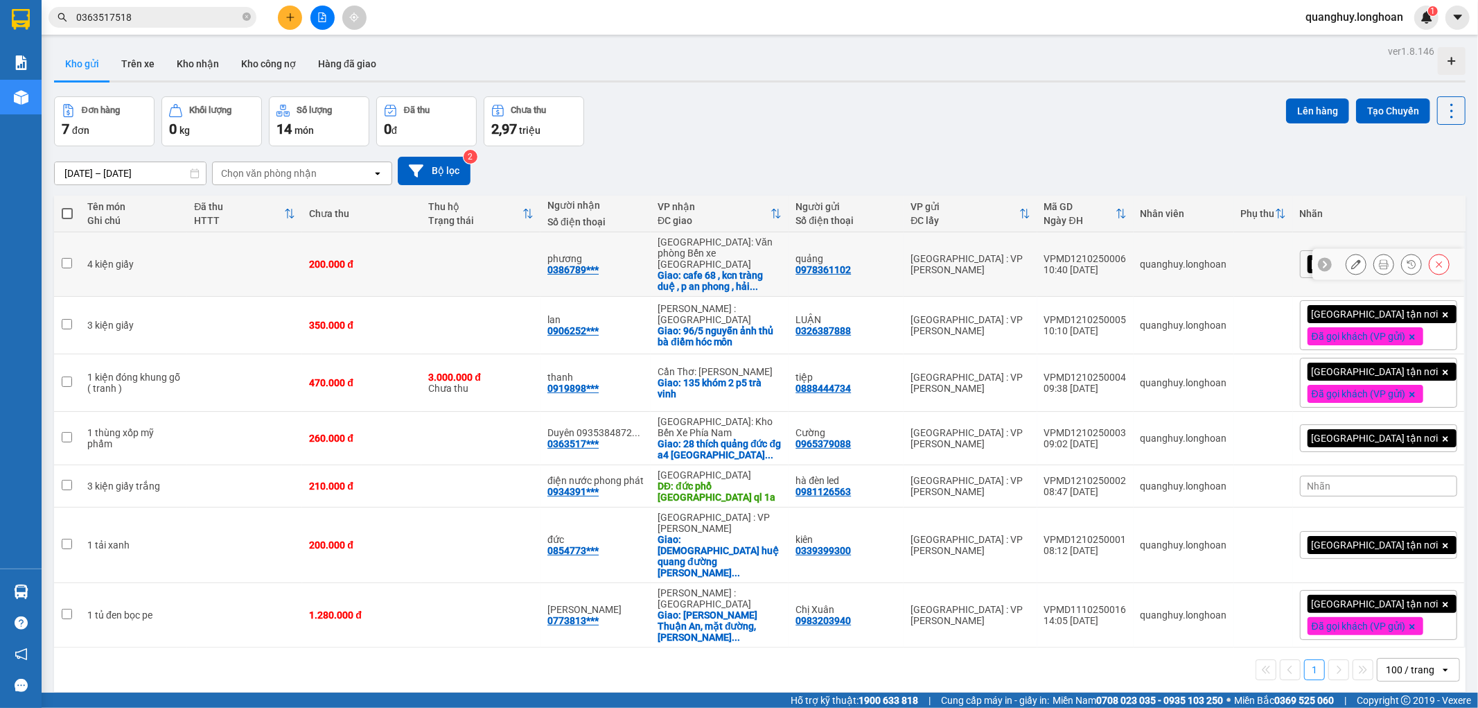
click at [701, 270] on div "Giao: cafe 68 , kcn tràng duệ , p an phong , hải ..." at bounding box center [720, 281] width 124 height 22
checkbox input "true"
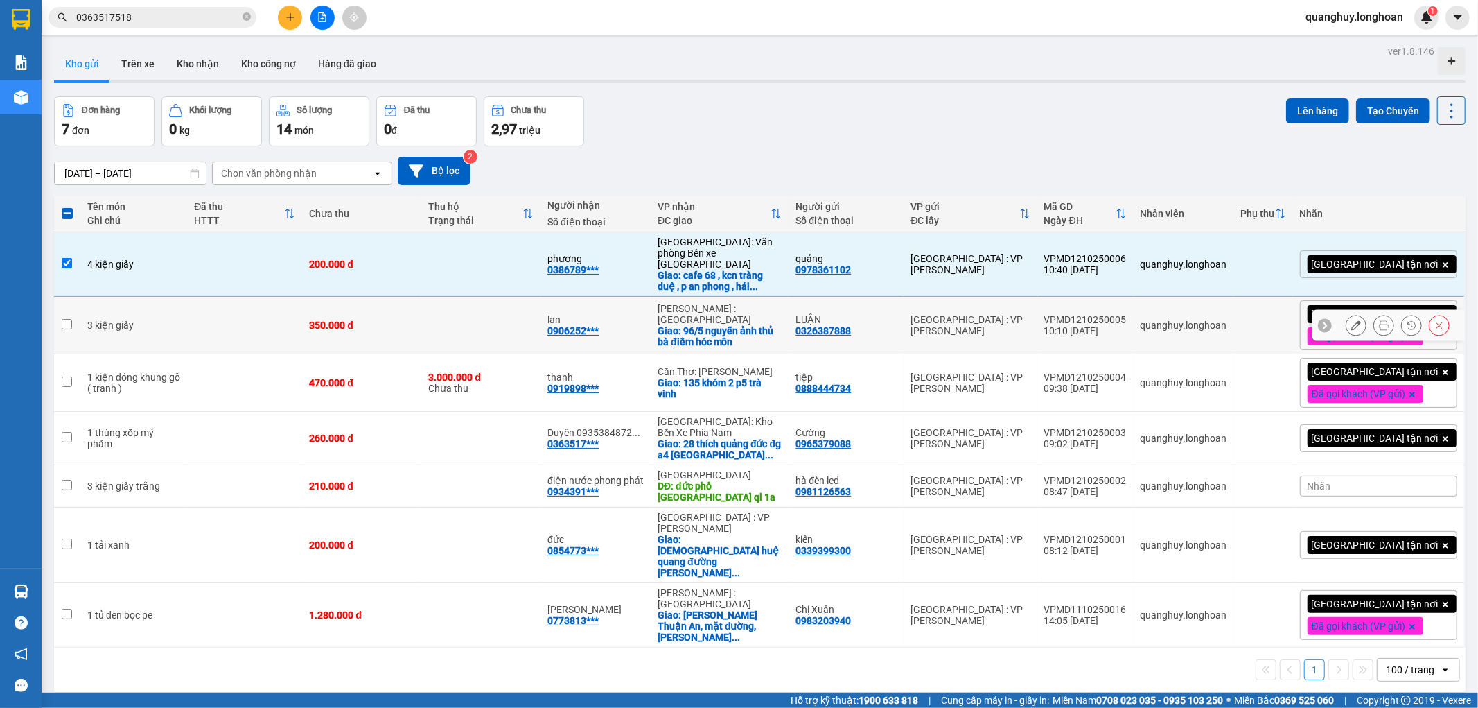
click at [777, 326] on div "Giao: 96/5 nguyễn ảnh thủ bà điểm hóc môn" at bounding box center [720, 336] width 124 height 22
checkbox input "true"
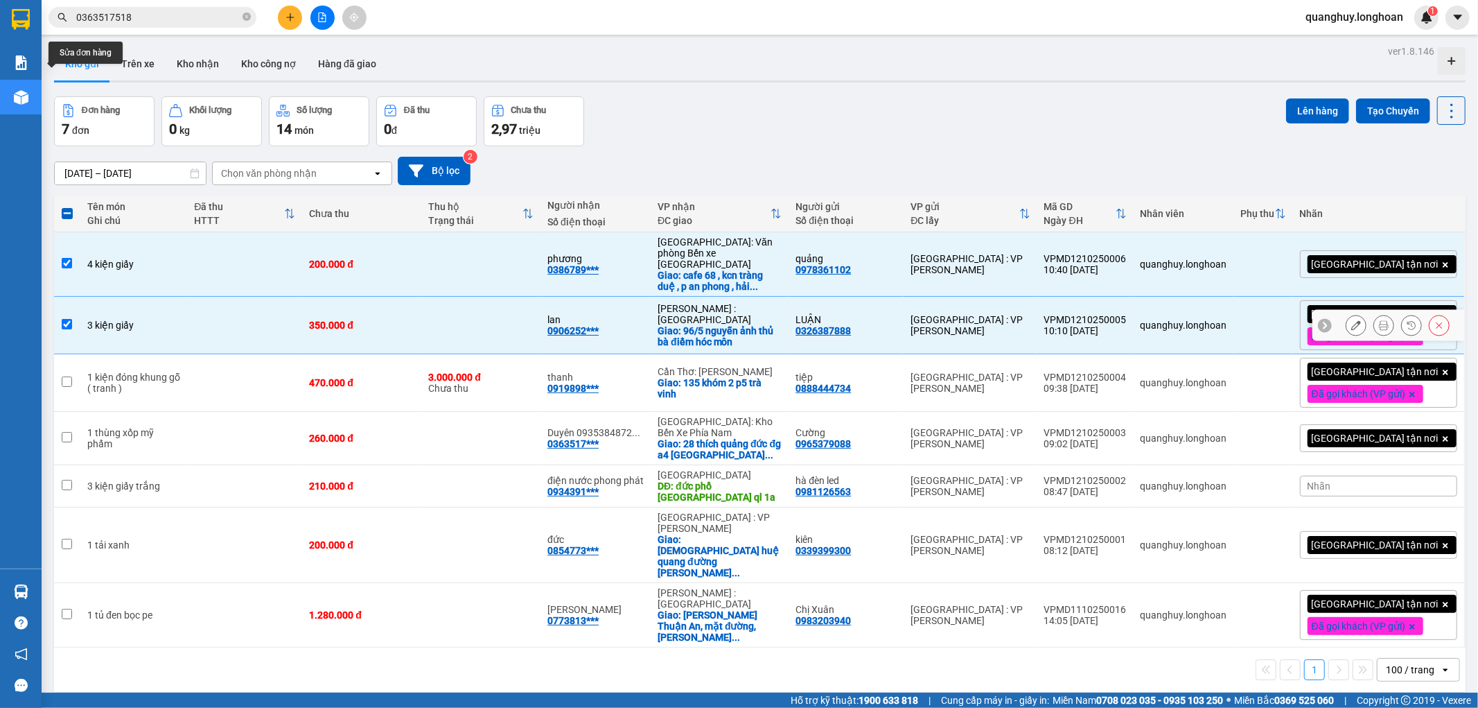
click at [1351, 320] on icon at bounding box center [1356, 325] width 10 height 10
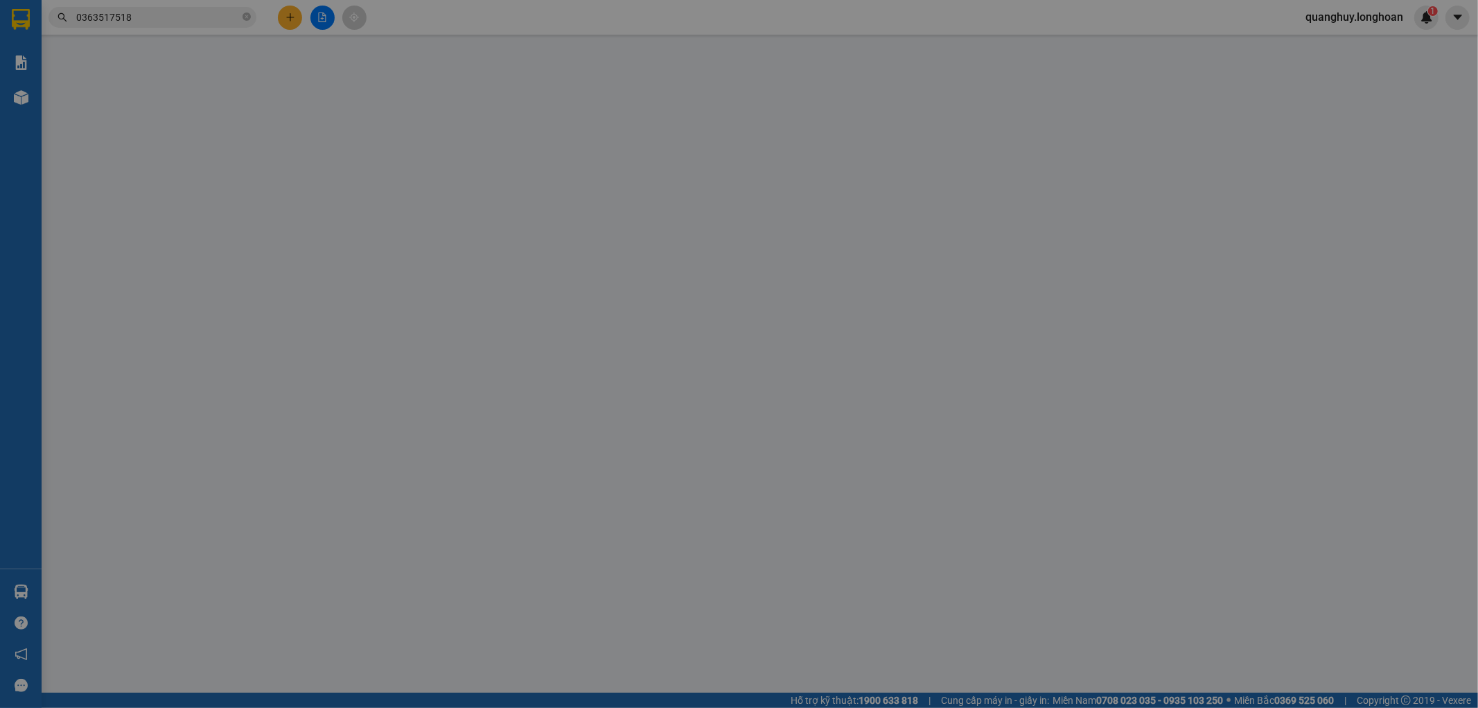
type input "0326387888"
type input "LUẬN"
type input "0906252211"
type input "lan"
checkbox input "true"
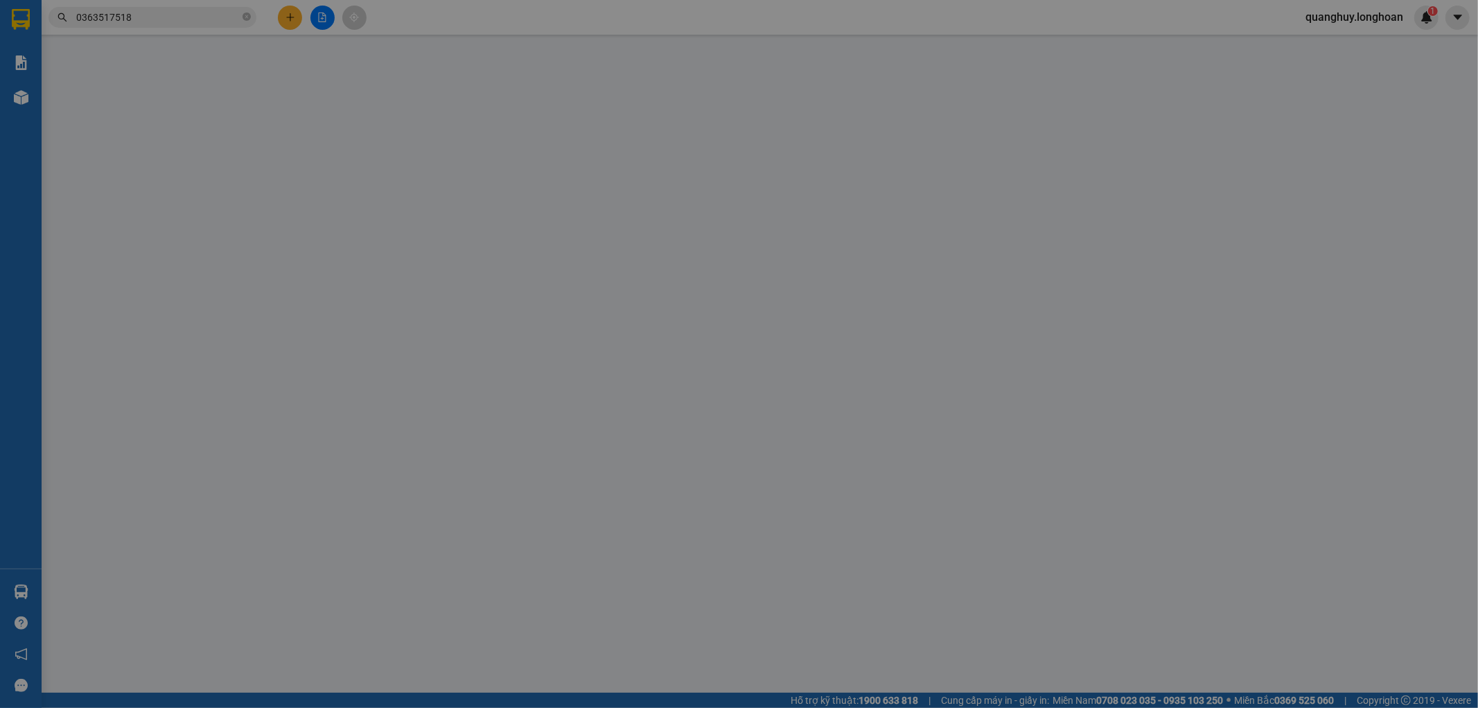
type input "96/5 [PERSON_NAME] thủ bà điểm hóc môn"
type input "hàng ko đồng kiểm giao nguyên kiện hư vỡ k đền ( đã báo khách gửi )"
type input "0"
type input "350.000"
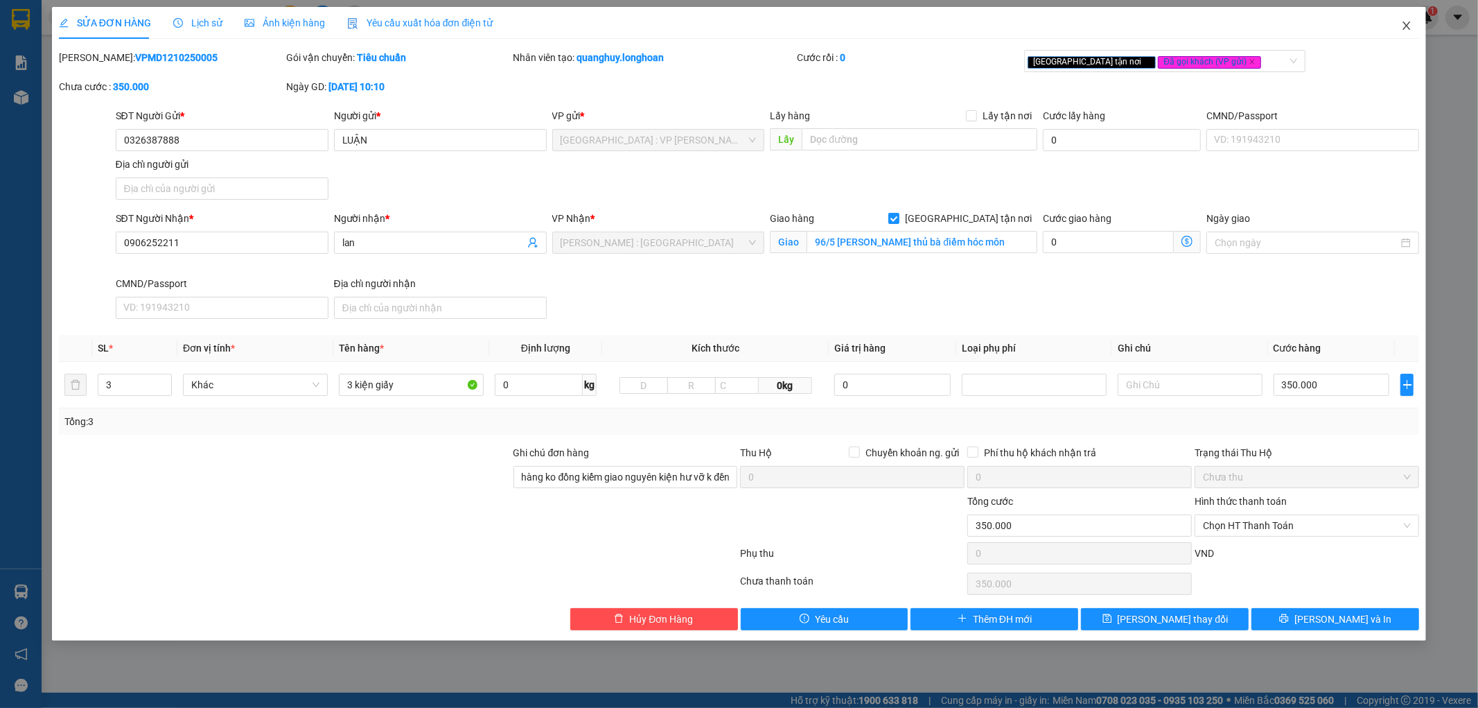
click at [1402, 19] on span "Close" at bounding box center [1406, 26] width 39 height 39
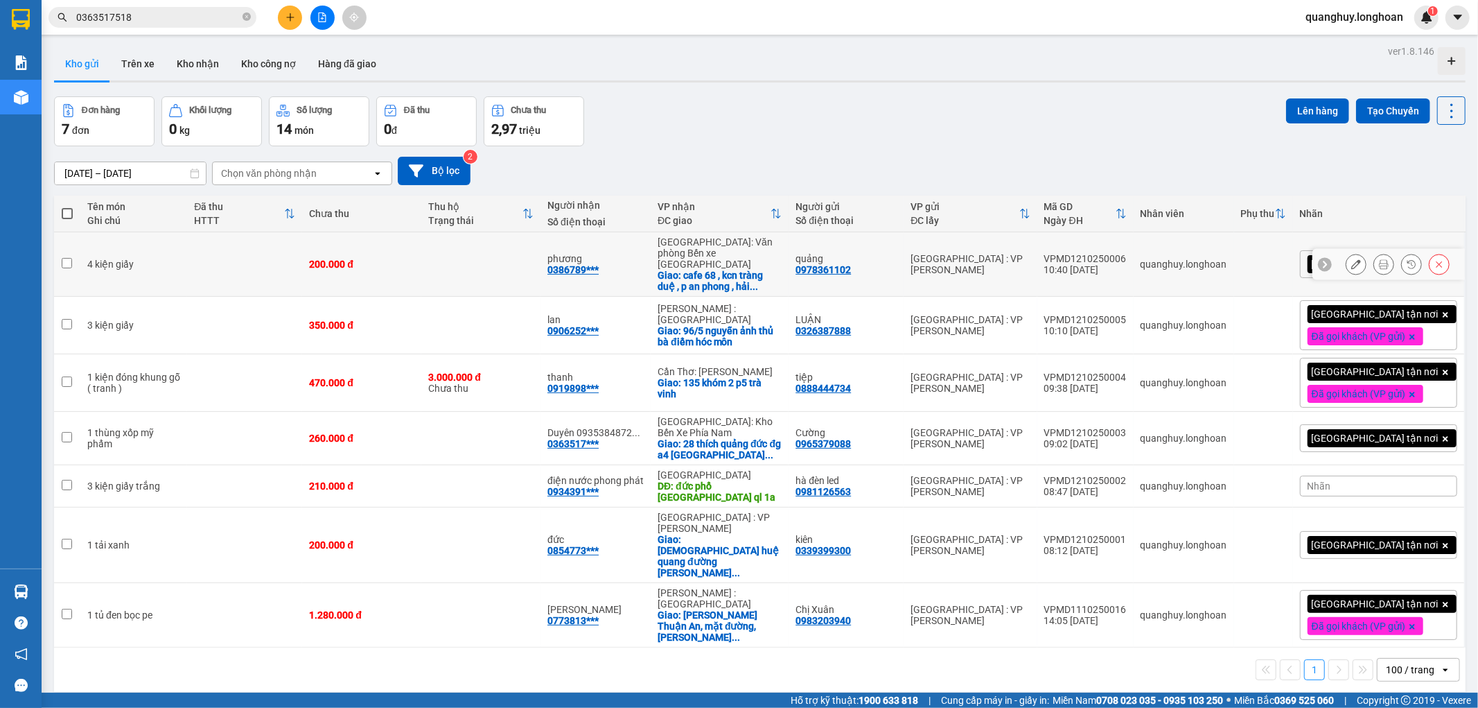
click at [1351, 259] on icon at bounding box center [1356, 264] width 10 height 10
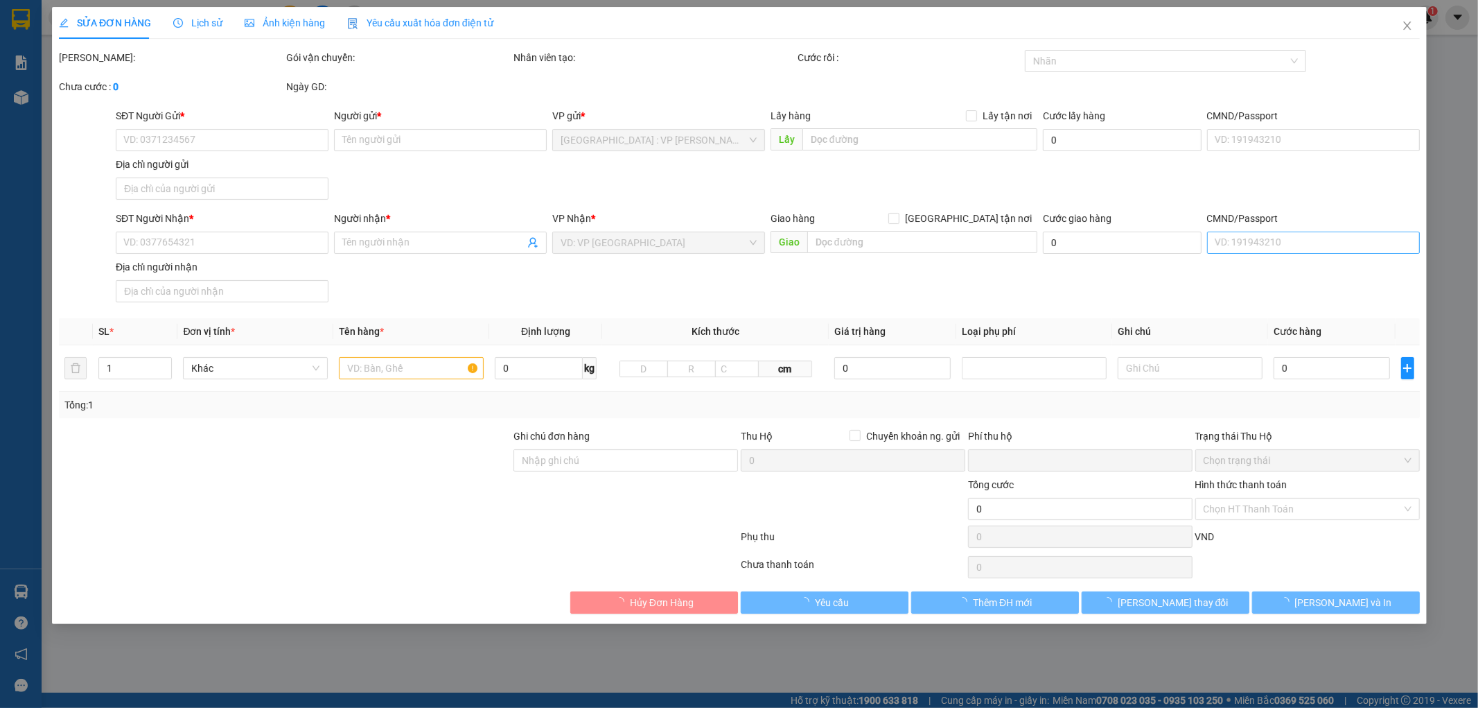
type input "0978361102"
type input "quảng"
type input "0386789055"
type input "phương"
checkbox input "true"
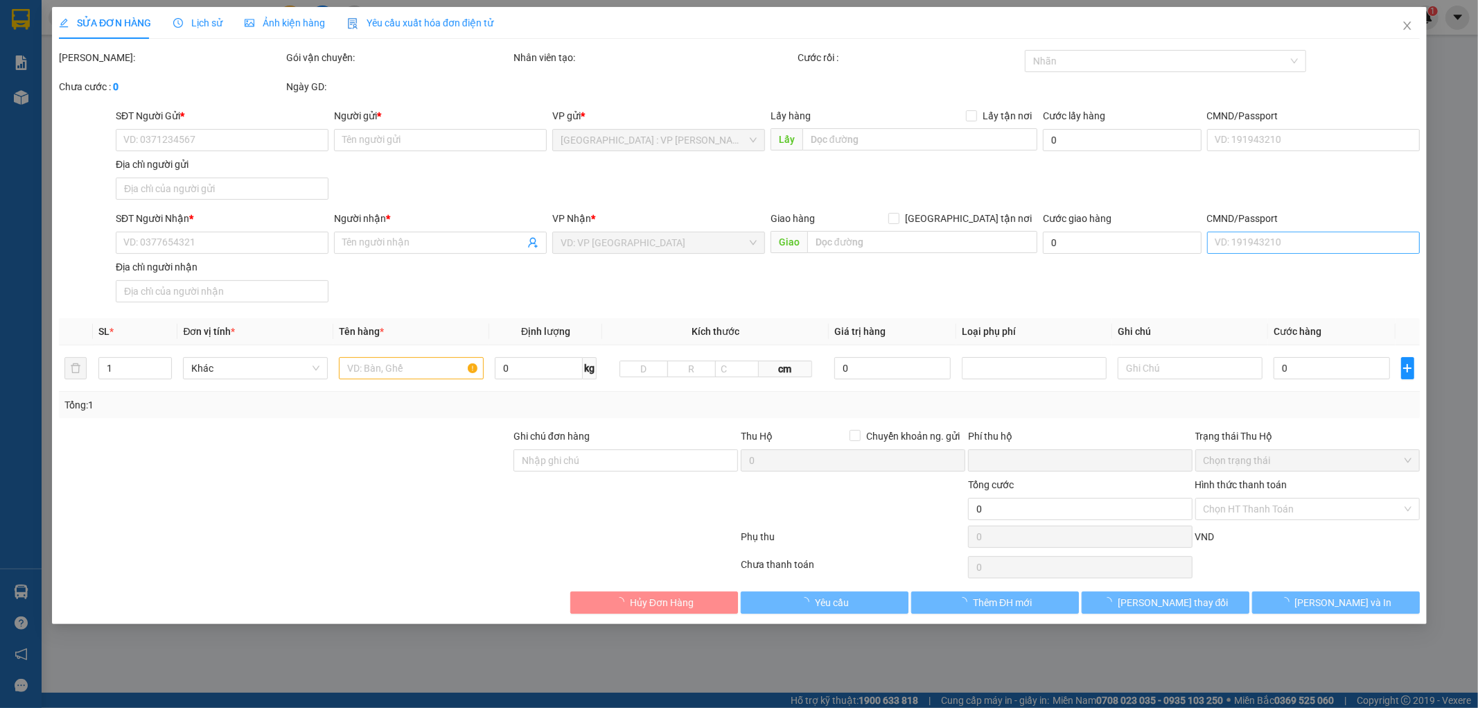
type input "cafe 68 , kcn tràng duệ , p an phong , [GEOGRAPHIC_DATA]"
type input "0"
type input "200.000"
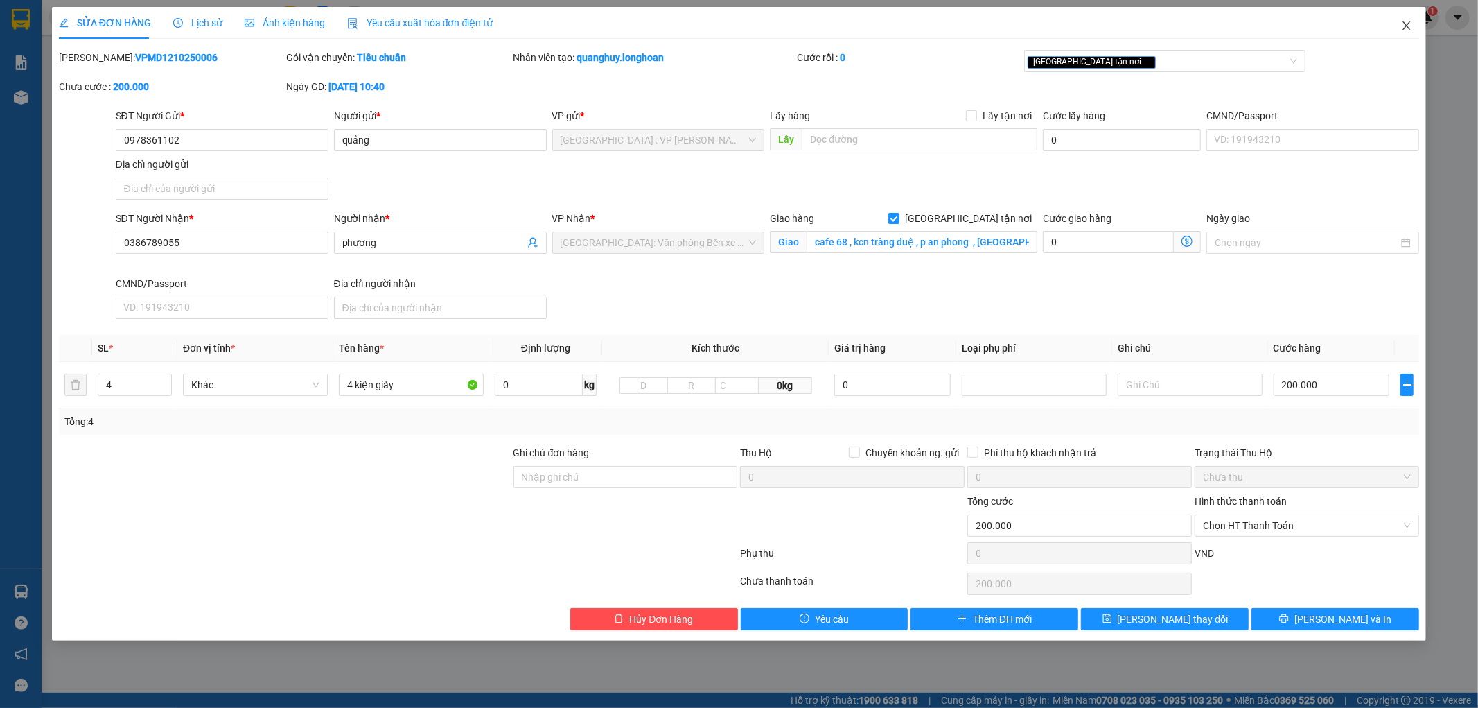
click at [1407, 28] on icon "close" at bounding box center [1407, 25] width 8 height 8
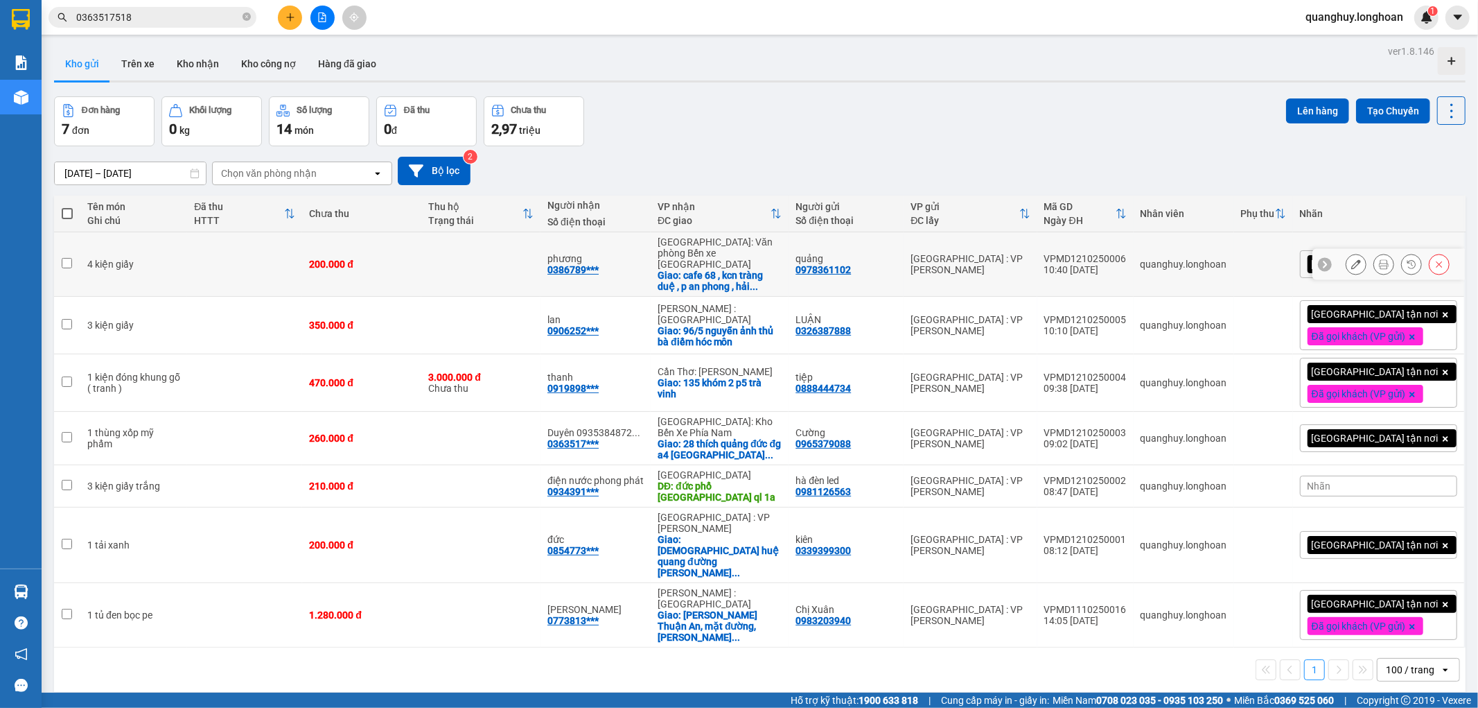
click at [1374, 261] on button at bounding box center [1383, 264] width 19 height 24
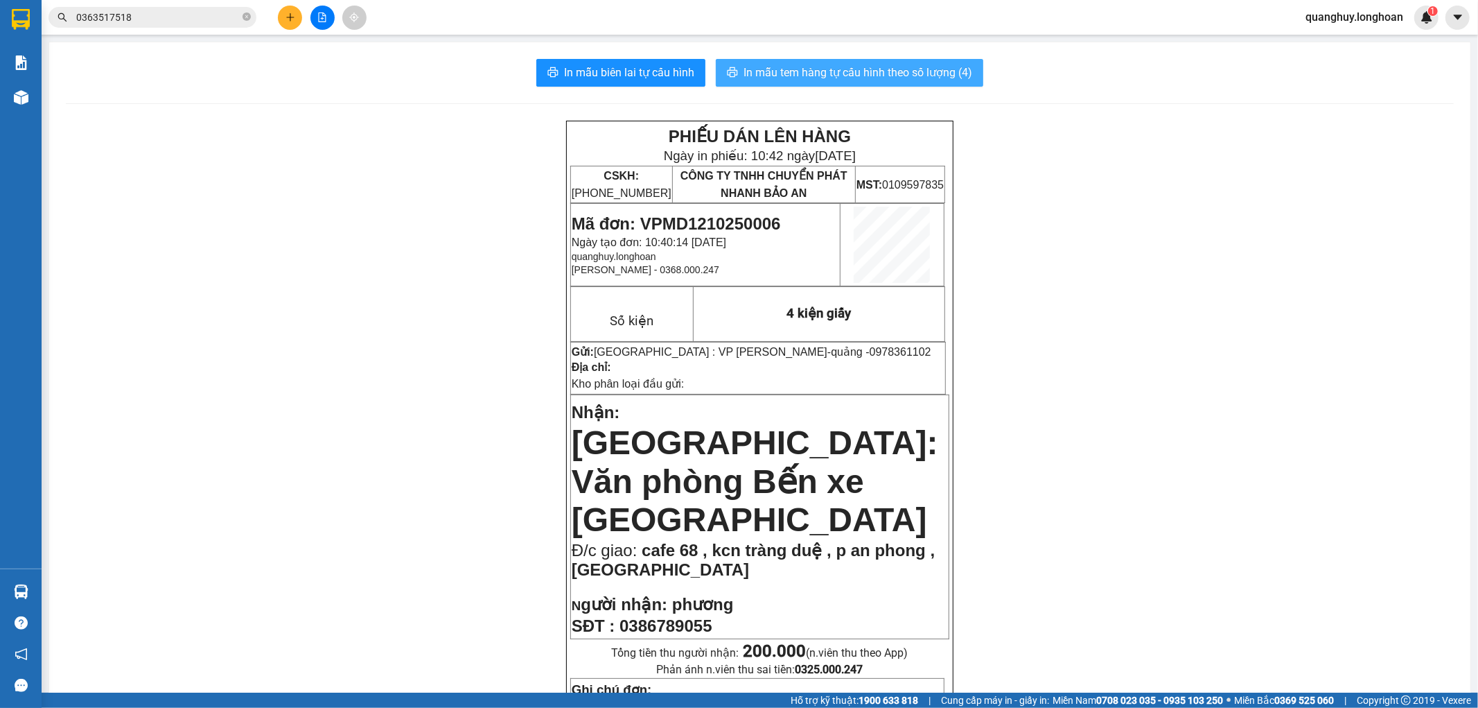
click at [913, 66] on span "In mẫu tem hàng tự cấu hình theo số lượng (4)" at bounding box center [858, 72] width 229 height 17
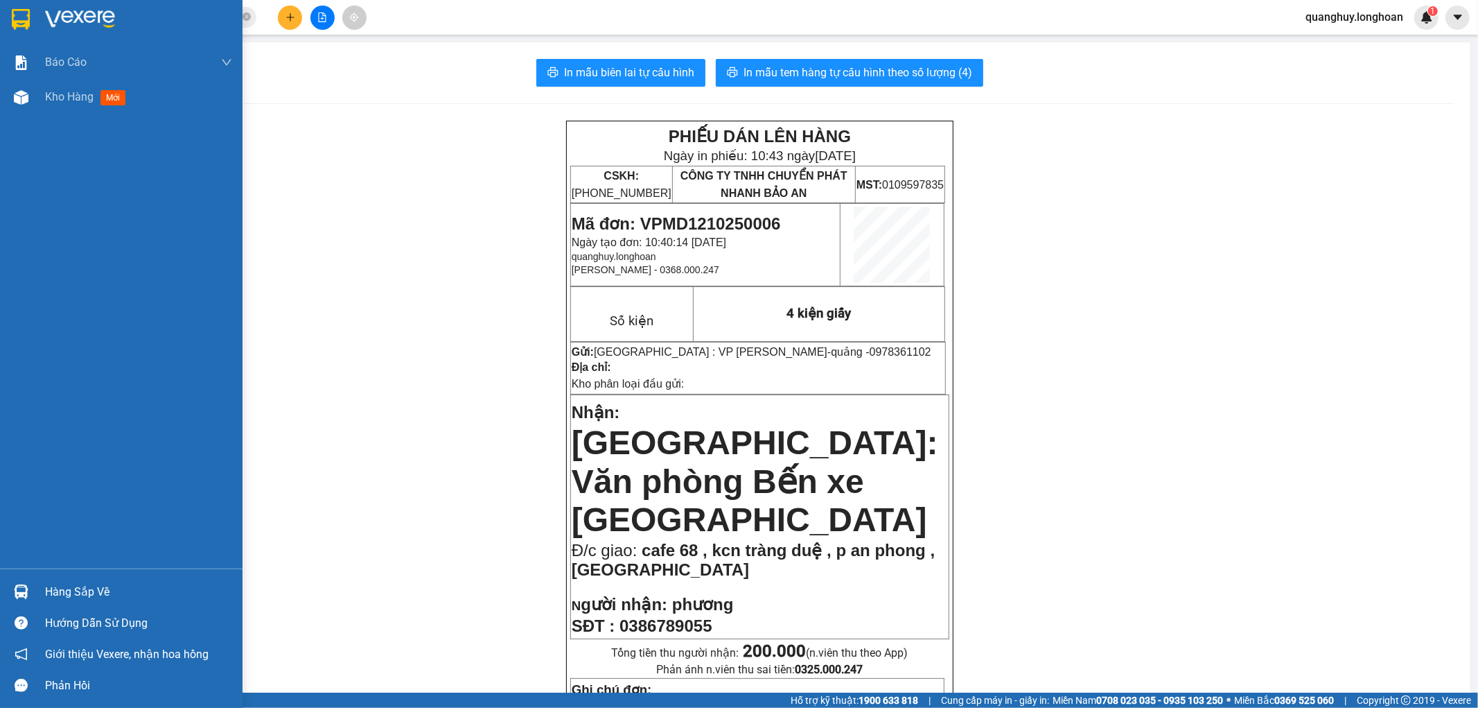
click at [0, 19] on div at bounding box center [121, 22] width 243 height 45
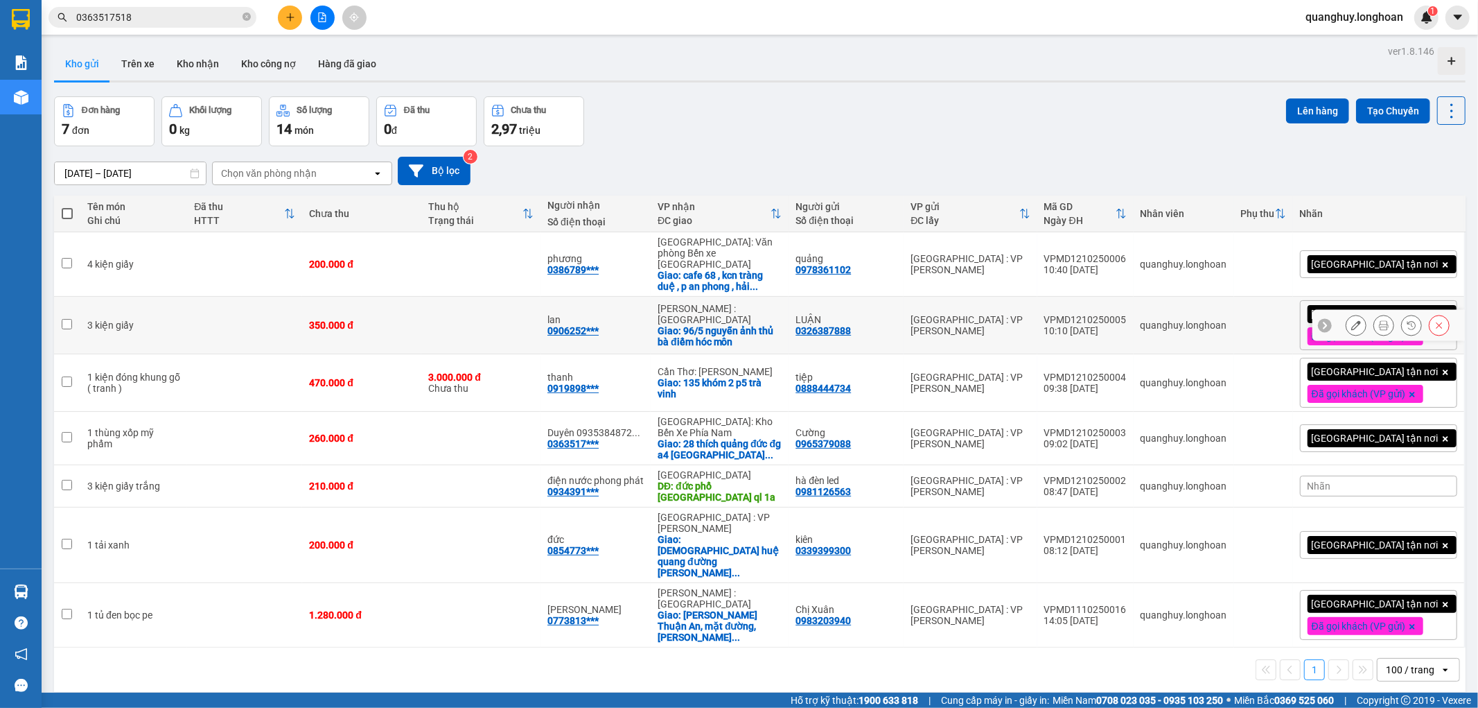
click at [1379, 320] on icon at bounding box center [1384, 325] width 10 height 10
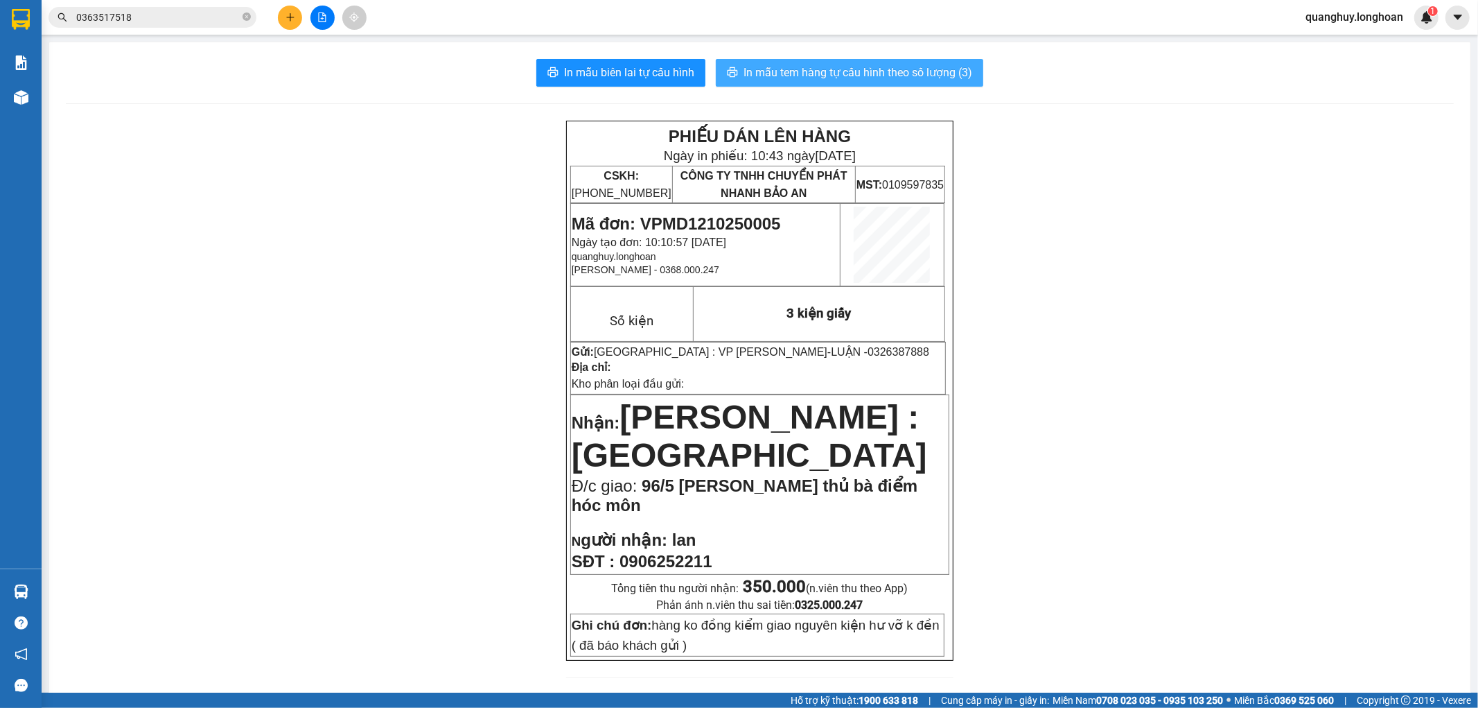
click at [905, 64] on span "In mẫu tem hàng tự cấu hình theo số lượng (3)" at bounding box center [858, 72] width 229 height 17
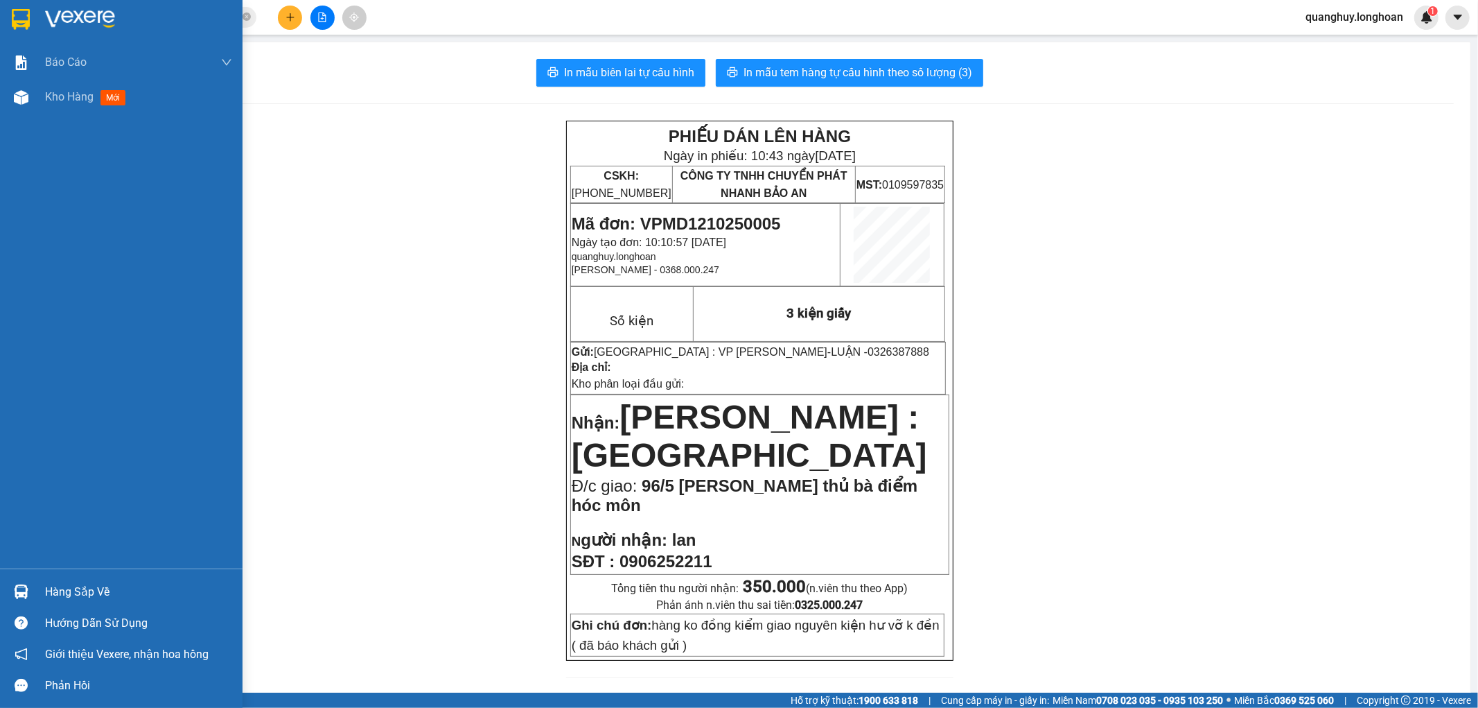
click at [14, 24] on img at bounding box center [21, 19] width 18 height 21
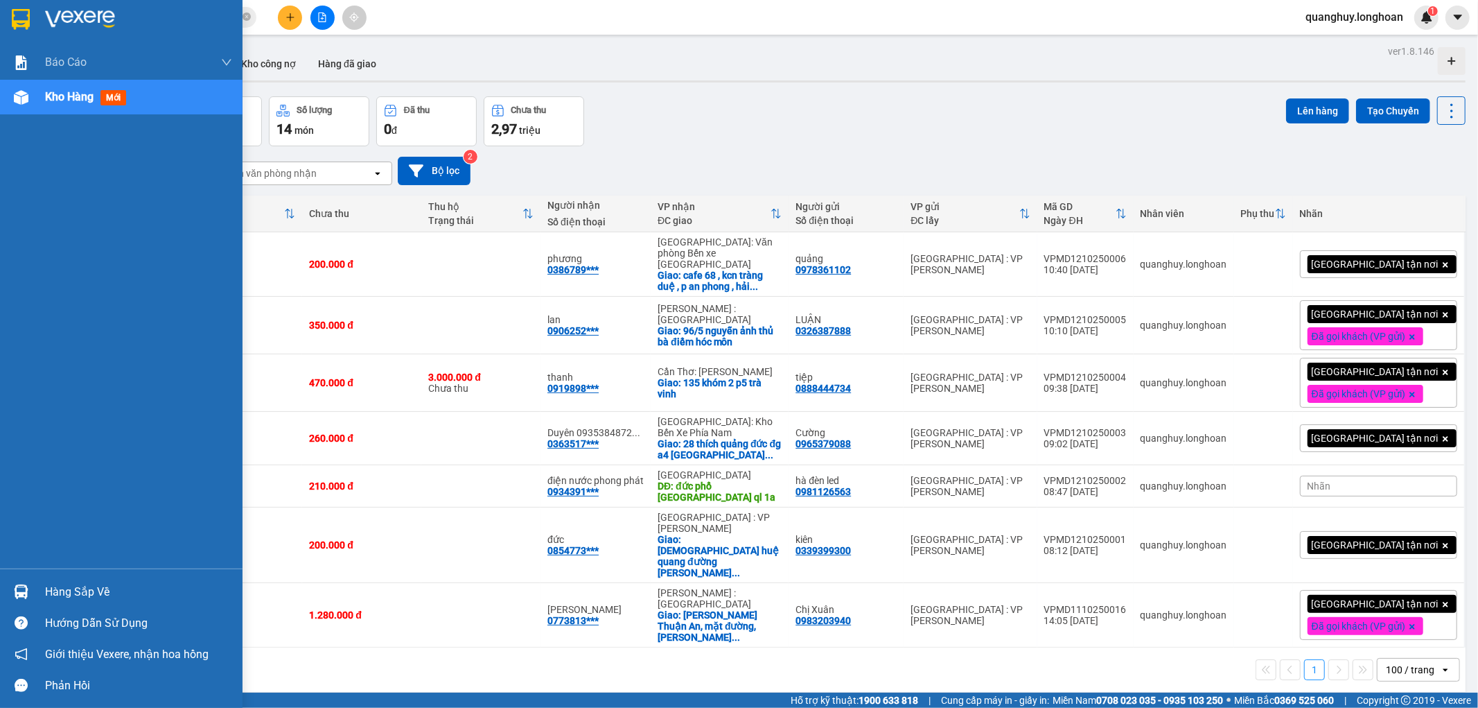
click at [24, 25] on img at bounding box center [21, 19] width 18 height 21
click at [17, 8] on div at bounding box center [21, 19] width 24 height 24
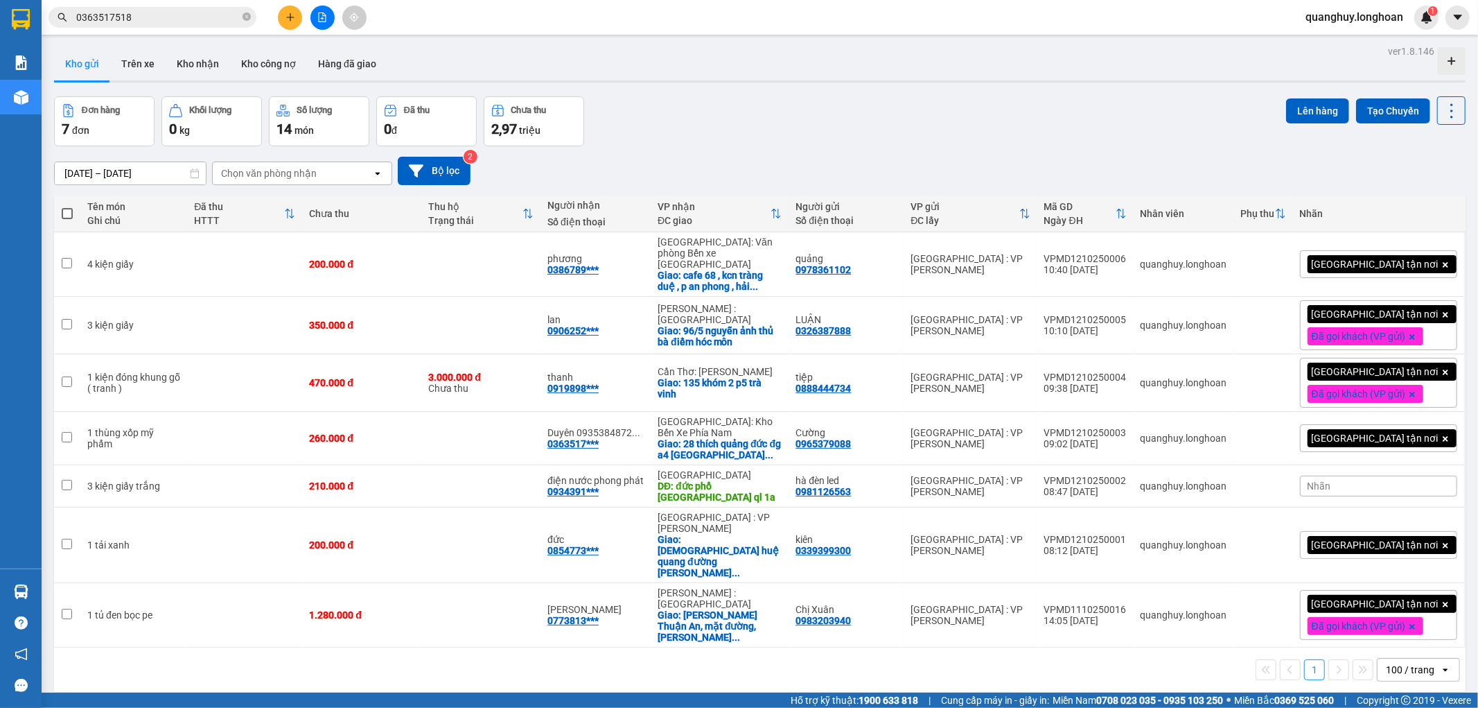
click at [9, 14] on div at bounding box center [21, 19] width 24 height 24
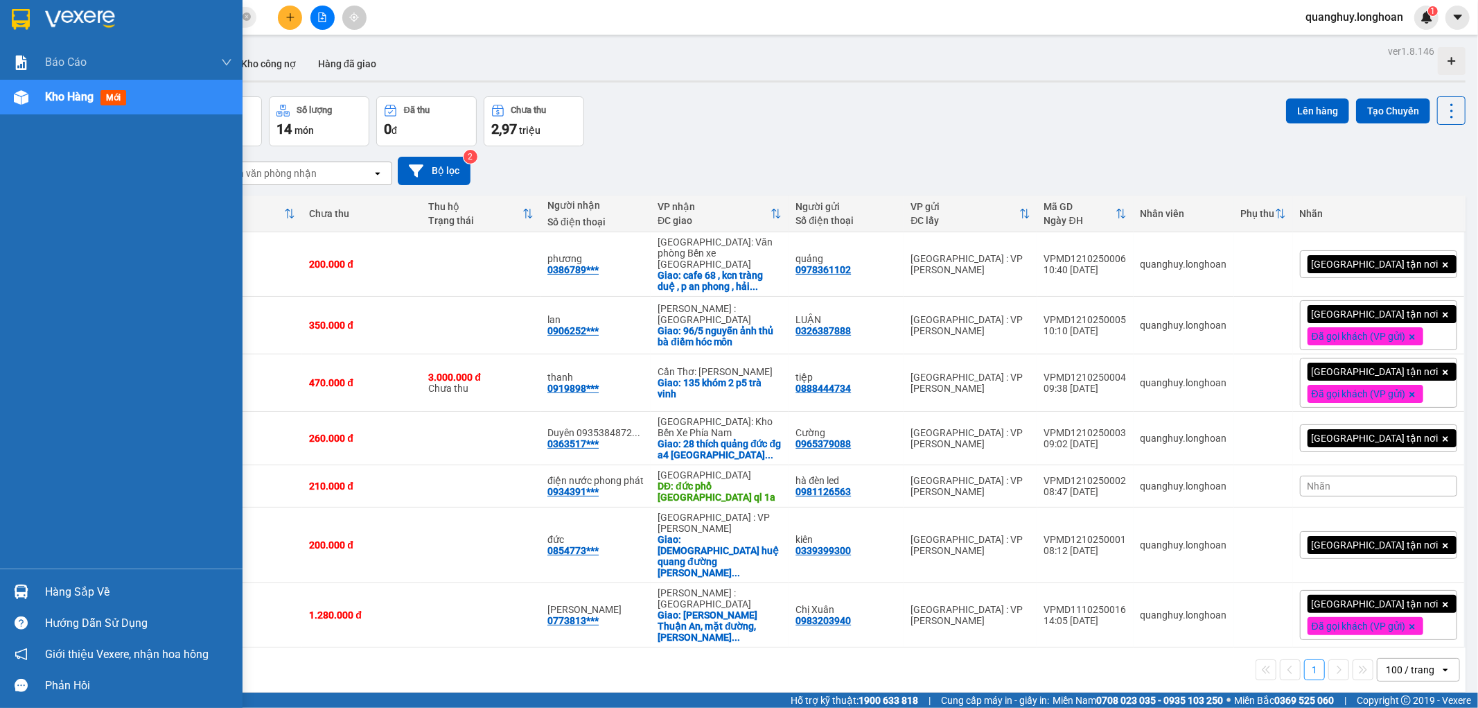
click at [7, 33] on div at bounding box center [121, 22] width 243 height 45
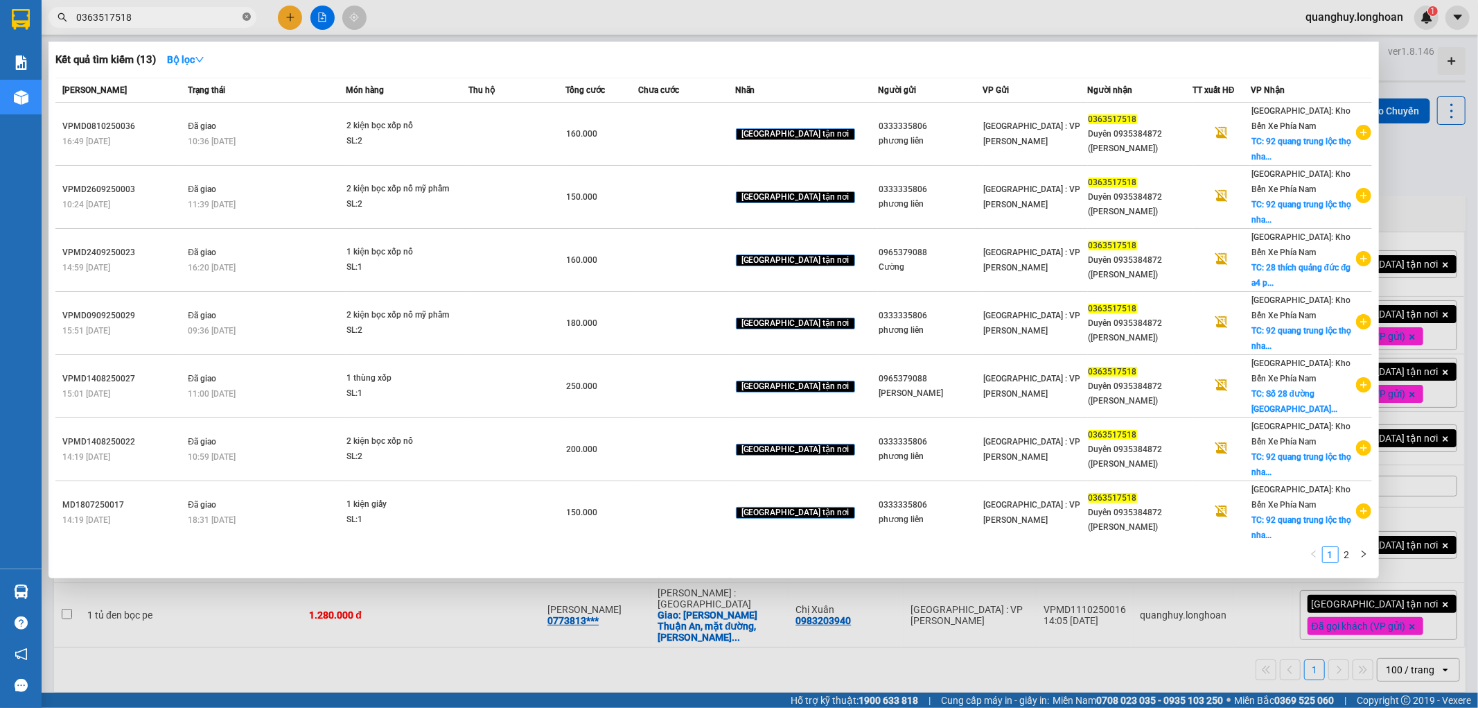
click at [247, 16] on icon "close-circle" at bounding box center [247, 16] width 8 height 8
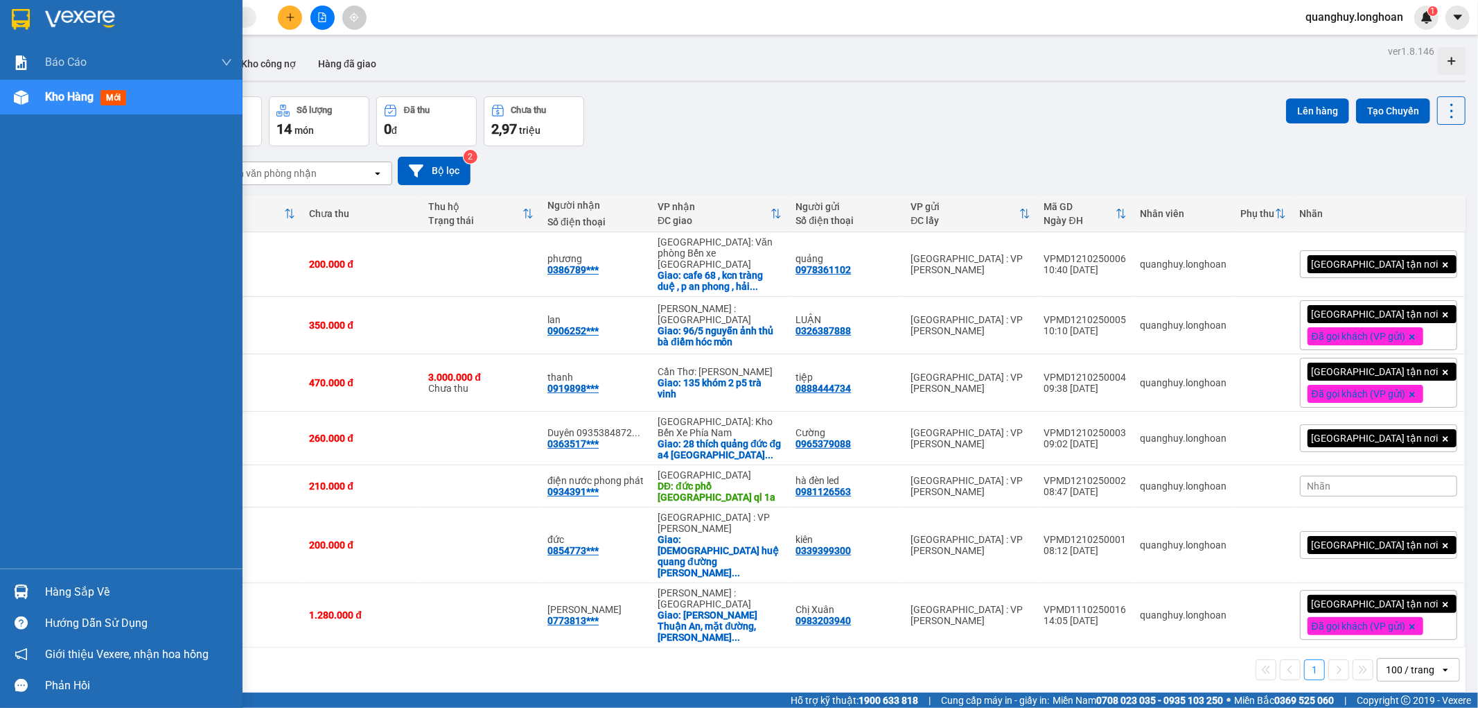
click at [29, 28] on img at bounding box center [21, 19] width 18 height 21
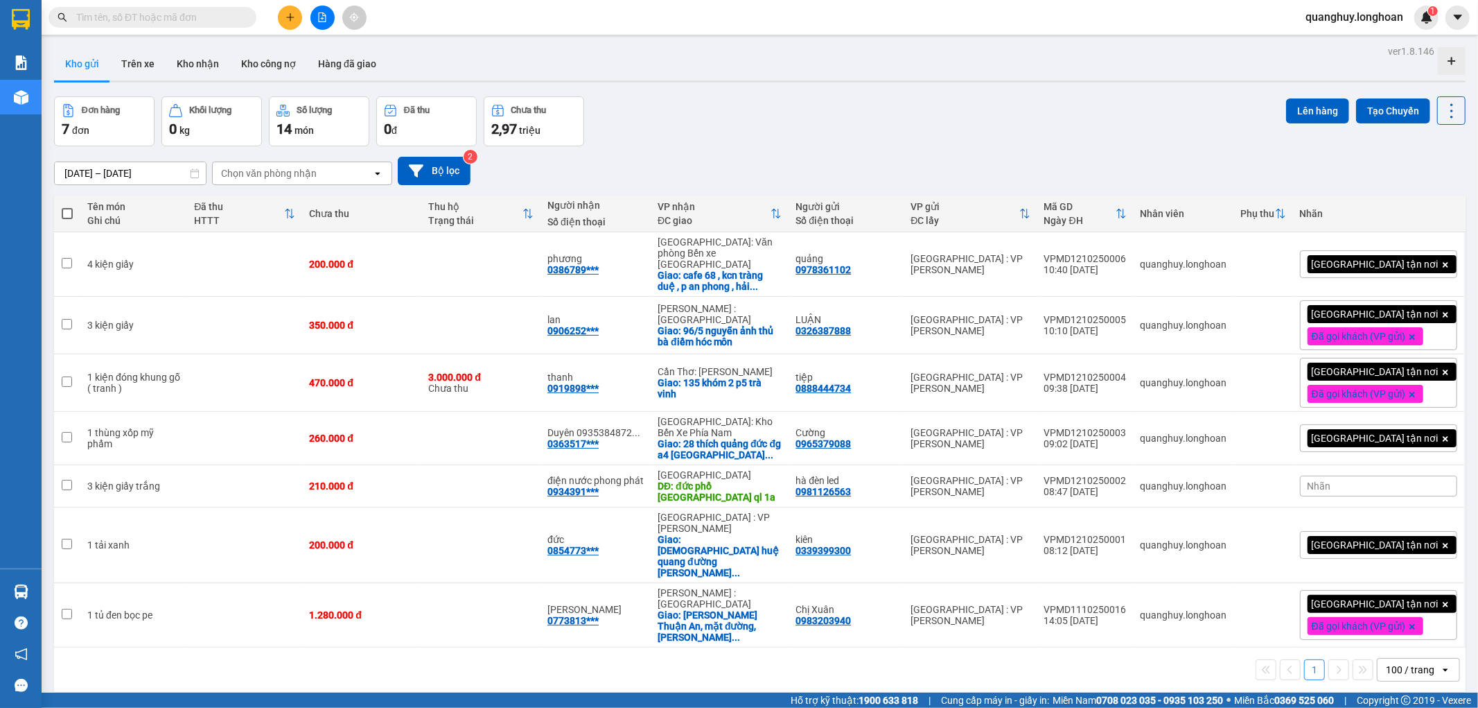
click at [292, 17] on icon "plus" at bounding box center [290, 17] width 8 height 1
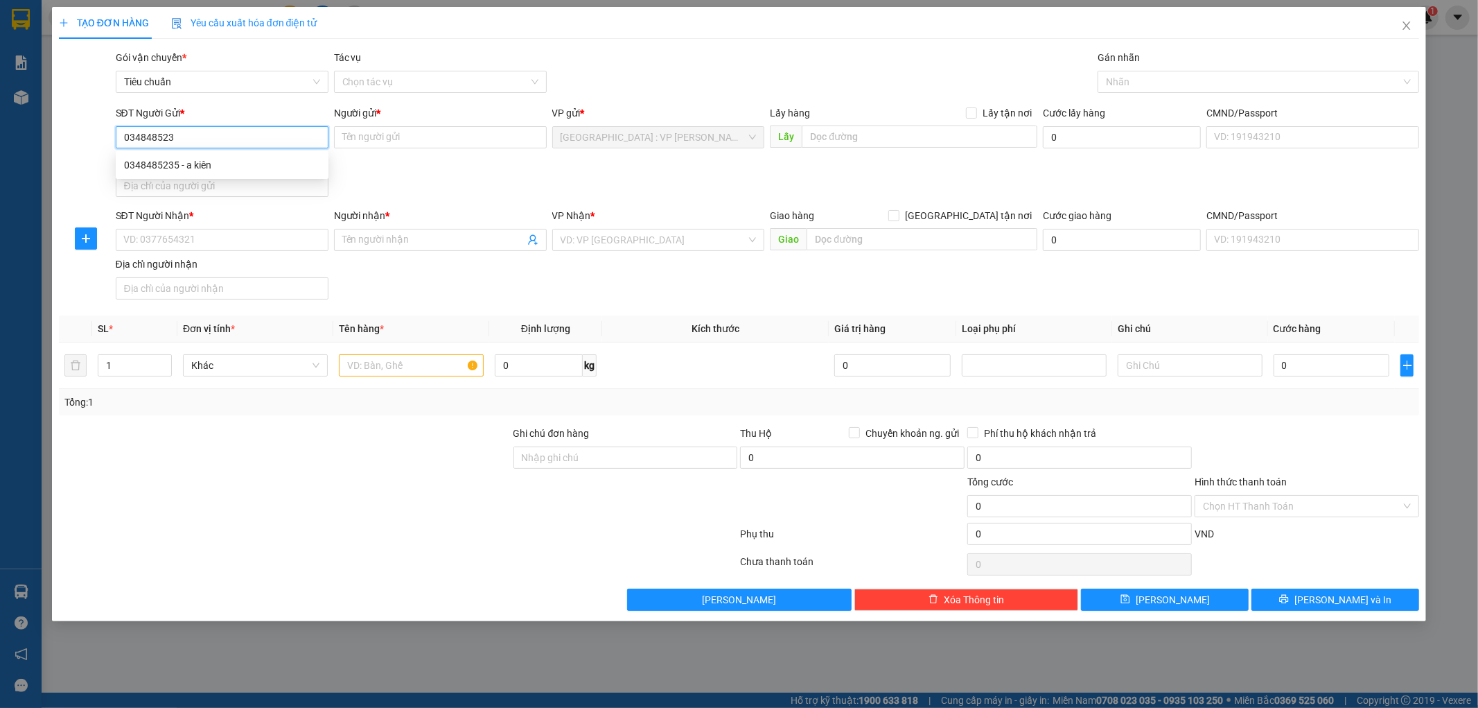
type input "0348485235"
click at [189, 166] on div "0348485235 - a kiên" at bounding box center [222, 164] width 196 height 15
type input "a kiên"
type input "0348485235"
drag, startPoint x: 202, startPoint y: 243, endPoint x: 495, endPoint y: 30, distance: 362.6
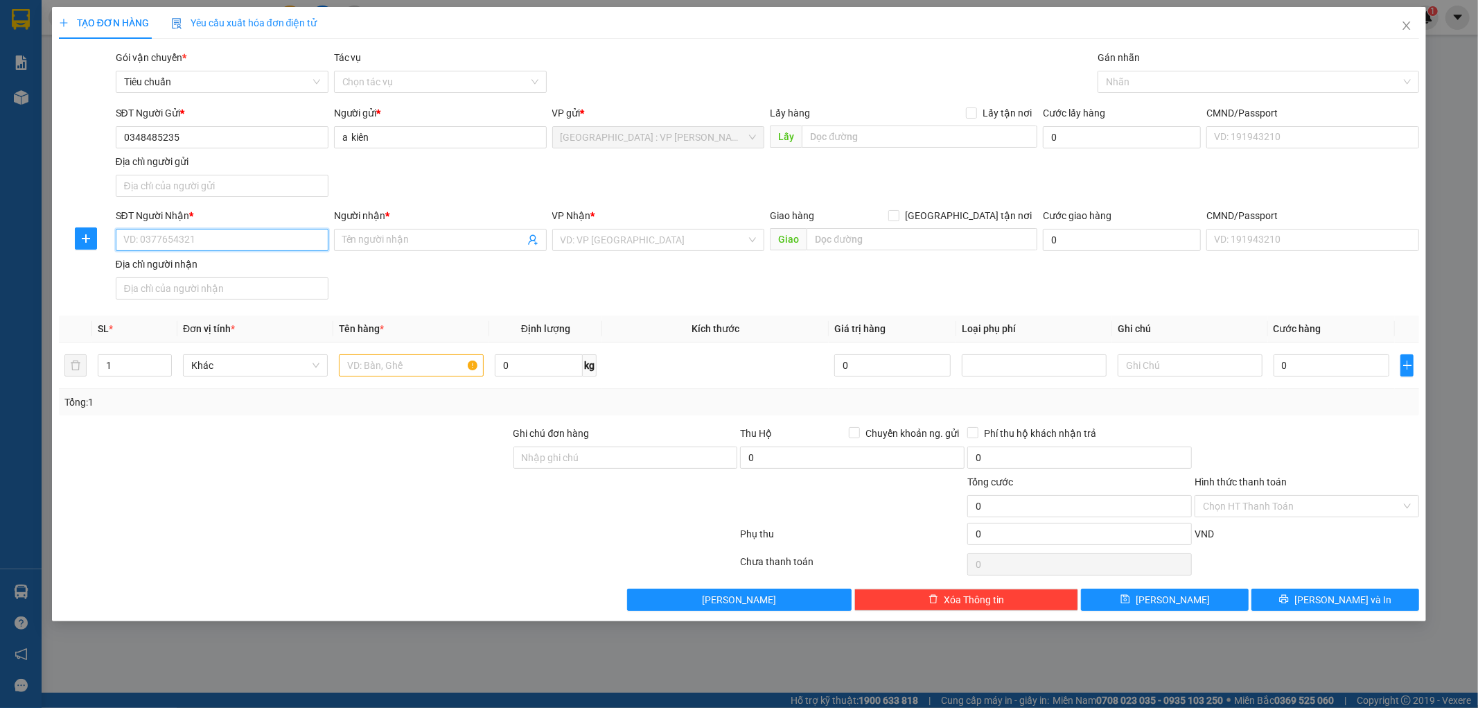
click at [202, 244] on input "SĐT Người Nhận *" at bounding box center [222, 240] width 213 height 22
type input "0332447780"
click at [375, 240] on input "Người nhận *" at bounding box center [433, 239] width 182 height 15
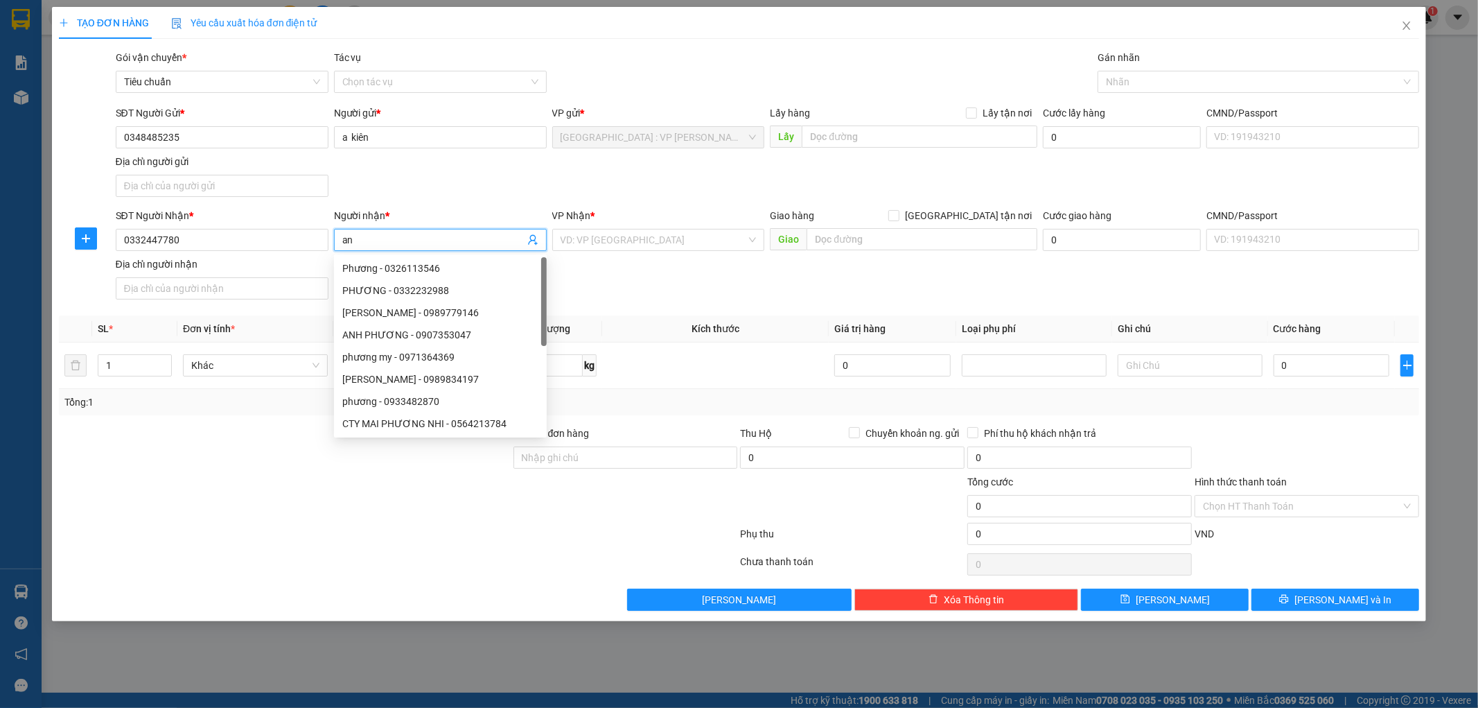
type input "a"
type input "ánh dương"
click at [793, 268] on div "SĐT Người Nhận * 0332447780 Người nhận * ánh dương VP Nhận * VD: VP Sài Gòn Gia…" at bounding box center [768, 256] width 1310 height 97
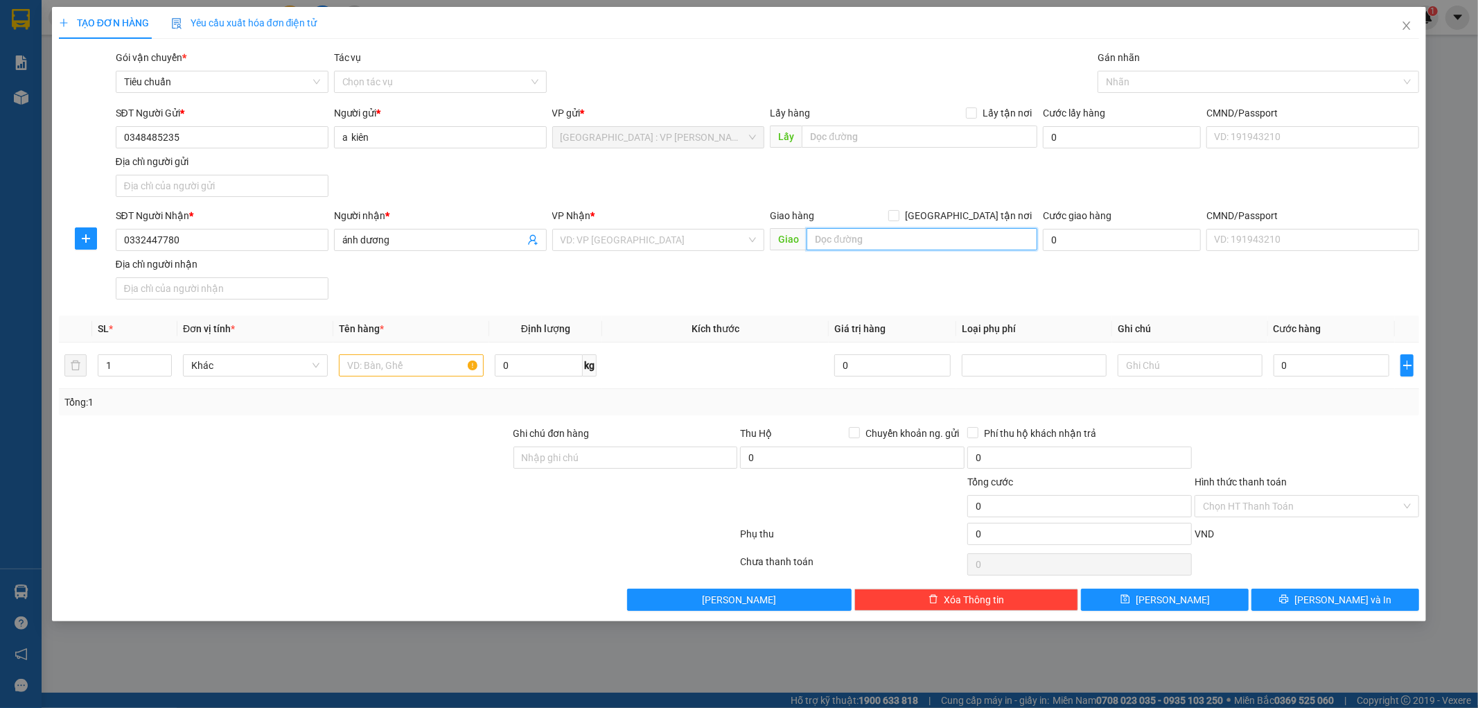
click at [846, 237] on input "text" at bounding box center [922, 239] width 231 height 22
type input "8/10/3c ,đường số 18 , [GEOGRAPHIC_DATA] , thủ đức , hcm"
click at [960, 223] on div "Giao hàng Giao tận nơi" at bounding box center [903, 215] width 267 height 15
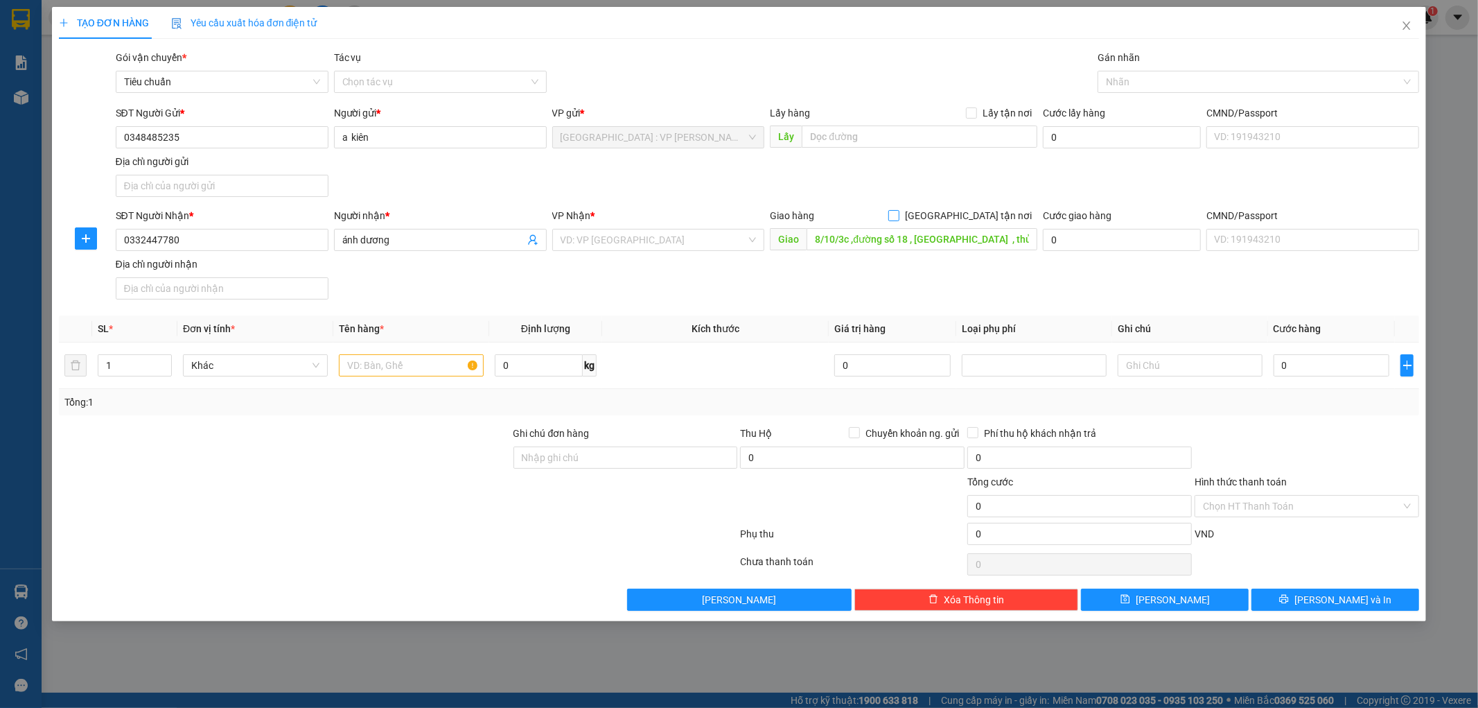
click at [898, 213] on input "[GEOGRAPHIC_DATA] tận nơi" at bounding box center [893, 215] width 10 height 10
checkbox input "true"
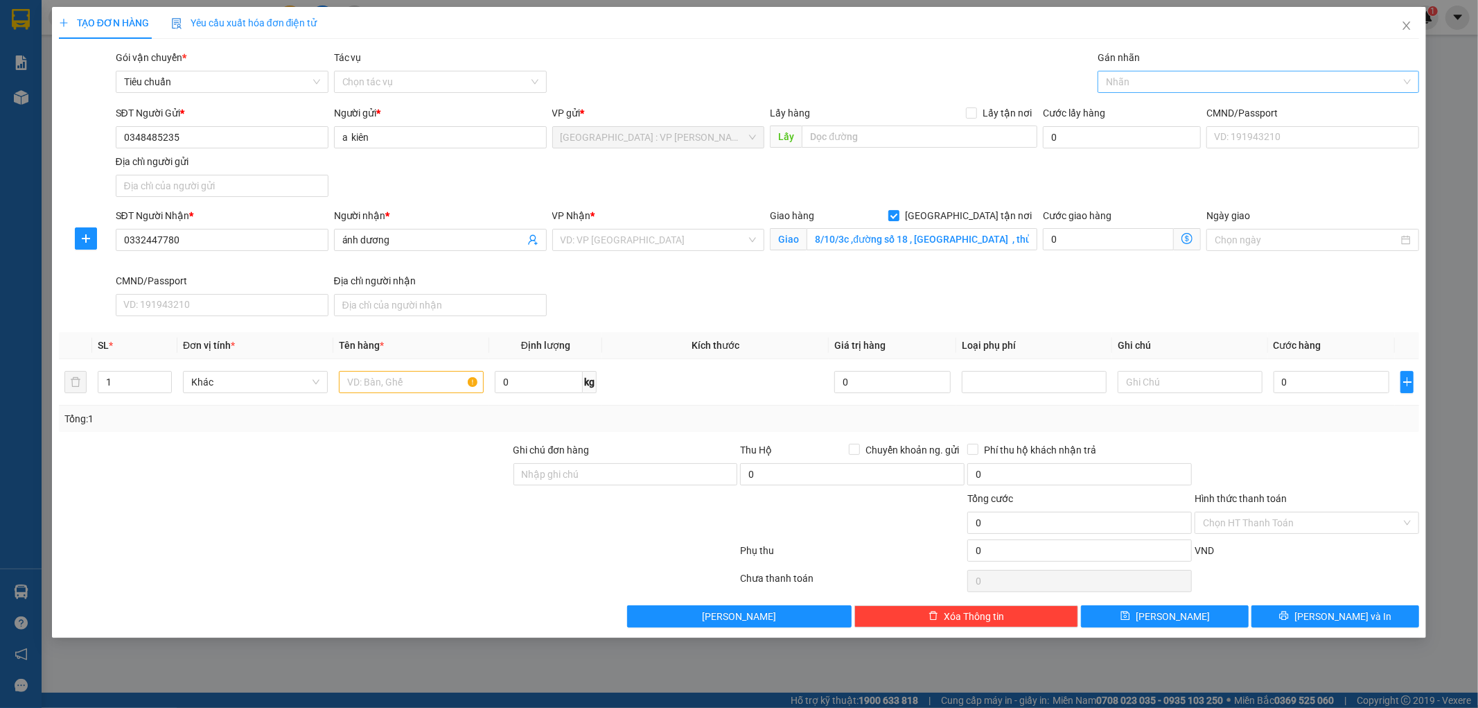
click at [1133, 79] on div at bounding box center [1251, 81] width 301 height 17
type input "gtn"
click at [1145, 112] on div "[GEOGRAPHIC_DATA] tận nơi" at bounding box center [1258, 109] width 305 height 15
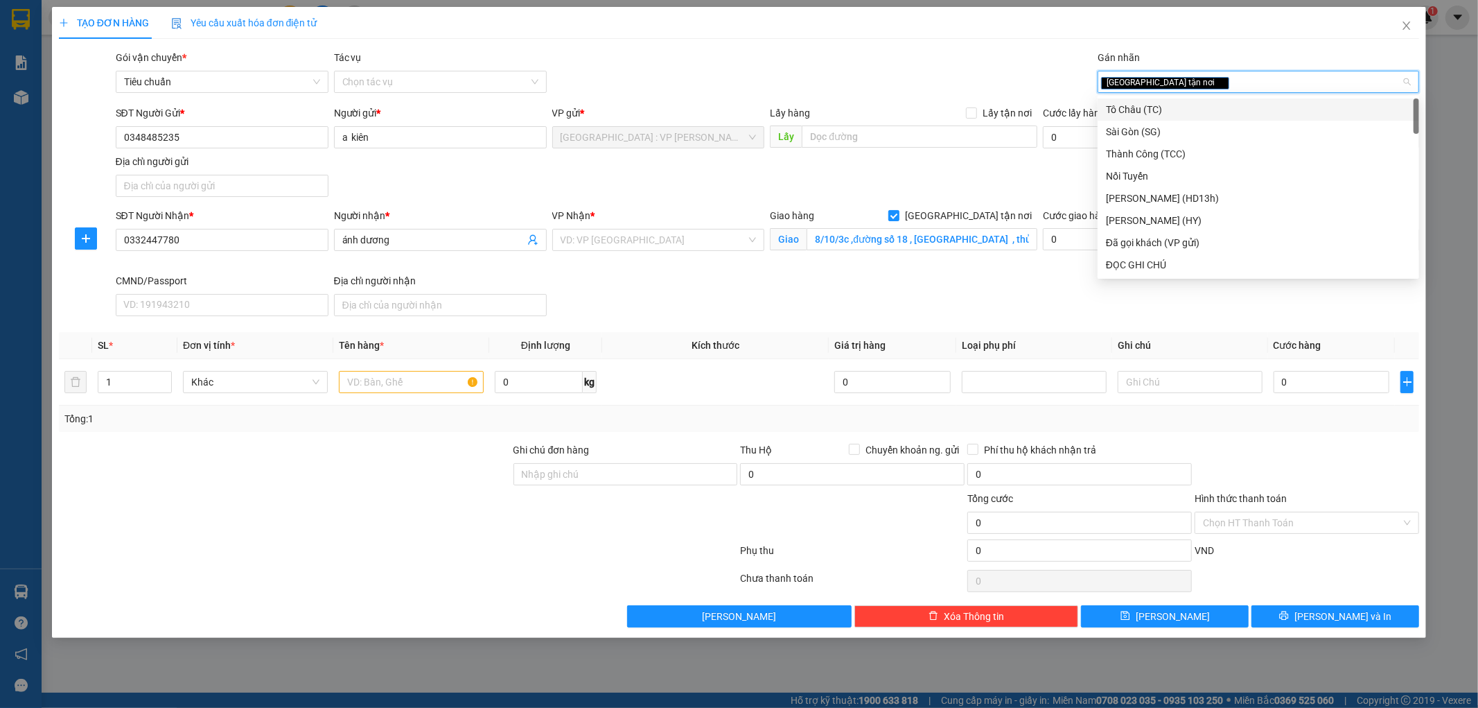
type input "v"
click at [659, 247] on input "search" at bounding box center [654, 239] width 186 height 21
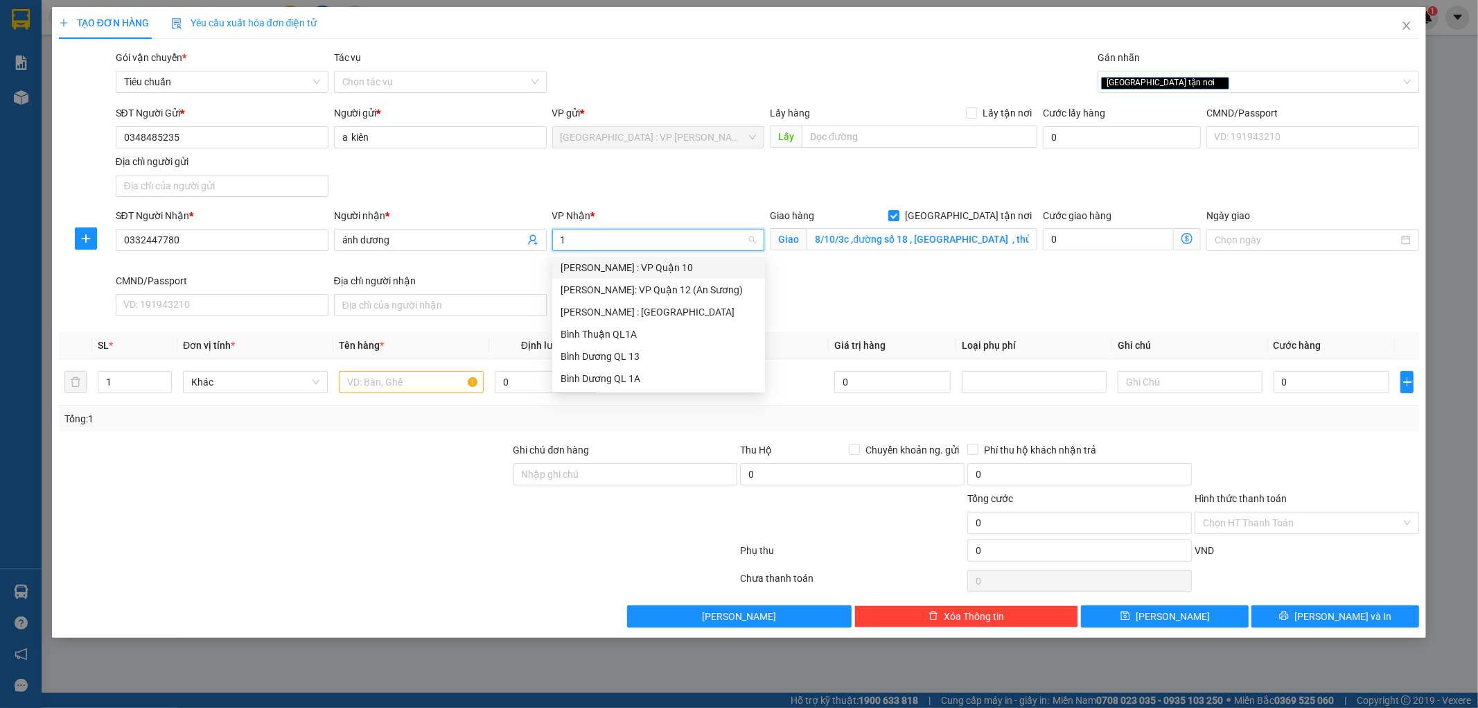
type input "12"
click at [632, 286] on div "[PERSON_NAME] : [GEOGRAPHIC_DATA]" at bounding box center [659, 289] width 196 height 15
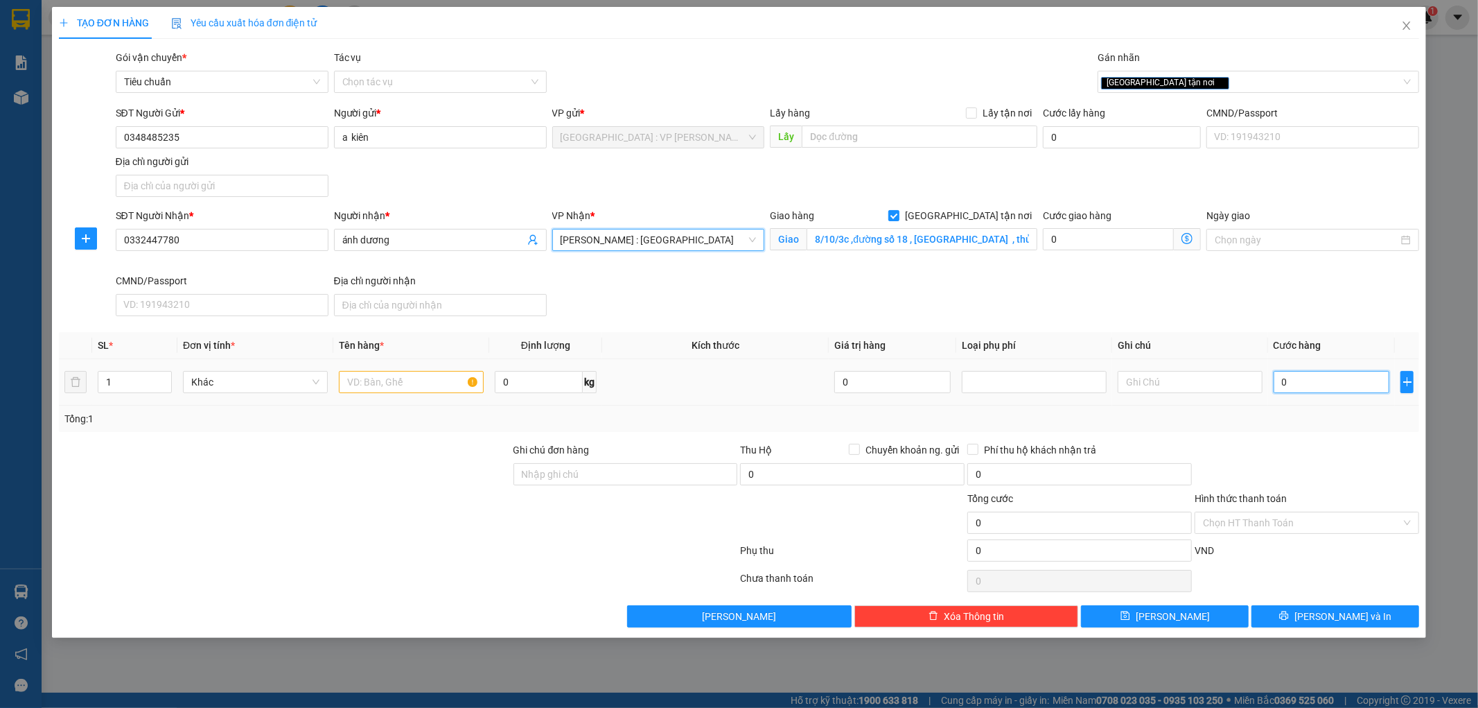
click at [1328, 379] on input "0" at bounding box center [1332, 382] width 116 height 22
type input "3"
type input "30"
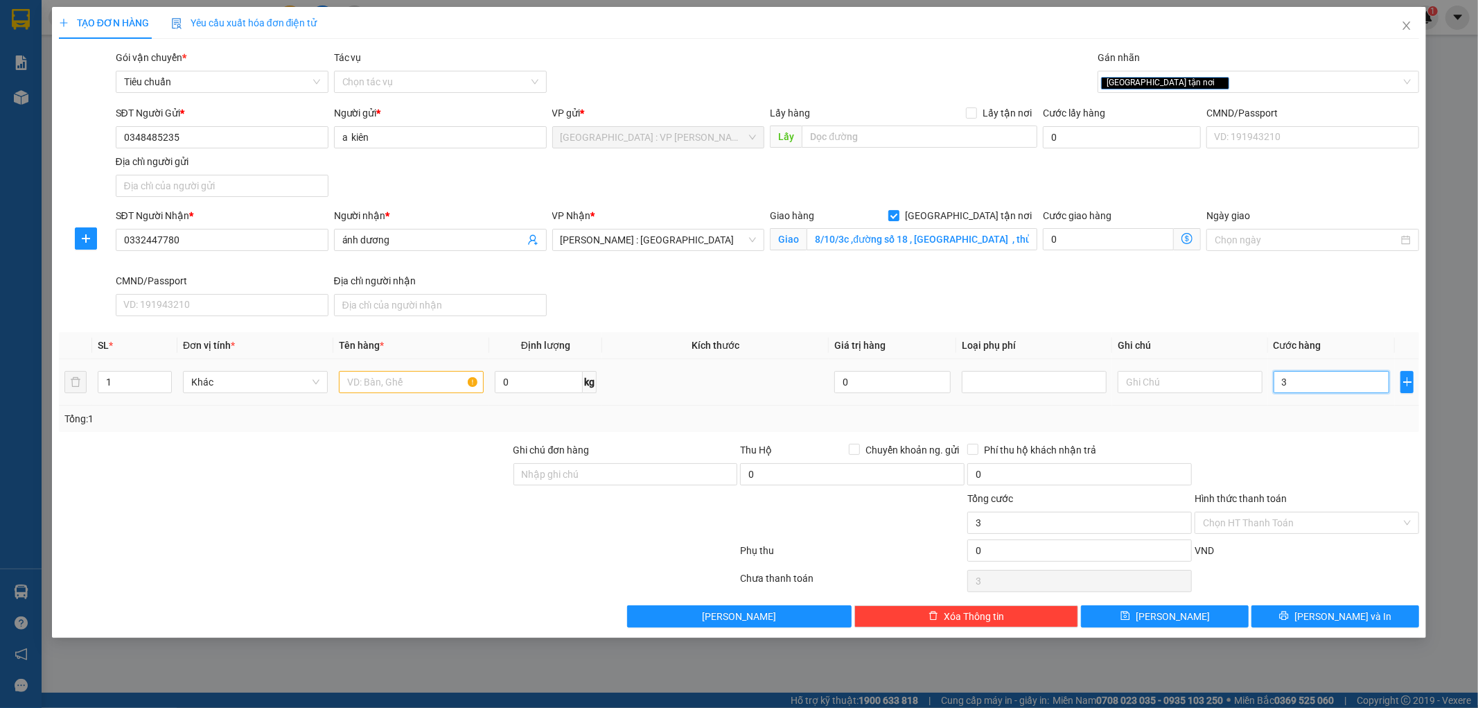
type input "30"
type input "300"
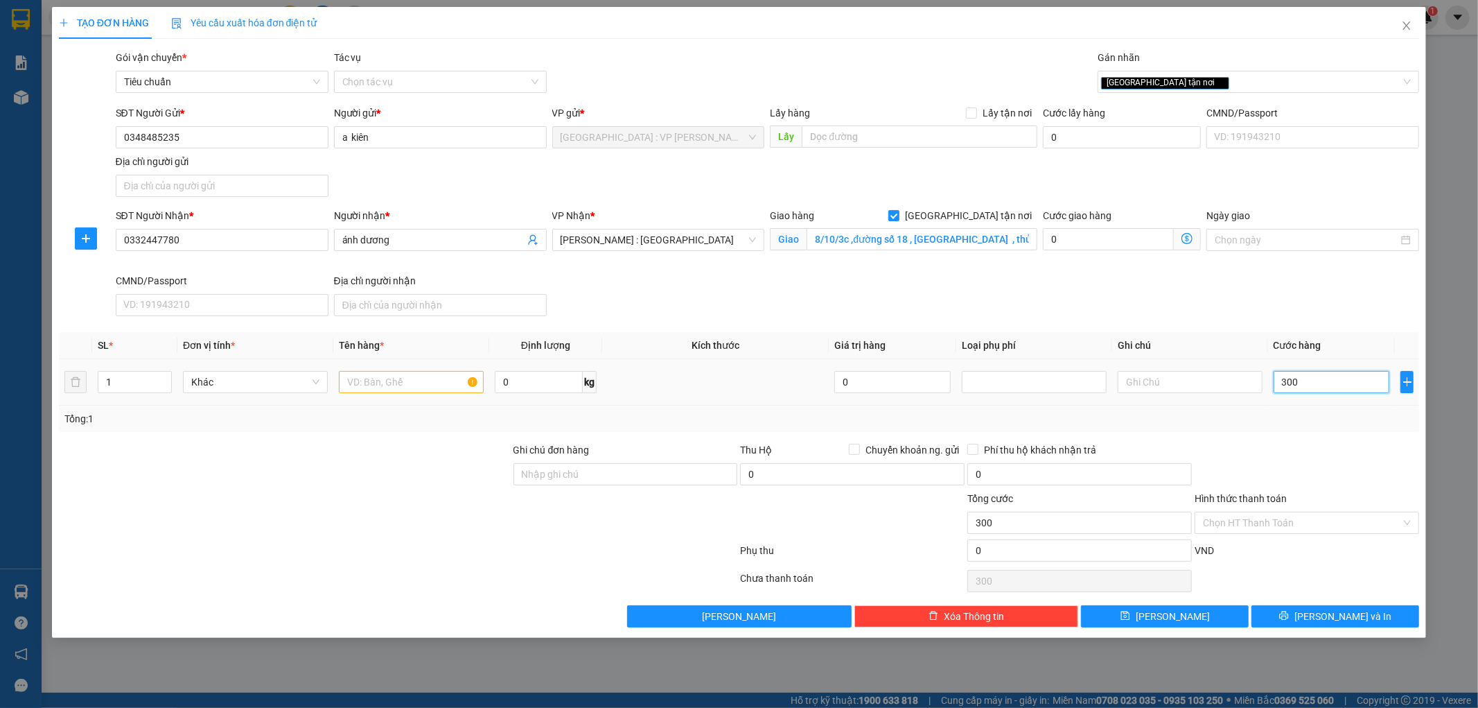
type input "3.000"
type input "30.000"
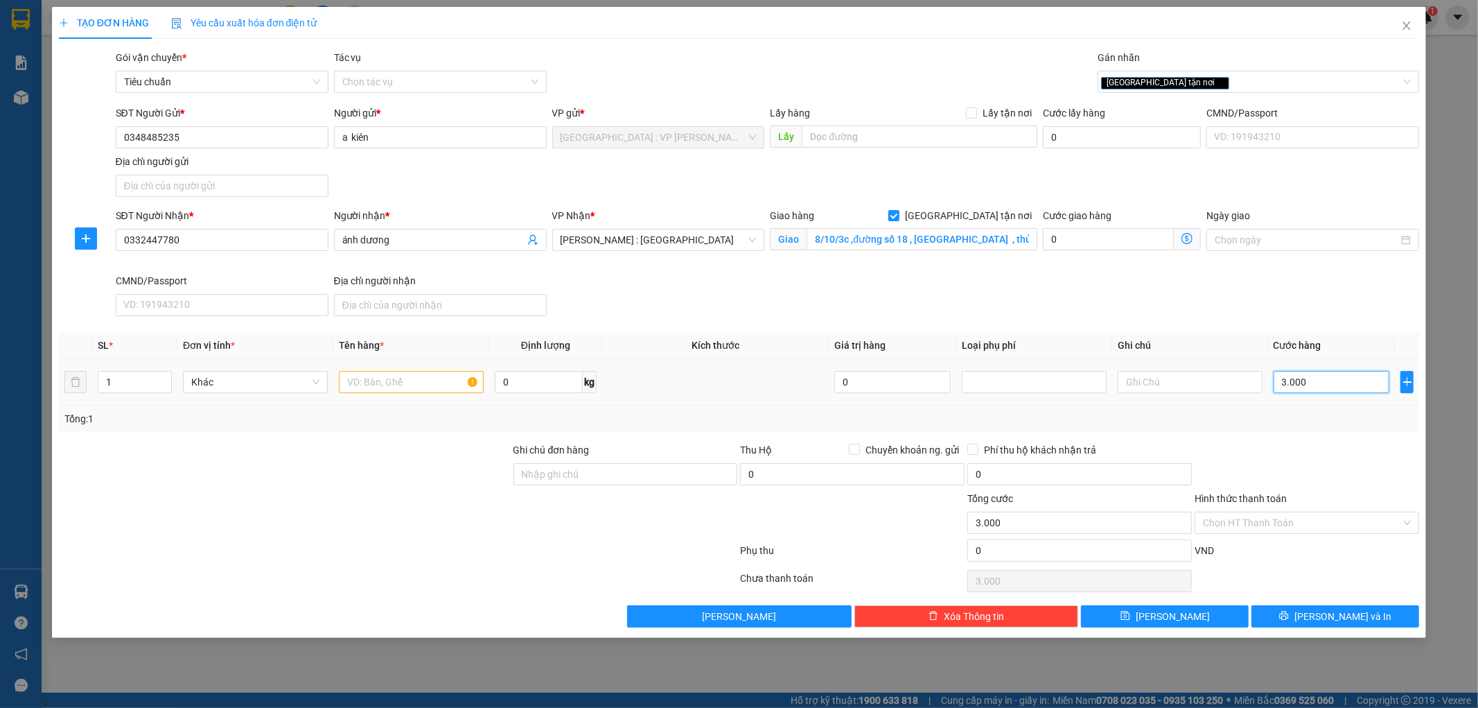
type input "30.000"
type input "300.000"
type input "30.000"
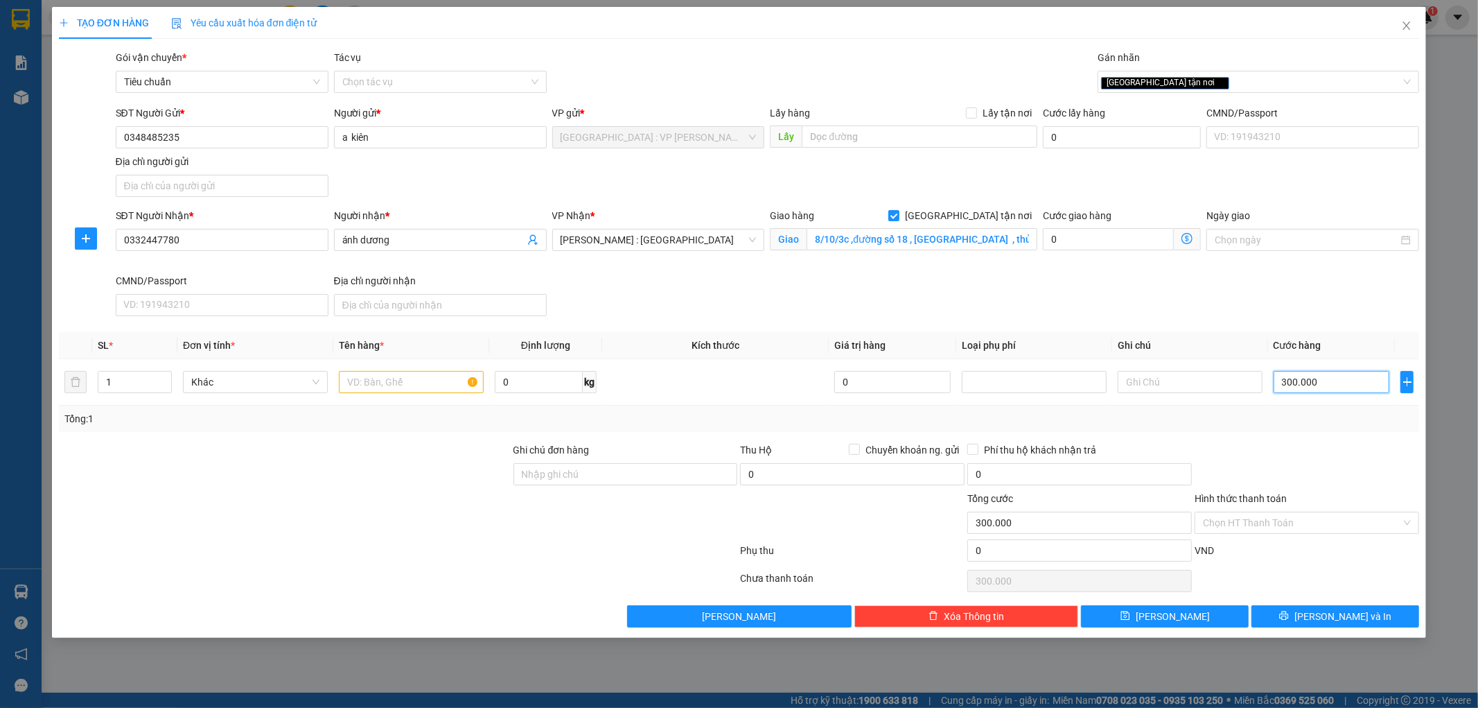
type input "30.000"
type input "3.000"
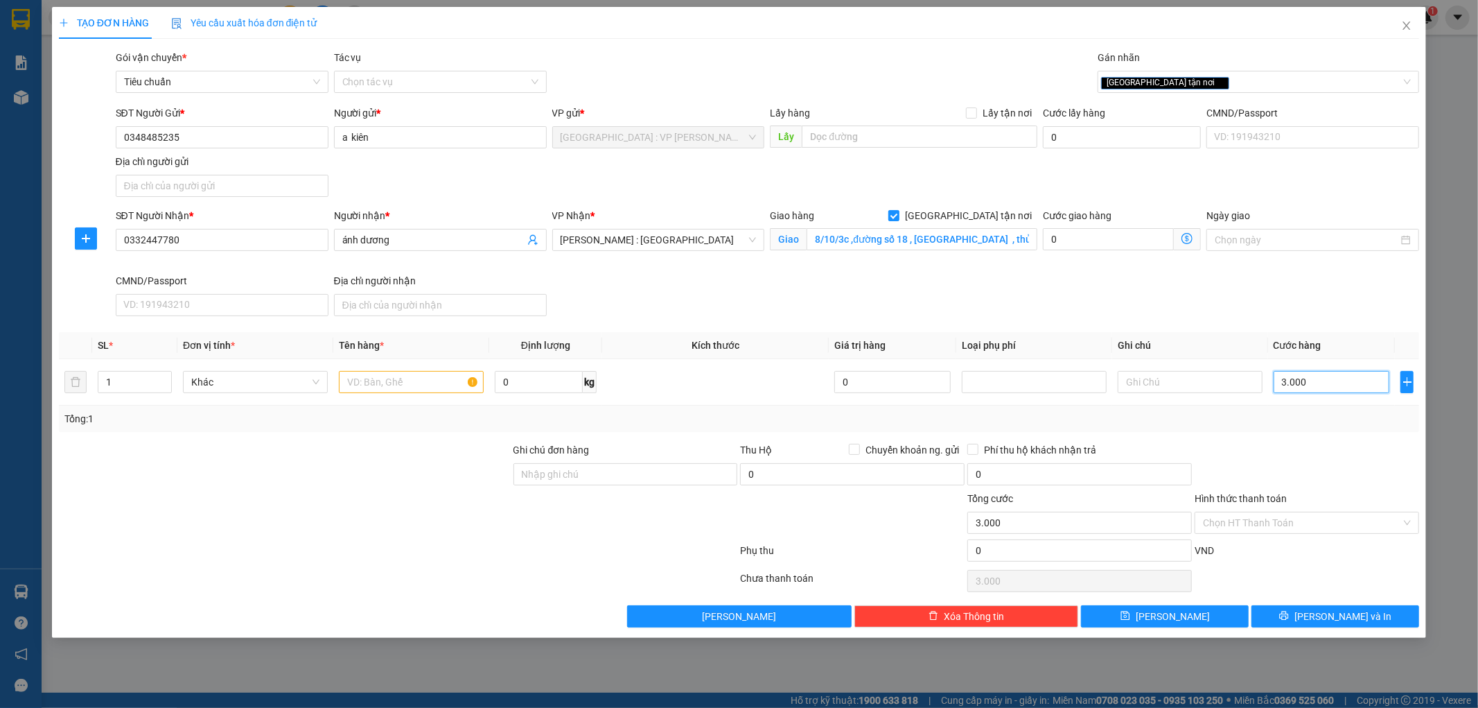
type input "300"
type input "30"
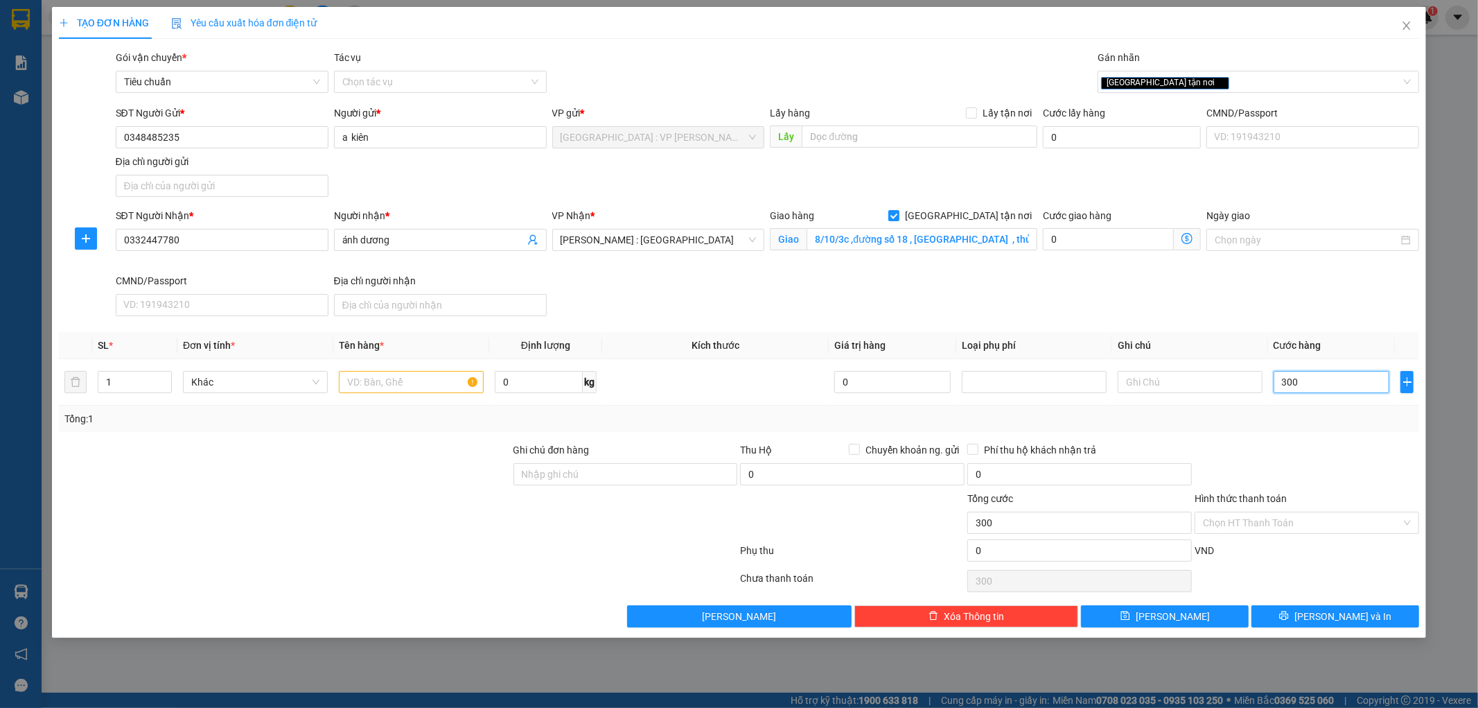
type input "30"
type input "3"
type input "35"
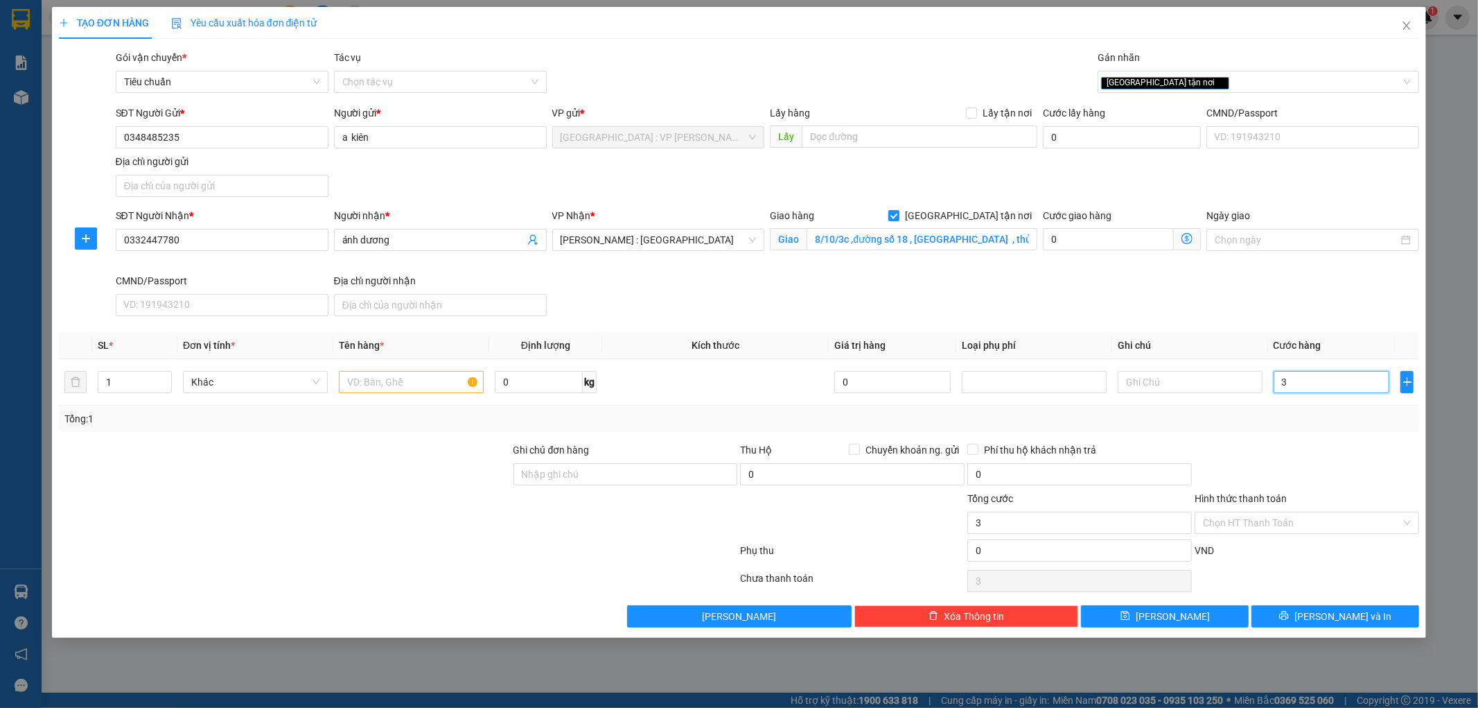
type input "35"
type input "350"
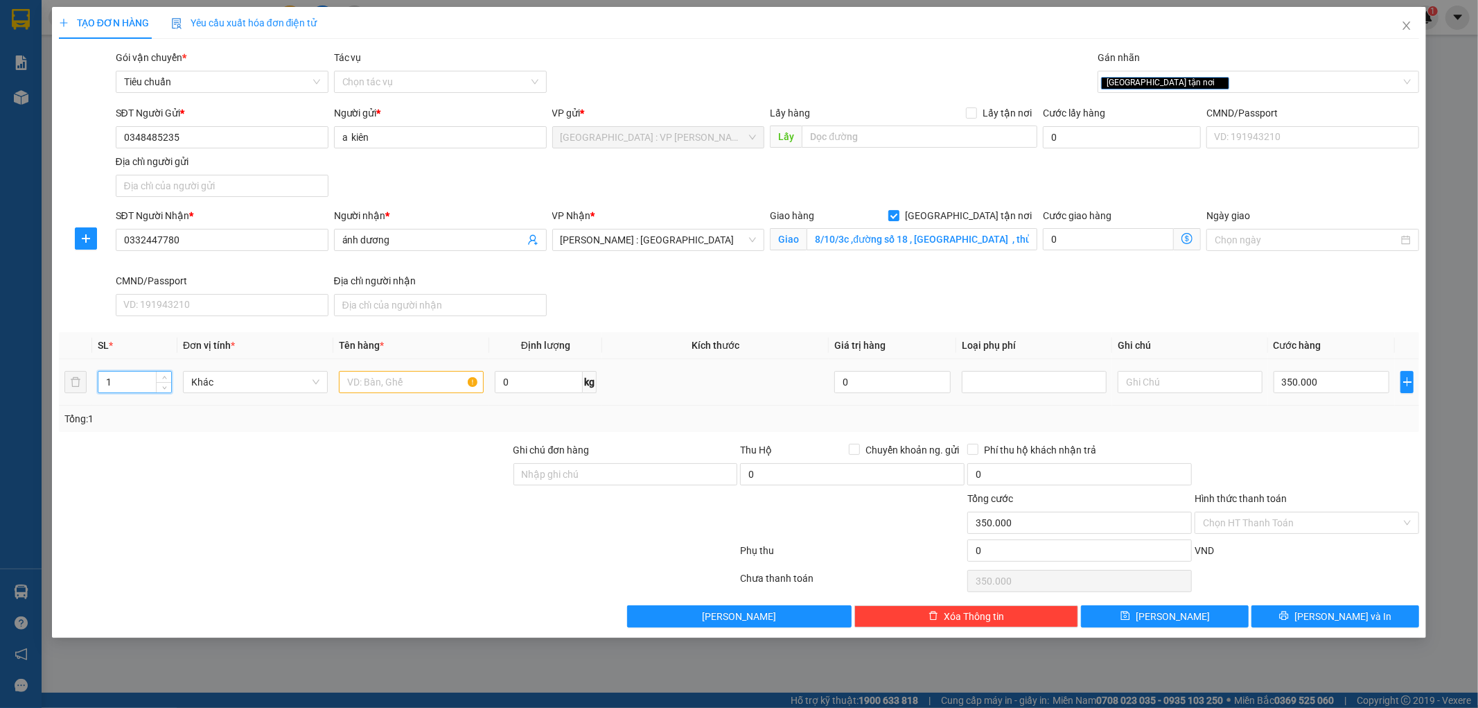
click at [100, 385] on input "1" at bounding box center [134, 381] width 73 height 21
click at [107, 383] on input "1" at bounding box center [134, 381] width 73 height 21
click at [116, 379] on input "1" at bounding box center [134, 381] width 73 height 21
click at [384, 381] on input "text" at bounding box center [411, 382] width 145 height 22
click at [1376, 518] on input "Hình thức thanh toán" at bounding box center [1302, 522] width 198 height 21
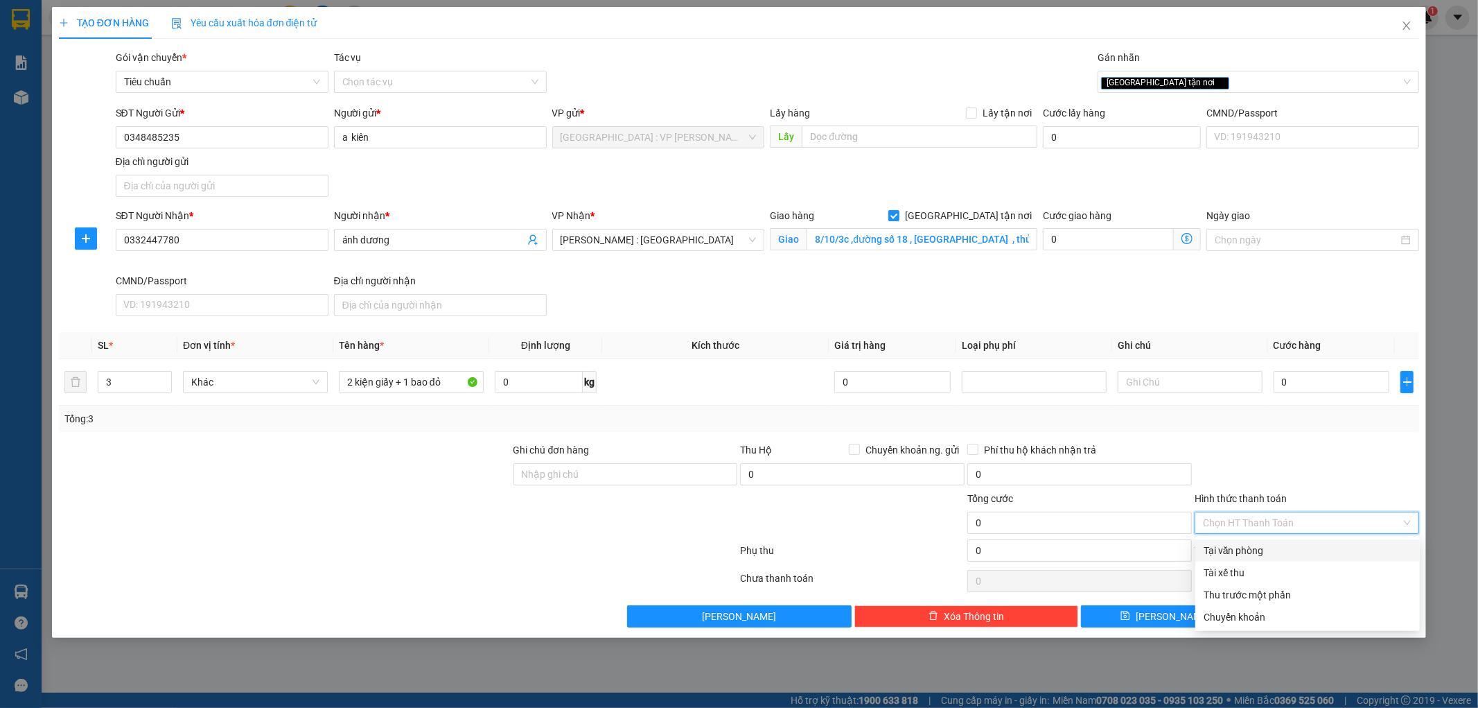
click at [1272, 550] on div "Tại văn phòng" at bounding box center [1308, 550] width 208 height 15
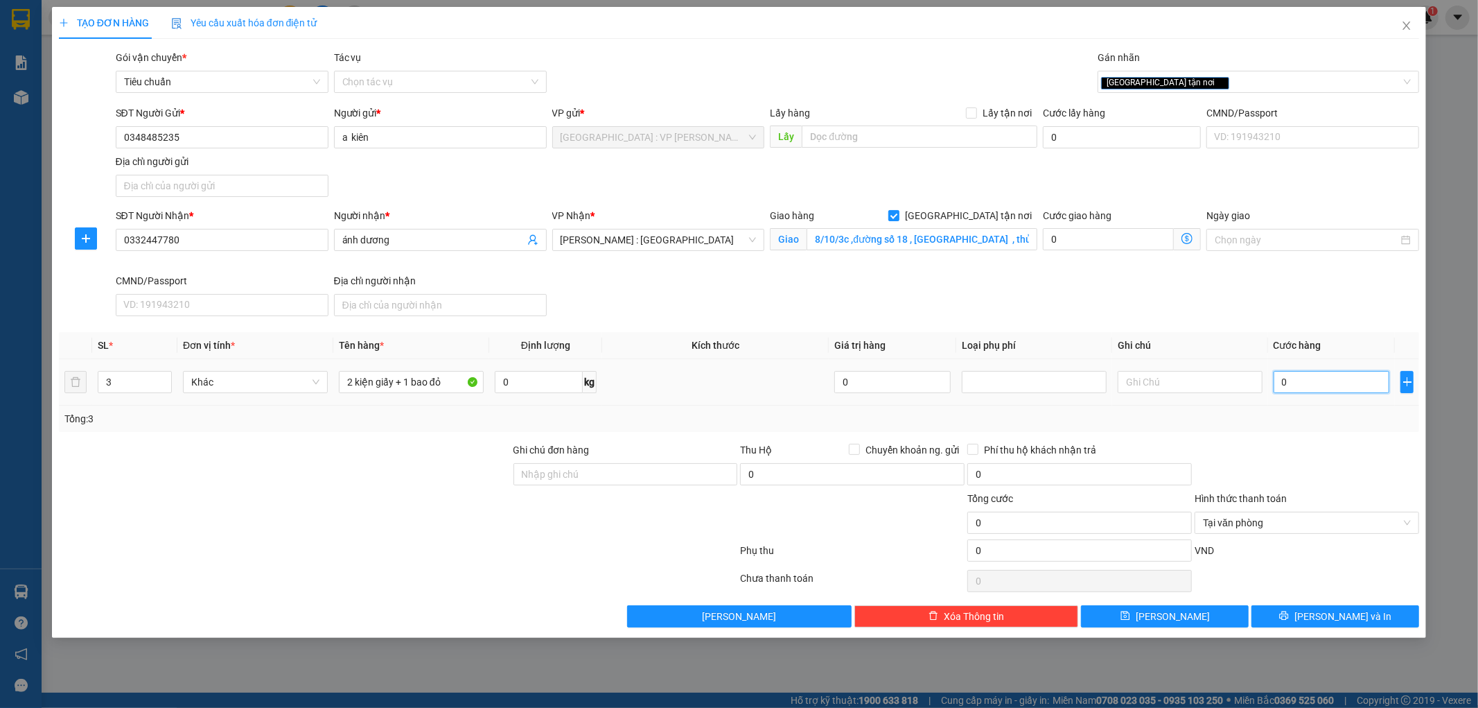
click at [1328, 389] on input "0" at bounding box center [1332, 382] width 116 height 22
click at [808, 288] on div "SĐT Người Nhận * 0332447780 Người nhận * ánh dương VP Nhận * Hồ Chí Minh : Kho …" at bounding box center [768, 265] width 1310 height 114
click at [1349, 610] on span "[PERSON_NAME] và In" at bounding box center [1342, 615] width 97 height 15
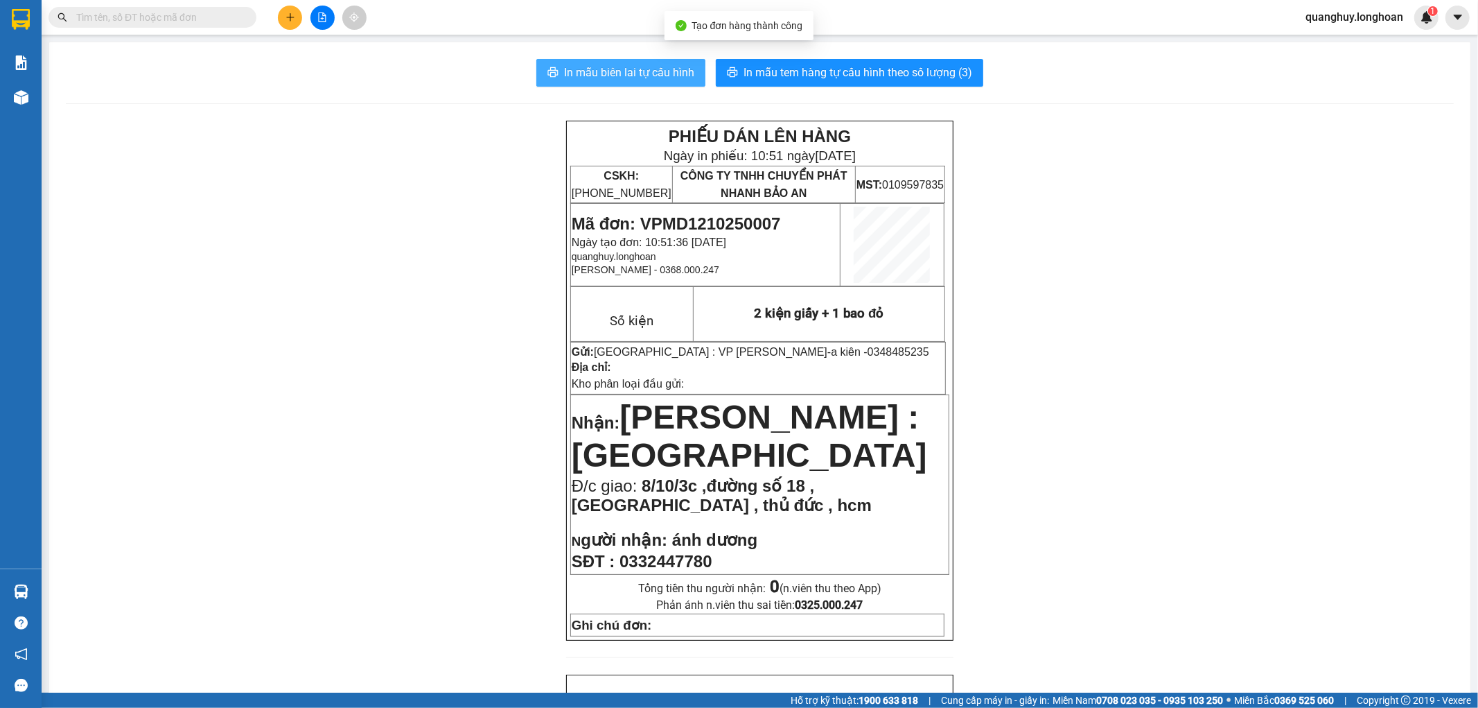
click at [662, 73] on span "In mẫu biên lai tự cấu hình" at bounding box center [629, 72] width 130 height 17
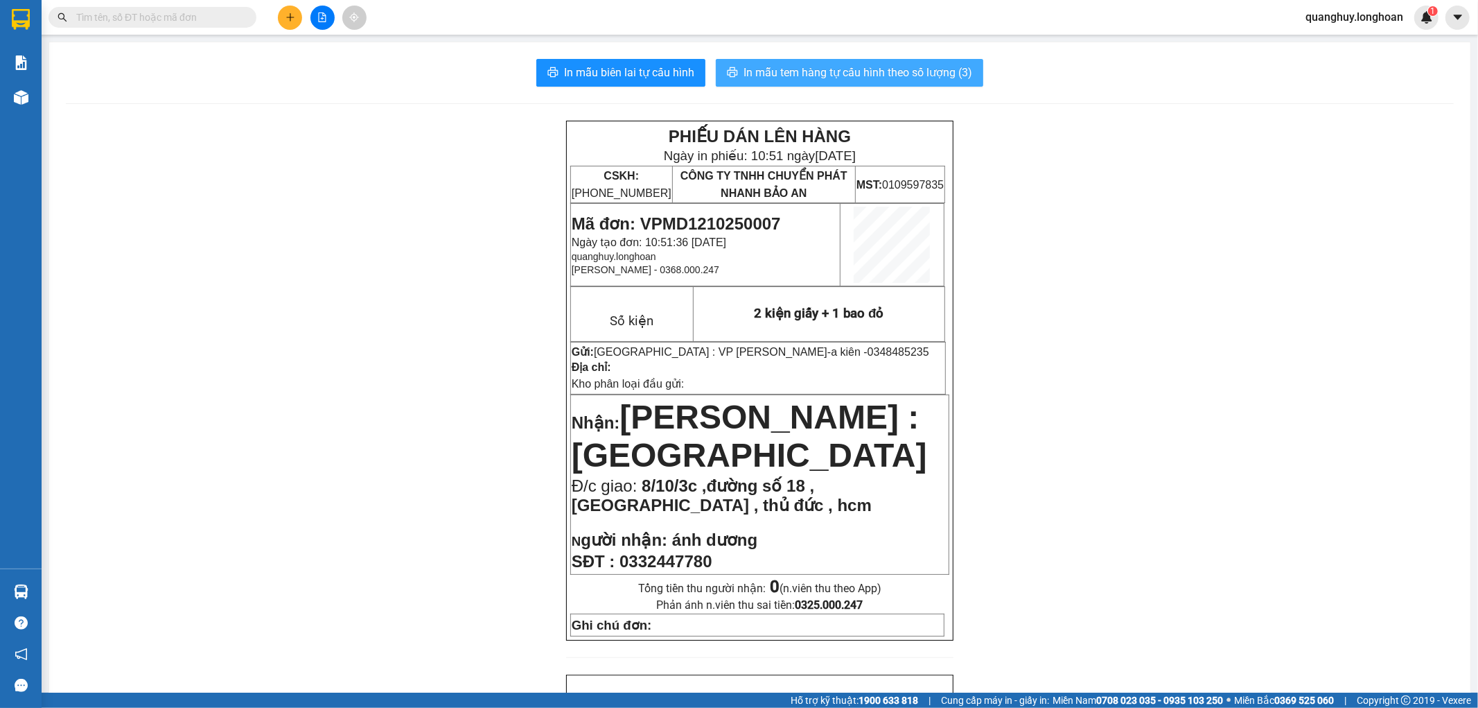
click at [777, 67] on span "In mẫu tem hàng tự cấu hình theo số lượng (3)" at bounding box center [858, 72] width 229 height 17
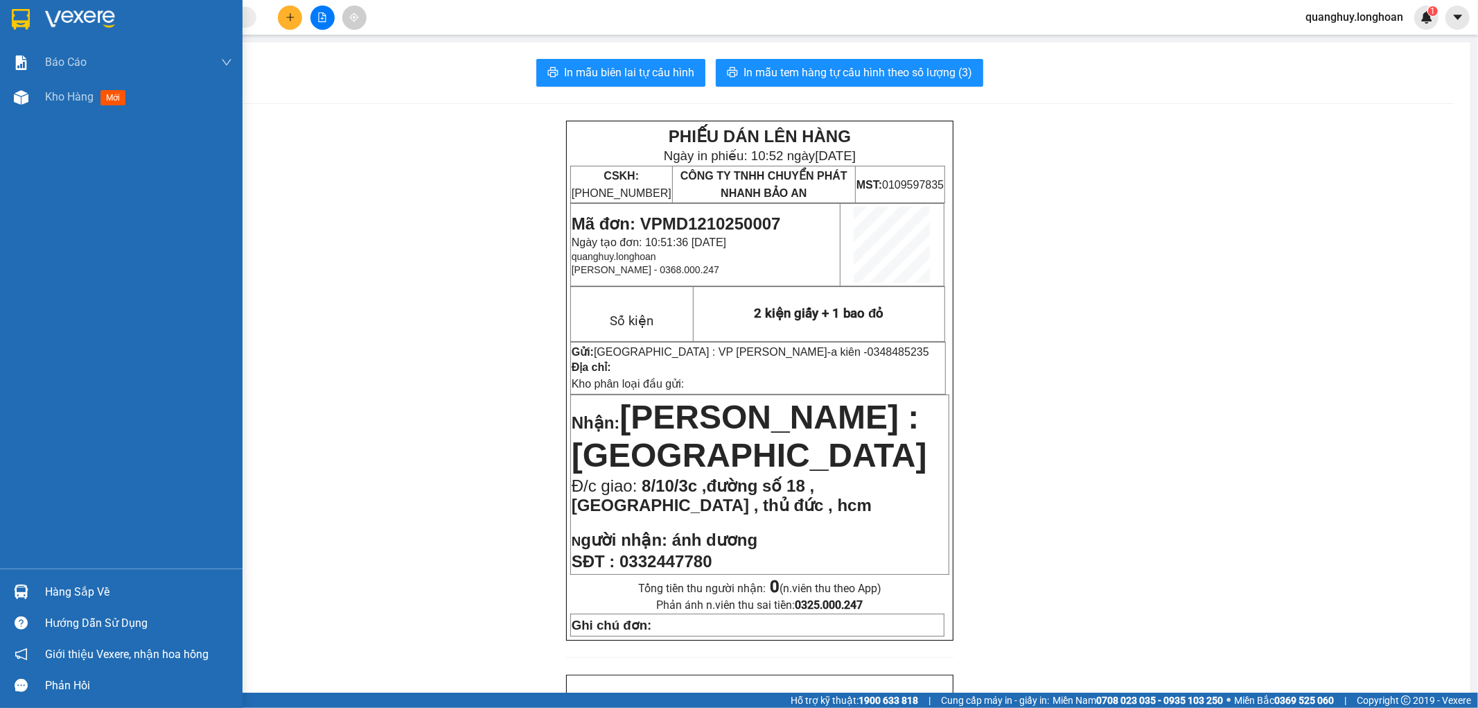
click at [4, 14] on div at bounding box center [121, 22] width 243 height 45
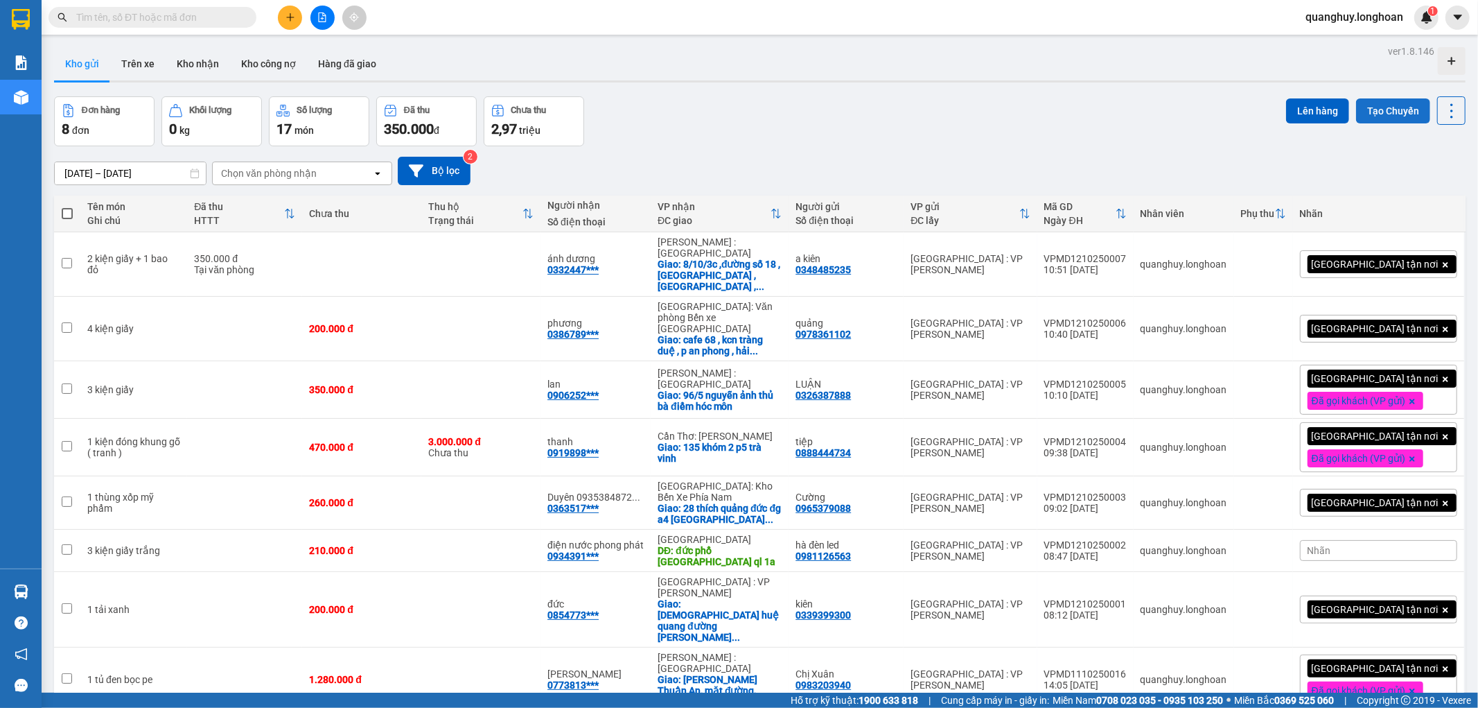
click at [1395, 118] on button "Tạo Chuyến" at bounding box center [1393, 110] width 74 height 25
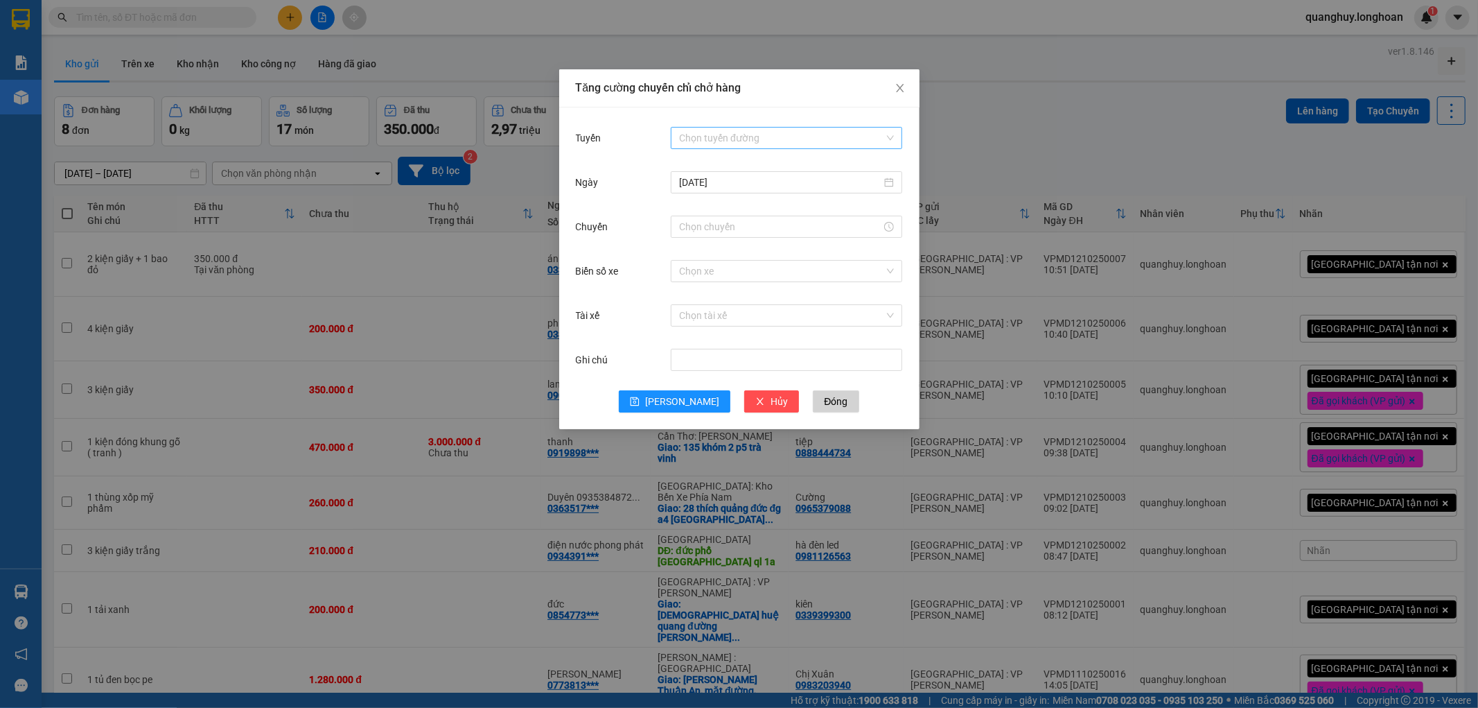
click at [691, 139] on input "Tuyến" at bounding box center [781, 138] width 205 height 21
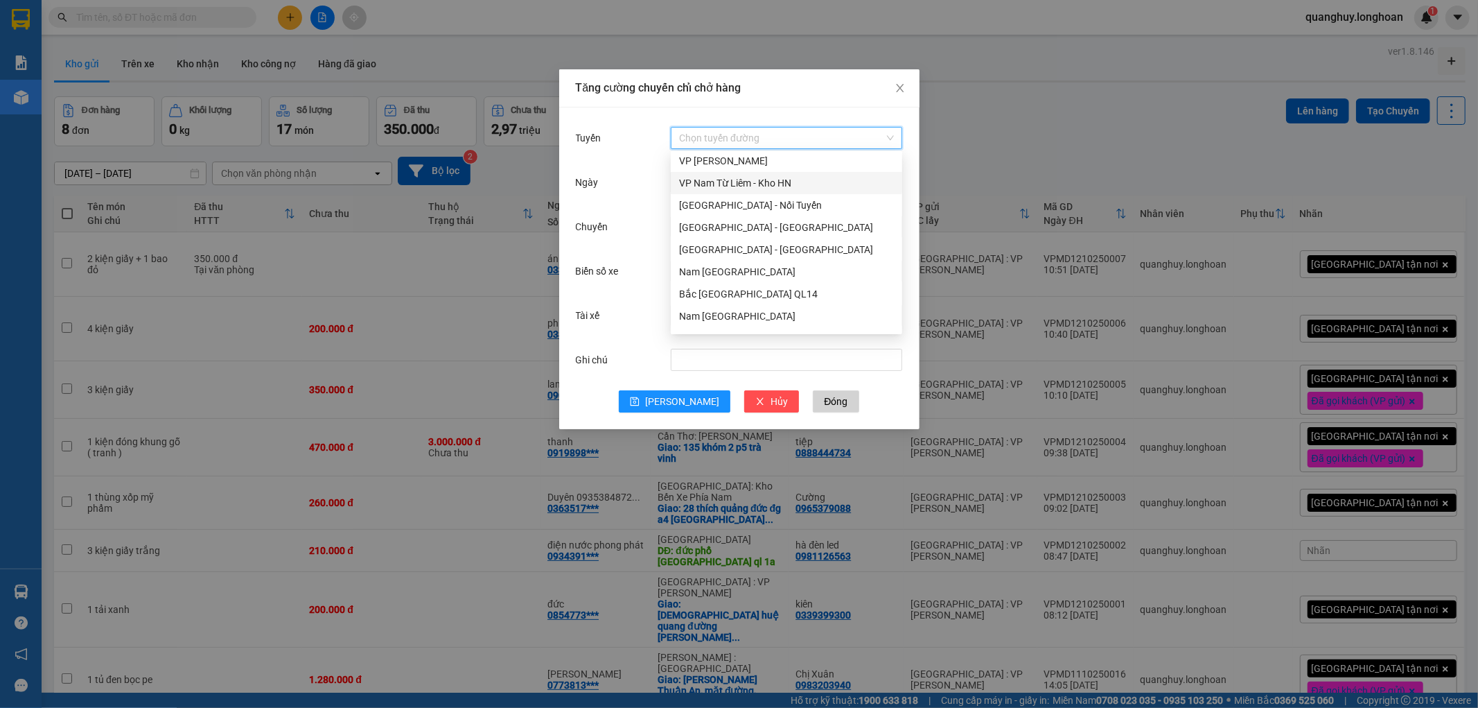
click at [742, 184] on div "VP Nam Từ Liêm - Kho HN" at bounding box center [786, 182] width 215 height 15
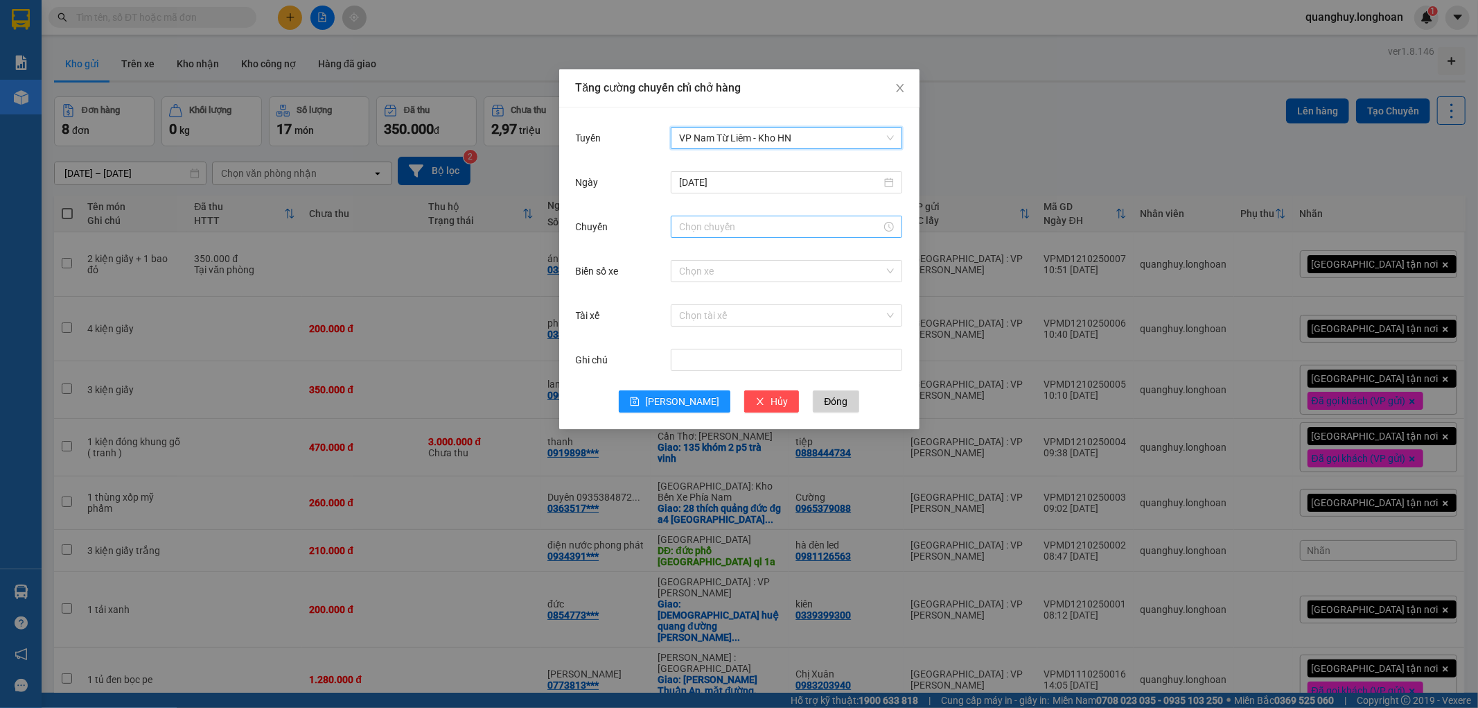
click at [708, 223] on input "Chuyến" at bounding box center [780, 226] width 202 height 15
click at [694, 337] on div "12" at bounding box center [690, 331] width 39 height 19
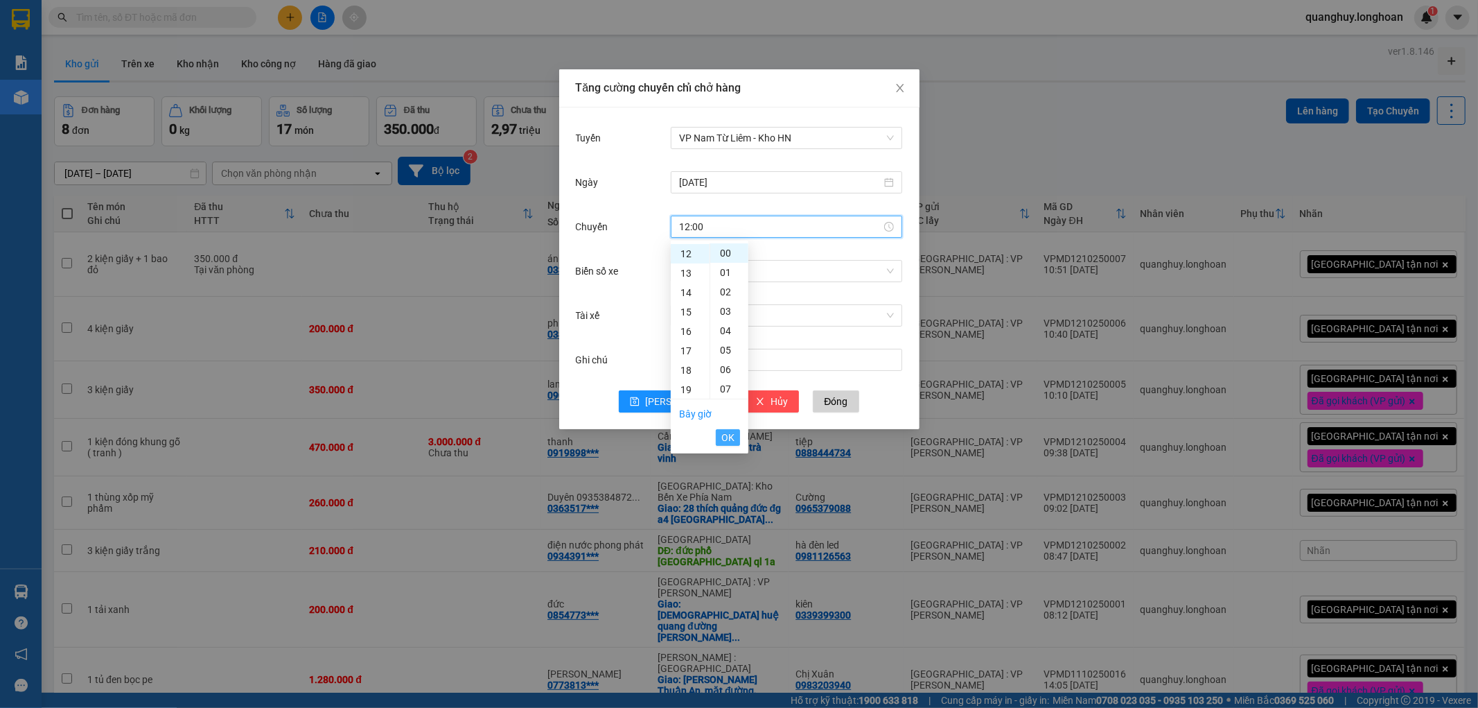
click at [732, 434] on span "OK" at bounding box center [727, 437] width 13 height 15
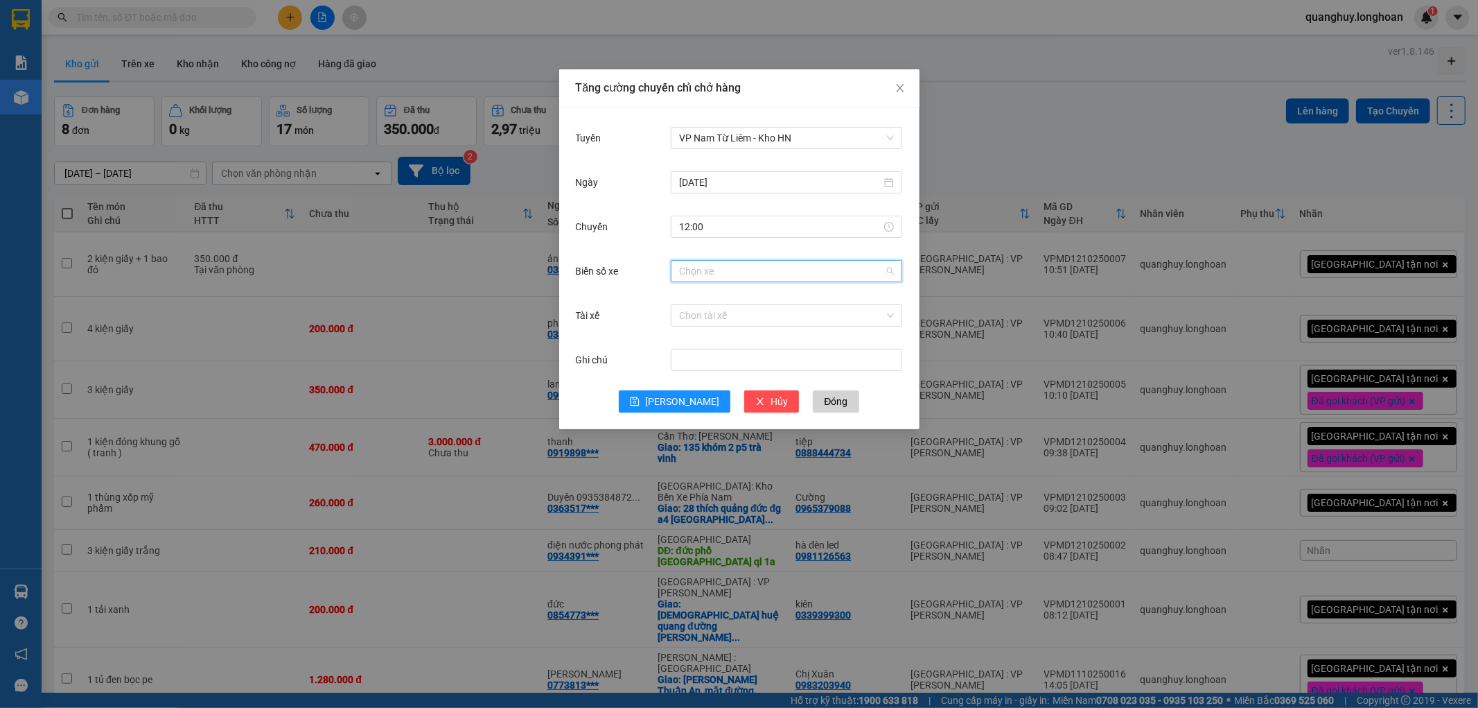
click at [708, 278] on input "Biển số xe" at bounding box center [781, 271] width 205 height 21
click at [721, 295] on div "29E-122.44" at bounding box center [786, 297] width 215 height 15
click at [721, 316] on input "Tài xế" at bounding box center [781, 315] width 205 height 21
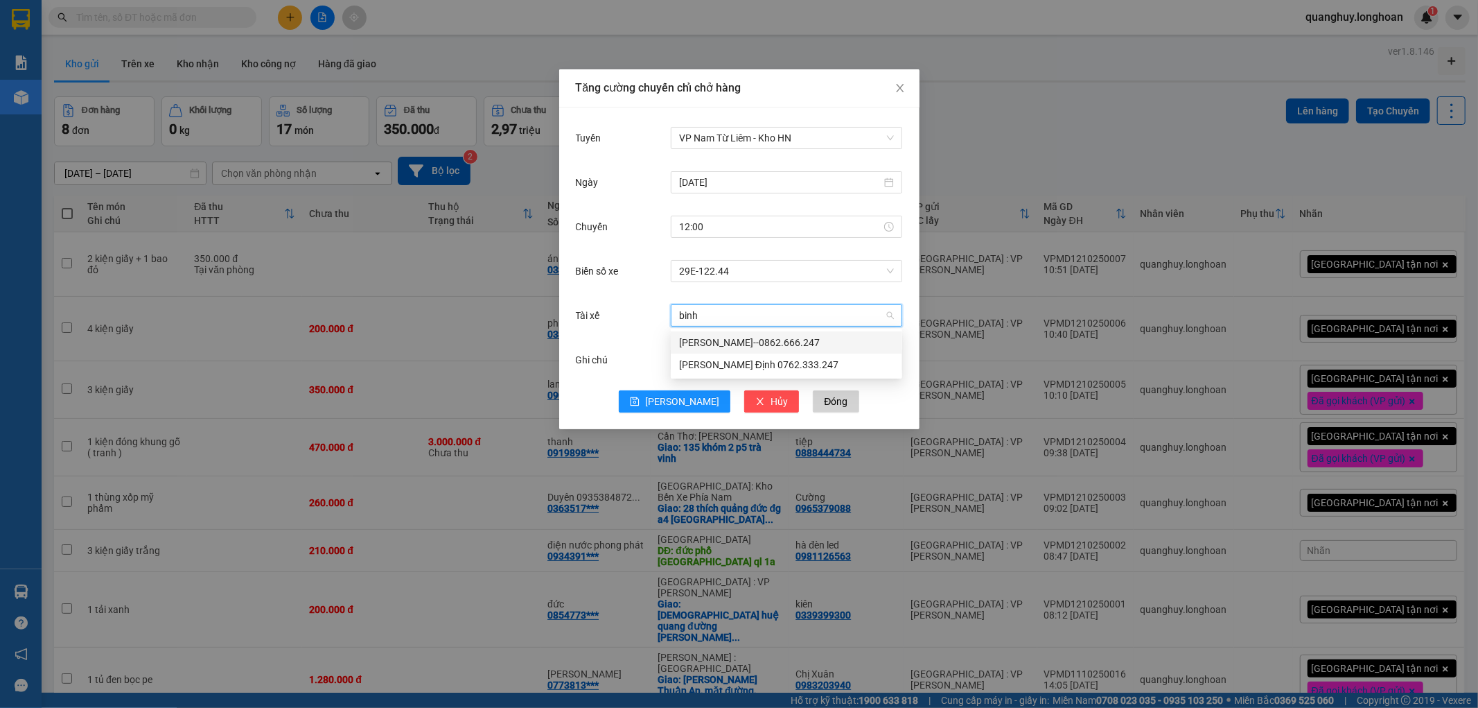
click at [728, 342] on div "[PERSON_NAME]--0862.666.247" at bounding box center [786, 342] width 215 height 15
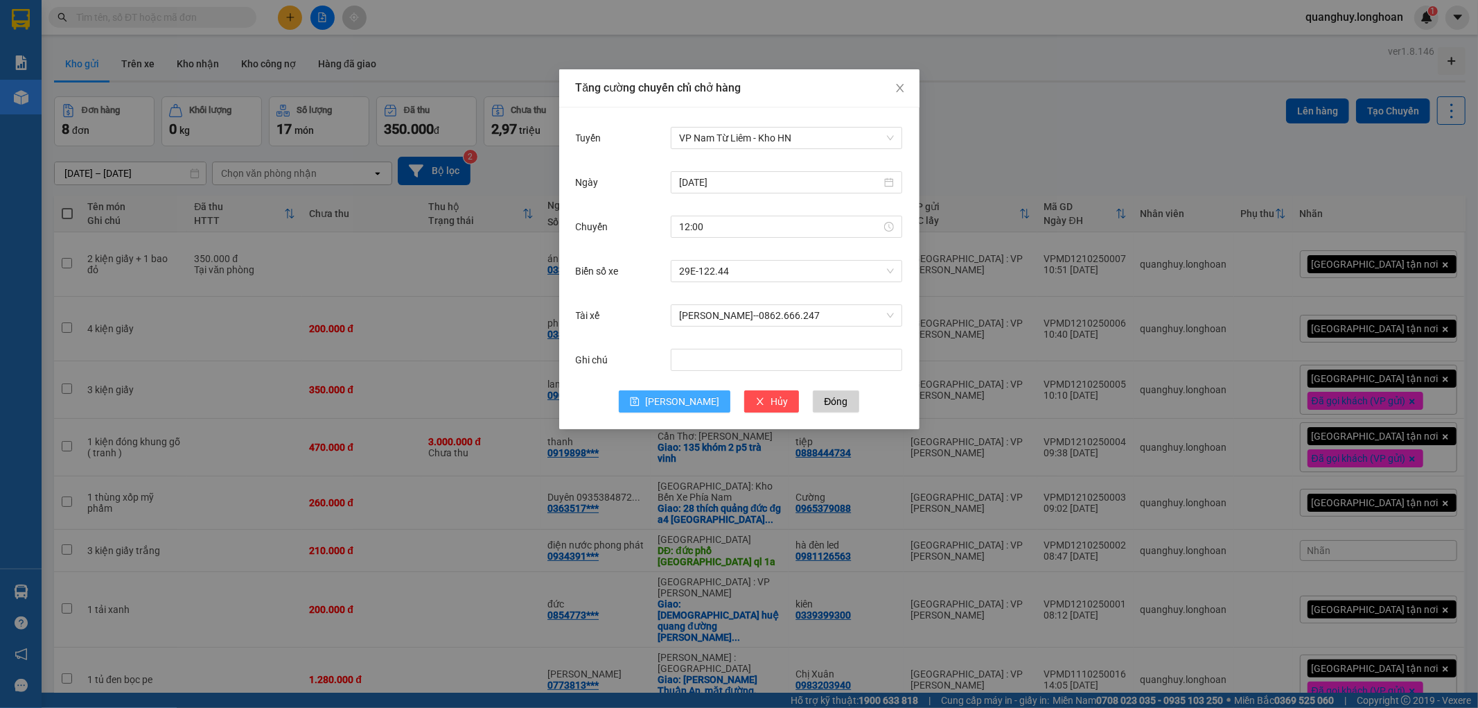
click at [690, 405] on span "[PERSON_NAME]" at bounding box center [682, 401] width 74 height 15
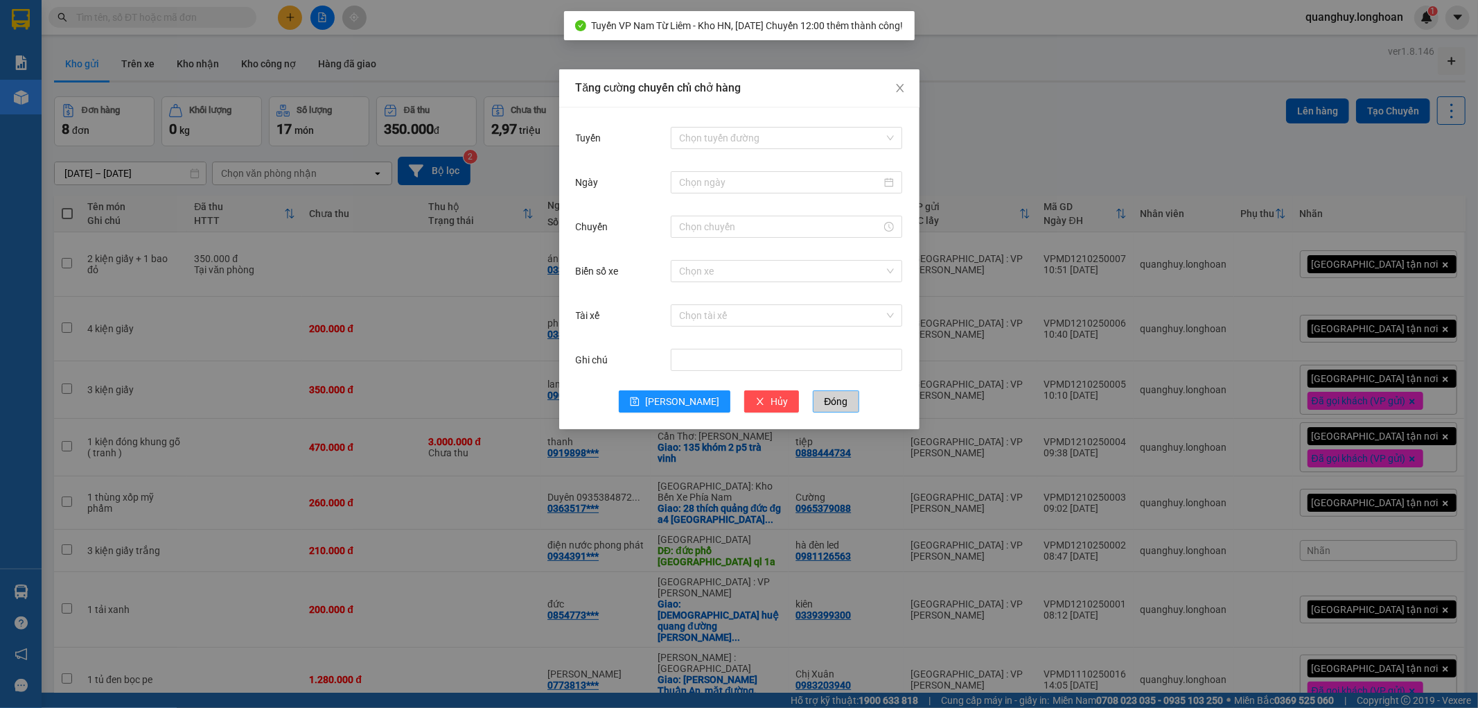
click at [824, 401] on span "Đóng" at bounding box center [836, 401] width 24 height 15
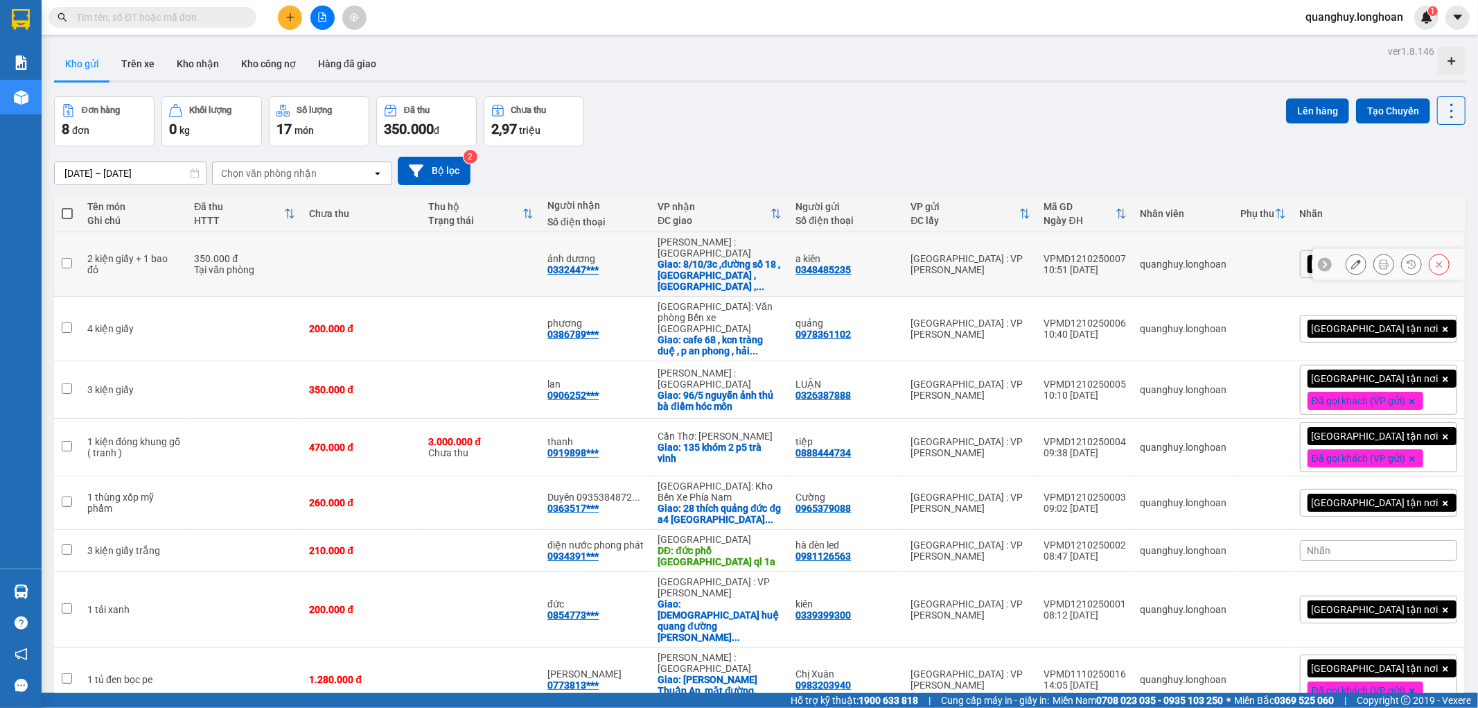
click at [70, 259] on input "checkbox" at bounding box center [67, 263] width 10 height 10
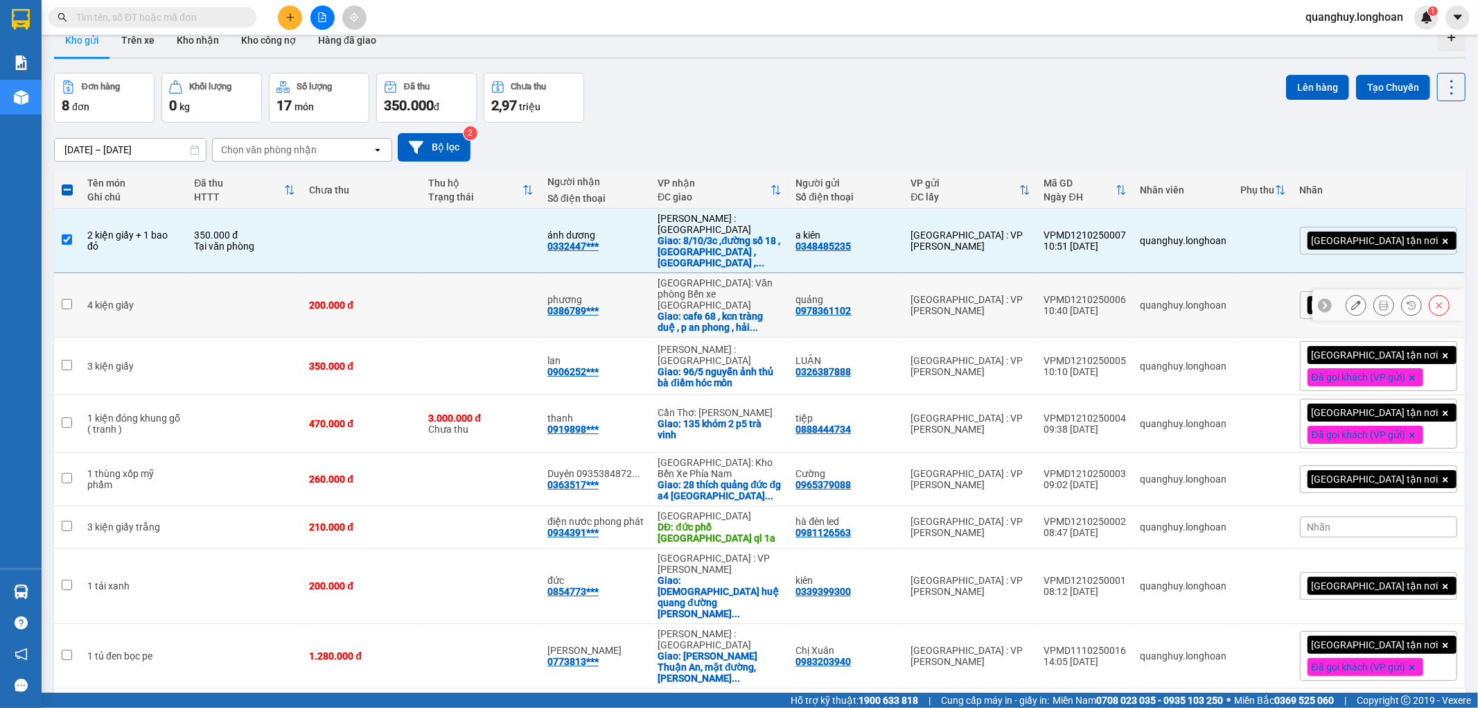
scroll to position [64, 0]
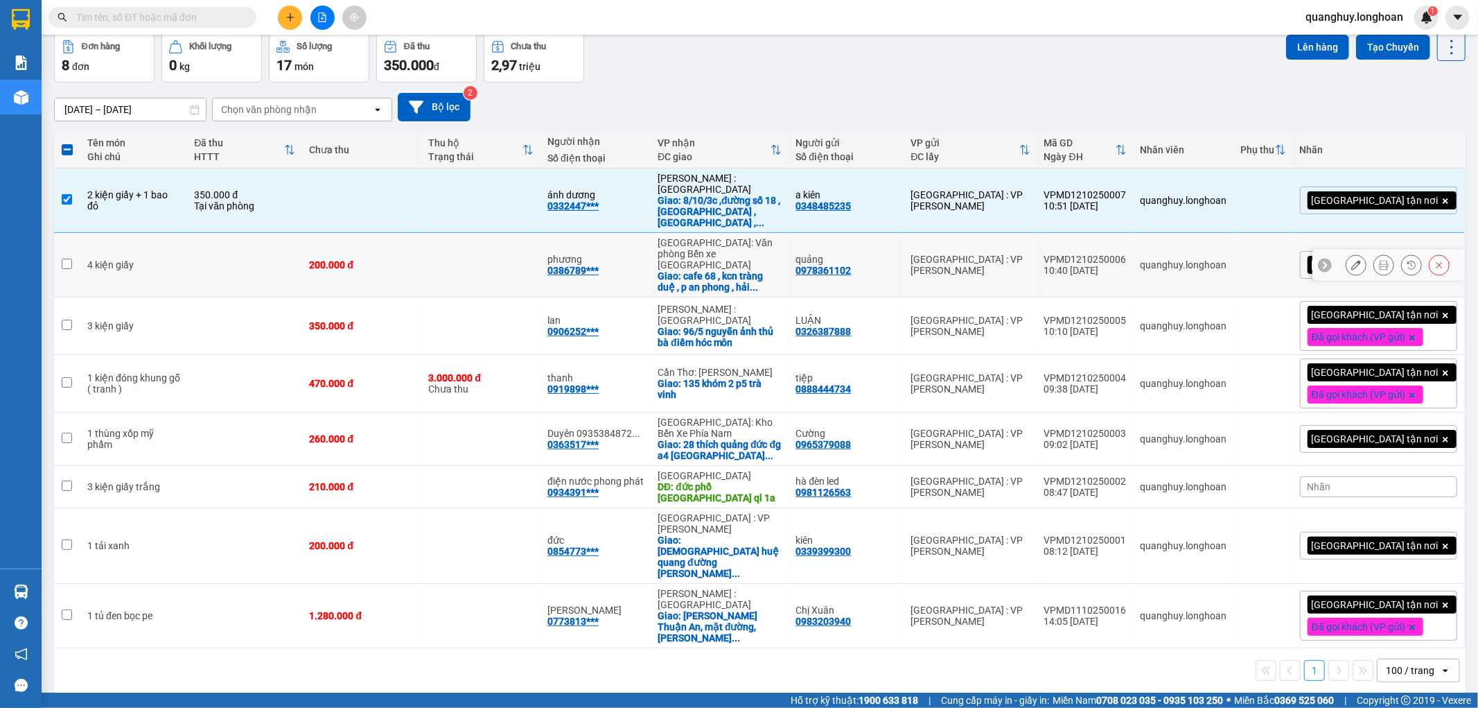
click at [76, 248] on td at bounding box center [67, 265] width 26 height 64
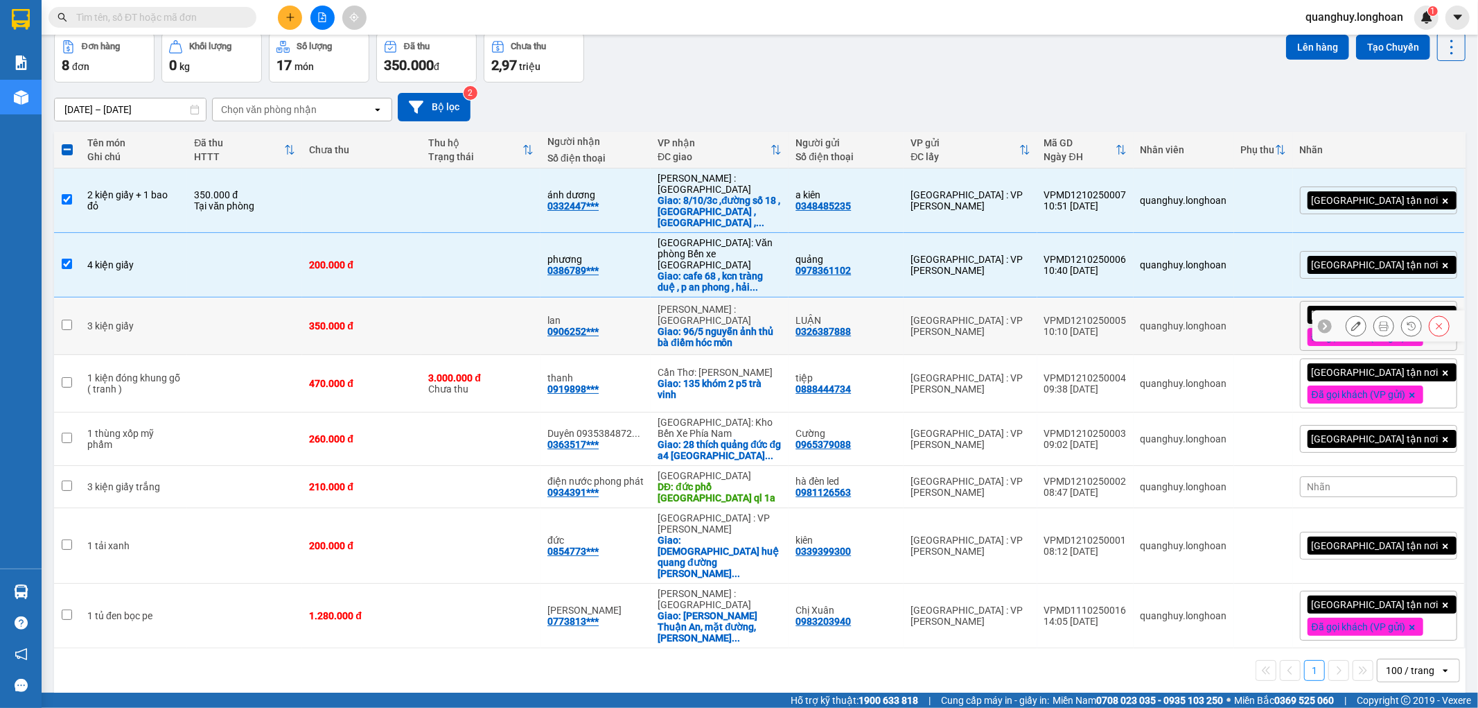
click at [82, 300] on td "3 kiện giấy" at bounding box center [133, 326] width 107 height 58
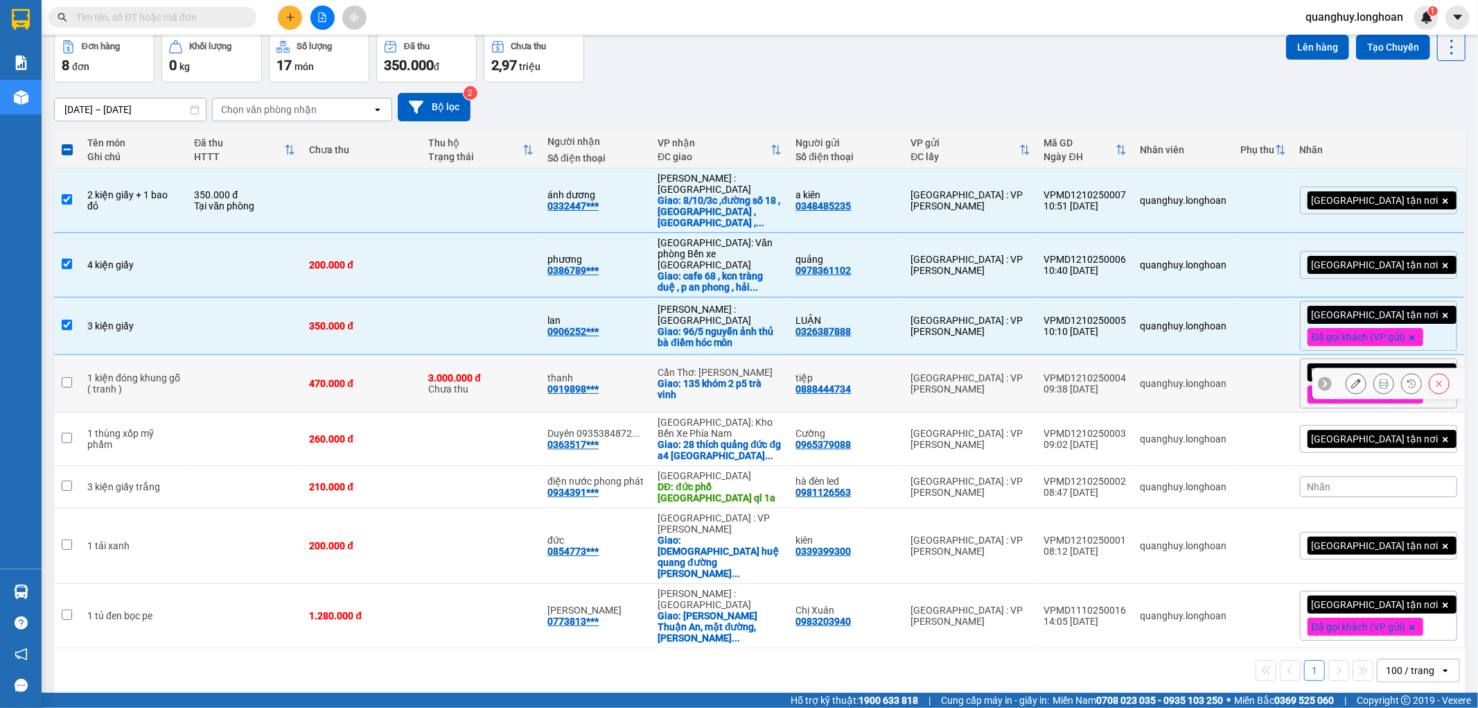
click at [79, 365] on td at bounding box center [67, 384] width 26 height 58
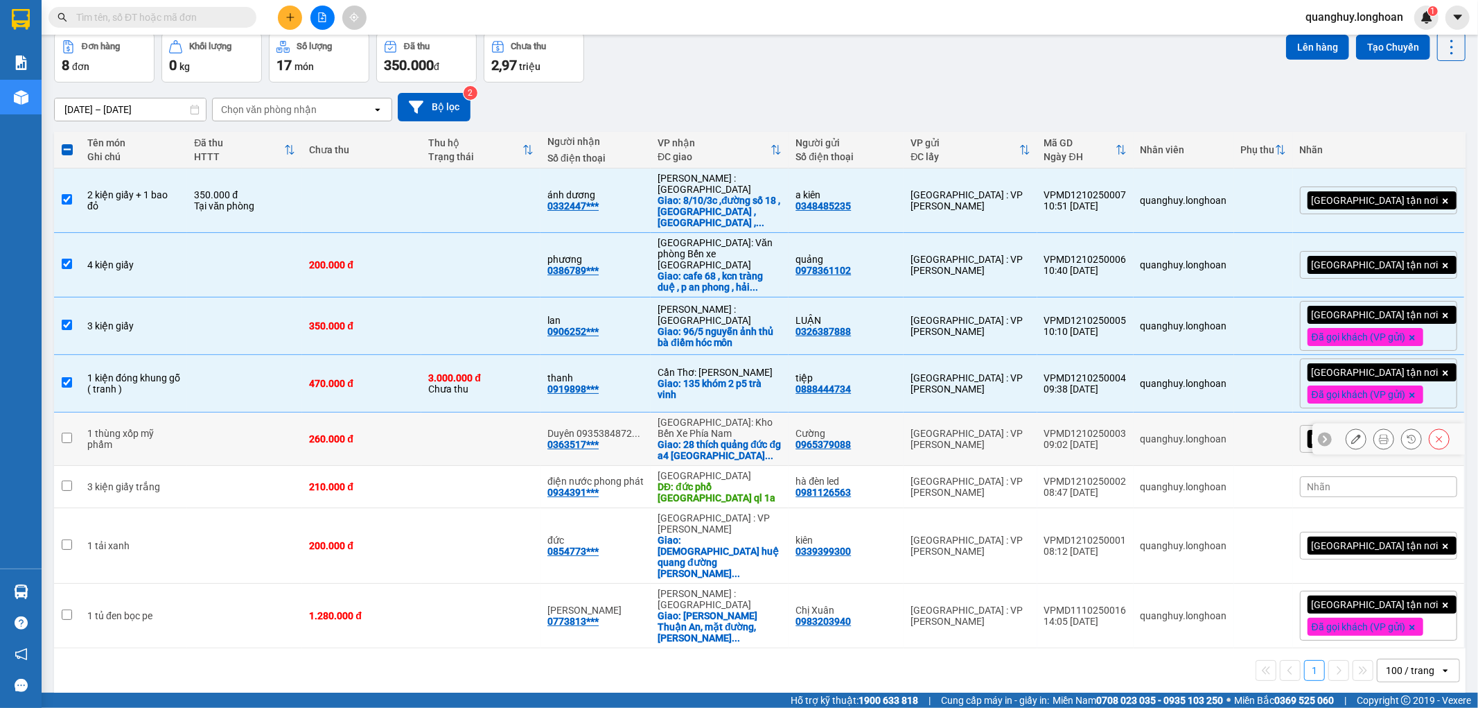
click at [81, 416] on td "1 thùng xốp mỹ phẩm" at bounding box center [133, 438] width 107 height 53
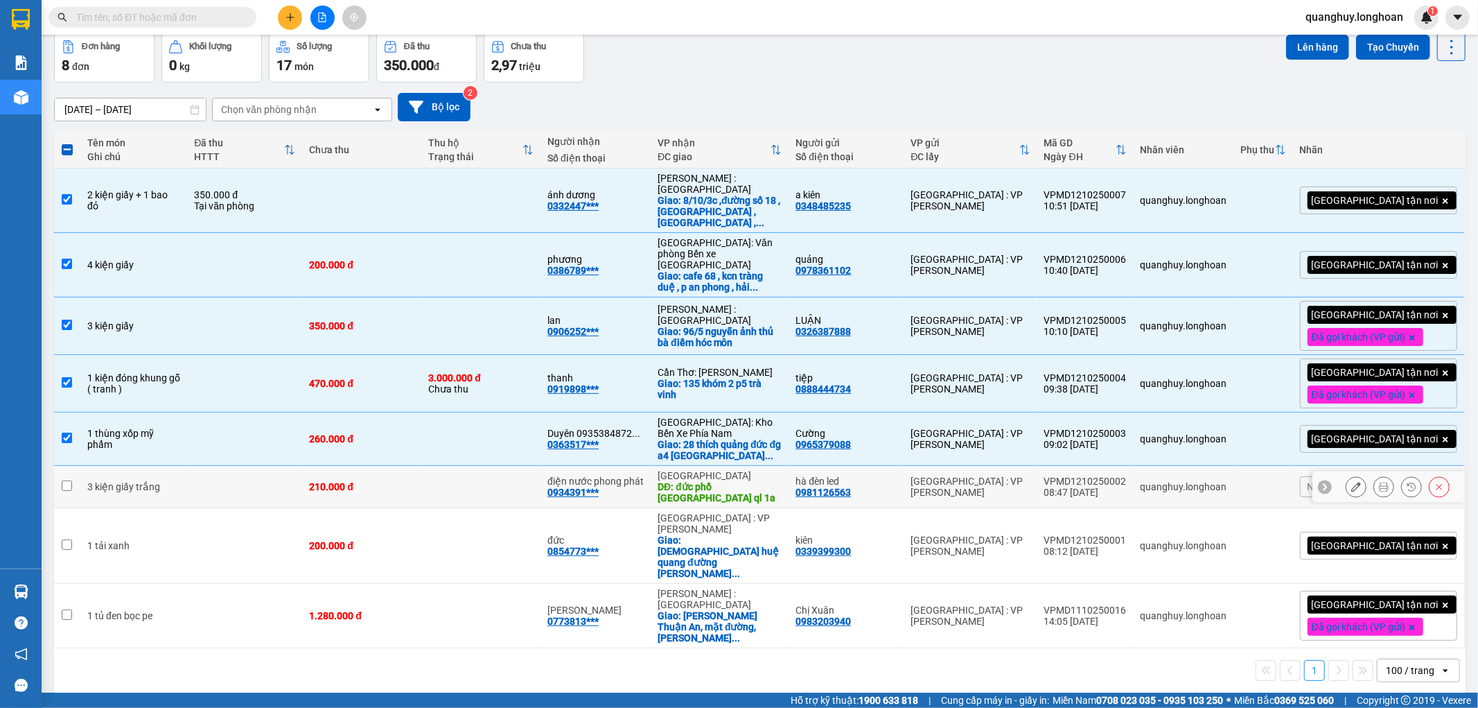
click at [99, 481] on div "3 kiện giấy trắng" at bounding box center [133, 486] width 93 height 11
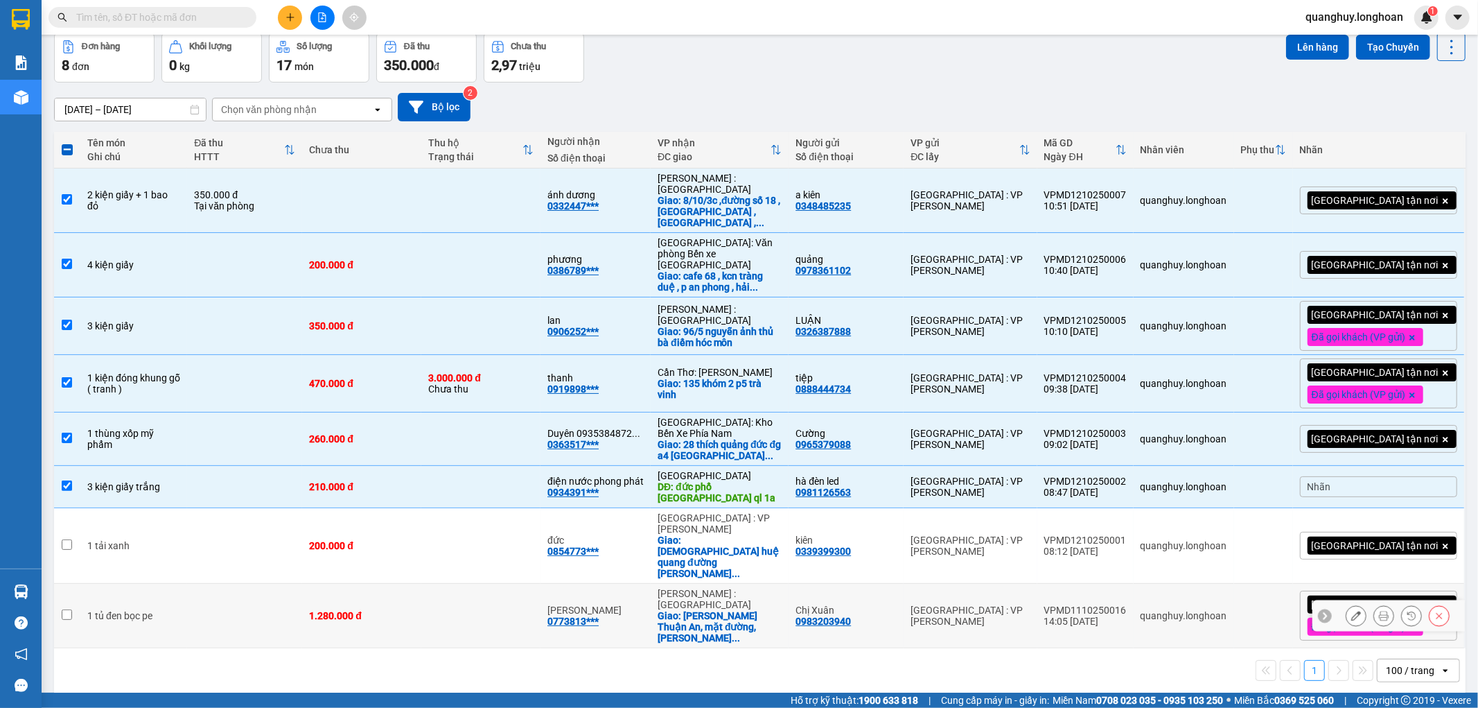
drag, startPoint x: 109, startPoint y: 536, endPoint x: 128, endPoint y: 529, distance: 19.7
click at [113, 583] on td "1 tủ đen bọc pe" at bounding box center [133, 615] width 107 height 64
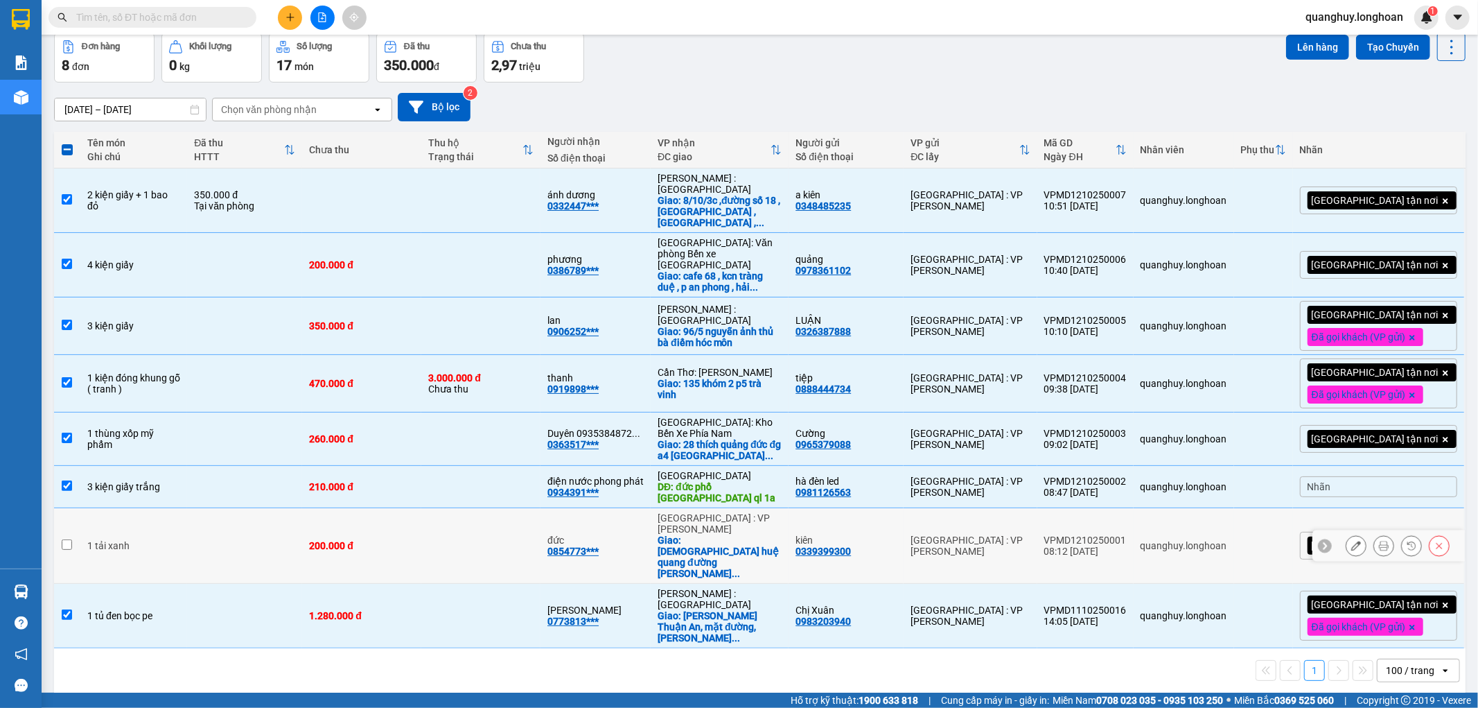
click at [86, 508] on td "1 tải xanh" at bounding box center [133, 546] width 107 height 76
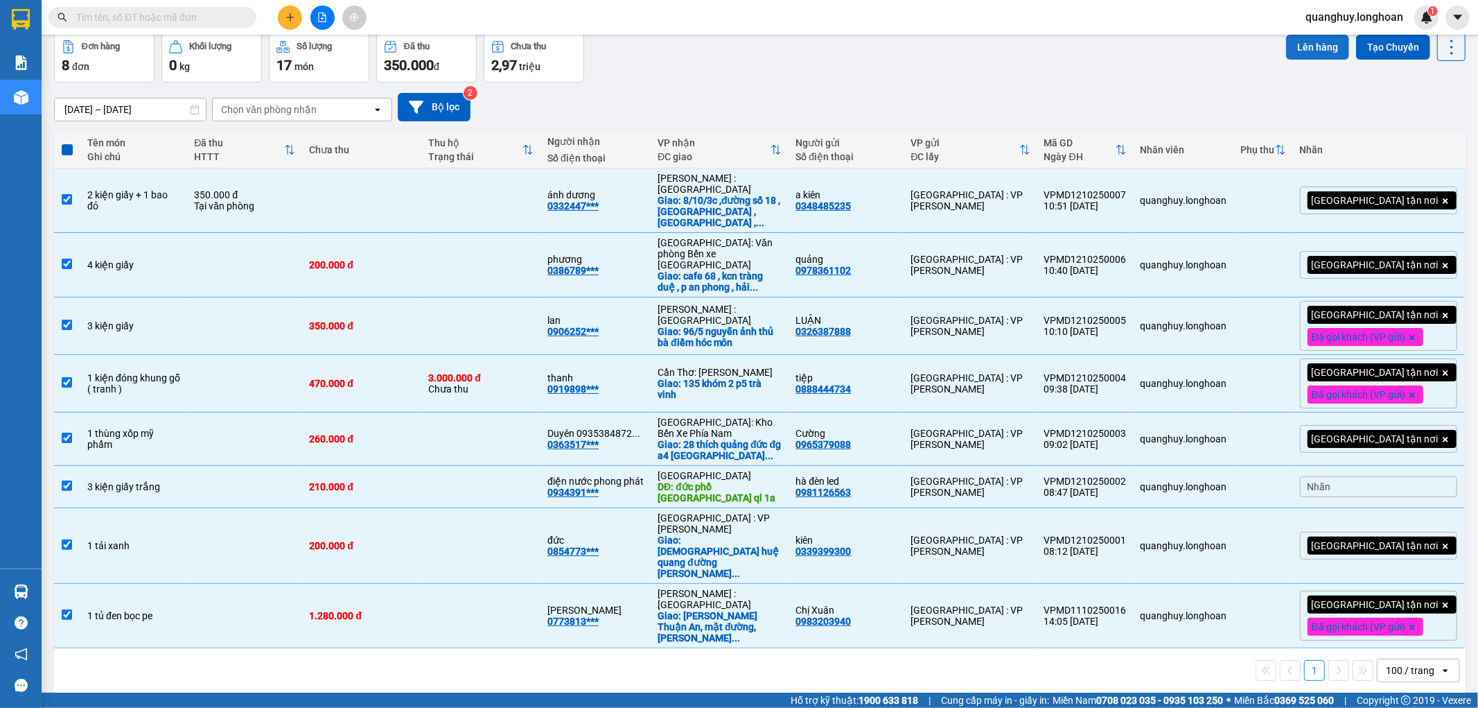
click at [1306, 37] on button "Lên hàng" at bounding box center [1317, 47] width 63 height 25
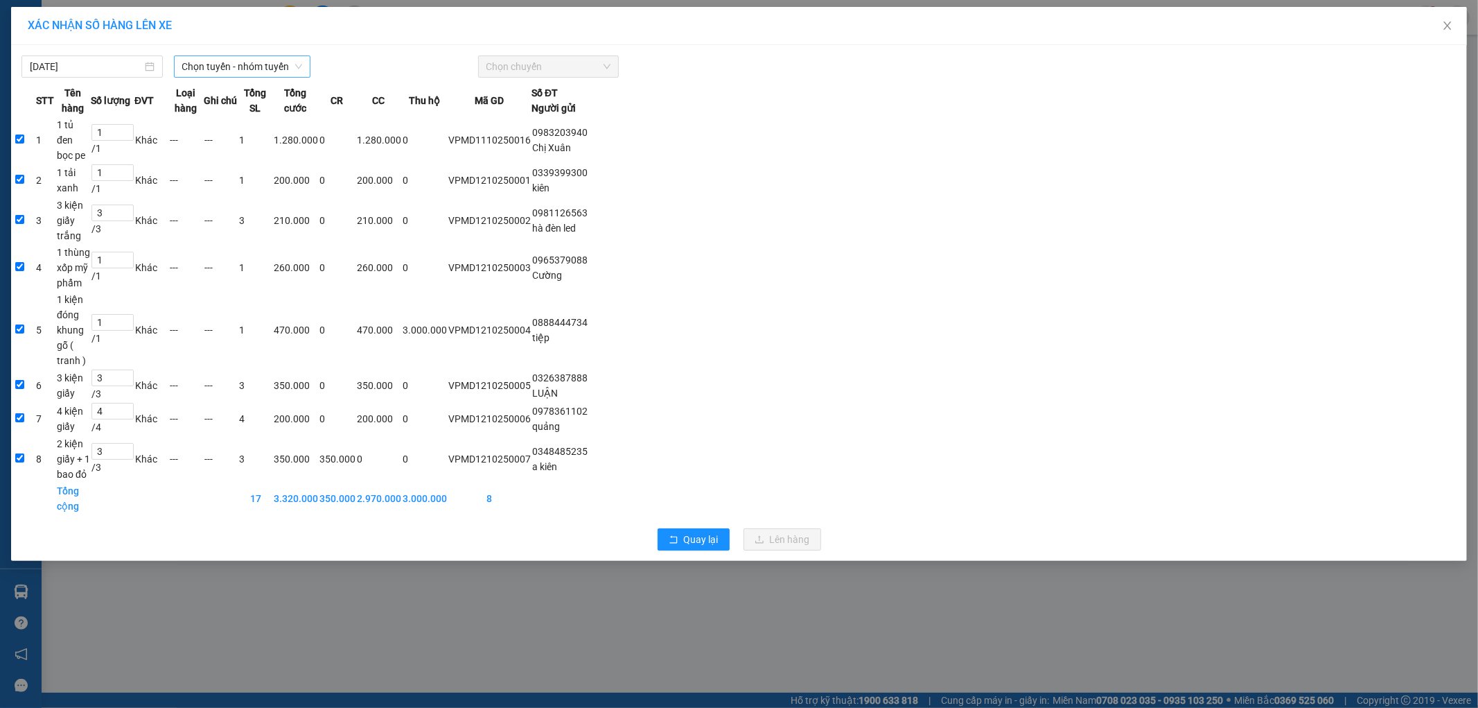
click at [244, 67] on span "Chọn tuyến - nhóm tuyến" at bounding box center [242, 66] width 120 height 21
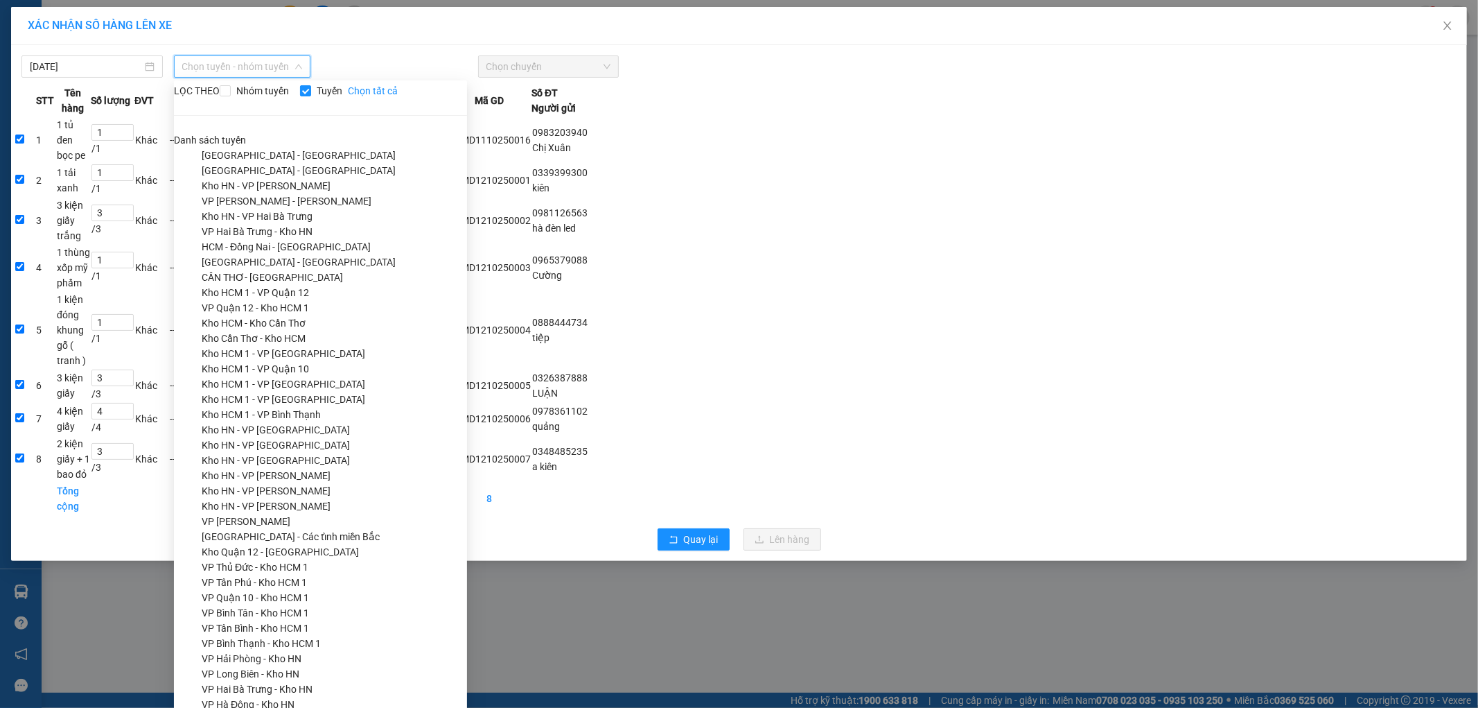
scroll to position [385, 0]
click at [254, 64] on span "Chọn tuyến - nhóm tuyến" at bounding box center [242, 66] width 120 height 21
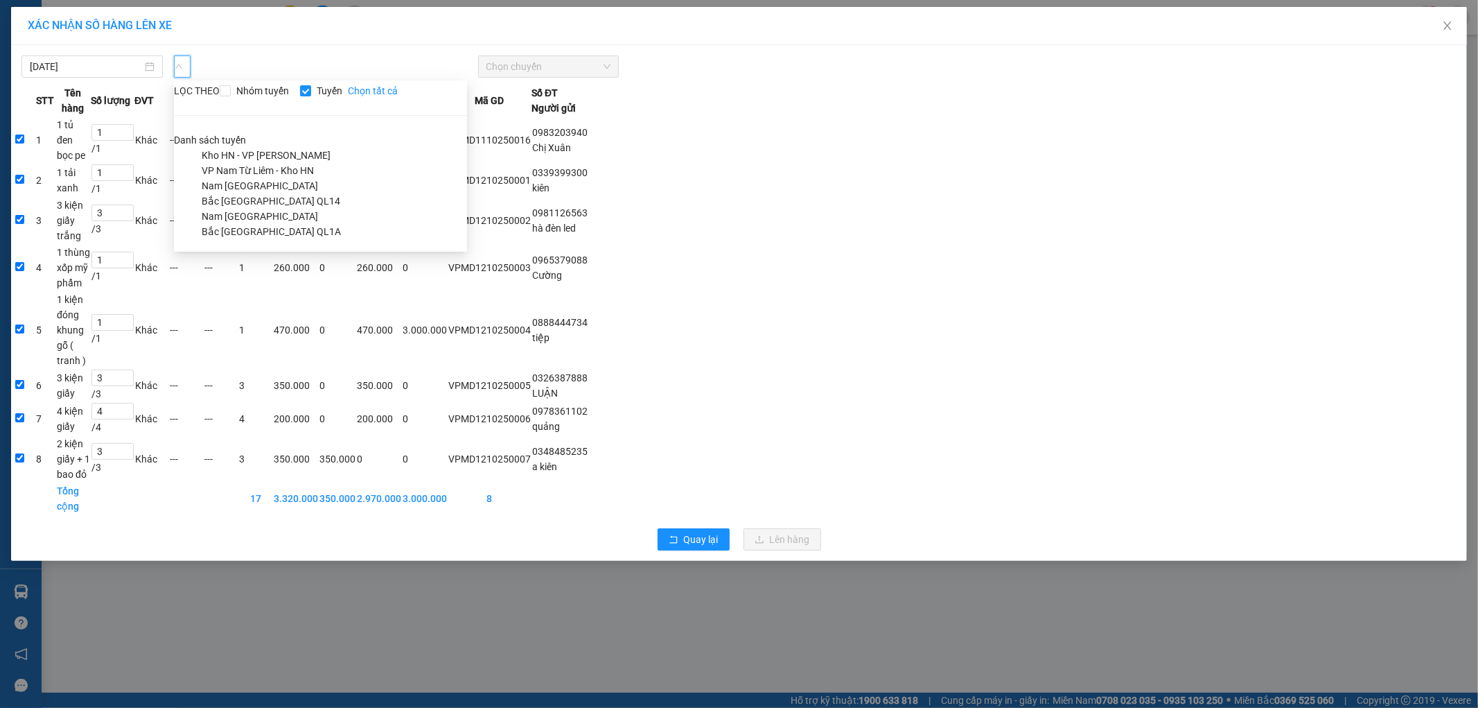
click at [265, 163] on li "VP Nam Từ Liêm - Kho HN" at bounding box center [334, 170] width 265 height 15
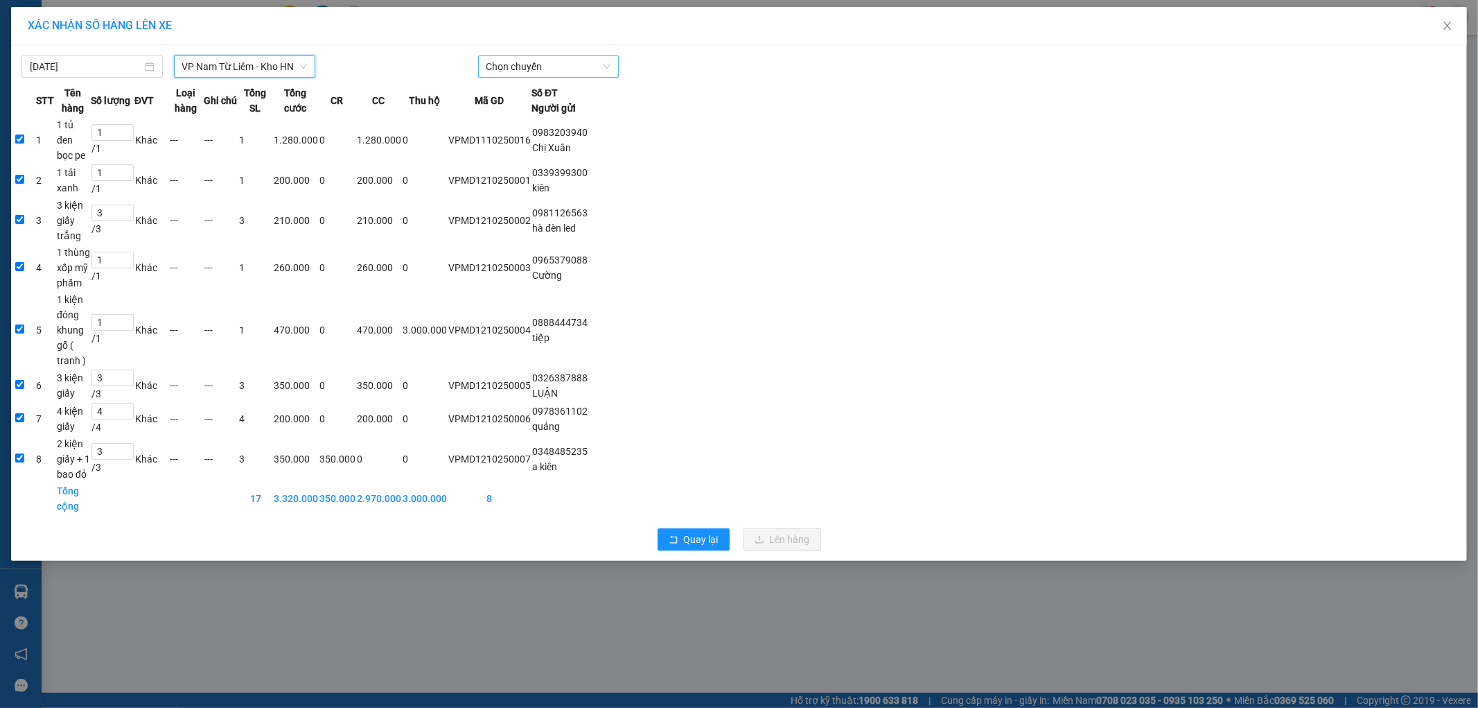
click at [593, 66] on span "Chọn chuyến" at bounding box center [548, 66] width 125 height 21
click at [539, 116] on div "12:00 (TC) - 29E-122.44" at bounding box center [540, 116] width 108 height 15
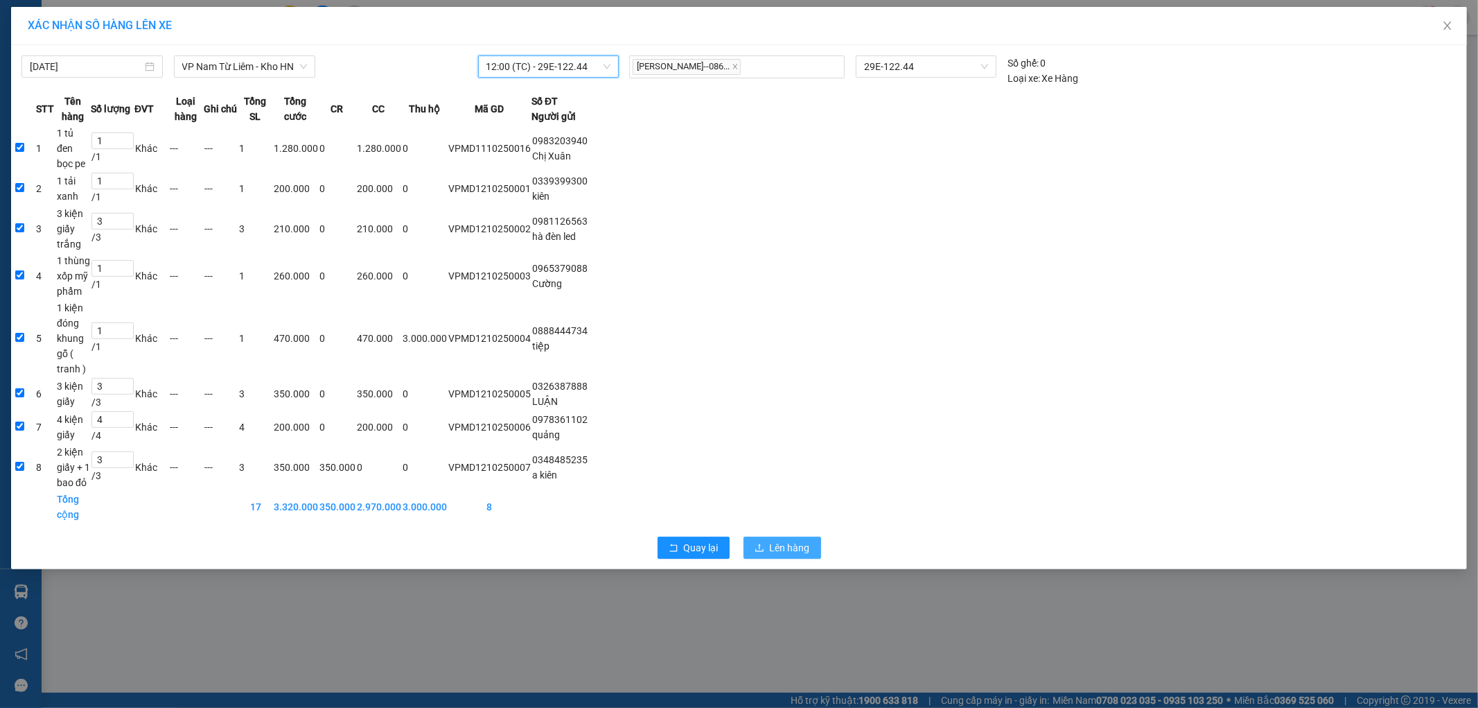
click at [794, 540] on span "Lên hàng" at bounding box center [790, 547] width 40 height 15
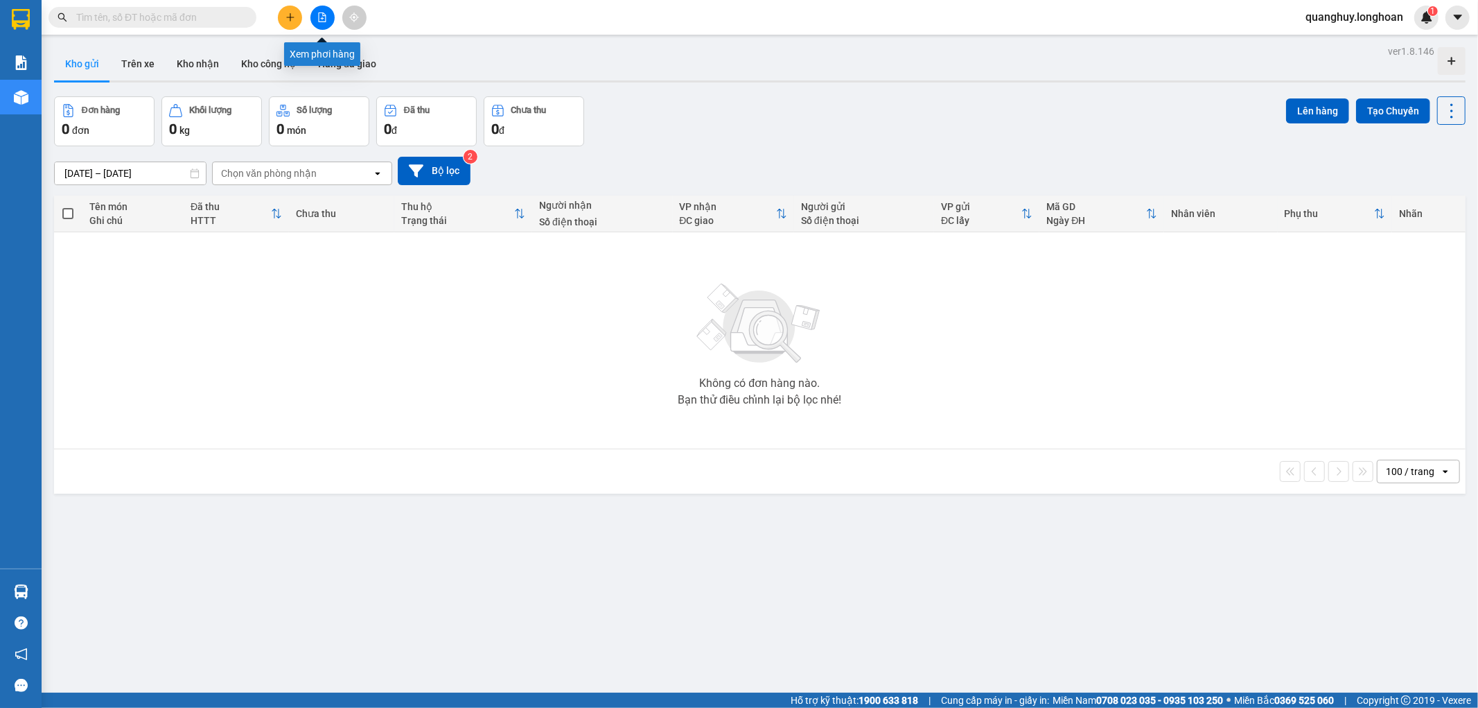
click at [326, 19] on icon "file-add" at bounding box center [322, 17] width 10 height 10
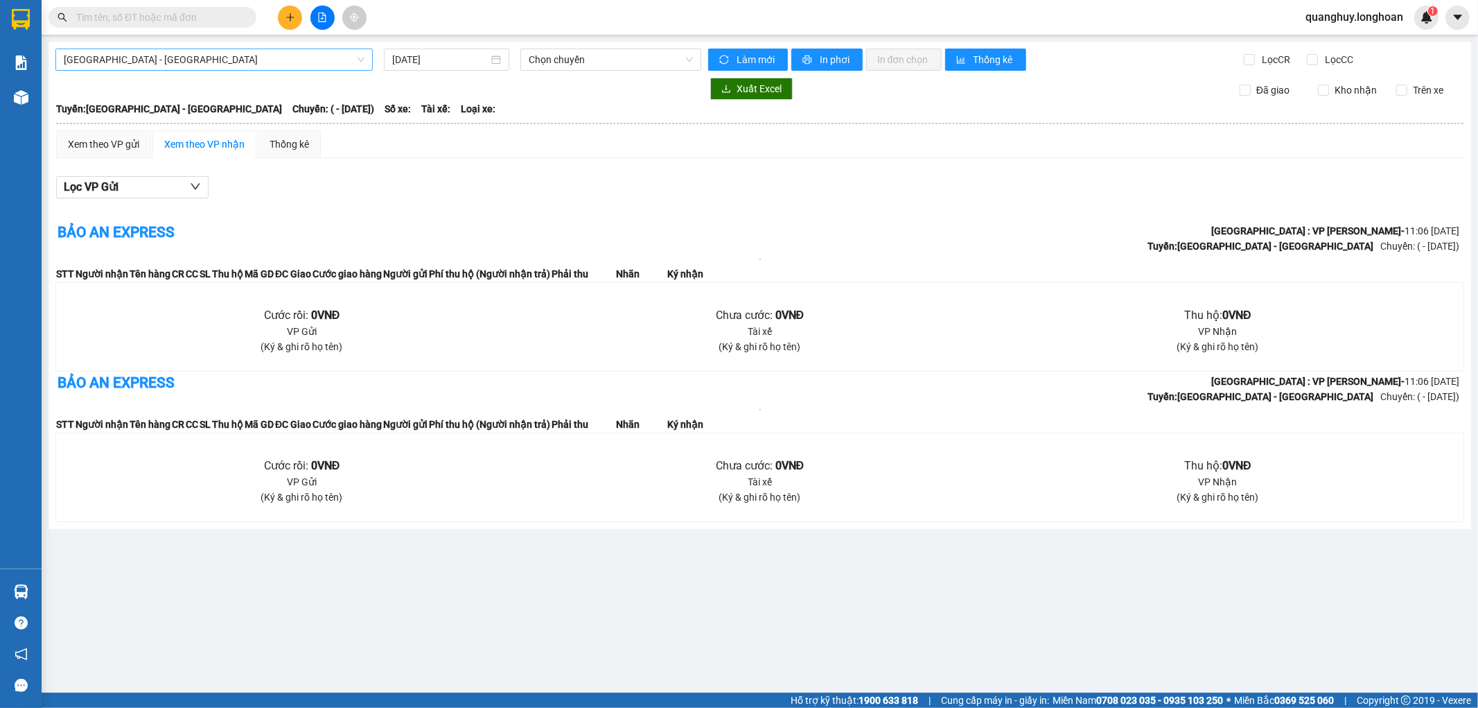
click at [205, 66] on span "Hải Phòng - Hà Nội" at bounding box center [214, 59] width 301 height 21
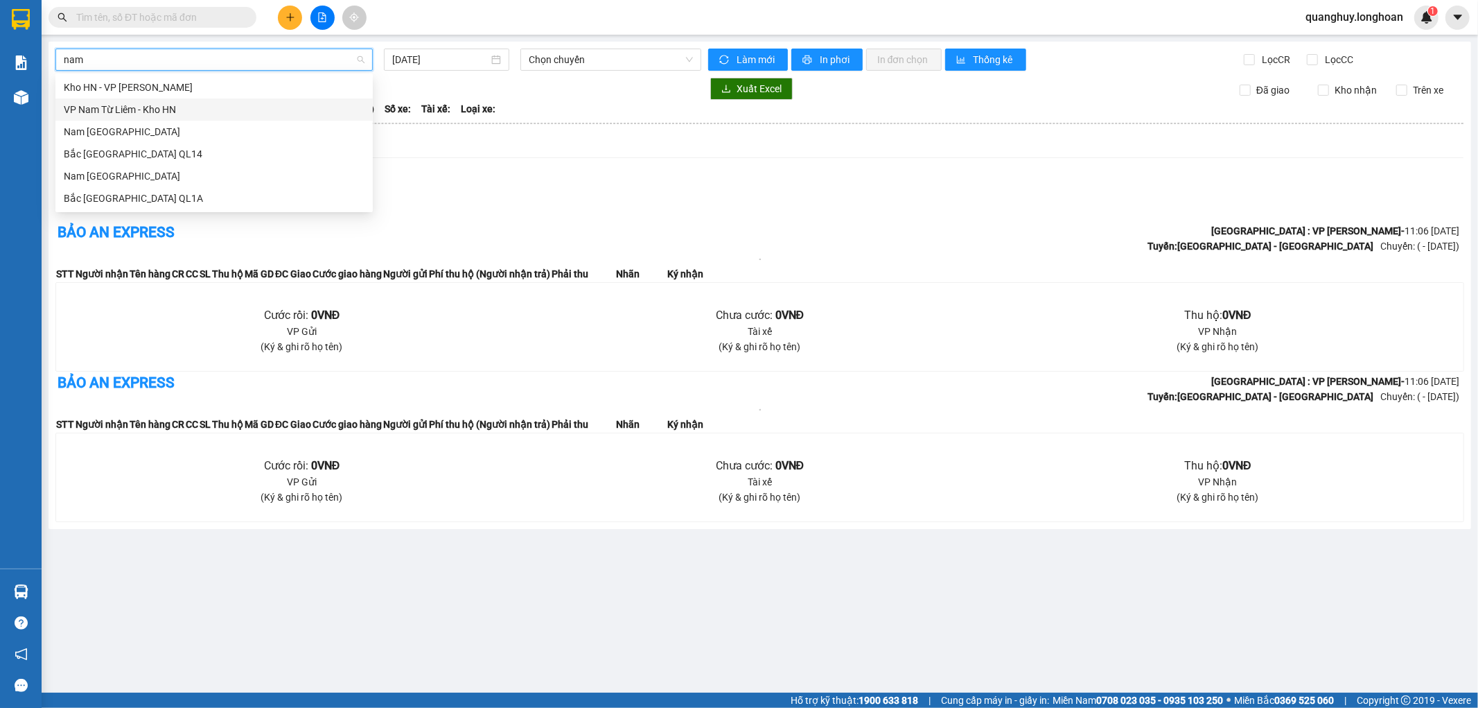
click at [158, 109] on div "VP Nam Từ Liêm - Kho HN" at bounding box center [214, 109] width 301 height 15
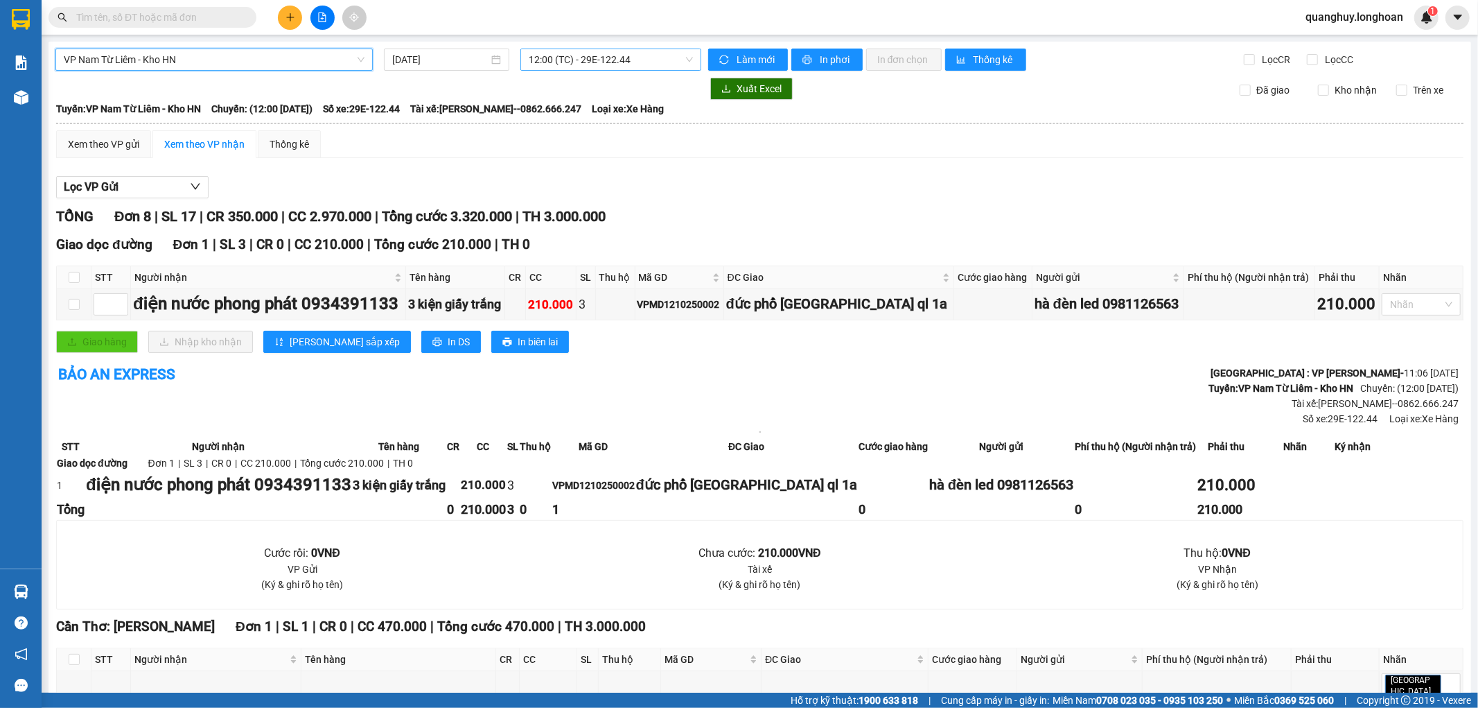
click at [606, 57] on span "12:00 (TC) - 29E-122.44" at bounding box center [611, 59] width 164 height 21
click at [577, 112] on div "12:00 (TC) - 29E-122.44" at bounding box center [579, 109] width 108 height 15
click at [832, 57] on span "In phơi" at bounding box center [836, 59] width 32 height 15
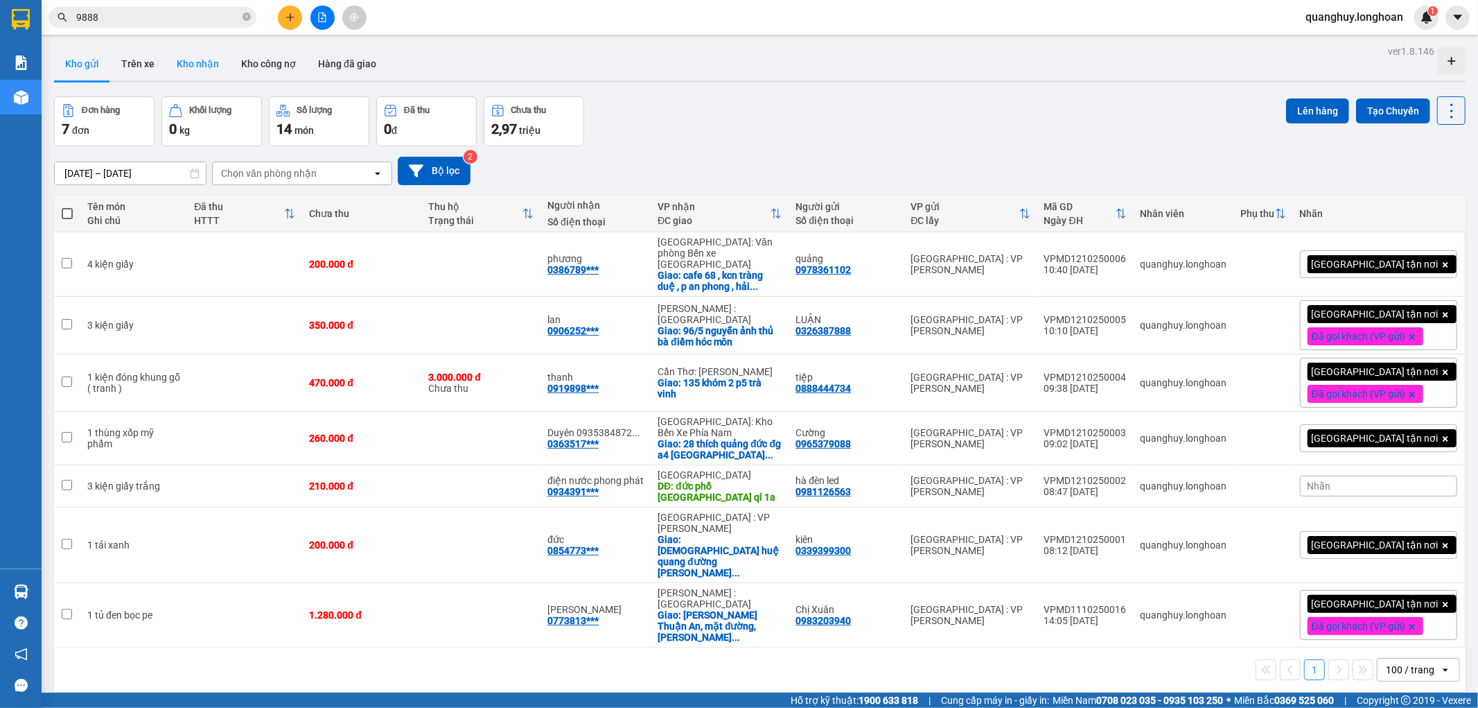
click at [180, 64] on button "Kho nhận" at bounding box center [198, 63] width 64 height 33
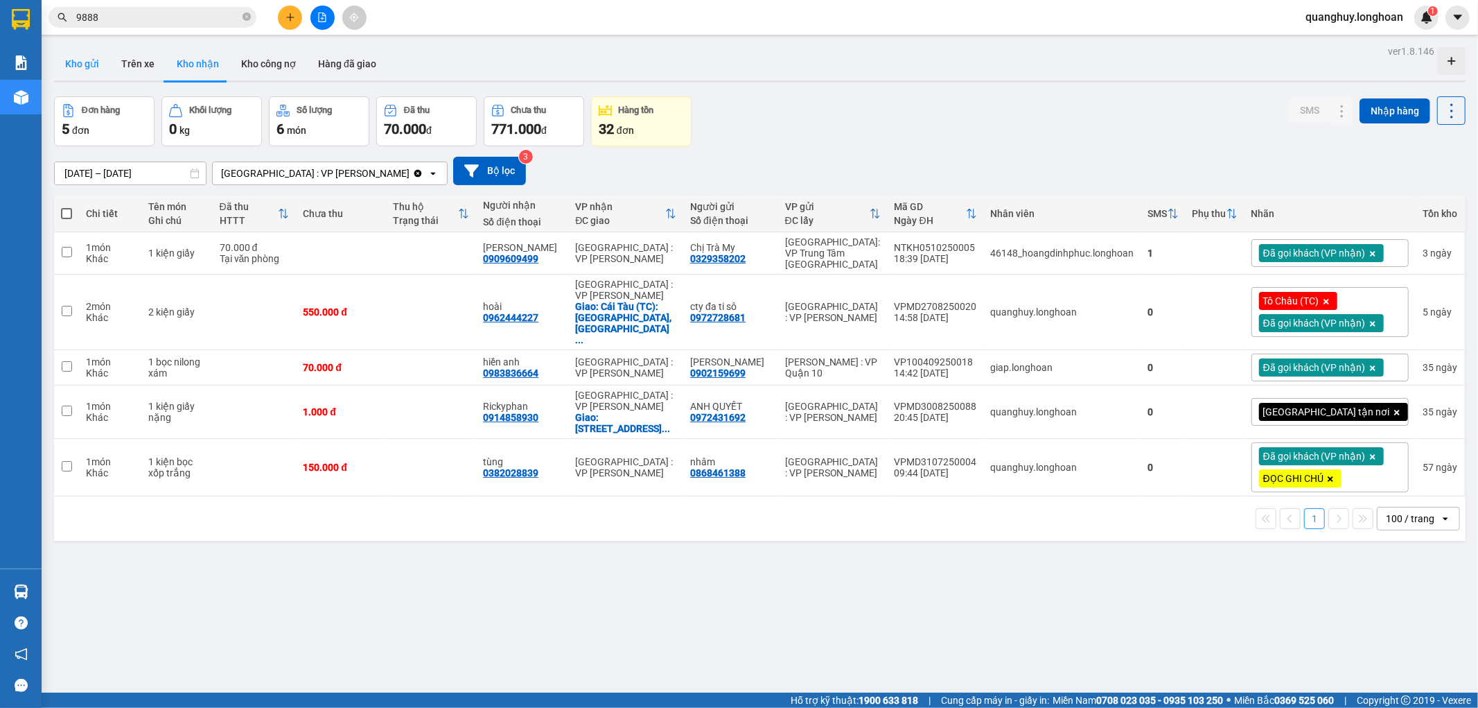
click at [85, 75] on button "Kho gửi" at bounding box center [82, 63] width 56 height 33
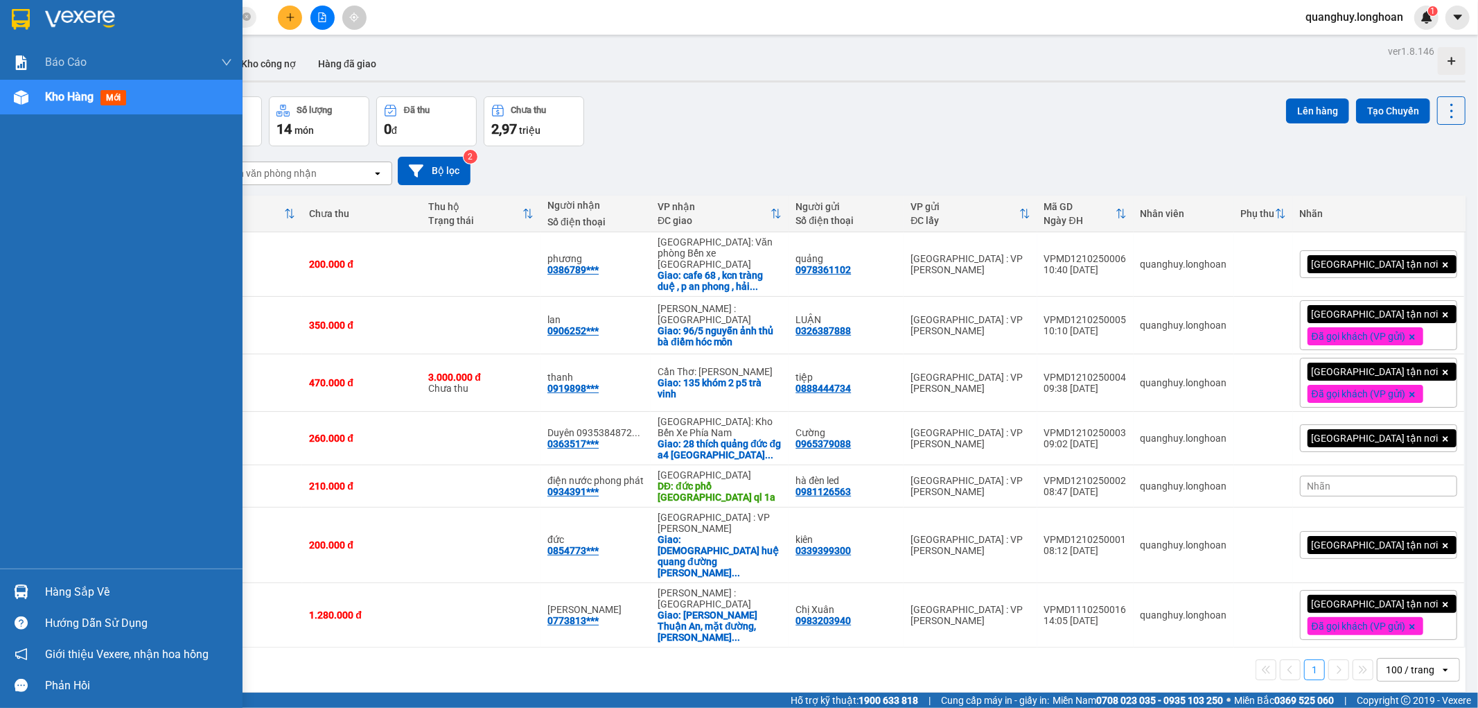
click at [22, 3] on div at bounding box center [121, 22] width 243 height 45
click at [31, 26] on div at bounding box center [21, 19] width 24 height 24
click at [15, 10] on img at bounding box center [21, 19] width 18 height 21
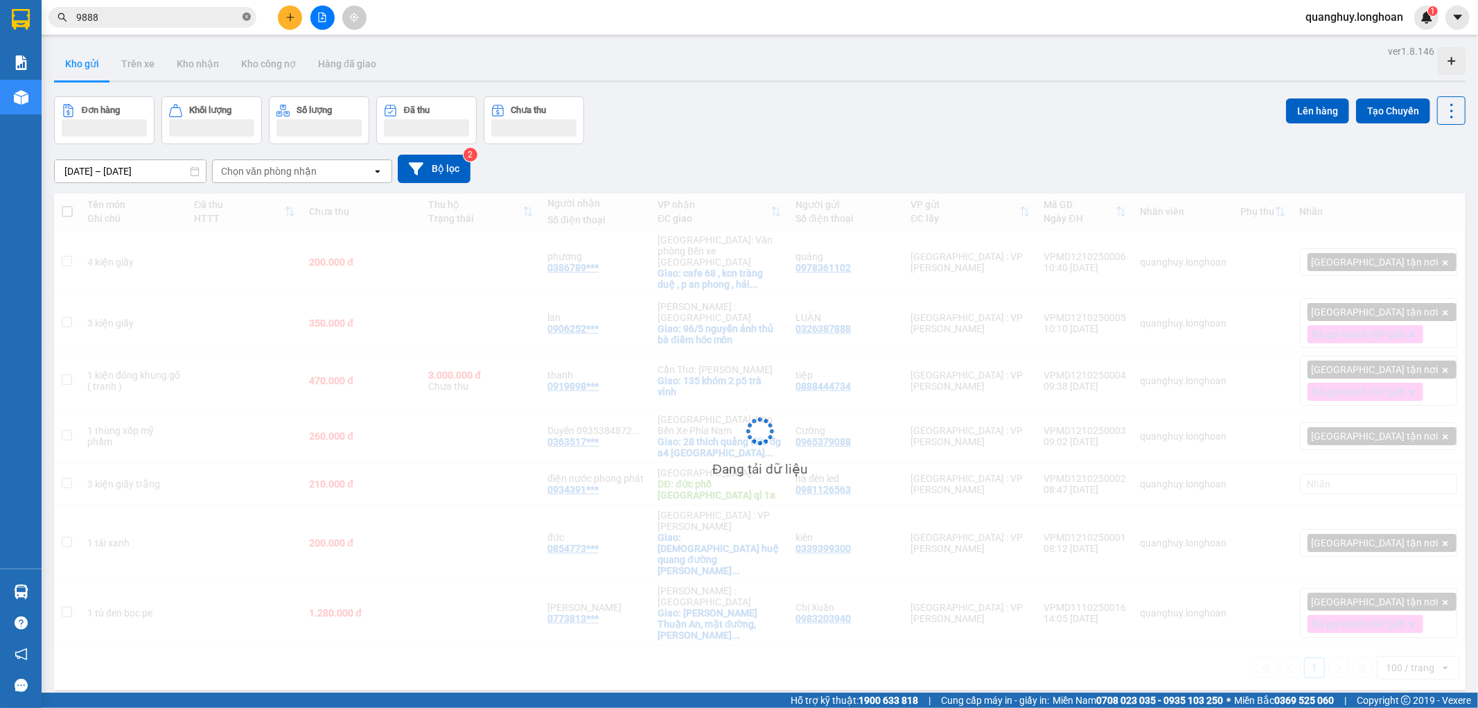
click at [247, 12] on icon "close-circle" at bounding box center [247, 16] width 8 height 8
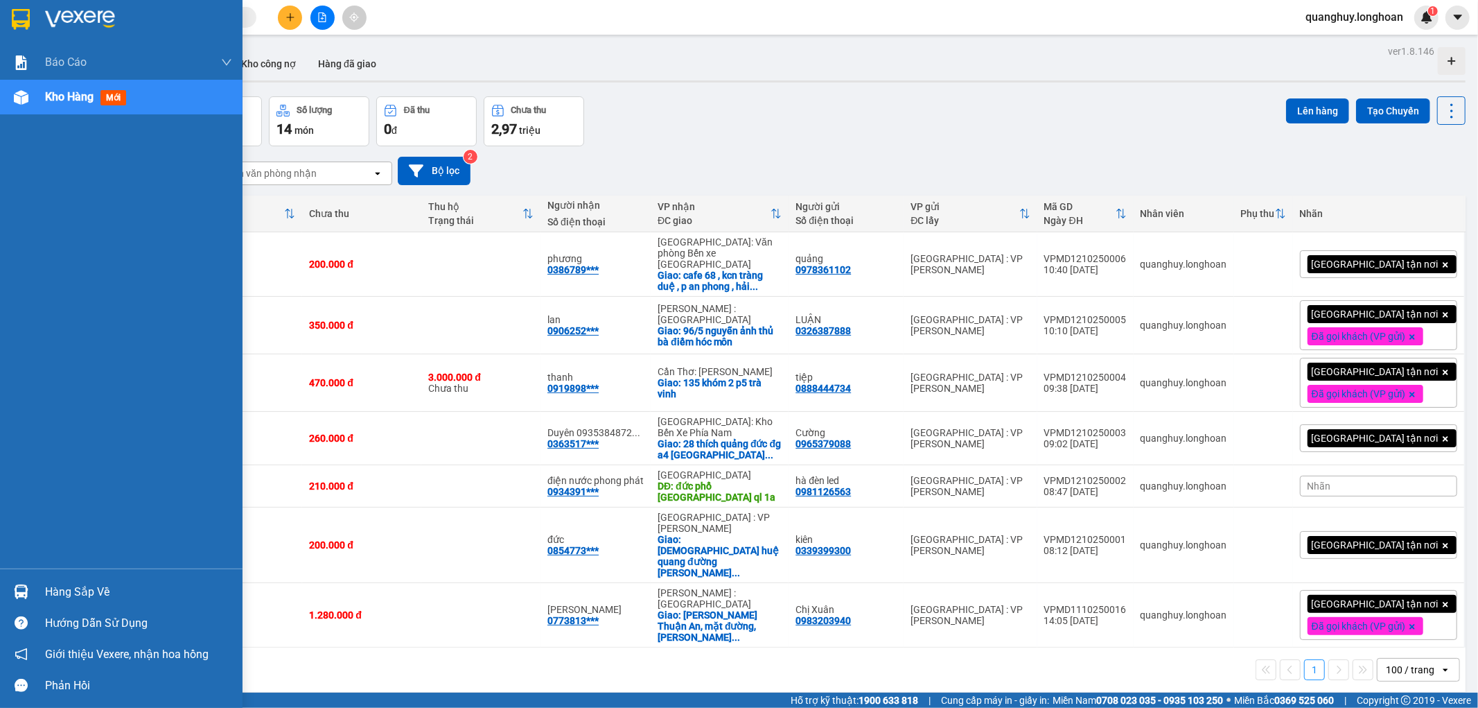
click at [26, 26] on img at bounding box center [21, 19] width 18 height 21
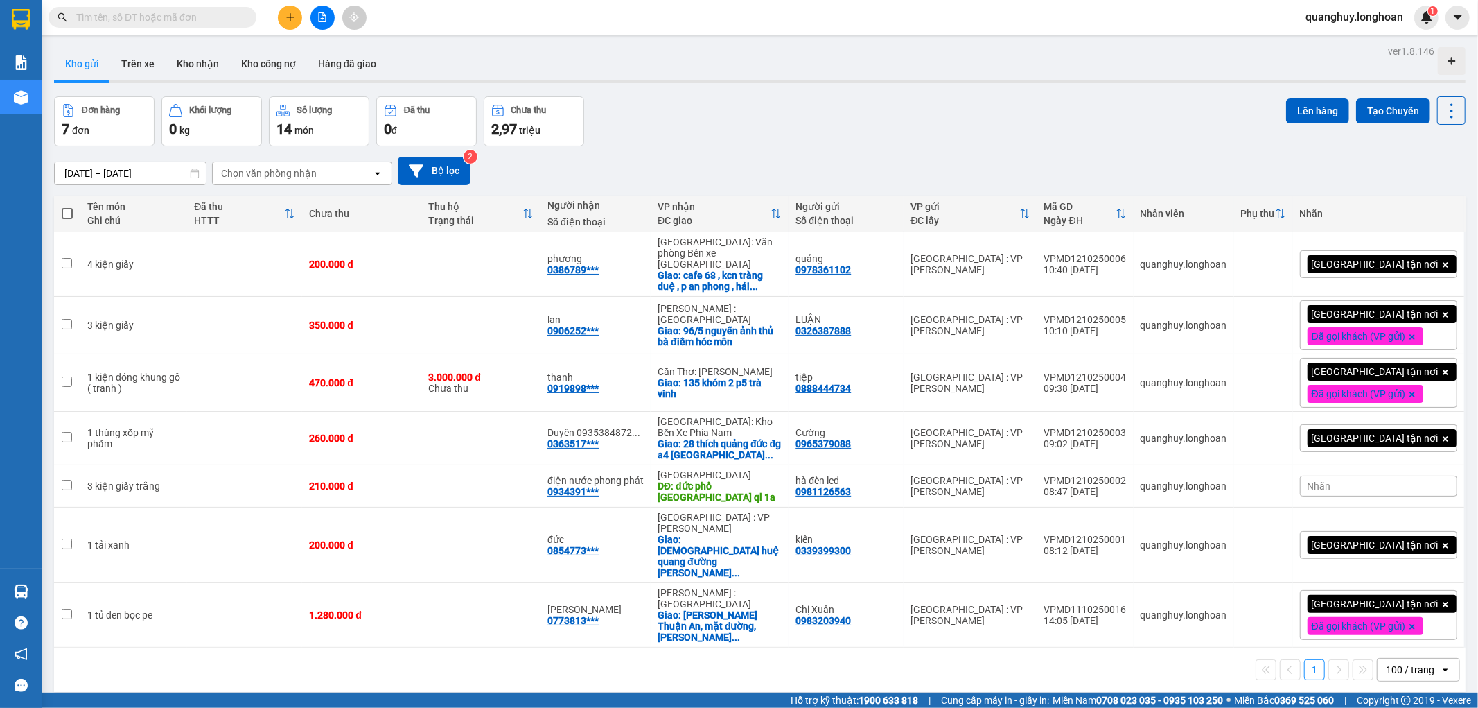
click at [229, 17] on input "text" at bounding box center [158, 17] width 164 height 15
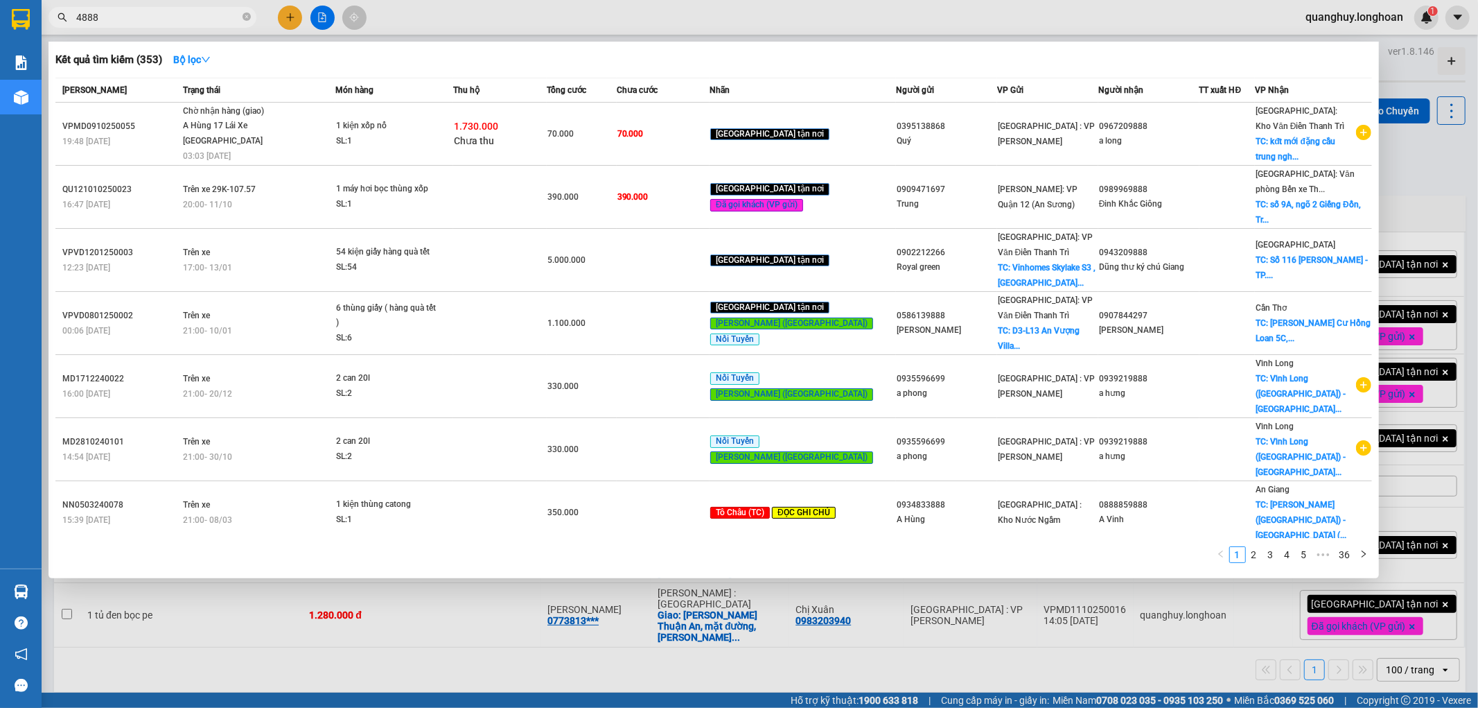
type input "48886"
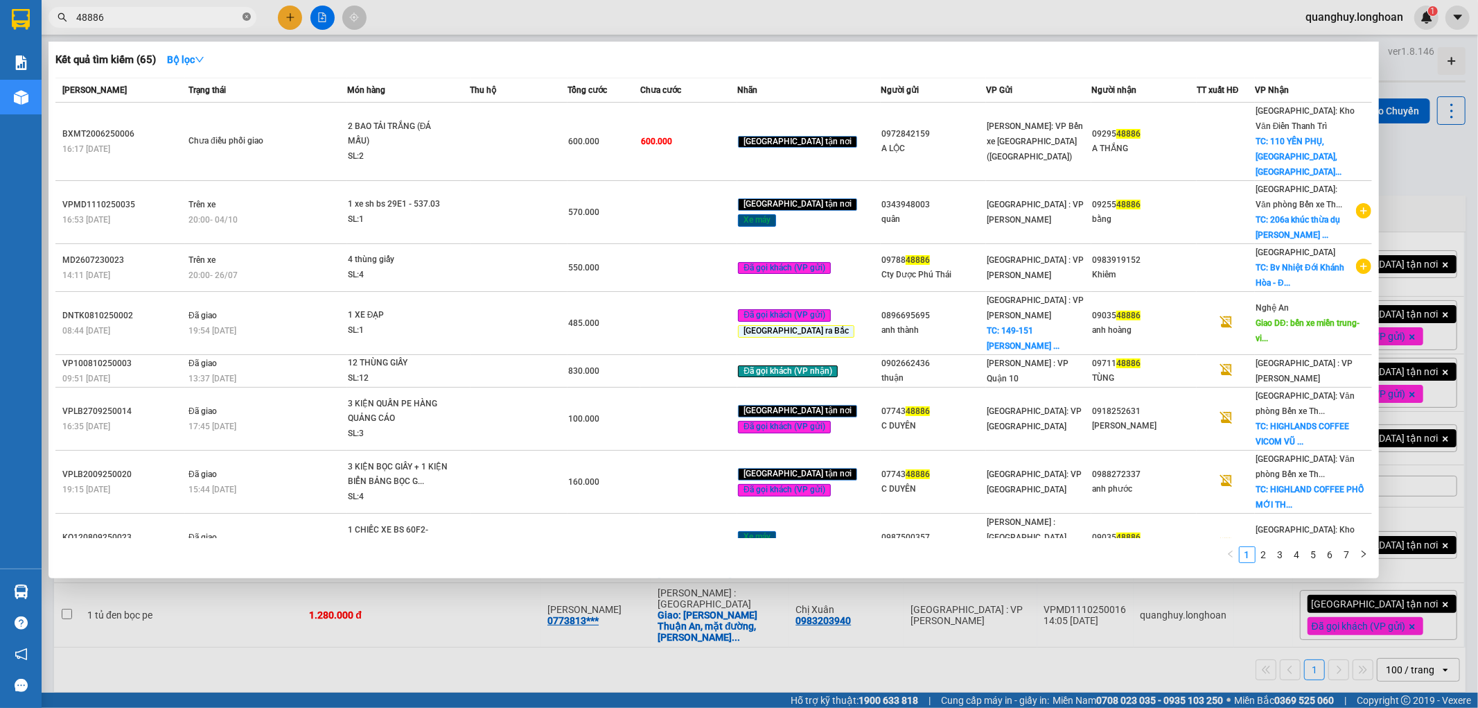
drag, startPoint x: 247, startPoint y: 18, endPoint x: 213, endPoint y: 17, distance: 34.7
click at [247, 17] on icon "close-circle" at bounding box center [247, 16] width 8 height 8
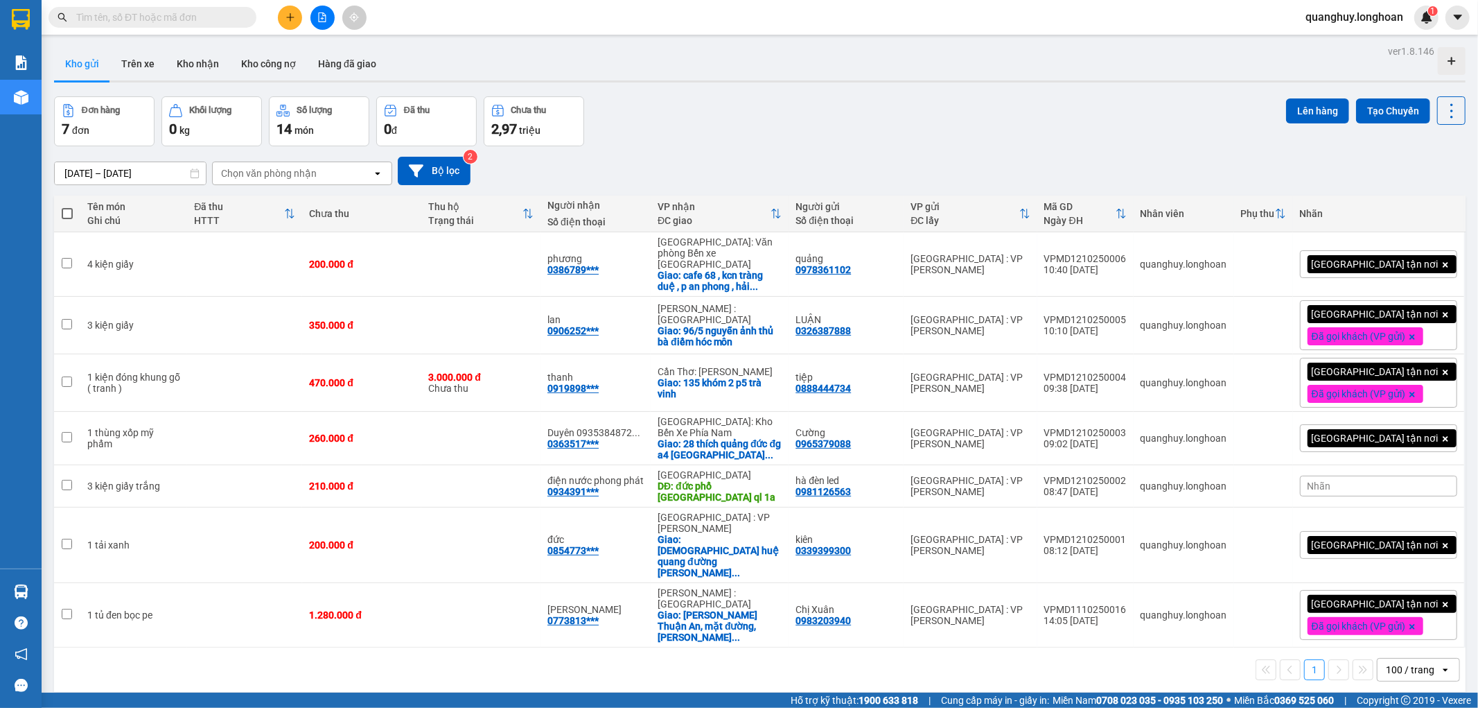
click at [213, 17] on input "text" at bounding box center [158, 17] width 164 height 15
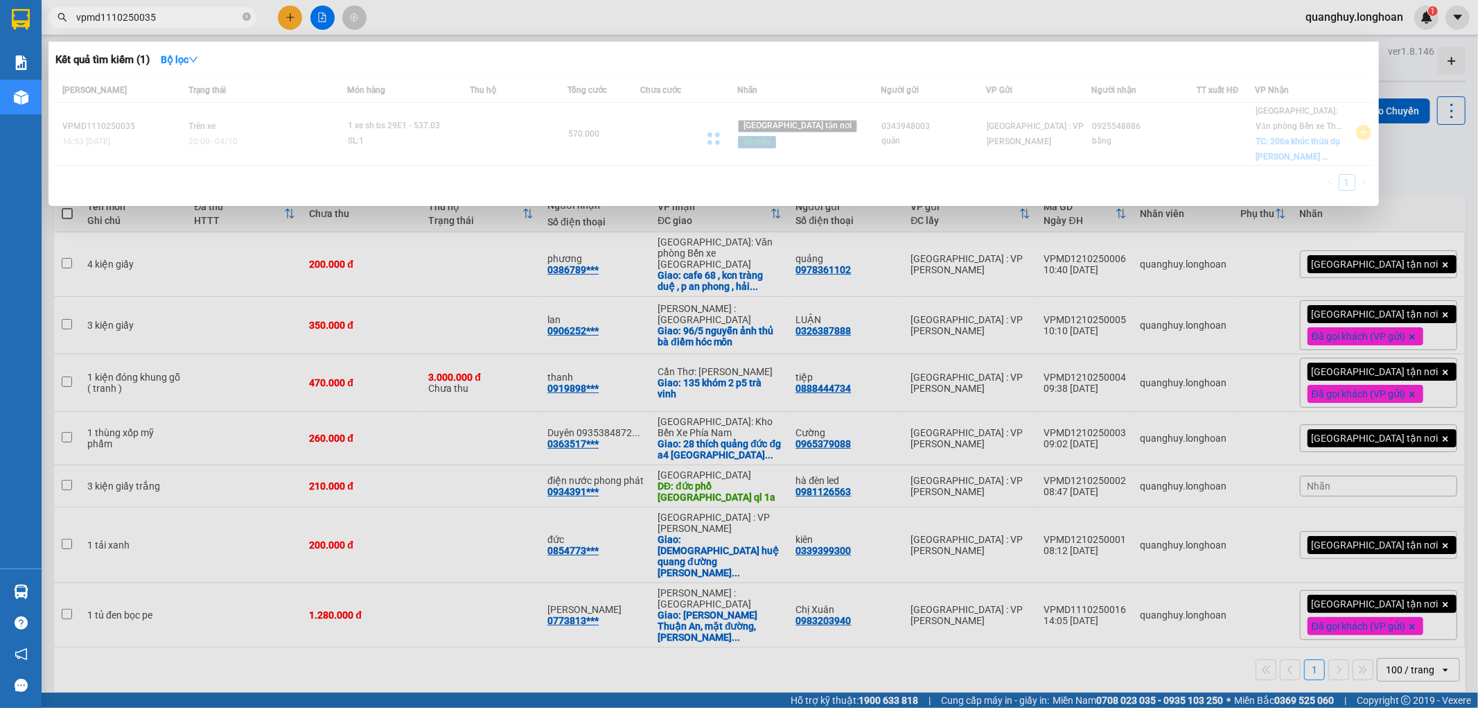
type input "vpmd1110250035"
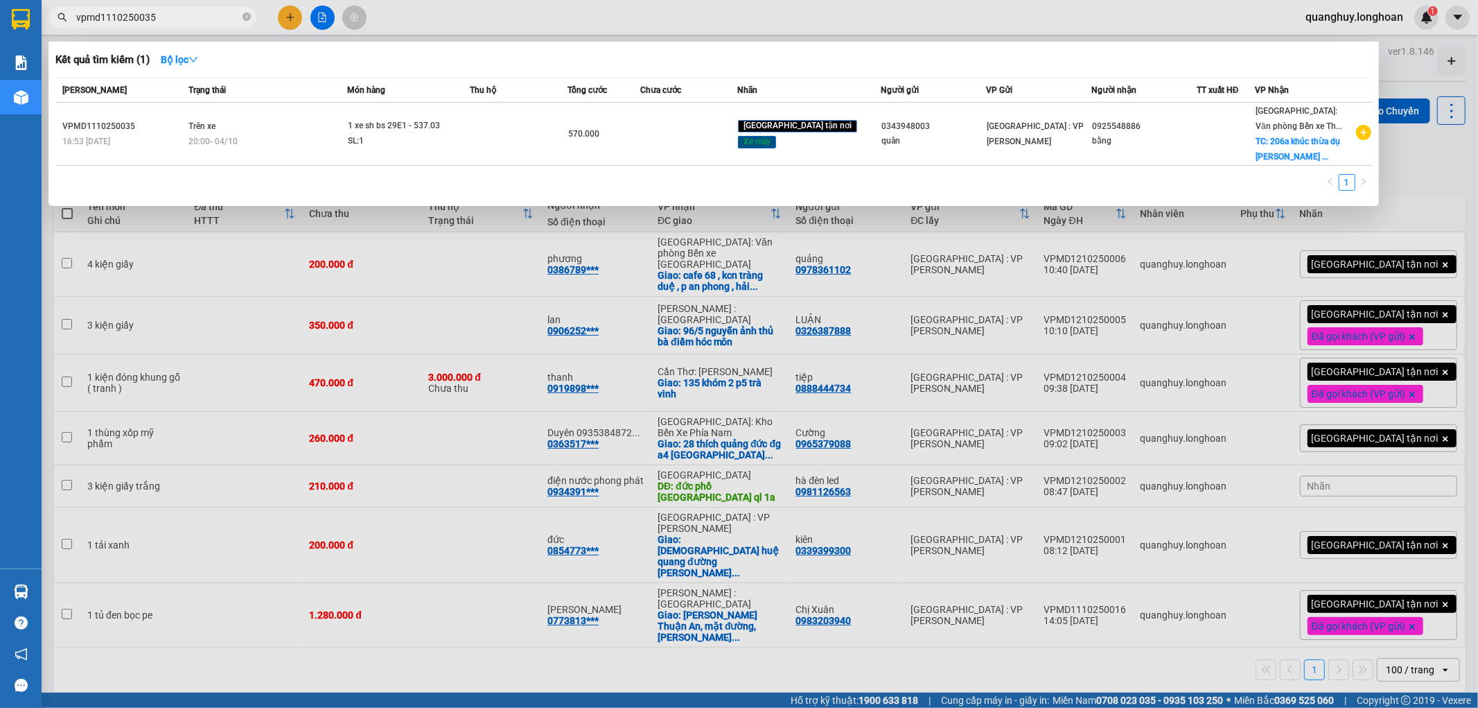
drag, startPoint x: 248, startPoint y: 17, endPoint x: 205, endPoint y: 14, distance: 43.1
click at [240, 15] on span "vpmd1110250035" at bounding box center [153, 17] width 208 height 21
click at [248, 17] on icon "close-circle" at bounding box center [247, 16] width 8 height 8
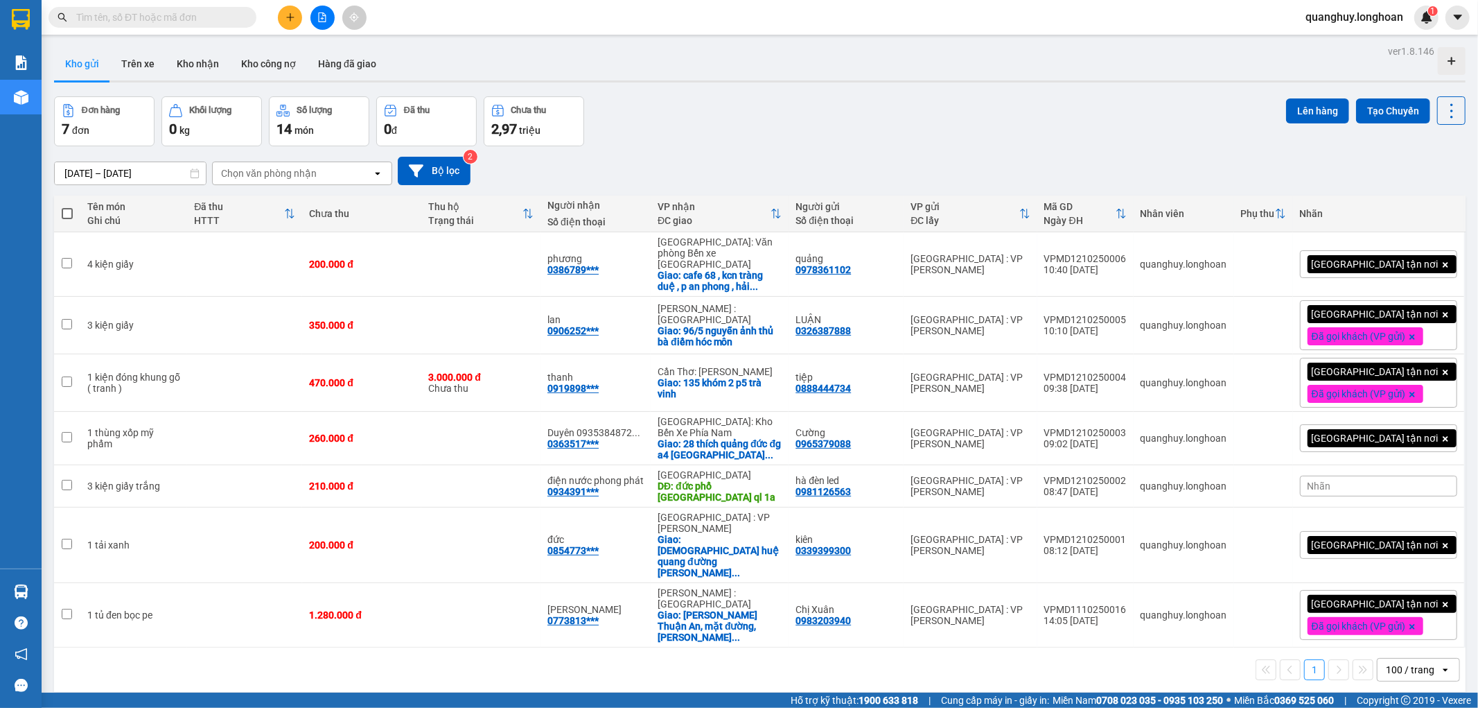
click at [233, 19] on input "text" at bounding box center [158, 17] width 164 height 15
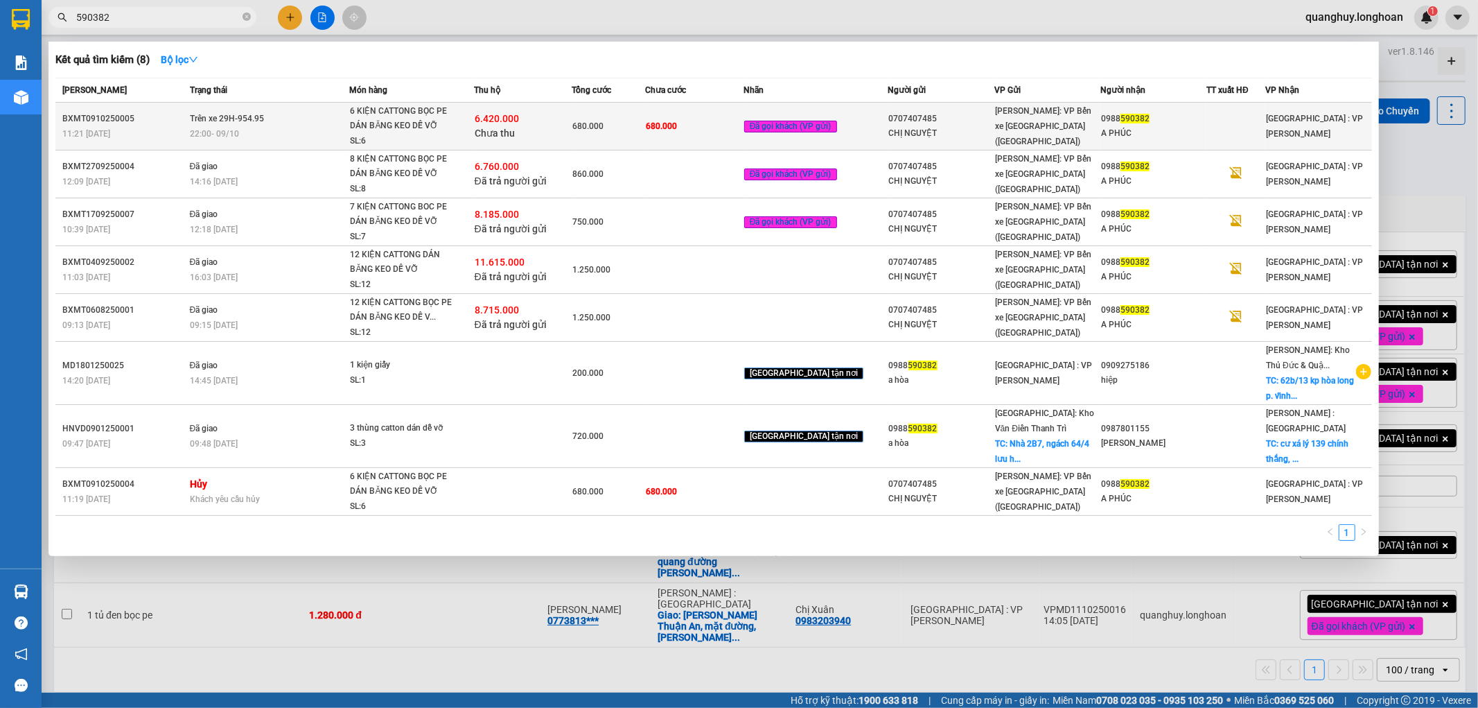
type input "590382"
click at [240, 116] on span "Trên xe 29H-954.95" at bounding box center [227, 119] width 74 height 10
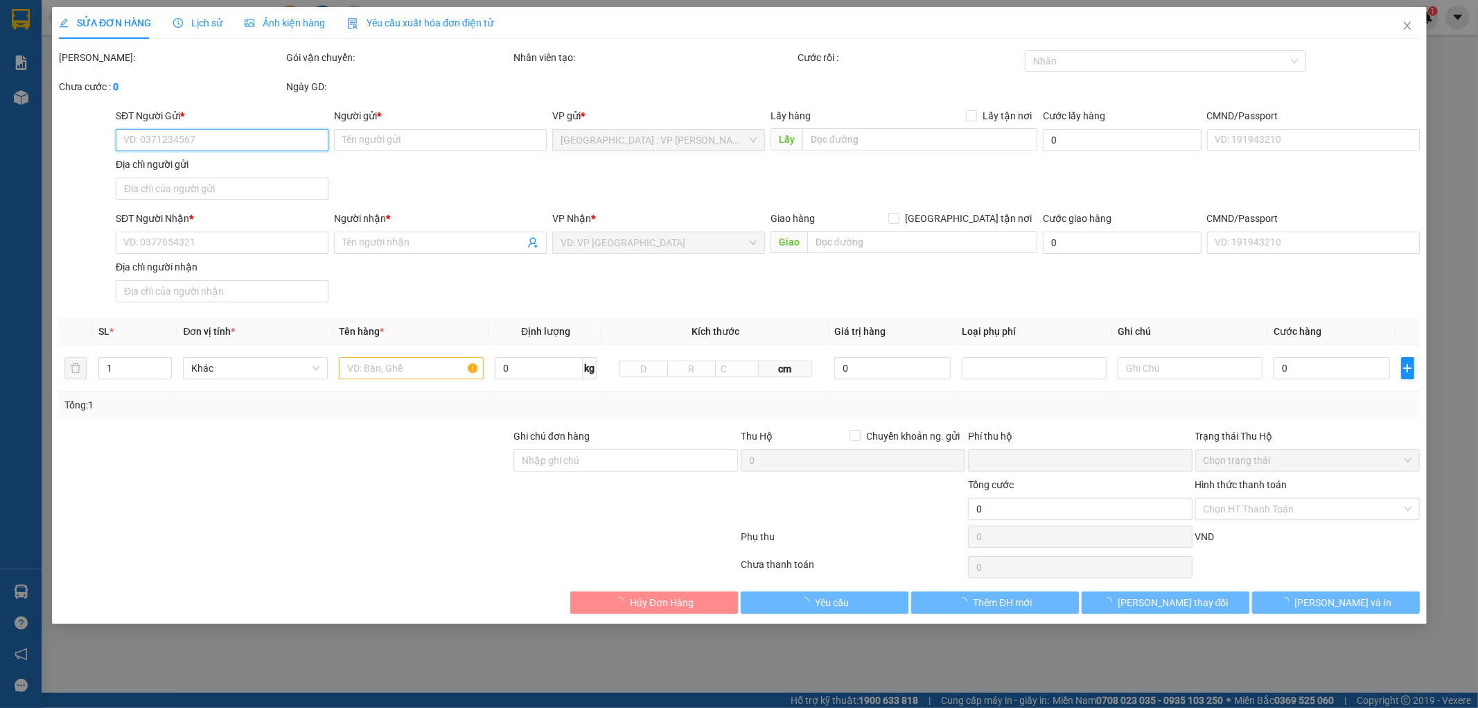
type input "0707407485"
type input "CHỊ NGUYỆT"
type input "0988590382"
type input "A PHÚC"
type input "HÀNG DỄ VỠ NHẸ TAY NHẬN NGUYÊN KIỆN GIAO NGUYÊN KIỆN, HƯ VỠ K ĐỀN"
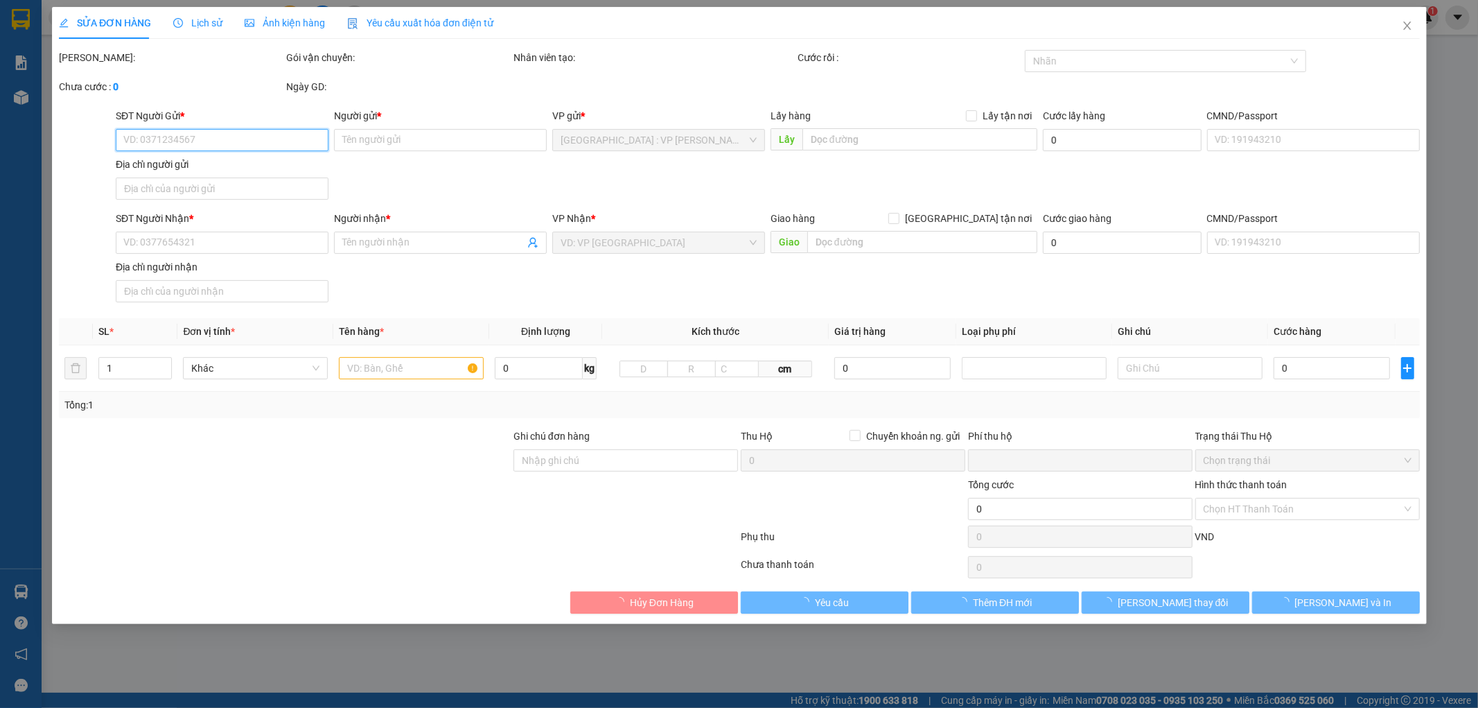
type input "680.000"
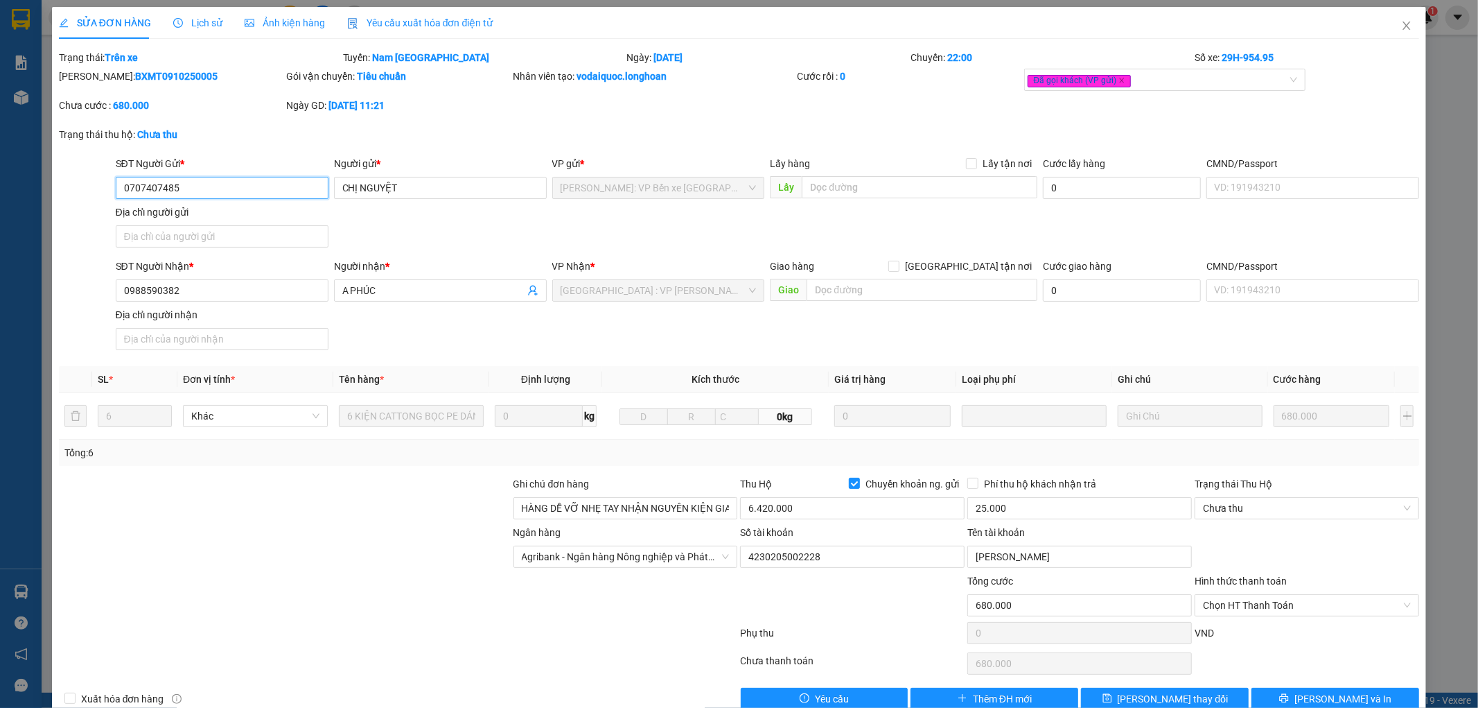
scroll to position [29, 0]
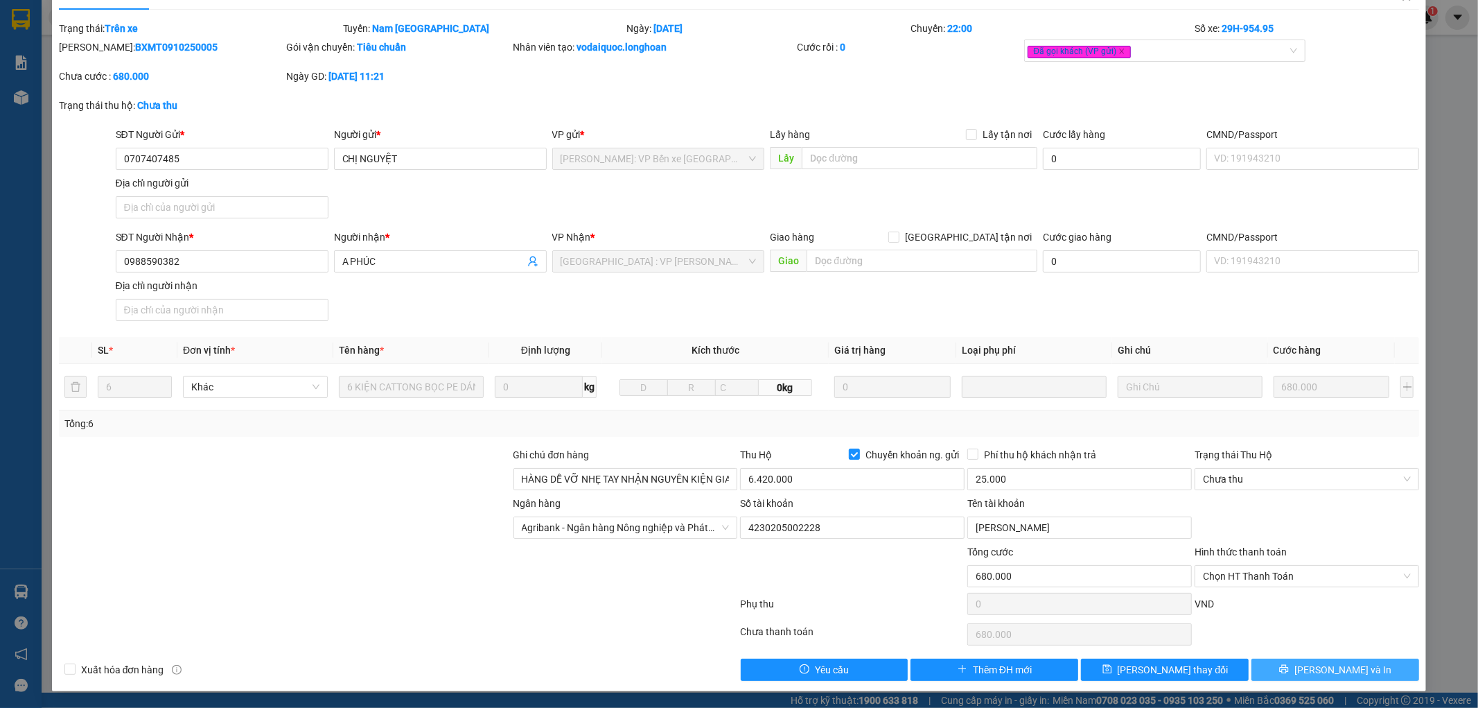
click at [1297, 665] on button "[PERSON_NAME] và In" at bounding box center [1336, 669] width 168 height 22
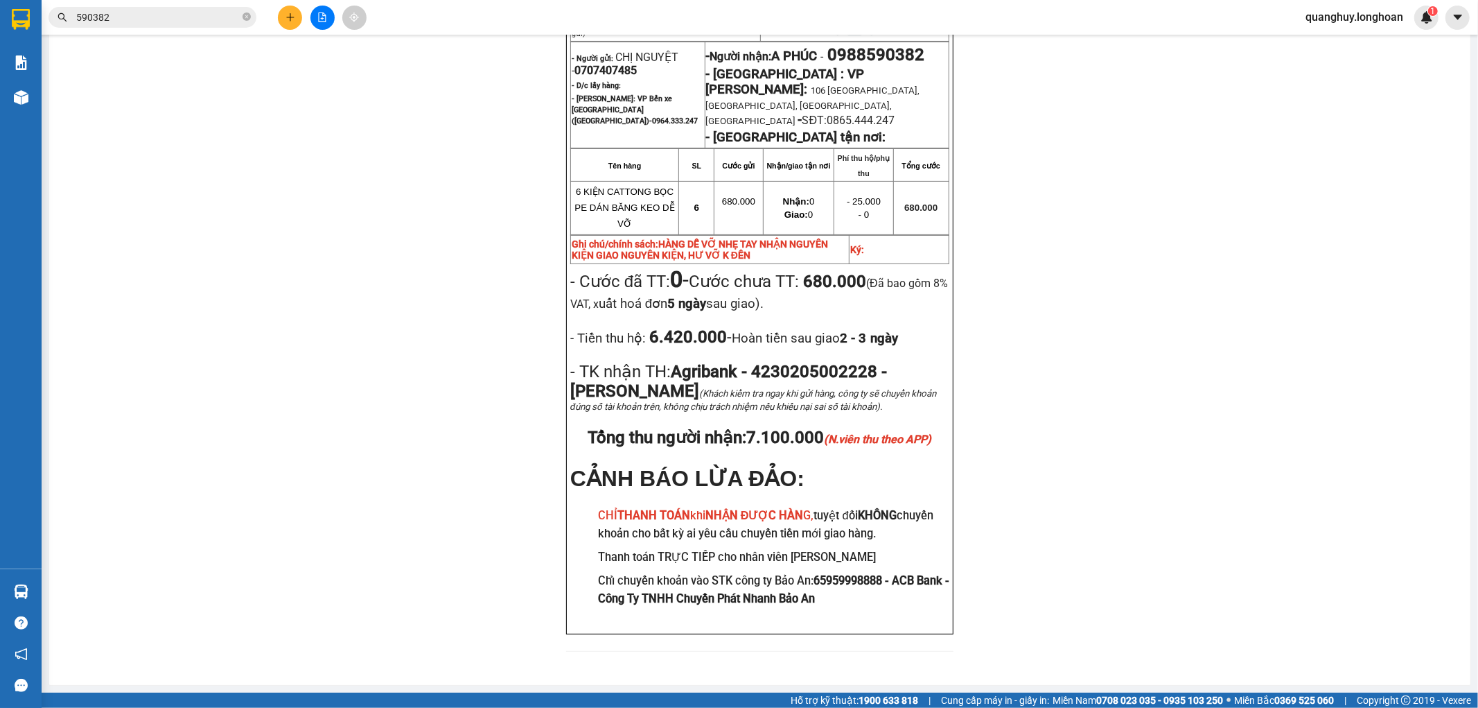
scroll to position [231, 0]
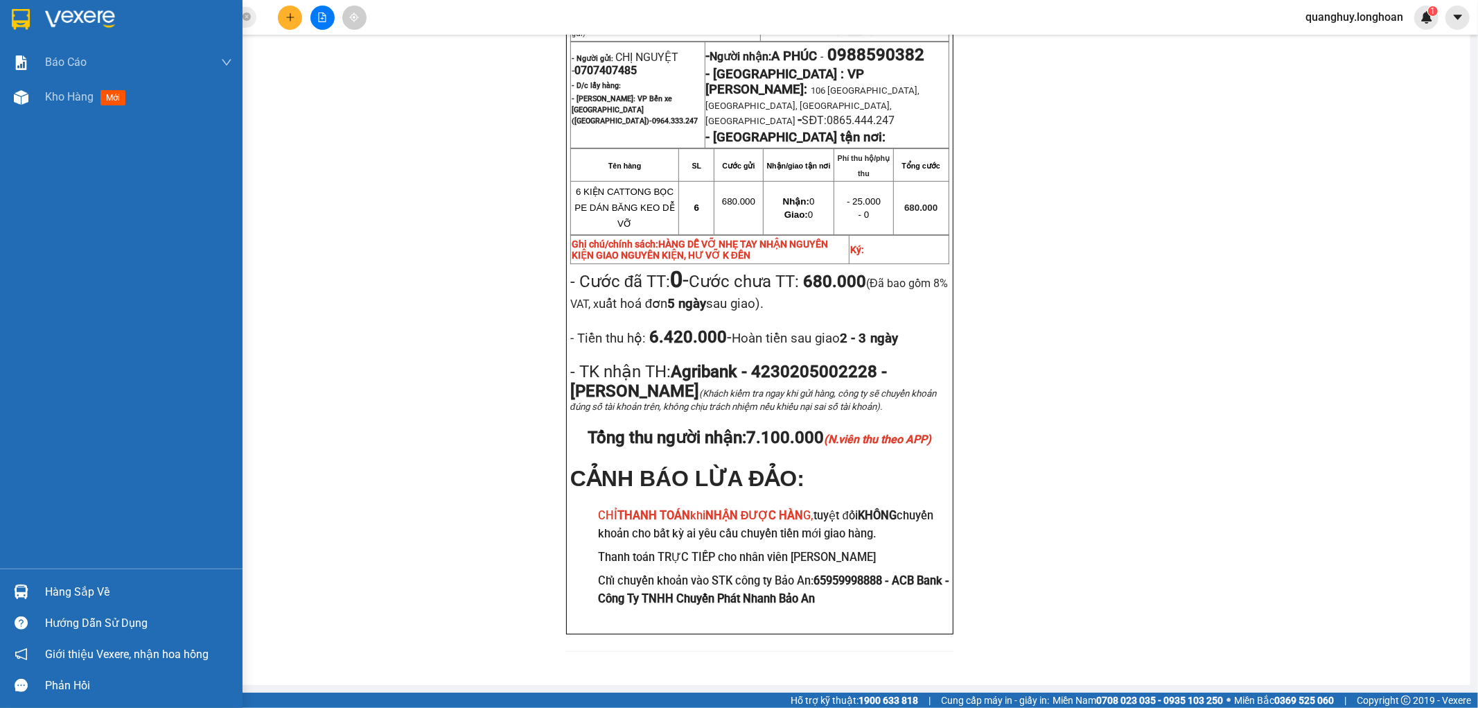
click at [14, 30] on div at bounding box center [21, 19] width 24 height 24
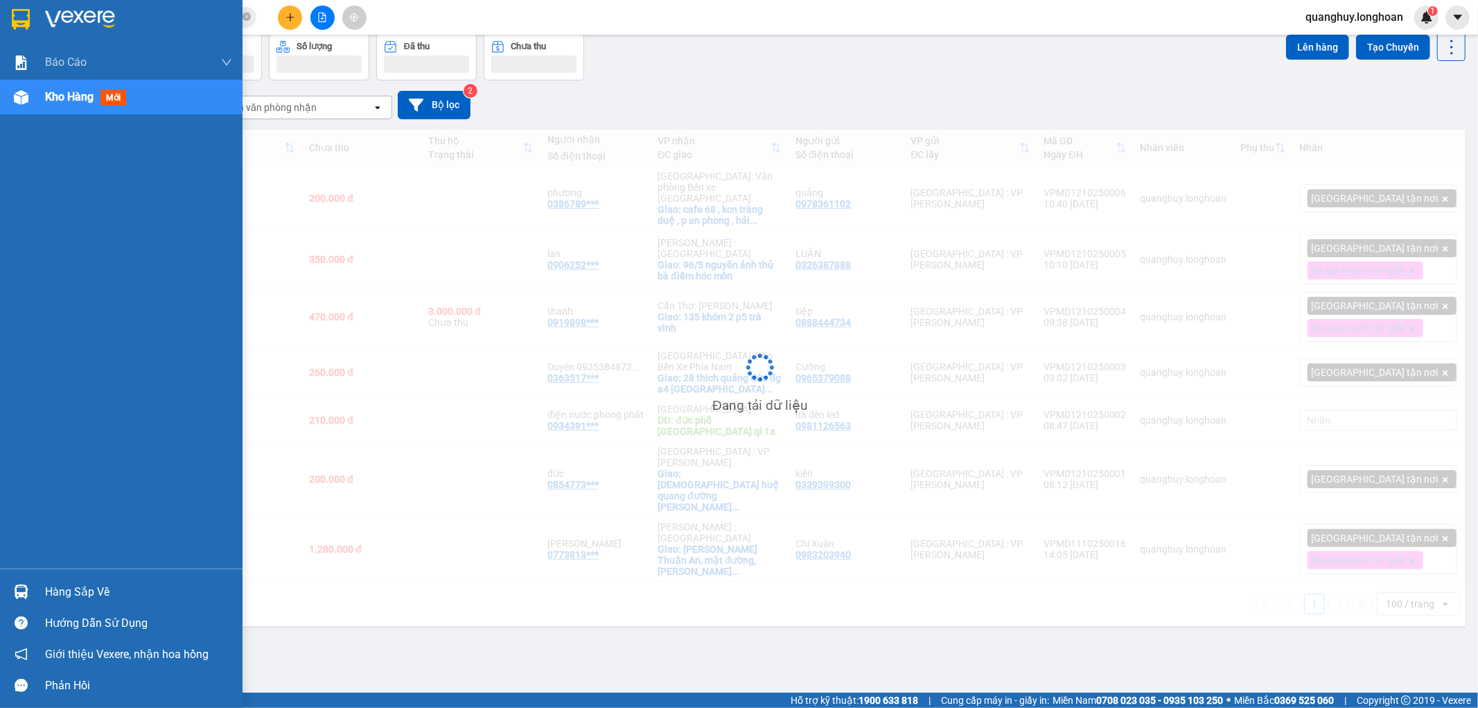
scroll to position [64, 0]
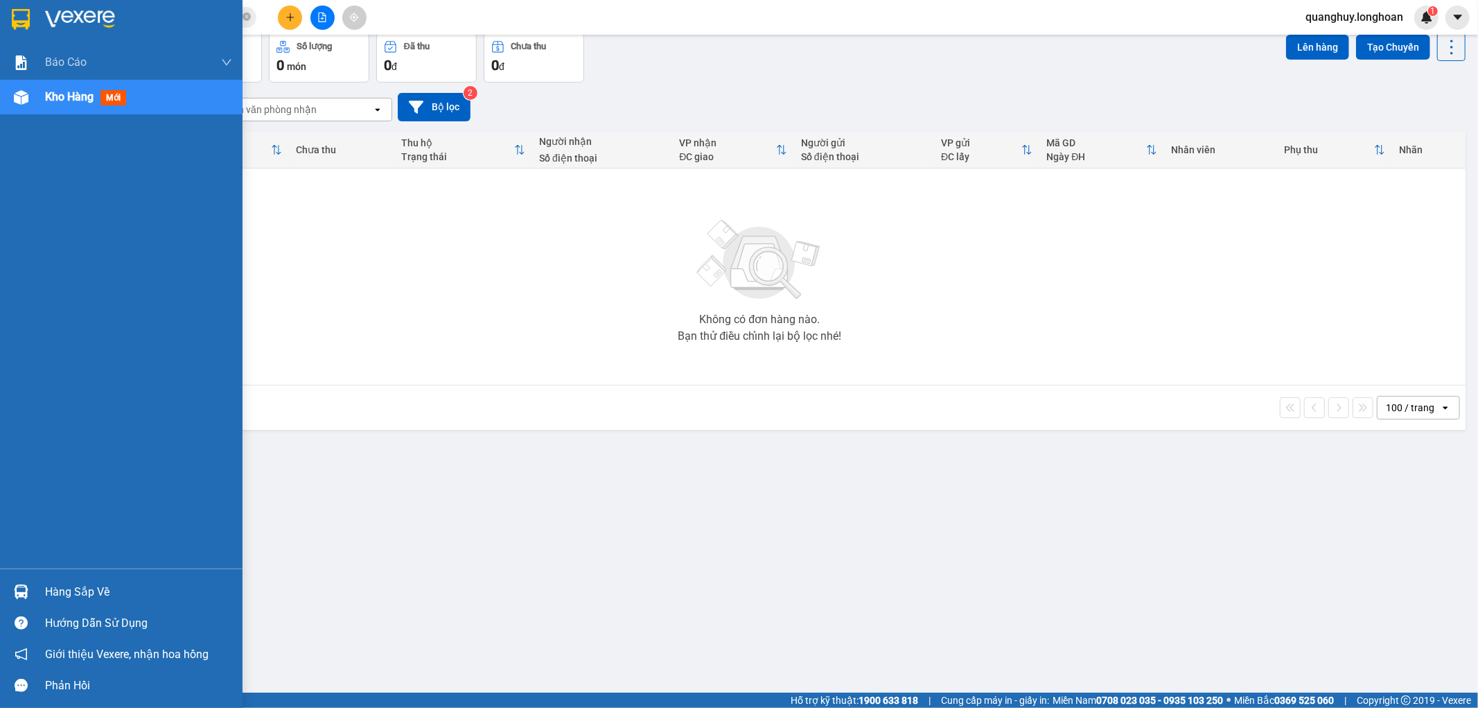
click at [84, 591] on div "Hàng sắp về" at bounding box center [138, 591] width 187 height 21
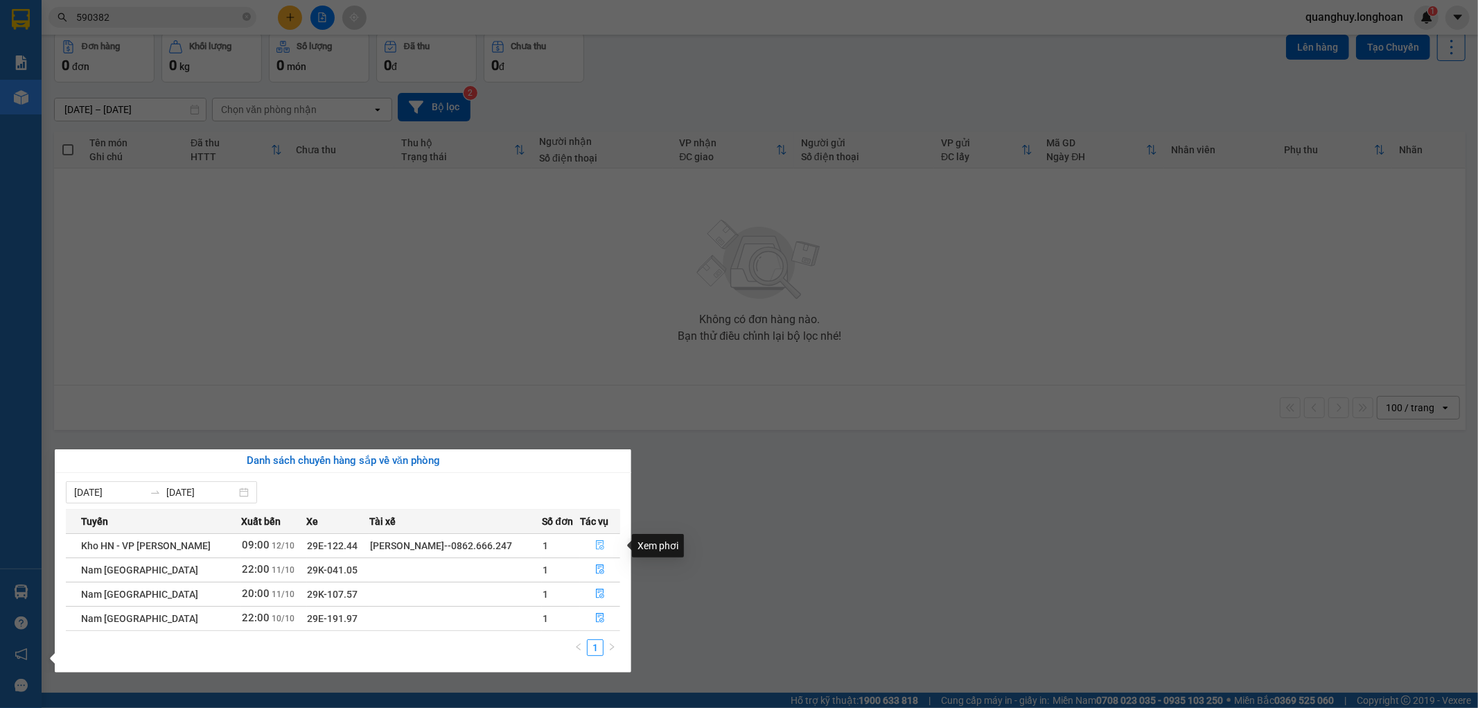
click at [596, 543] on icon "file-done" at bounding box center [600, 545] width 8 height 10
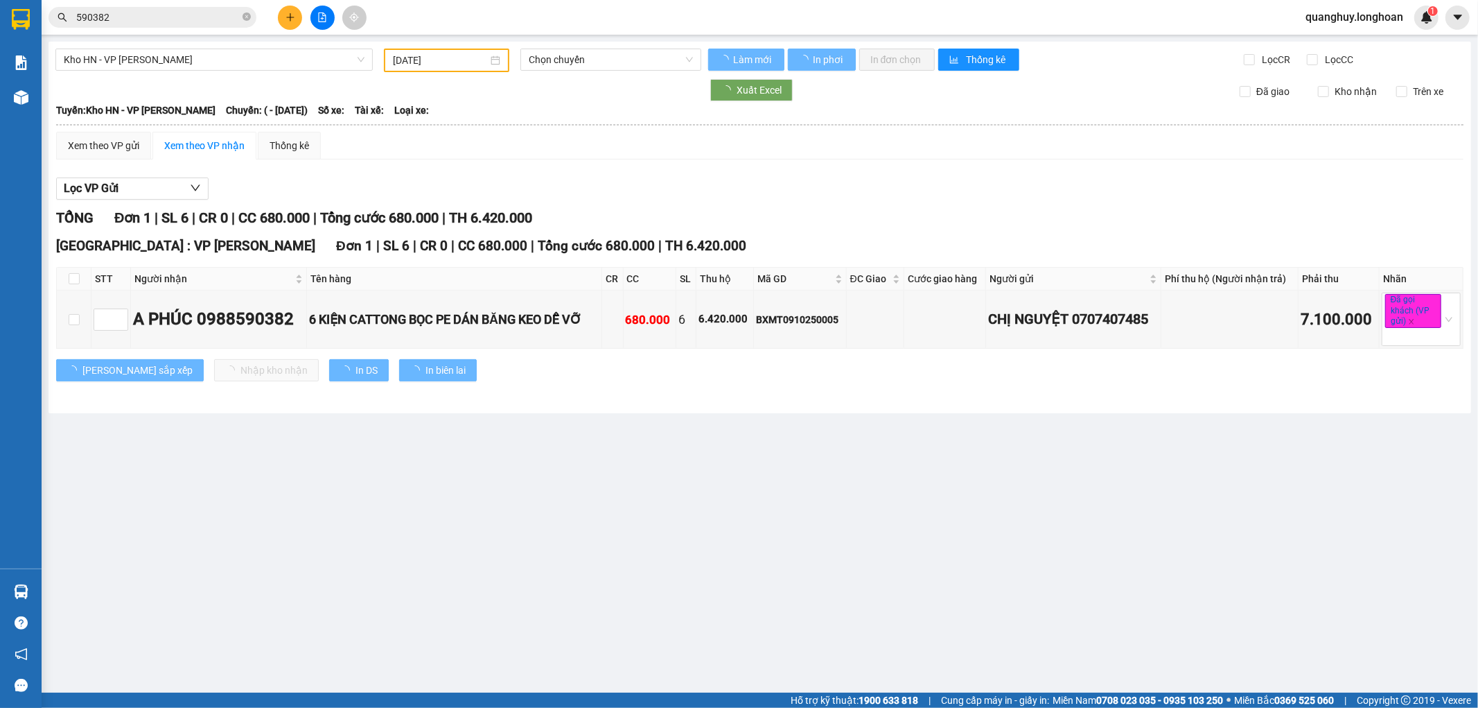
type input "[DATE]"
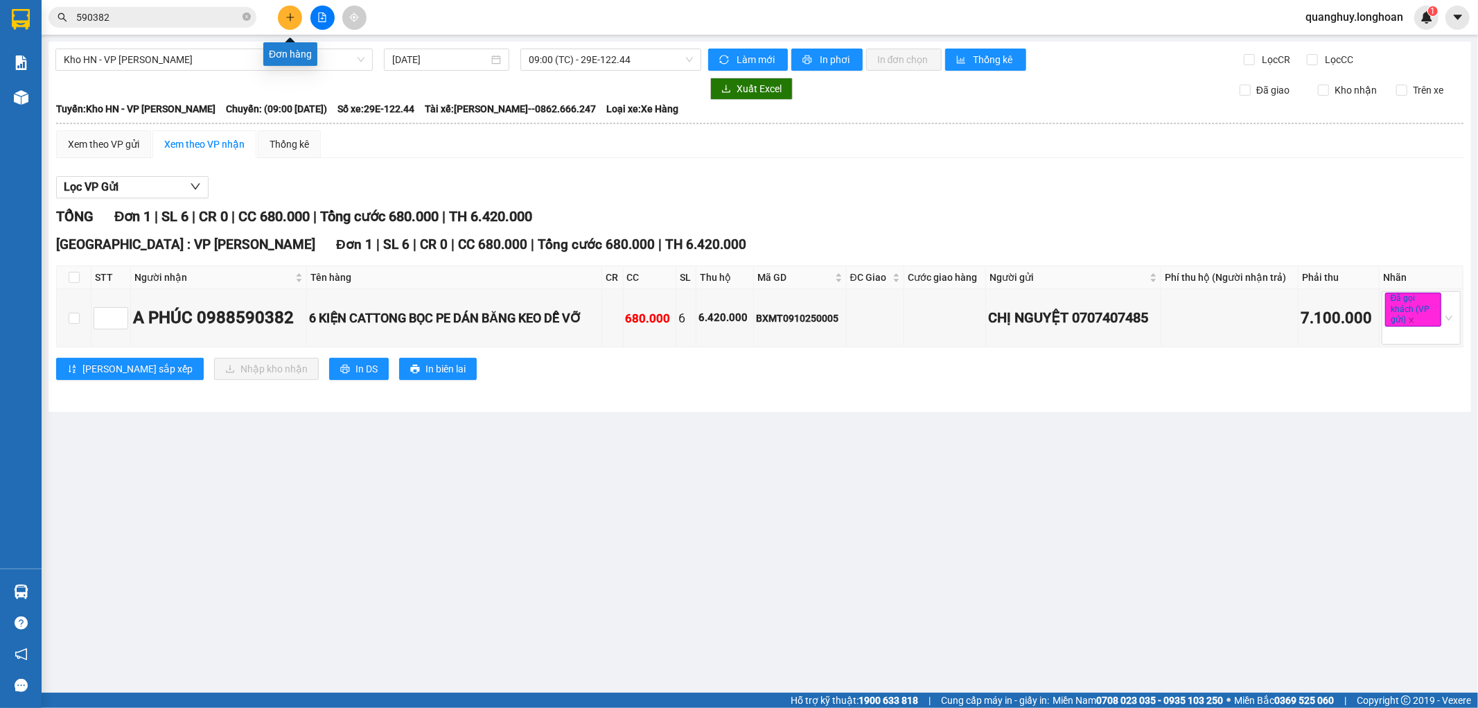
click at [299, 21] on button at bounding box center [290, 18] width 24 height 24
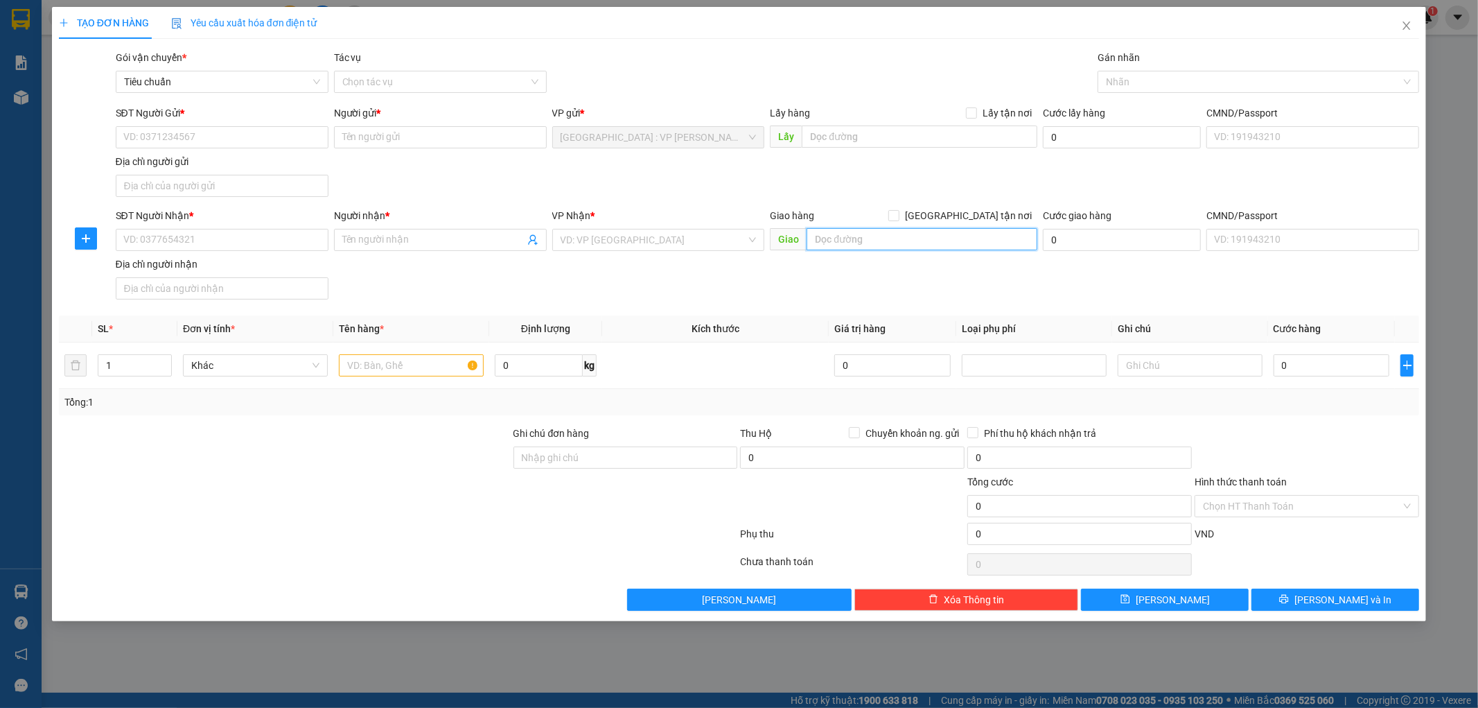
click at [888, 234] on input "text" at bounding box center [922, 239] width 231 height 22
type input "307 phạm hùng p. lê bình cái răng cần thơ"
click at [829, 284] on div "SĐT Người Nhận * VD: 0377654321 Người nhận * Tên người nhận VP Nhận * VD: VP Sà…" at bounding box center [768, 256] width 1310 height 97
click at [657, 234] on input "search" at bounding box center [654, 239] width 186 height 21
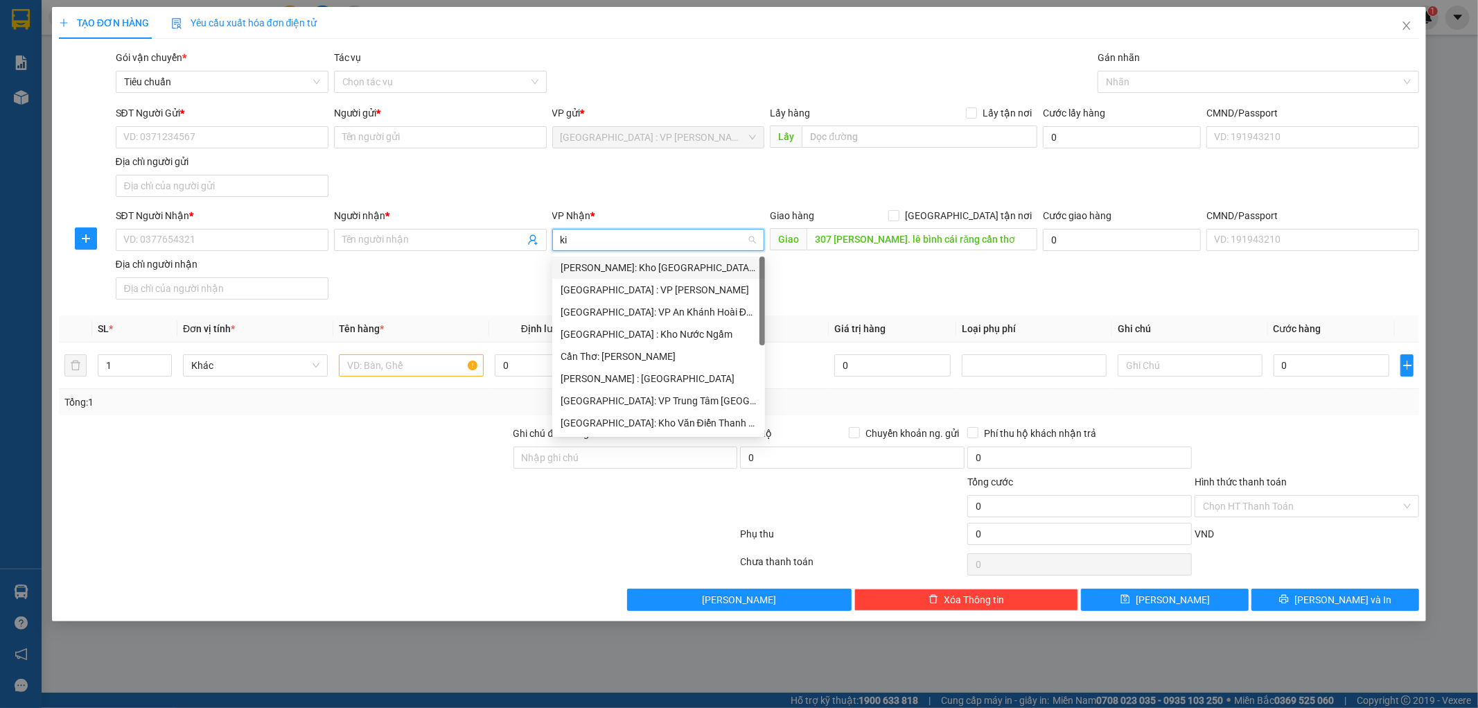
type input "kie"
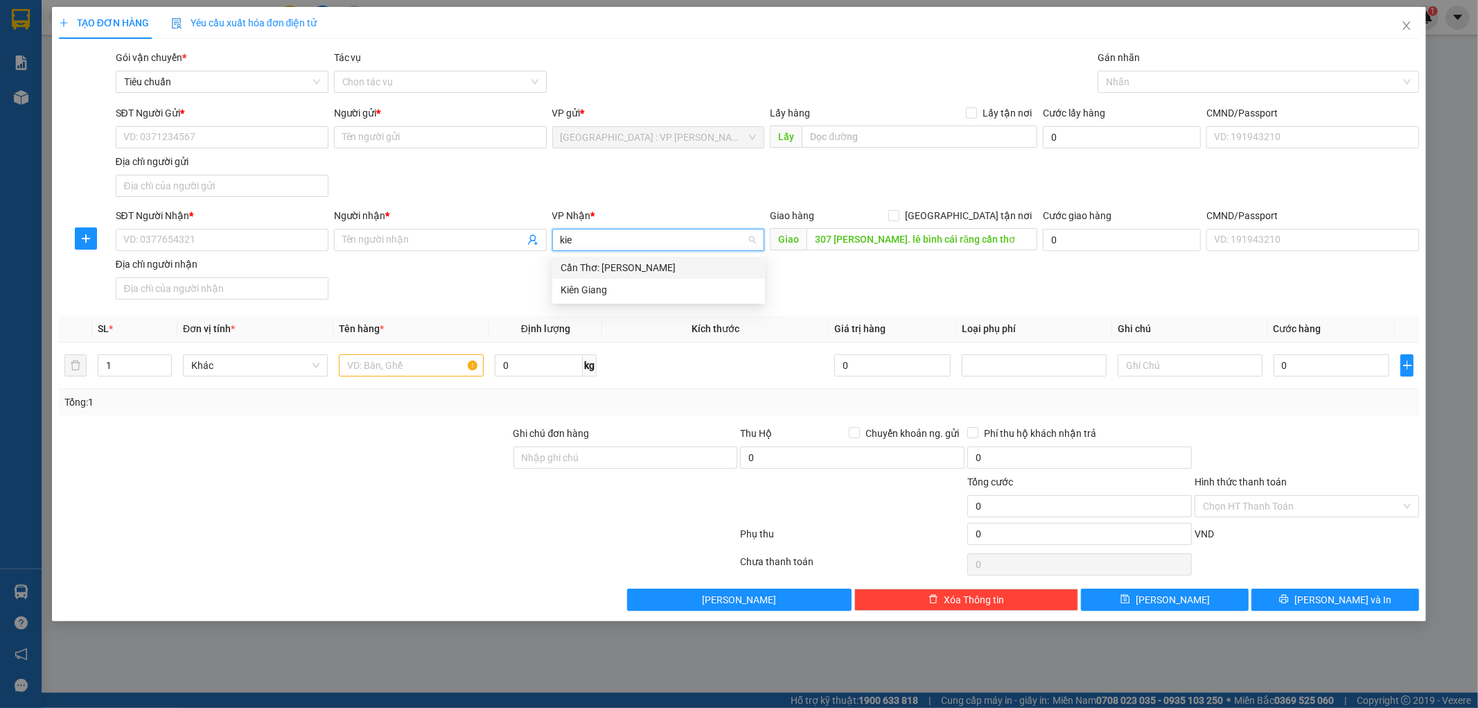
click at [634, 270] on div "Cần Thơ: [PERSON_NAME]" at bounding box center [659, 267] width 196 height 15
click at [660, 288] on div "SĐT Người Nhận * VD: 0377654321 Người nhận * Tên người nhận VP Nhận * Cần Thơ: …" at bounding box center [768, 256] width 1310 height 97
click at [898, 218] on input "[GEOGRAPHIC_DATA] tận nơi" at bounding box center [893, 215] width 10 height 10
checkbox input "true"
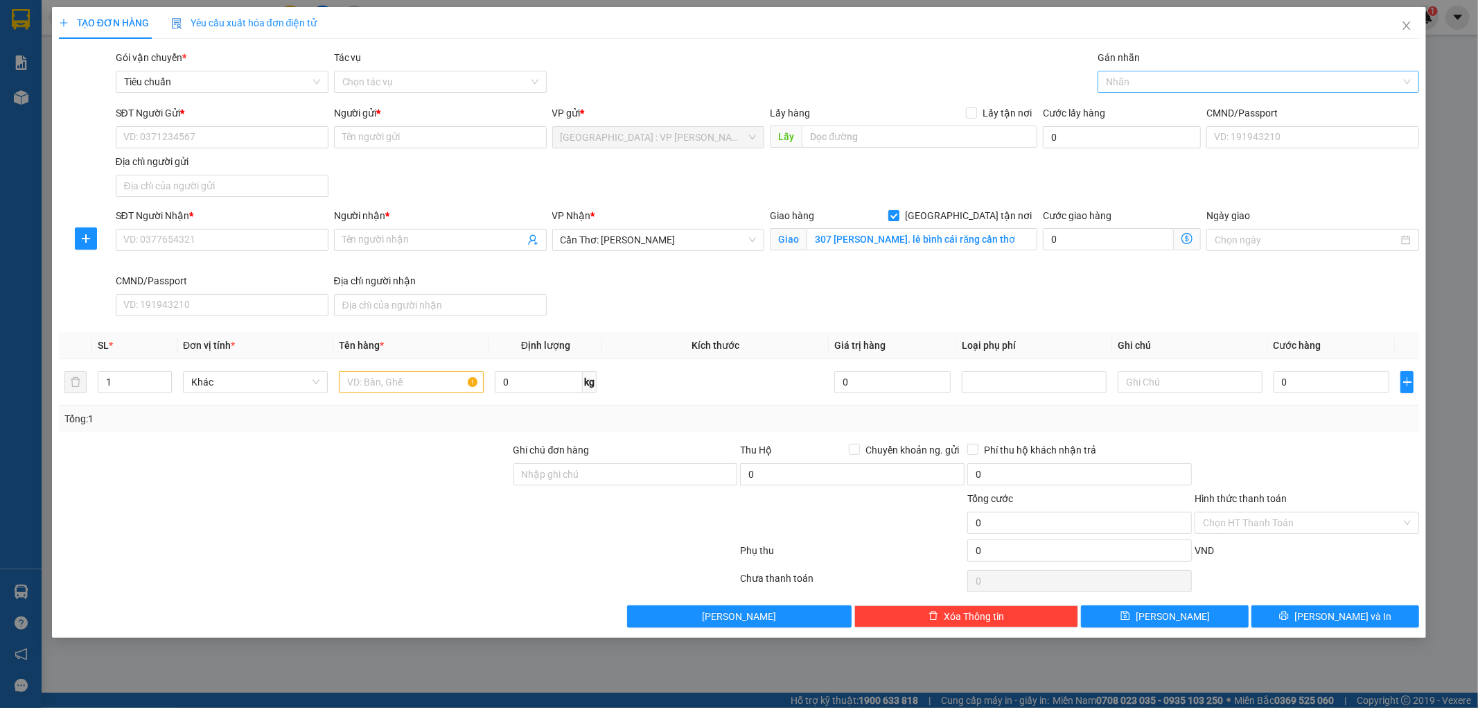
click at [1163, 87] on div at bounding box center [1251, 81] width 301 height 17
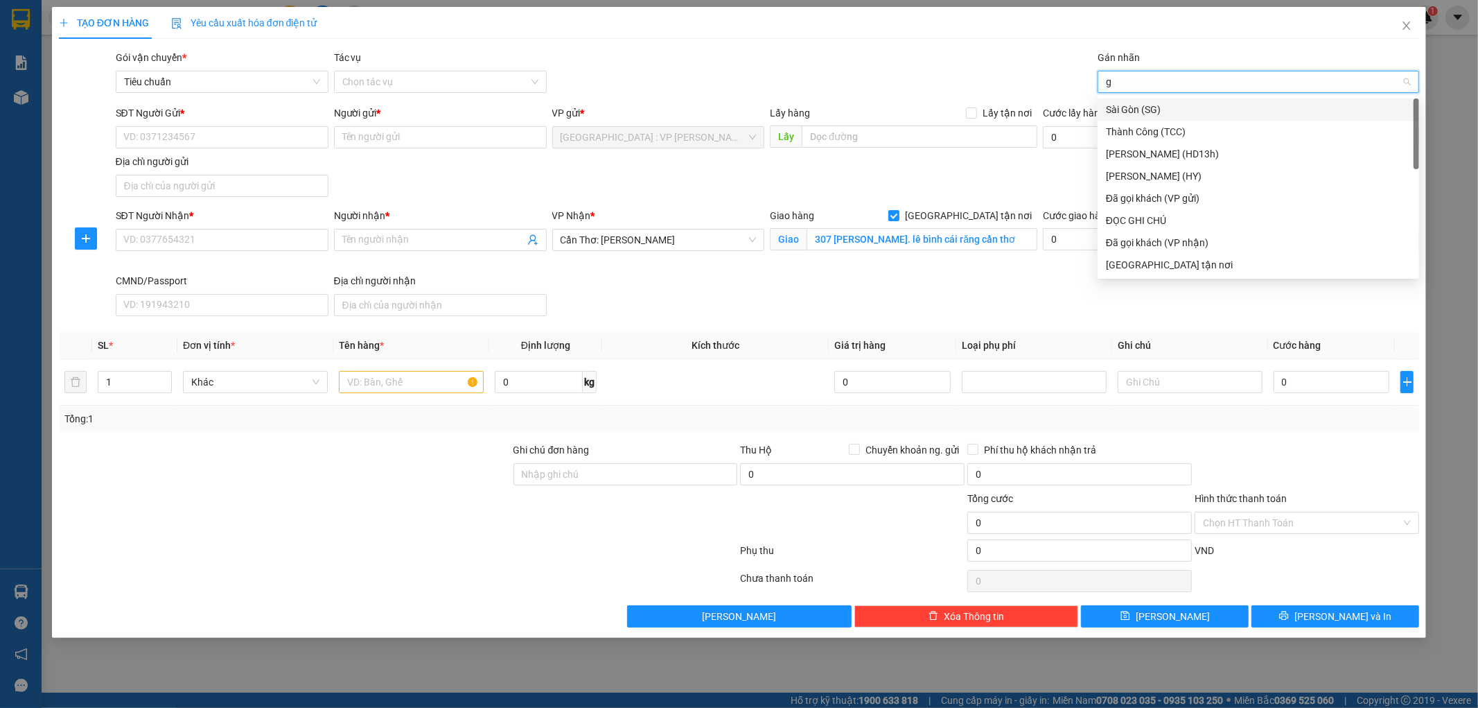
type input "gt"
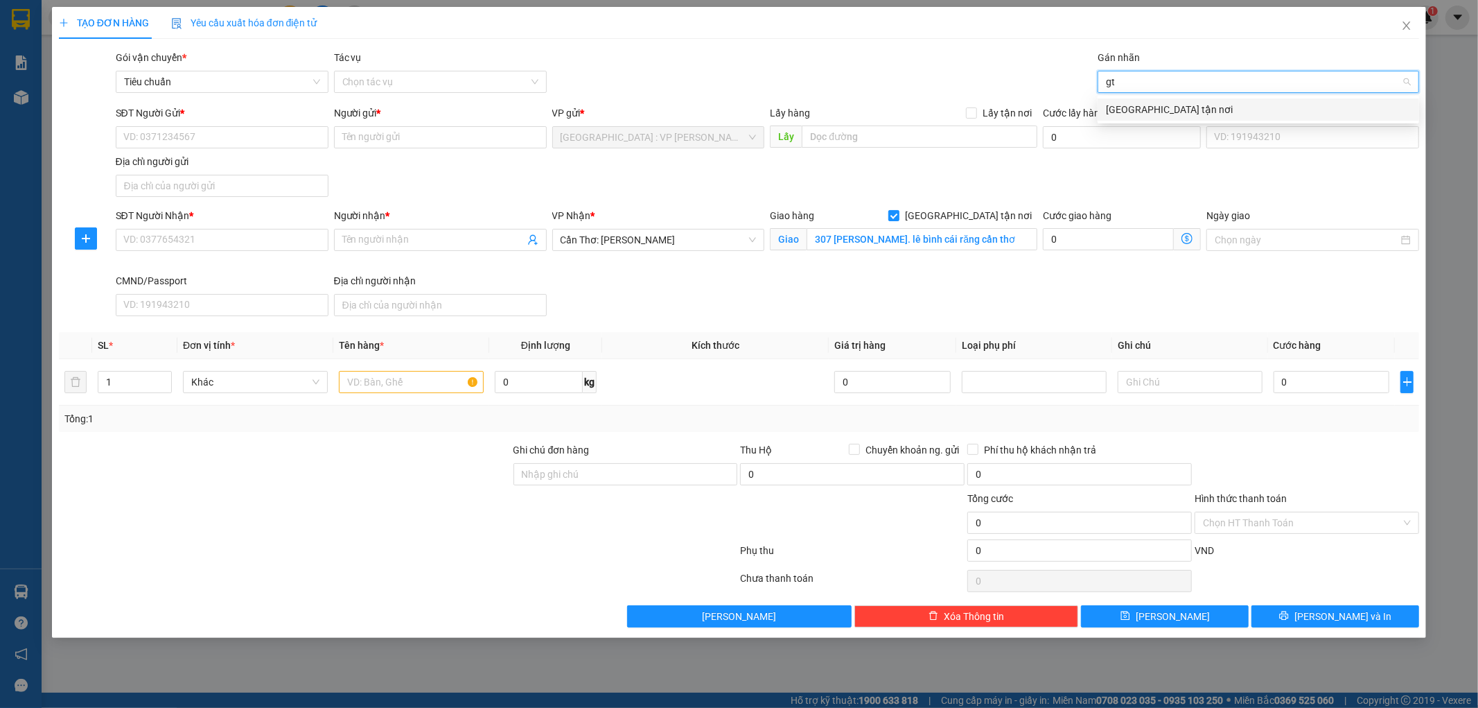
click at [1143, 104] on div "[GEOGRAPHIC_DATA] tận nơi" at bounding box center [1258, 109] width 305 height 15
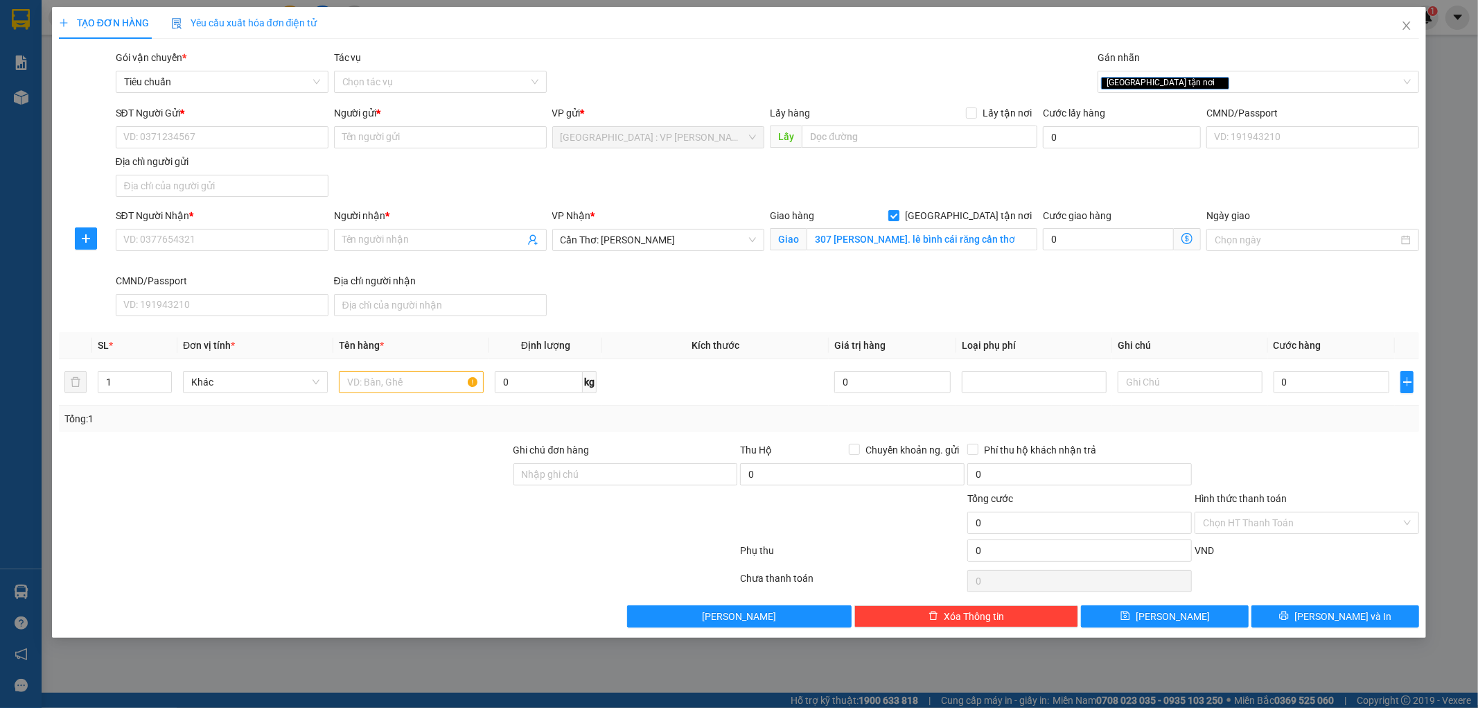
click at [880, 177] on div "SĐT Người Gửi * VD: 0371234567 Người gửi * Tên người gửi VP gửi * Hà Nội : VP N…" at bounding box center [768, 153] width 1310 height 97
click at [1174, 79] on div "[GEOGRAPHIC_DATA] tận nơi" at bounding box center [1251, 81] width 301 height 17
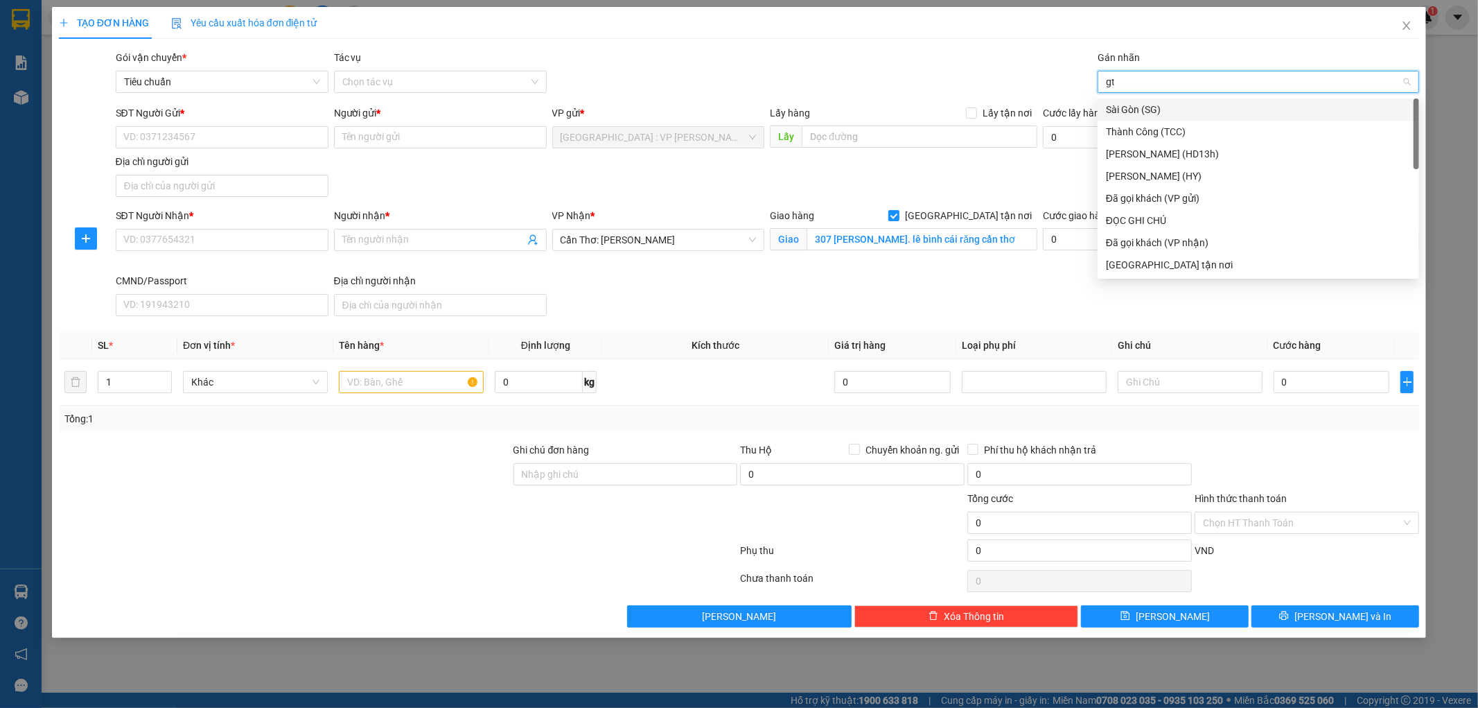
type input "gtn"
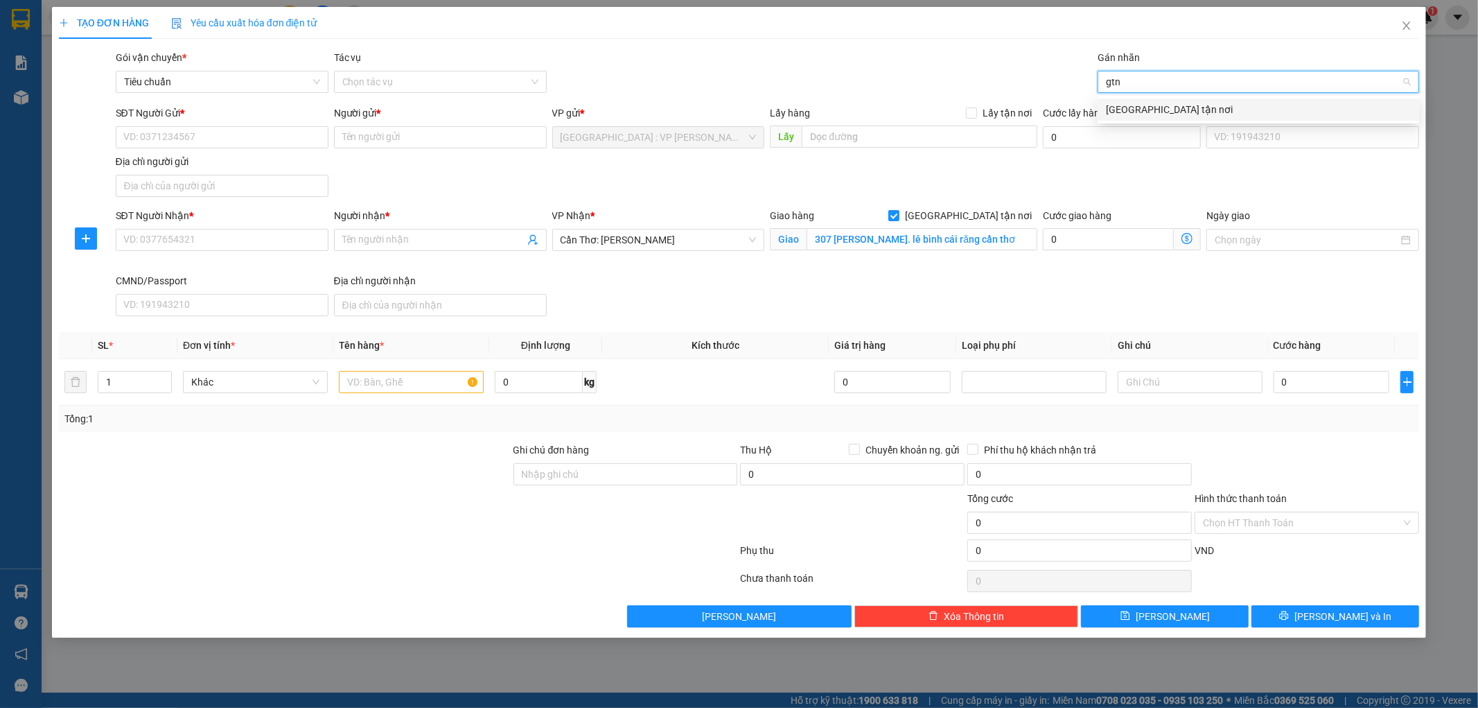
click at [1130, 105] on div "[GEOGRAPHIC_DATA] tận nơi" at bounding box center [1258, 109] width 305 height 15
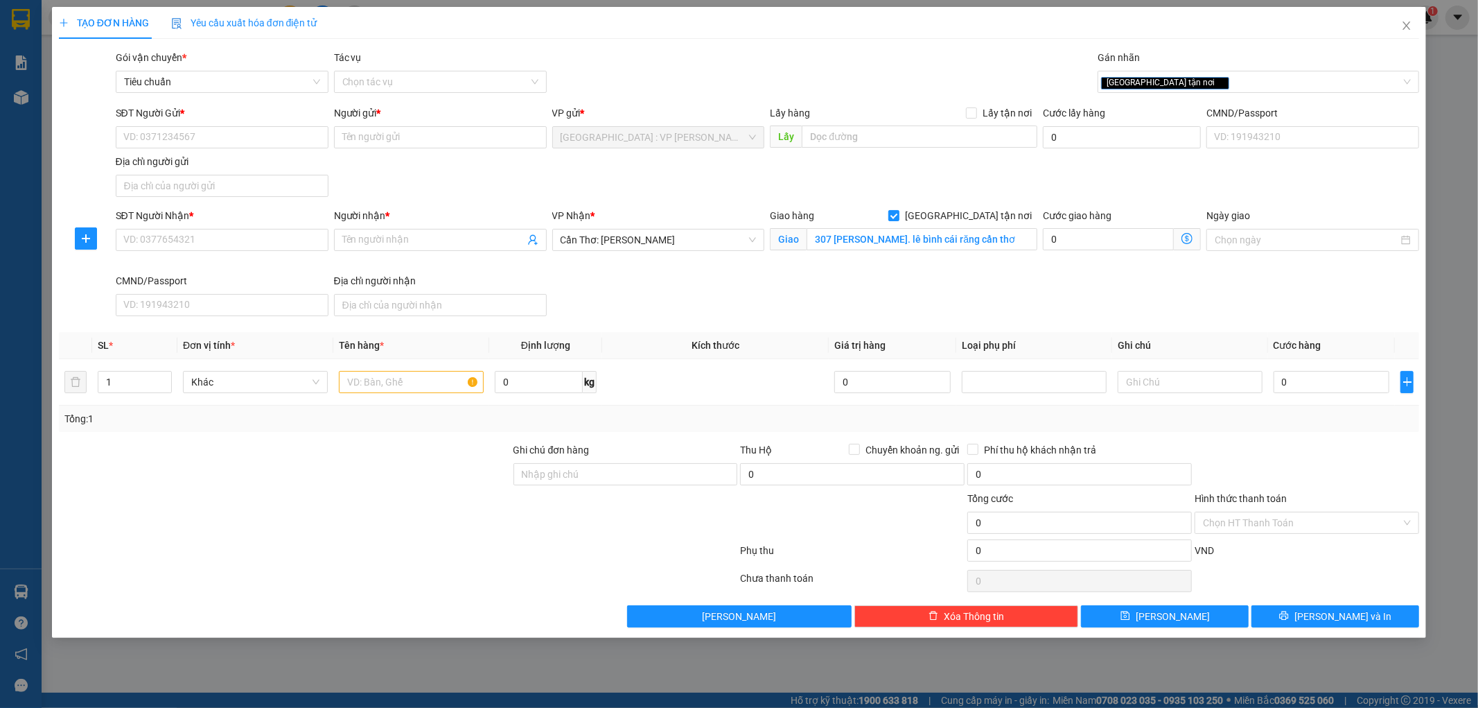
click at [945, 181] on div "SĐT Người Gửi * VD: 0371234567 Người gửi * Tên người gửi VP gửi * Hà Nội : VP N…" at bounding box center [768, 153] width 1310 height 97
click at [724, 236] on span "Cần Thơ: [PERSON_NAME]" at bounding box center [659, 239] width 196 height 21
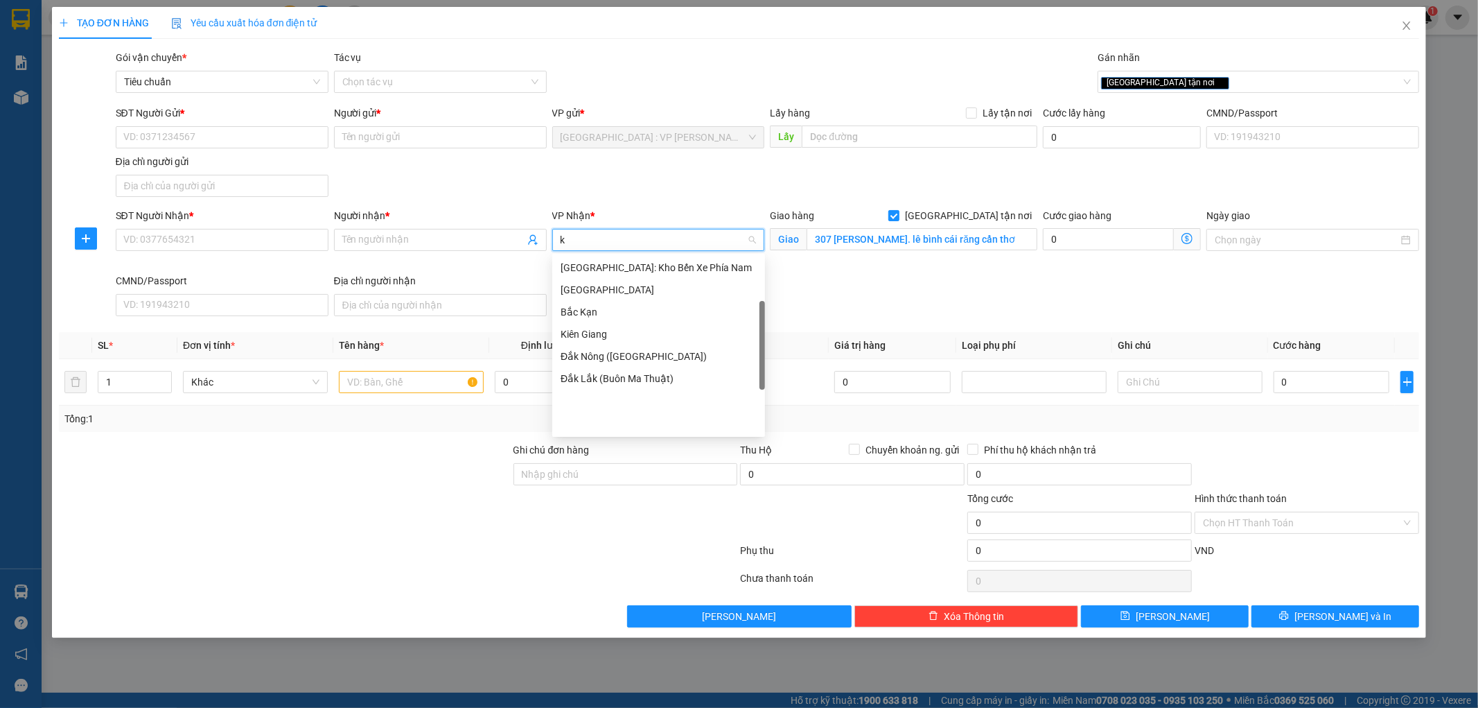
scroll to position [88, 0]
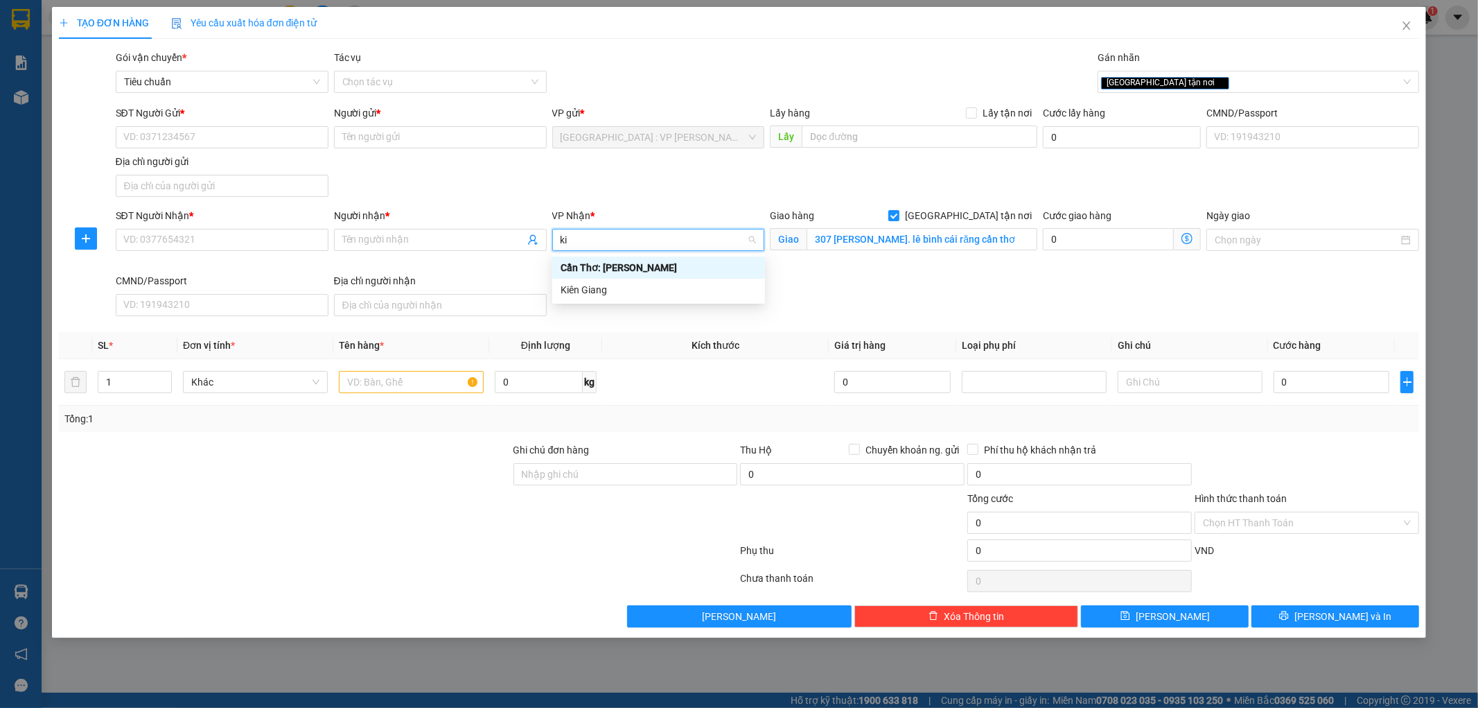
type input "kie"
click at [641, 271] on div "Cần Thơ: [PERSON_NAME]" at bounding box center [659, 267] width 196 height 15
click at [266, 141] on input "SĐT Người Gửi *" at bounding box center [222, 137] width 213 height 22
click at [300, 139] on input "SĐT Người Gửi *" at bounding box center [222, 137] width 213 height 22
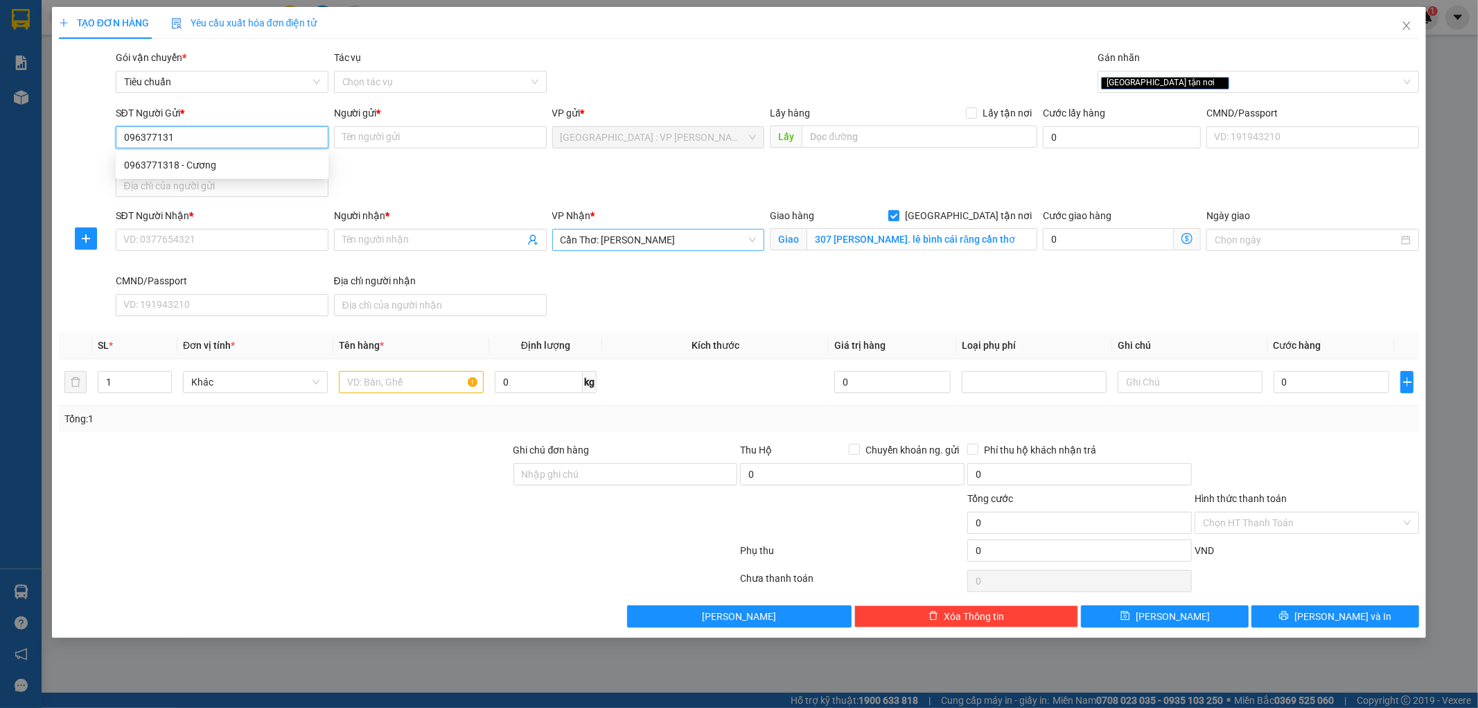
type input "0963771318"
click at [209, 162] on div "0963771318 - Cương" at bounding box center [222, 164] width 196 height 15
type input "Cương"
type input "cần thơ"
type input "200.000"
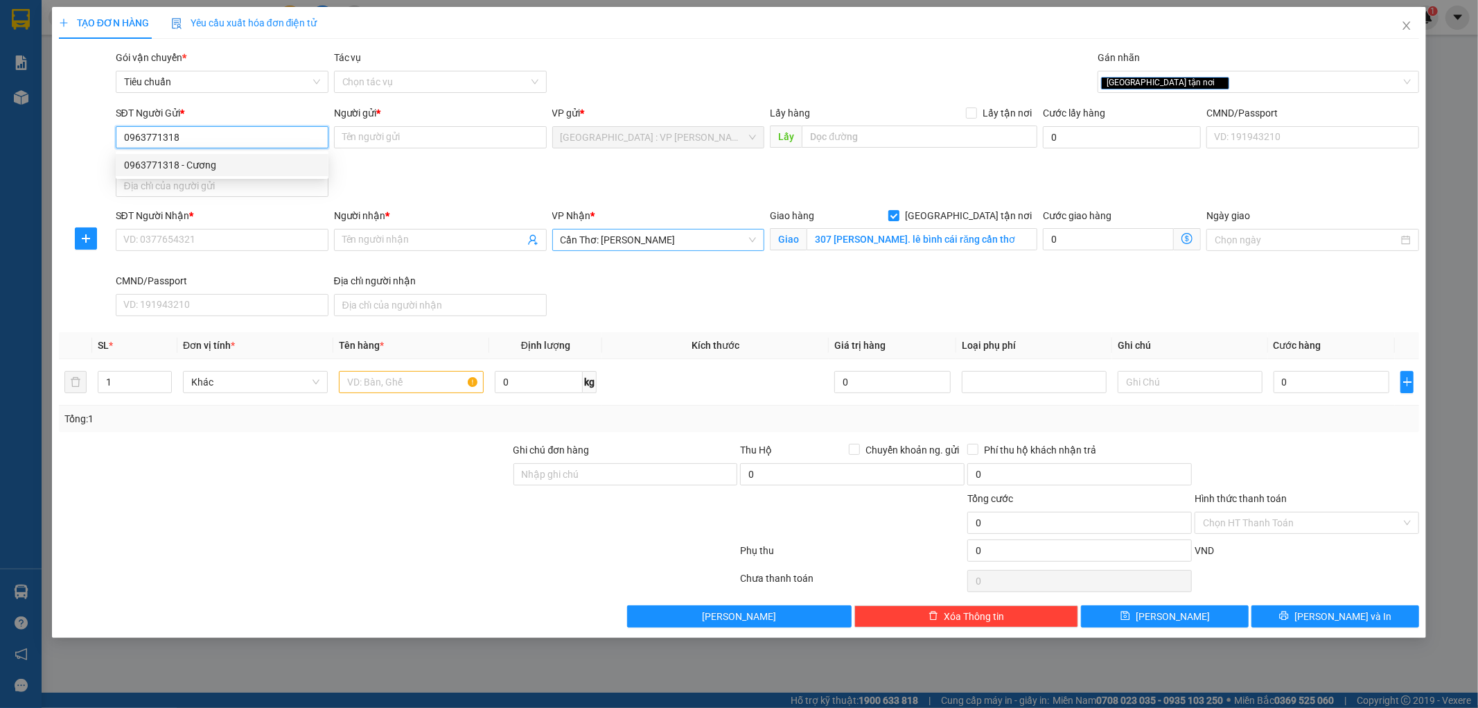
type input "200.000"
type input "0963771318"
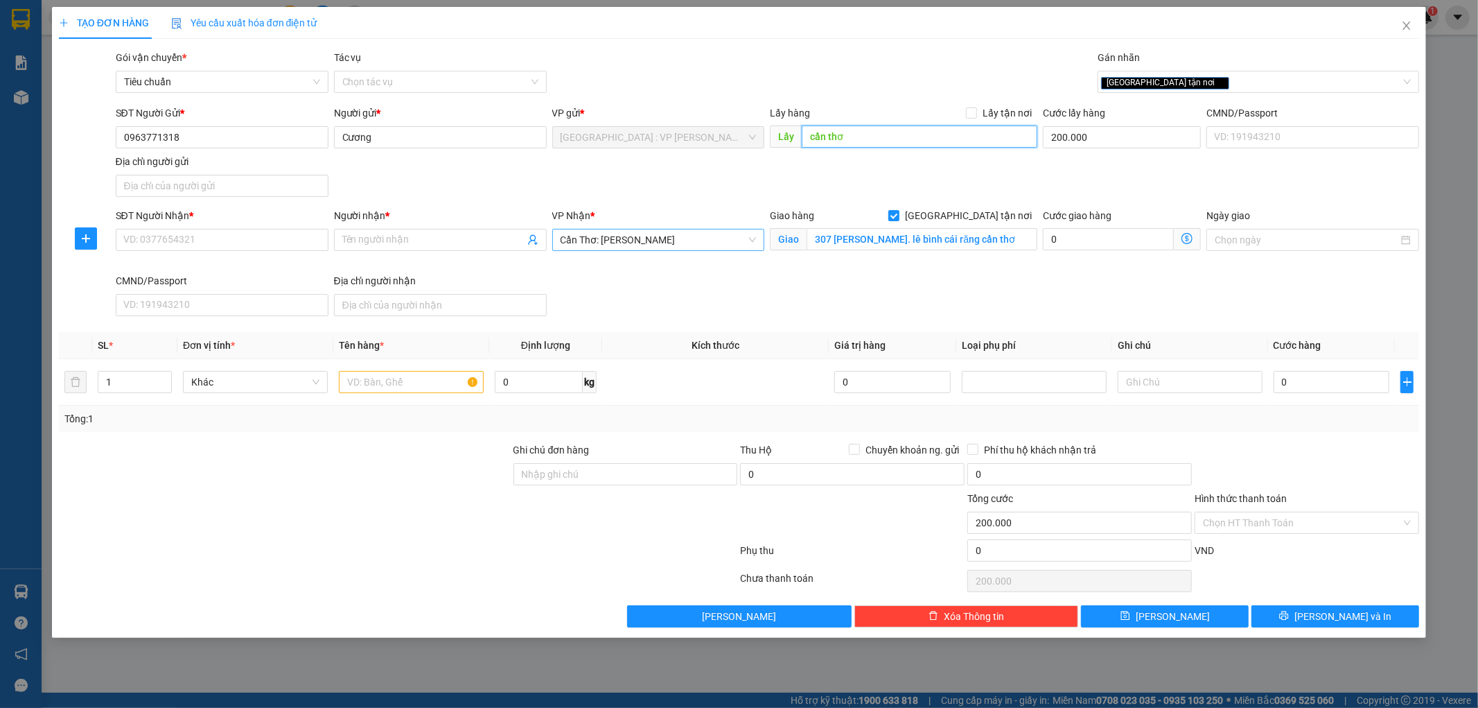
click at [869, 134] on input "cần thơ" at bounding box center [920, 136] width 236 height 22
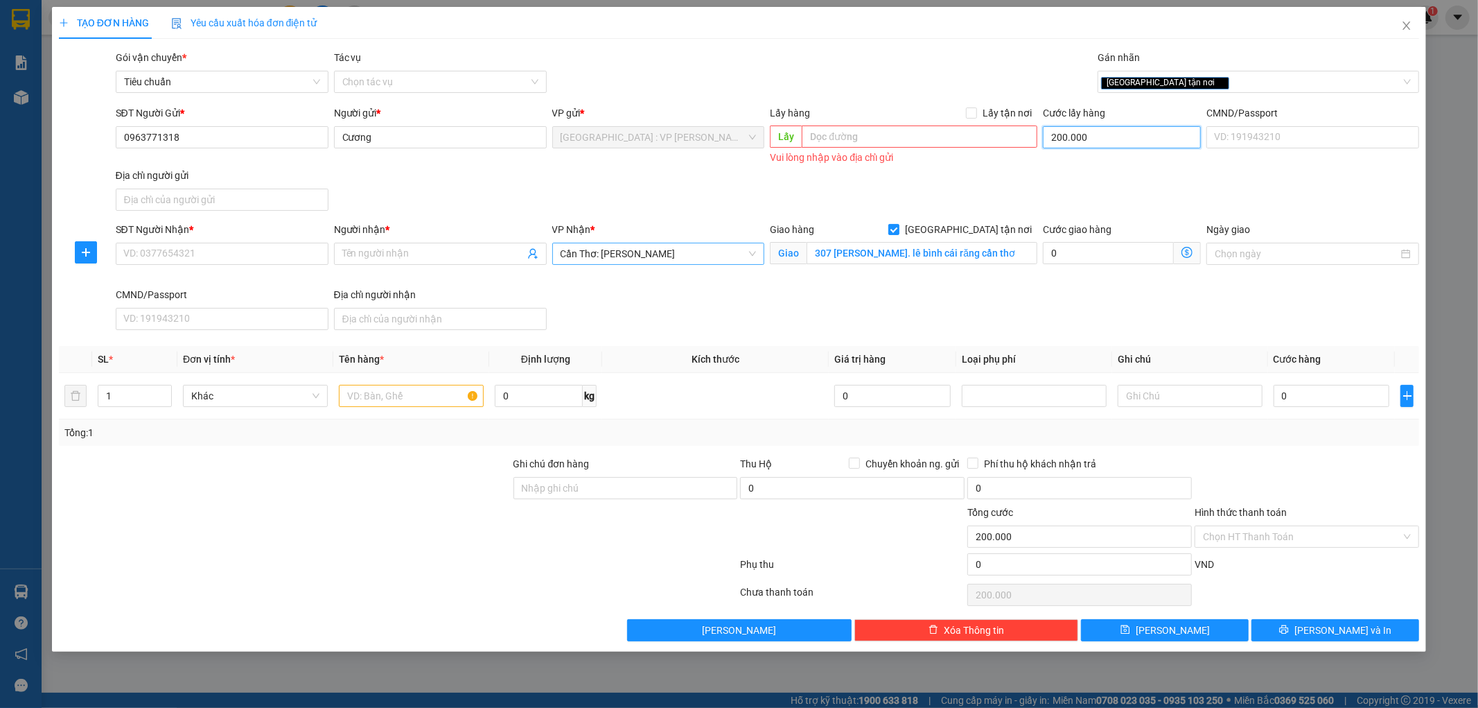
click at [1125, 135] on input "200.000" at bounding box center [1122, 137] width 158 height 22
type input "0"
click at [1085, 128] on input "0" at bounding box center [1122, 137] width 158 height 22
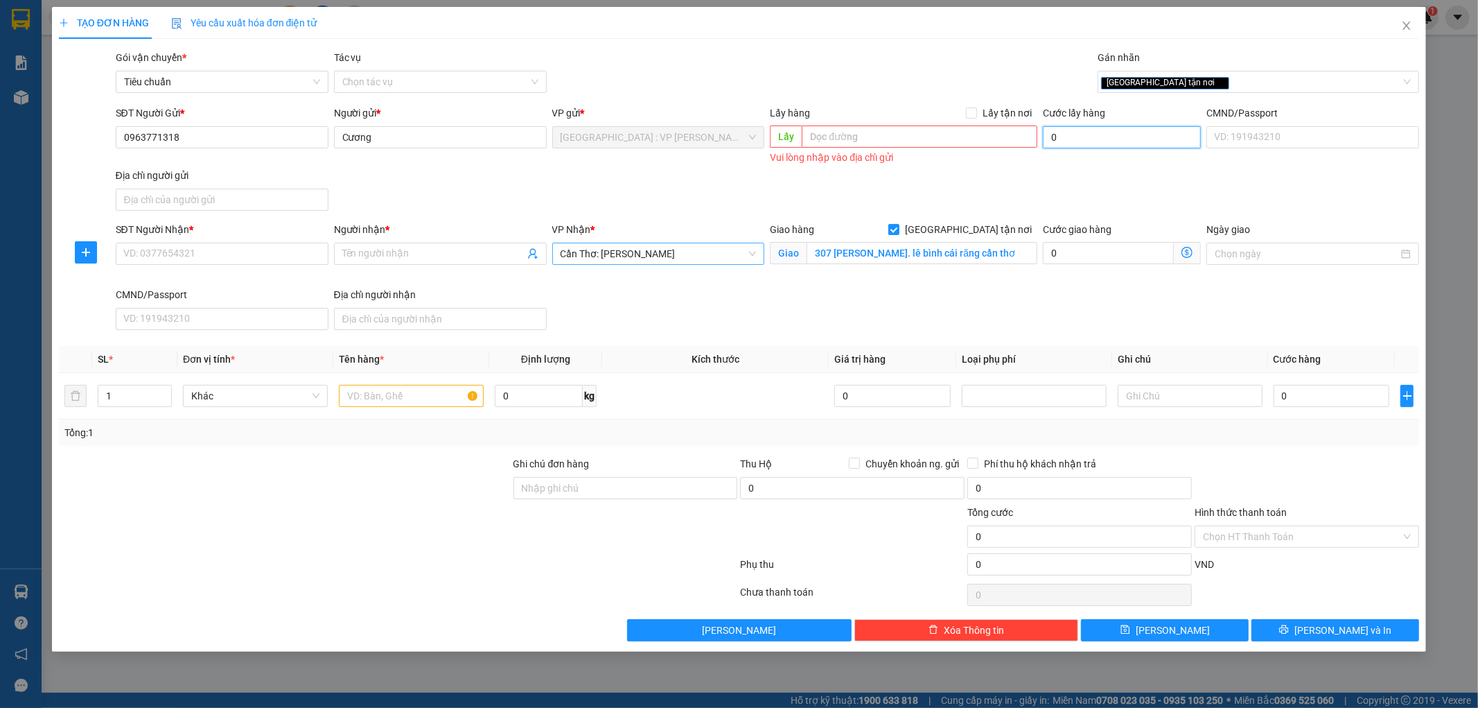
click at [1085, 137] on input "0" at bounding box center [1122, 137] width 158 height 22
click at [1046, 176] on div "SĐT Người Gửi * 0963771318 Người gửi * Cương VP gửi * Hà Nội : VP Nam Từ Liêm L…" at bounding box center [768, 160] width 1310 height 111
click at [1078, 144] on input "0" at bounding box center [1122, 137] width 158 height 22
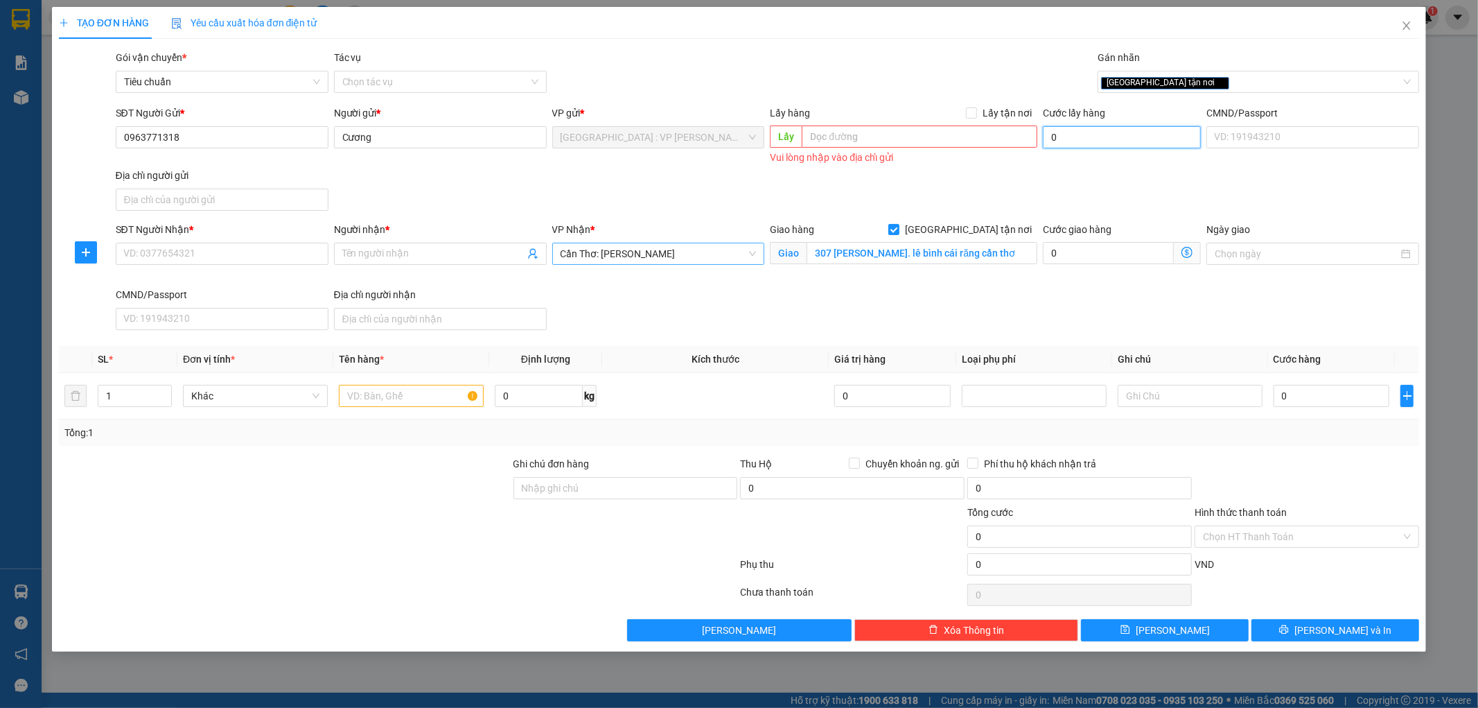
click at [1078, 144] on input "0" at bounding box center [1122, 137] width 158 height 22
click at [1076, 141] on input "0" at bounding box center [1122, 137] width 158 height 22
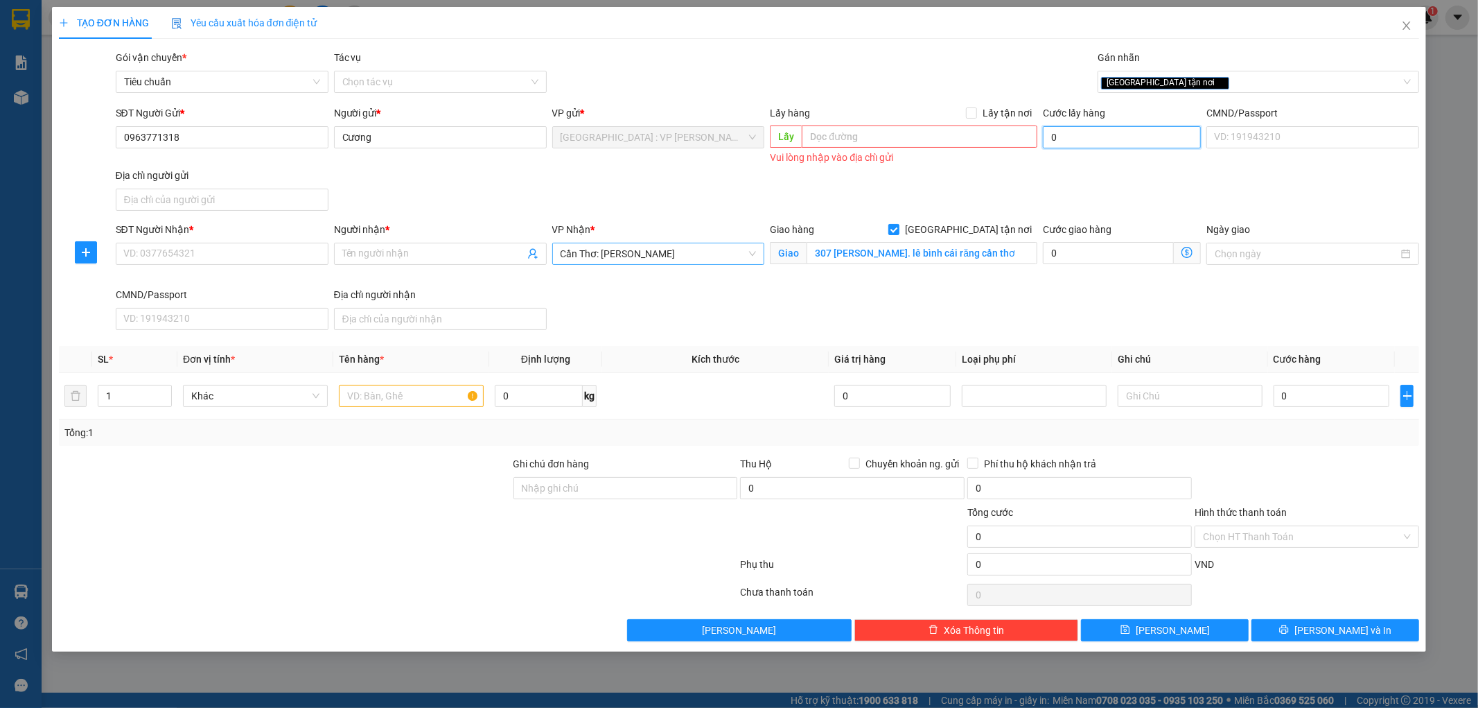
click at [1076, 141] on input "0" at bounding box center [1122, 137] width 158 height 22
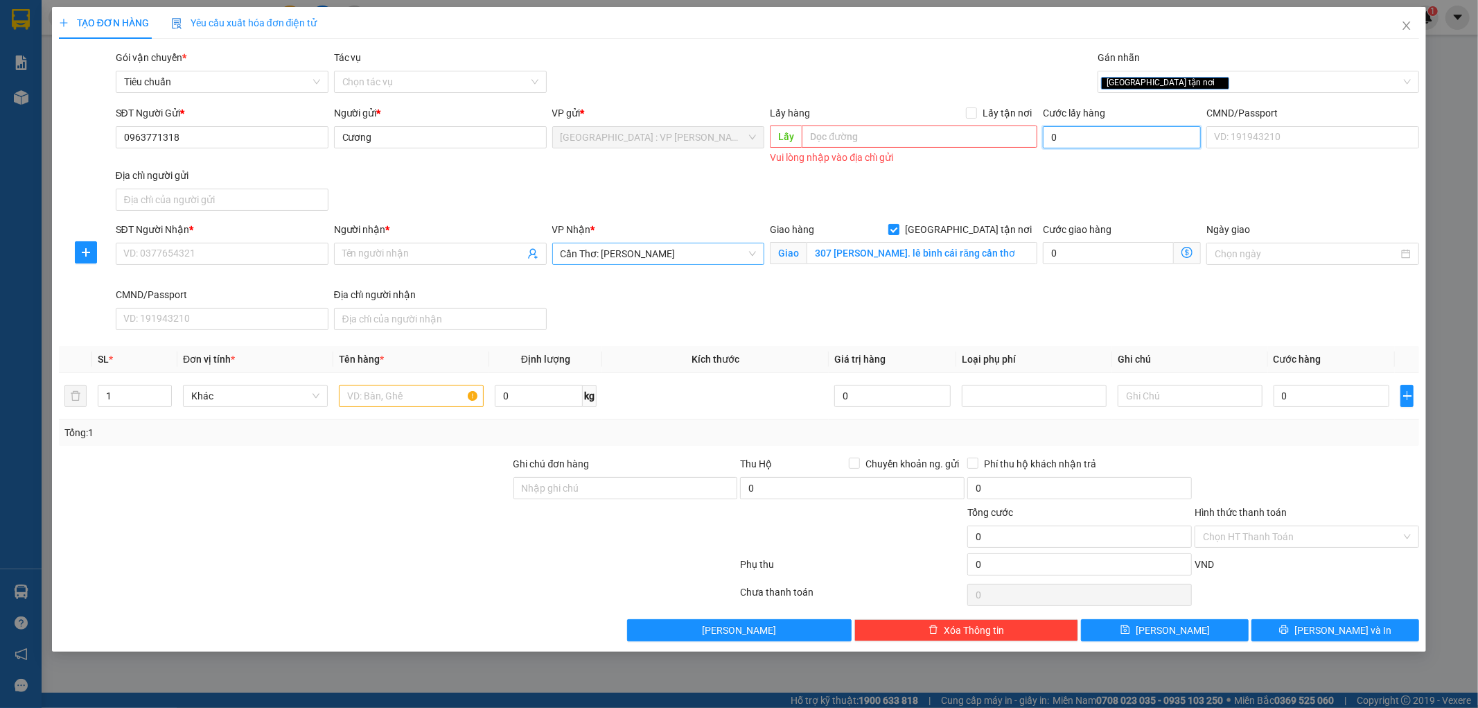
click at [1076, 141] on input "0" at bounding box center [1122, 137] width 158 height 22
click at [908, 137] on input "text" at bounding box center [920, 136] width 236 height 22
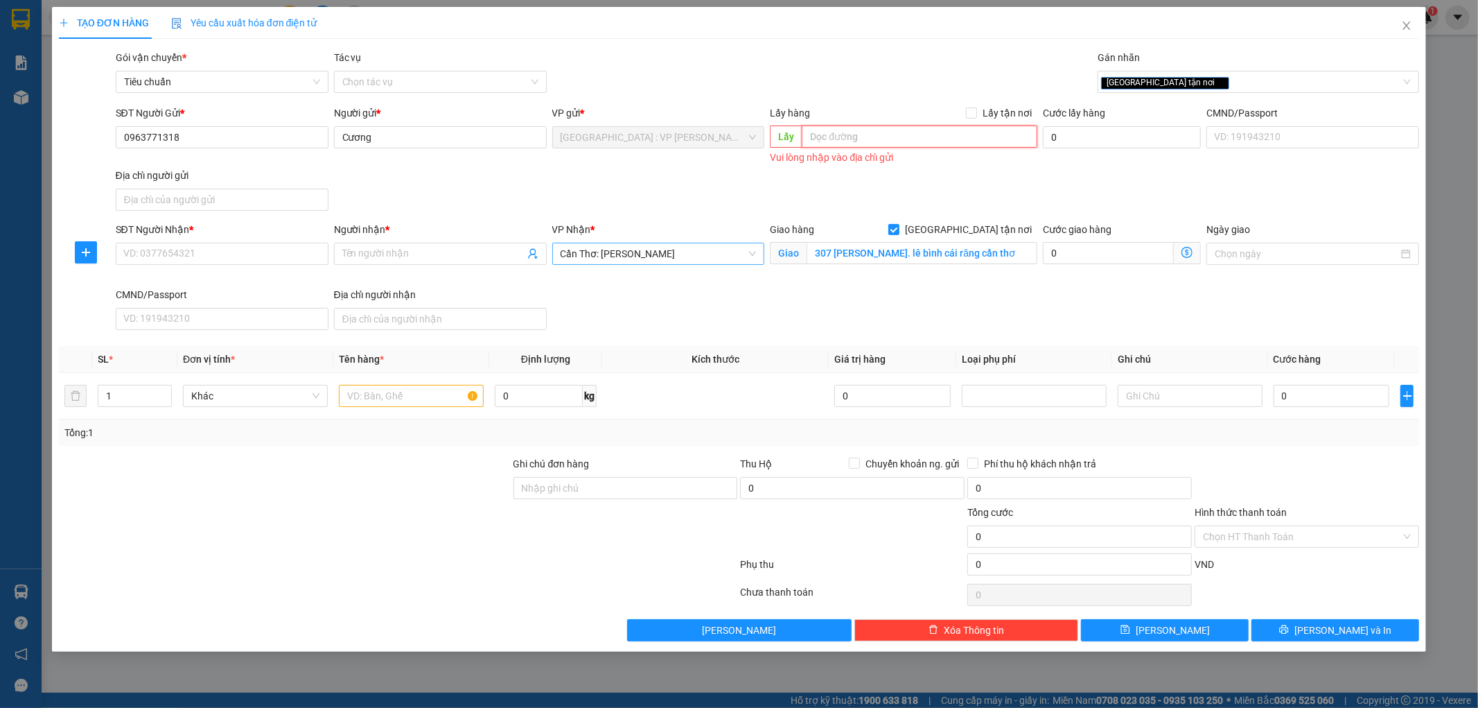
click at [908, 137] on input "text" at bounding box center [920, 136] width 236 height 22
click at [1116, 139] on input "0" at bounding box center [1122, 137] width 158 height 22
type input "0"
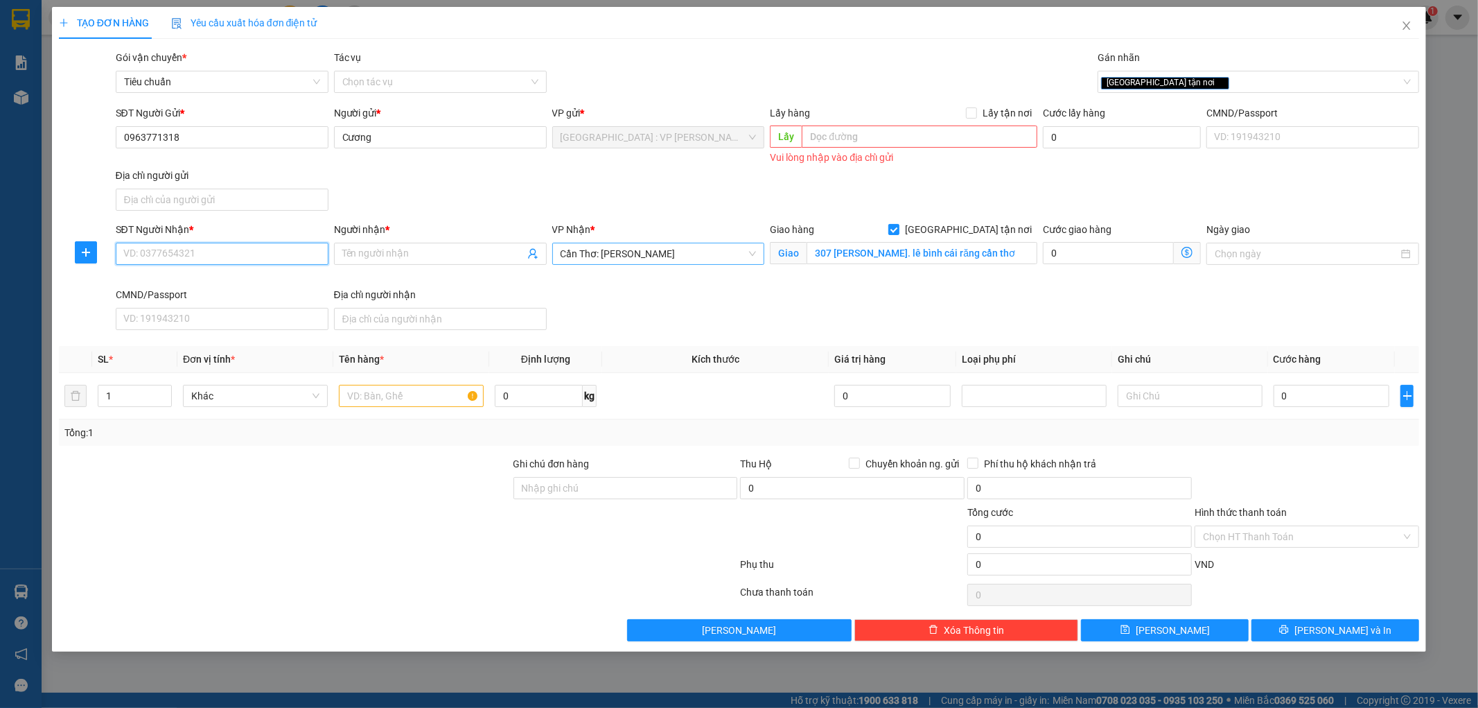
click at [247, 257] on input "SĐT Người Nhận *" at bounding box center [222, 254] width 213 height 22
click at [192, 291] on div "0946758345 - hùng" at bounding box center [222, 282] width 213 height 22
type input "0946758345"
type input "hùng"
type input "phạm hùng , lê bình ,cái răng , cần thơ"
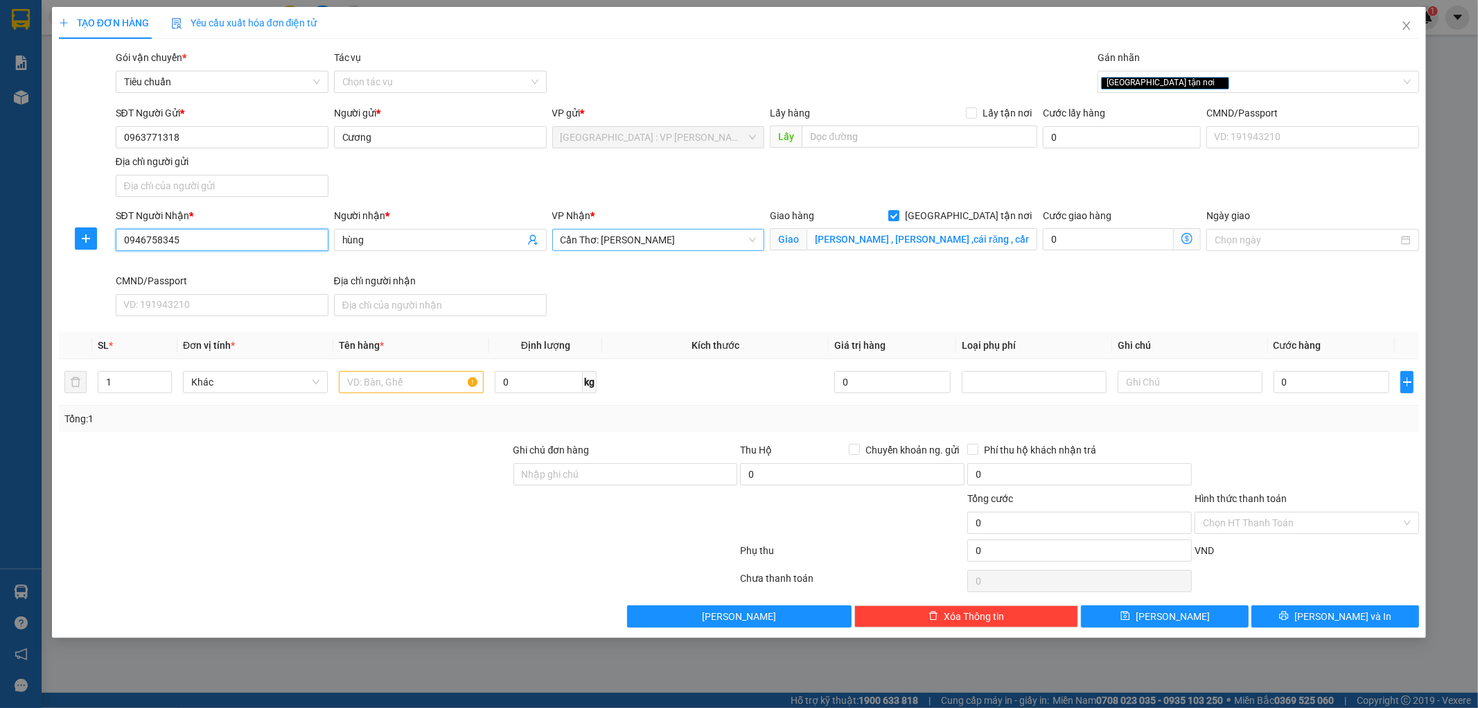
click at [226, 239] on input "0946758345" at bounding box center [222, 240] width 213 height 22
click at [200, 233] on input "0946758345" at bounding box center [222, 240] width 213 height 22
click at [189, 271] on div "0946758345 - hùng" at bounding box center [222, 268] width 196 height 15
click at [674, 239] on span "Cần Thơ: [PERSON_NAME]" at bounding box center [659, 239] width 196 height 21
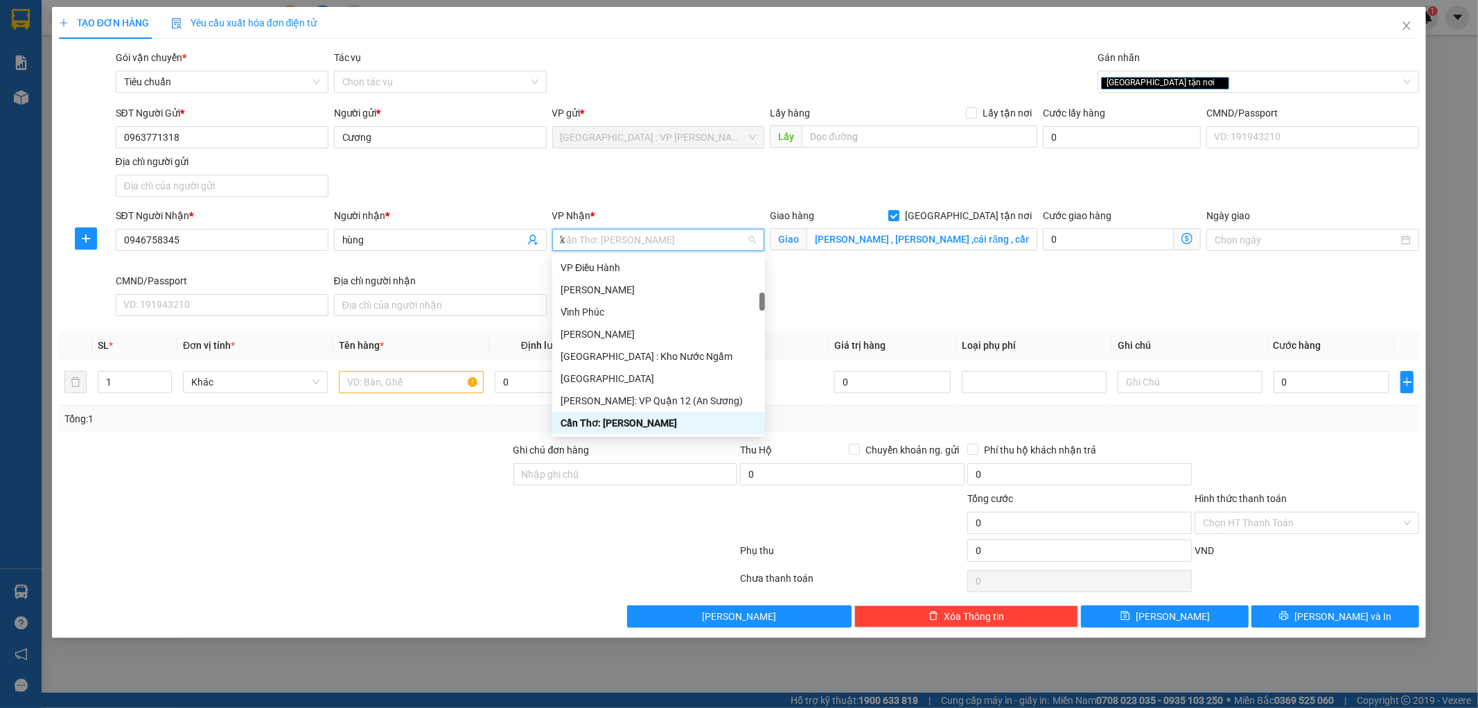
scroll to position [88, 0]
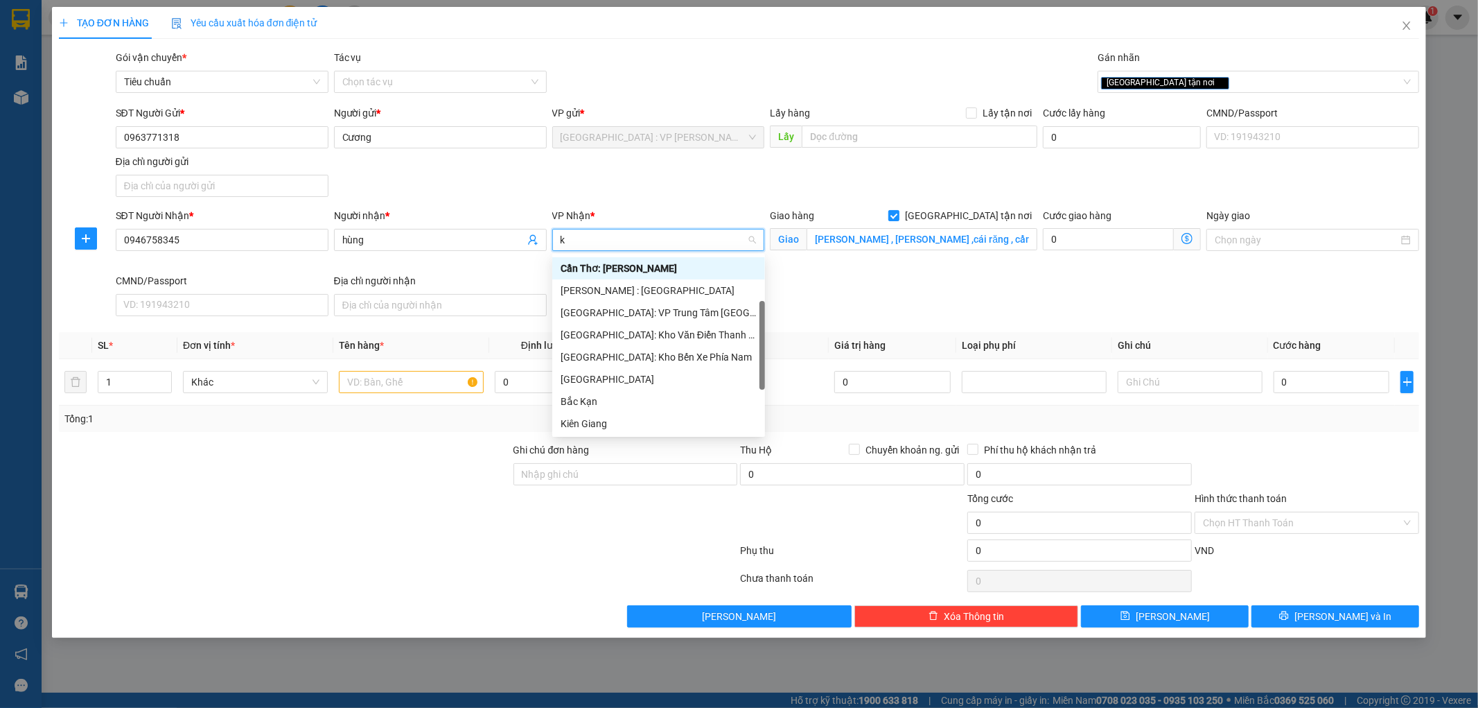
type input "ki"
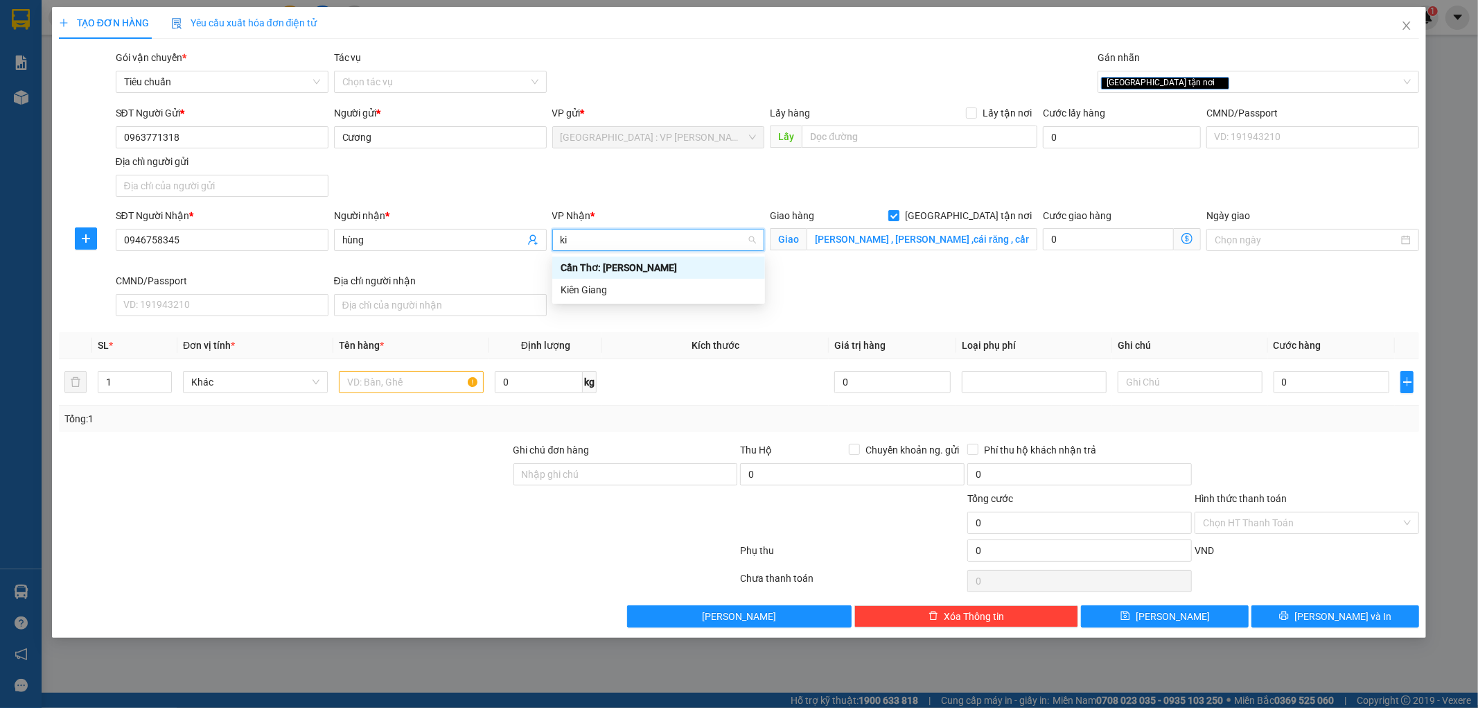
click at [641, 268] on div "Cần Thơ: [PERSON_NAME]" at bounding box center [659, 267] width 196 height 15
click at [814, 238] on input "phạm hùng , lê bình ,cái răng , cần thơ" at bounding box center [922, 239] width 231 height 22
click at [812, 237] on input "phạm hùng , lê bình ,cái răng , cần thơ" at bounding box center [922, 239] width 231 height 22
click at [811, 240] on input "phạm hùng , lê bình ,cái răng , cần thơ" at bounding box center [922, 239] width 231 height 22
type input "307 phạm hùng , lê bình ,cái răng , cần thơ"
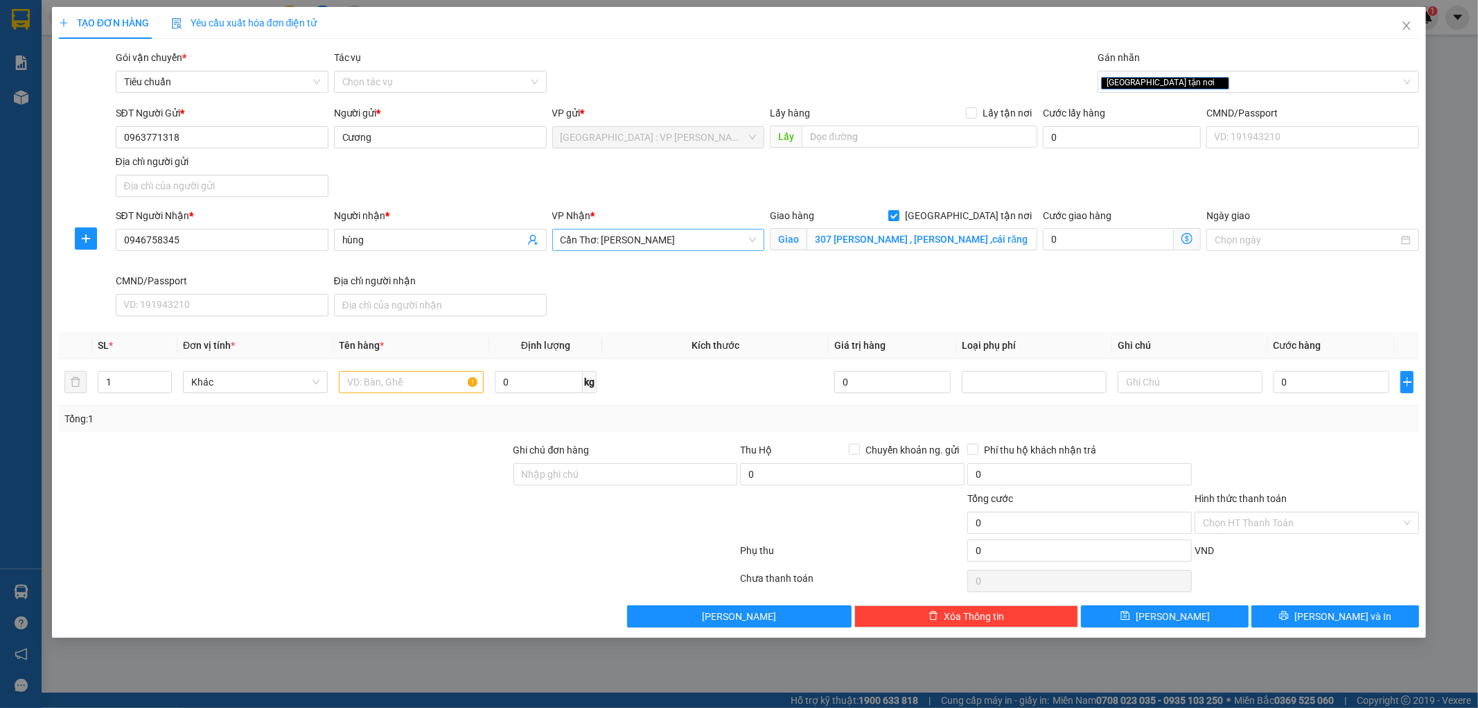
click at [838, 274] on div "SĐT Người Nhận * 0946758345 Người nhận * hùng VP Nhận * Cần Thơ: Kho Ninh Kiều …" at bounding box center [768, 265] width 1310 height 114
click at [427, 384] on input "text" at bounding box center [411, 382] width 145 height 22
type input "1 kiện bọc xốp trắng cuốn pe"
click at [434, 472] on div at bounding box center [285, 466] width 455 height 49
click at [1335, 387] on input "0" at bounding box center [1332, 382] width 116 height 22
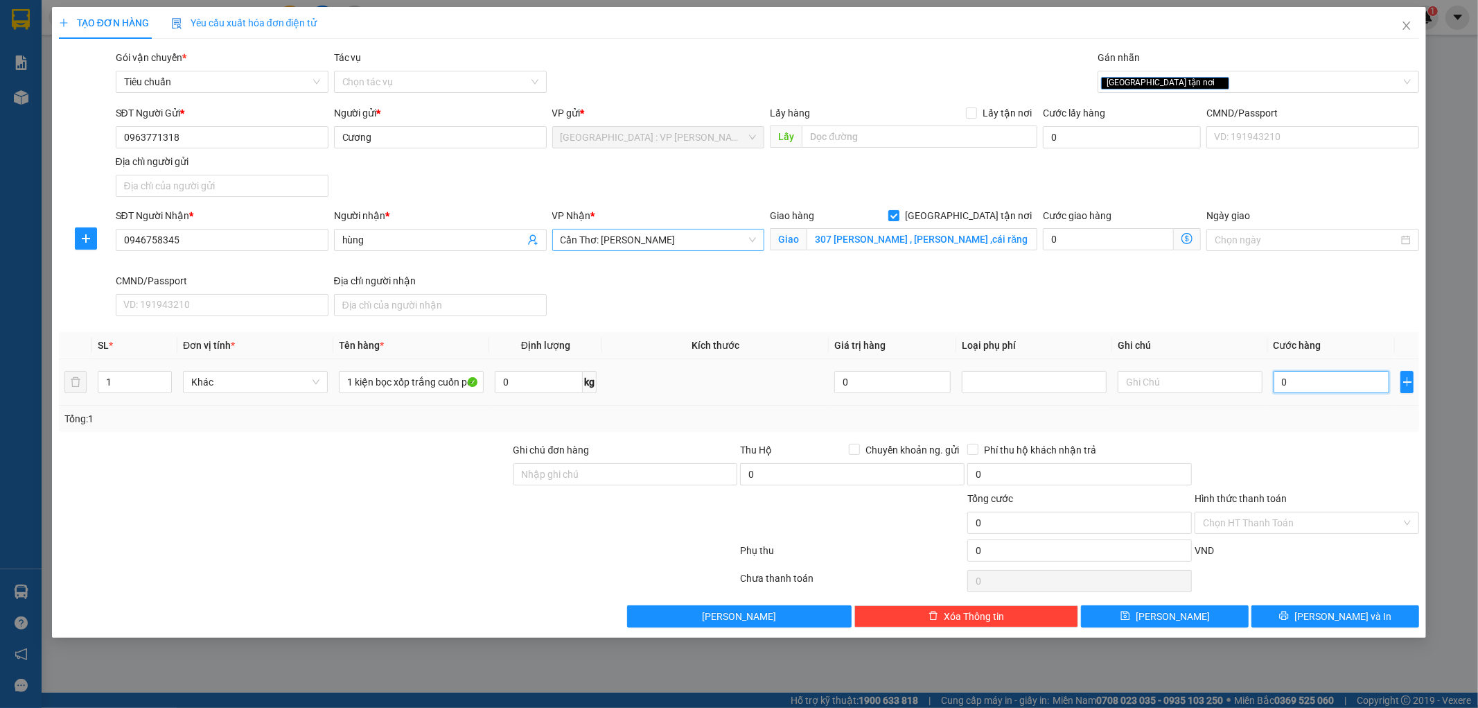
click at [1314, 376] on input "0" at bounding box center [1332, 382] width 116 height 22
type input "1"
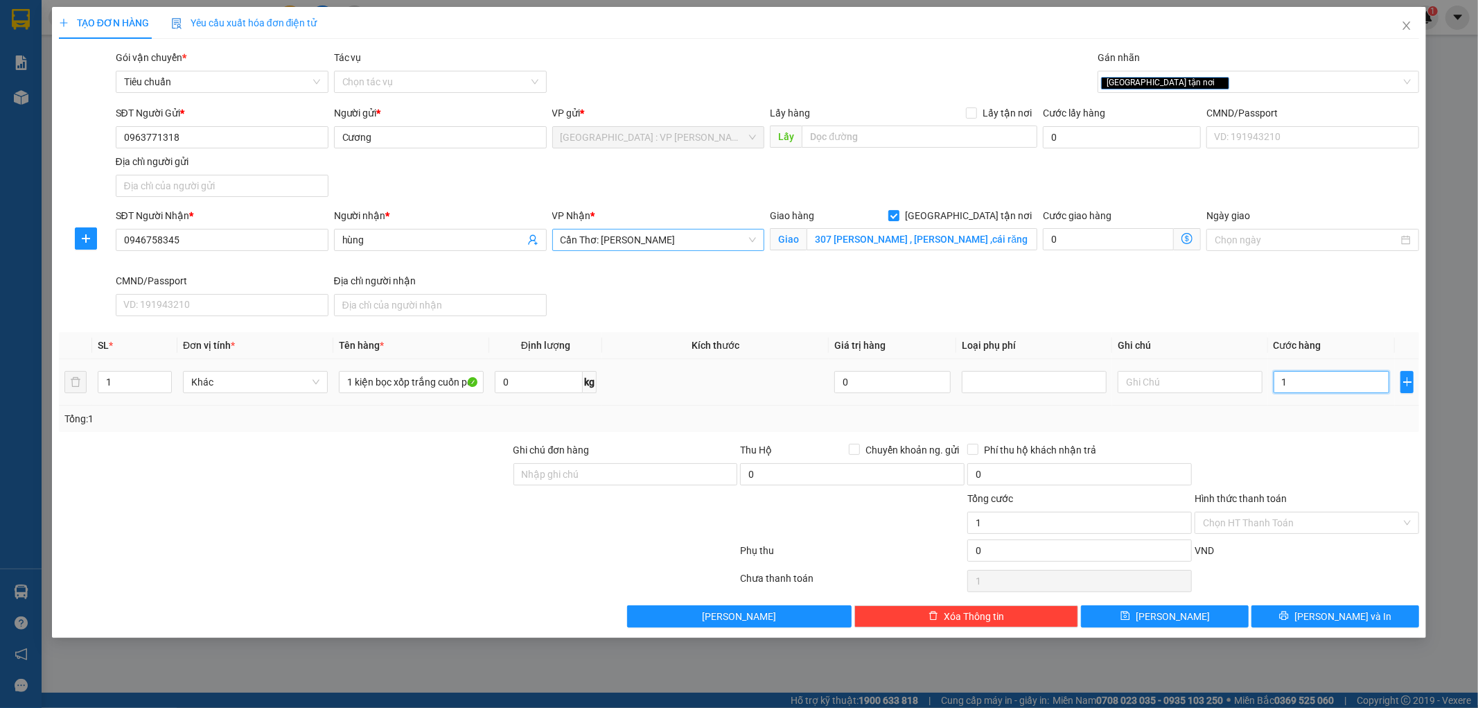
type input "15"
type input "150"
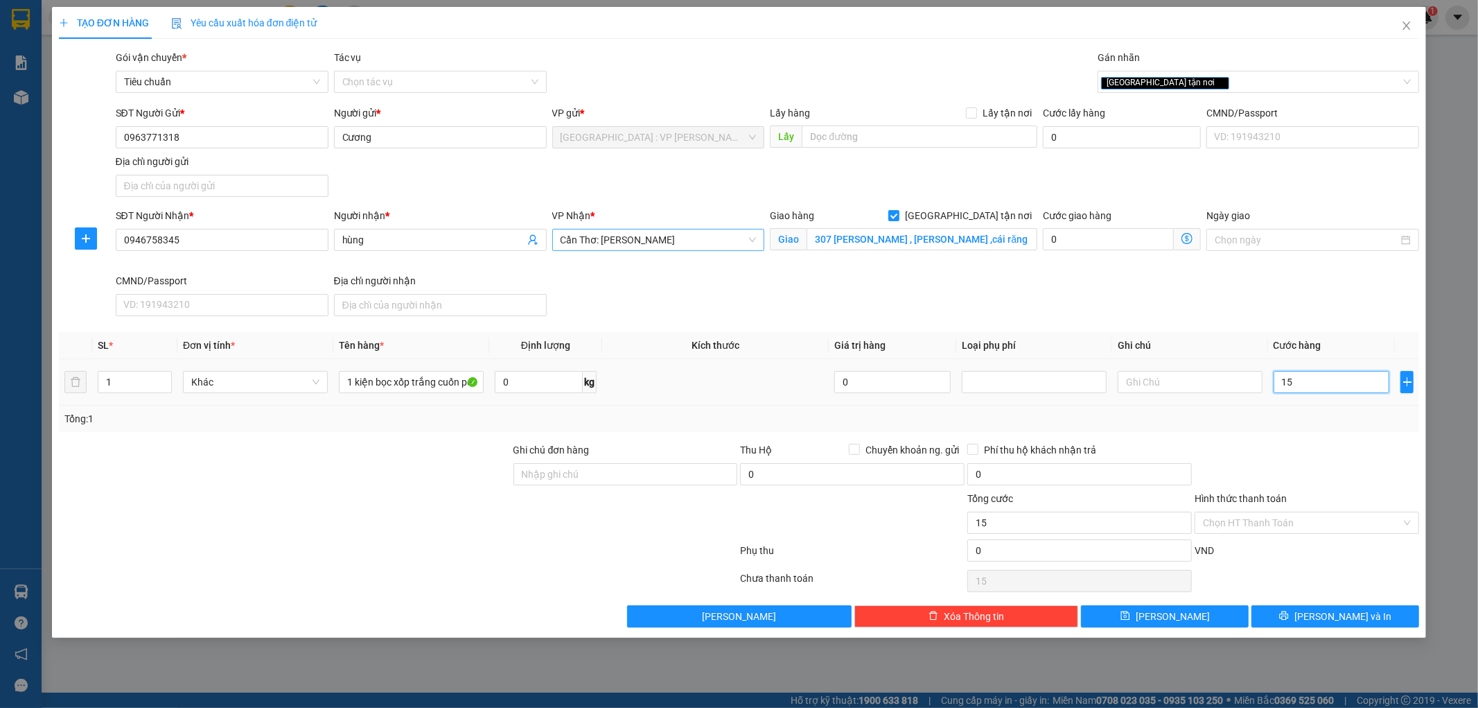
type input "150"
type input "1.500"
type input "15.000"
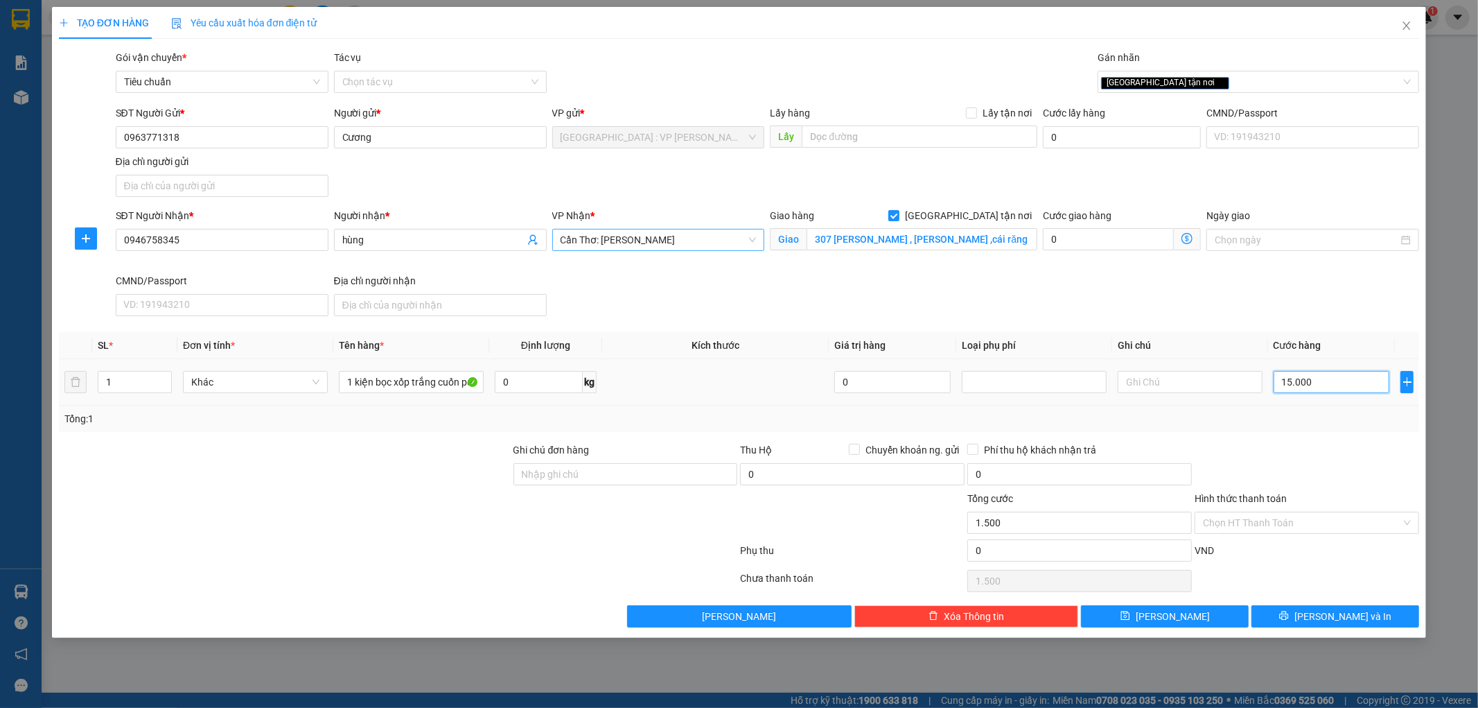
type input "15.000"
type input "150.000"
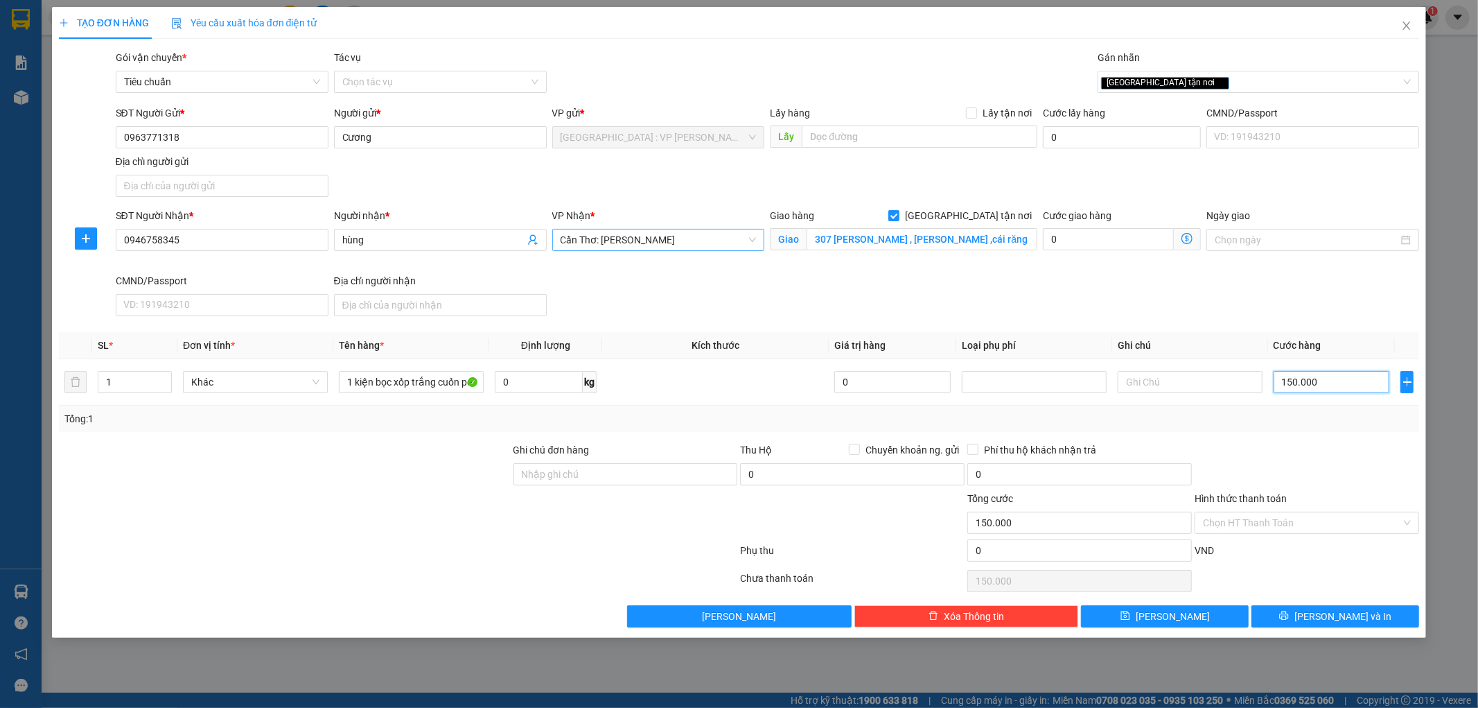
type input "150.000"
click at [1264, 437] on div "Transit Pickup Surcharge Ids Transit Deliver Surcharge Ids Transit Deliver Surc…" at bounding box center [739, 338] width 1361 height 577
click at [1312, 607] on button "[PERSON_NAME] và In" at bounding box center [1336, 616] width 168 height 22
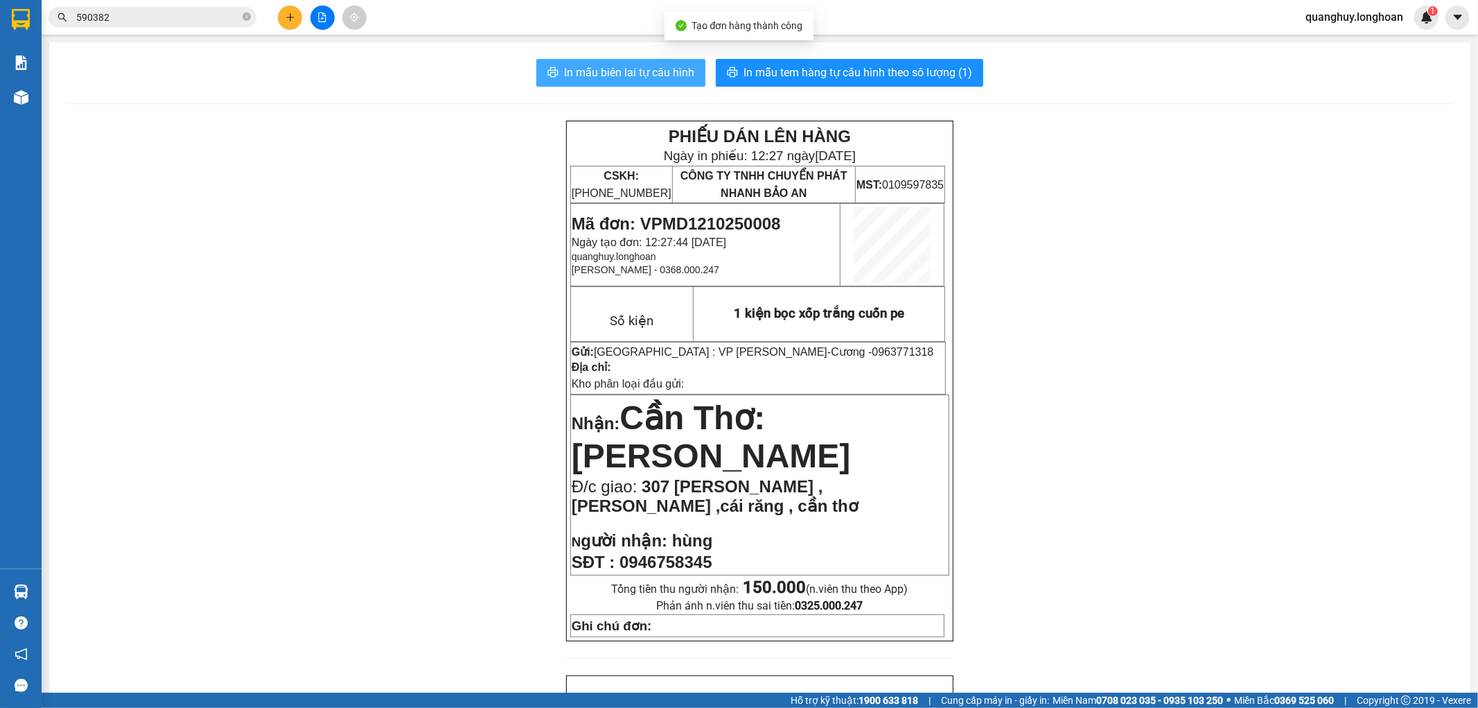
click at [672, 81] on button "In mẫu biên lai tự cấu hình" at bounding box center [620, 73] width 169 height 28
click at [650, 80] on span "In mẫu biên lai tự cấu hình" at bounding box center [629, 72] width 130 height 17
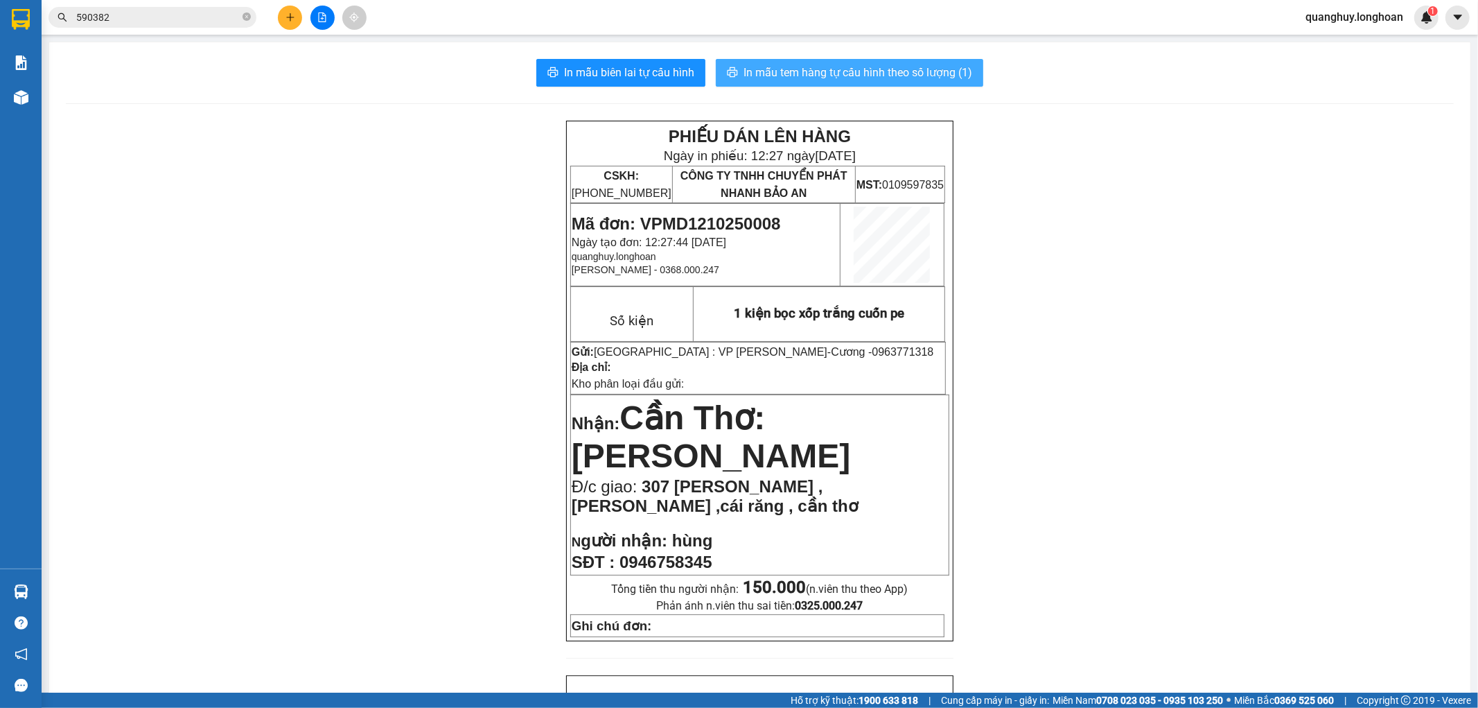
click at [863, 82] on button "In mẫu tem hàng tự cấu hình theo số lượng (1)" at bounding box center [849, 73] width 267 height 28
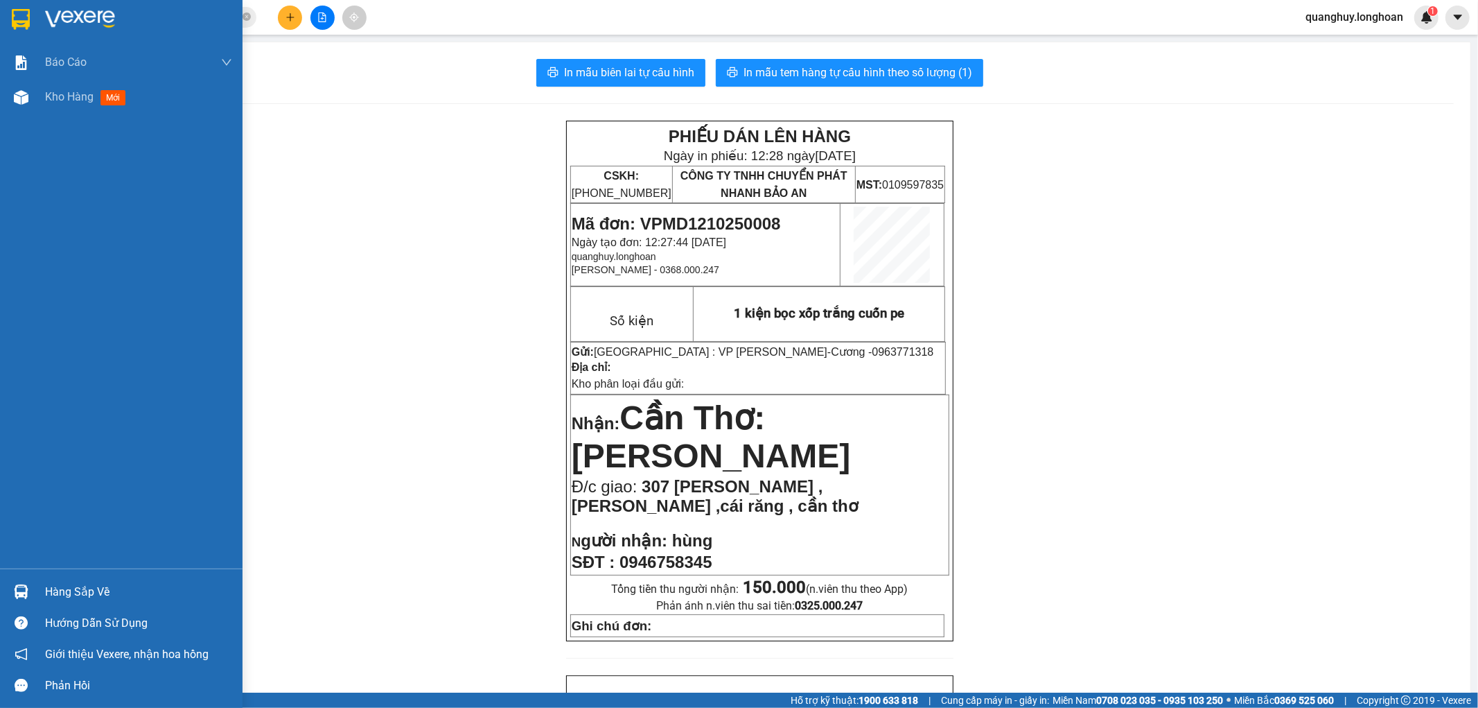
click at [23, 21] on img at bounding box center [21, 19] width 18 height 21
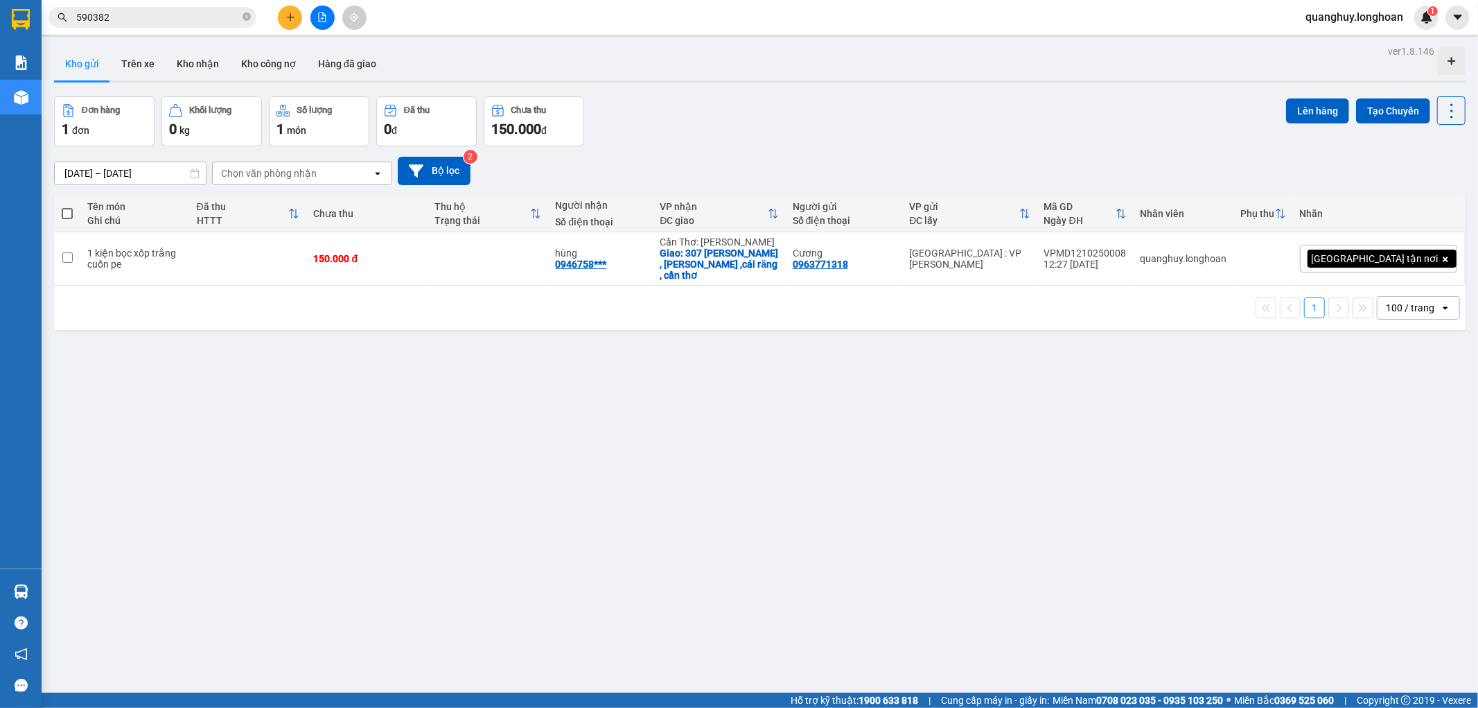
click at [292, 23] on button at bounding box center [290, 18] width 24 height 24
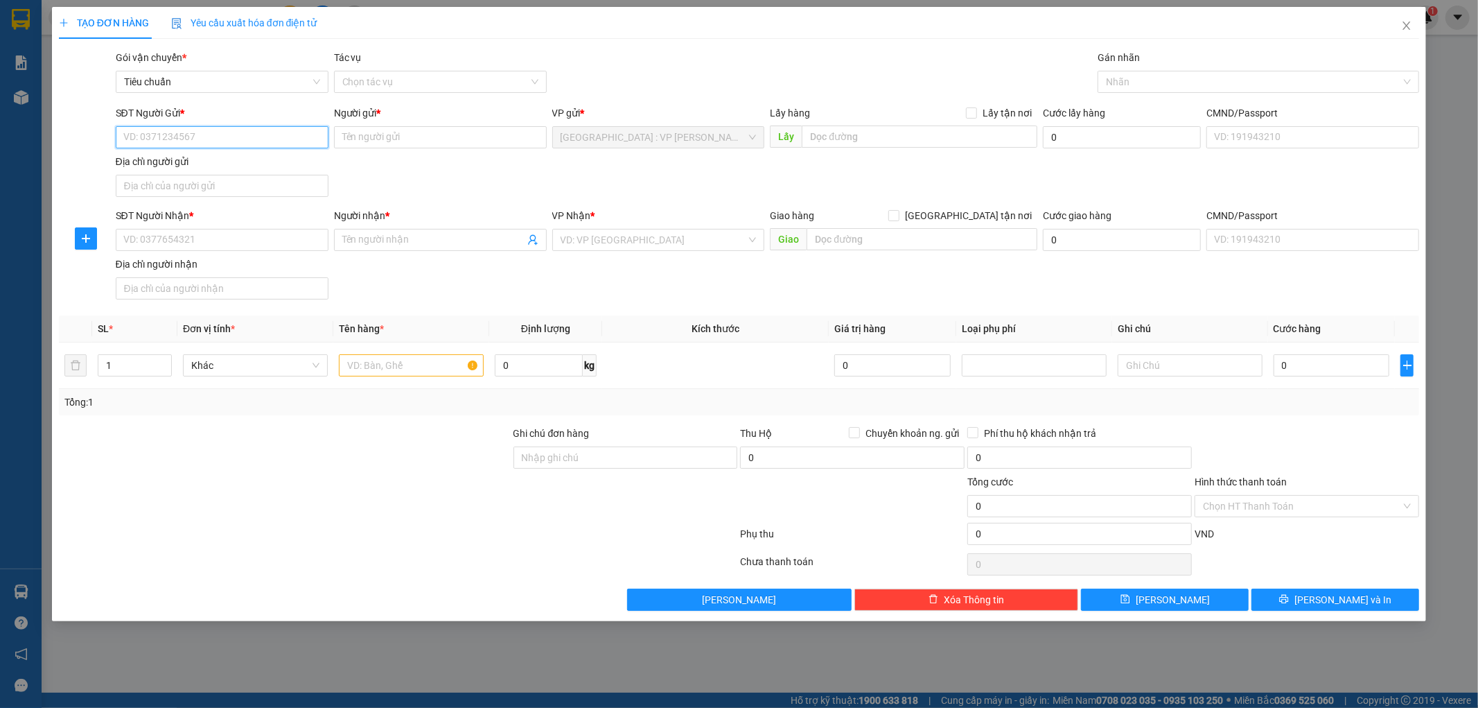
click at [227, 129] on input "SĐT Người Gửi *" at bounding box center [222, 137] width 213 height 22
click at [236, 137] on input "SĐT Người Gửi *" at bounding box center [222, 137] width 213 height 22
type input "0962595856"
click at [149, 162] on div "0962595856 - thi" at bounding box center [222, 164] width 196 height 15
type input "thi"
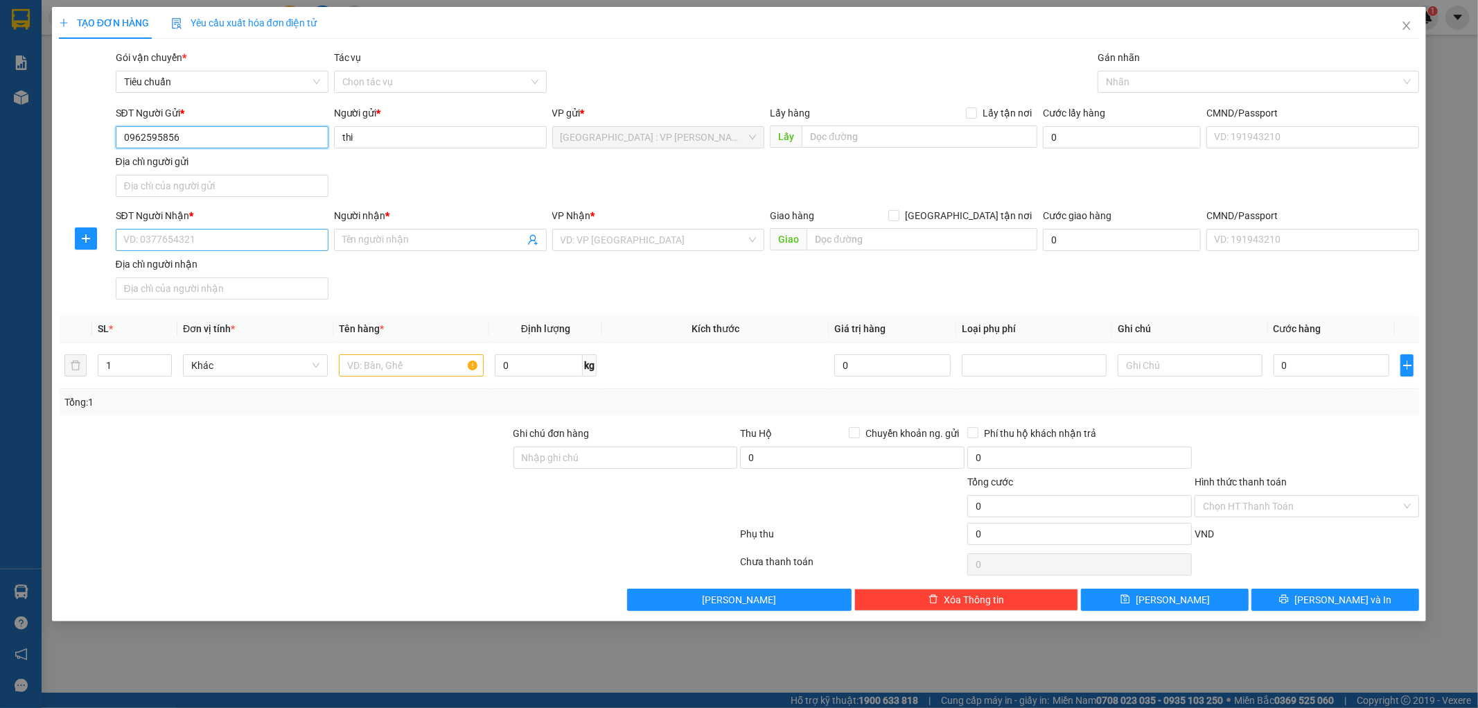
type input "0962595856"
click at [229, 240] on input "SĐT Người Nhận *" at bounding box center [222, 240] width 213 height 22
type input "0914744850"
click at [371, 236] on input "Người nhận *" at bounding box center [433, 239] width 182 height 15
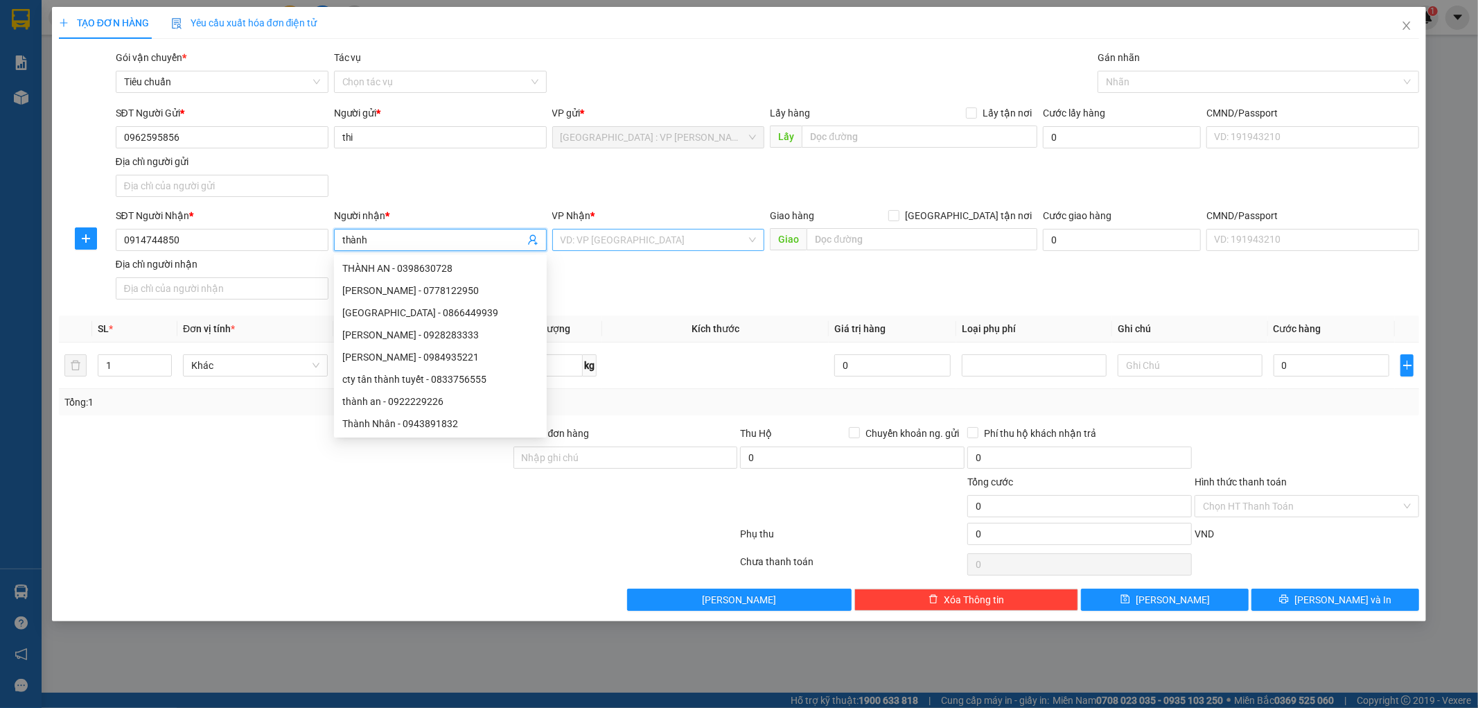
type input "thành"
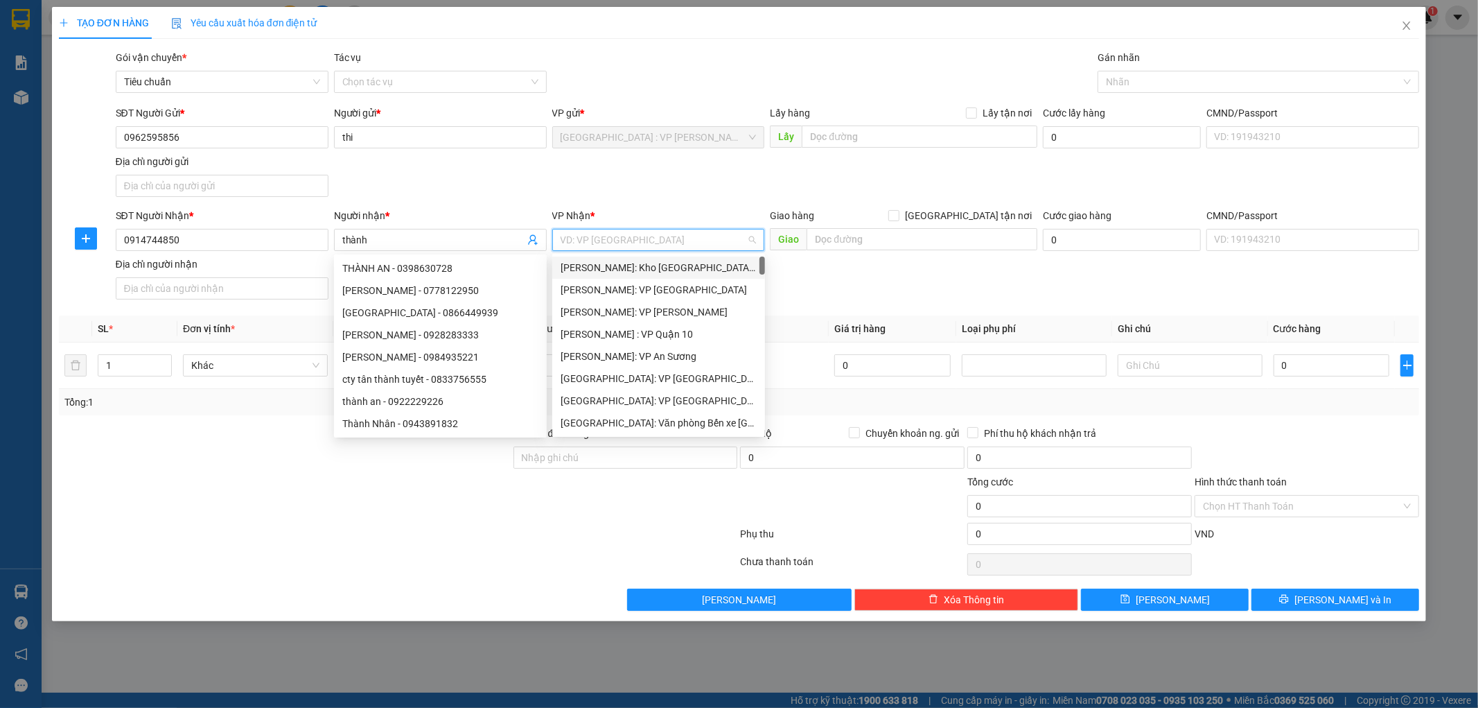
click at [692, 237] on input "search" at bounding box center [654, 239] width 186 height 21
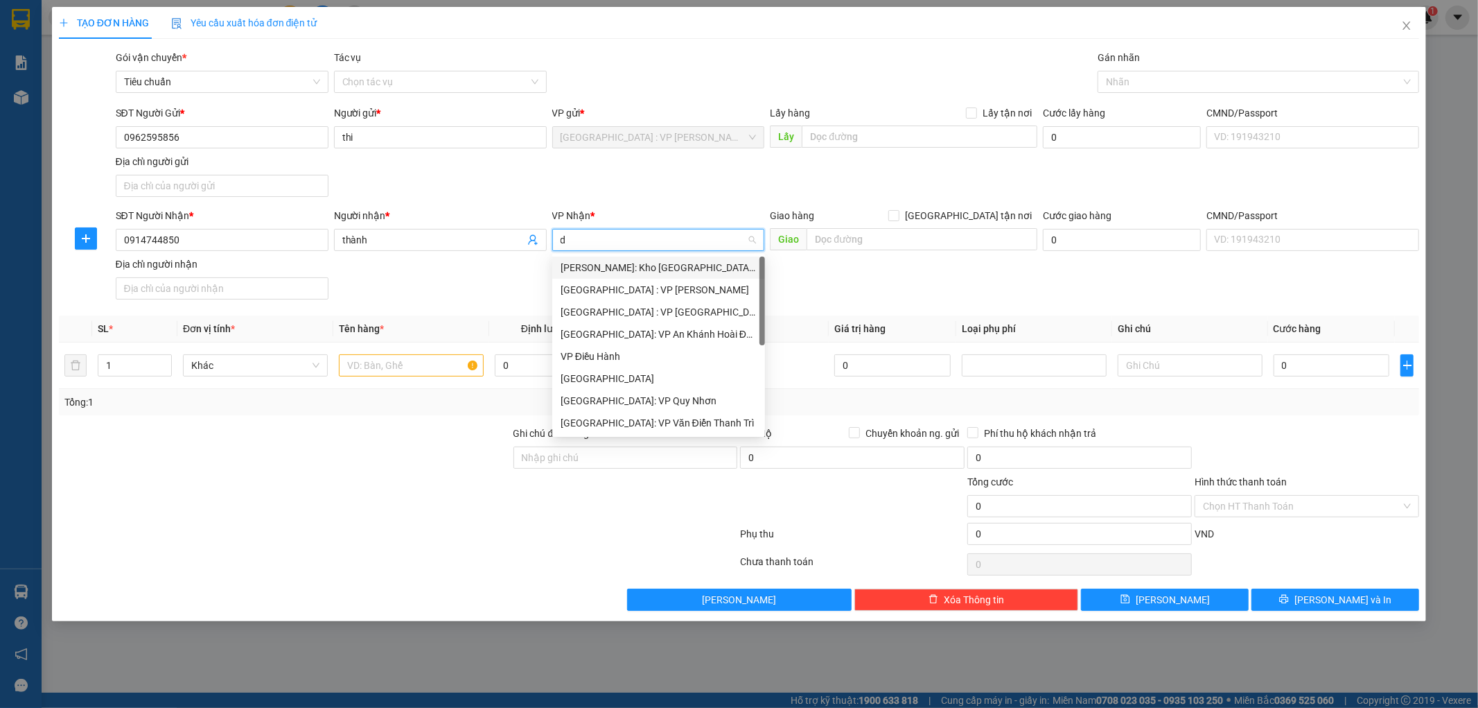
type input "da"
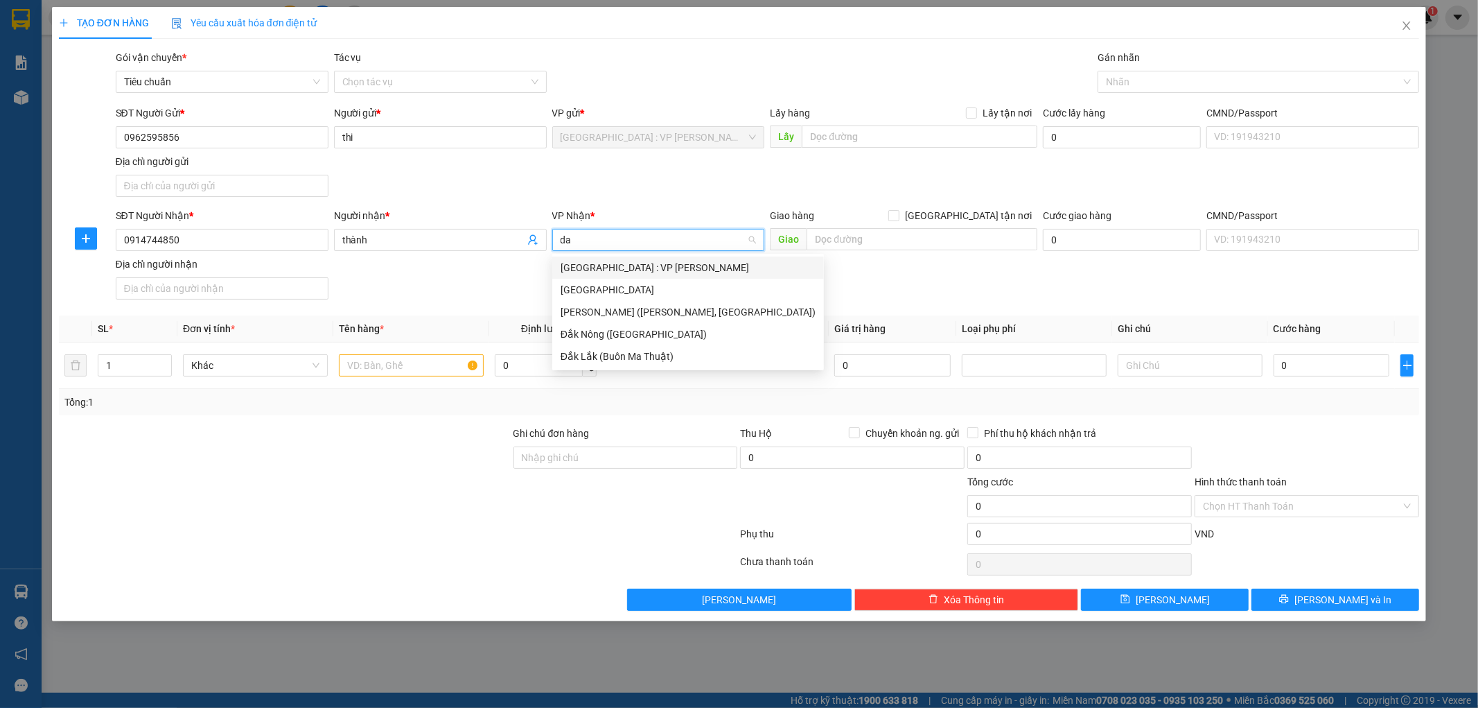
click at [633, 269] on div "[GEOGRAPHIC_DATA] : VP [PERSON_NAME]" at bounding box center [688, 267] width 255 height 15
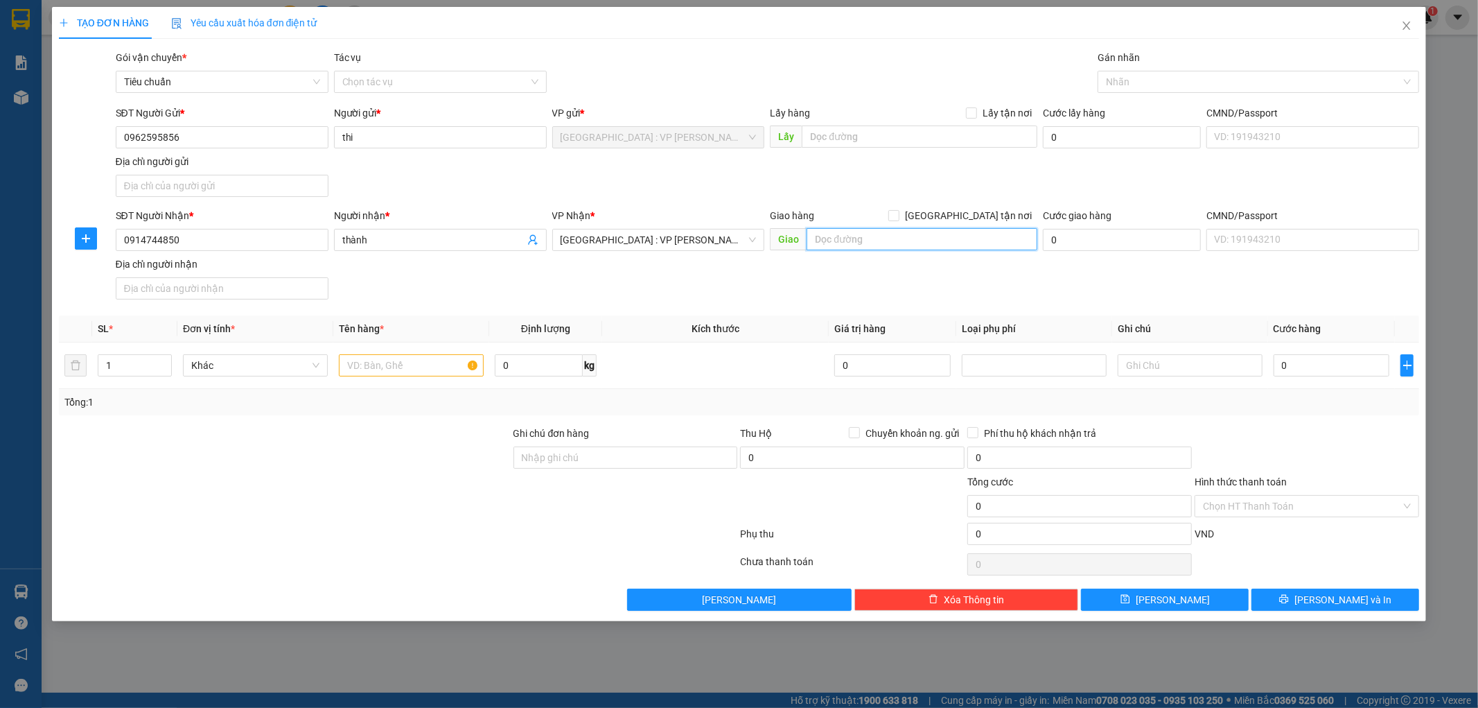
click at [827, 241] on input "text" at bounding box center [922, 239] width 231 height 22
type input "thôn hương an đông tt hương an quế sơn quảng nam"
click at [892, 275] on div "SĐT Người Nhận * 0914744850 Người nhận * thành VP Nhận * Đà Nẵng : VP Thanh Khê…" at bounding box center [768, 256] width 1310 height 97
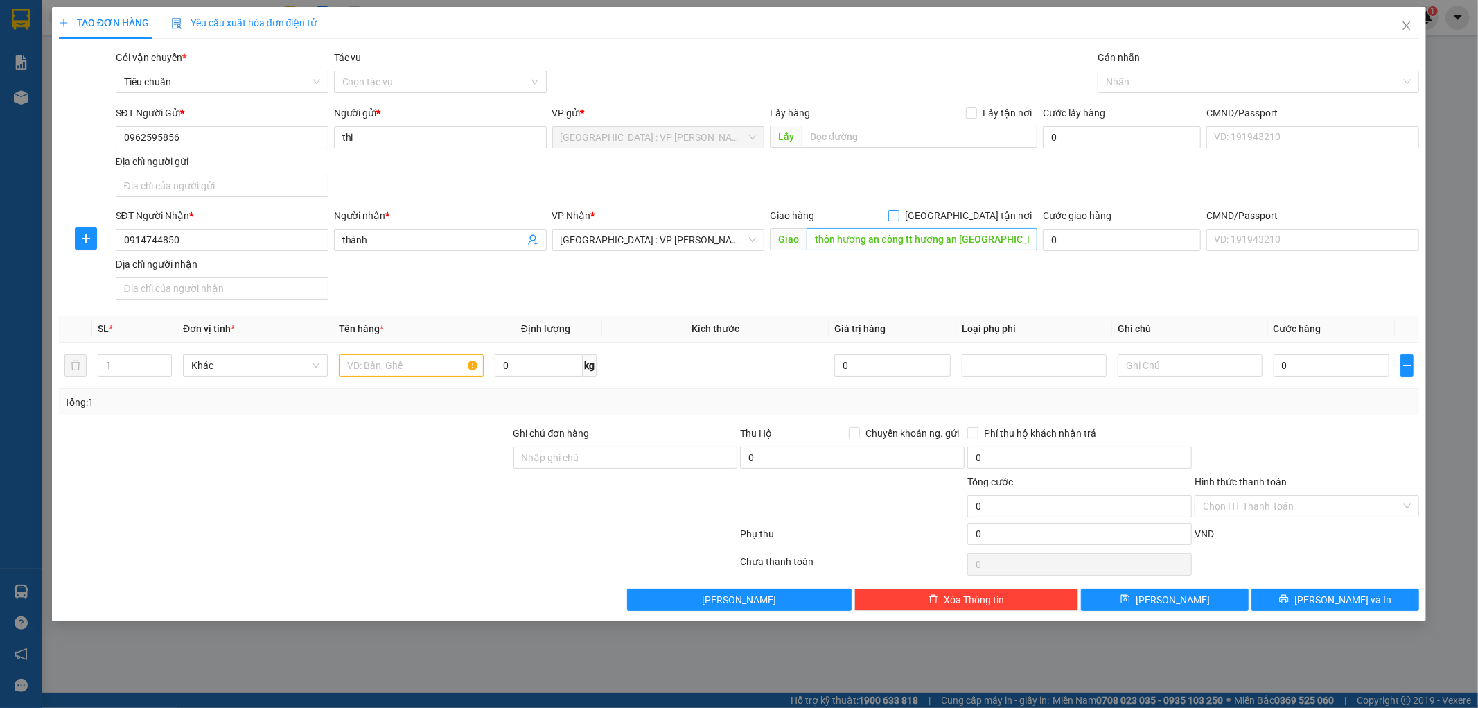
drag, startPoint x: 970, startPoint y: 216, endPoint x: 966, endPoint y: 244, distance: 28.7
click at [898, 216] on input "[GEOGRAPHIC_DATA] tận nơi" at bounding box center [893, 215] width 10 height 10
checkbox input "true"
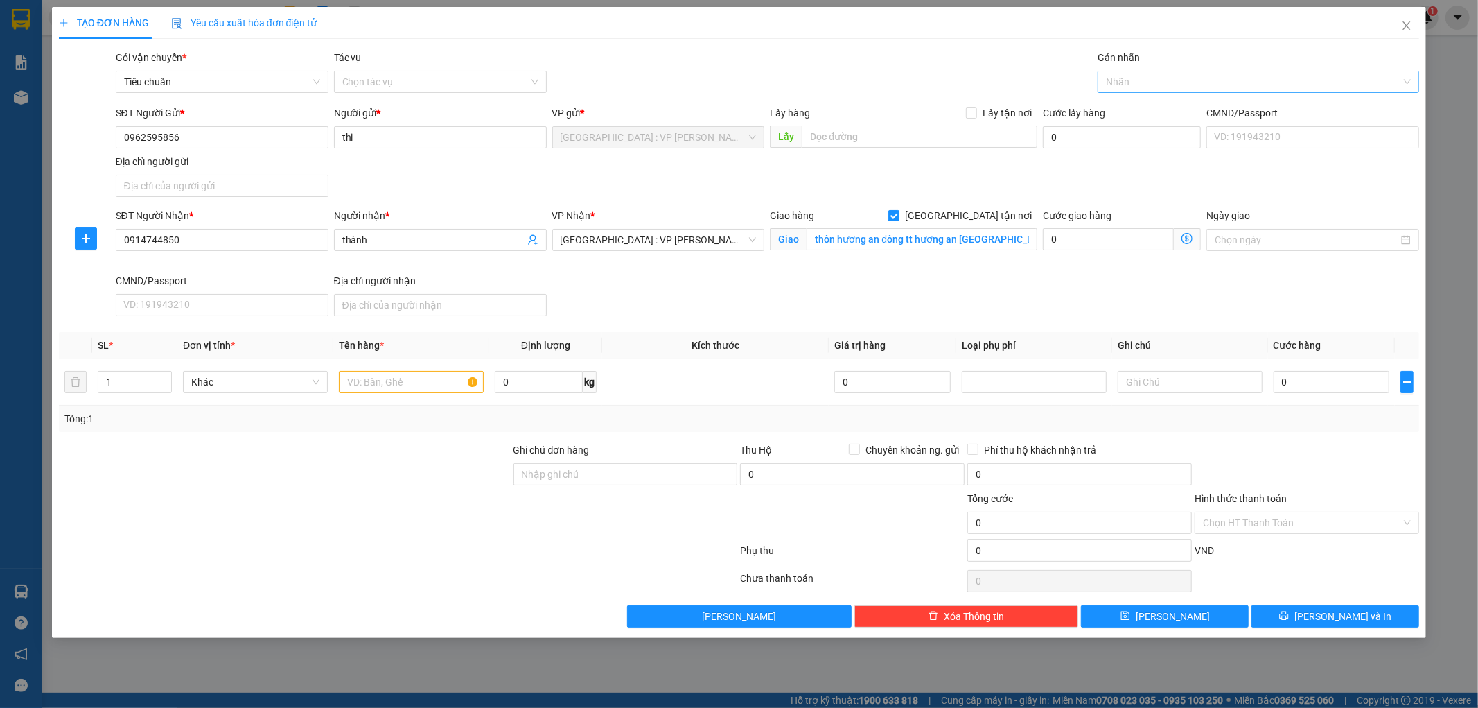
click at [1133, 89] on div at bounding box center [1251, 81] width 301 height 17
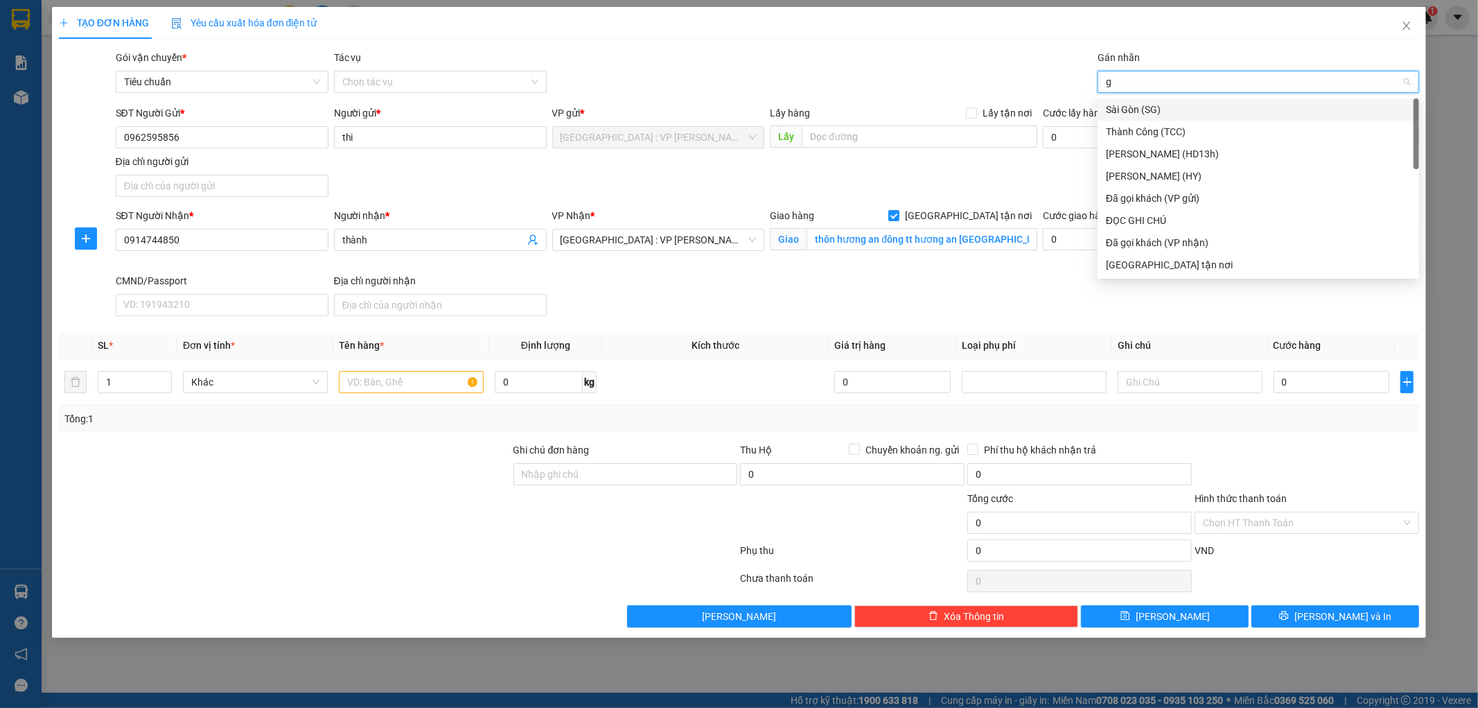
type input "gt"
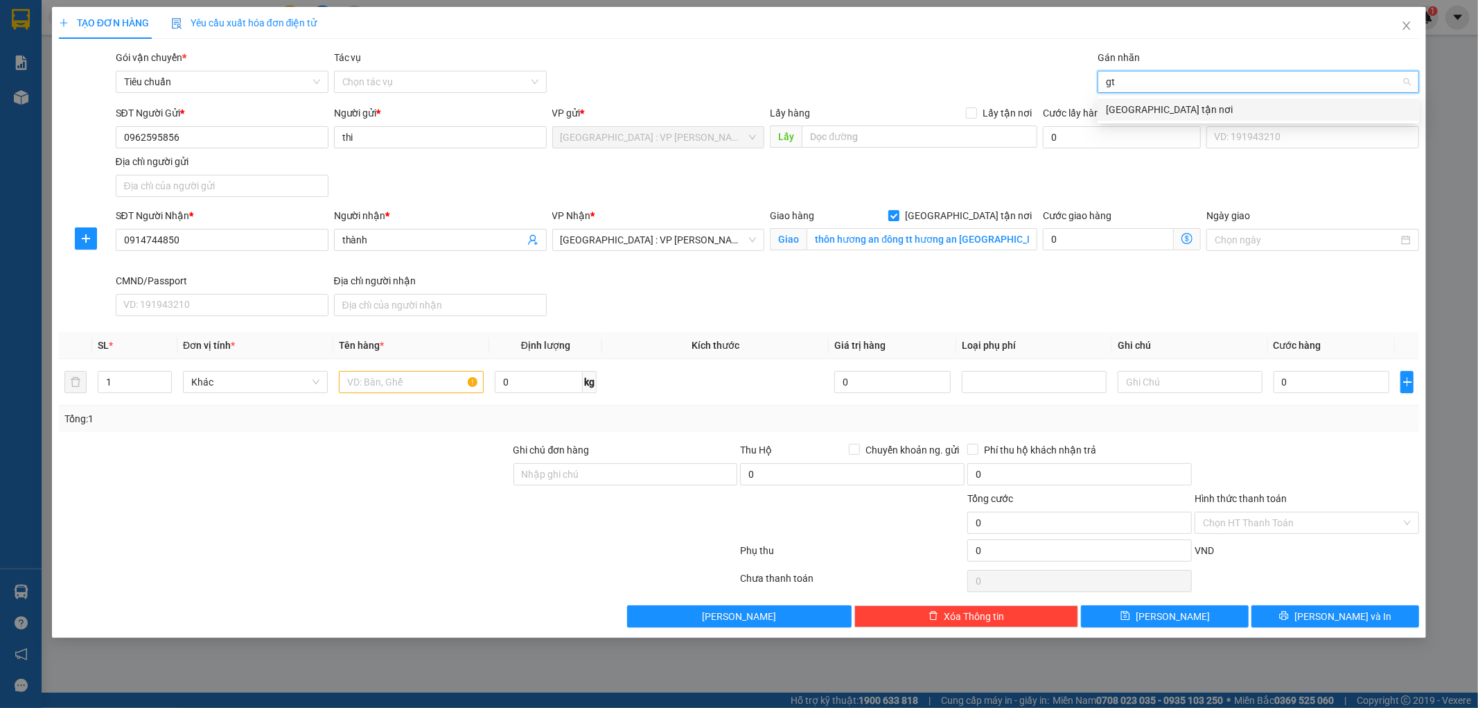
click at [1126, 111] on div "[GEOGRAPHIC_DATA] tận nơi" at bounding box center [1258, 109] width 305 height 15
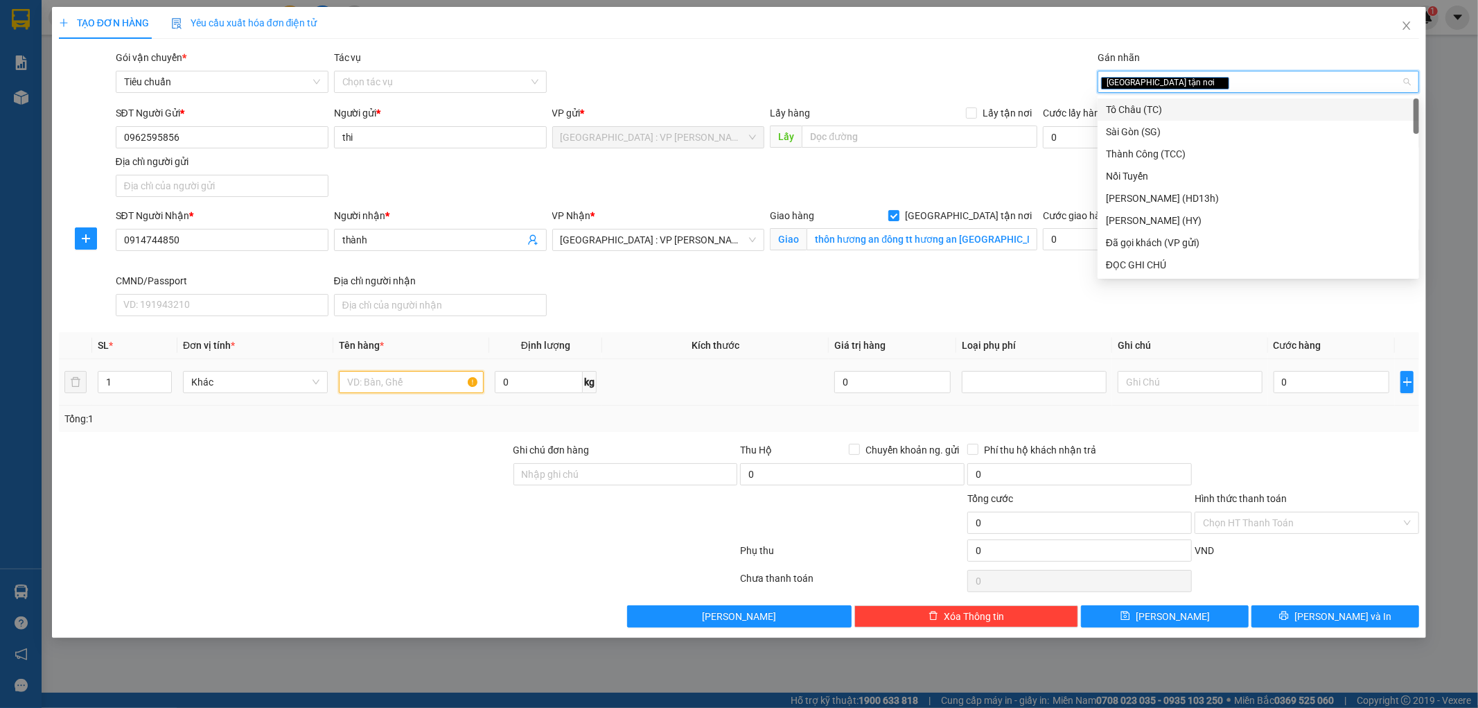
click at [389, 391] on input "text" at bounding box center [411, 382] width 145 height 22
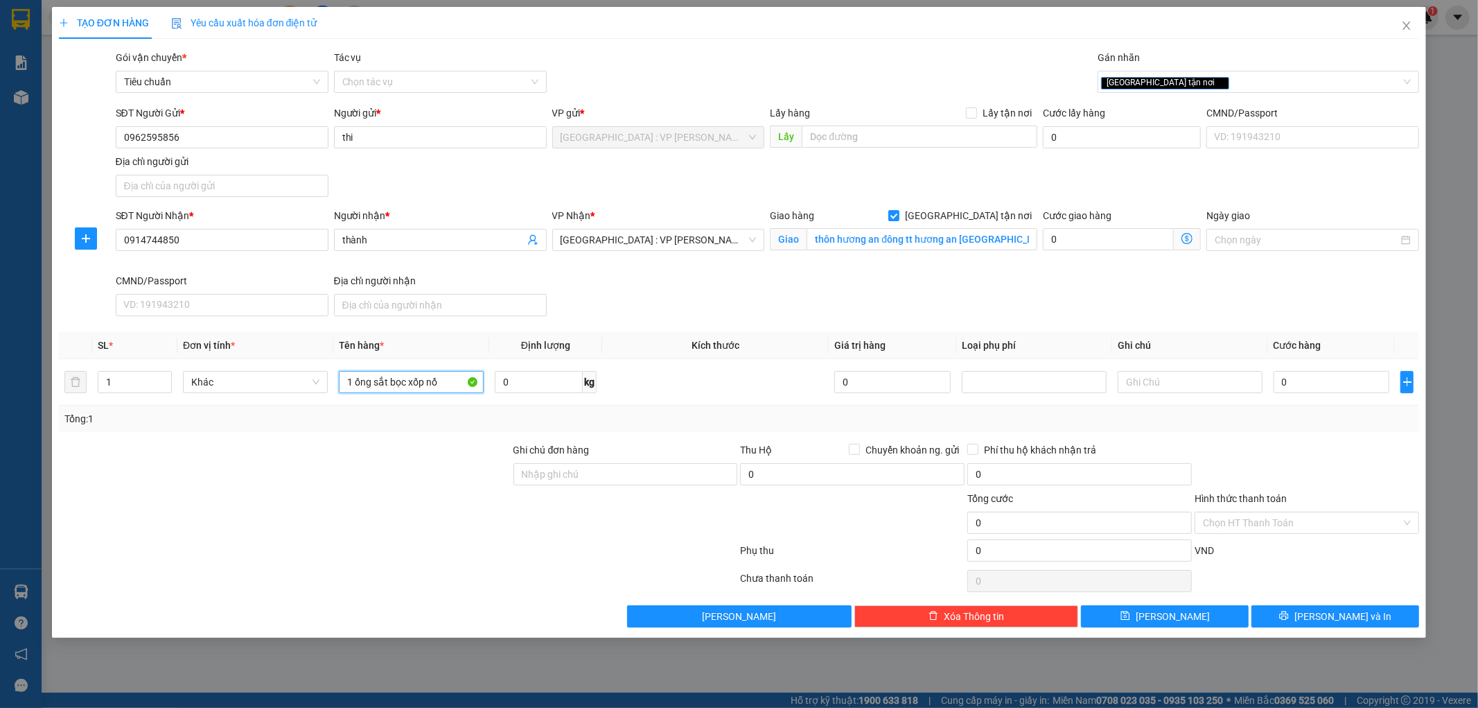
type input "1 ống sắt bọc xốp nổ"
click at [401, 472] on div at bounding box center [285, 466] width 455 height 49
click at [562, 474] on input "Ghi chú đơn hàng" at bounding box center [625, 474] width 225 height 22
type input "hư vỡ ko đền đã báo khách gửi"
click at [529, 536] on div at bounding box center [625, 515] width 227 height 49
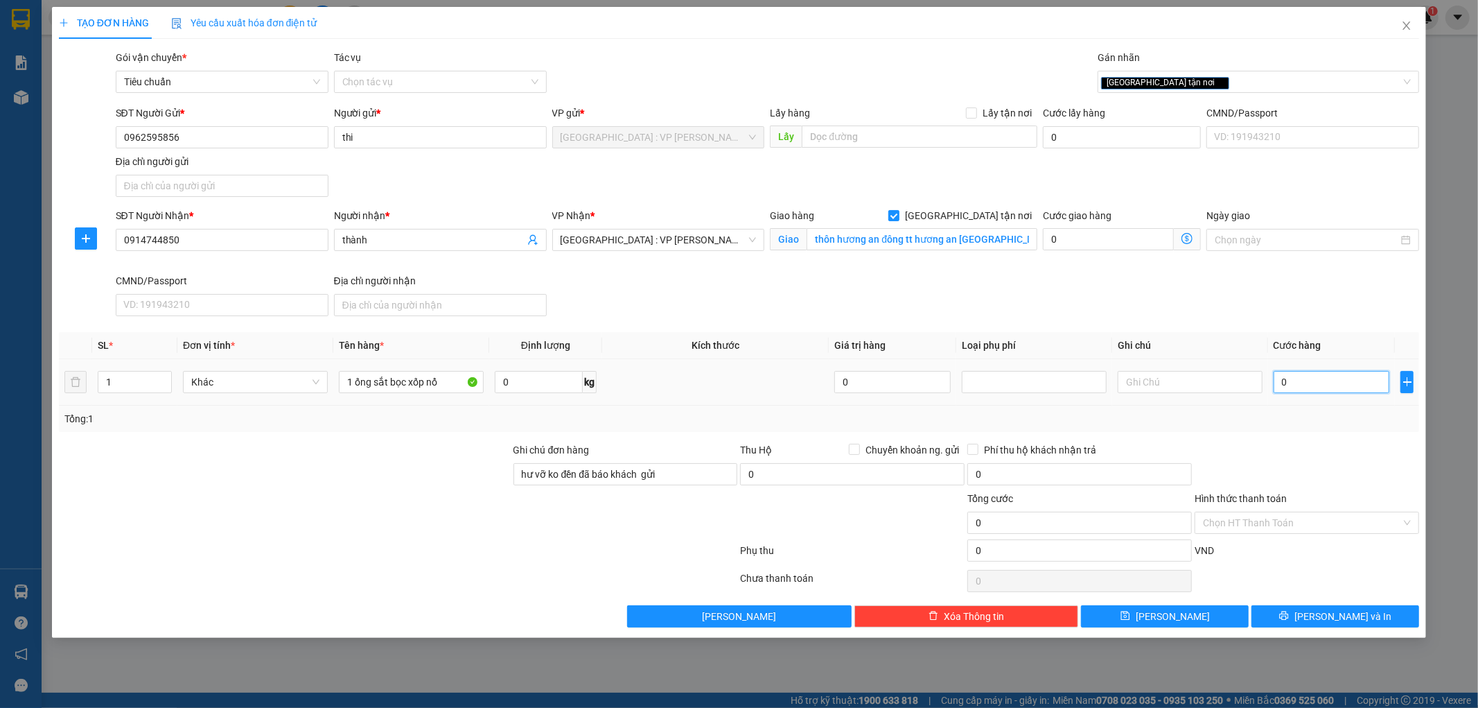
click at [1307, 388] on input "0" at bounding box center [1332, 382] width 116 height 22
click at [1298, 383] on input "0" at bounding box center [1332, 382] width 116 height 22
type input "3"
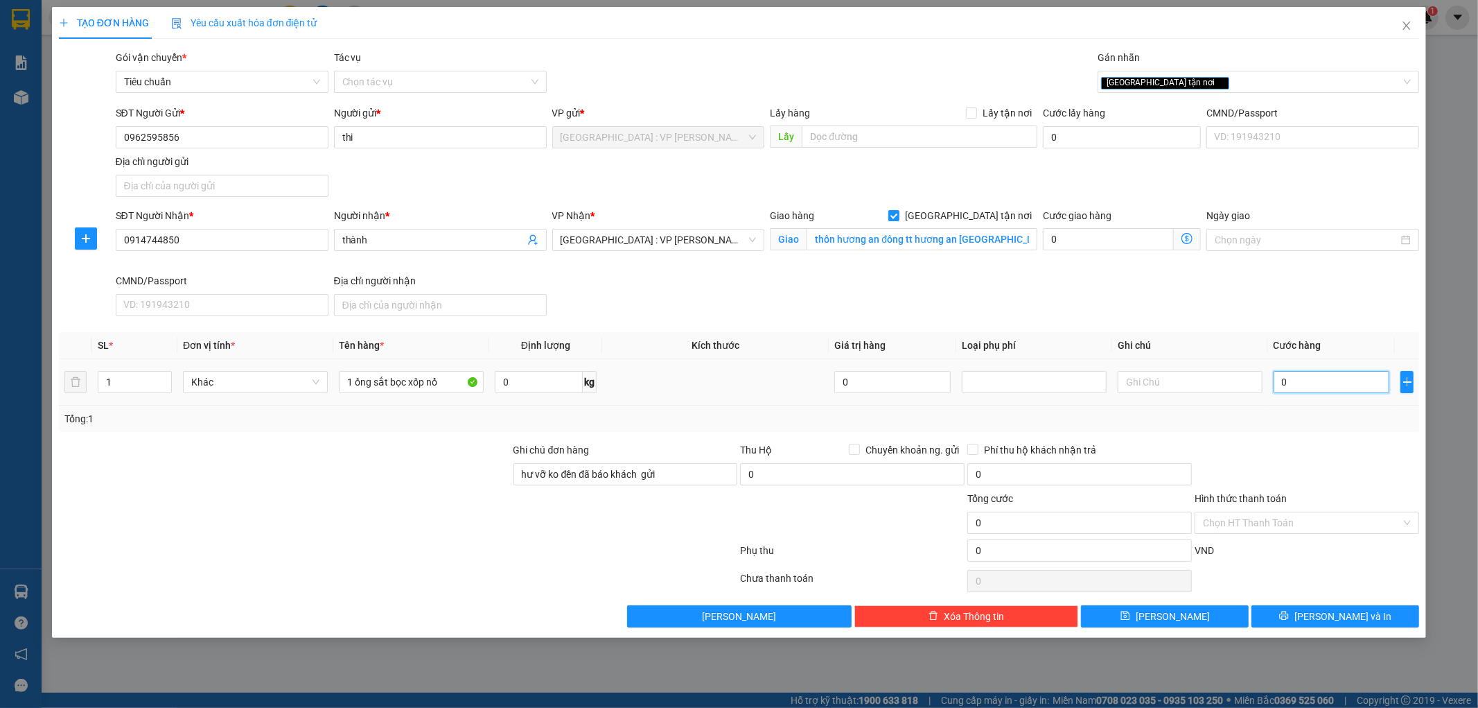
type input "3"
type input "36"
type input "360"
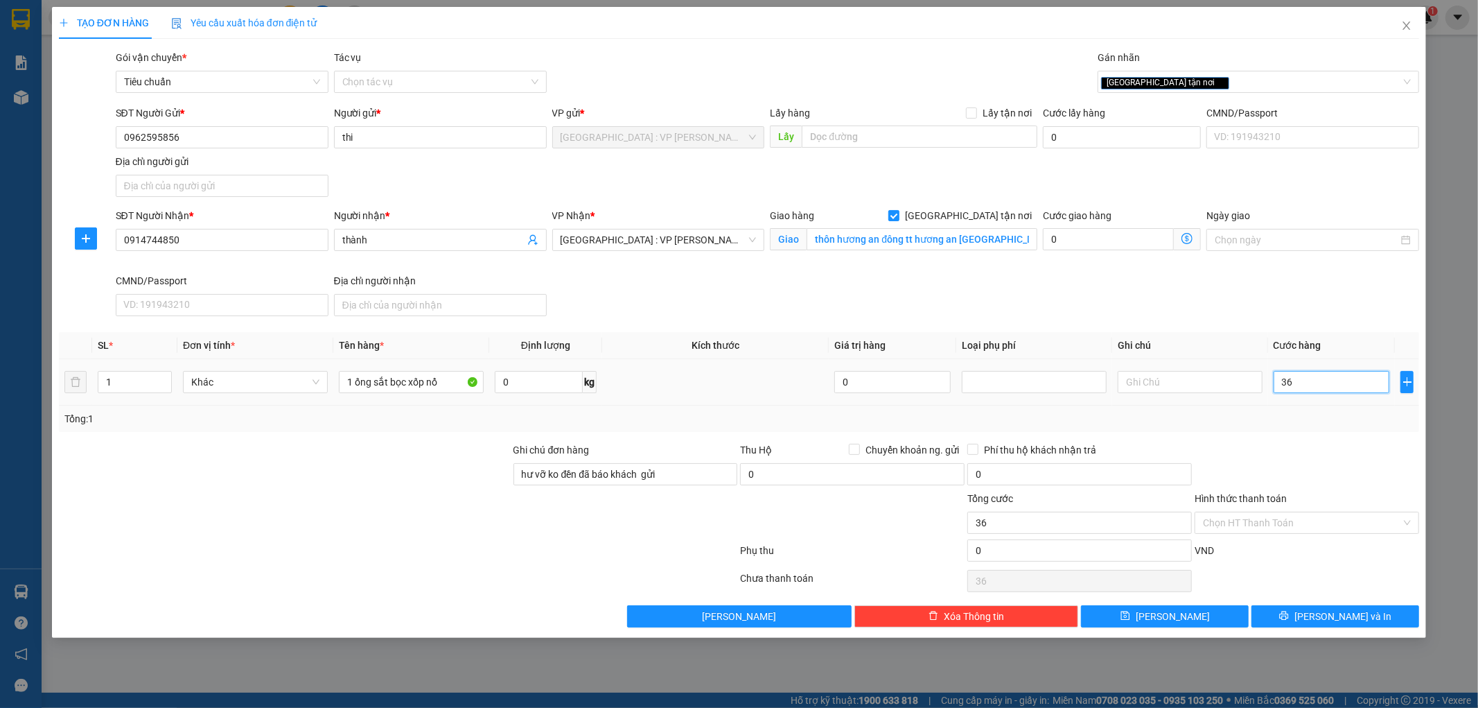
type input "360"
type input "3.600"
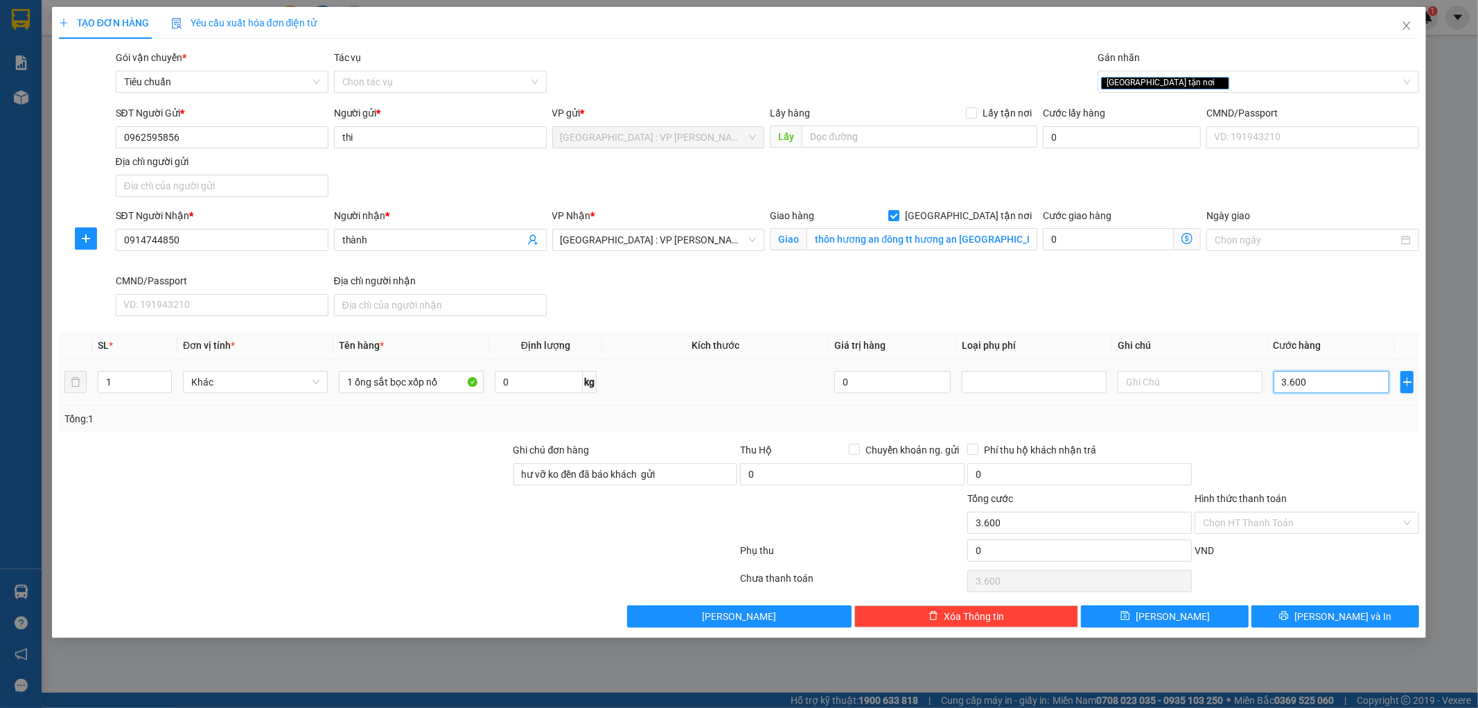
type input "36.000"
type input "360.000"
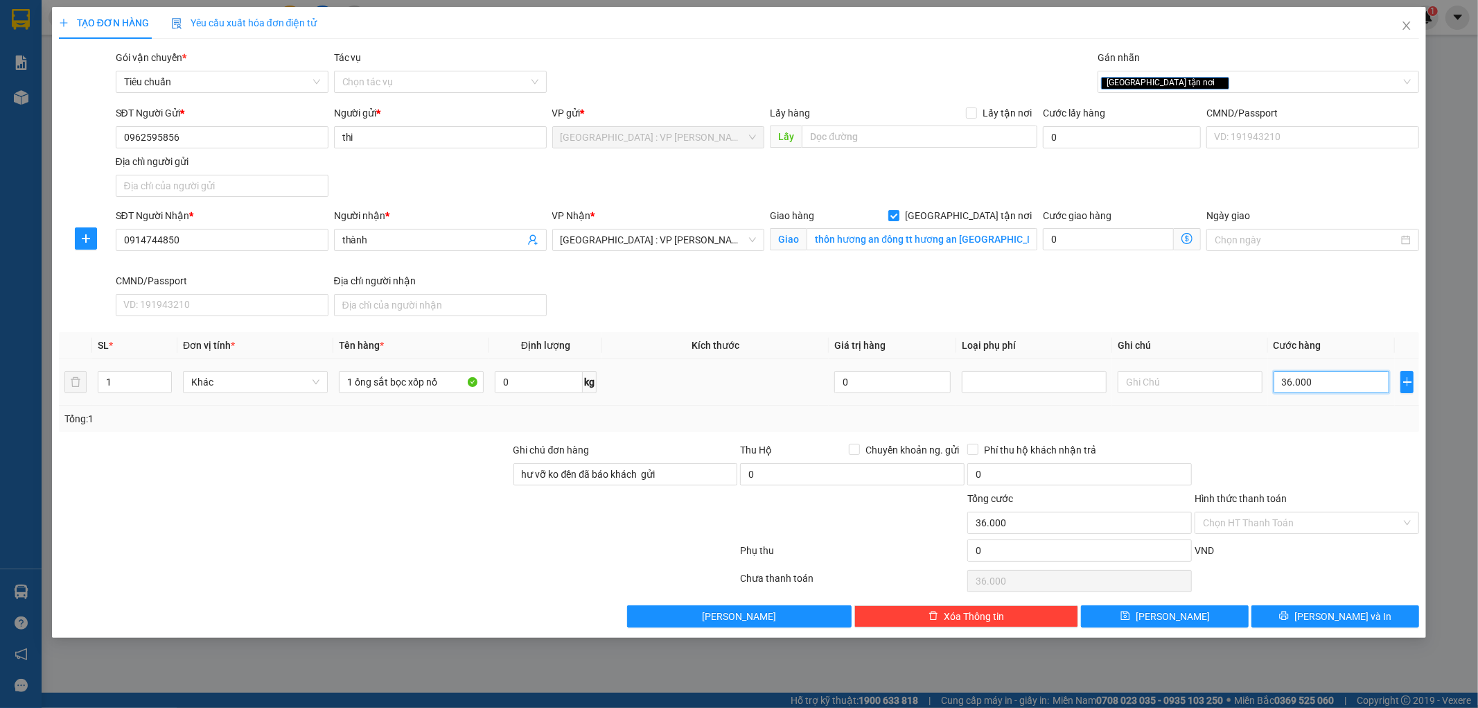
type input "360.000"
click at [854, 453] on input "Chuyển khoản ng. gửi" at bounding box center [854, 449] width 10 height 10
checkbox input "true"
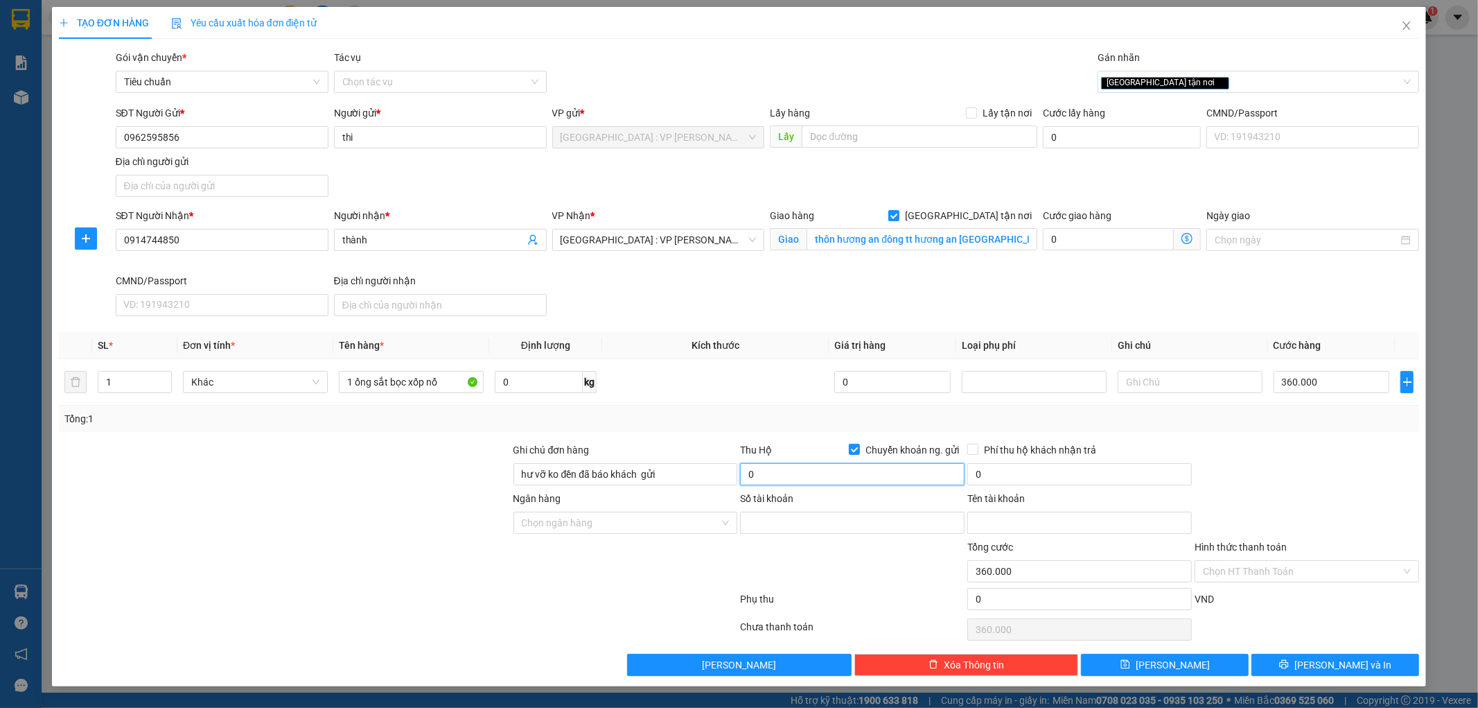
click at [825, 471] on input "0" at bounding box center [852, 474] width 225 height 22
type input "2.640.000"
click at [989, 473] on input "0" at bounding box center [1079, 474] width 225 height 22
type input "20.000"
click at [822, 560] on div at bounding box center [852, 563] width 227 height 49
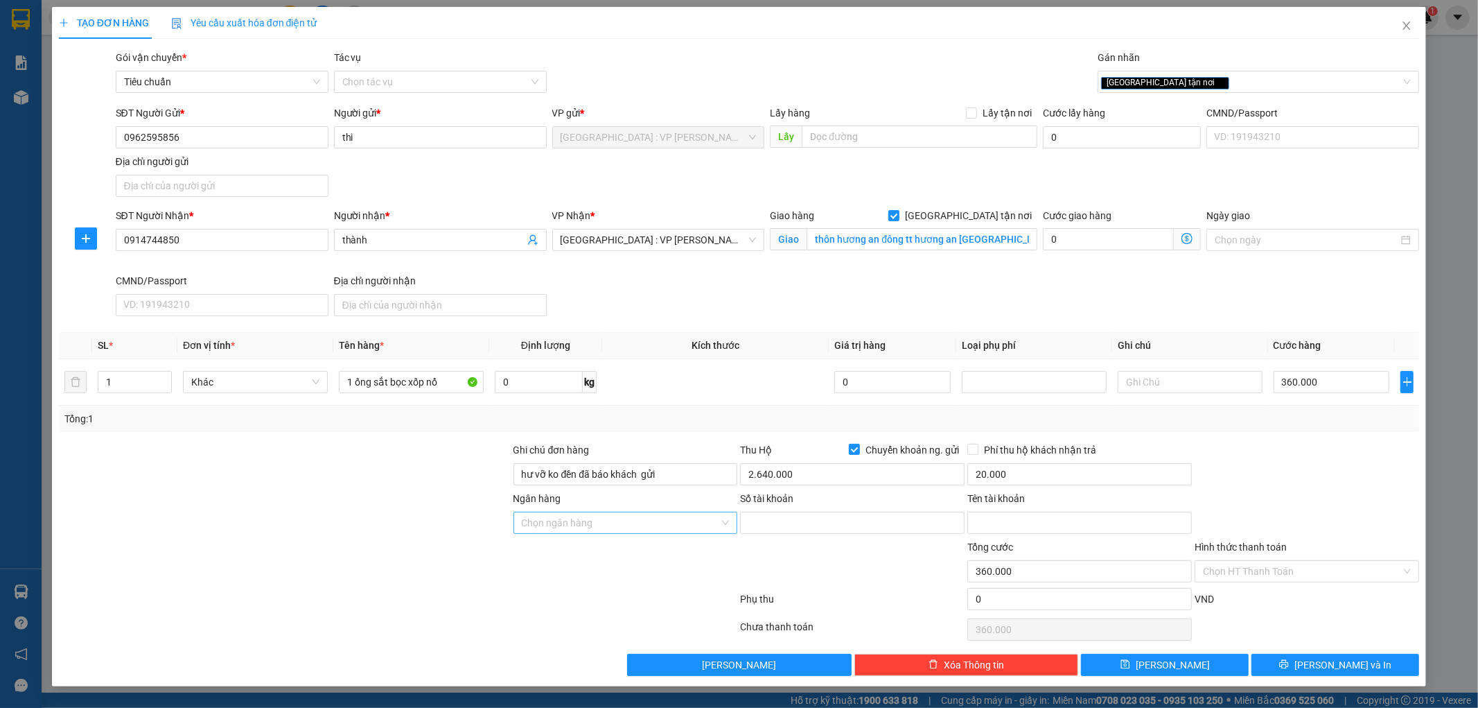
click at [661, 522] on input "Ngân hàng" at bounding box center [621, 522] width 198 height 21
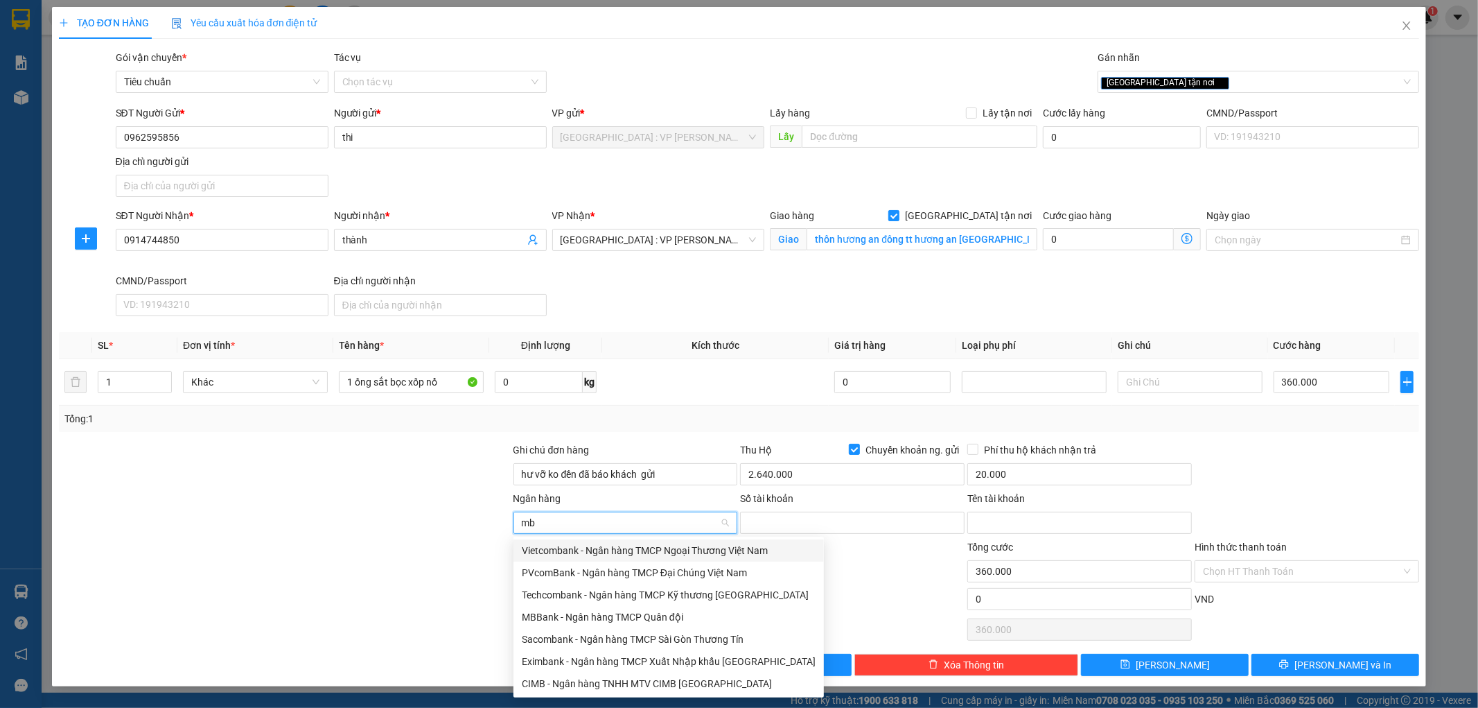
type input "mbb"
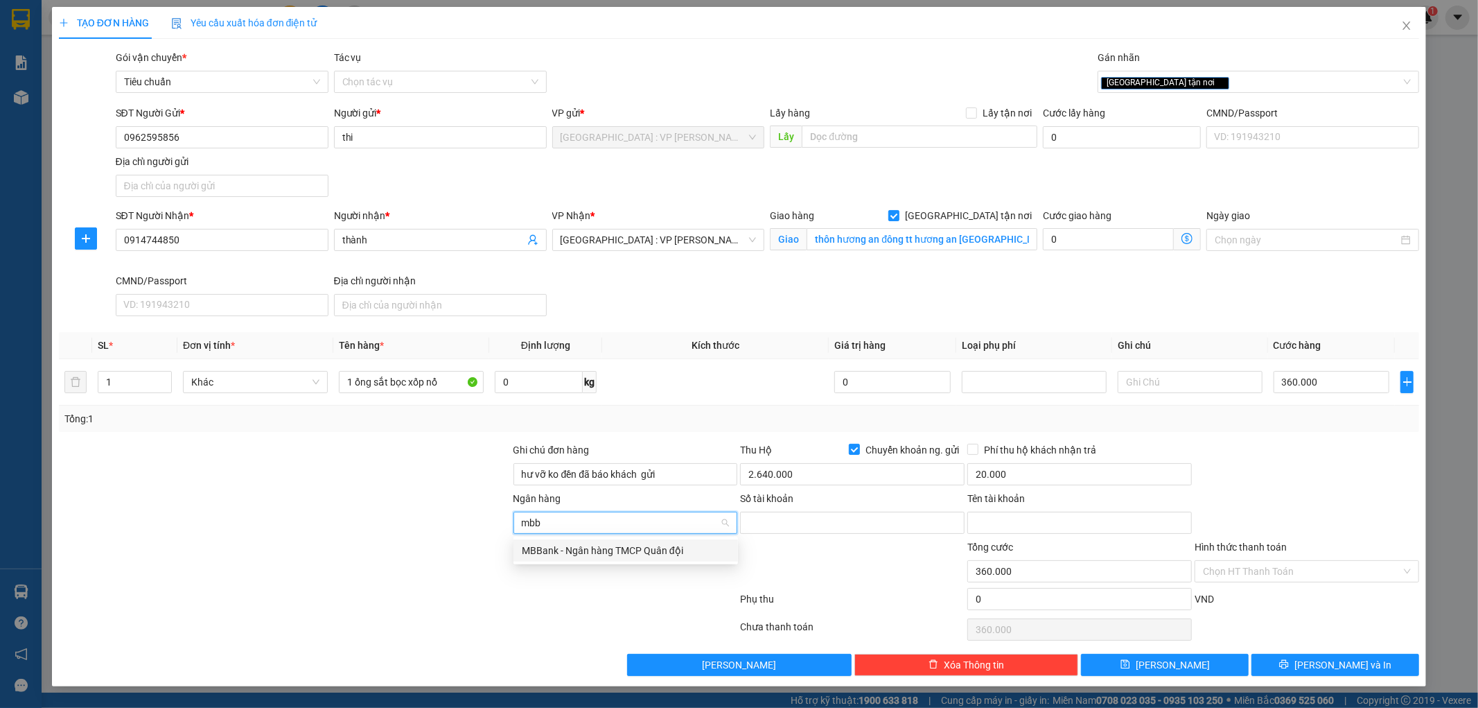
click at [655, 550] on div "MBBank - Ngân hàng TMCP Quân đội" at bounding box center [626, 550] width 208 height 15
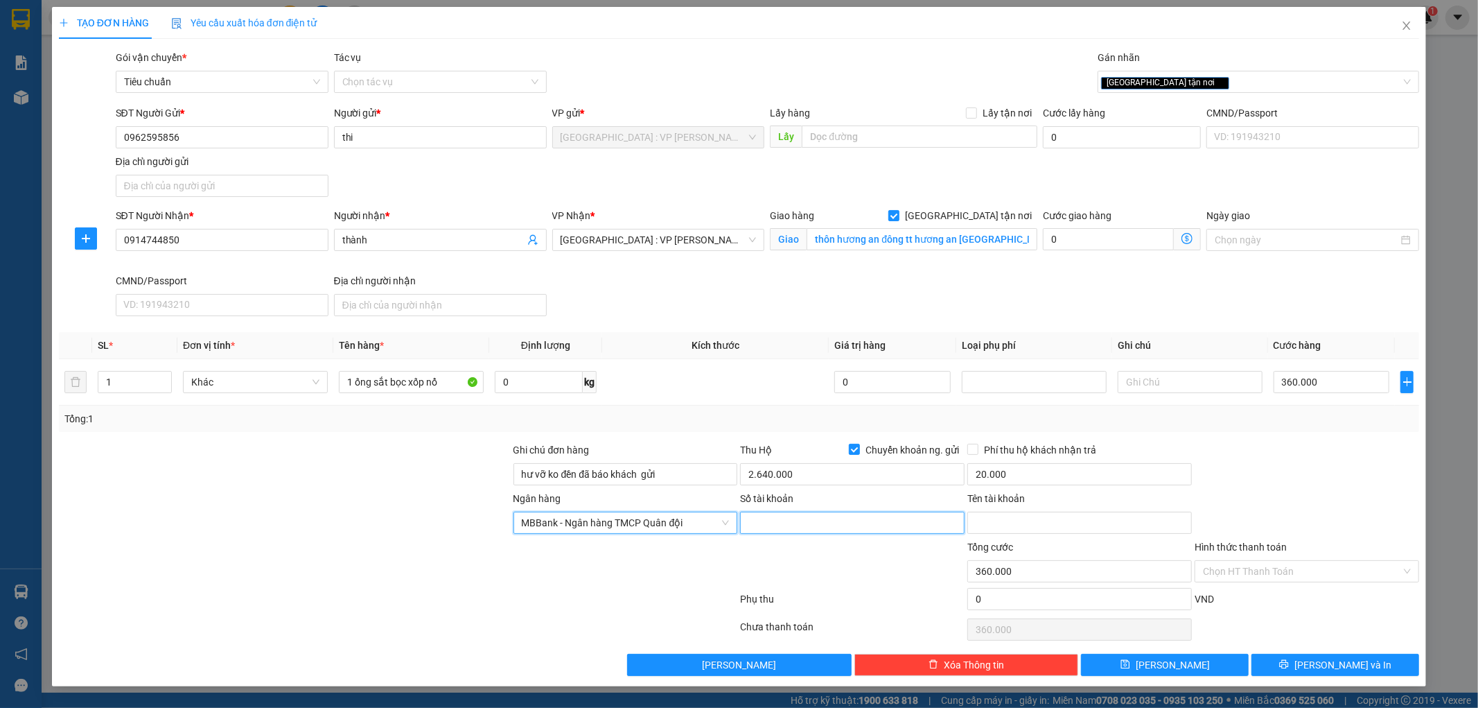
click at [792, 527] on input "Số tài khoản" at bounding box center [852, 522] width 225 height 22
type input "0962595856"
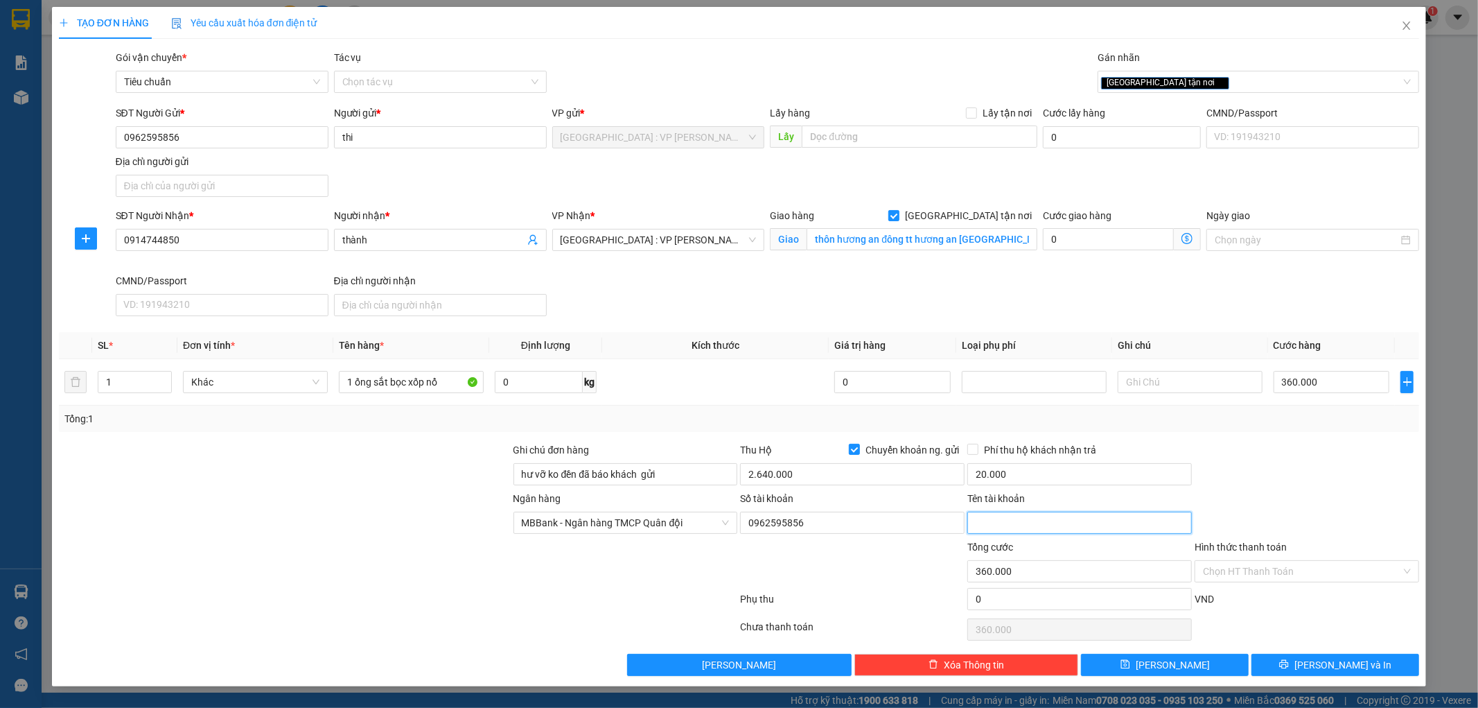
click at [1008, 529] on input "Tên tài khoản" at bounding box center [1079, 522] width 225 height 22
type input "dao van thi"
click at [1325, 676] on button "[PERSON_NAME] và In" at bounding box center [1336, 664] width 168 height 22
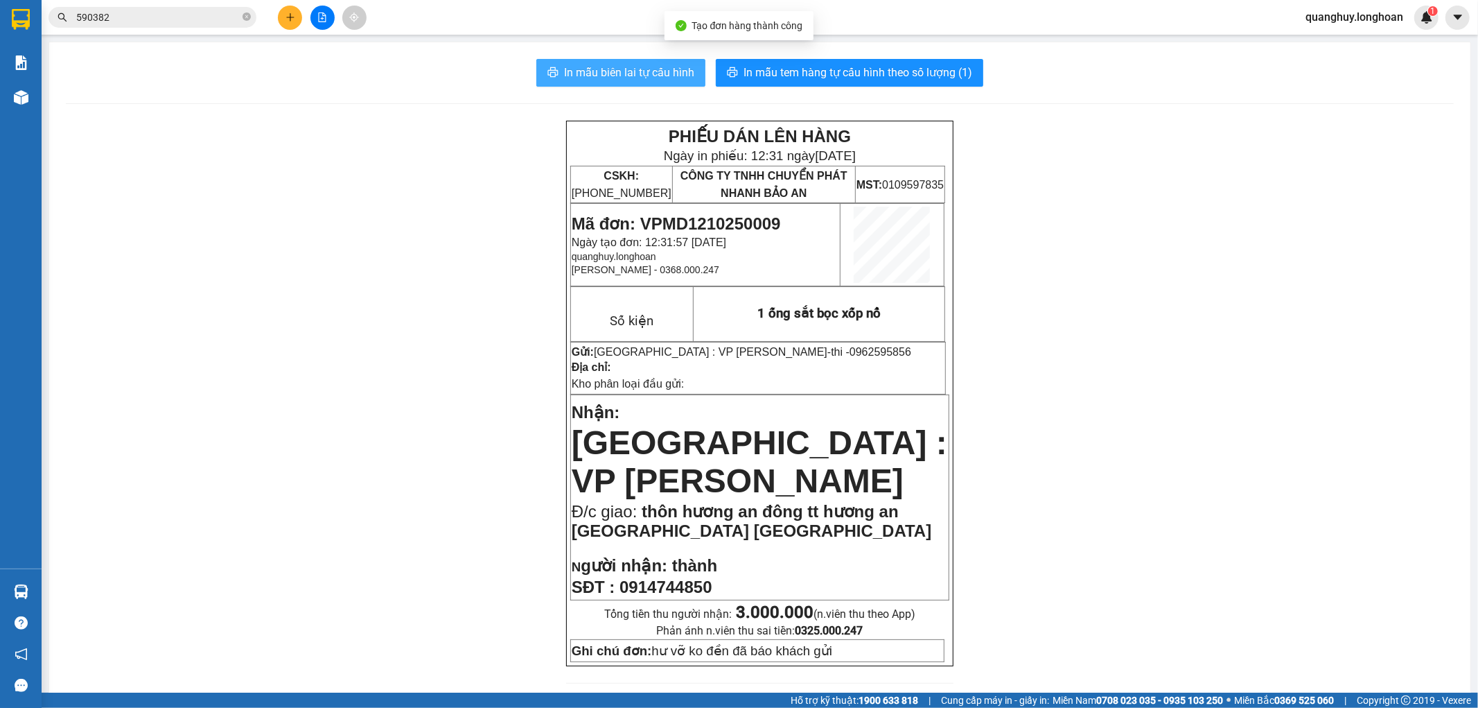
click at [660, 81] on button "In mẫu biên lai tự cấu hình" at bounding box center [620, 73] width 169 height 28
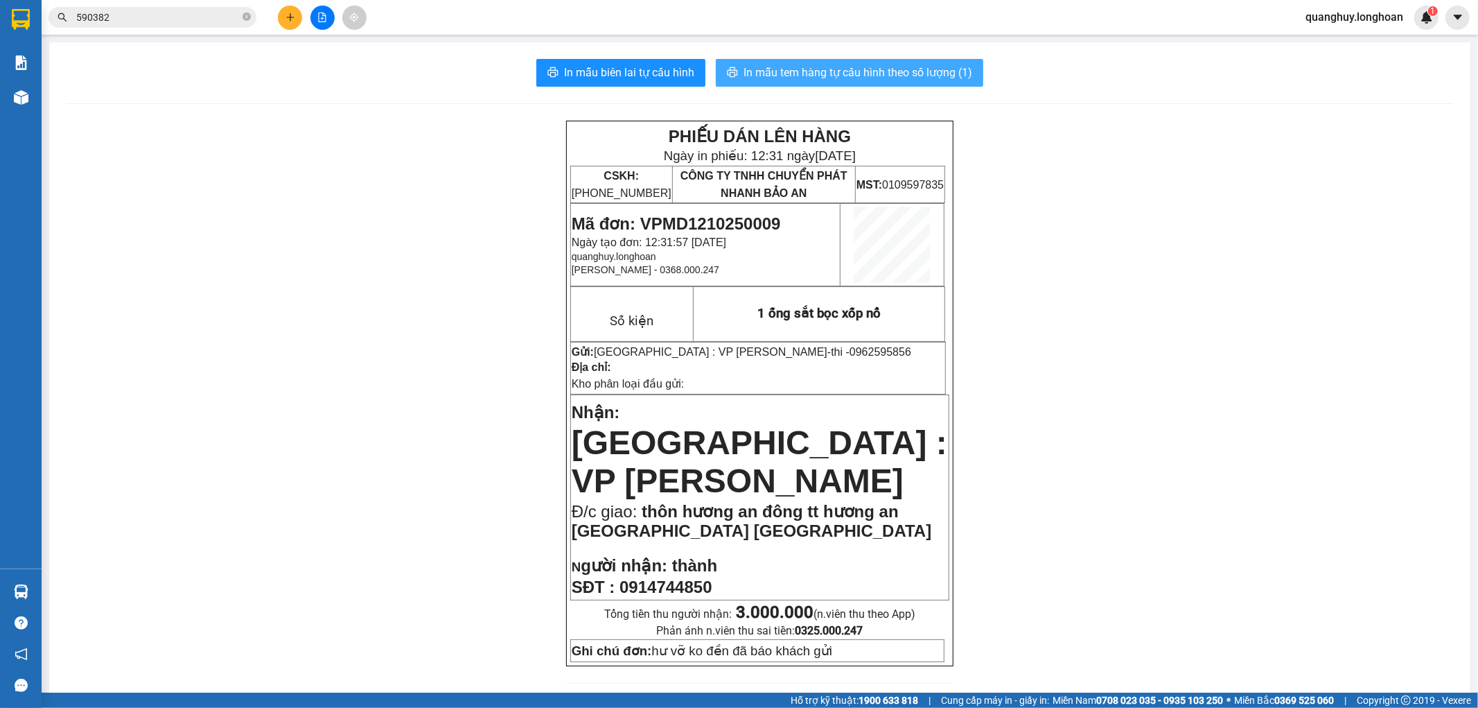
click at [896, 74] on span "In mẫu tem hàng tự cấu hình theo số lượng (1)" at bounding box center [858, 72] width 229 height 17
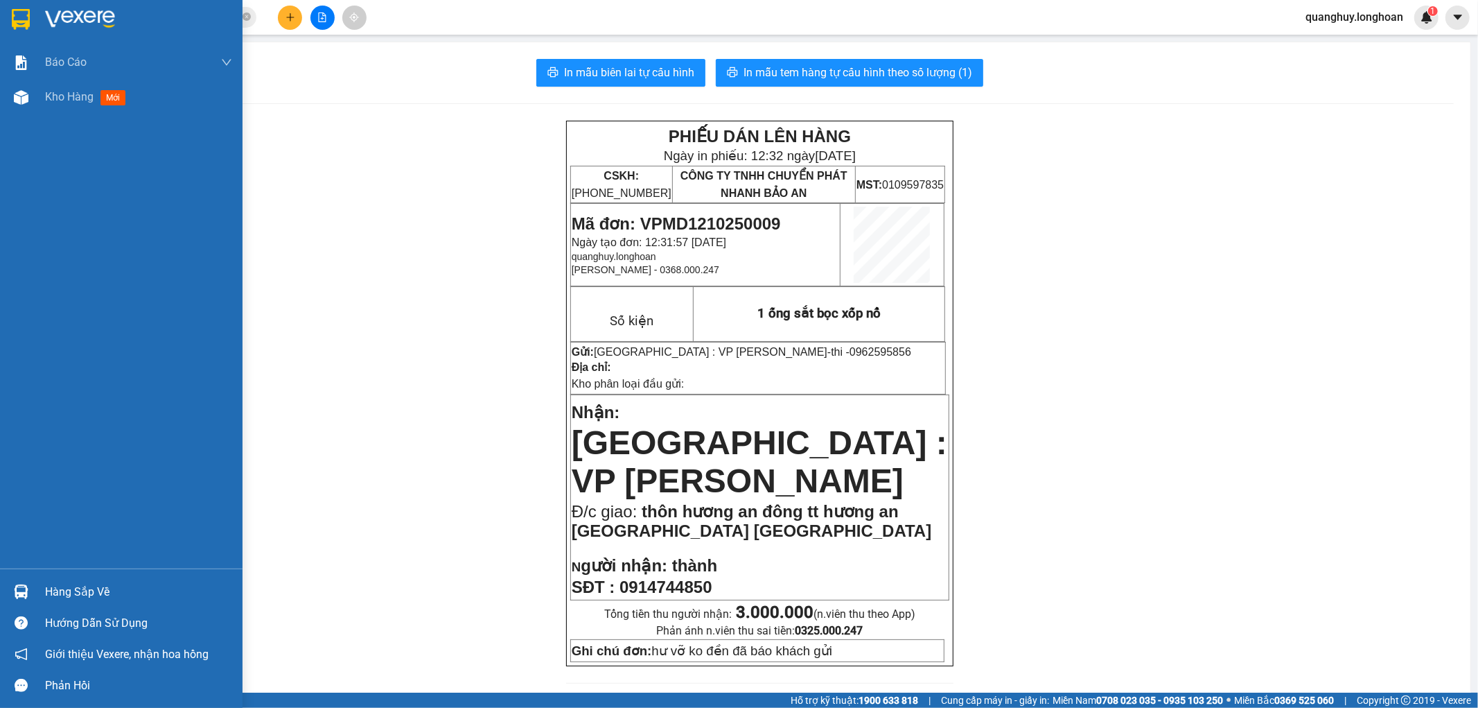
click at [30, 17] on div at bounding box center [21, 19] width 24 height 24
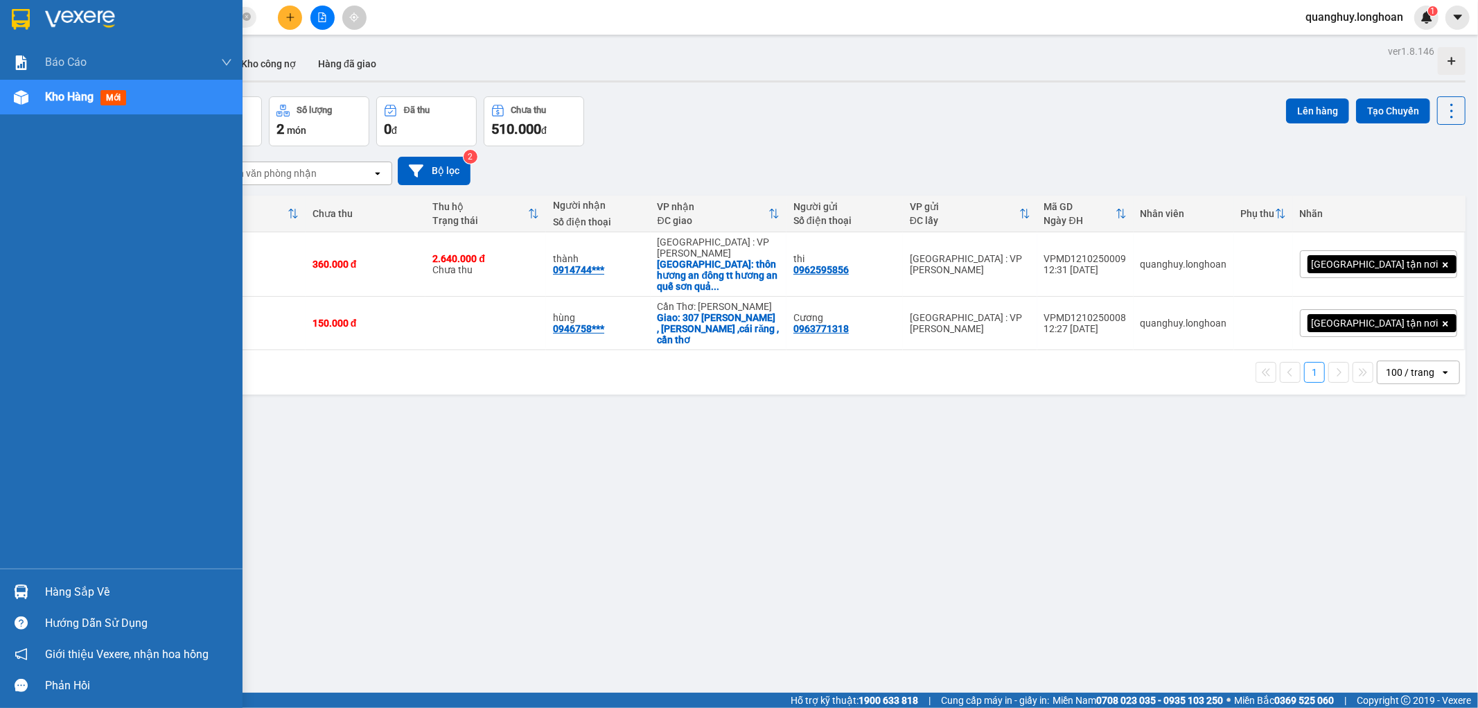
click at [19, 17] on img at bounding box center [21, 19] width 18 height 21
click at [0, 24] on div at bounding box center [121, 22] width 243 height 45
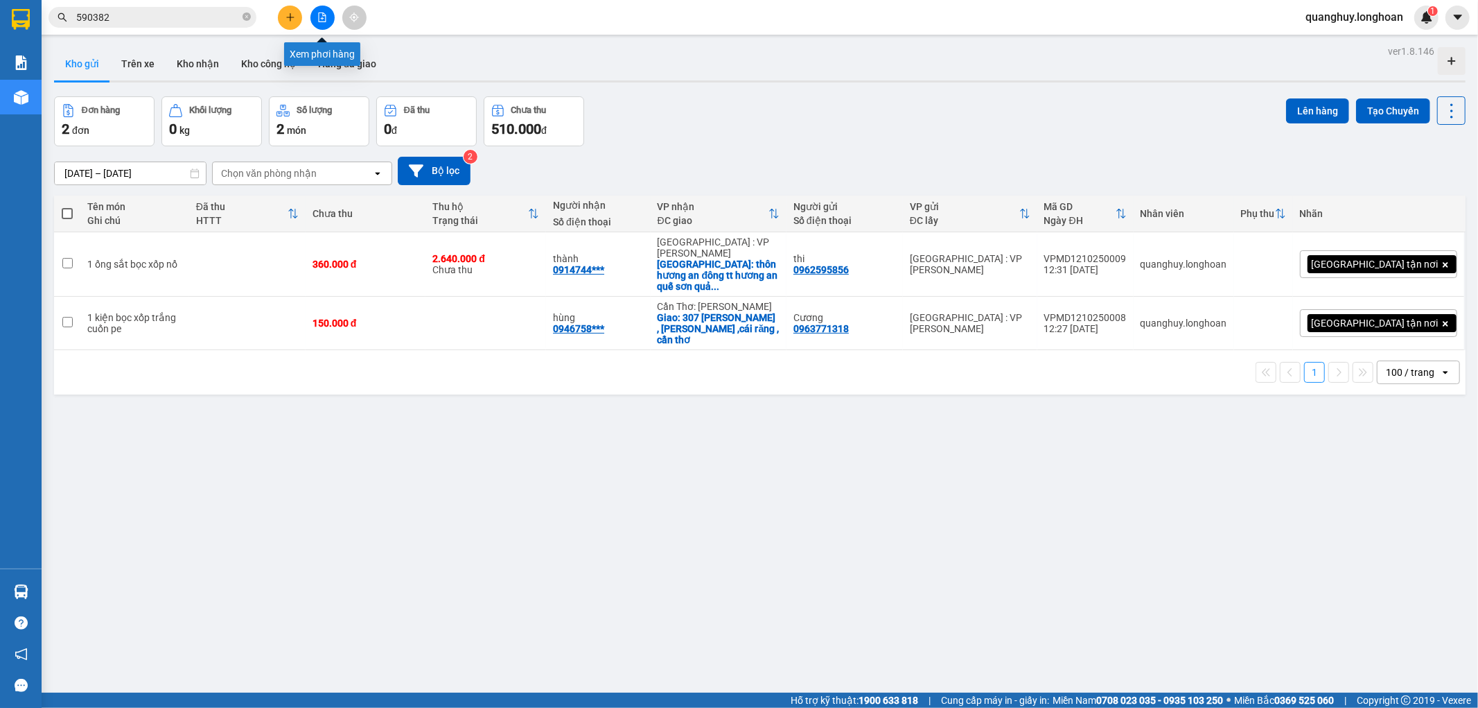
click at [319, 18] on icon "file-add" at bounding box center [323, 17] width 8 height 10
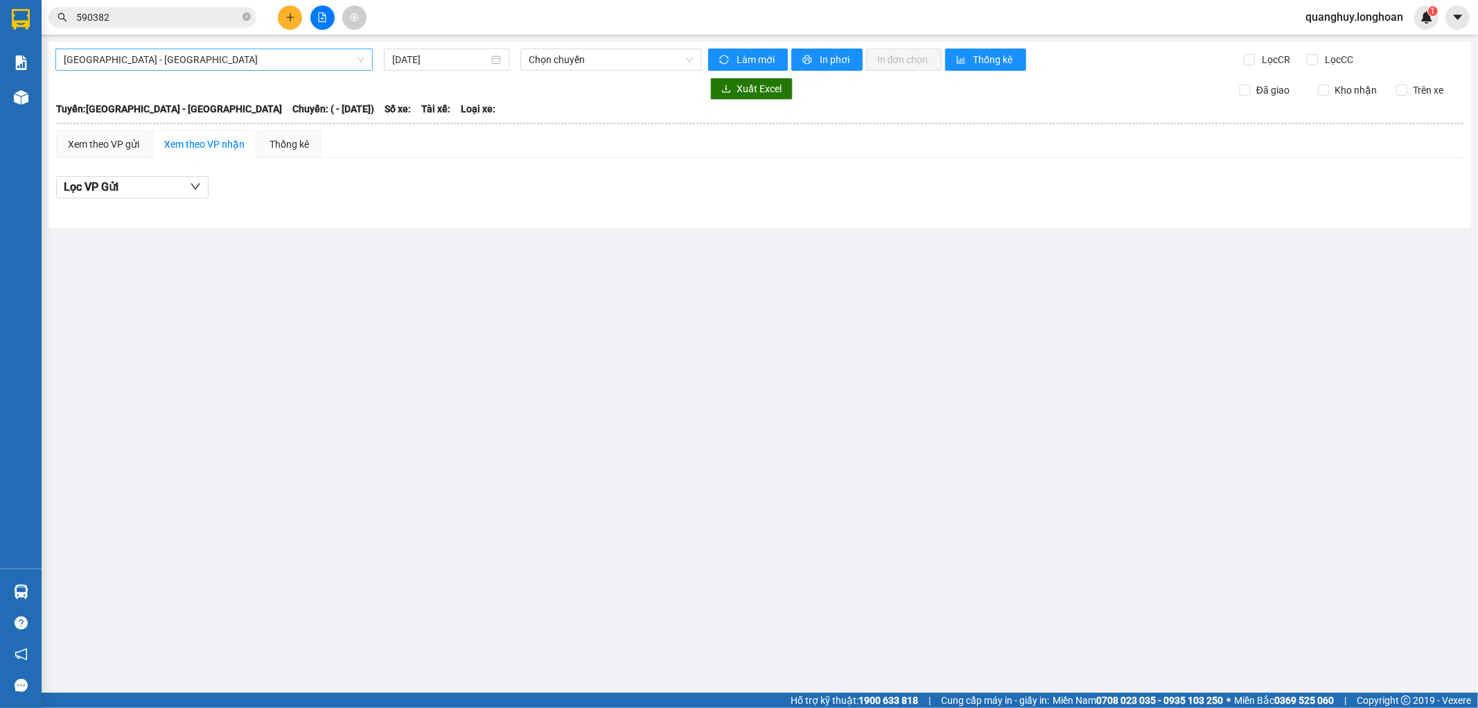
click at [243, 67] on span "Hải Phòng - Hà Nội" at bounding box center [214, 59] width 301 height 21
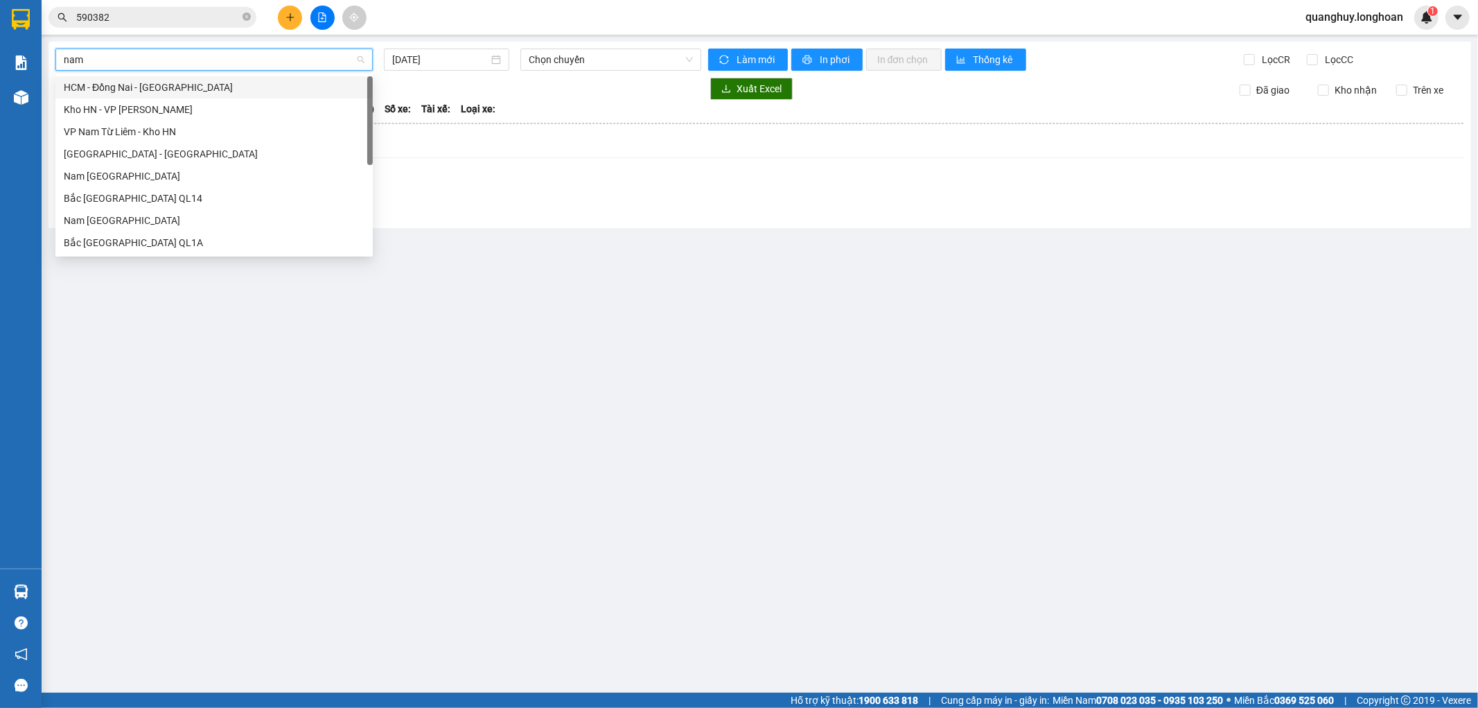
type input "nam"
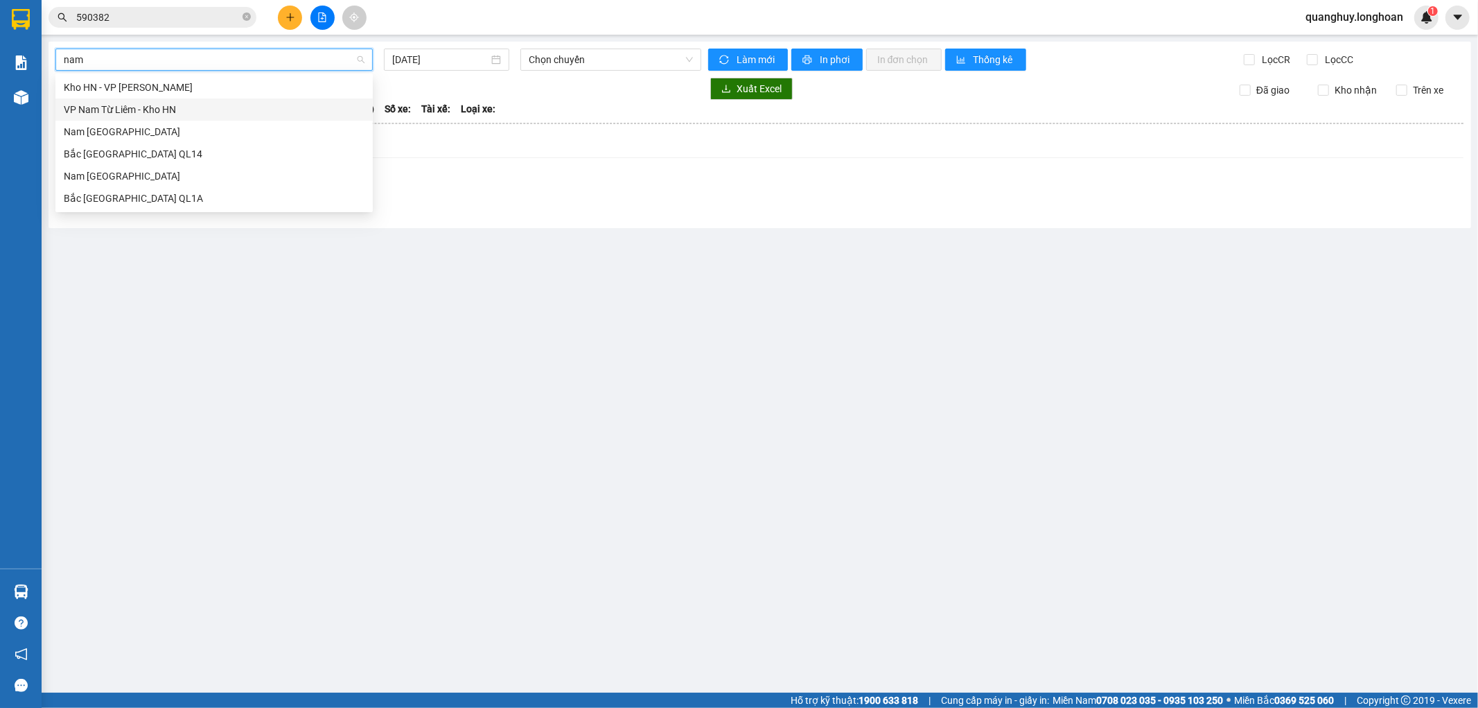
click at [146, 107] on div "VP Nam Từ Liêm - Kho HN" at bounding box center [214, 109] width 301 height 15
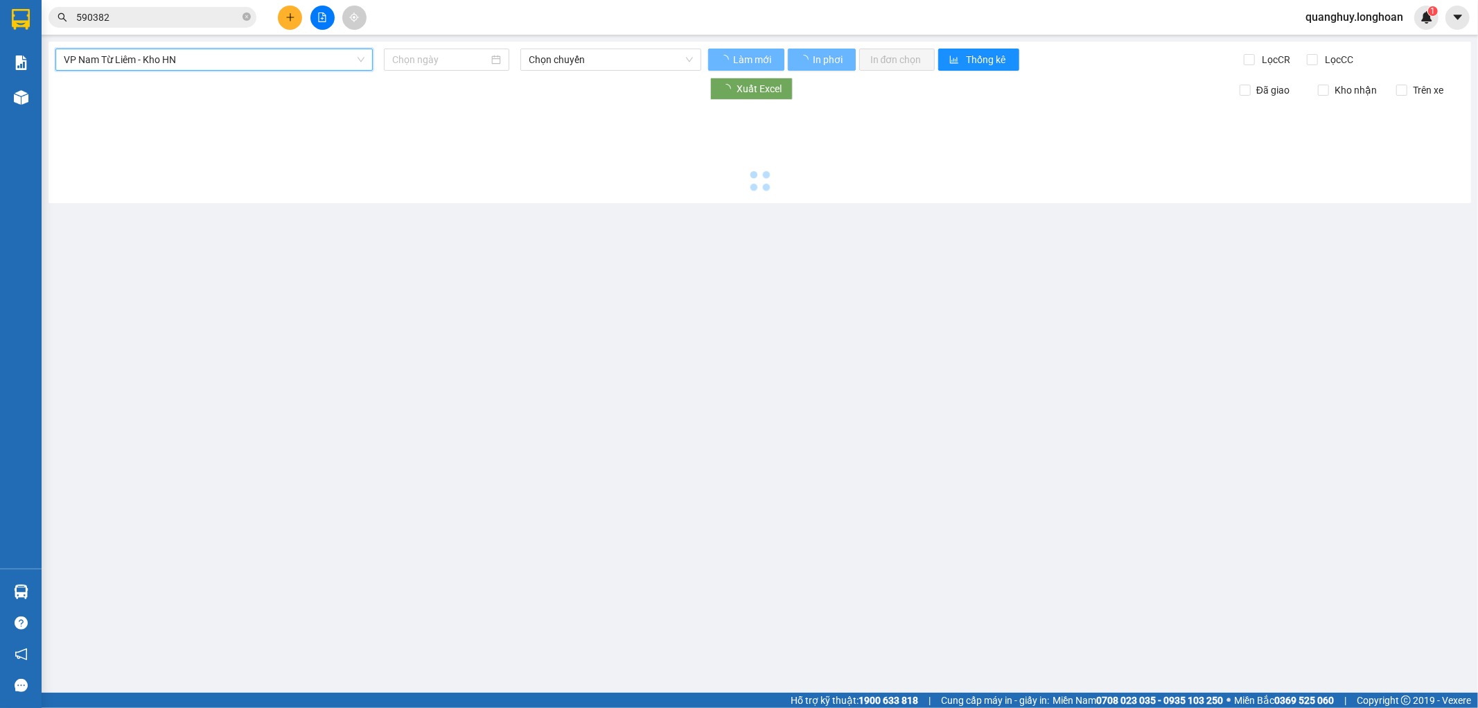
type input "12/10/2025"
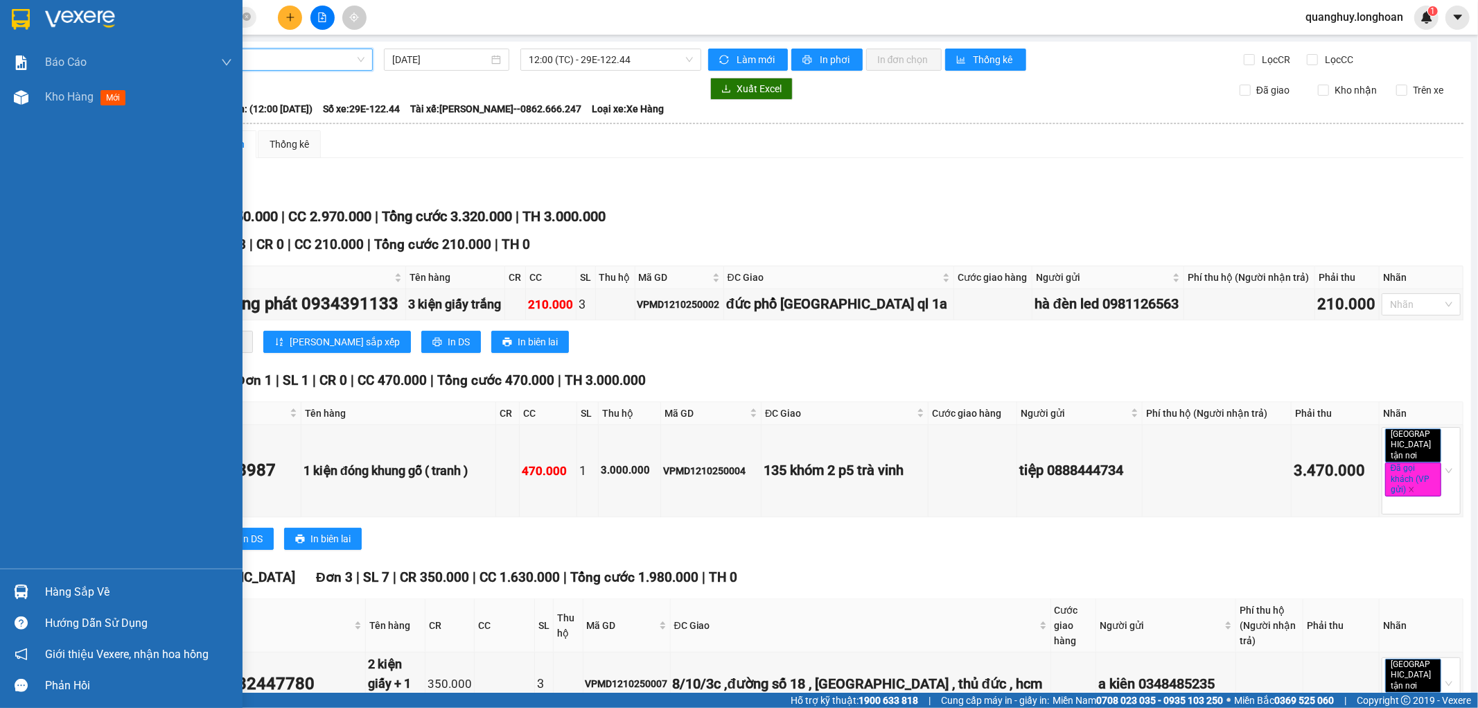
click at [30, 19] on div at bounding box center [21, 19] width 24 height 24
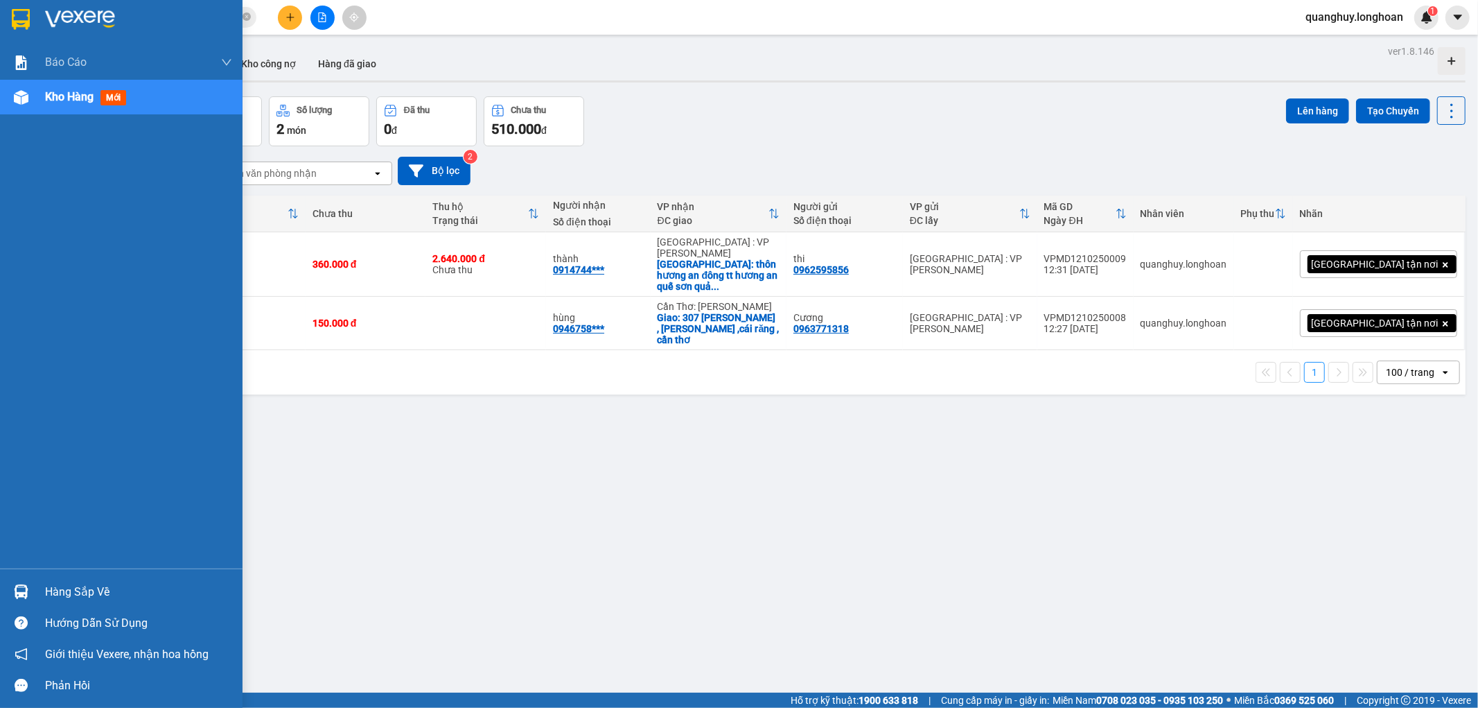
click at [0, 19] on div at bounding box center [121, 22] width 243 height 45
click at [17, 22] on img at bounding box center [21, 19] width 18 height 21
click at [19, 23] on img at bounding box center [21, 19] width 18 height 21
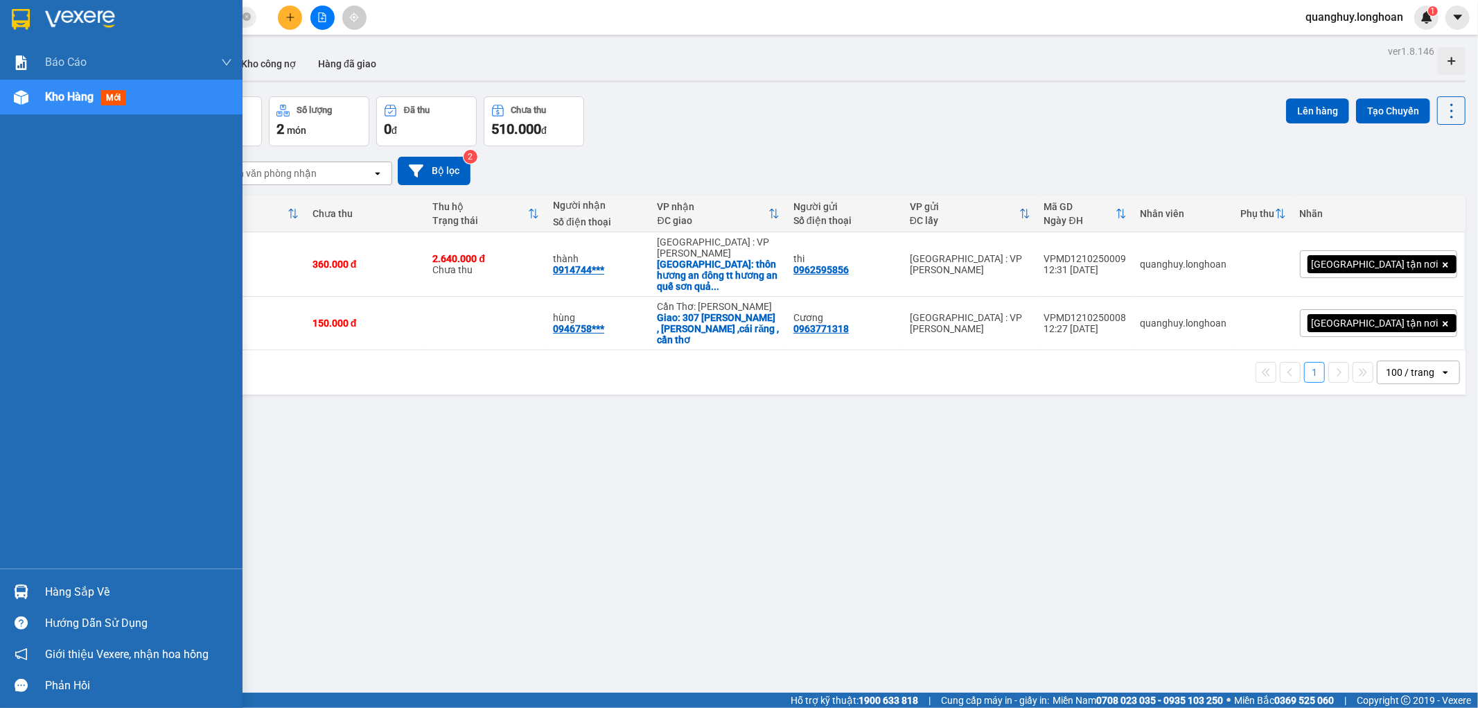
click at [19, 23] on img at bounding box center [21, 19] width 18 height 21
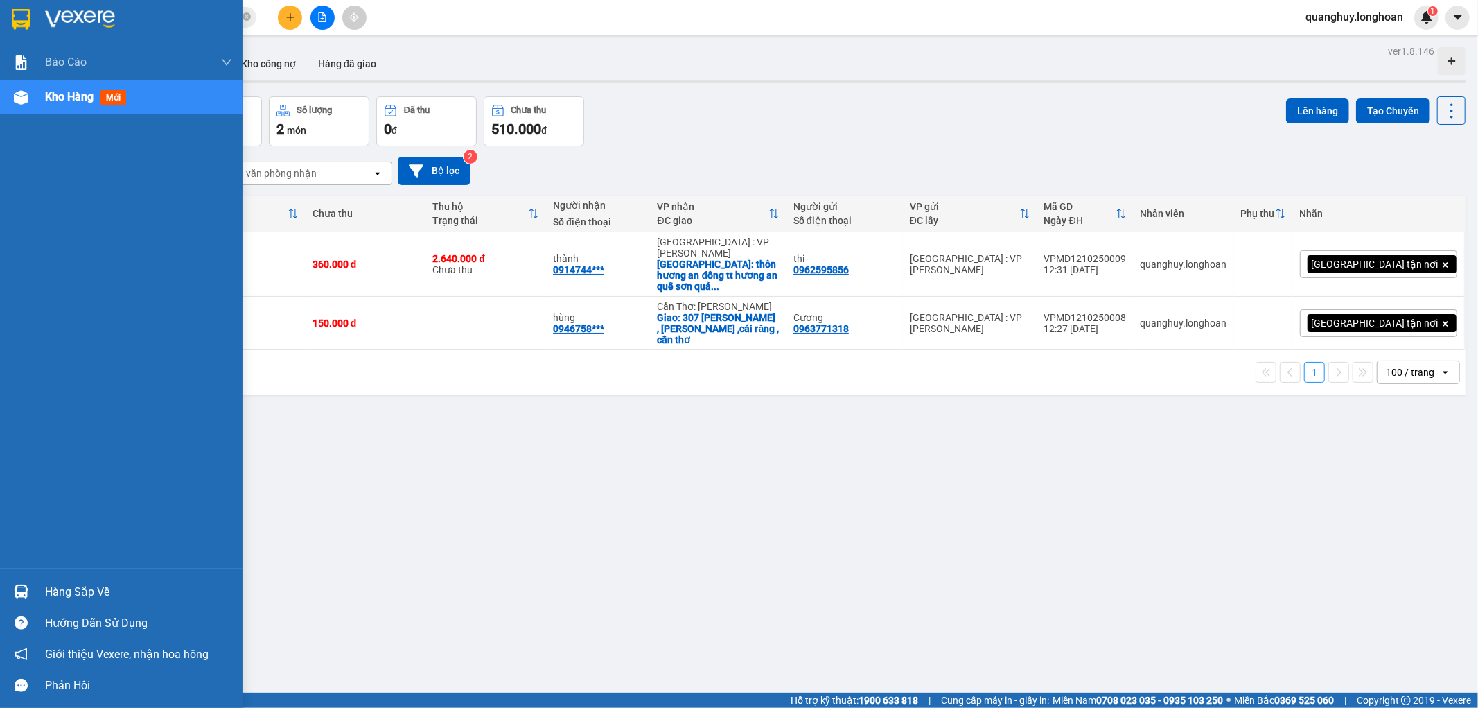
click at [19, 23] on img at bounding box center [21, 19] width 18 height 21
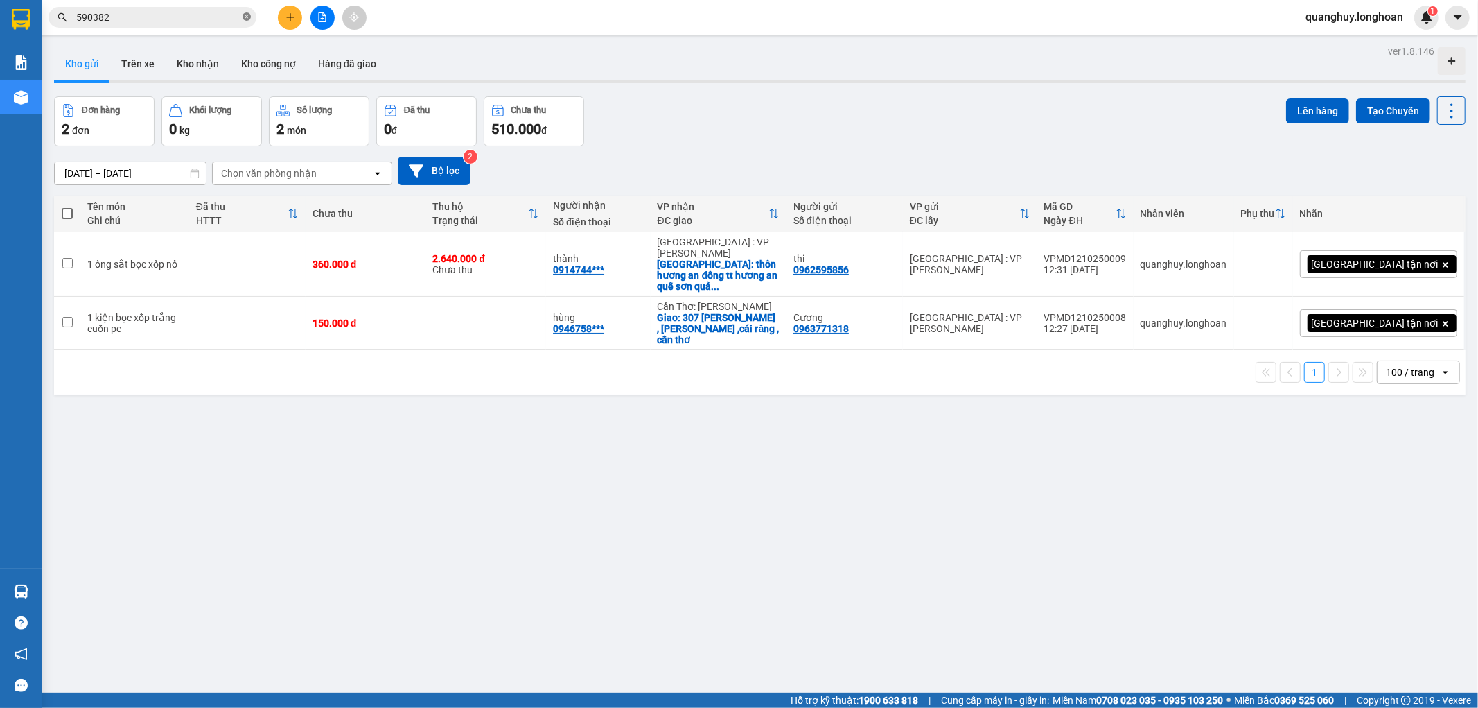
click at [247, 21] on span at bounding box center [247, 17] width 8 height 13
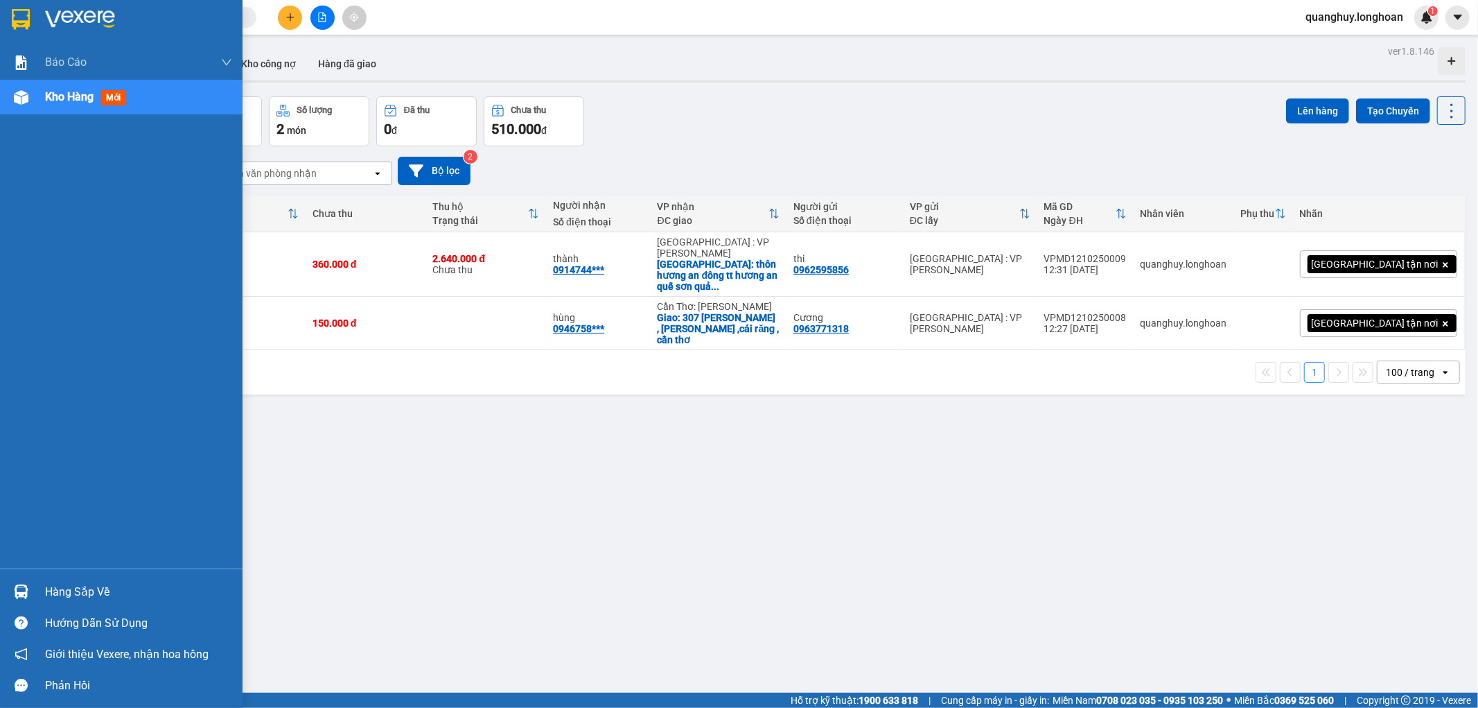
click at [19, 15] on img at bounding box center [21, 19] width 18 height 21
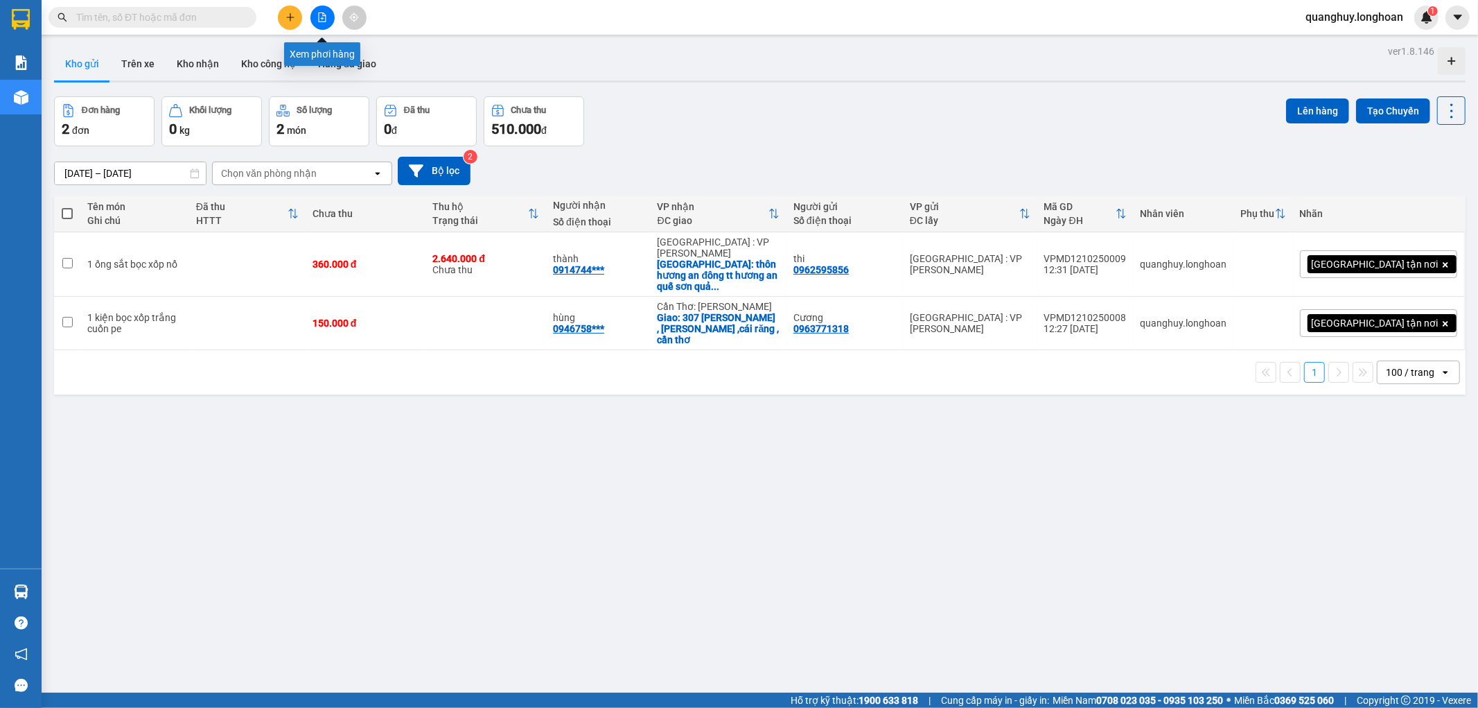
click at [322, 26] on button at bounding box center [322, 18] width 24 height 24
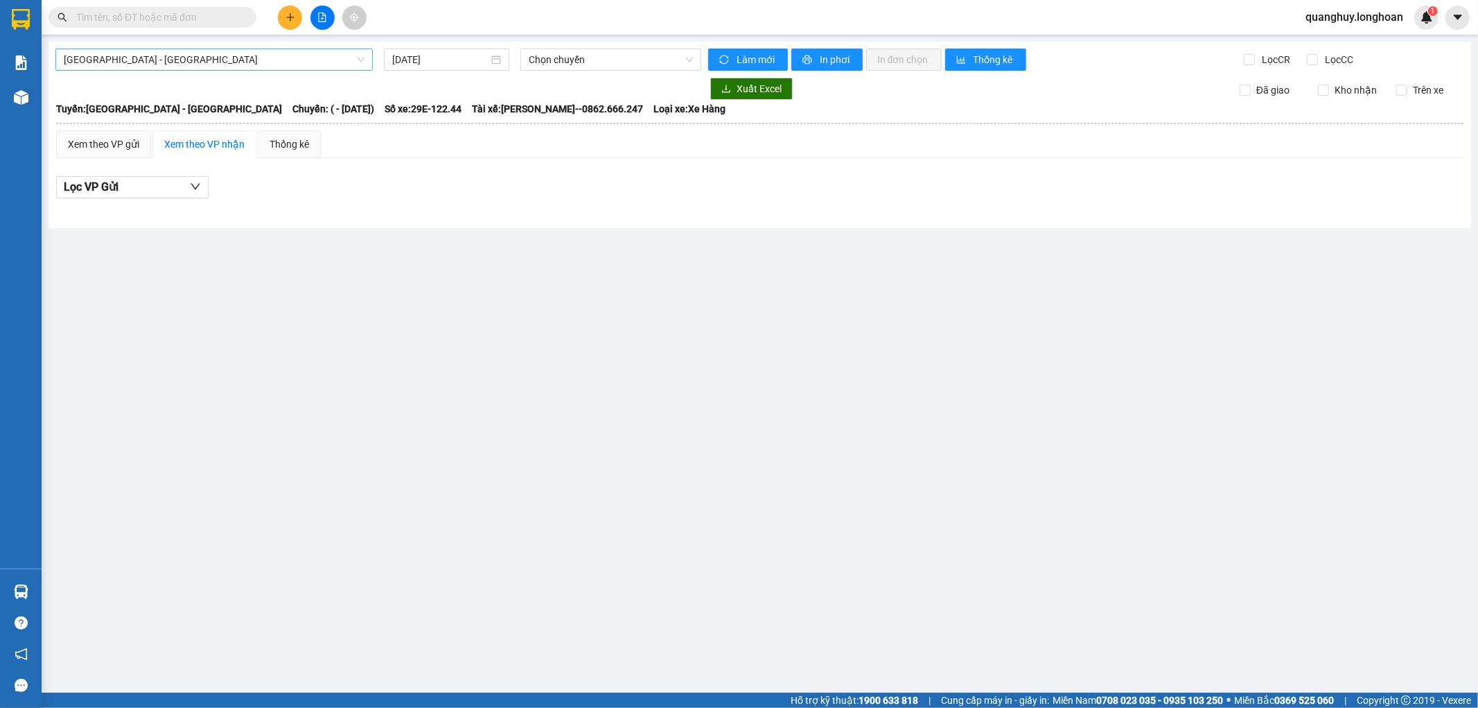
click at [225, 60] on span "Hải Phòng - Hà Nội" at bounding box center [214, 59] width 301 height 21
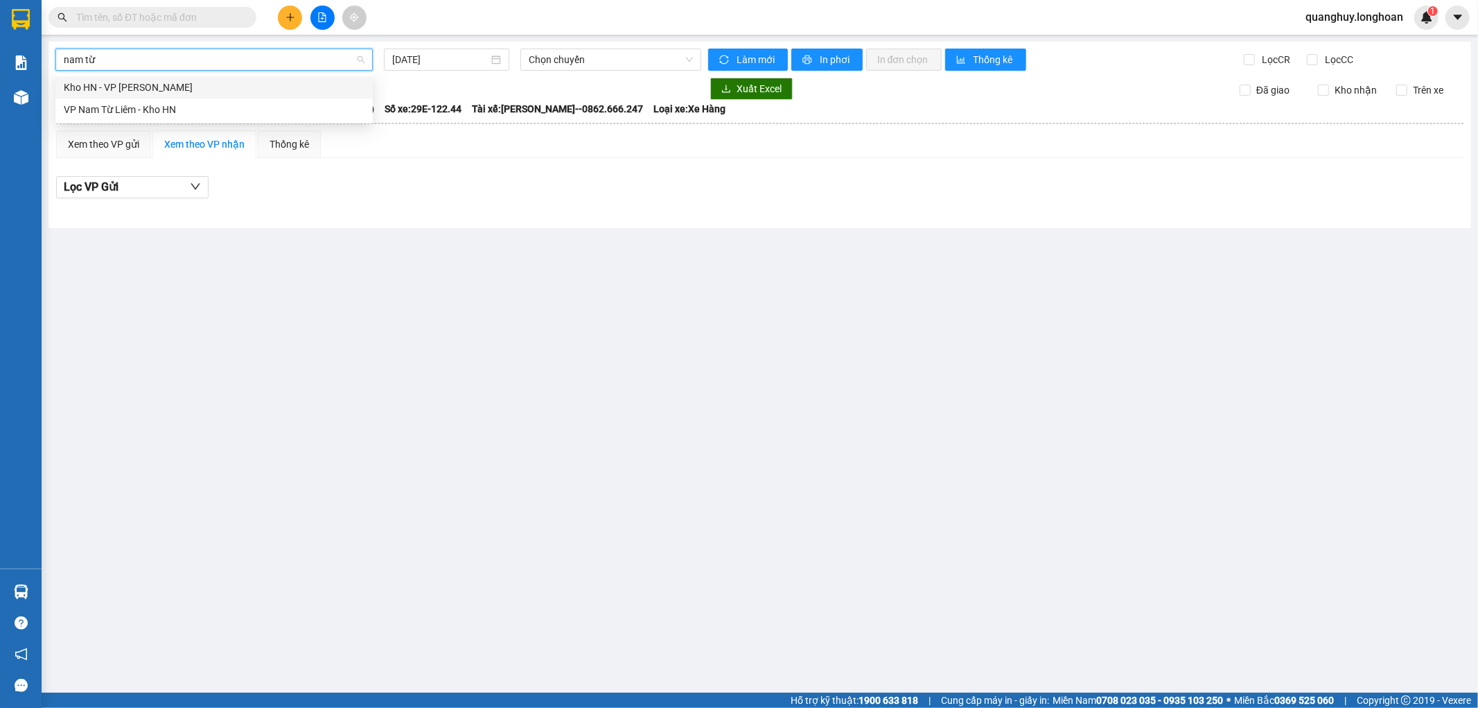
type input "nam từ"
click at [134, 109] on div "VP Nam Từ Liêm - Kho HN" at bounding box center [214, 109] width 301 height 15
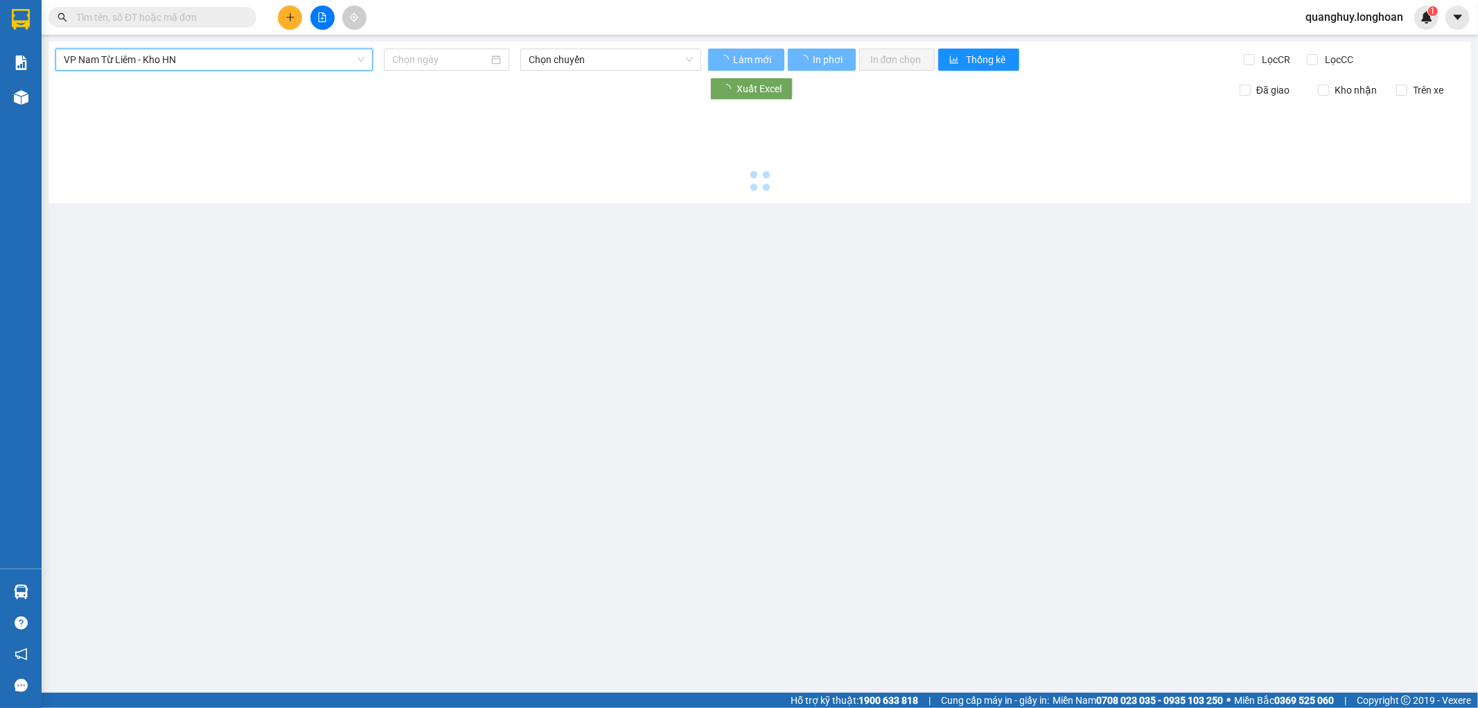
type input "12/10/2025"
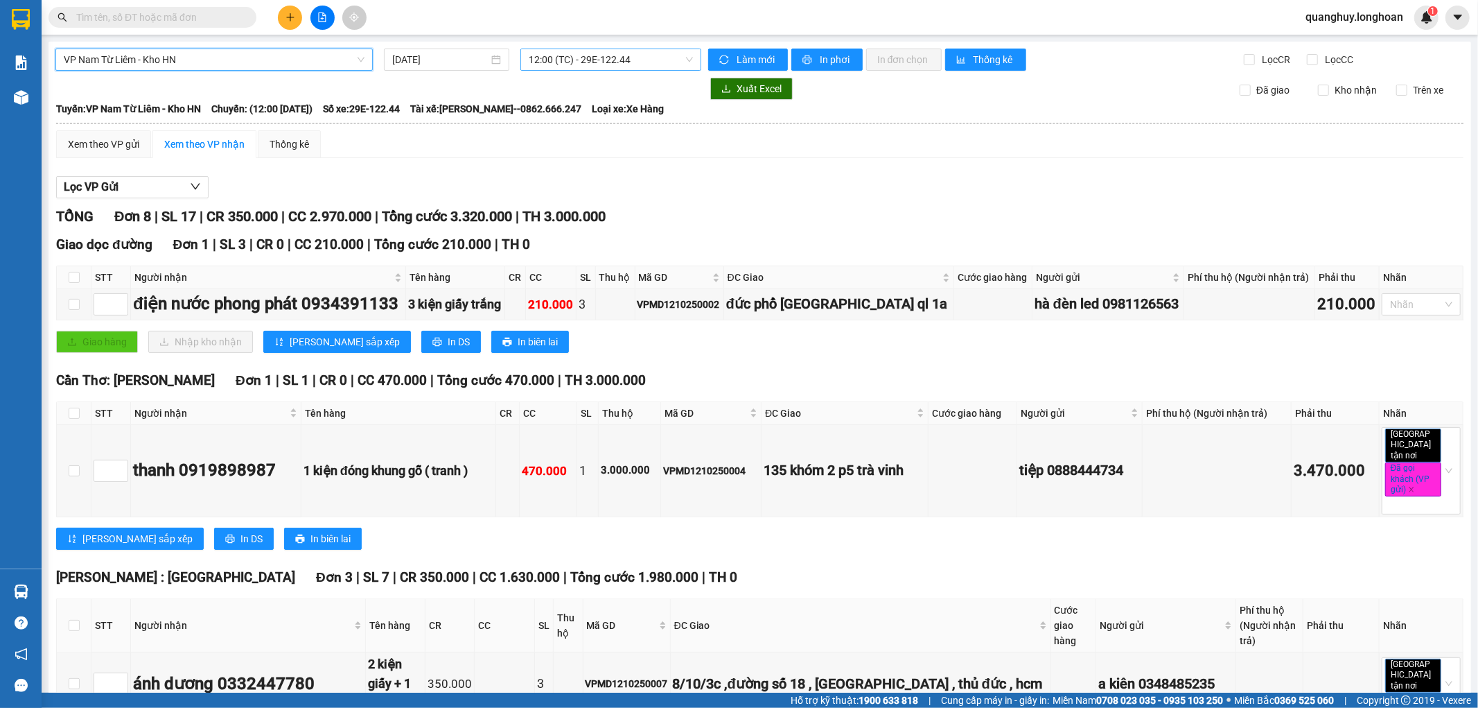
click at [611, 61] on span "12:00 (TC) - 29E-122.44" at bounding box center [611, 59] width 164 height 21
click at [597, 102] on div "12:00 (TC) - 29E-122.44" at bounding box center [579, 109] width 108 height 15
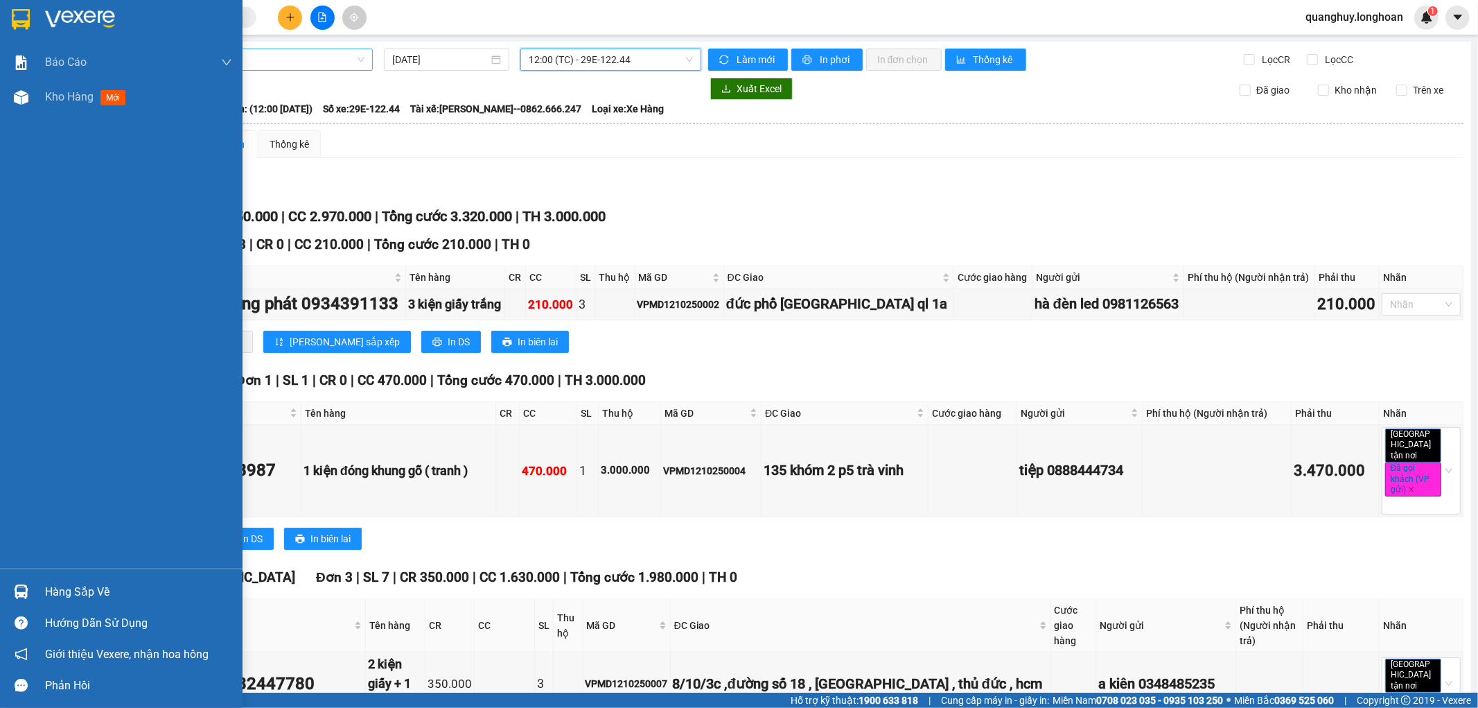
click at [22, 24] on img at bounding box center [21, 19] width 18 height 21
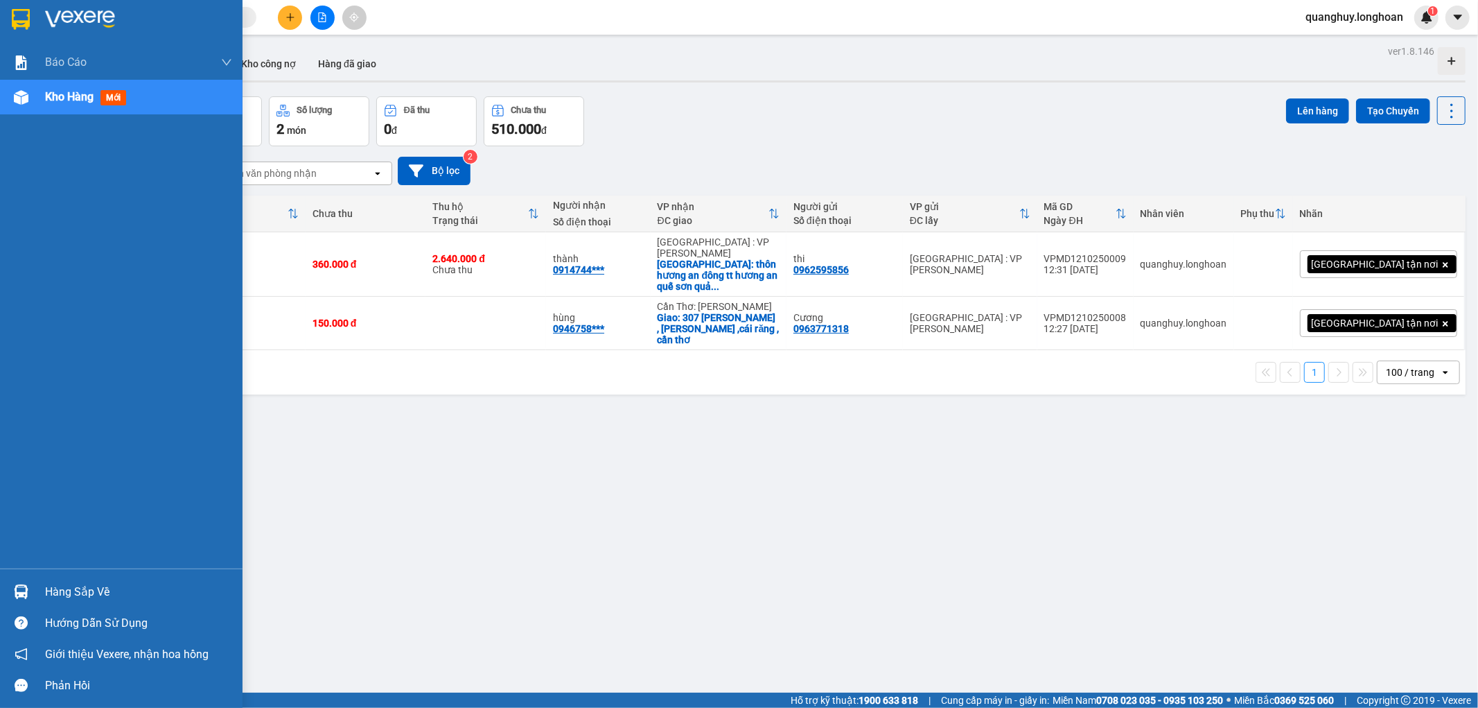
click at [29, 11] on div at bounding box center [21, 19] width 24 height 24
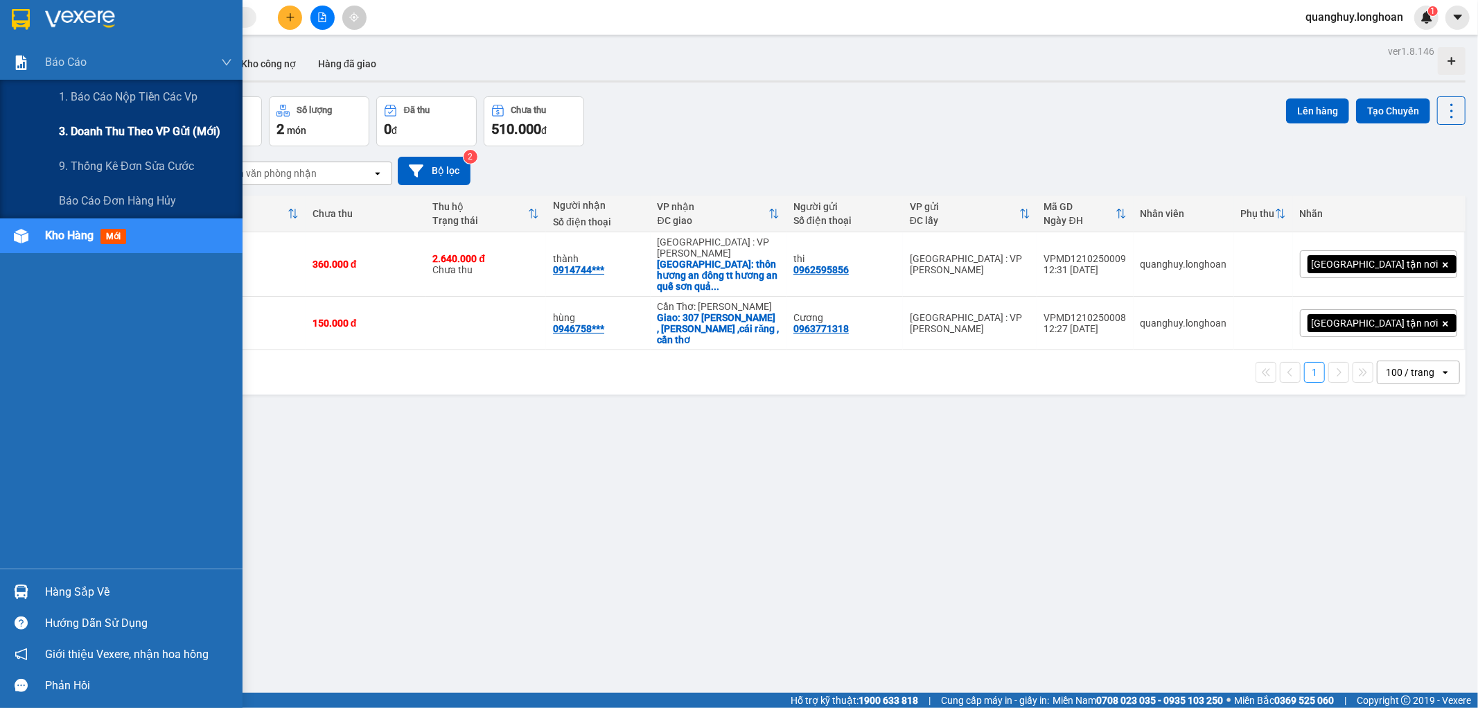
click at [129, 132] on span "3. Doanh Thu theo VP Gửi (mới)" at bounding box center [139, 131] width 161 height 17
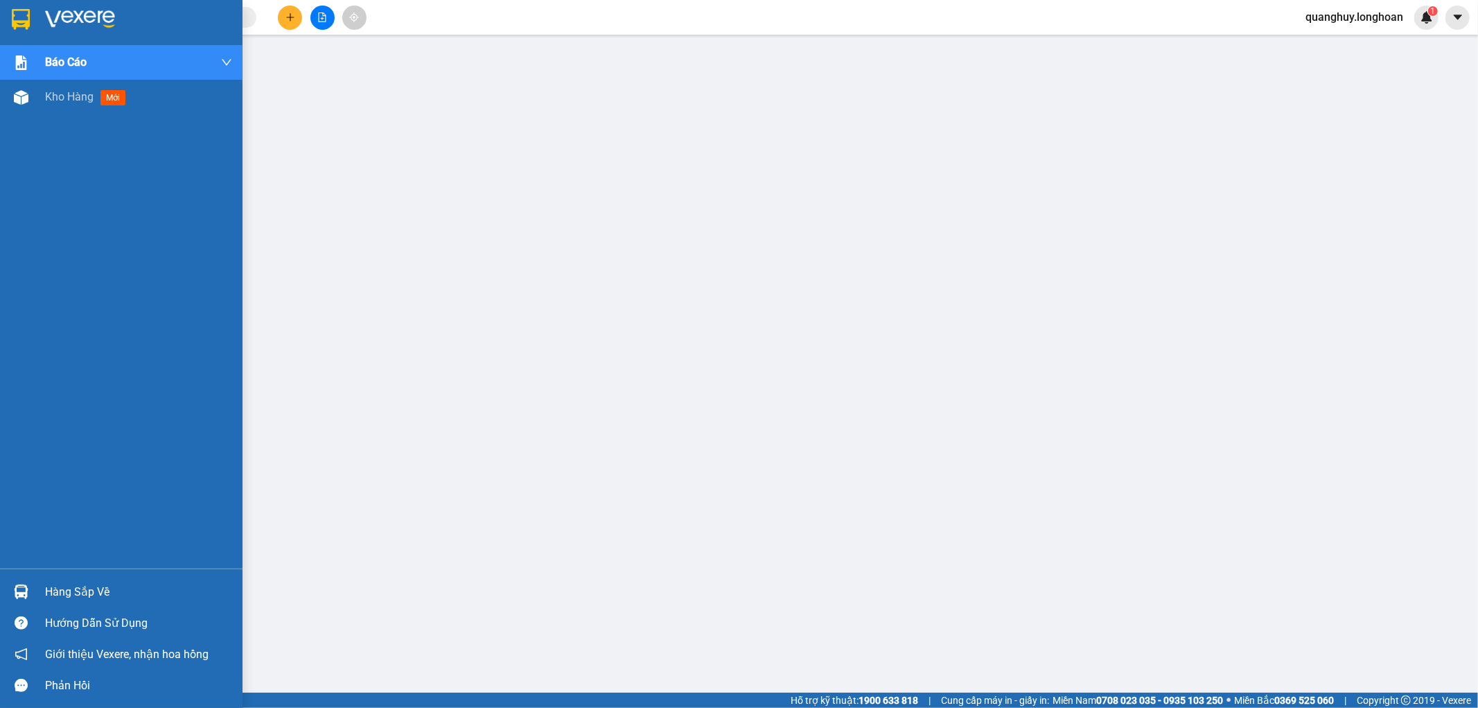
click at [12, 15] on img at bounding box center [21, 19] width 18 height 21
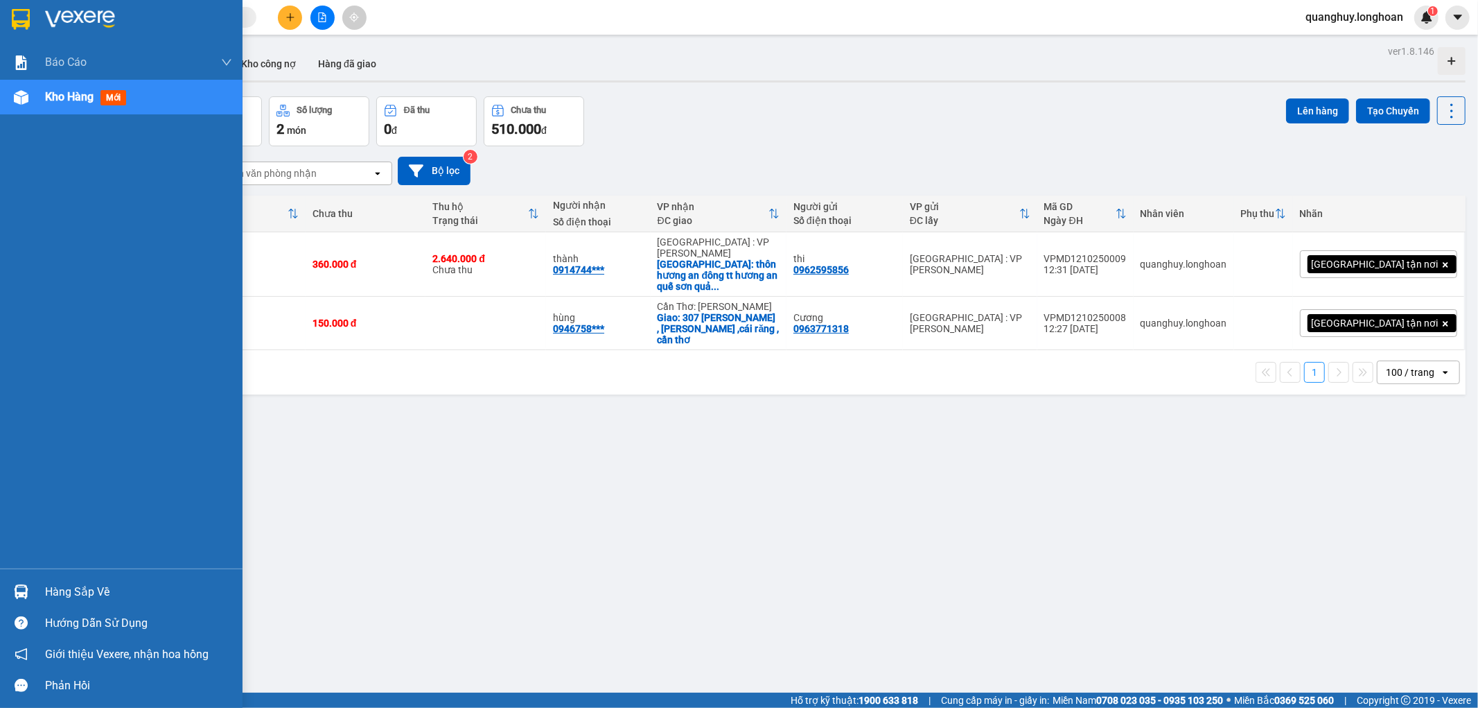
click at [9, 21] on div at bounding box center [21, 19] width 24 height 24
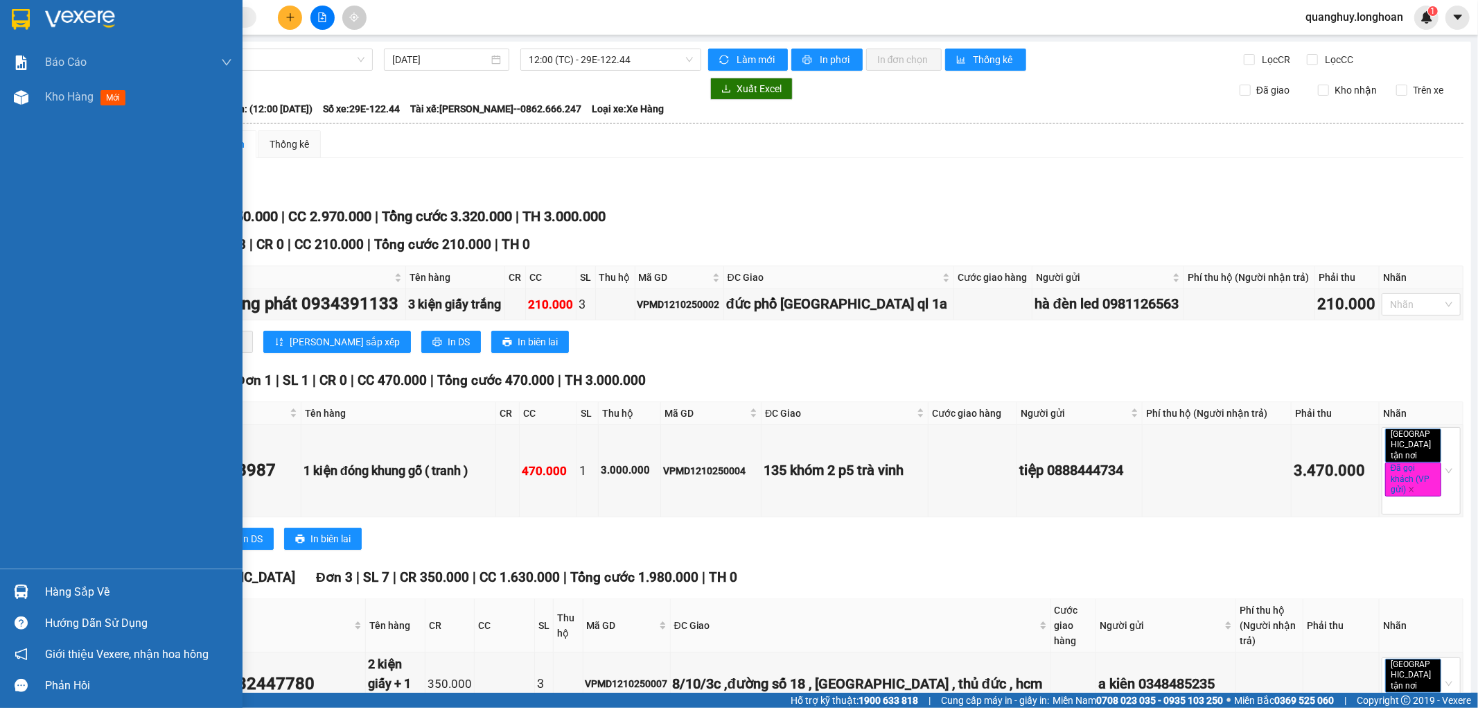
click at [23, 18] on img at bounding box center [21, 19] width 18 height 21
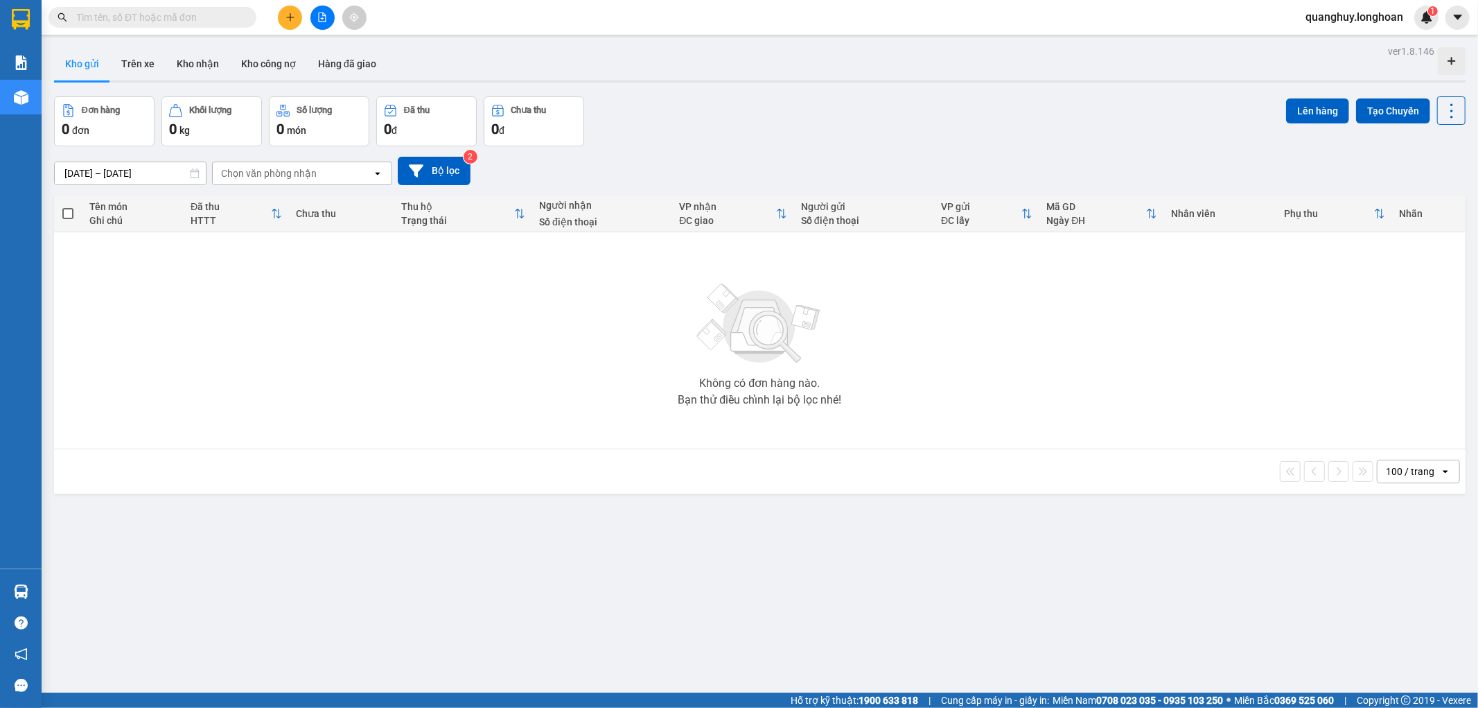
click at [227, 19] on input "text" at bounding box center [158, 17] width 164 height 15
paste input "0946758345"
type input "0946758345"
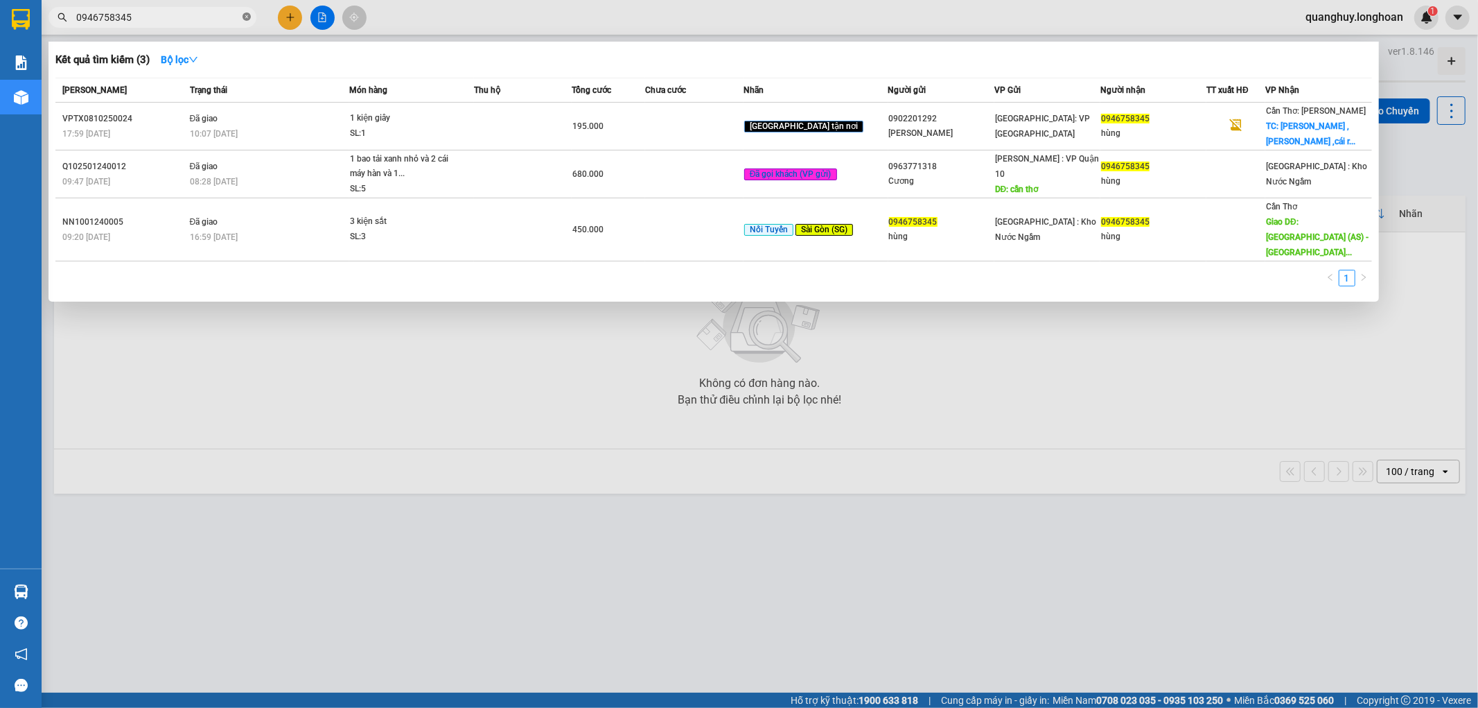
click at [249, 15] on icon "close-circle" at bounding box center [247, 16] width 8 height 8
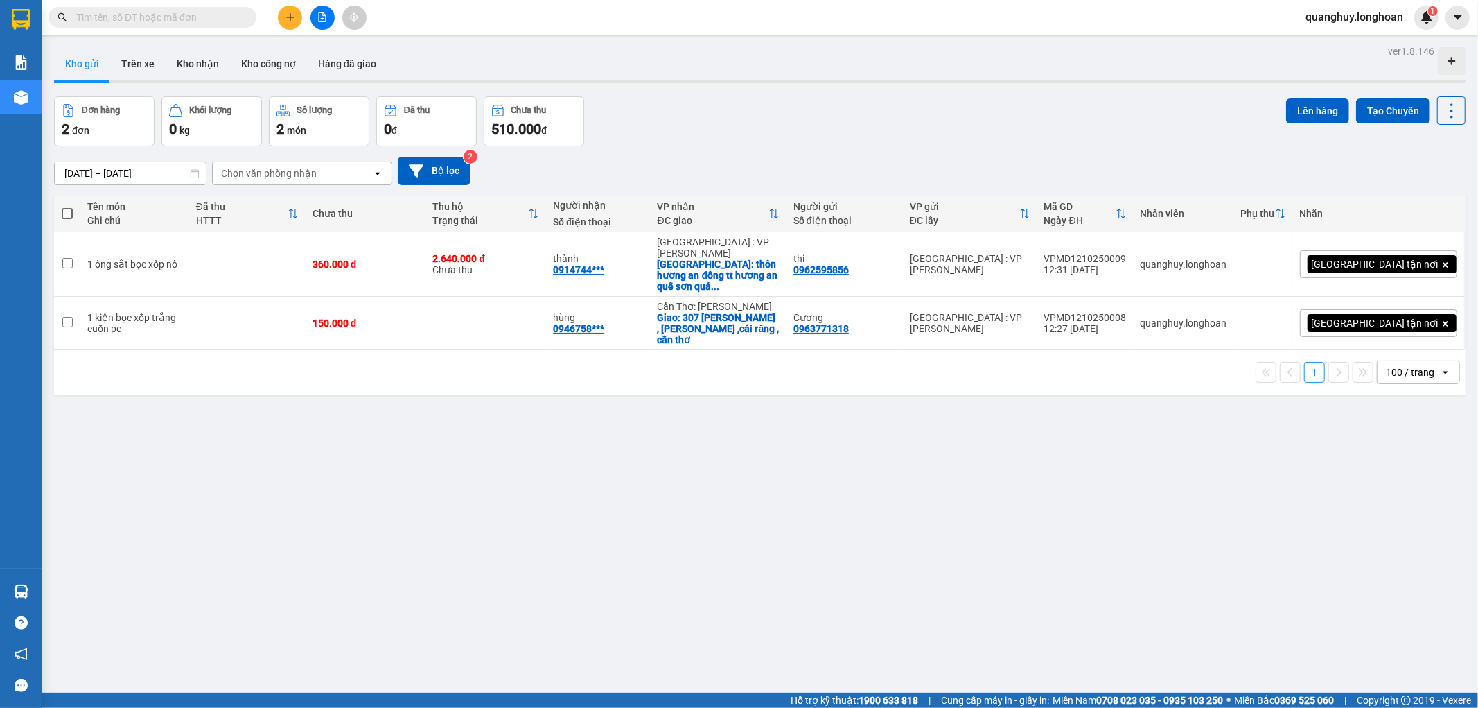
click at [231, 15] on input "text" at bounding box center [158, 17] width 164 height 15
paste input "VPMD1110250017"
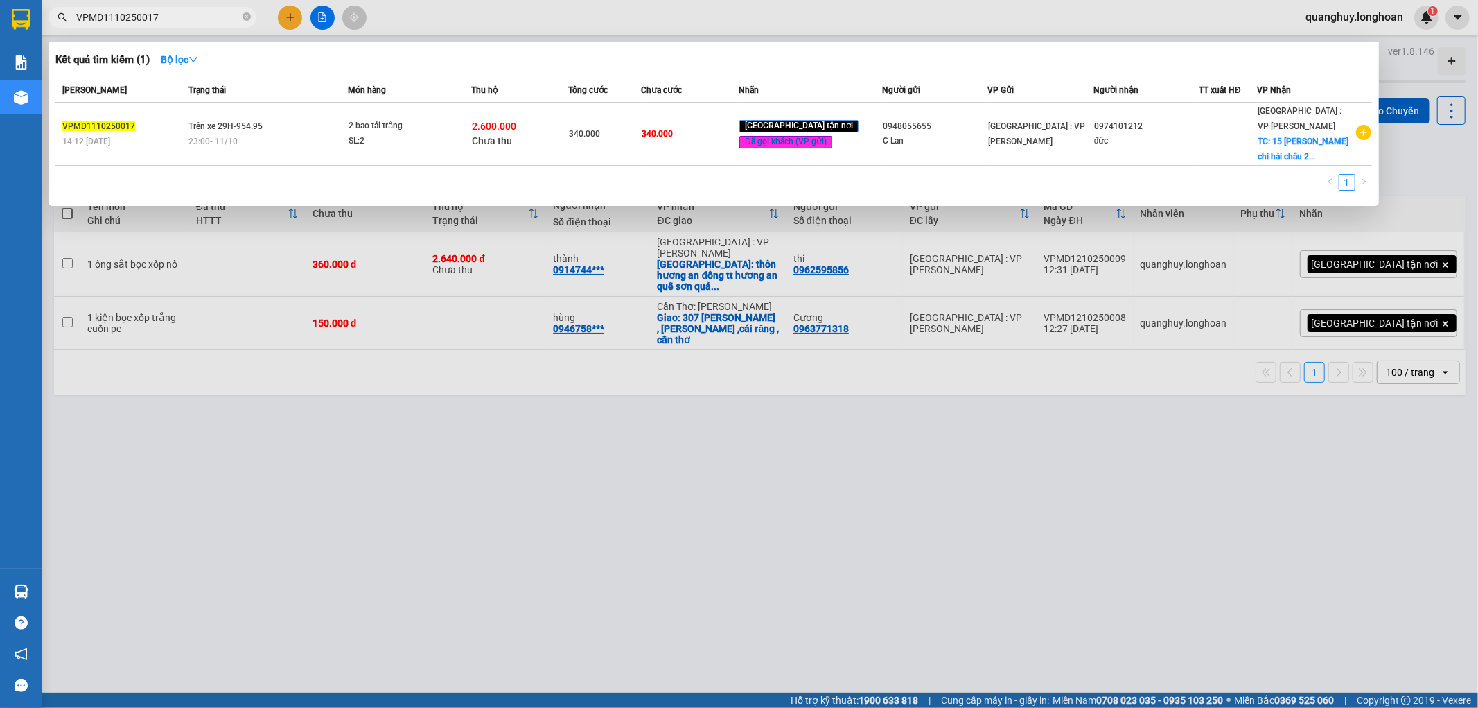
type input "VPMD1110250017"
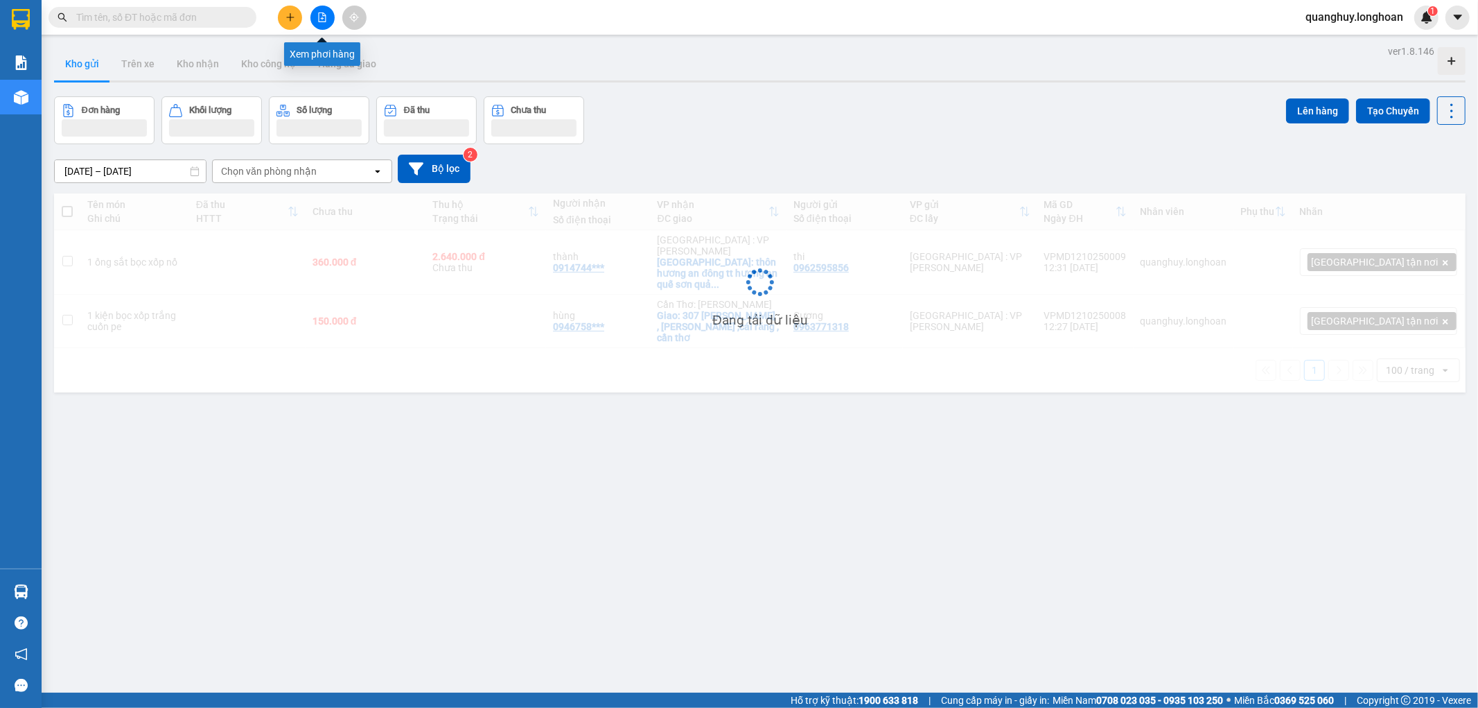
click at [299, 17] on button at bounding box center [290, 18] width 24 height 24
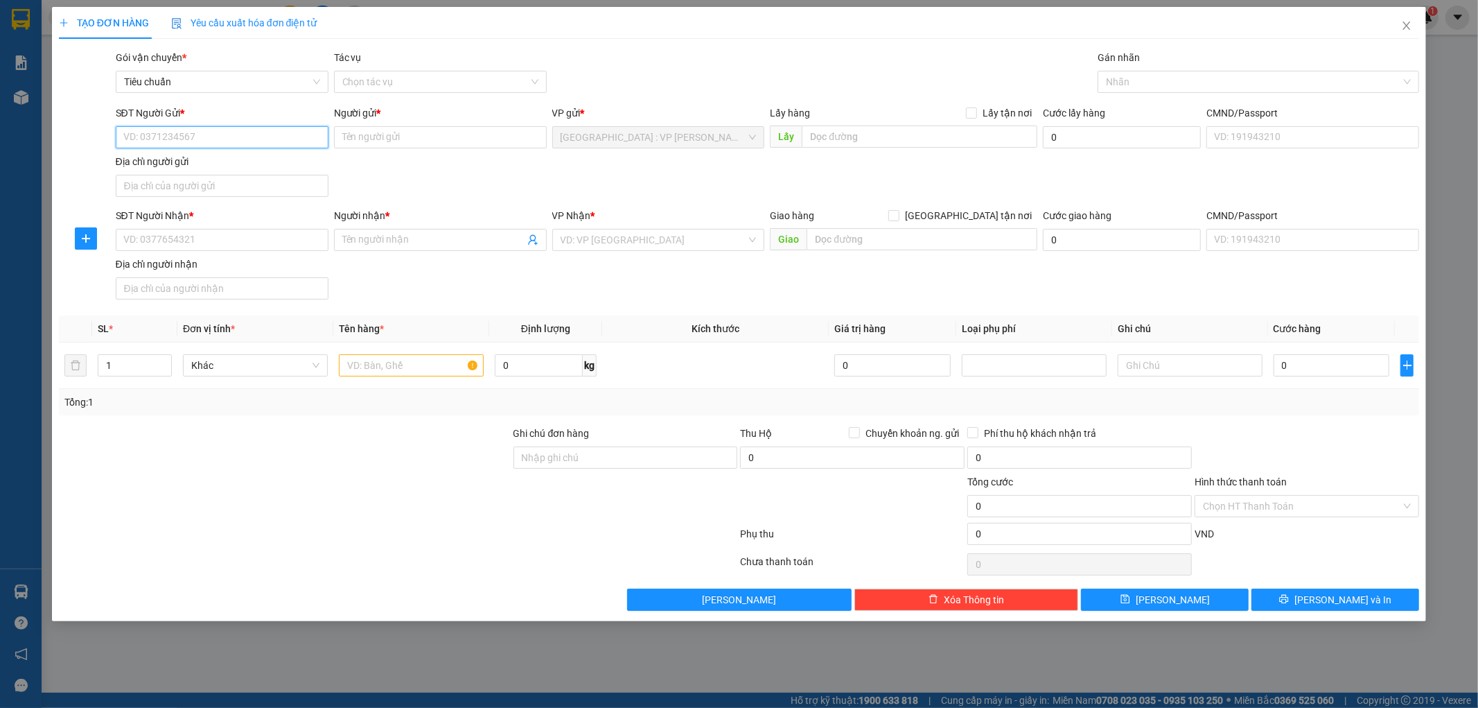
drag, startPoint x: 195, startPoint y: 136, endPoint x: 752, endPoint y: 1, distance: 572.6
click at [197, 137] on input "SĐT Người Gửi *" at bounding box center [222, 137] width 213 height 22
click at [197, 136] on input "09655631" at bounding box center [222, 137] width 213 height 22
type input "096586312"
click at [405, 136] on input "Người gửi *" at bounding box center [440, 137] width 213 height 22
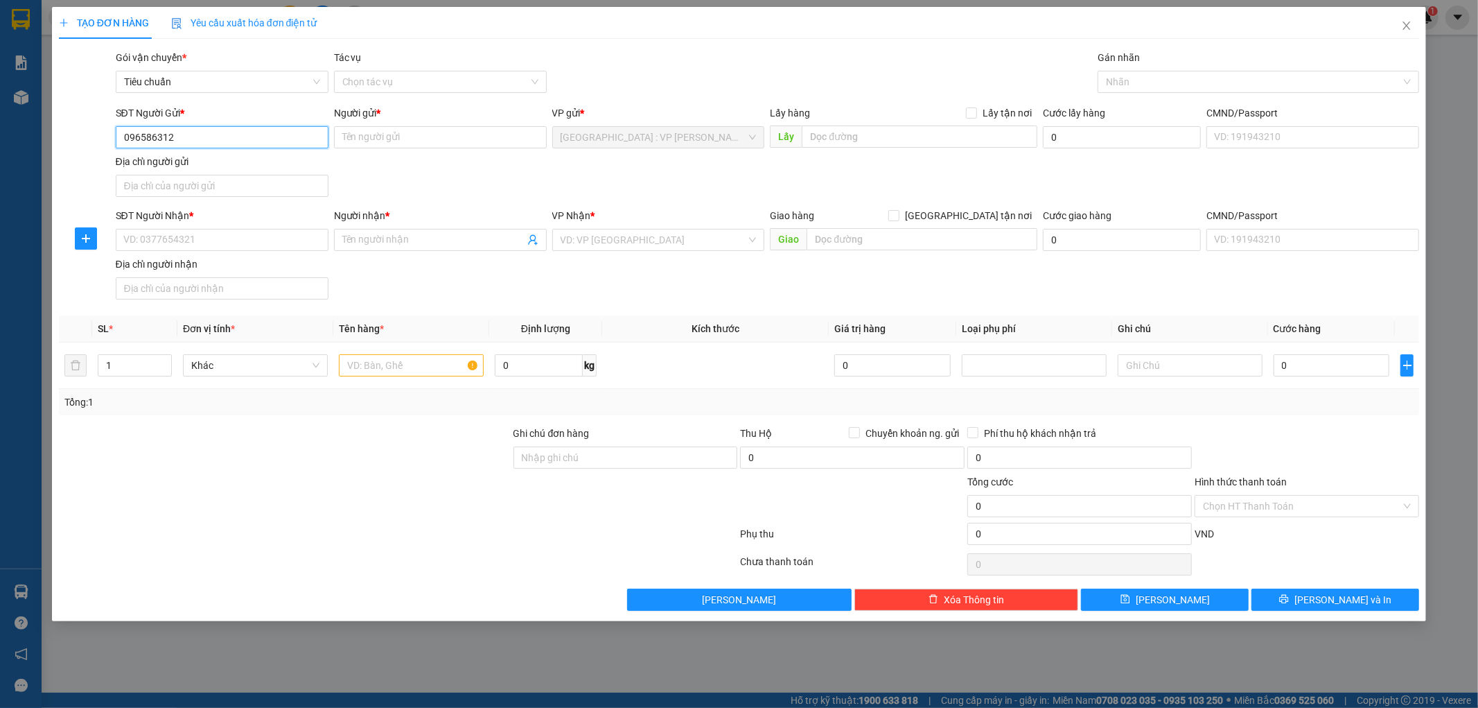
click at [202, 135] on input "096586312" at bounding box center [222, 137] width 213 height 22
click at [1414, 18] on span "Close" at bounding box center [1406, 26] width 39 height 39
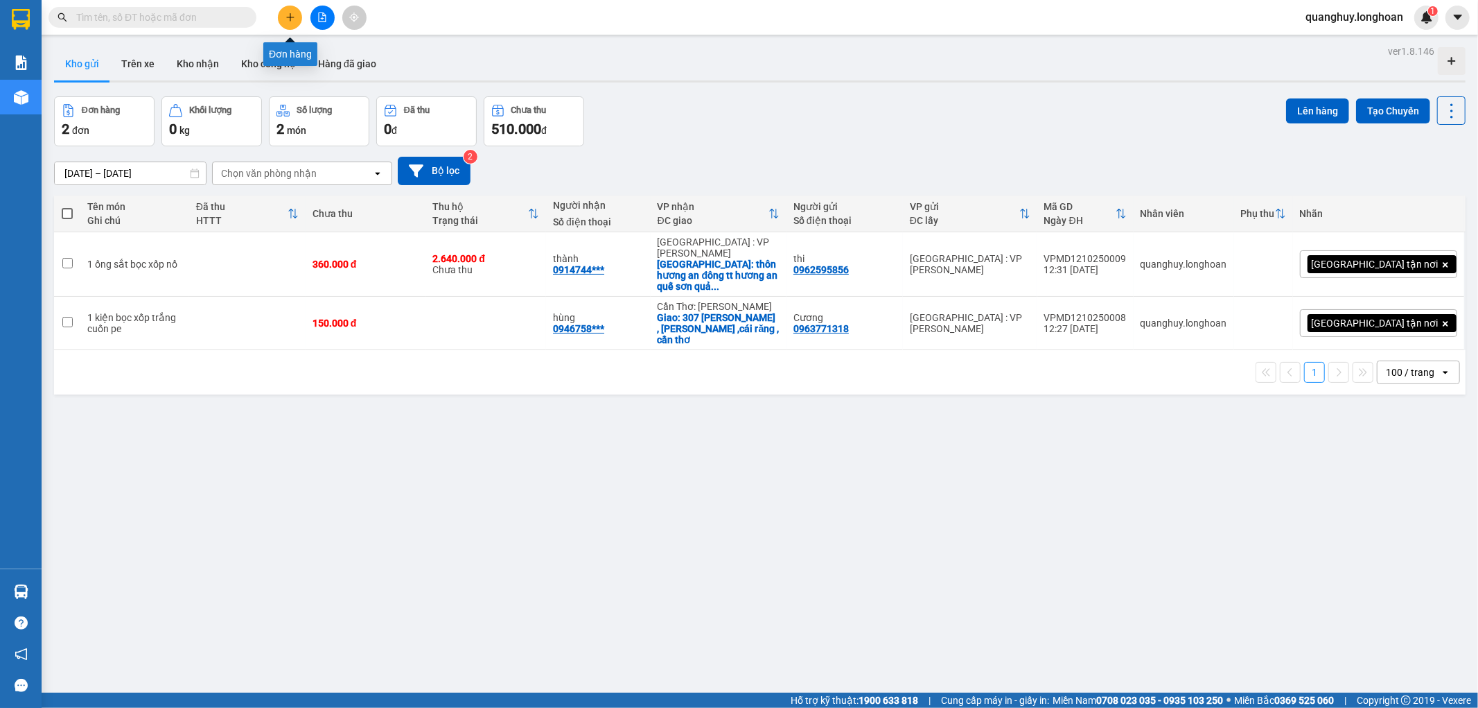
click at [292, 14] on icon "plus" at bounding box center [291, 17] width 10 height 10
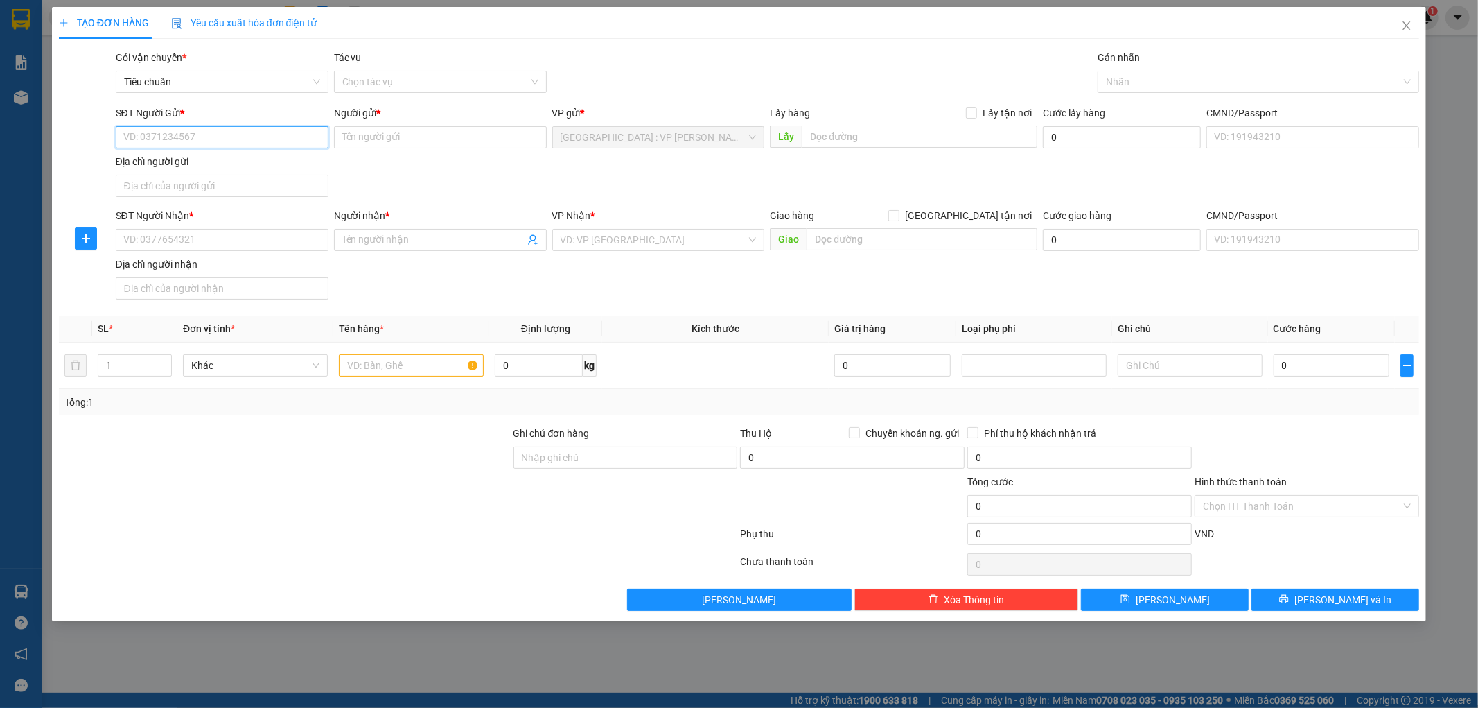
click at [166, 144] on input "SĐT Người Gửi *" at bounding box center [222, 137] width 213 height 22
type input "0965586312"
click at [204, 166] on div "0965586312 - c oanh" at bounding box center [222, 164] width 196 height 15
type input "c oanh"
type input "0965586312"
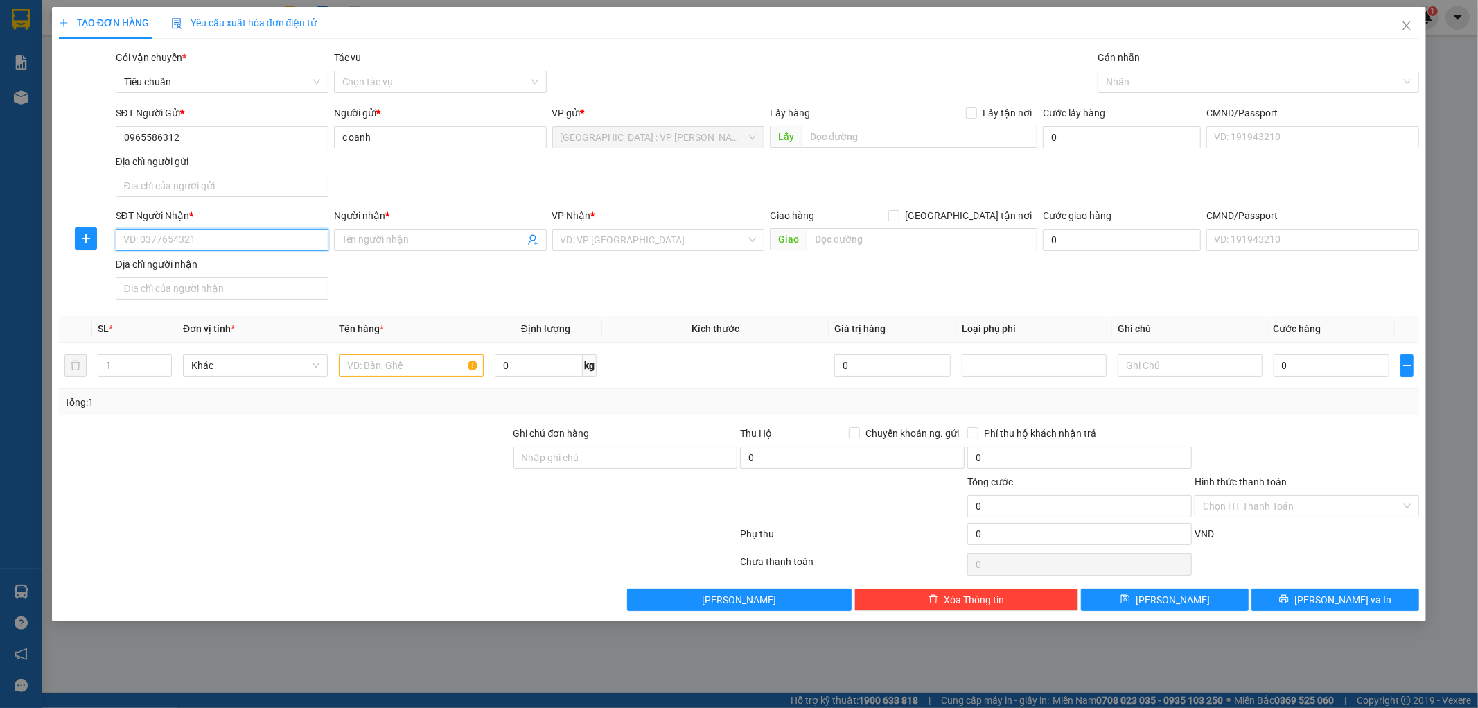
click at [148, 236] on input "SĐT Người Nhận *" at bounding box center [222, 240] width 213 height 22
click at [175, 268] on div "0946104989 - a duy" at bounding box center [222, 268] width 196 height 15
type input "0946104989"
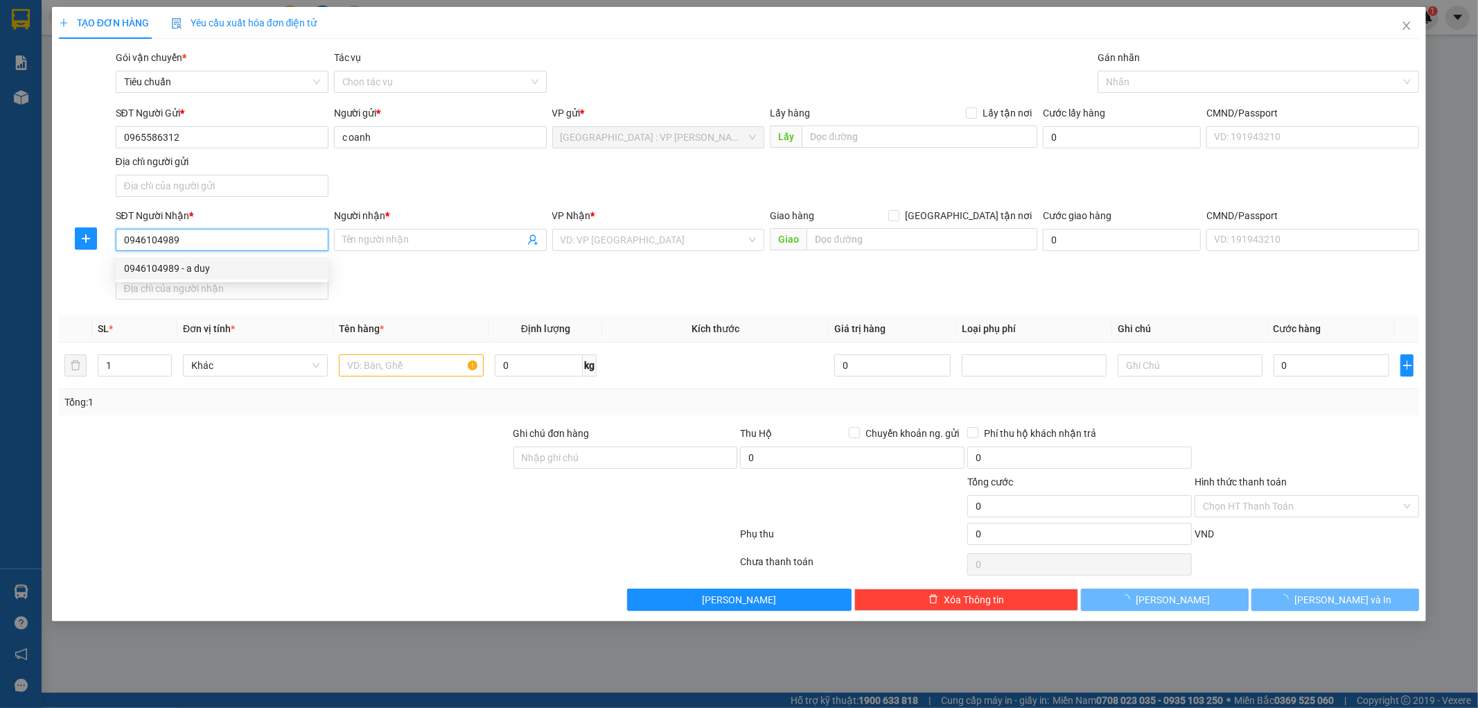
type input "a duy"
type input "tuy phong bình thuận ql 1a"
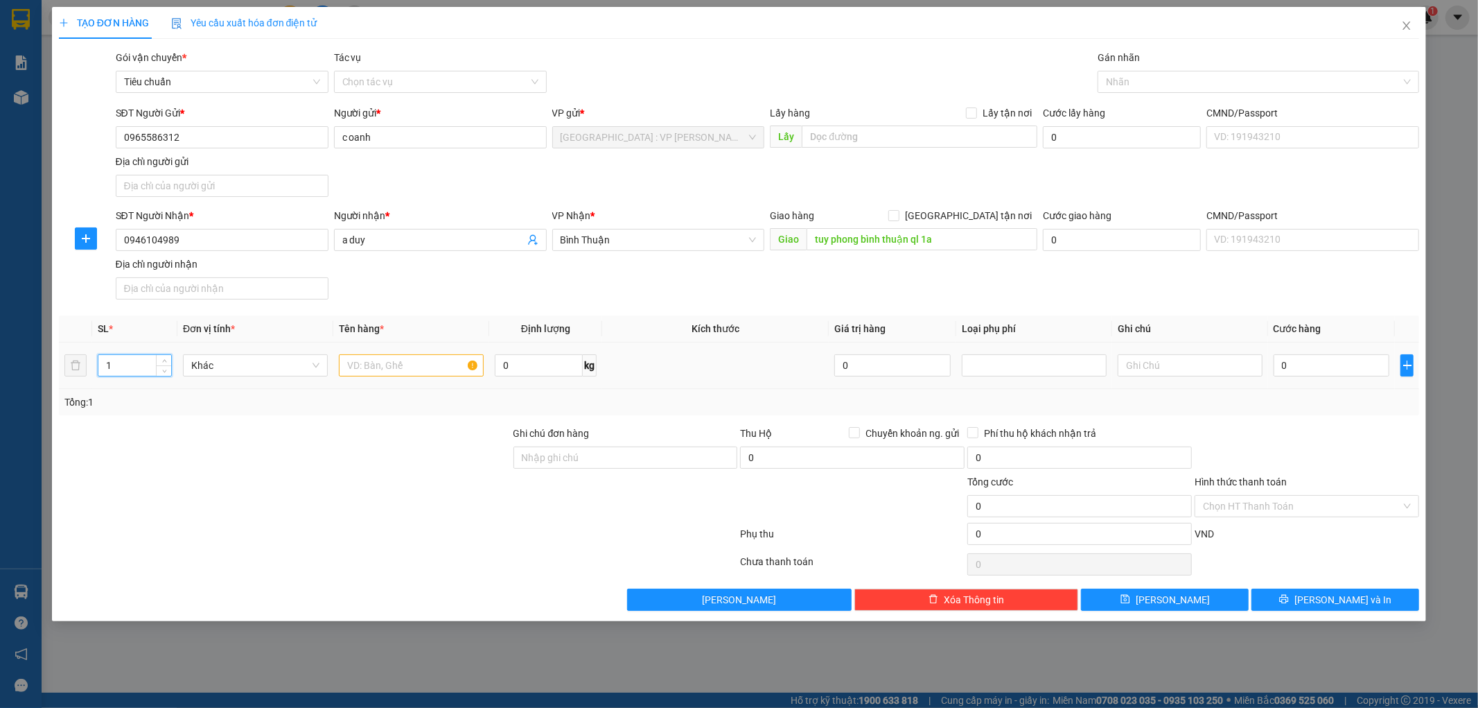
click at [134, 371] on input "1" at bounding box center [134, 365] width 73 height 21
type input "5"
click at [405, 365] on input "text" at bounding box center [411, 365] width 145 height 22
type input "5 kiện giấy ( thuốc )"
click at [669, 460] on input "Ghi chú đơn hàng" at bounding box center [625, 457] width 225 height 22
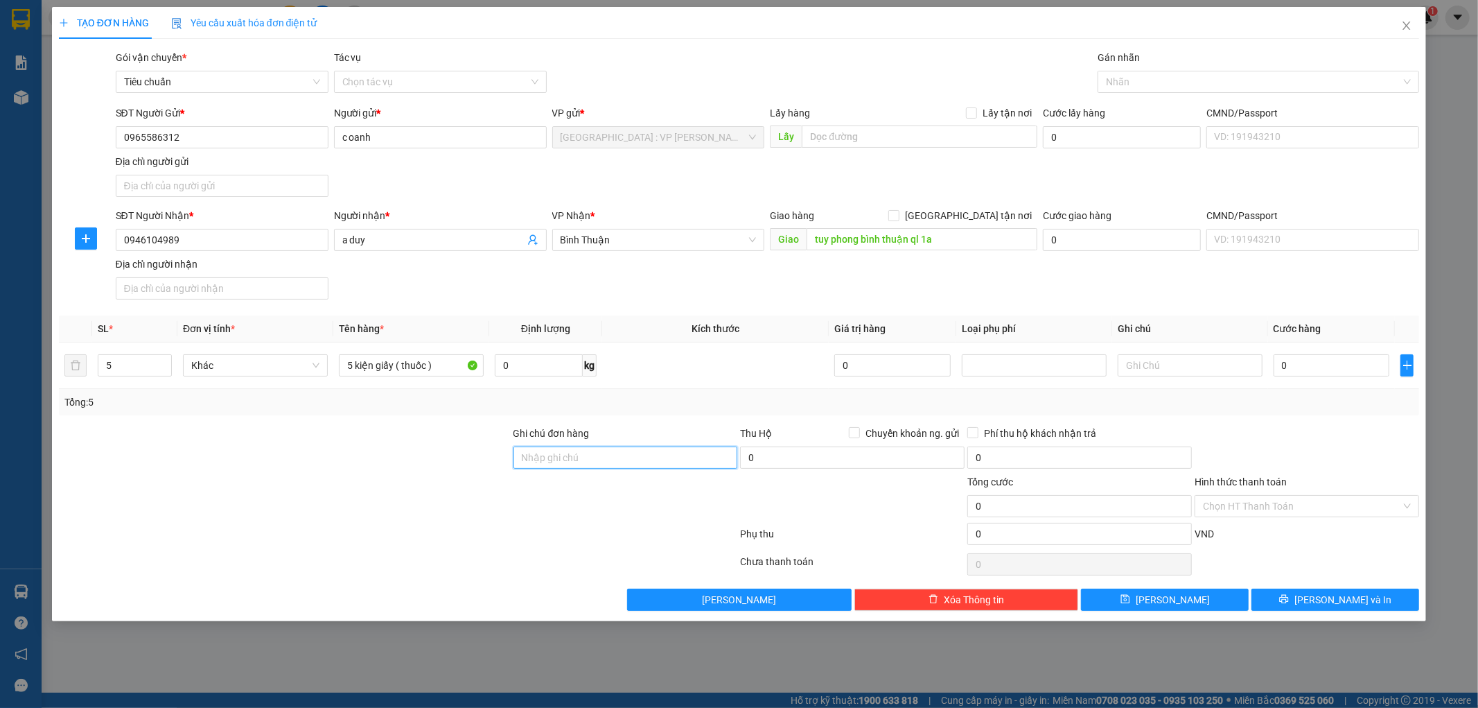
type input "hàng ko đồng kiểm giao nguyên kiện hư vỡ k đền ( đã báo khách gửi )"
click at [1308, 371] on input "0" at bounding box center [1332, 365] width 116 height 22
click at [1328, 369] on input "0" at bounding box center [1332, 365] width 116 height 22
type input "05"
type input "5"
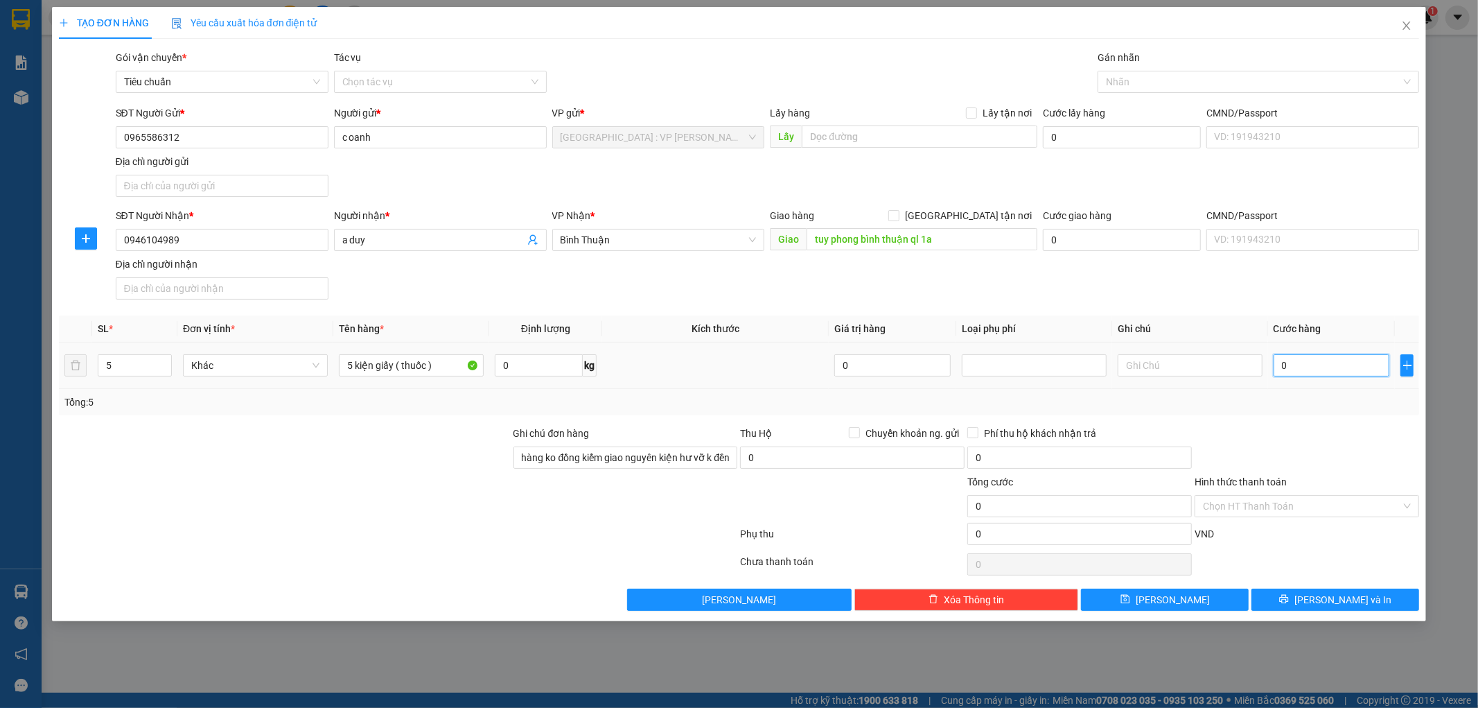
type input "5"
type input "055"
type input "55"
type input "0.550"
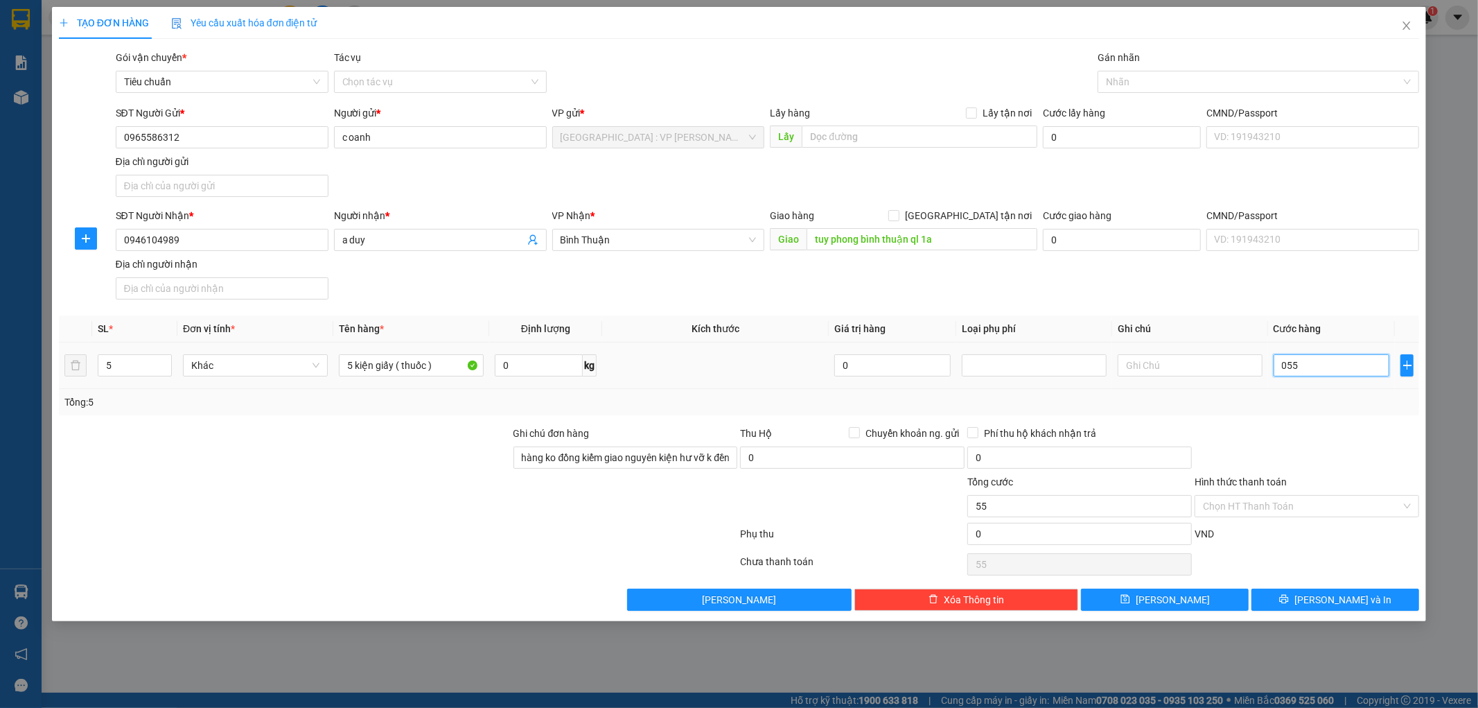
type input "550"
type input "05.500"
type input "5.500"
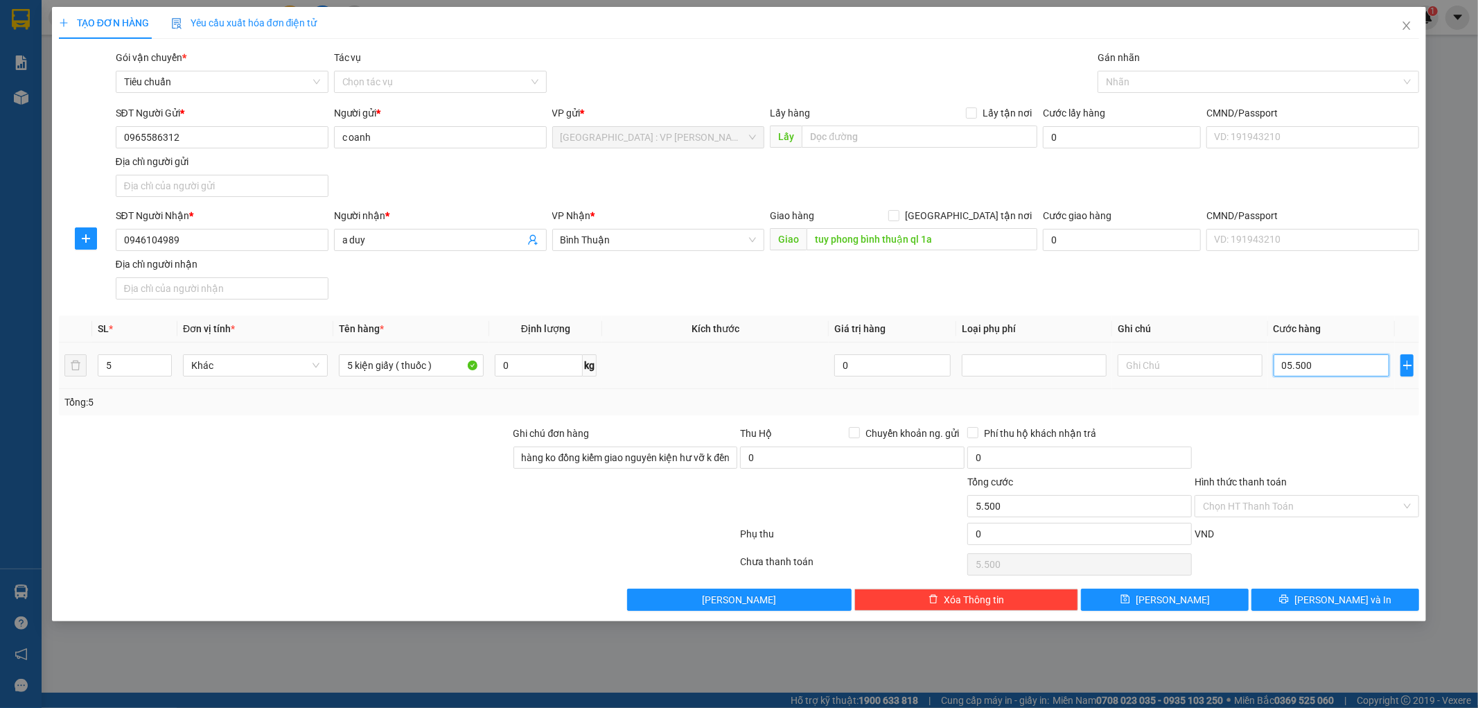
type input "0.550"
type input "550"
type input "055"
type input "55"
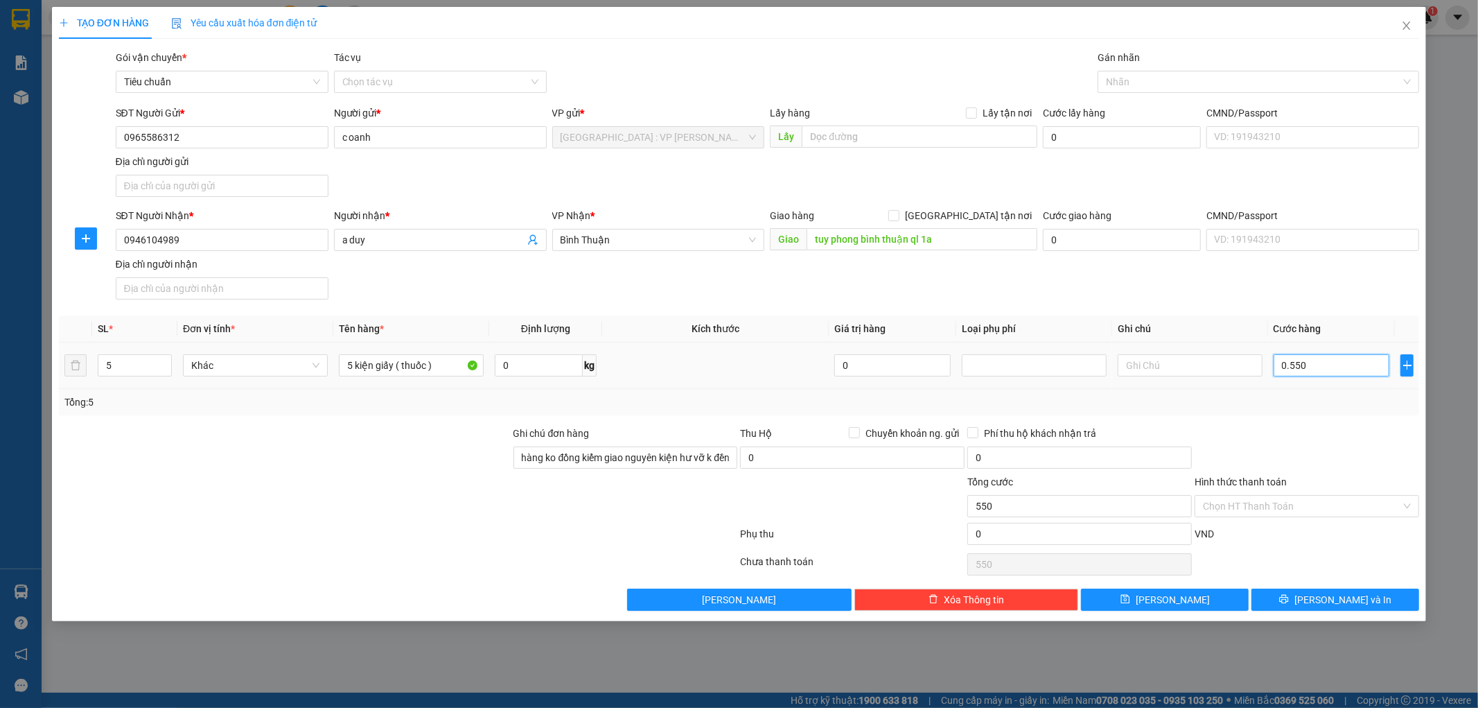
type input "55"
type input "05"
type input "5"
type input "0"
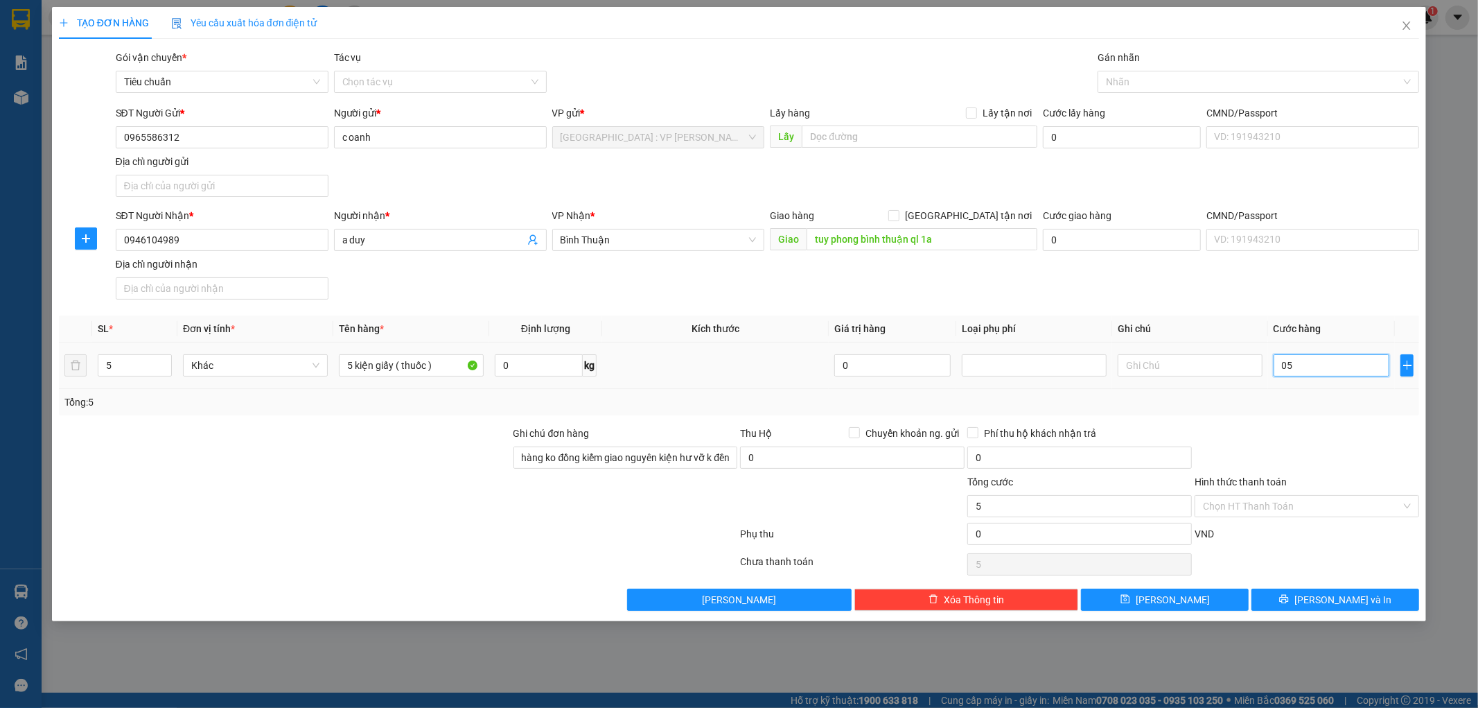
type input "0"
type input "05"
type input "5"
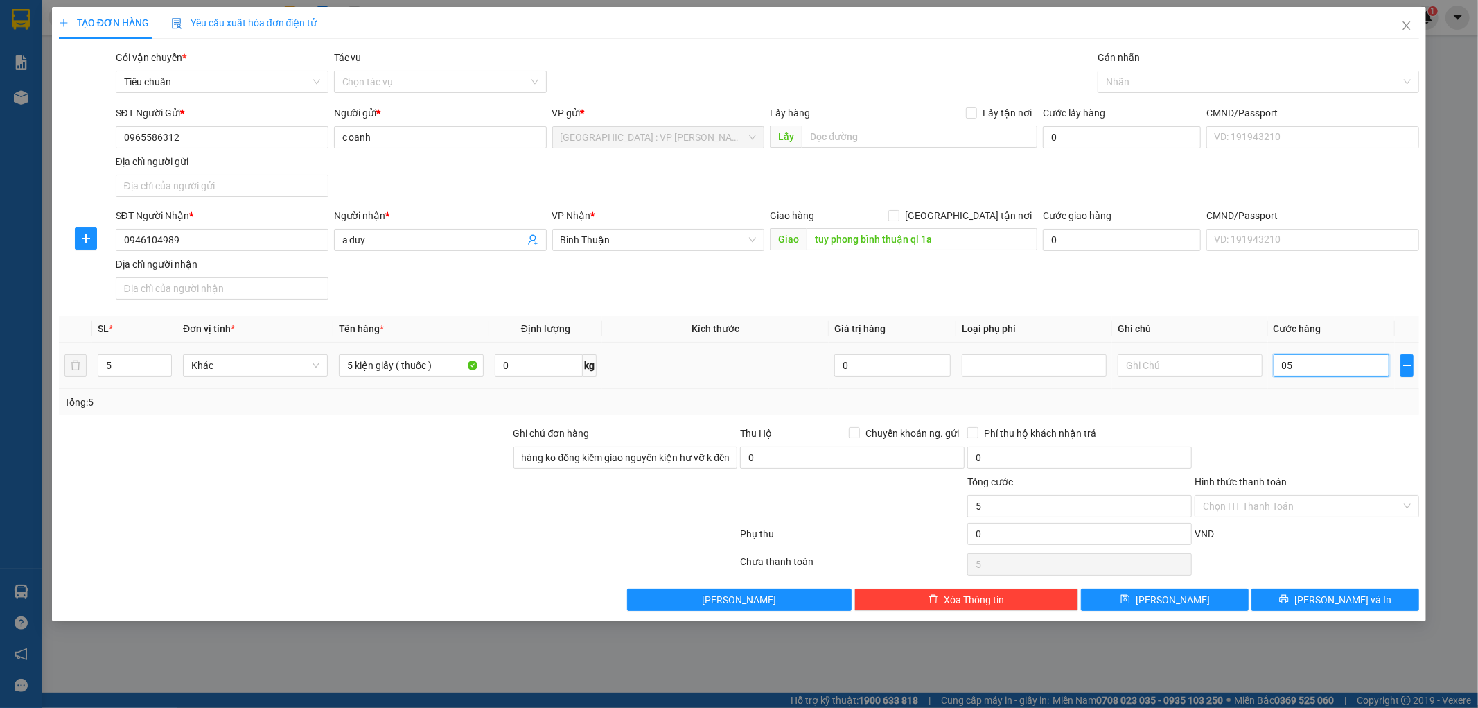
type input "055"
type input "55"
type input "05"
type input "5"
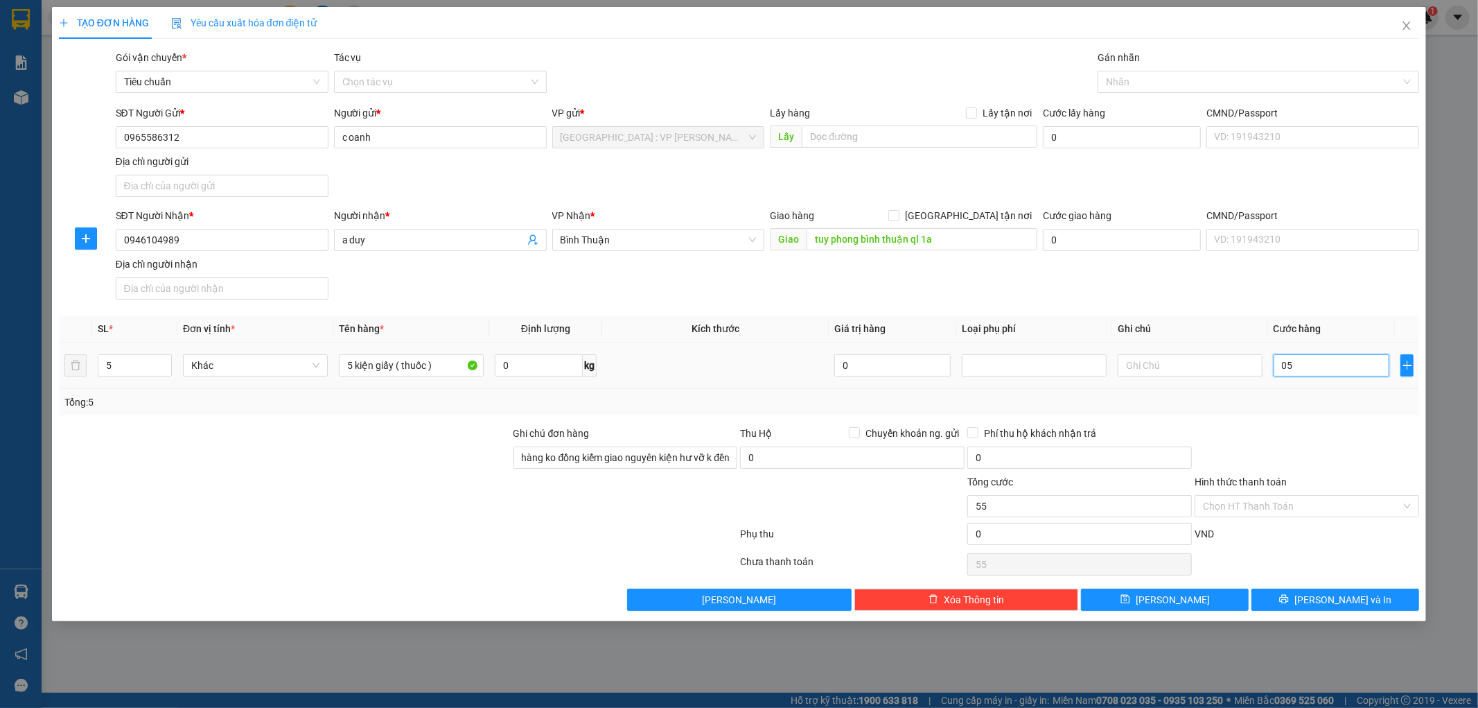
type input "5"
type input "0"
click at [1315, 362] on input "0" at bounding box center [1332, 365] width 116 height 22
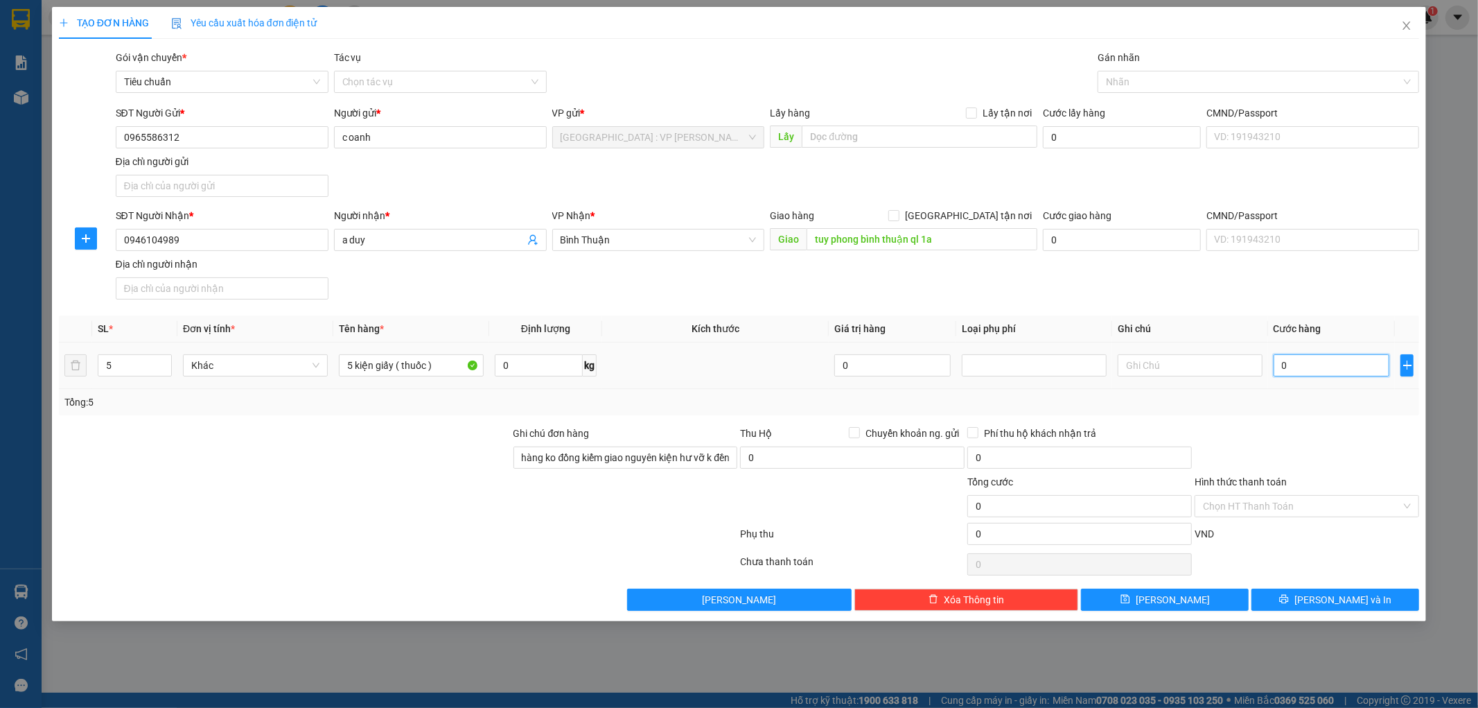
click at [1315, 362] on input "0" at bounding box center [1332, 365] width 116 height 22
type input "5"
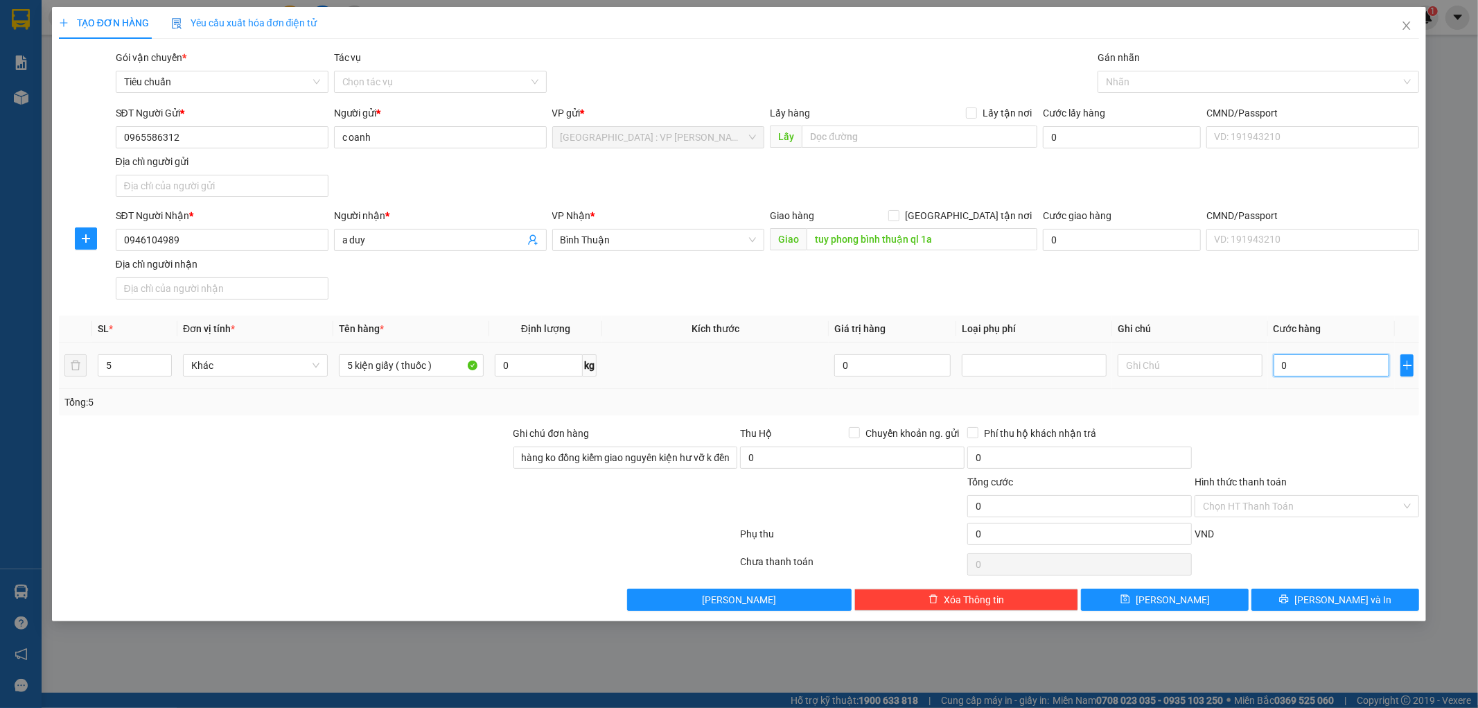
type input "5"
type input "55"
type input "550"
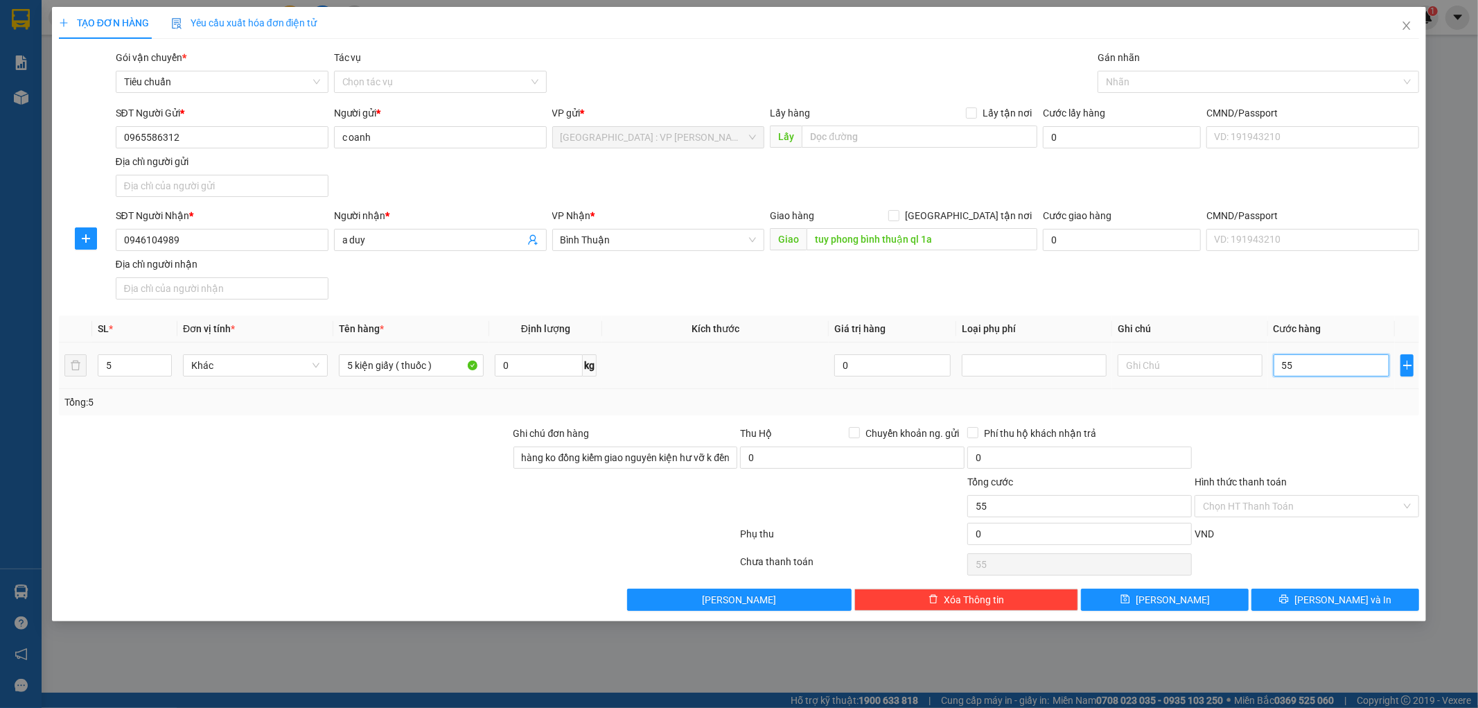
type input "550"
type input "5.500"
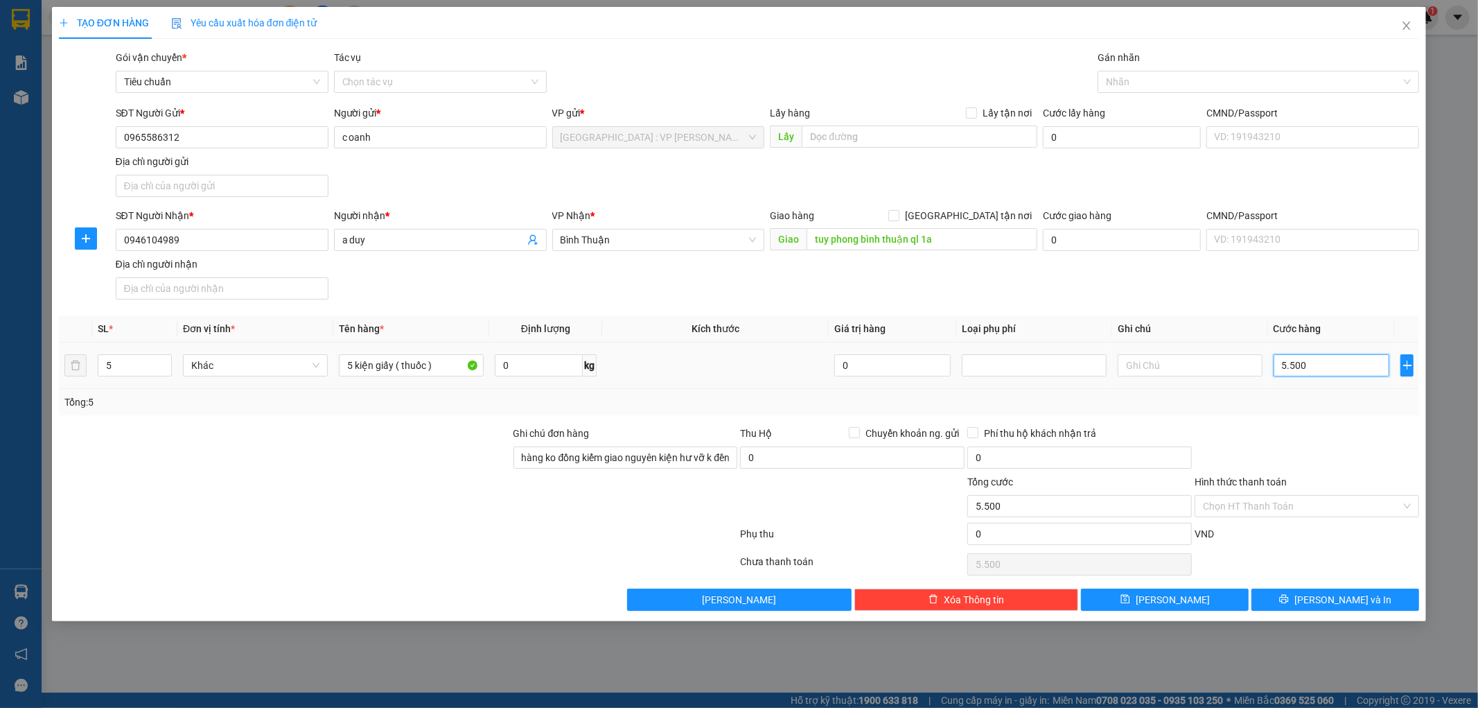
type input "55.000"
type input "550.000"
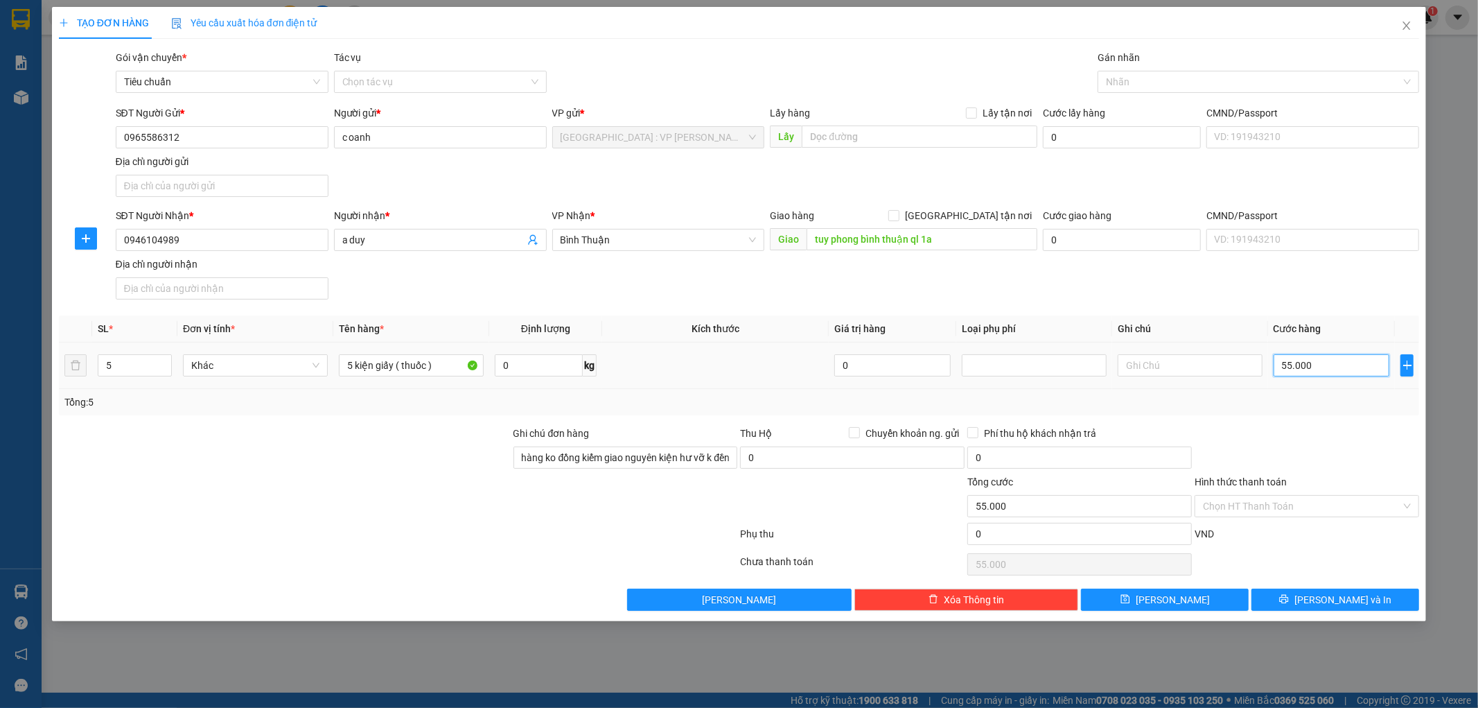
type input "550.000"
click at [911, 494] on div at bounding box center [852, 498] width 227 height 49
click at [1341, 592] on span "[PERSON_NAME] và In" at bounding box center [1342, 599] width 97 height 15
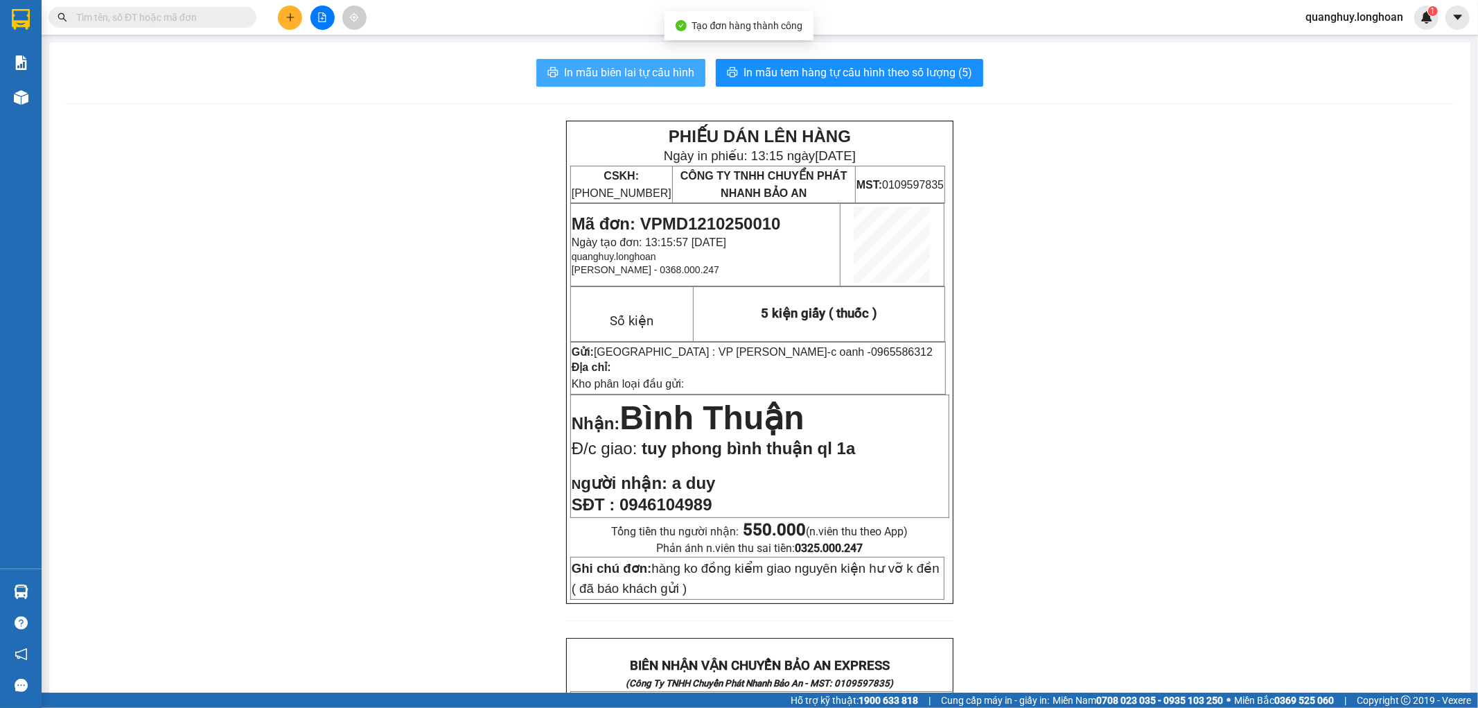
click at [615, 72] on span "In mẫu biên lai tự cấu hình" at bounding box center [629, 72] width 130 height 17
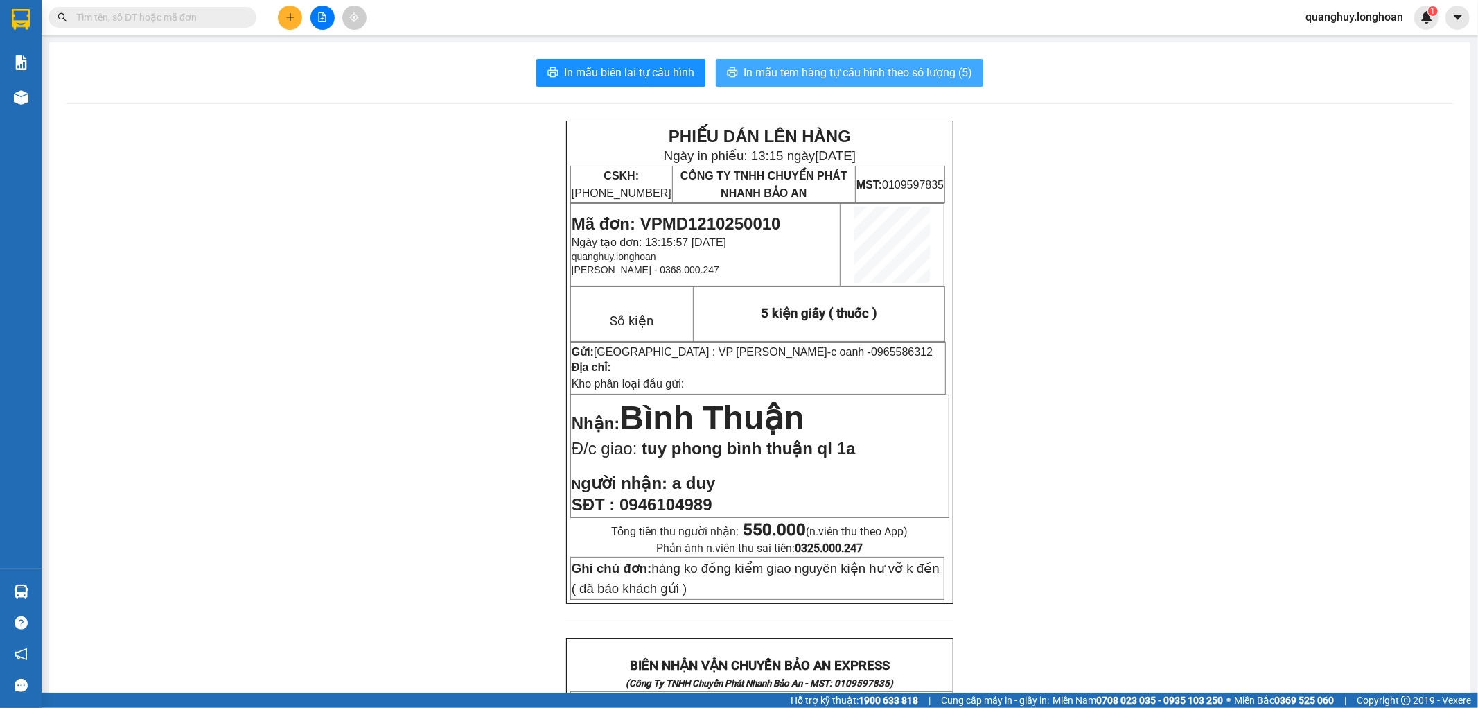
click at [915, 73] on span "In mẫu tem hàng tự cấu hình theo số lượng (5)" at bounding box center [858, 72] width 229 height 17
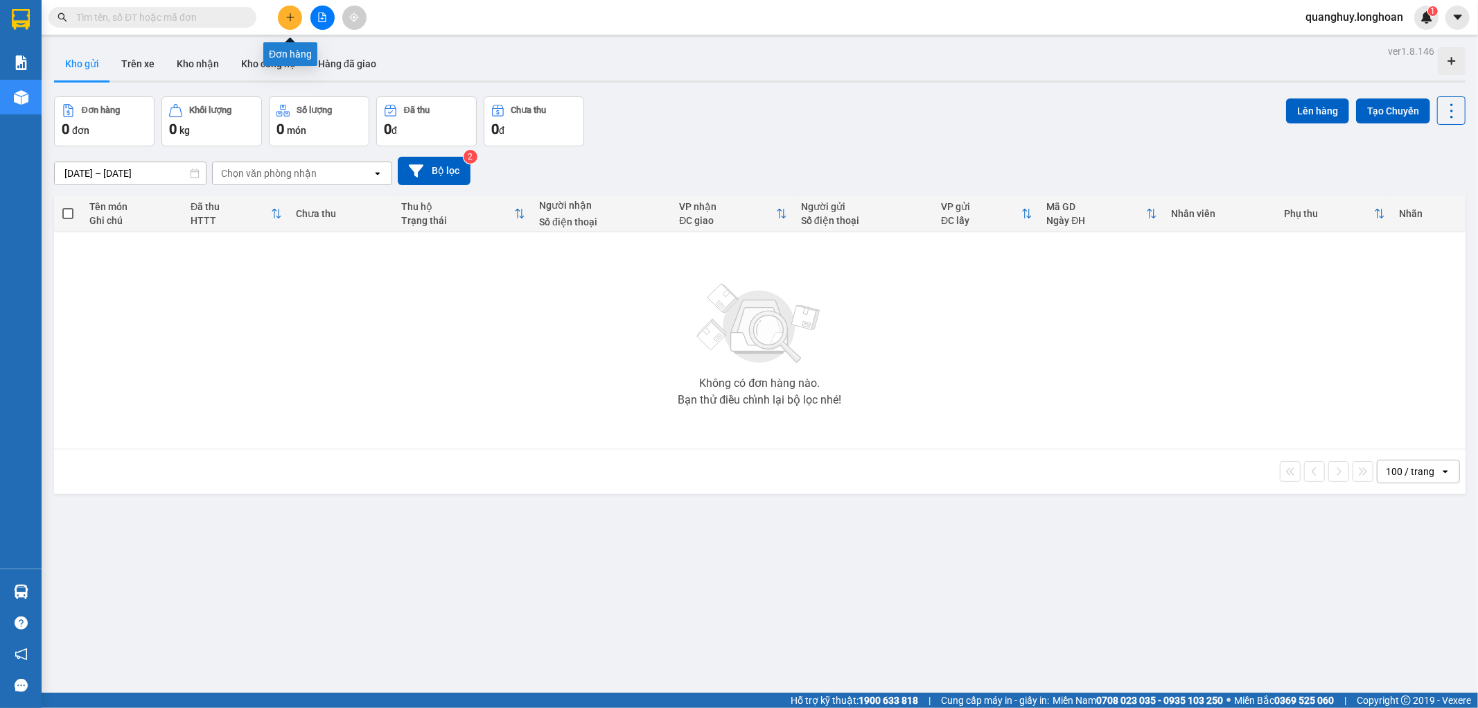
click at [284, 17] on button at bounding box center [290, 18] width 24 height 24
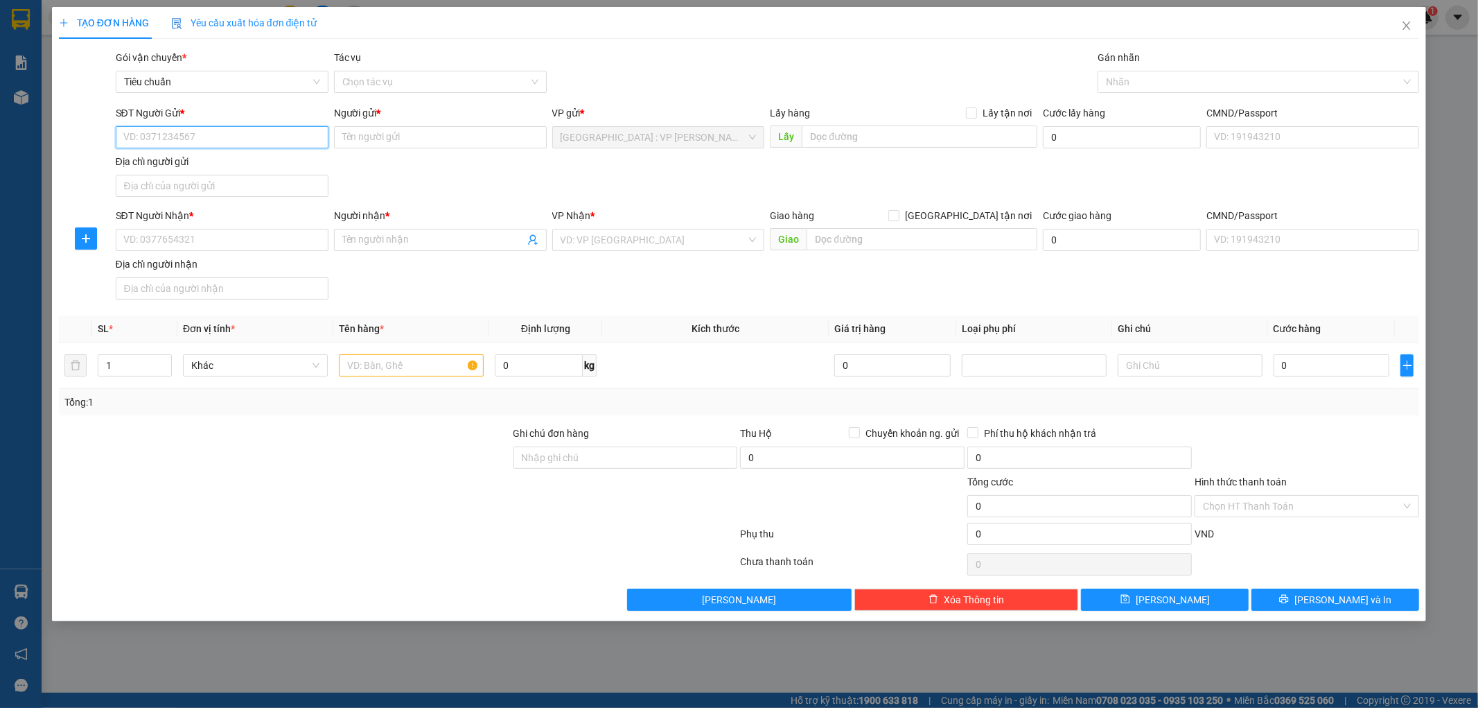
drag, startPoint x: 227, startPoint y: 140, endPoint x: 537, endPoint y: 5, distance: 337.9
click at [238, 134] on input "SĐT Người Gửi *" at bounding box center [222, 137] width 213 height 22
